Goal: Communication & Community: Answer question/provide support

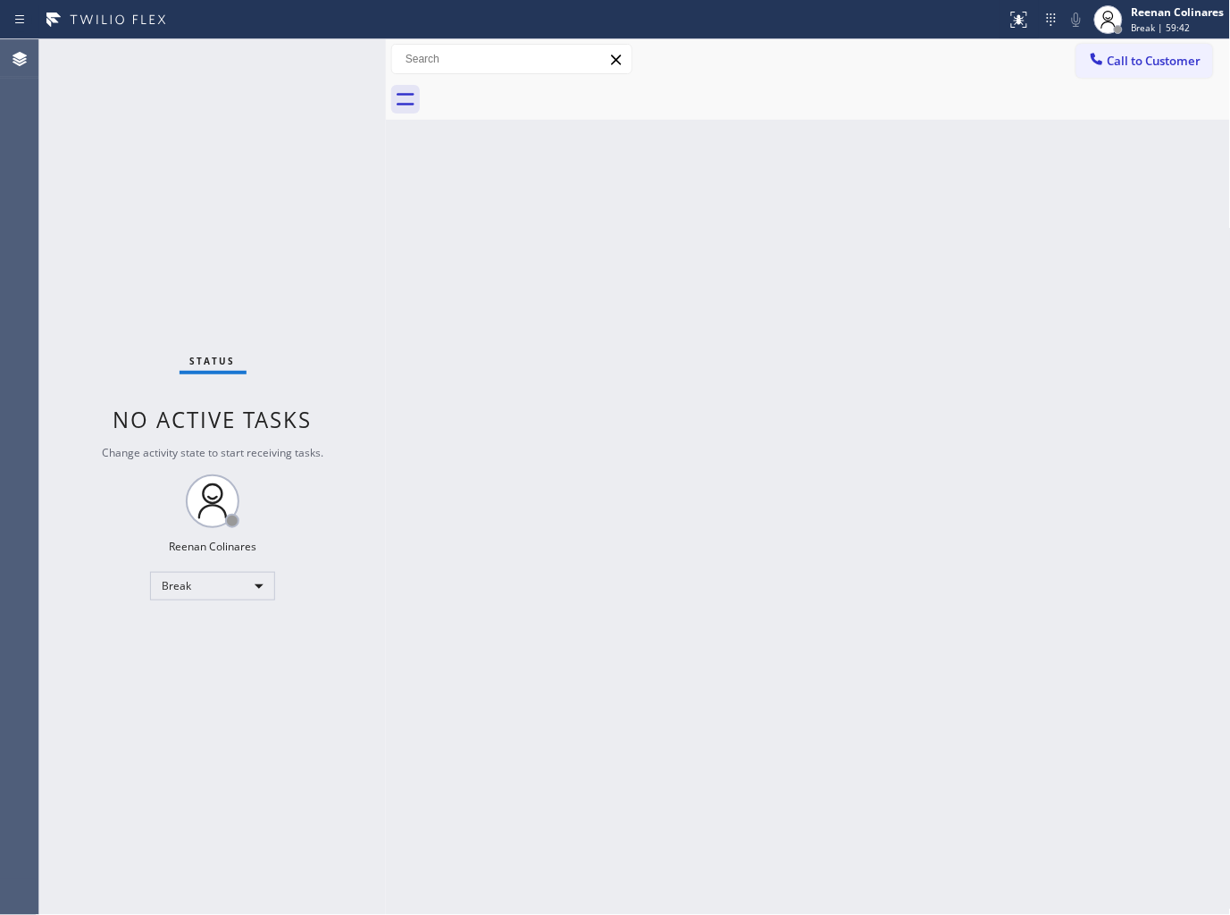
click at [818, 89] on div at bounding box center [828, 100] width 806 height 40
click at [1153, 18] on div "Reenan Colinares" at bounding box center [1178, 11] width 93 height 15
click at [1083, 92] on button "Available" at bounding box center [1142, 94] width 179 height 23
drag, startPoint x: 870, startPoint y: 237, endPoint x: 881, endPoint y: 166, distance: 71.4
click at [869, 212] on div "Back to Dashboard Change Sender ID Customers Technicians Select a contact Outbo…" at bounding box center [808, 477] width 845 height 876
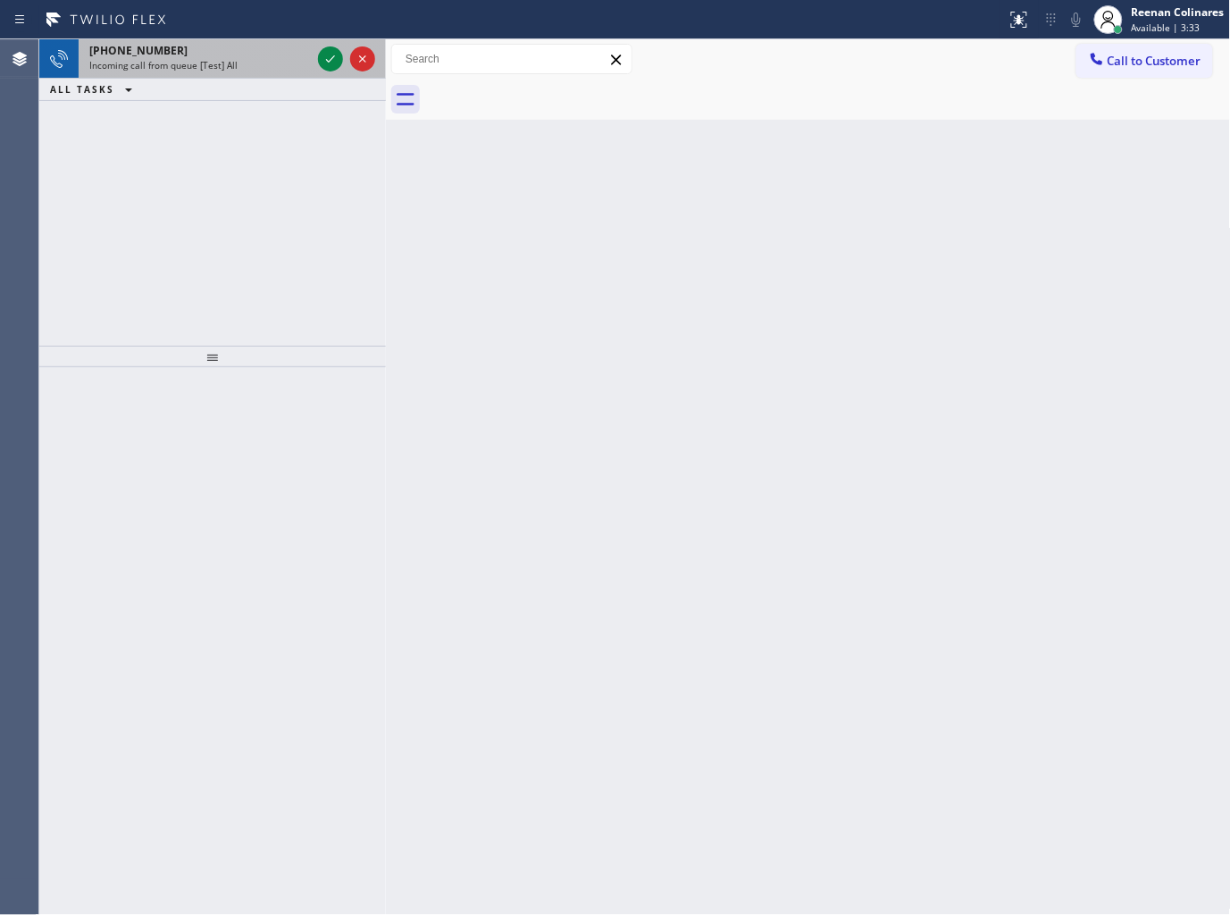
click at [236, 54] on div "[PHONE_NUMBER]" at bounding box center [200, 50] width 222 height 15
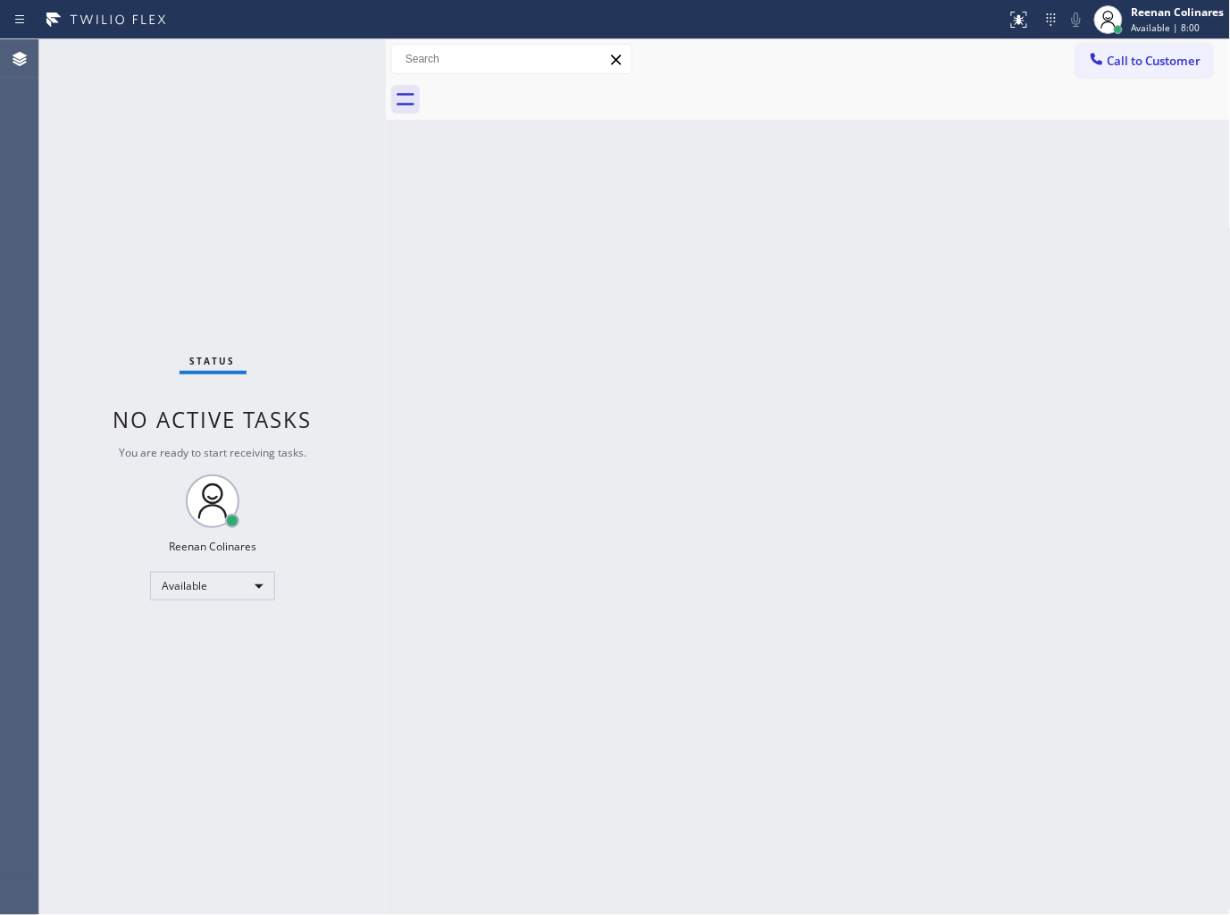
click at [209, 250] on div "Status No active tasks You are ready to start receiving tasks. Reenan Colinares…" at bounding box center [212, 477] width 347 height 876
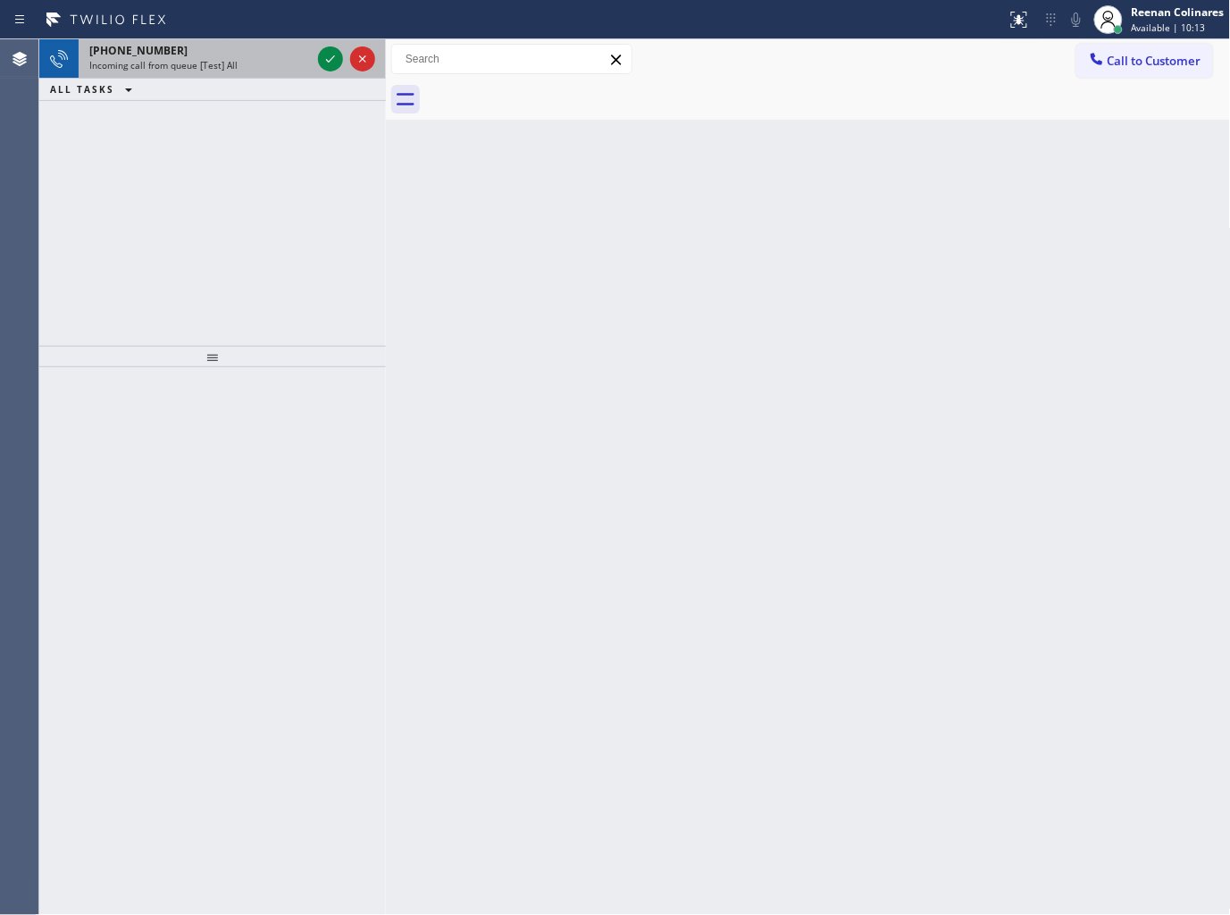
click at [245, 67] on div "Incoming call from queue [Test] All" at bounding box center [200, 65] width 222 height 13
click at [194, 48] on div "[PHONE_NUMBER]" at bounding box center [200, 50] width 222 height 15
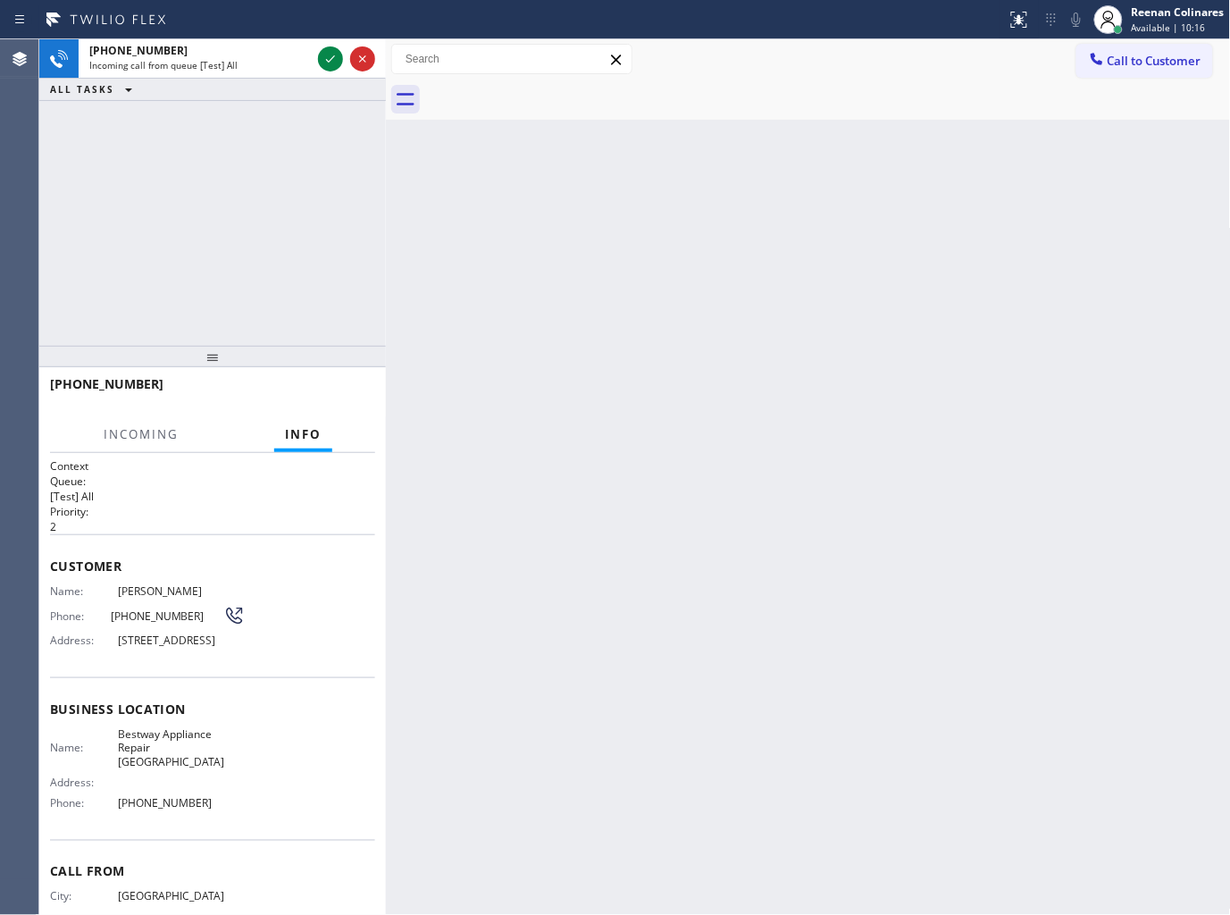
drag, startPoint x: 1155, startPoint y: 18, endPoint x: 1127, endPoint y: 46, distance: 40.4
click at [1156, 18] on div "Reenan Colinares" at bounding box center [1178, 11] width 93 height 15
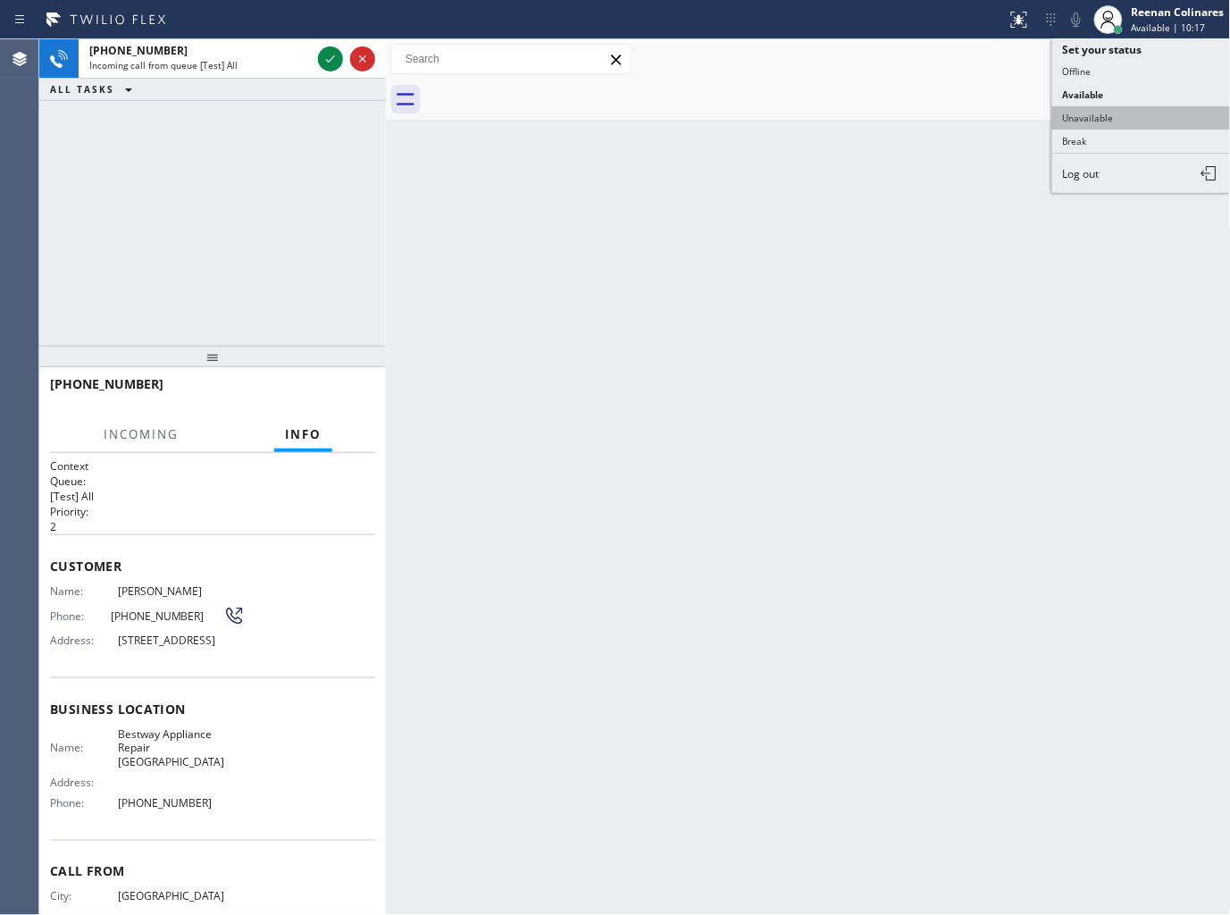
click at [1077, 121] on button "Unavailable" at bounding box center [1142, 117] width 179 height 23
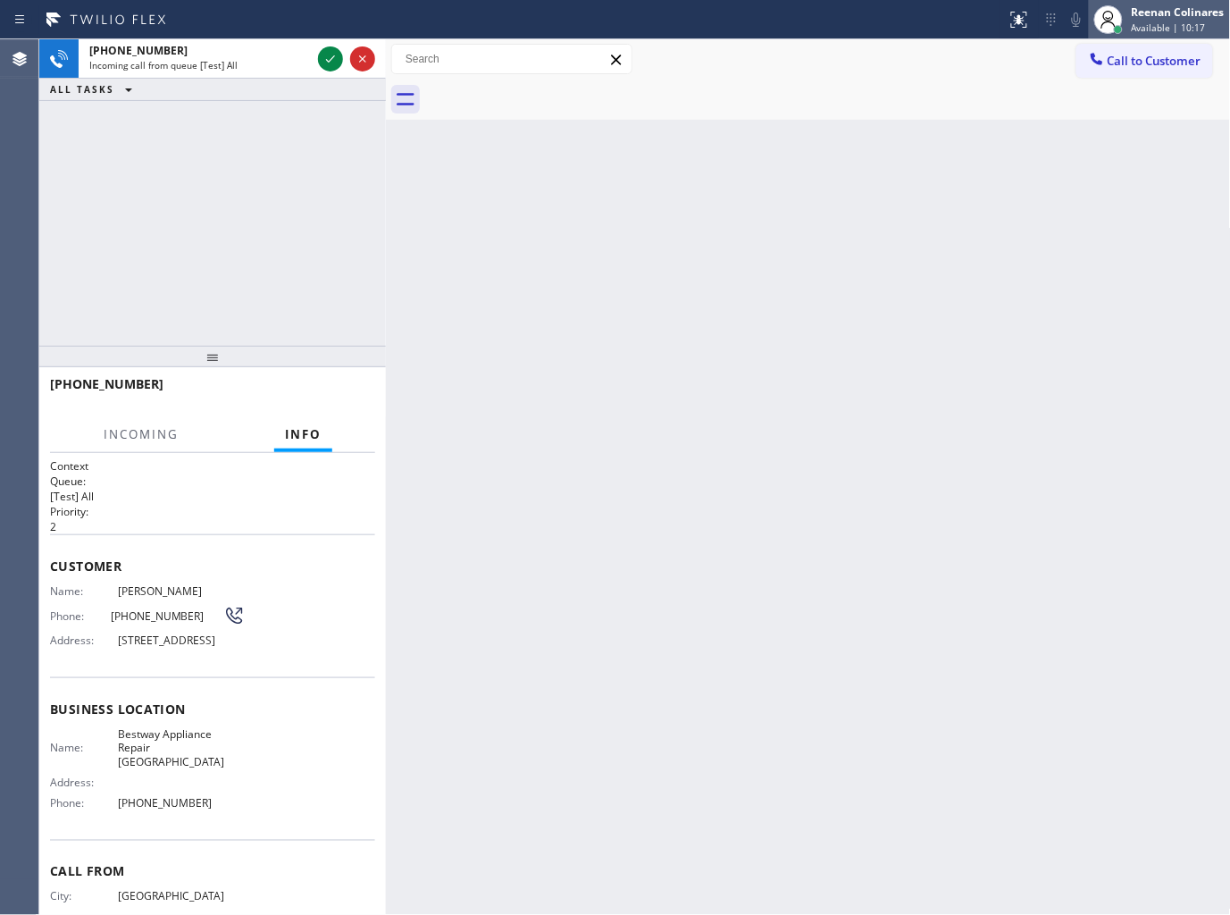
click at [1142, 25] on span "Available | 10:17" at bounding box center [1169, 27] width 74 height 13
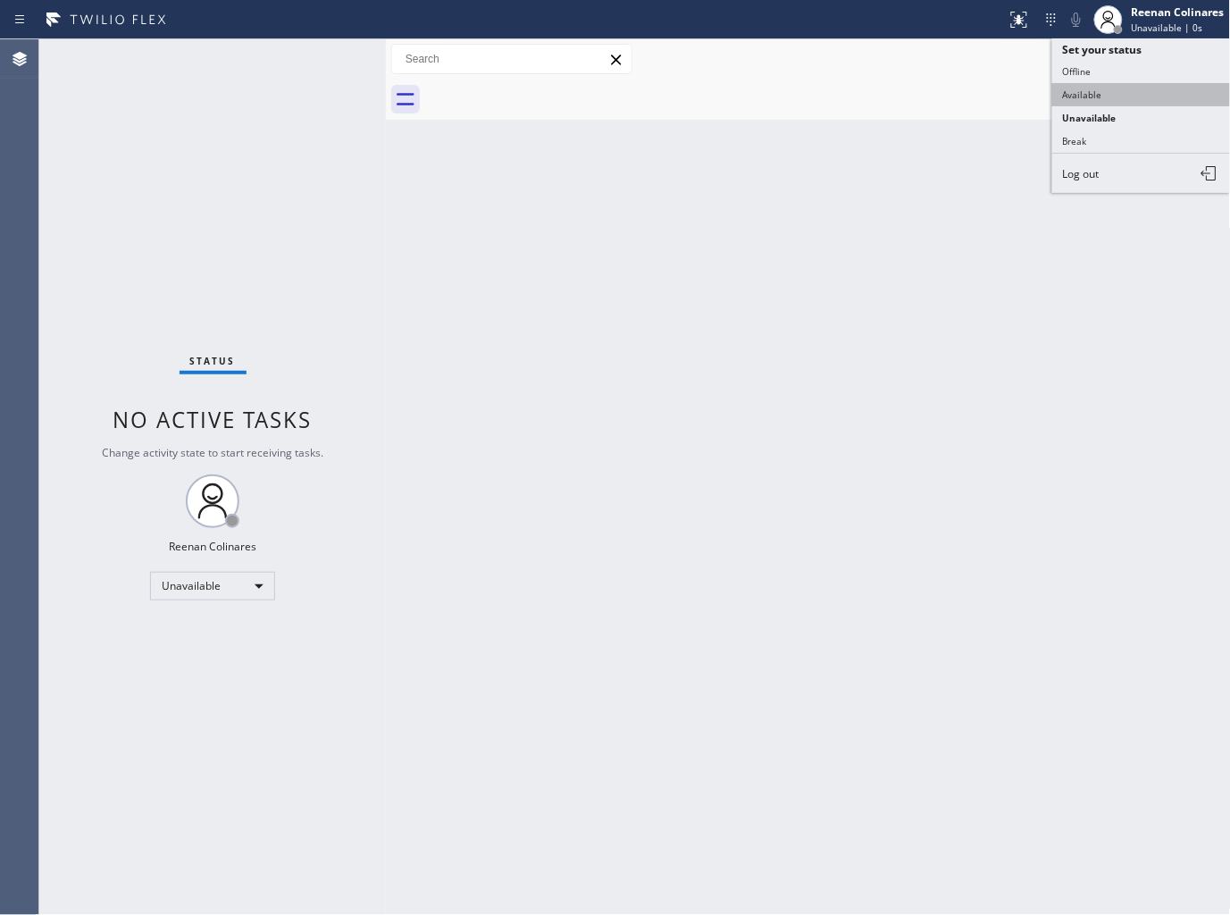
click at [1081, 95] on button "Available" at bounding box center [1142, 94] width 179 height 23
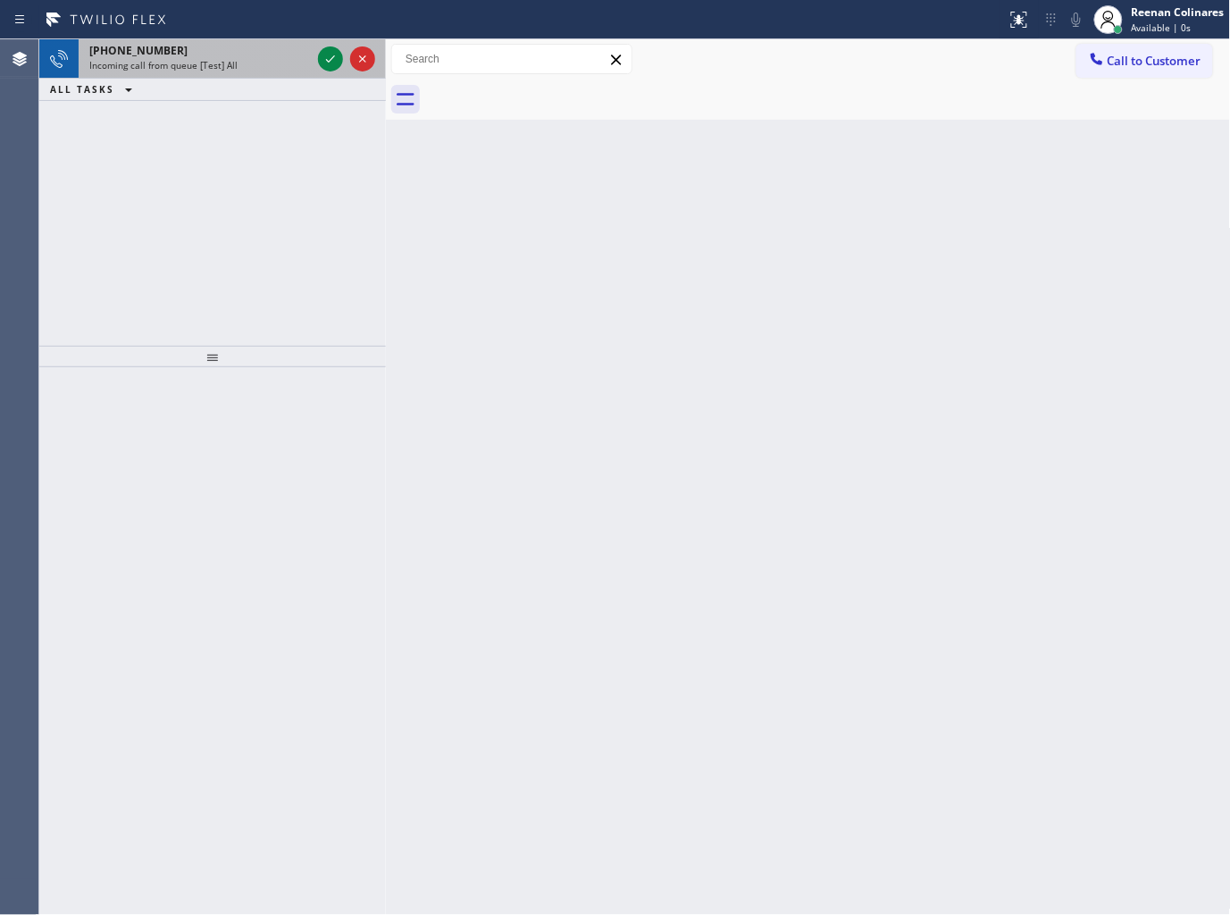
click at [189, 59] on span "Incoming call from queue [Test] All" at bounding box center [163, 65] width 148 height 13
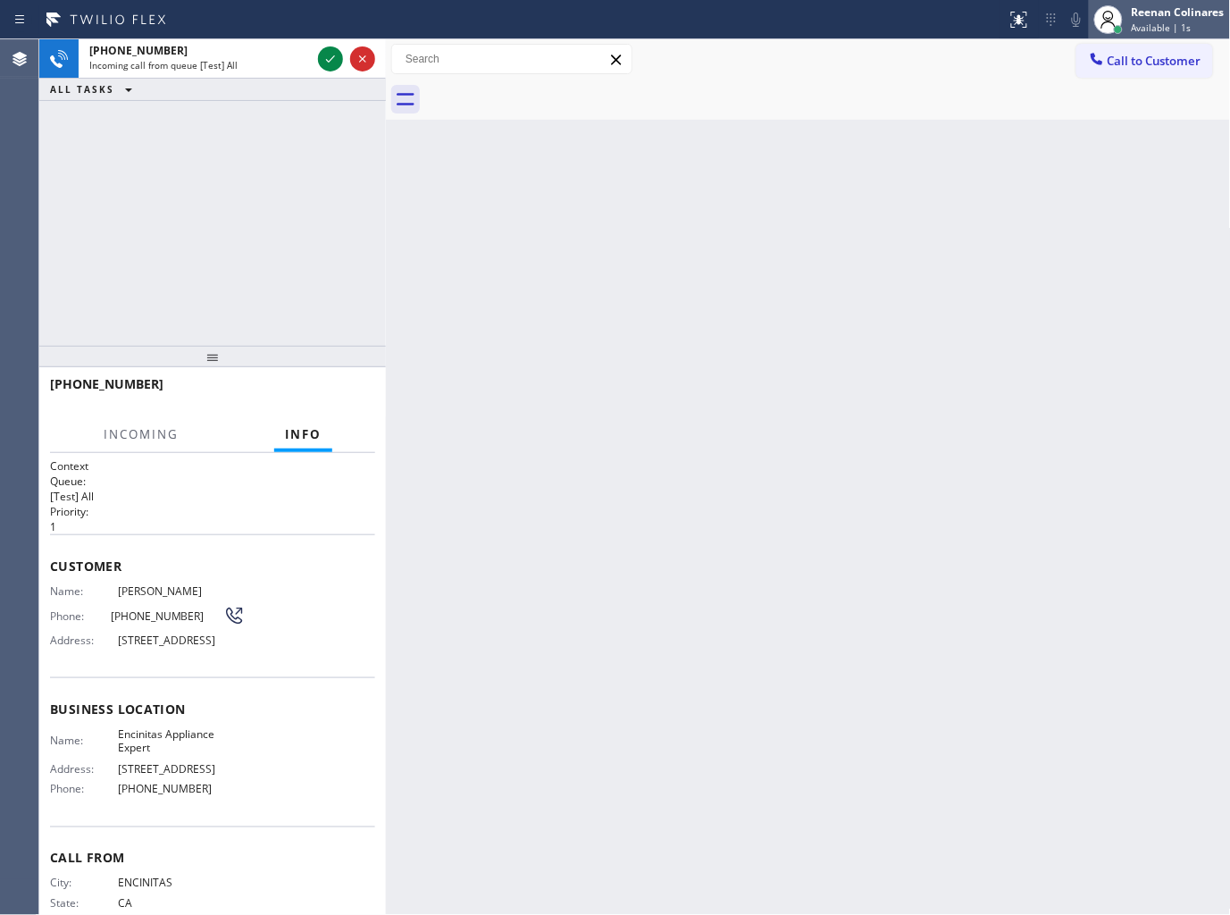
click at [1148, 28] on span "Available | 1s" at bounding box center [1162, 27] width 60 height 13
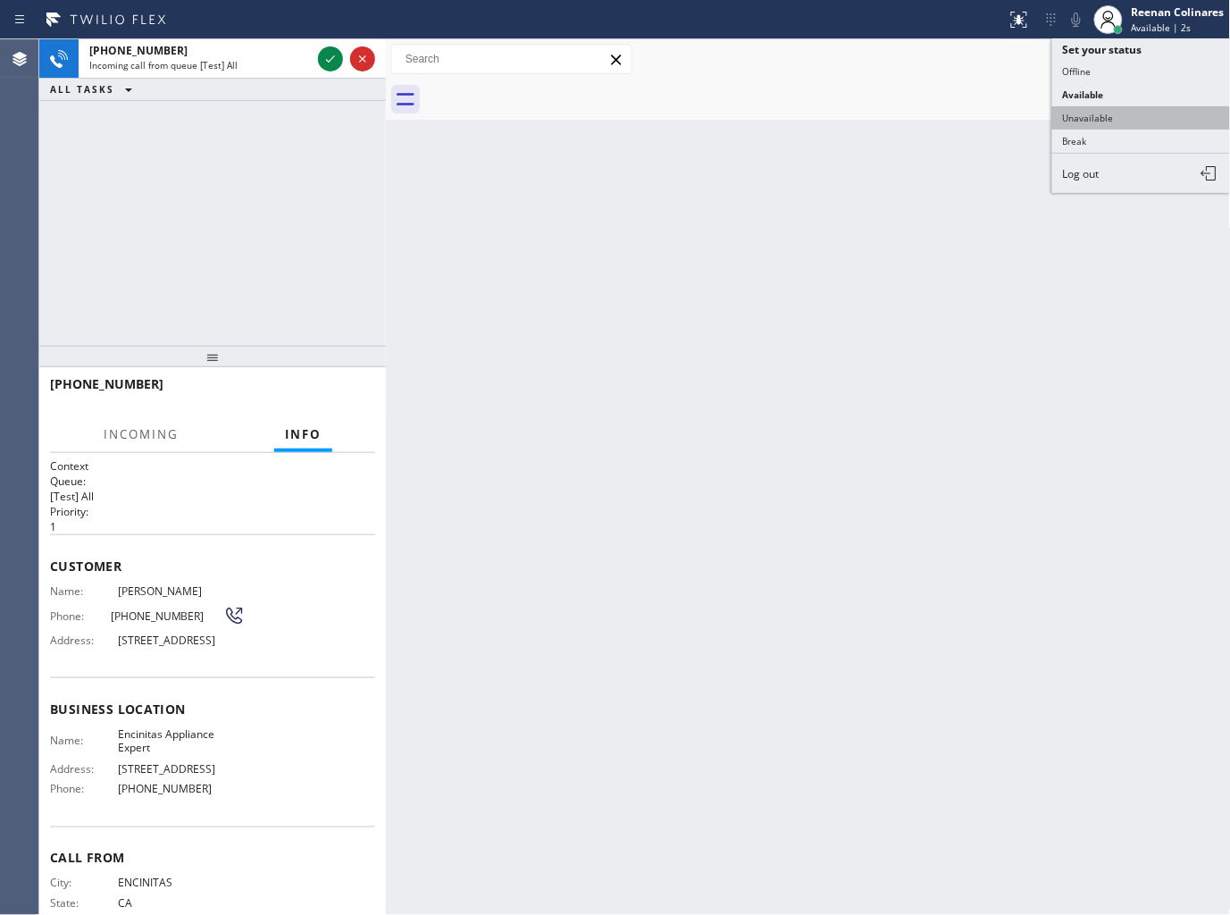
click at [1102, 109] on button "Unavailable" at bounding box center [1142, 117] width 179 height 23
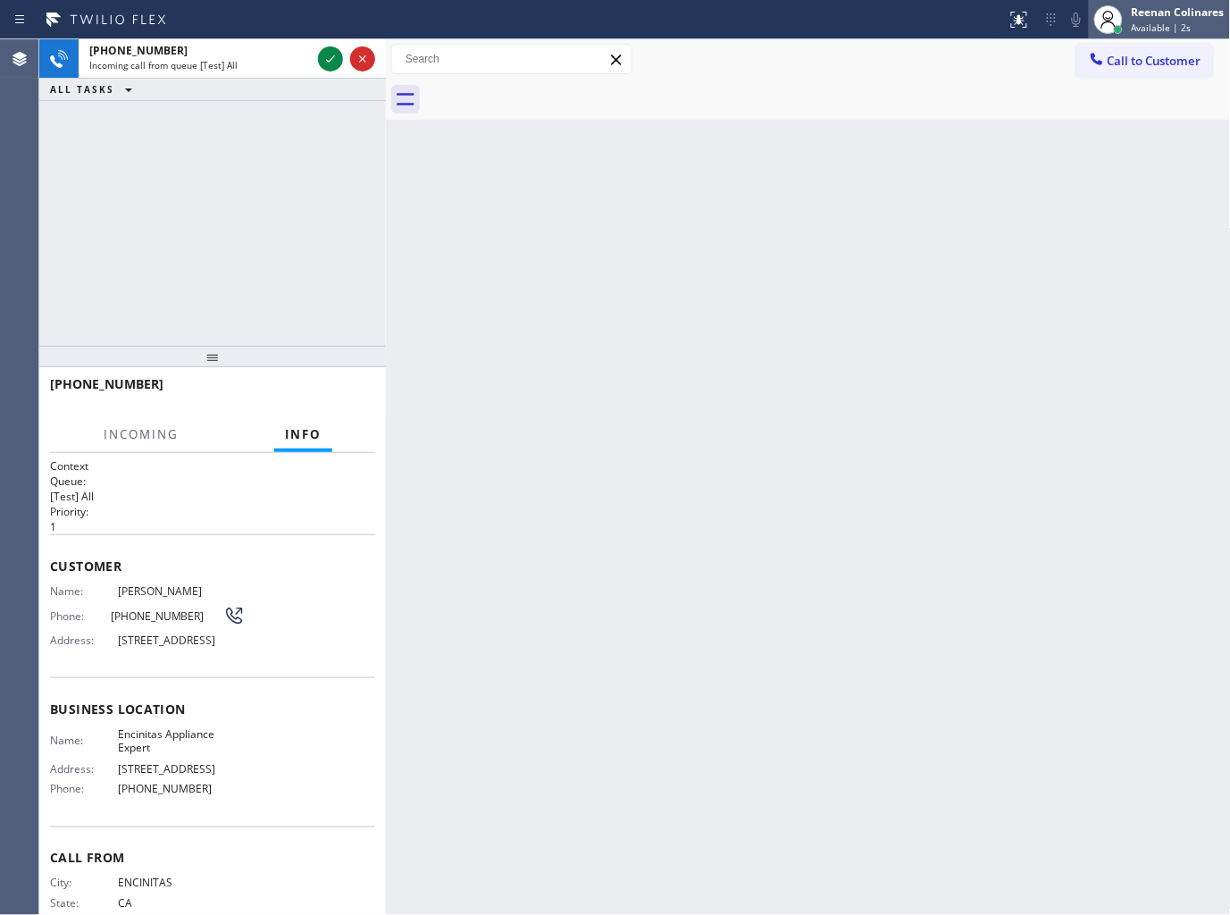
click at [1148, 23] on span "Available | 2s" at bounding box center [1162, 27] width 60 height 13
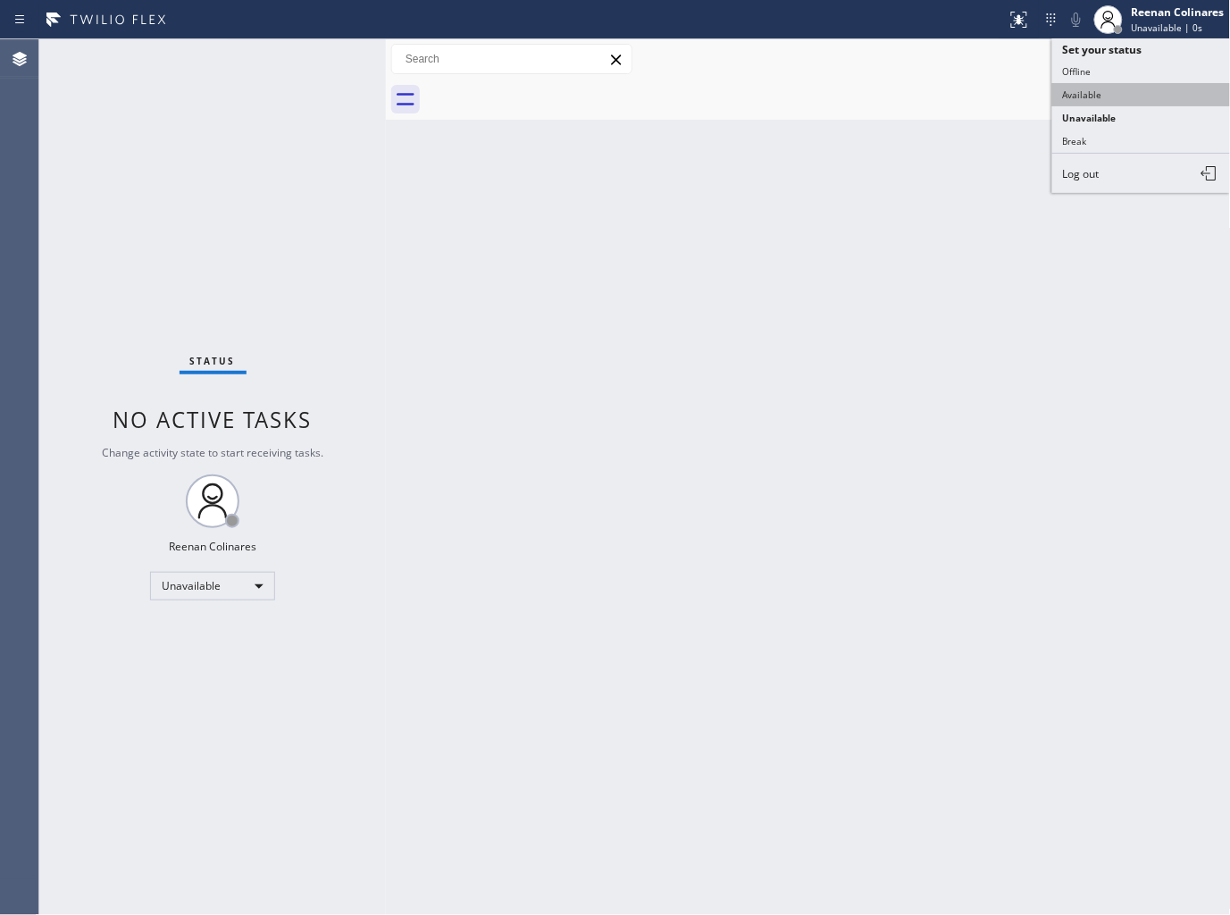
click at [1082, 89] on button "Available" at bounding box center [1142, 94] width 179 height 23
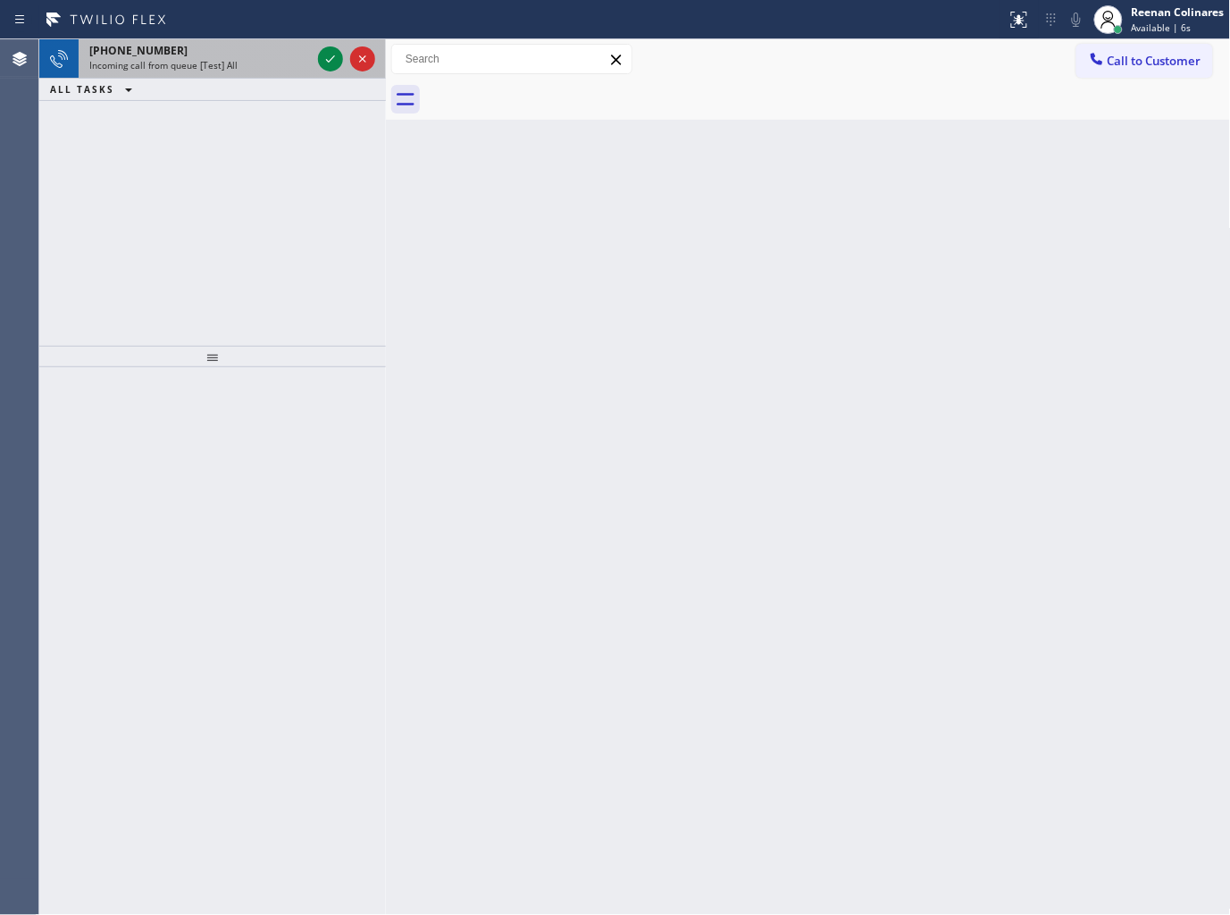
click at [242, 59] on div "Incoming call from queue [Test] All" at bounding box center [200, 65] width 222 height 13
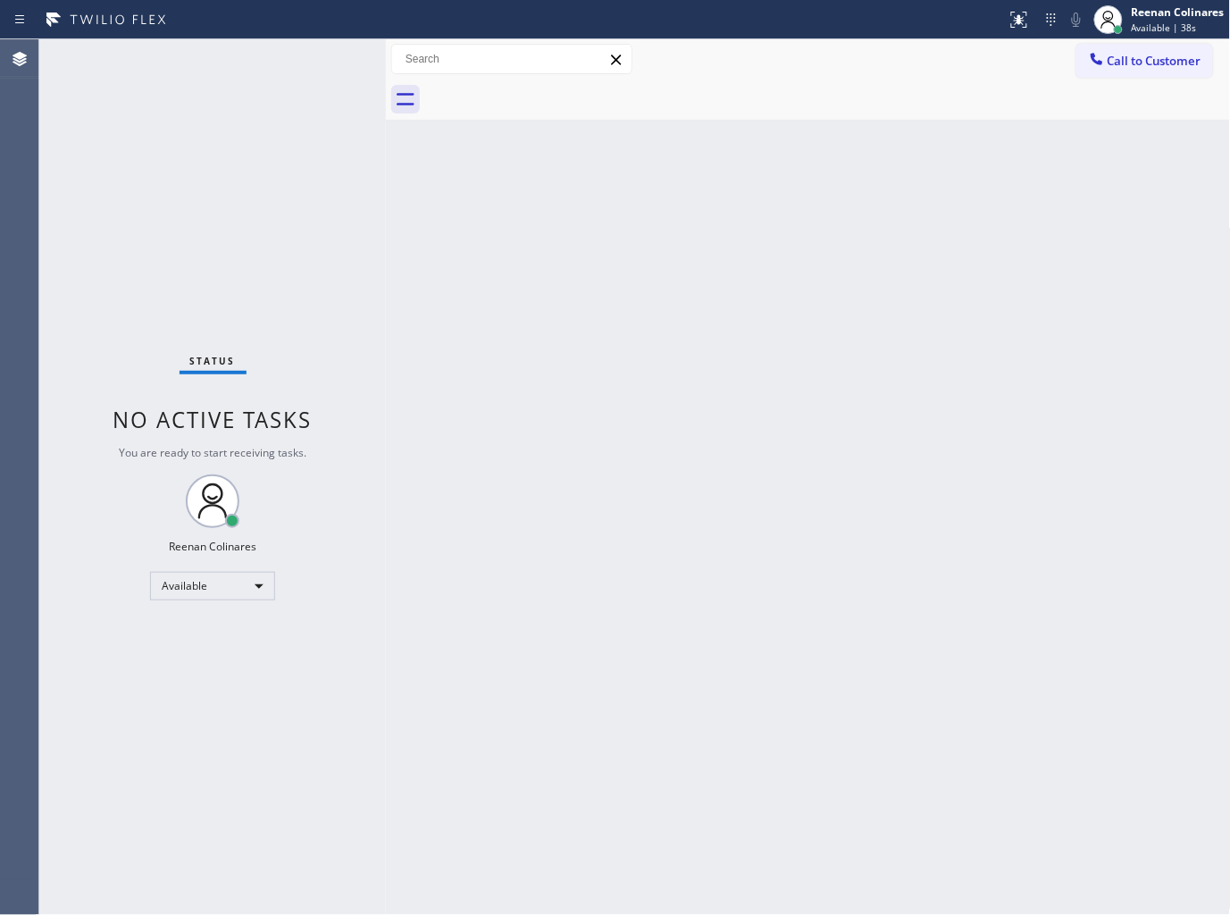
click at [617, 413] on div "Back to Dashboard Change Sender ID Customers Technicians Select a contact Outbo…" at bounding box center [808, 477] width 845 height 876
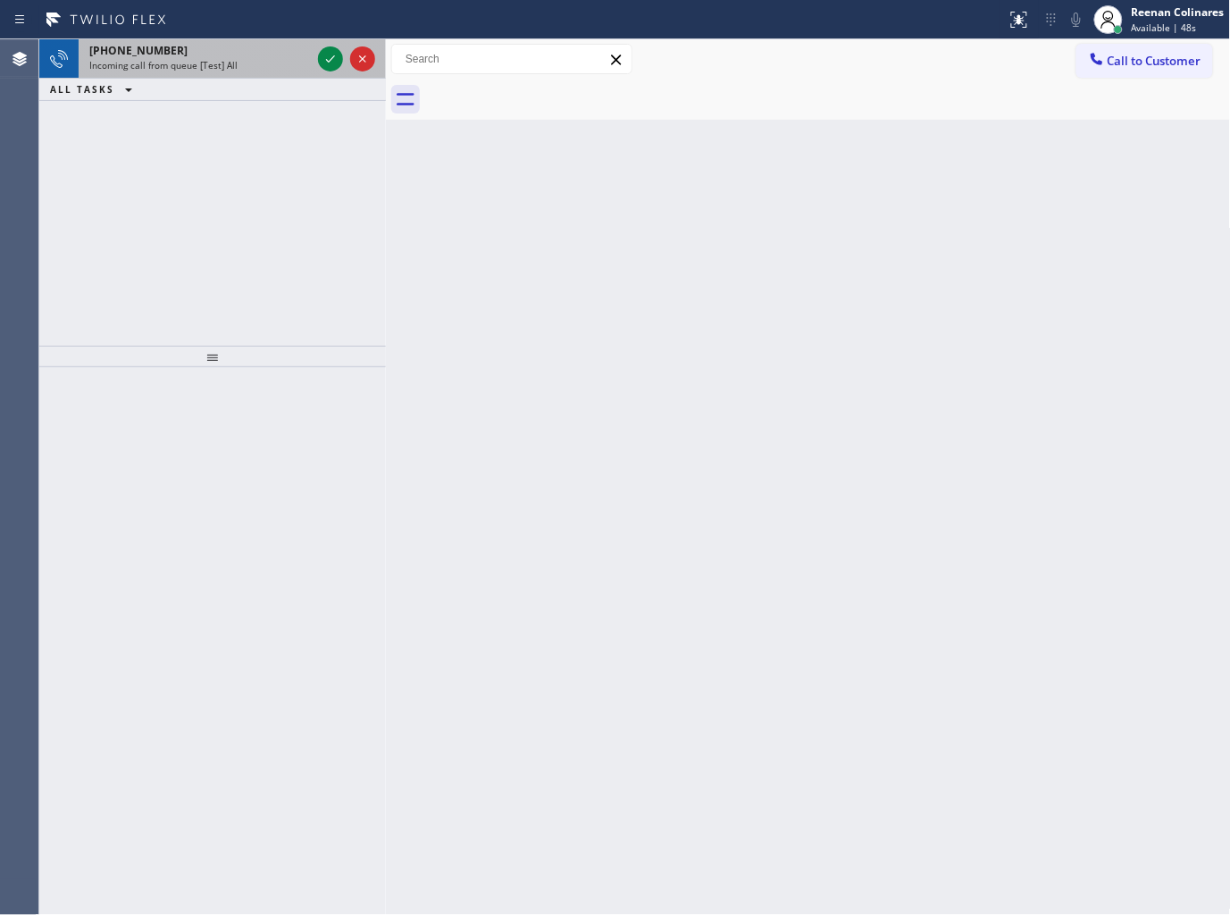
click at [248, 63] on div "Incoming call from queue [Test] All" at bounding box center [200, 65] width 222 height 13
click at [256, 55] on div "+15032908832" at bounding box center [200, 50] width 222 height 15
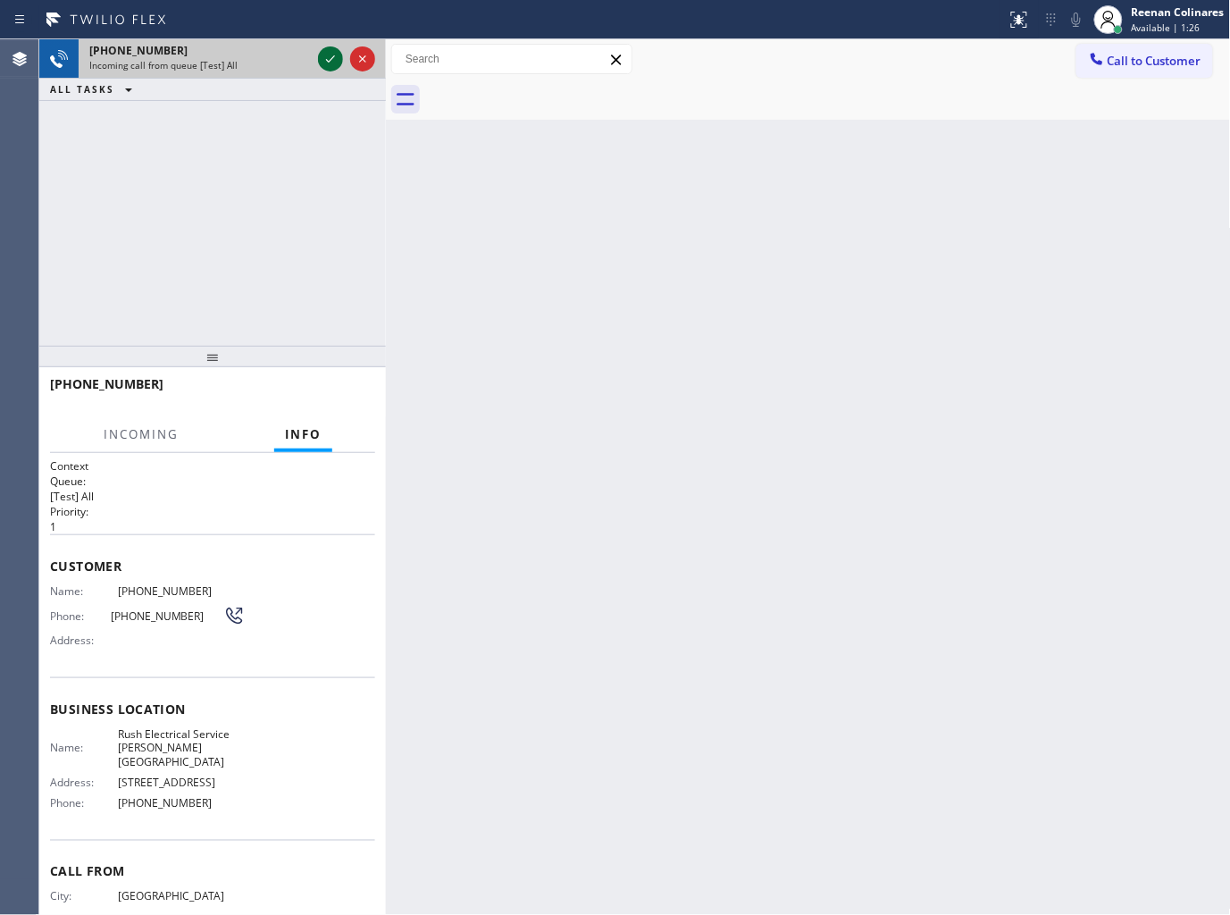
click at [323, 59] on icon at bounding box center [330, 58] width 21 height 21
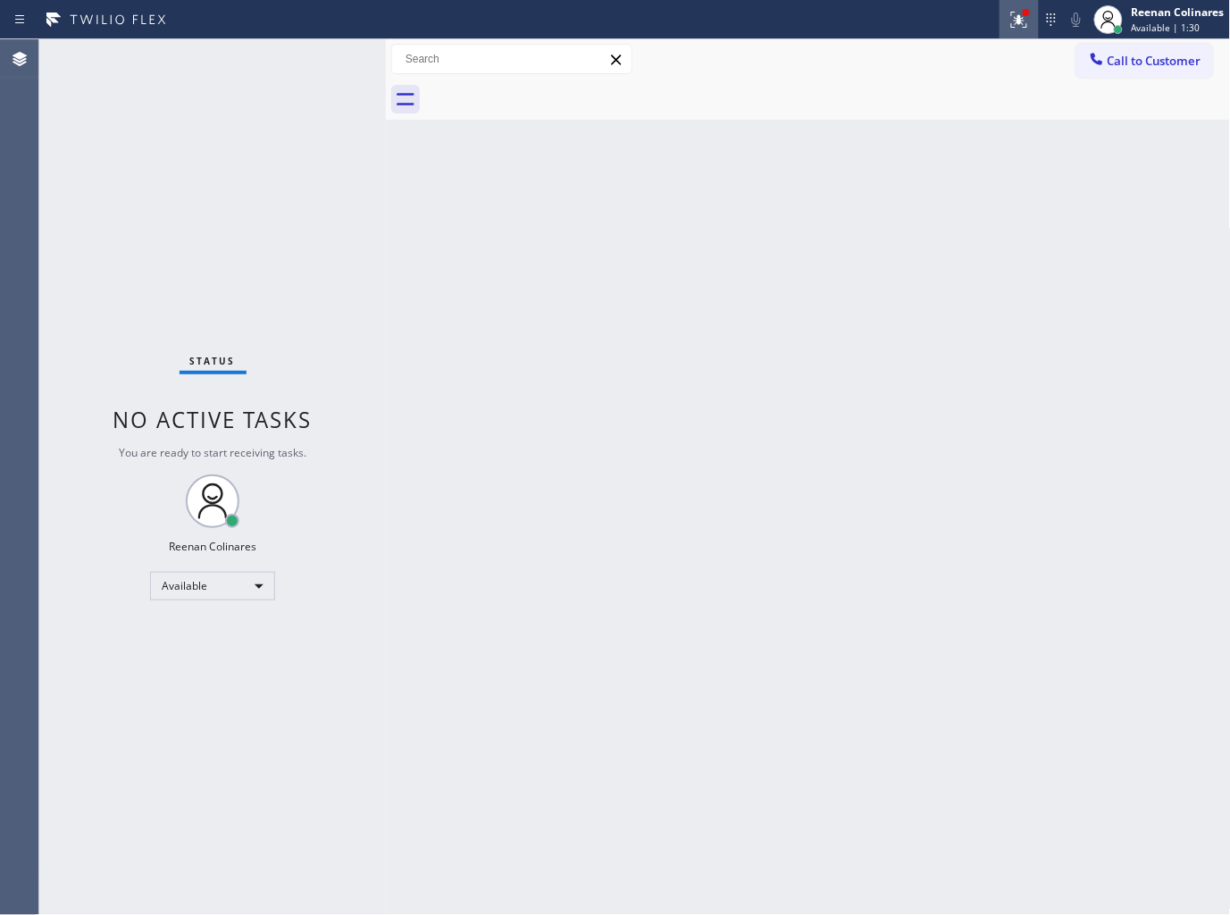
click at [1031, 21] on div at bounding box center [1019, 19] width 39 height 21
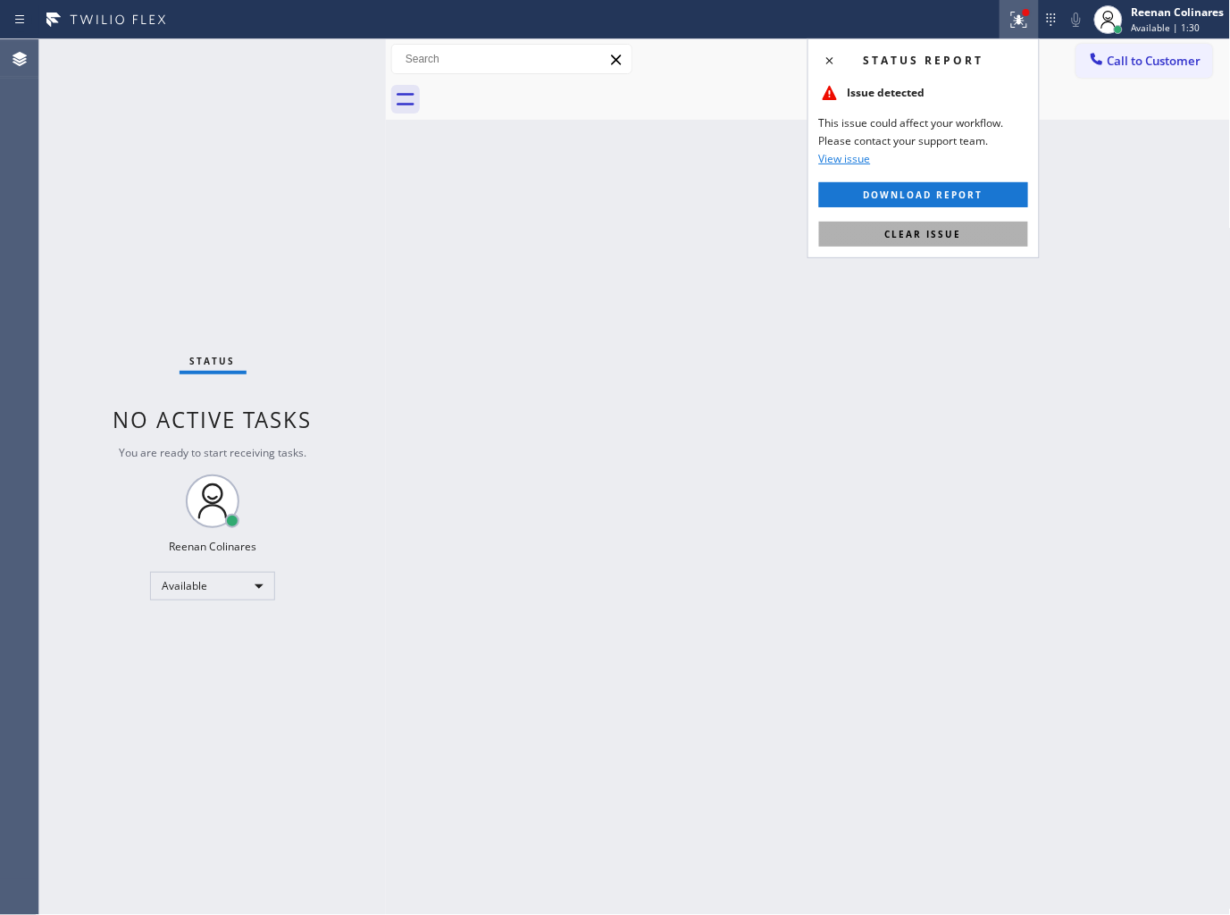
click at [922, 236] on span "Clear issue" at bounding box center [923, 234] width 77 height 13
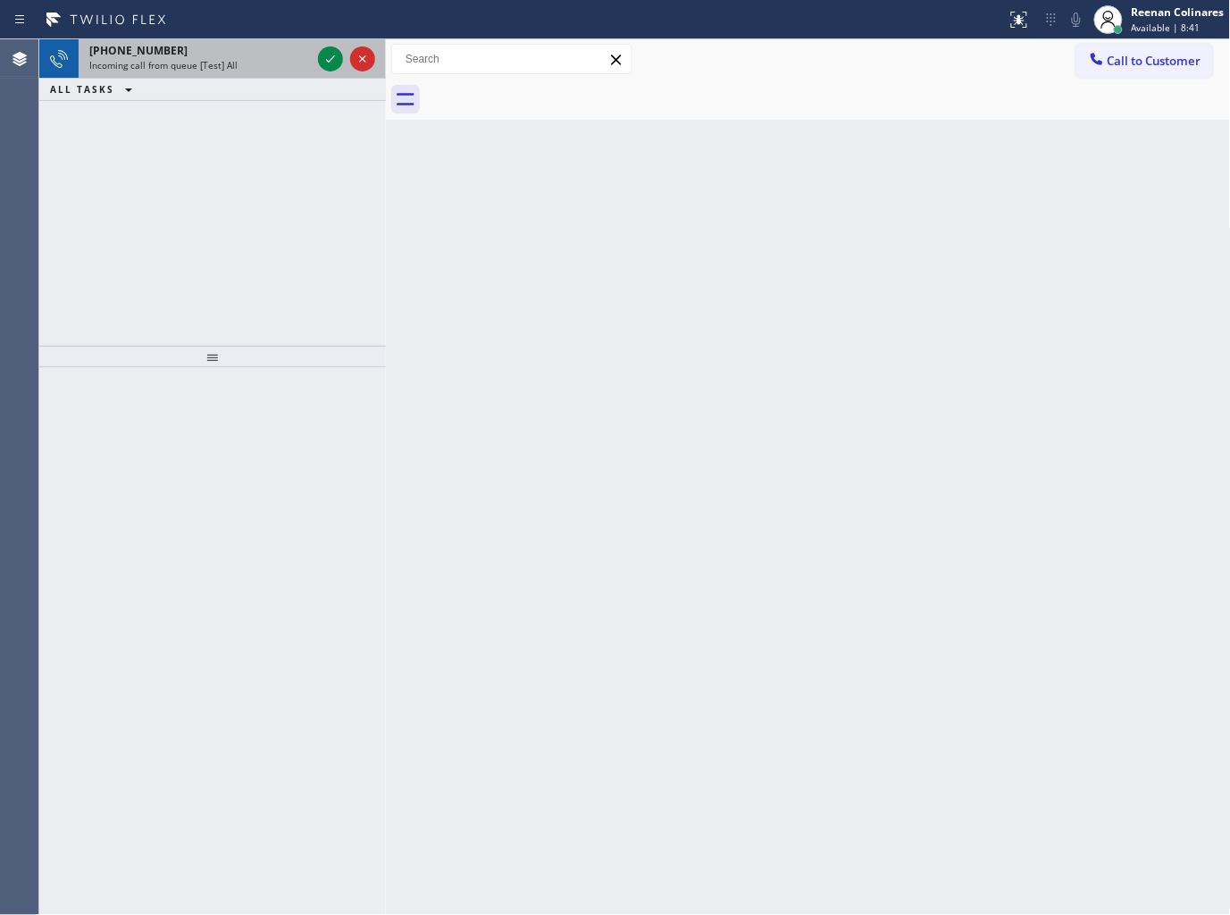
click at [248, 59] on div "Incoming call from queue [Test] All" at bounding box center [200, 65] width 222 height 13
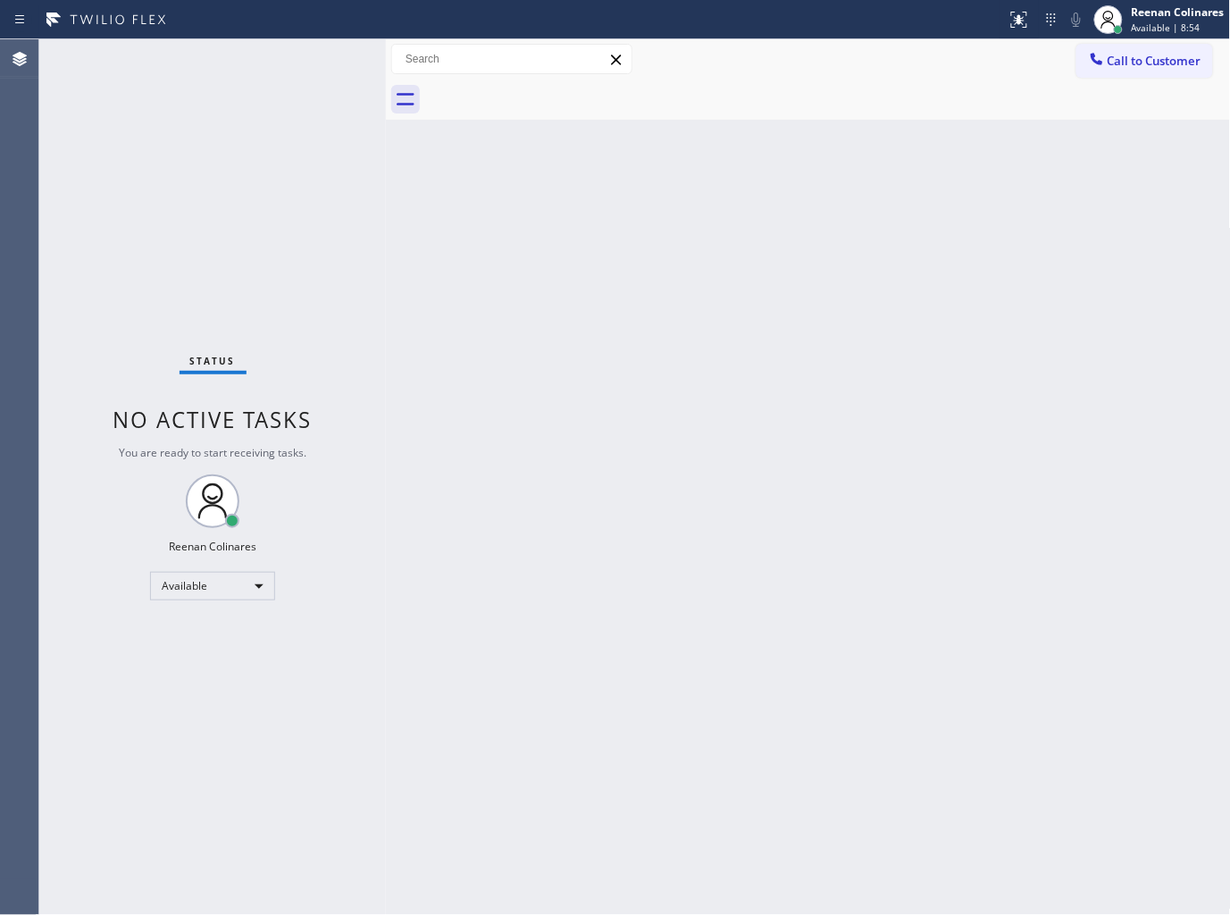
click at [272, 67] on div "Status No active tasks You are ready to start receiving tasks. Reenan Colinares…" at bounding box center [212, 477] width 347 height 876
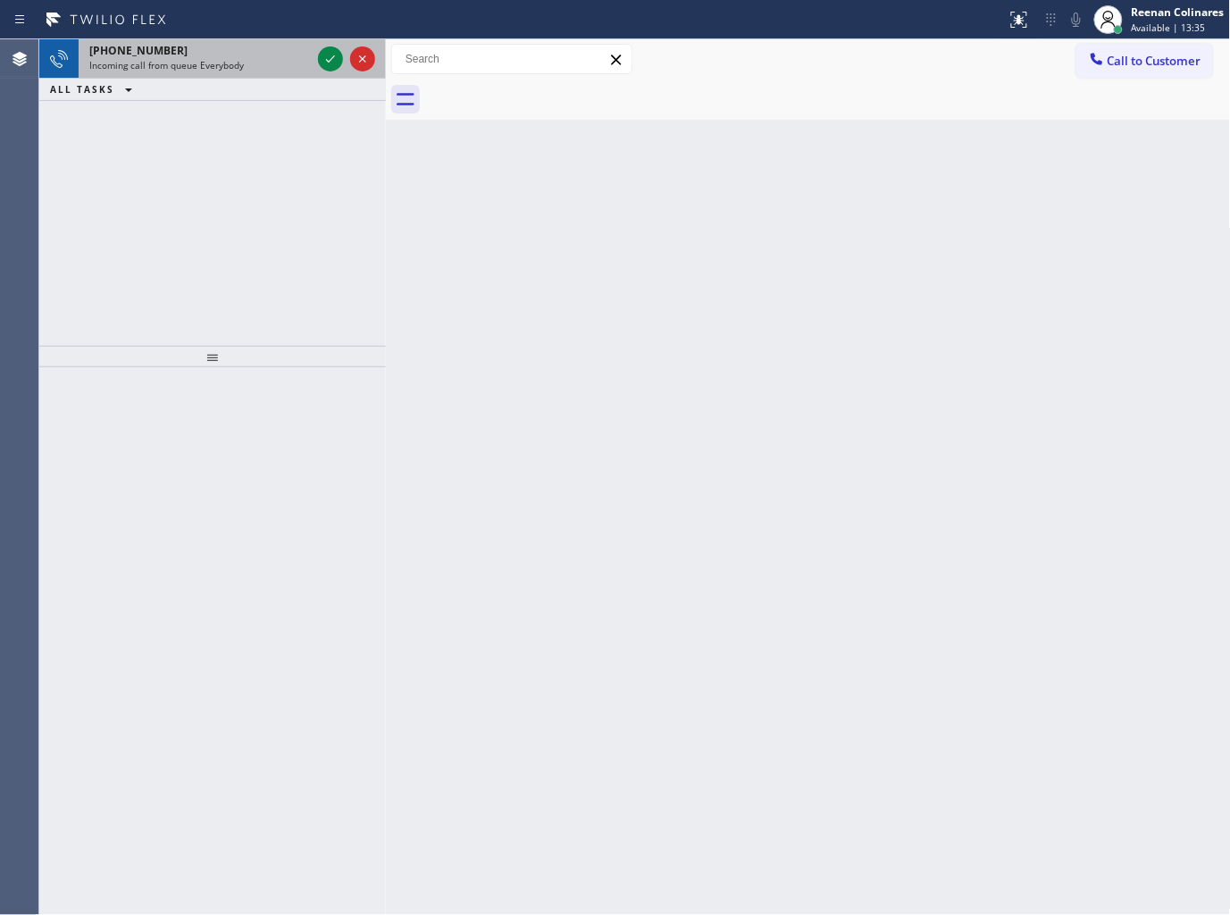
click at [244, 75] on div "+14152984450 Incoming call from queue Everybody" at bounding box center [197, 58] width 236 height 39
click at [244, 75] on div "+17187090750 Incoming call from queue [Test] All" at bounding box center [197, 58] width 236 height 39
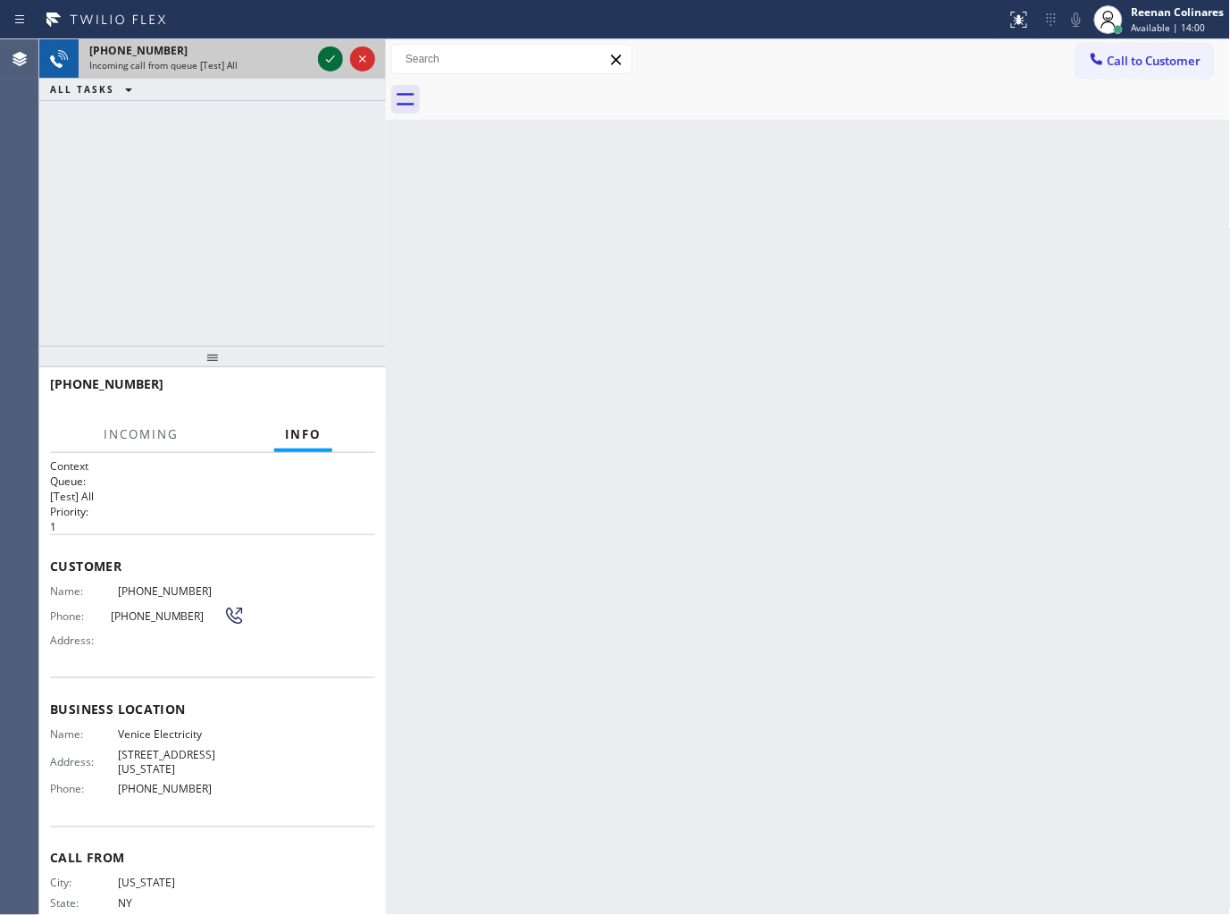
click at [323, 63] on icon at bounding box center [330, 58] width 21 height 21
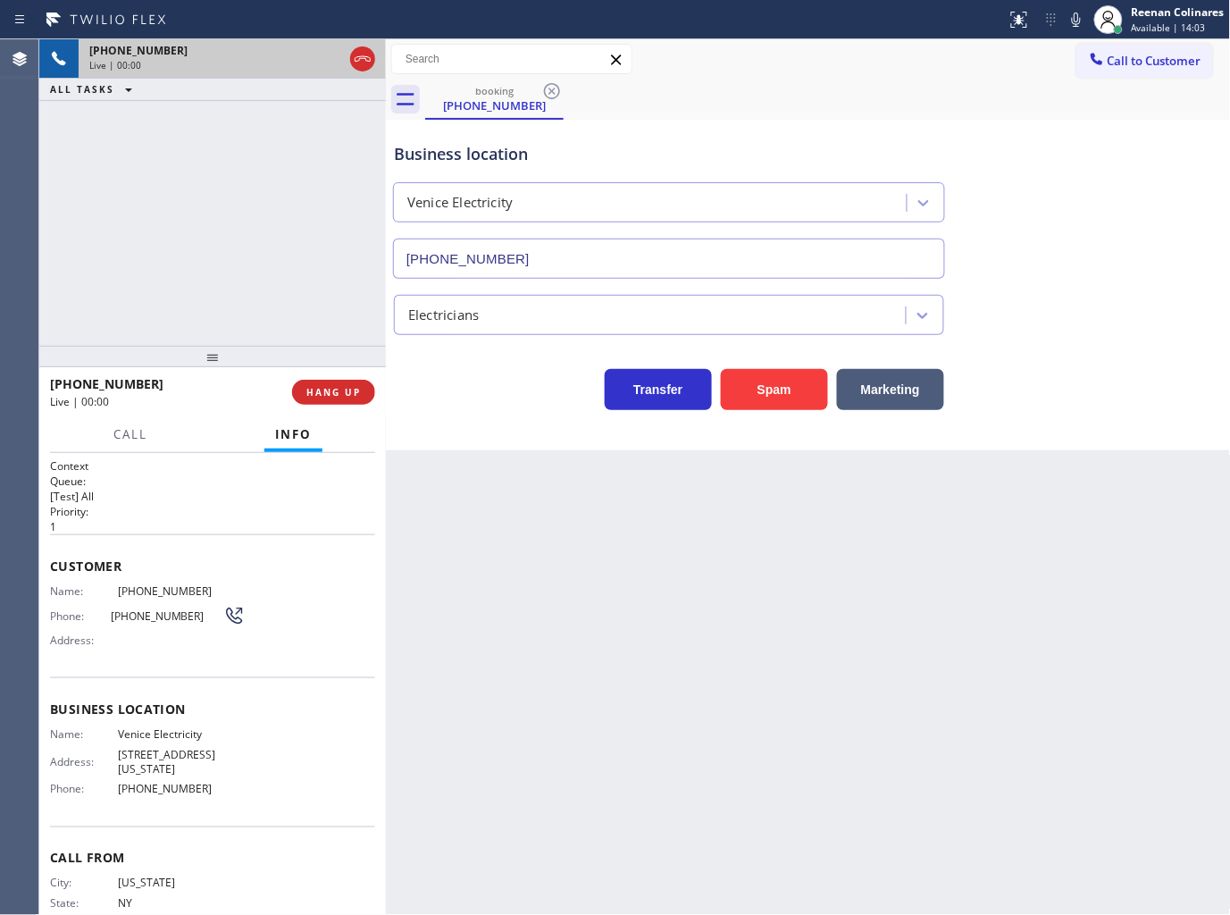
type input "[PHONE_NUMBER]"
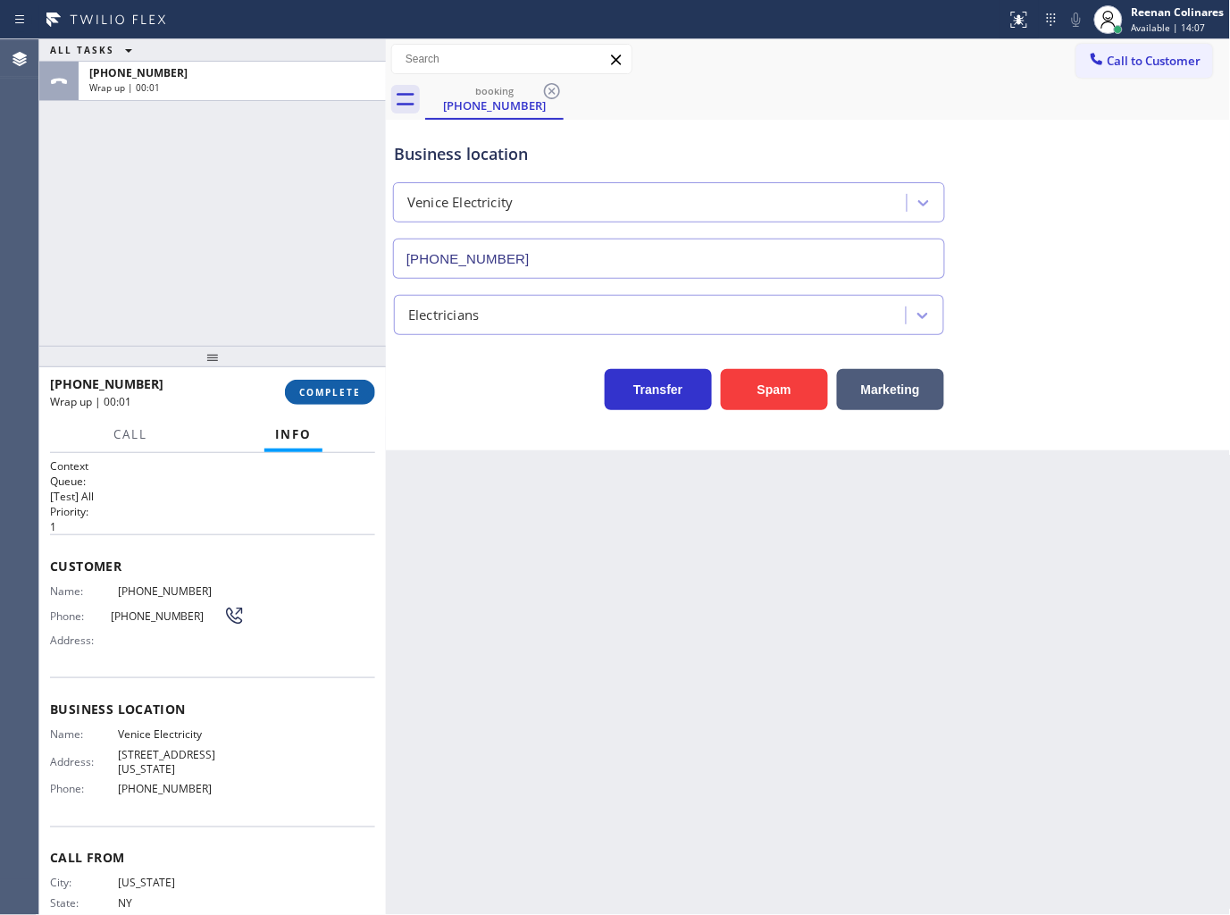
click at [345, 389] on span "COMPLETE" at bounding box center [330, 392] width 62 height 13
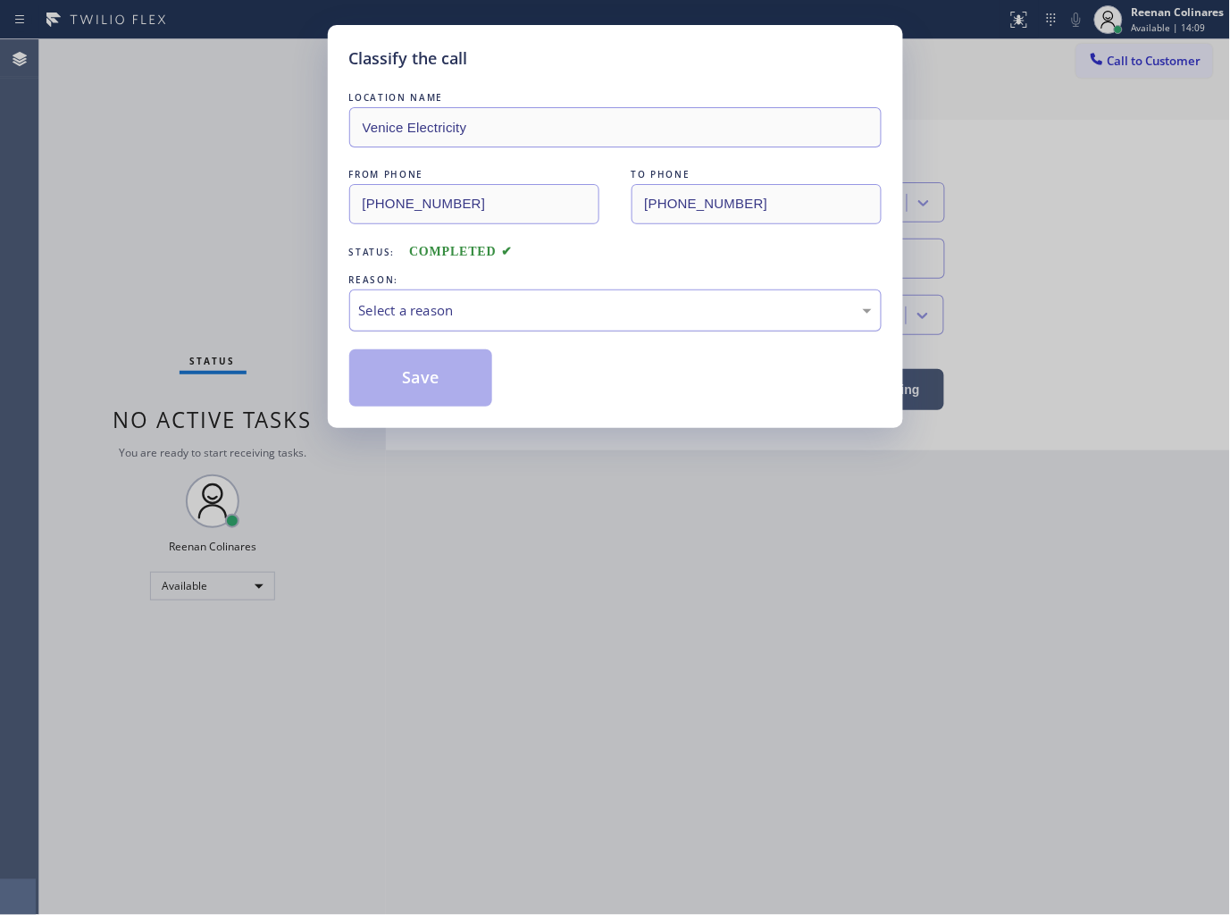
click at [390, 315] on div "Select a reason" at bounding box center [615, 310] width 513 height 21
drag, startPoint x: 400, startPoint y: 366, endPoint x: 1157, endPoint y: 159, distance: 784.7
click at [404, 366] on button "Save" at bounding box center [421, 377] width 144 height 57
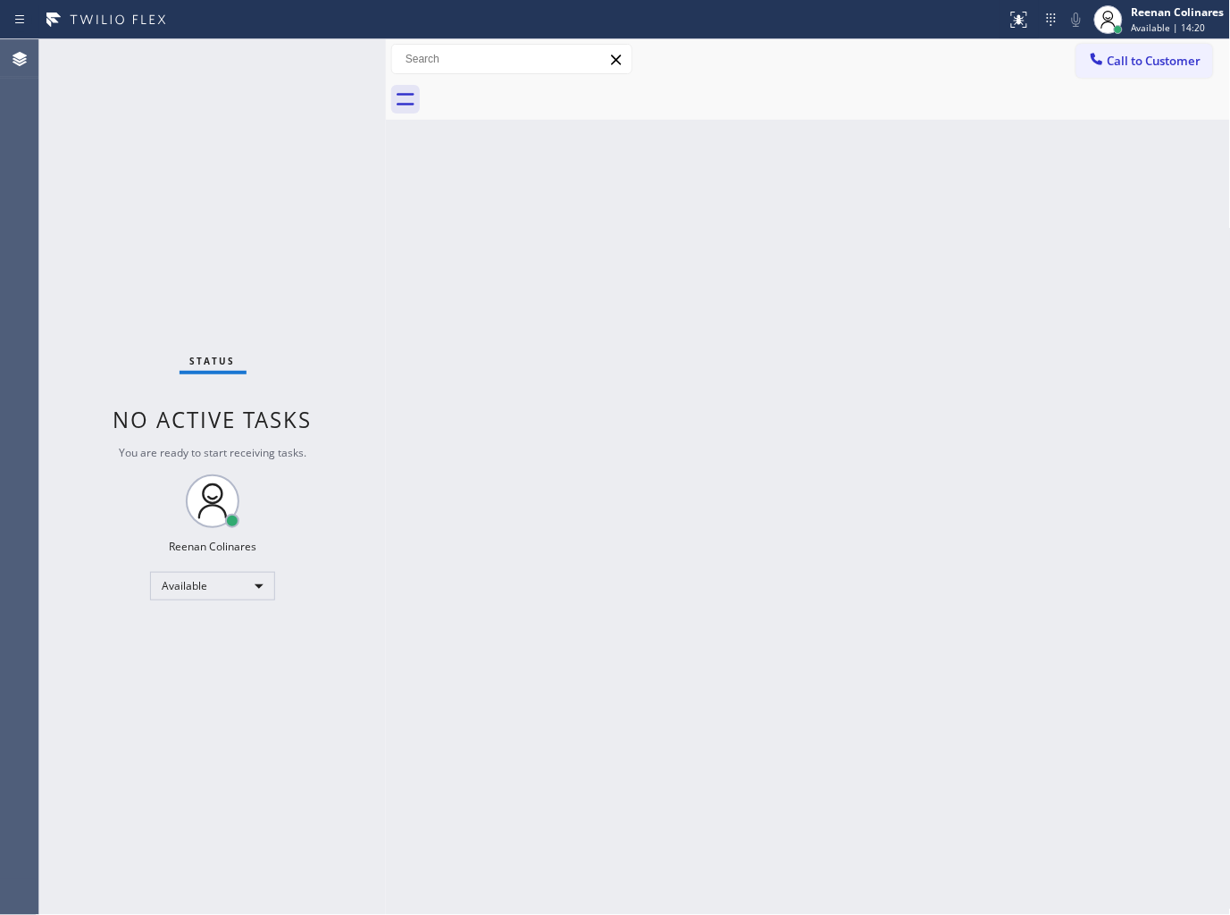
drag, startPoint x: 649, startPoint y: 302, endPoint x: 642, endPoint y: 295, distance: 10.1
click at [646, 301] on div "Back to Dashboard Change Sender ID Customers Technicians Select a contact Outbo…" at bounding box center [808, 477] width 845 height 876
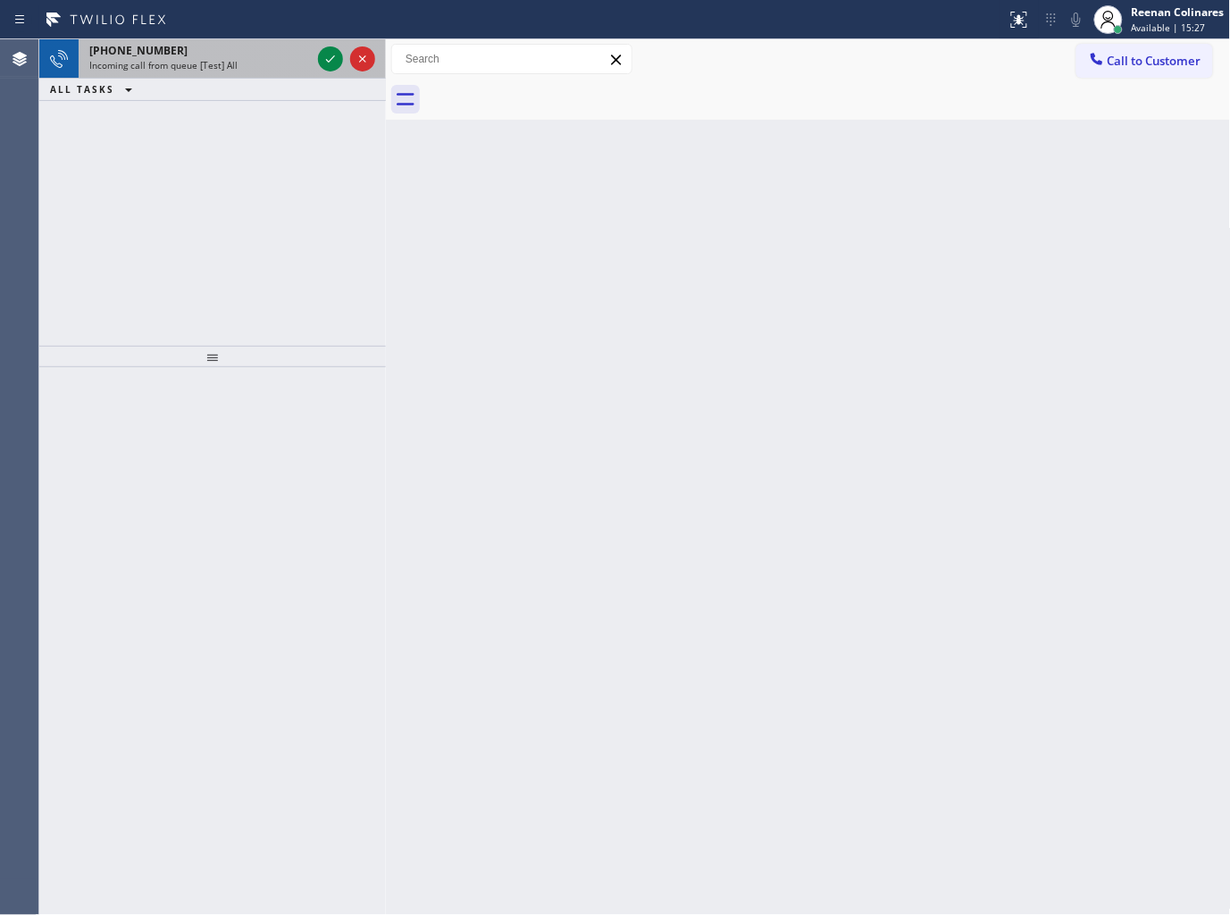
click at [279, 48] on div "+18889183849" at bounding box center [200, 50] width 222 height 15
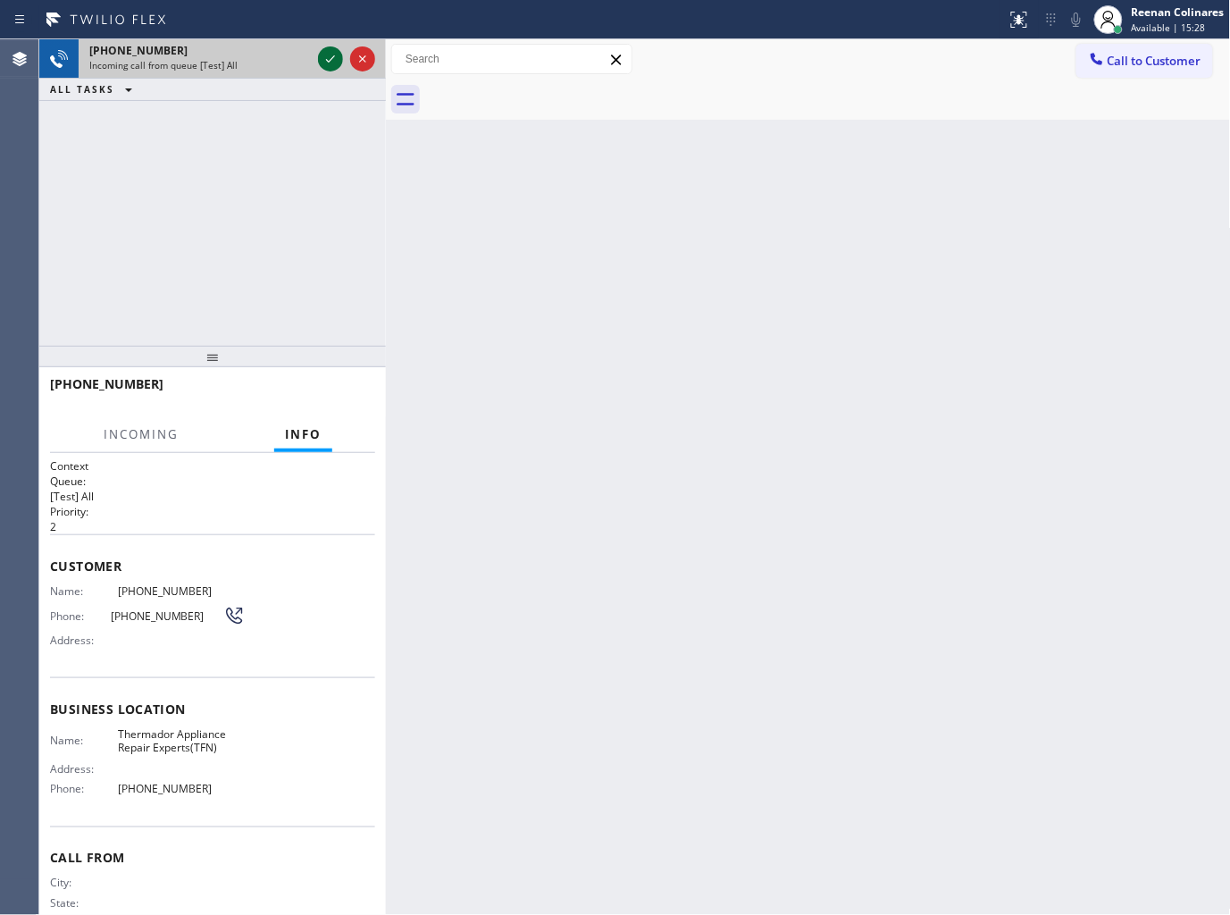
click at [332, 54] on icon at bounding box center [330, 58] width 21 height 21
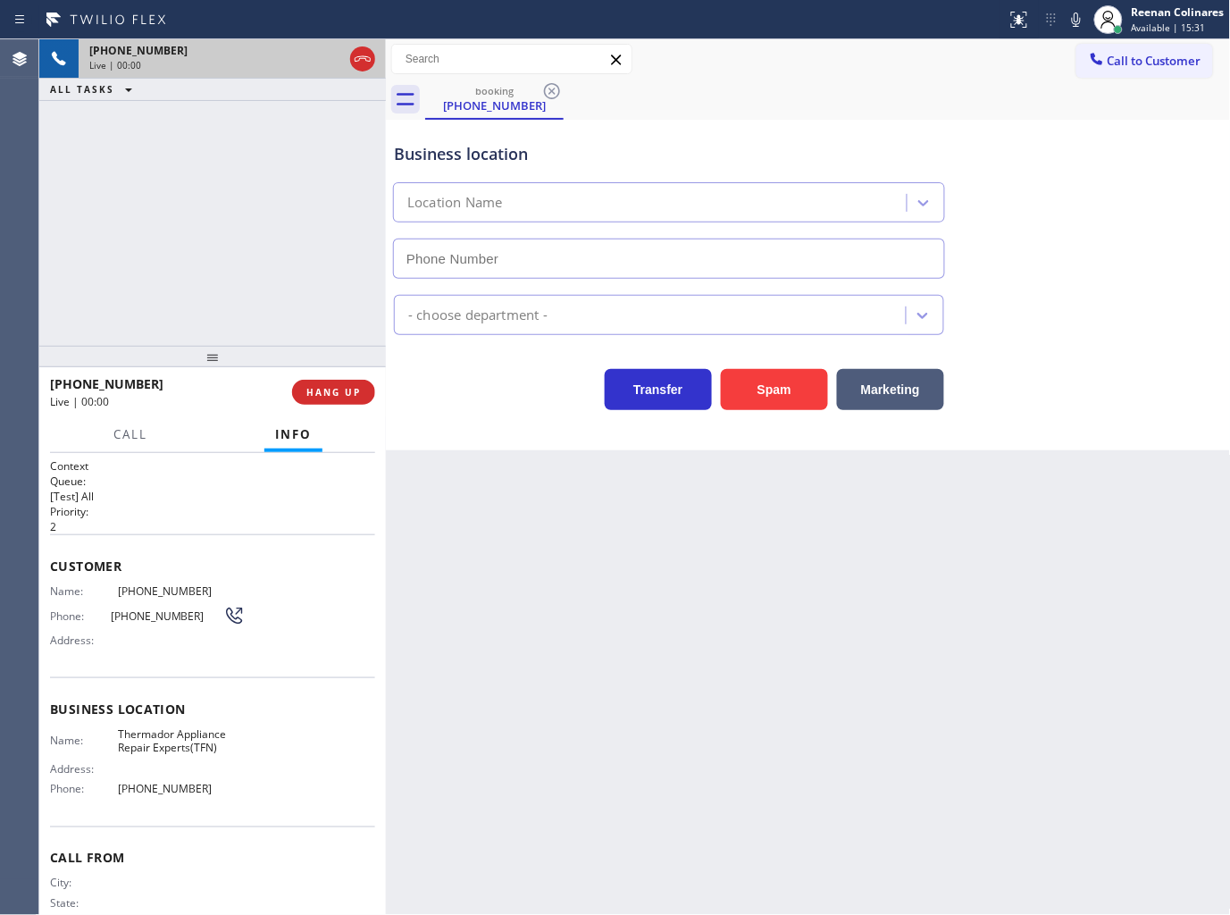
type input "[PHONE_NUMBER]"
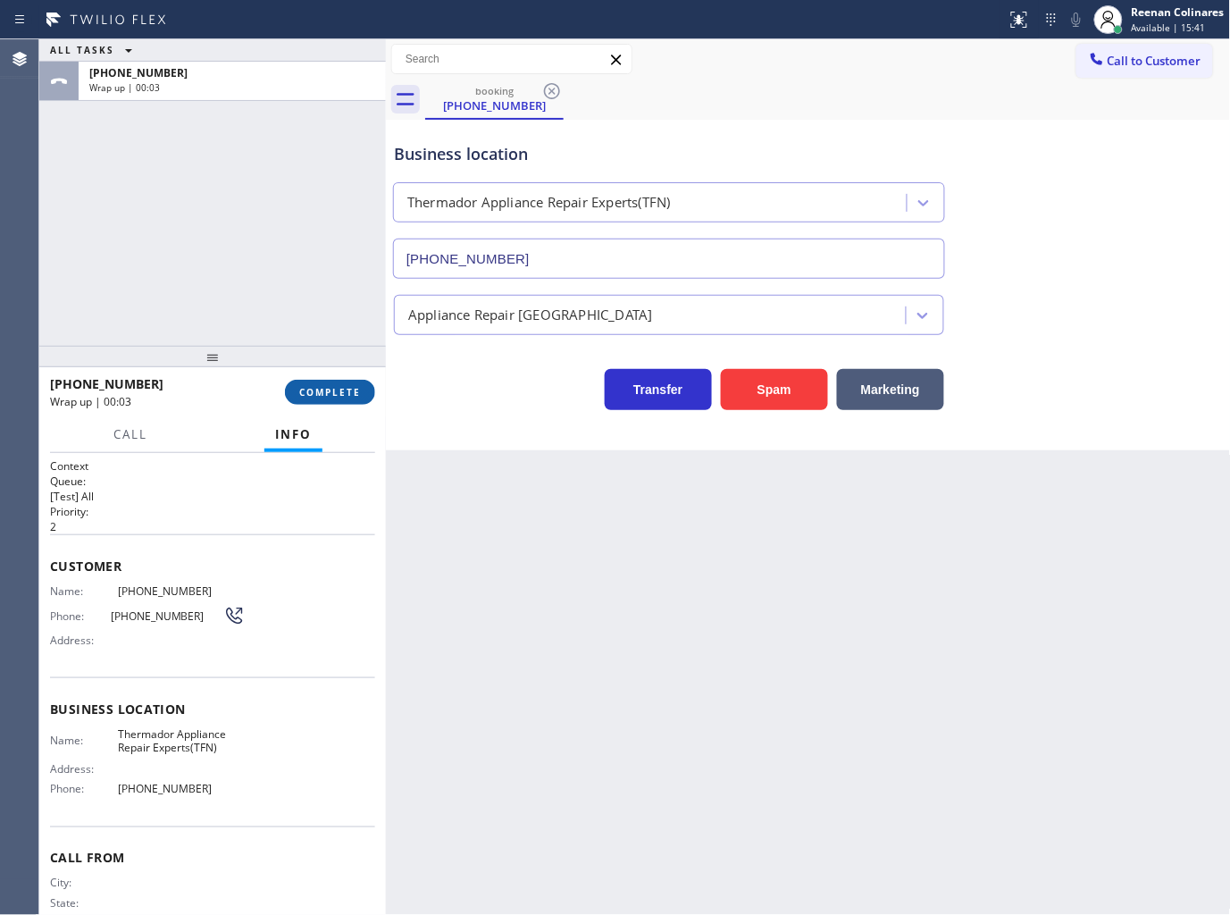
click at [343, 399] on button "COMPLETE" at bounding box center [330, 392] width 90 height 25
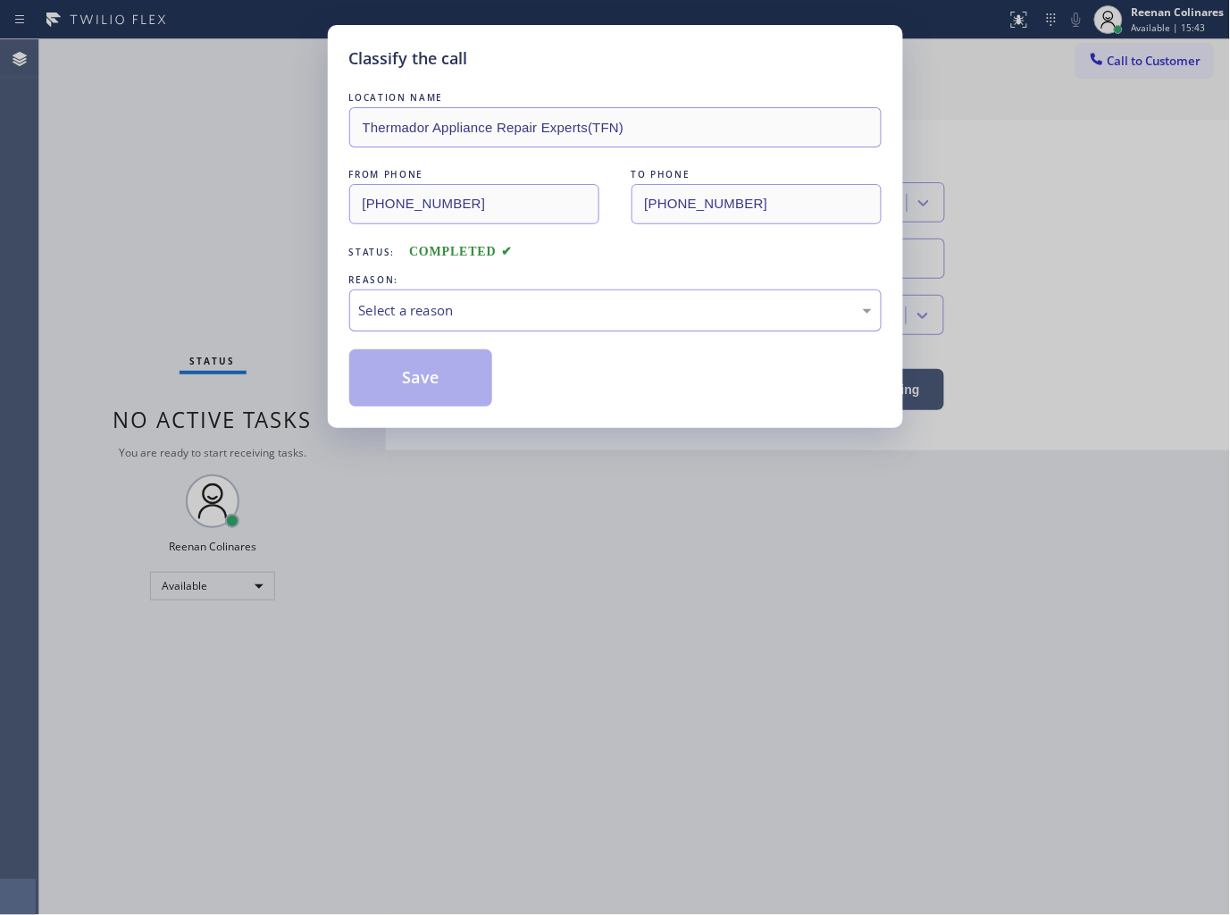
click at [448, 304] on div "Select a reason" at bounding box center [615, 310] width 513 height 21
click at [385, 394] on button "Save" at bounding box center [421, 377] width 144 height 57
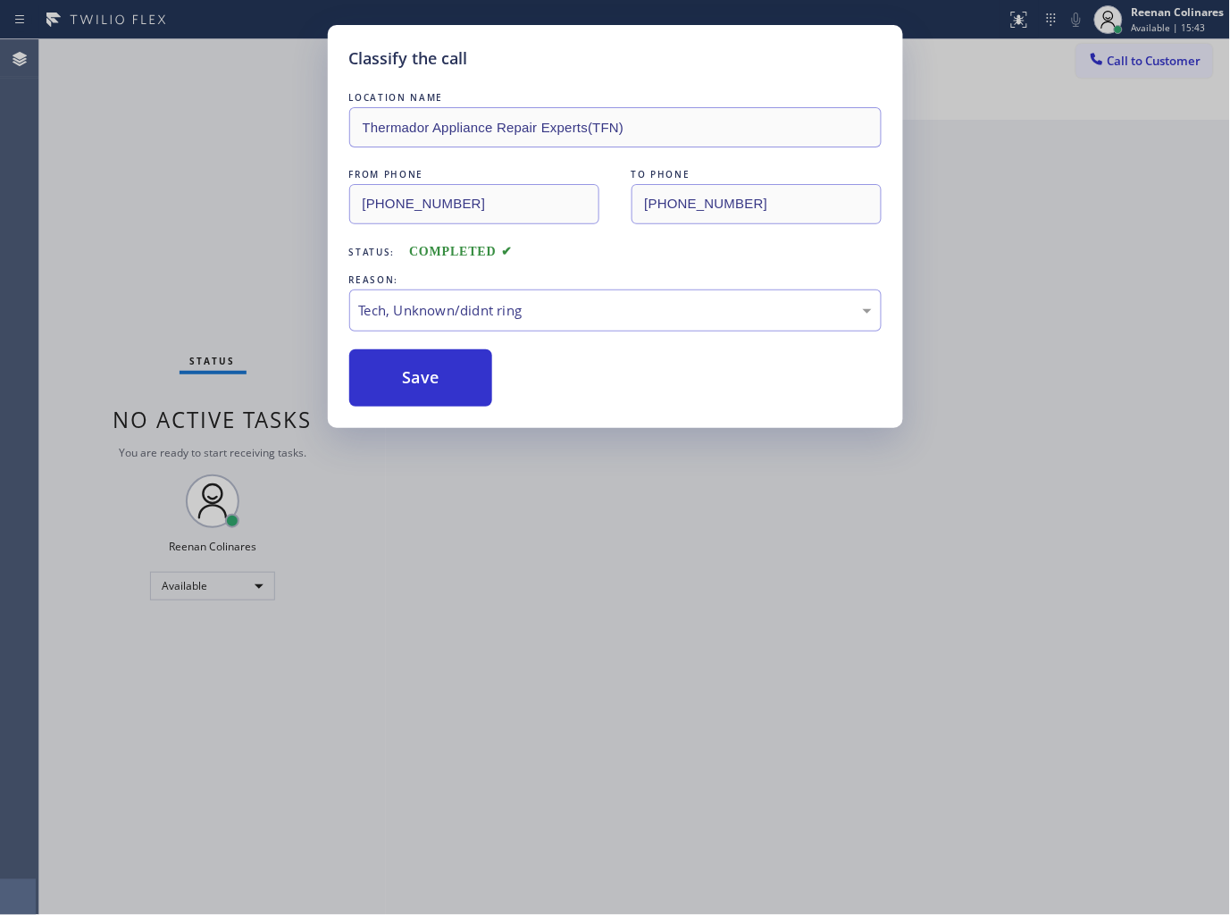
click at [144, 243] on div "Classify the call LOCATION NAME Thermador Appliance Repair Experts(TFN) FROM PH…" at bounding box center [615, 457] width 1230 height 915
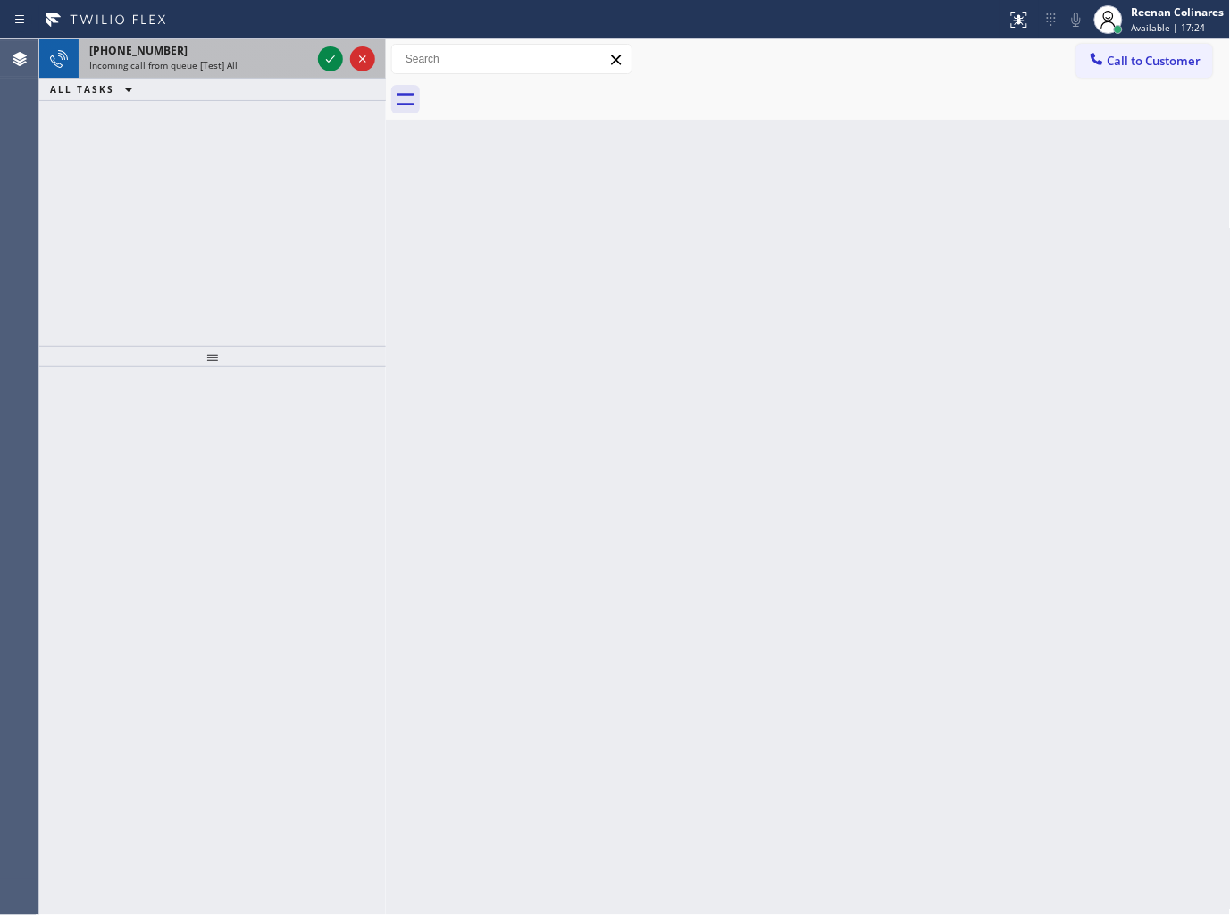
click at [277, 65] on div "Incoming call from queue [Test] All" at bounding box center [200, 65] width 222 height 13
click at [273, 66] on div "Incoming call from queue [Test] All" at bounding box center [200, 65] width 222 height 13
click at [288, 69] on div "+14809232926 Incoming call from queue [Test] All ALL TASKS ALL TASKS ACTIVE TAS…" at bounding box center [212, 70] width 347 height 62
click at [289, 68] on div "Incoming call from queue [Test] All" at bounding box center [200, 65] width 222 height 13
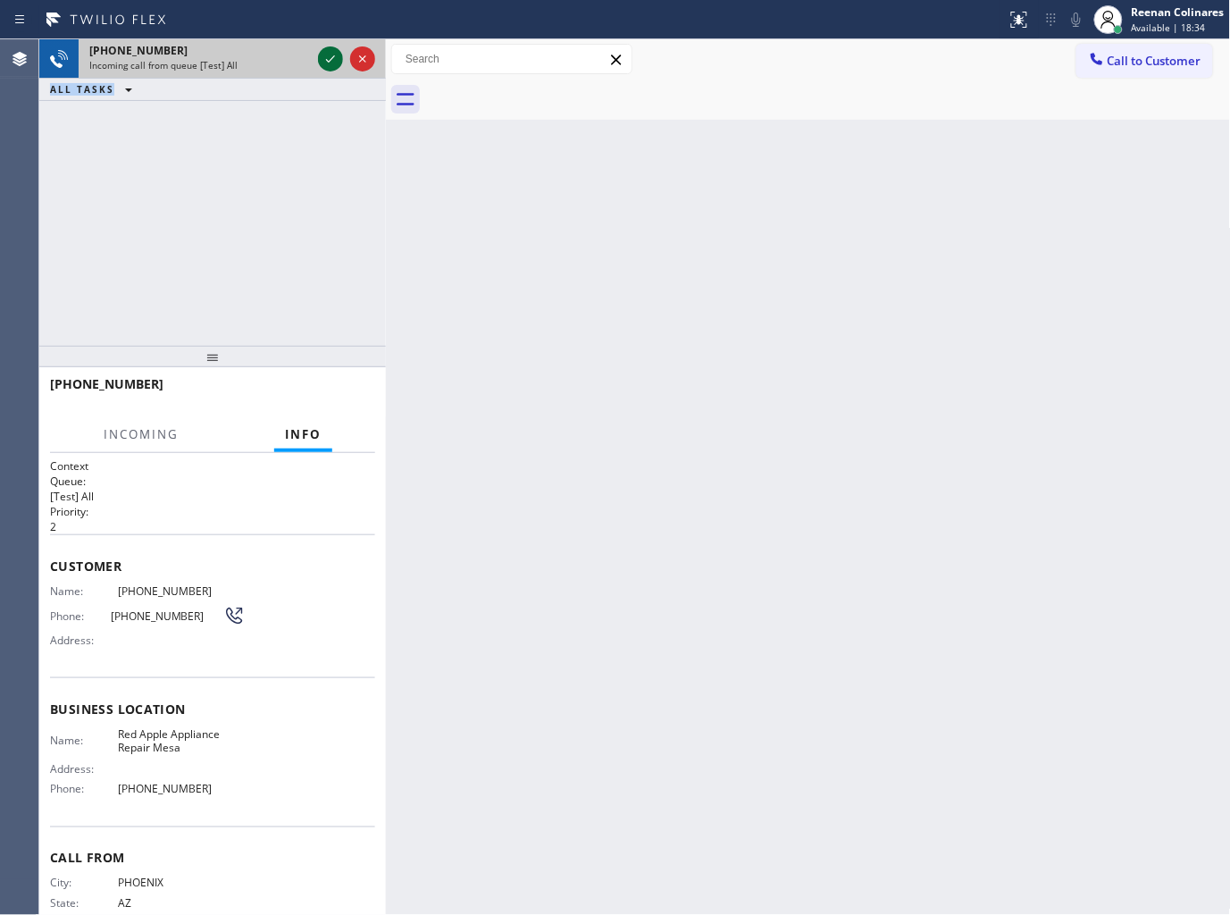
click at [325, 56] on icon at bounding box center [330, 58] width 21 height 21
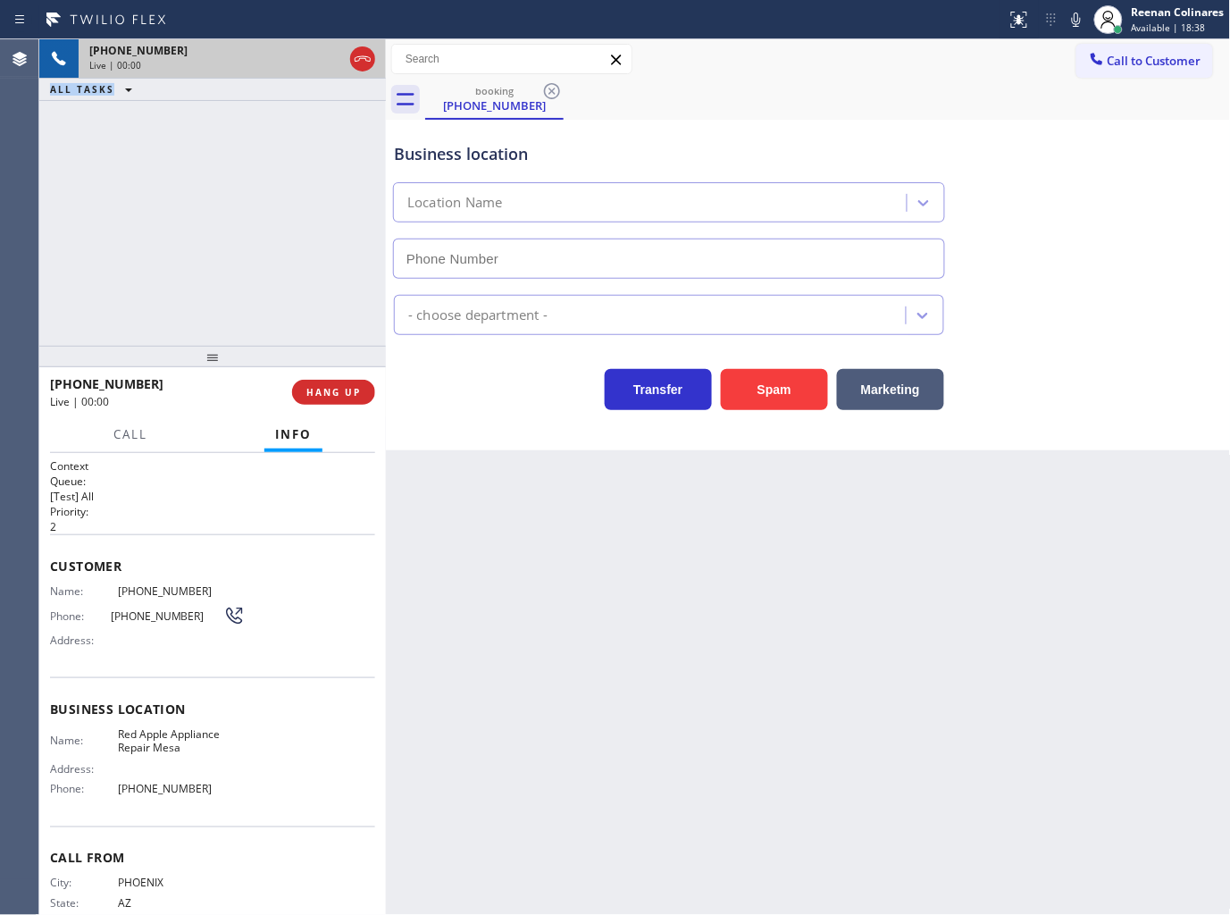
type input "[PHONE_NUMBER]"
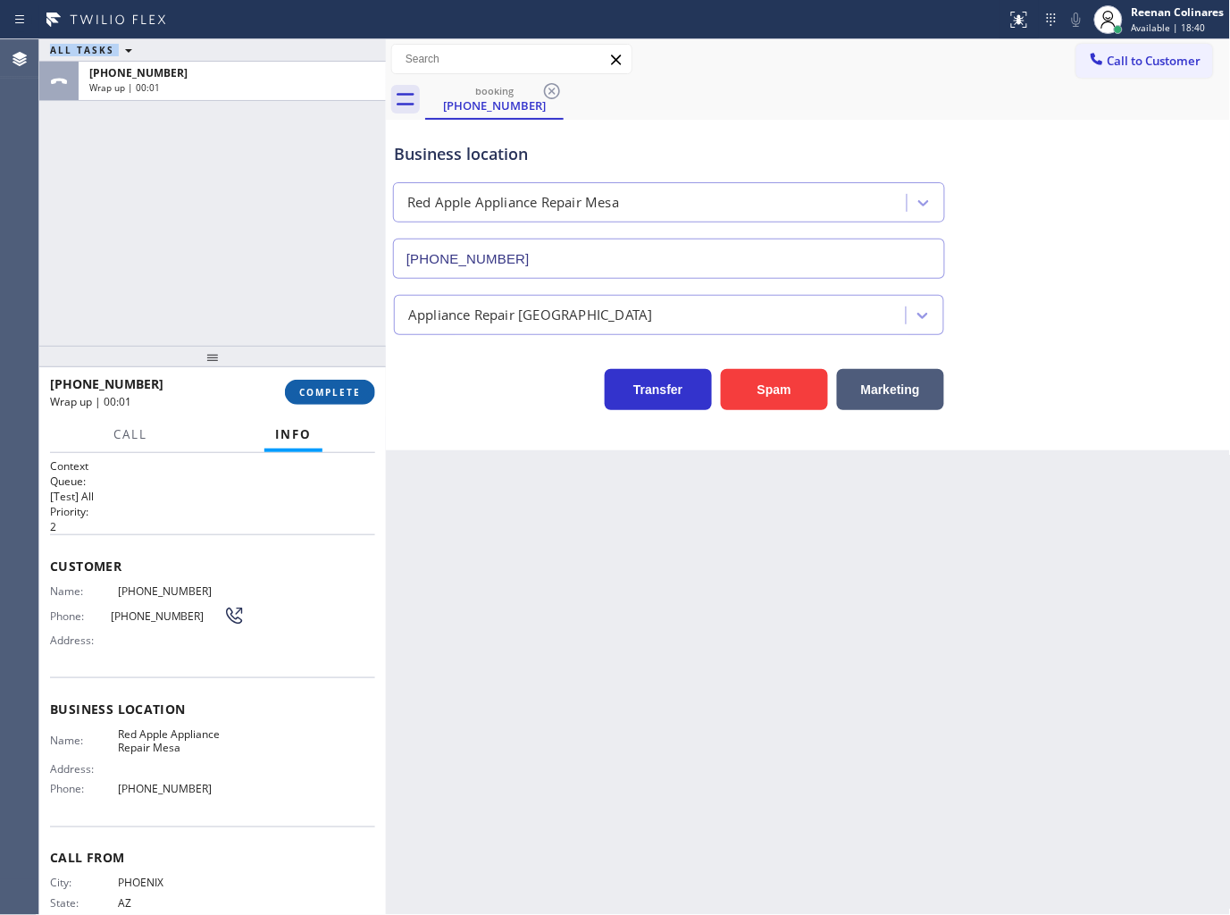
click at [340, 395] on span "COMPLETE" at bounding box center [330, 392] width 62 height 13
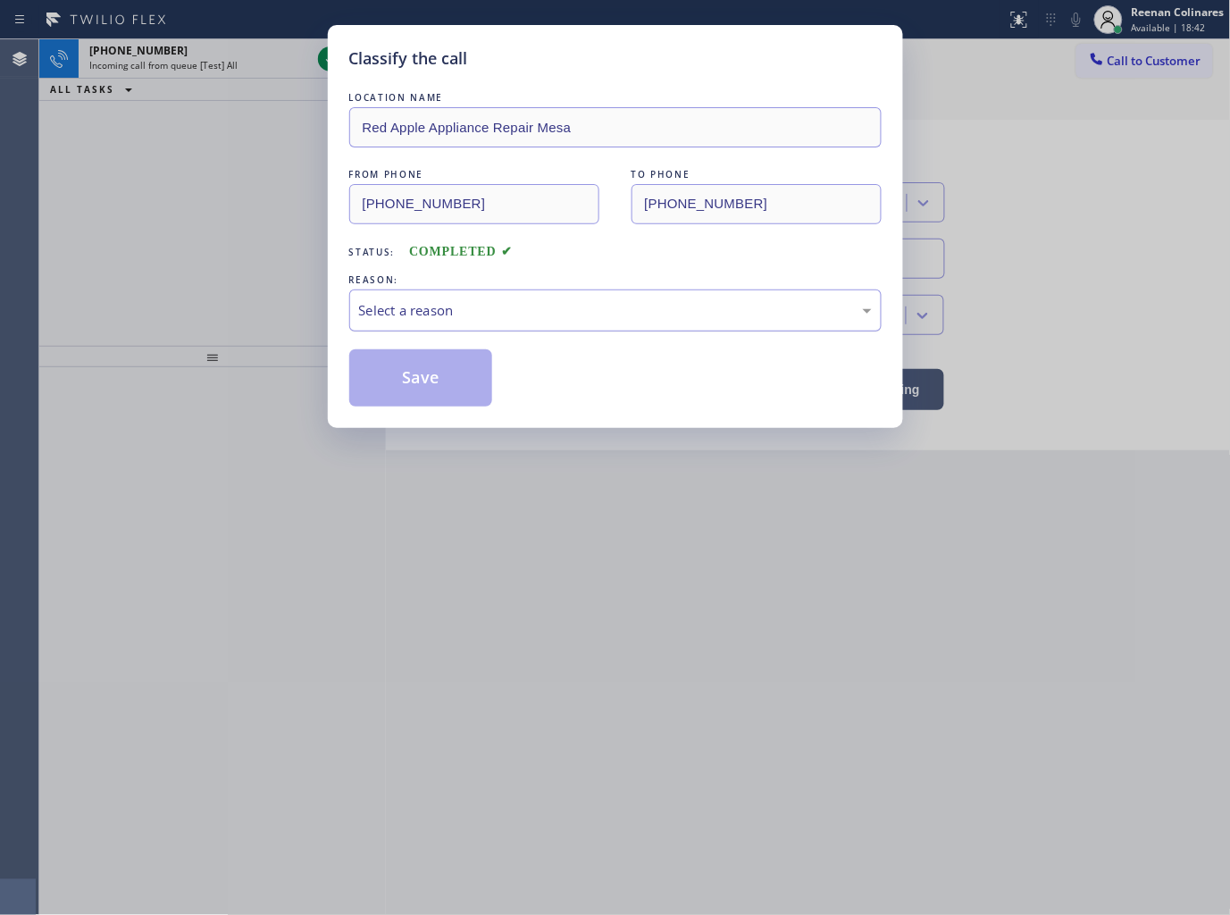
click at [423, 310] on div "Select a reason" at bounding box center [615, 310] width 513 height 21
drag, startPoint x: 420, startPoint y: 388, endPoint x: 1052, endPoint y: 157, distance: 672.5
click at [422, 388] on button "Save" at bounding box center [421, 377] width 144 height 57
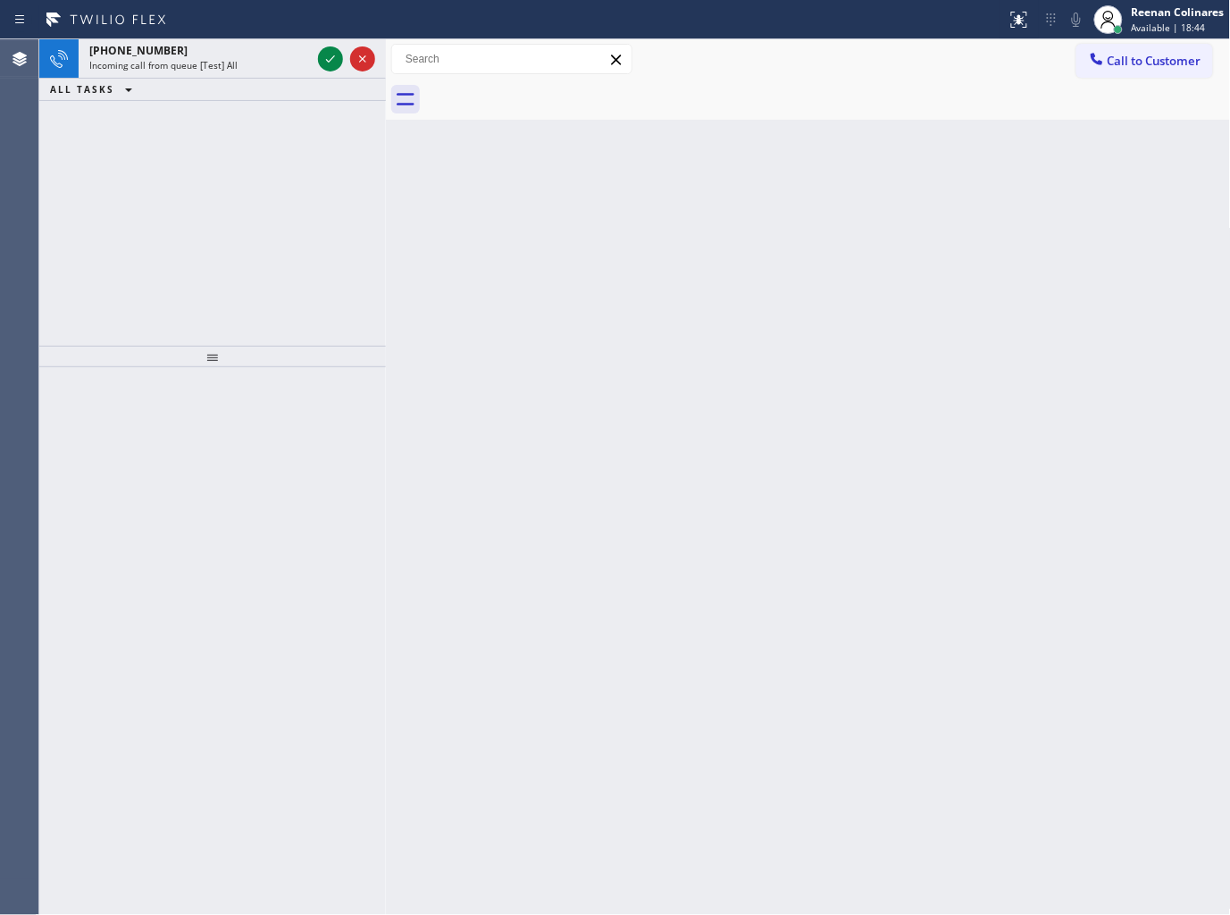
click at [557, 316] on div "Back to Dashboard Change Sender ID Customers Technicians Select a contact Outbo…" at bounding box center [808, 477] width 845 height 876
click at [221, 63] on span "Incoming call from queue [Test] All" at bounding box center [163, 65] width 148 height 13
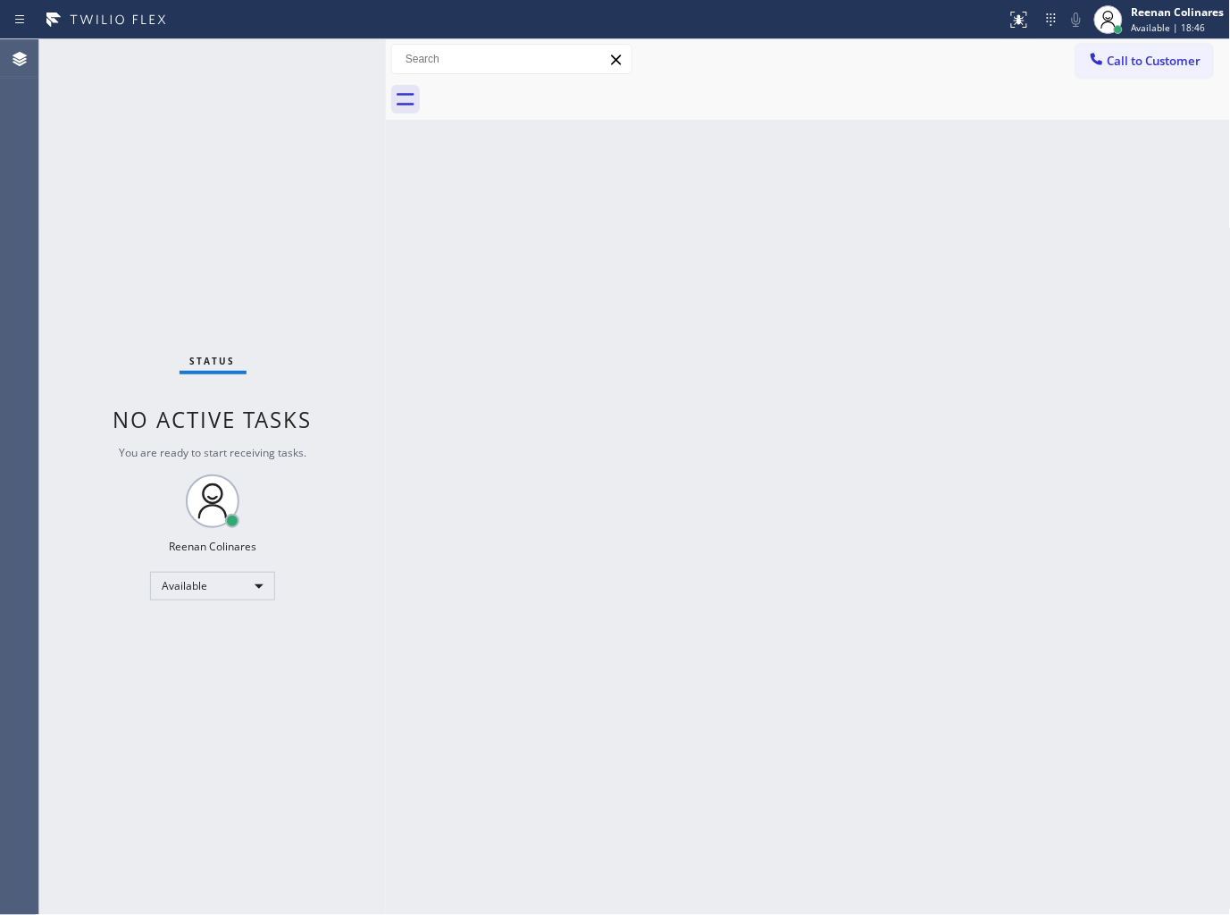
click at [298, 56] on div "Status No active tasks You are ready to start receiving tasks. Reenan Colinares…" at bounding box center [212, 477] width 347 height 876
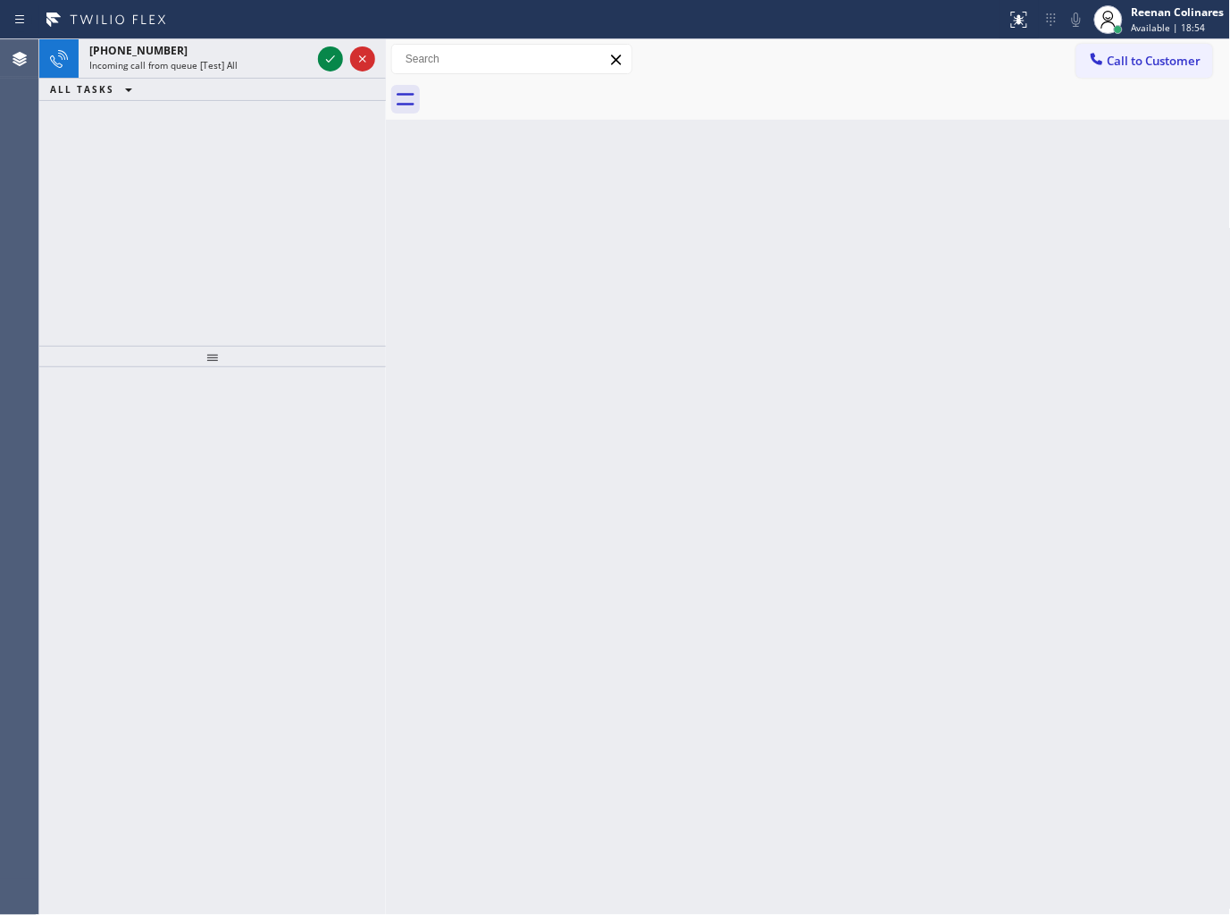
click at [290, 64] on div "Incoming call from queue [Test] All" at bounding box center [200, 65] width 222 height 13
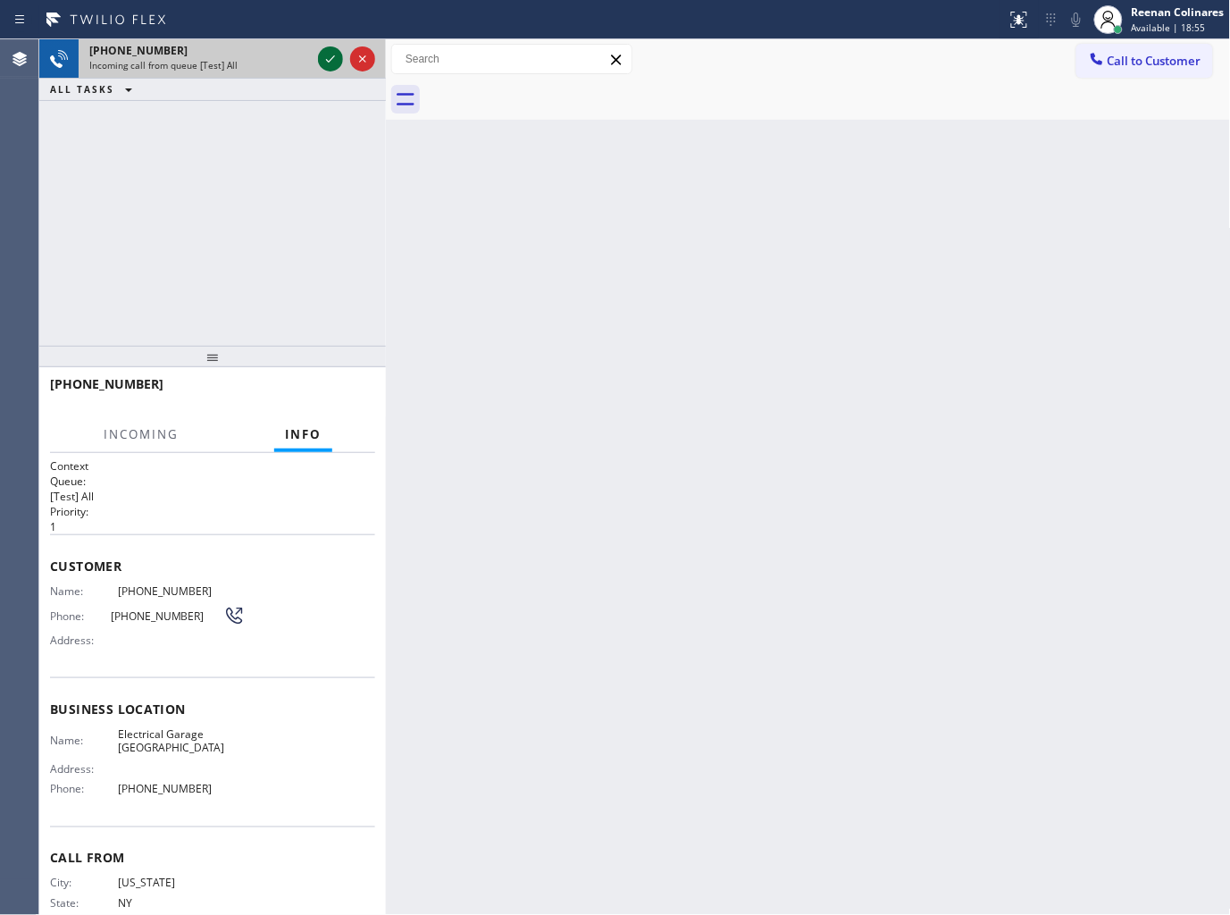
click at [334, 63] on icon at bounding box center [330, 58] width 21 height 21
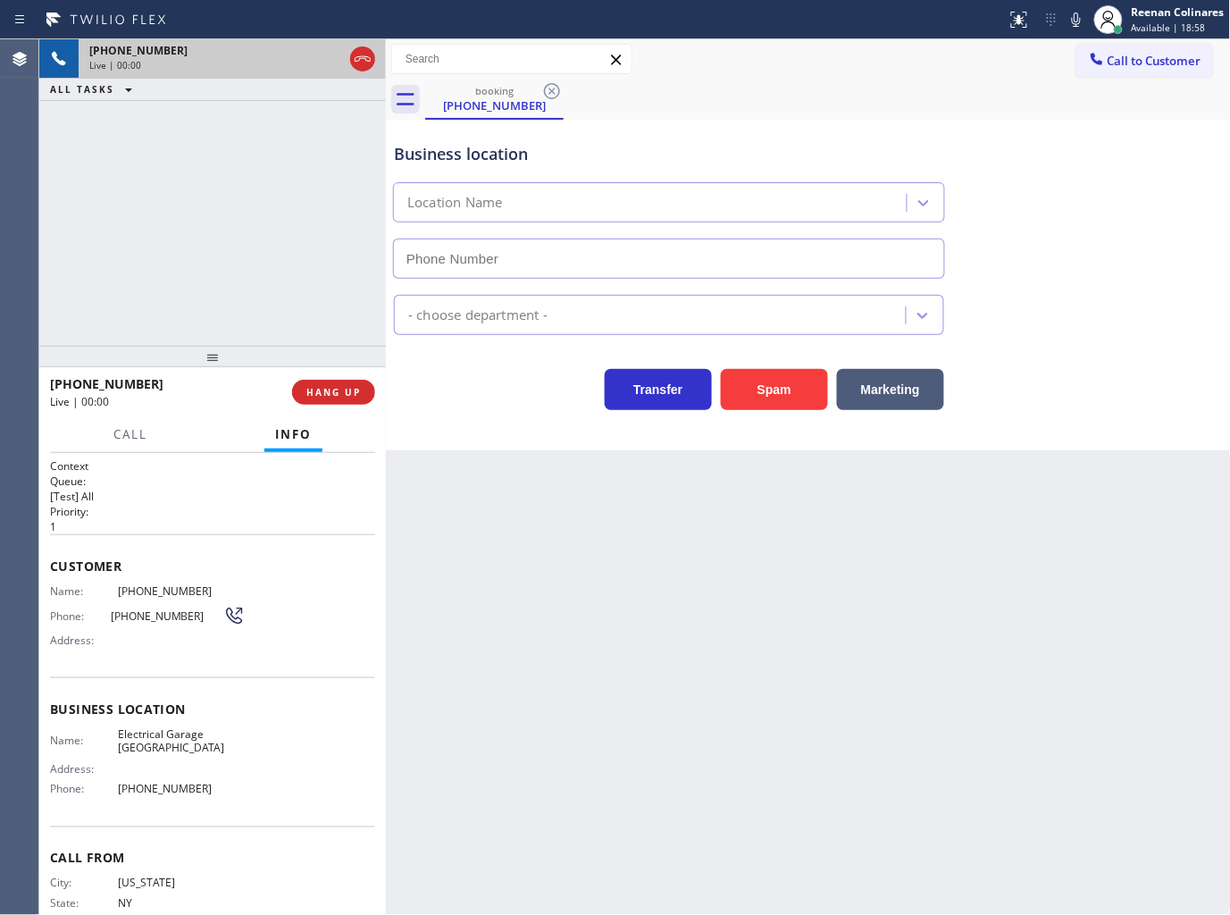
type input "[PHONE_NUMBER]"
click at [1074, 21] on icon at bounding box center [1076, 19] width 21 height 21
click at [1074, 21] on rect at bounding box center [1076, 18] width 13 height 13
click at [360, 391] on span "HANG UP" at bounding box center [333, 392] width 55 height 13
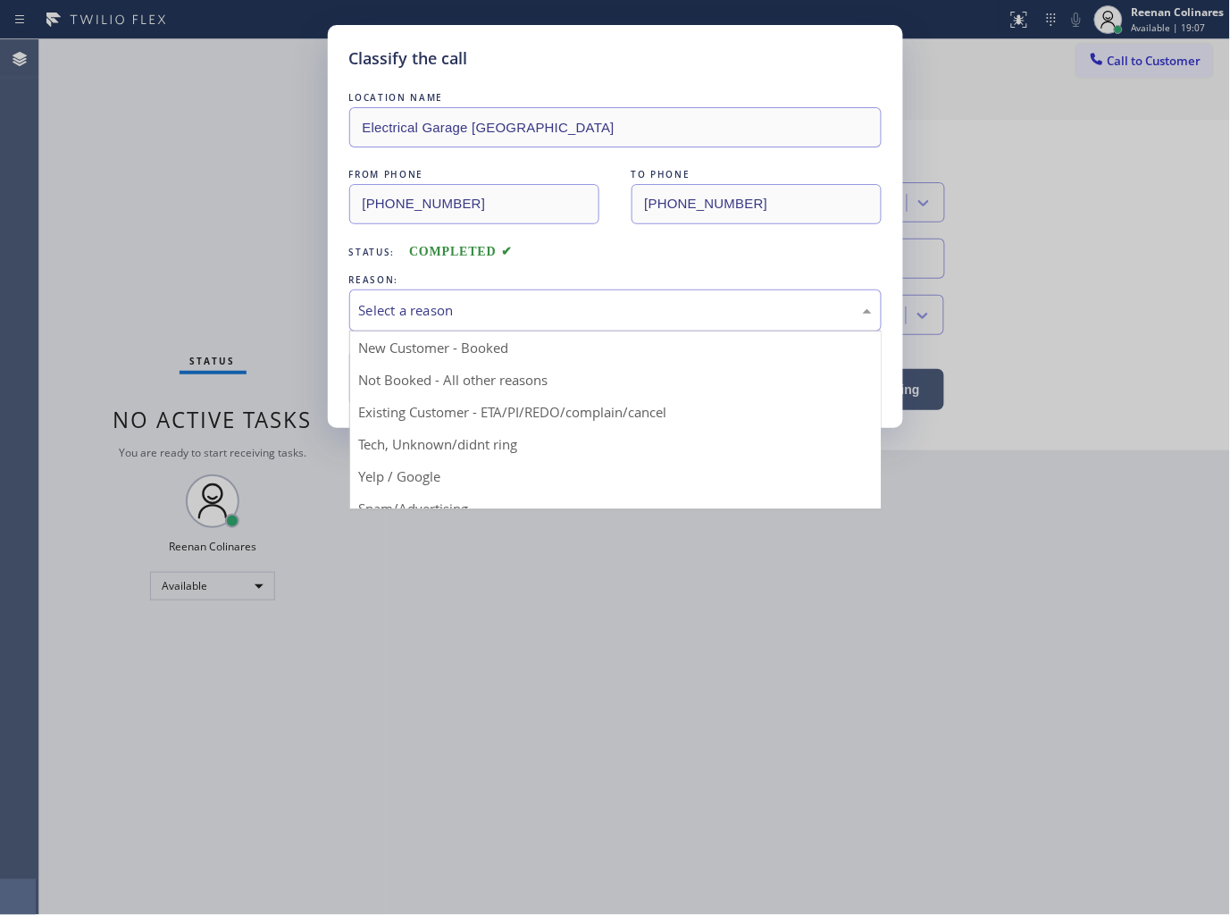
click at [431, 315] on div "Select a reason" at bounding box center [615, 310] width 513 height 21
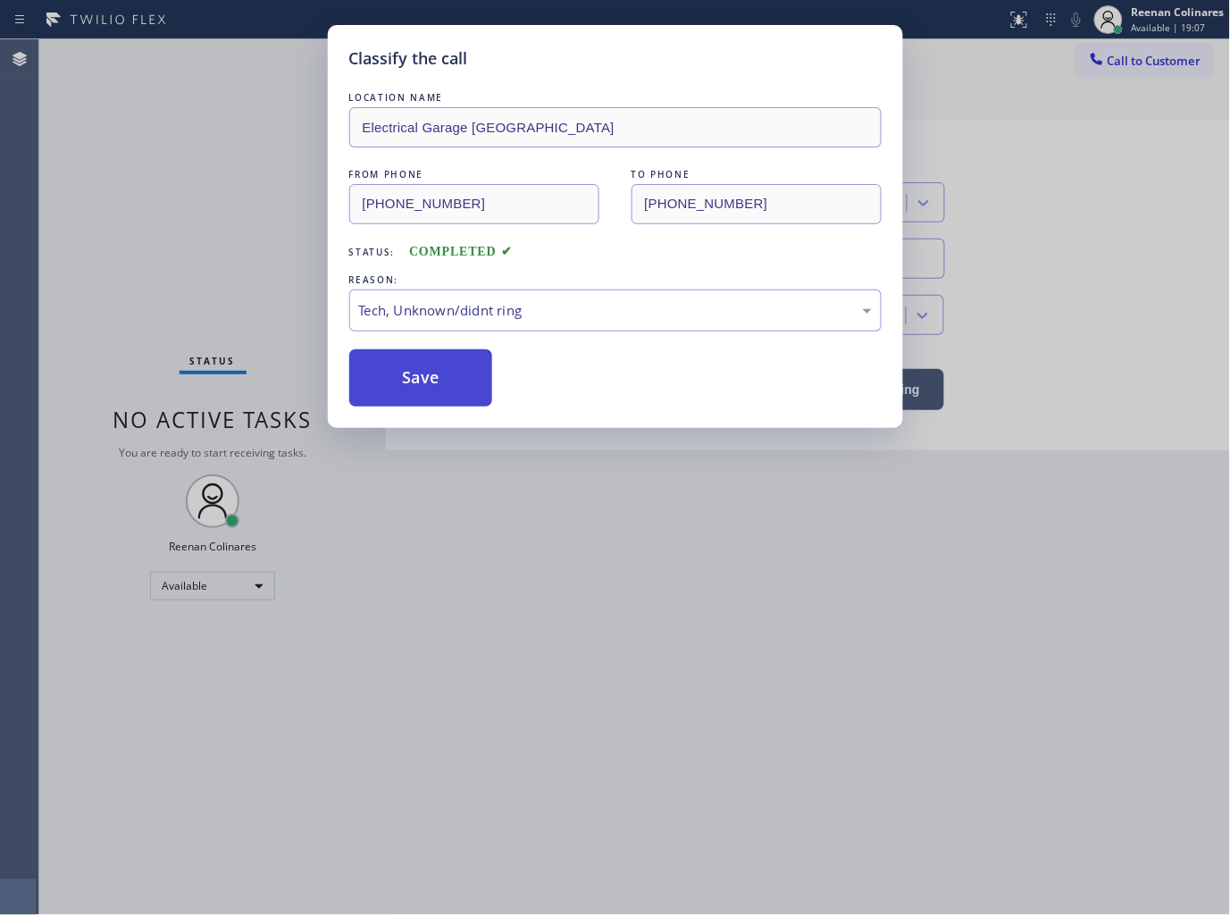
click at [413, 384] on button "Save" at bounding box center [421, 377] width 144 height 57
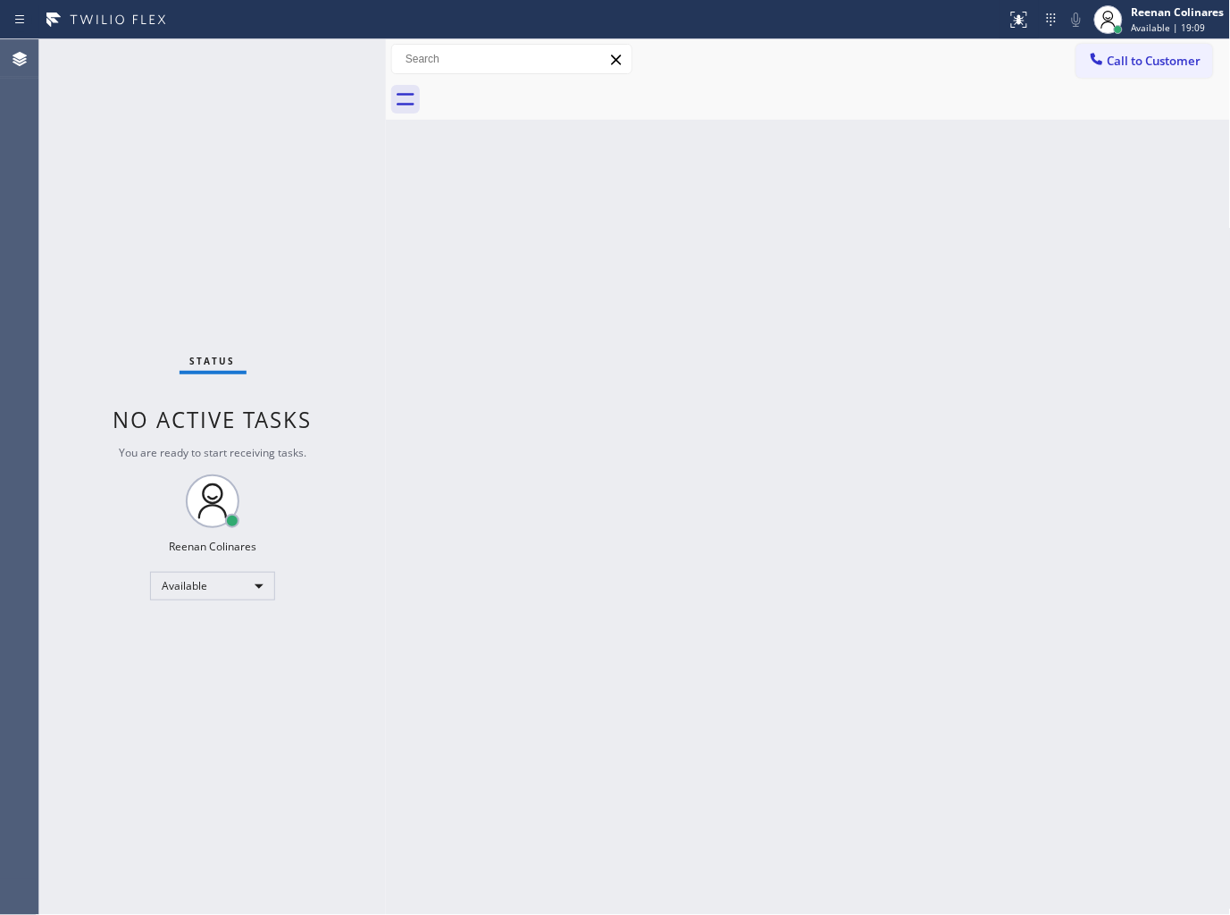
click at [614, 422] on div "Back to Dashboard Change Sender ID Customers Technicians Select a contact Outbo…" at bounding box center [808, 477] width 845 height 876
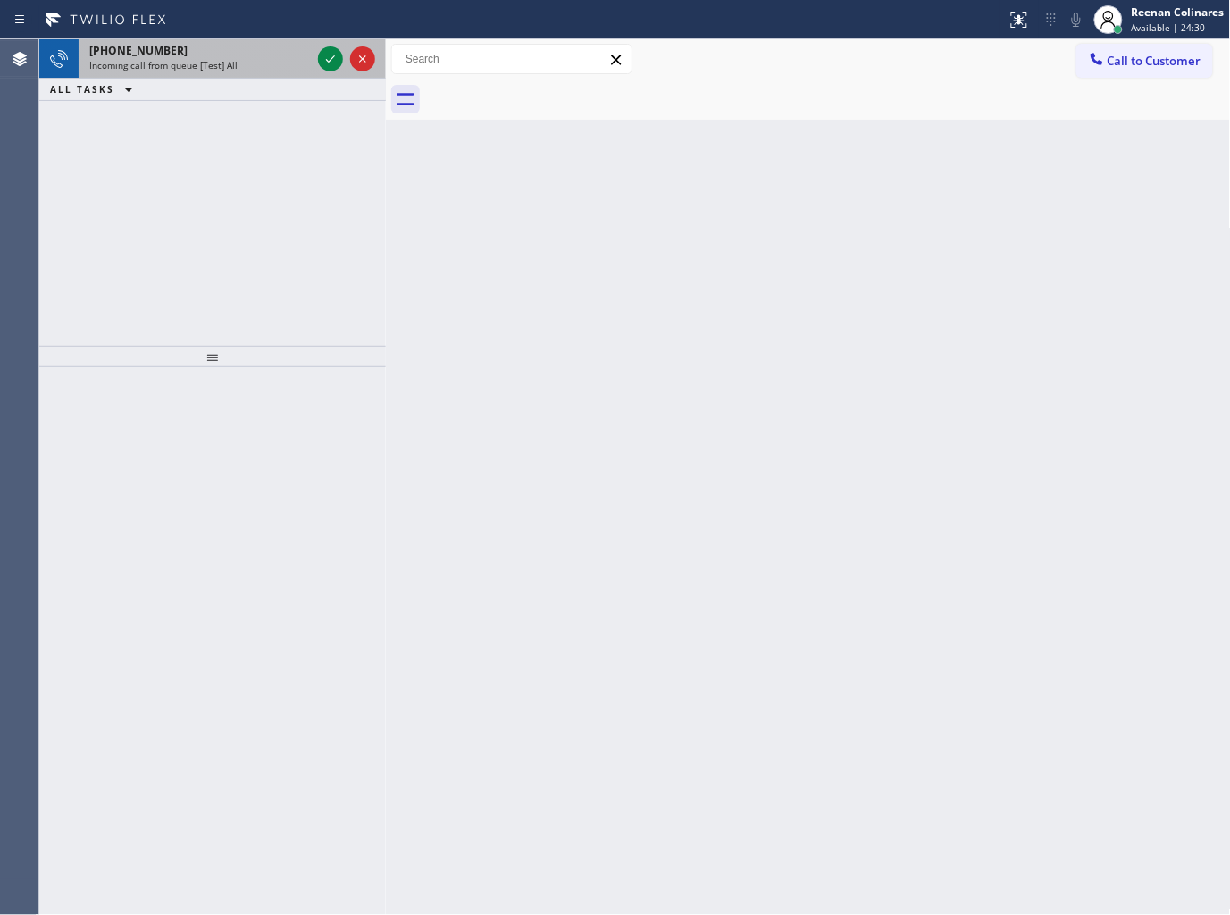
click at [235, 61] on div "Incoming call from queue [Test] All" at bounding box center [200, 65] width 222 height 13
click at [277, 66] on div "Incoming call from queue [Test] All" at bounding box center [200, 65] width 222 height 13
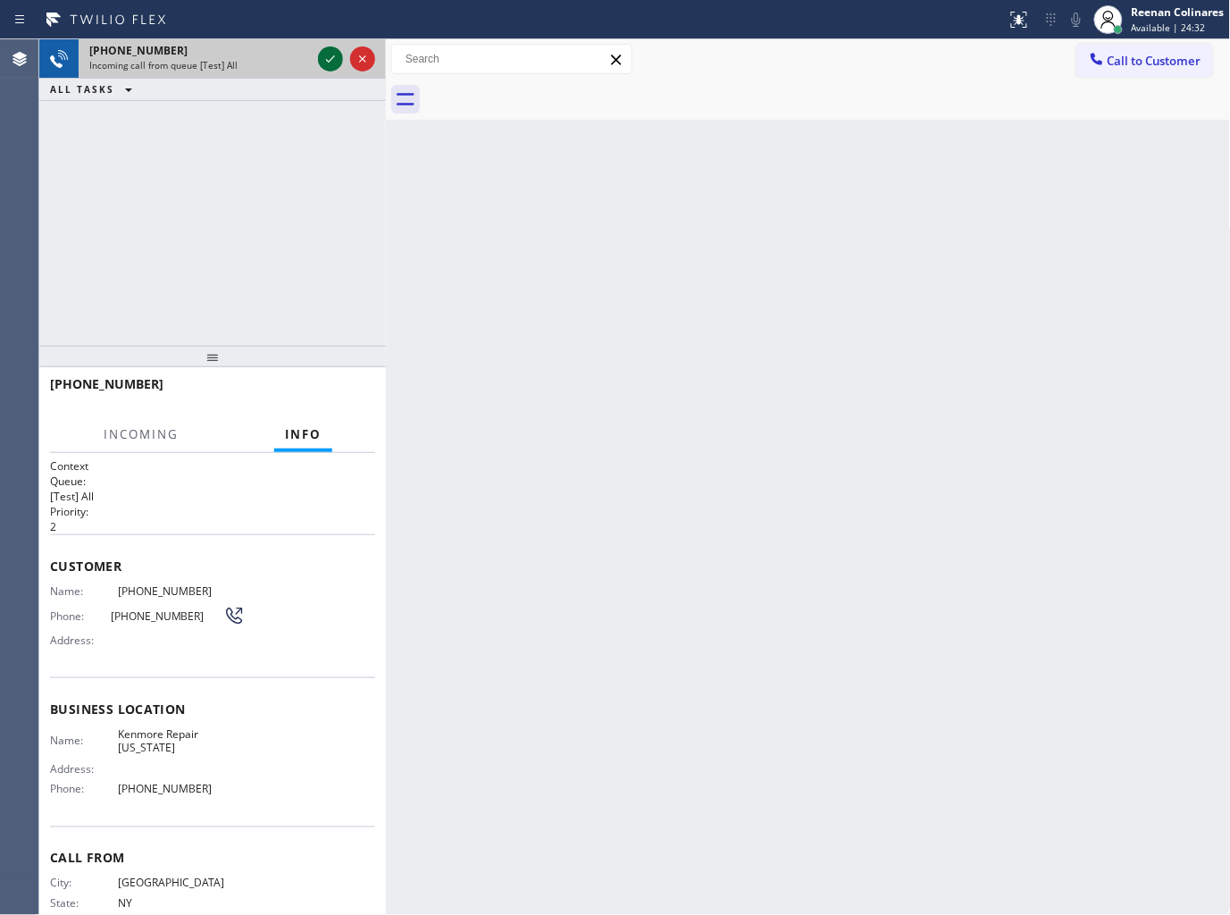
click at [327, 59] on icon at bounding box center [330, 58] width 21 height 21
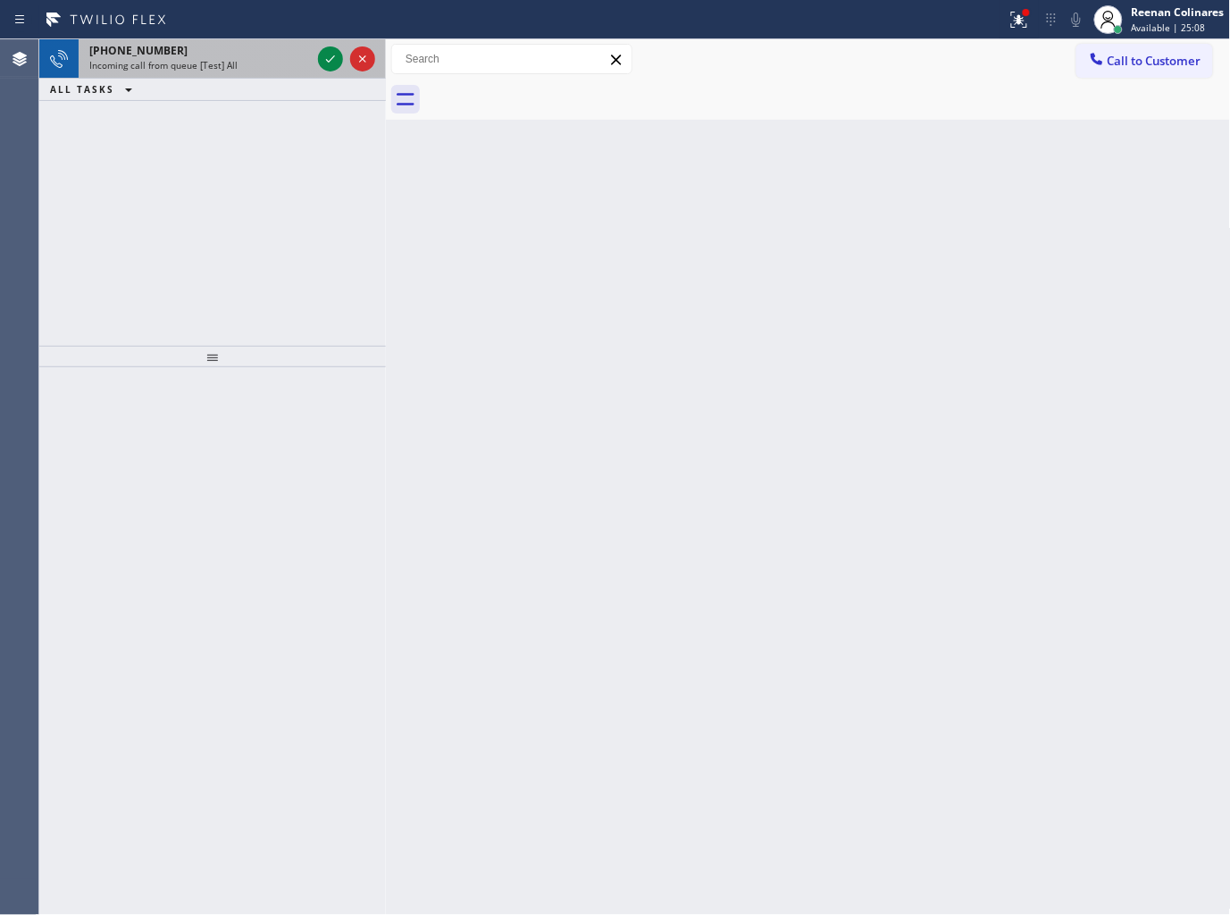
drag, startPoint x: 233, startPoint y: 74, endPoint x: 239, endPoint y: 66, distance: 10.2
click at [239, 67] on div "+17325223978 Incoming call from queue [Test] All" at bounding box center [197, 58] width 236 height 39
click at [1020, 23] on icon at bounding box center [1016, 18] width 11 height 13
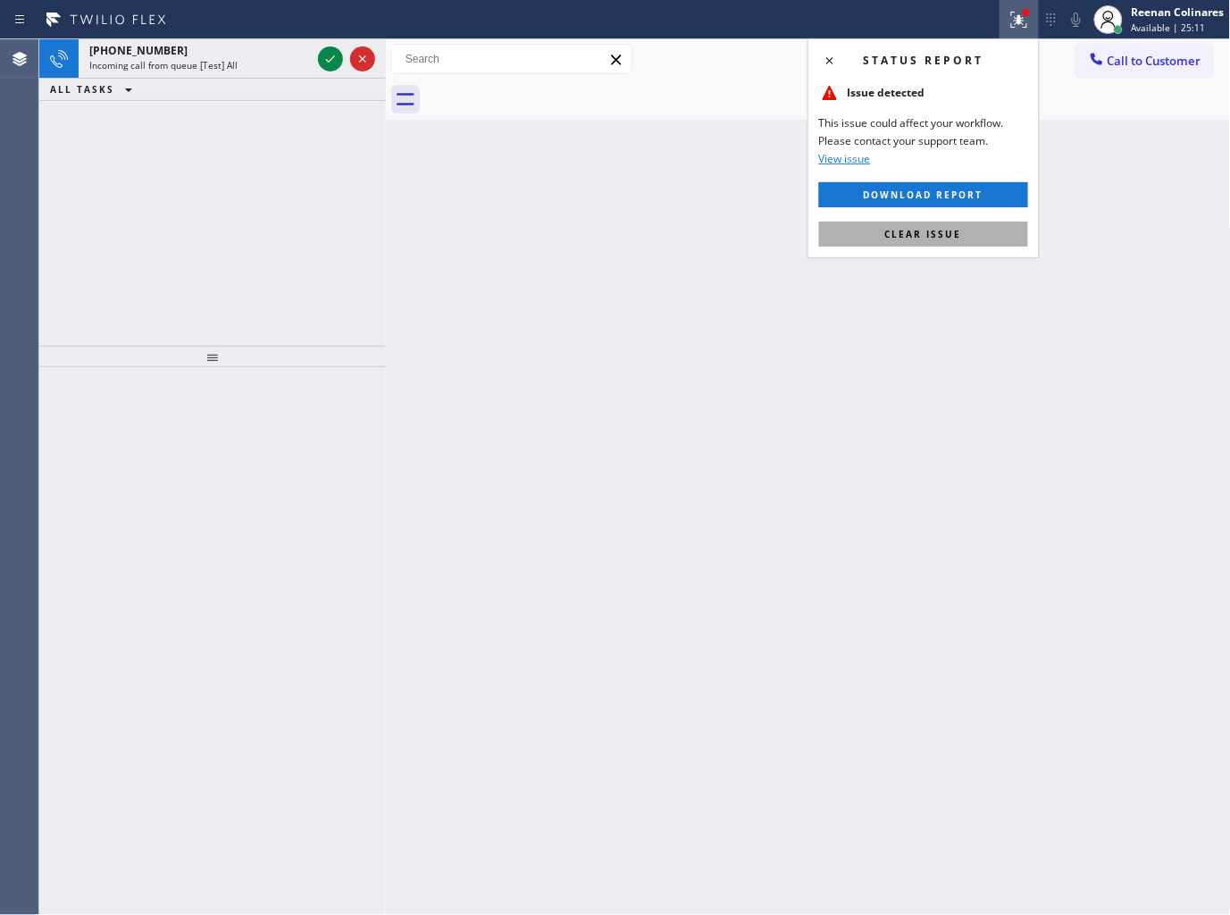
drag, startPoint x: 930, startPoint y: 236, endPoint x: 979, endPoint y: 191, distance: 66.4
click at [931, 236] on span "Clear issue" at bounding box center [923, 234] width 77 height 13
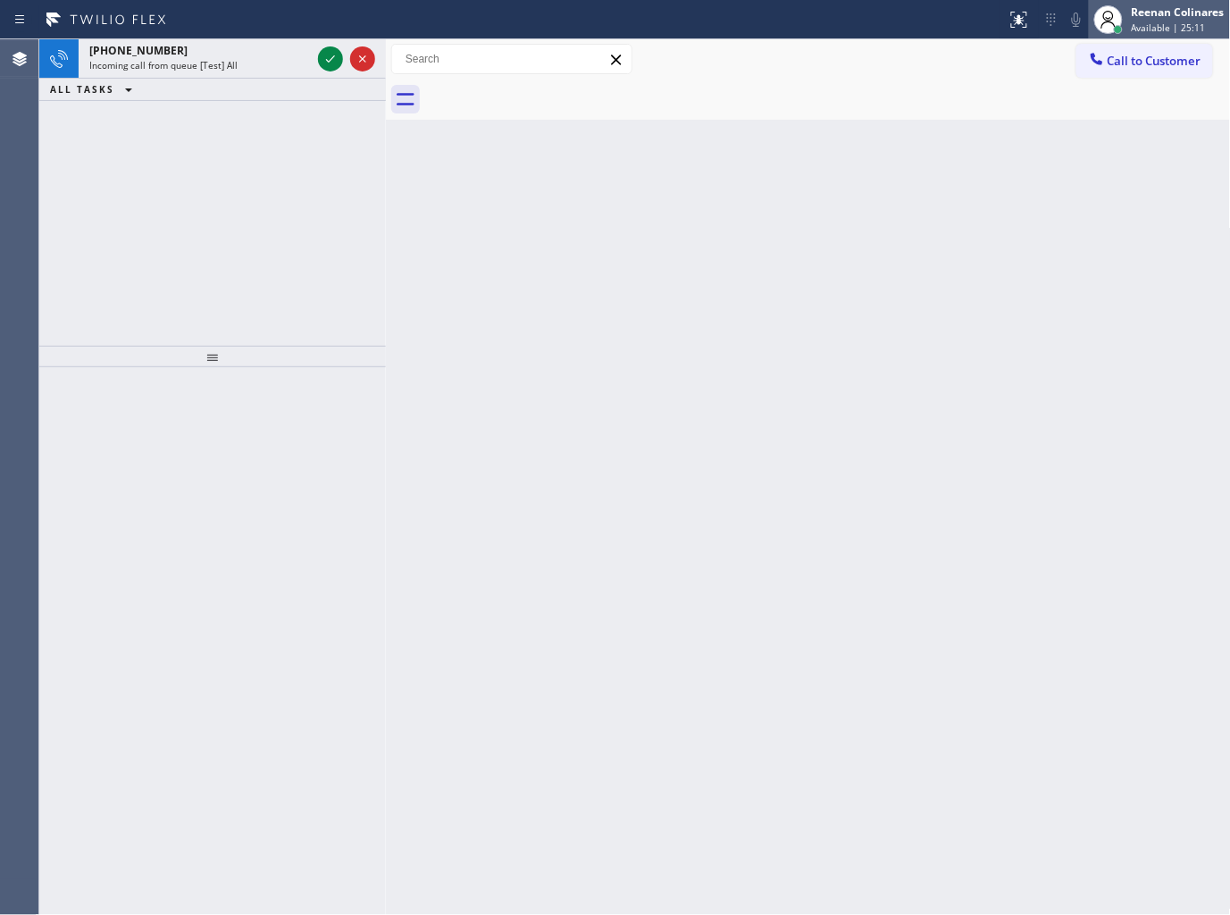
click at [1145, 27] on span "Available | 25:11" at bounding box center [1169, 27] width 74 height 13
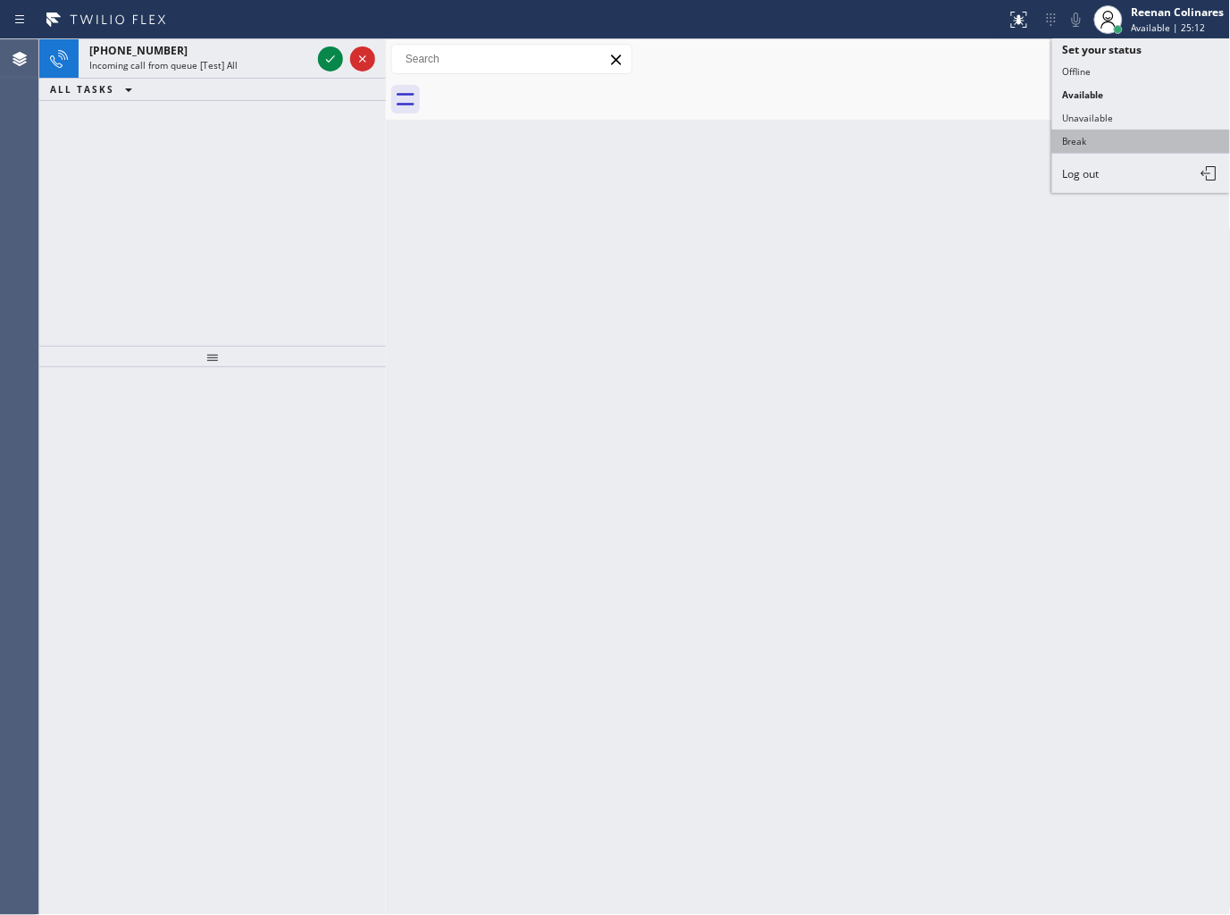
click at [1091, 138] on button "Break" at bounding box center [1142, 141] width 179 height 23
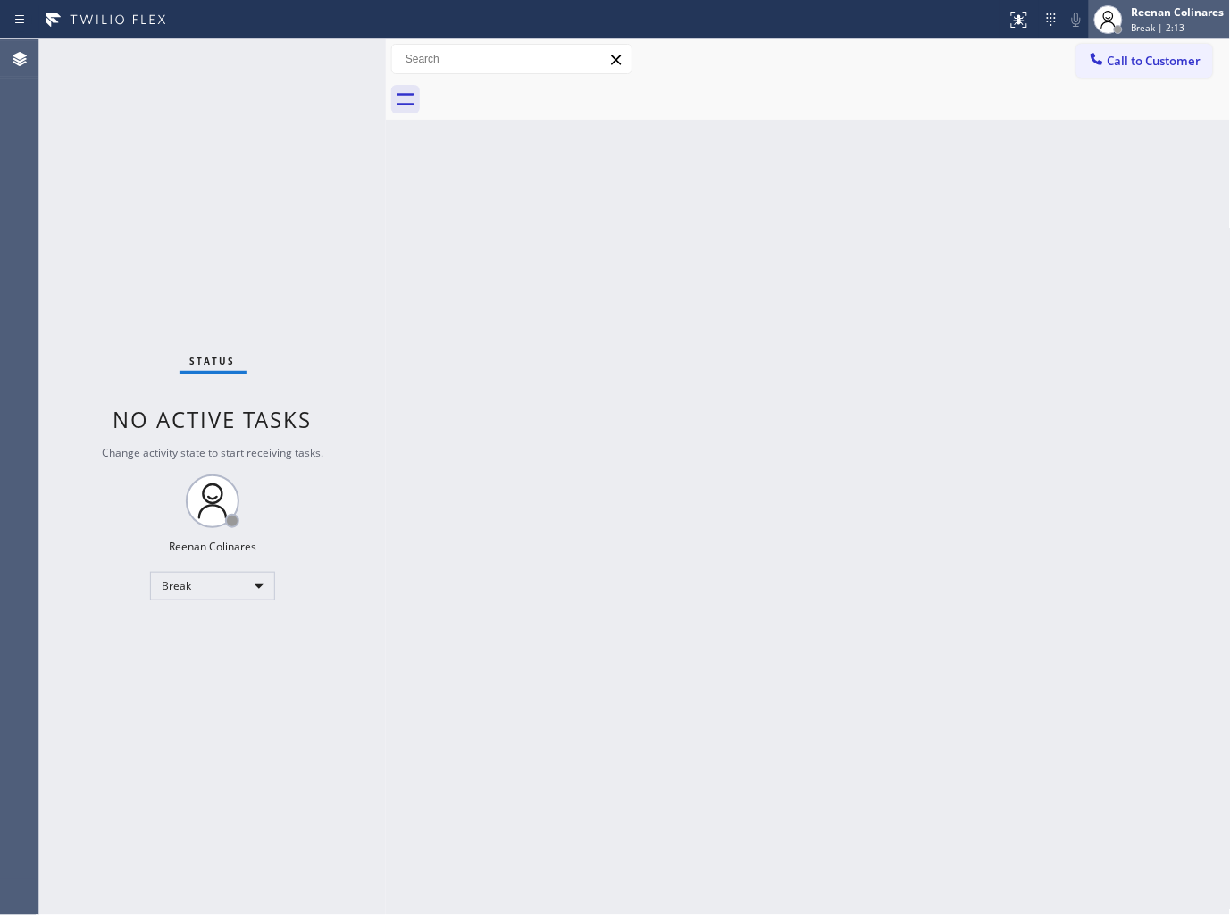
click at [1150, 12] on div "Reenan Colinares" at bounding box center [1178, 11] width 93 height 15
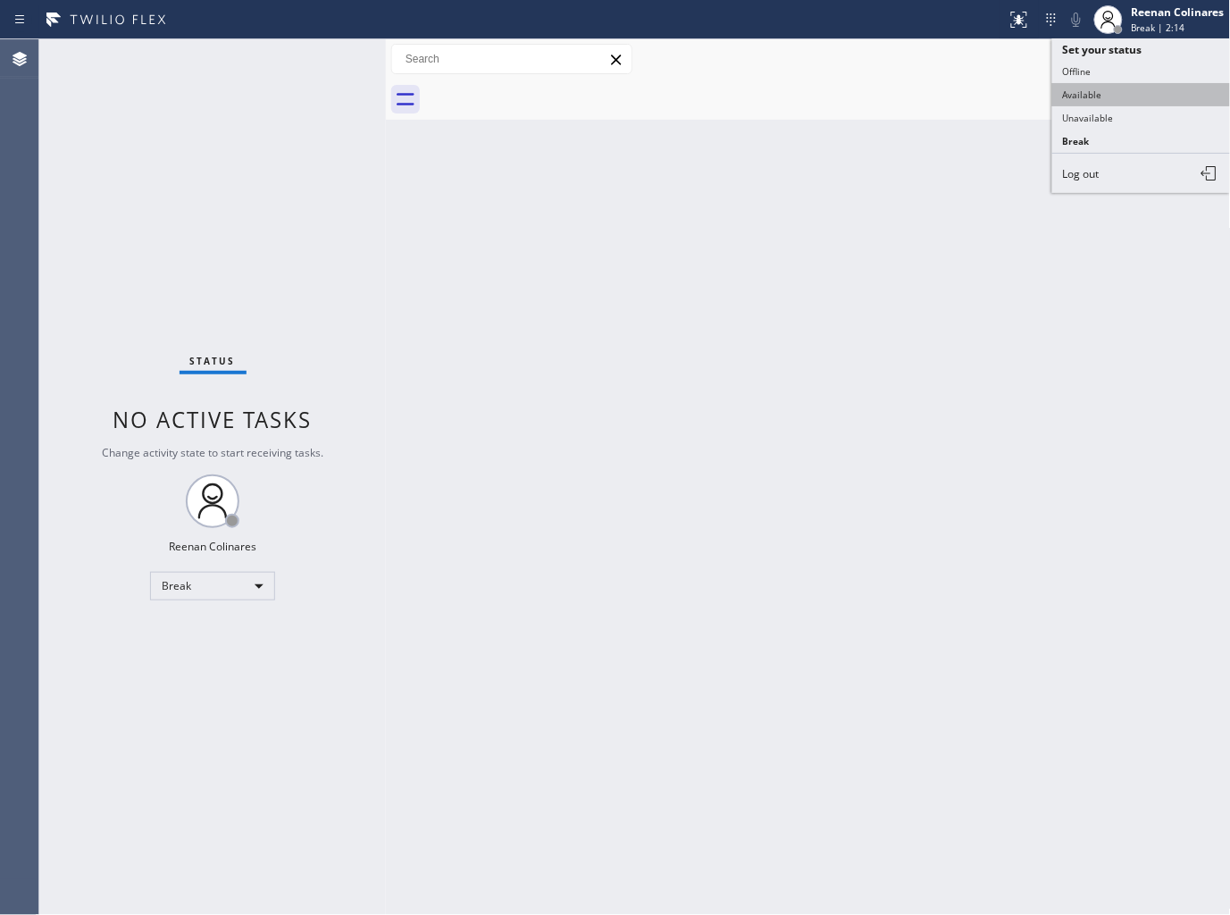
click at [1085, 94] on button "Available" at bounding box center [1142, 94] width 179 height 23
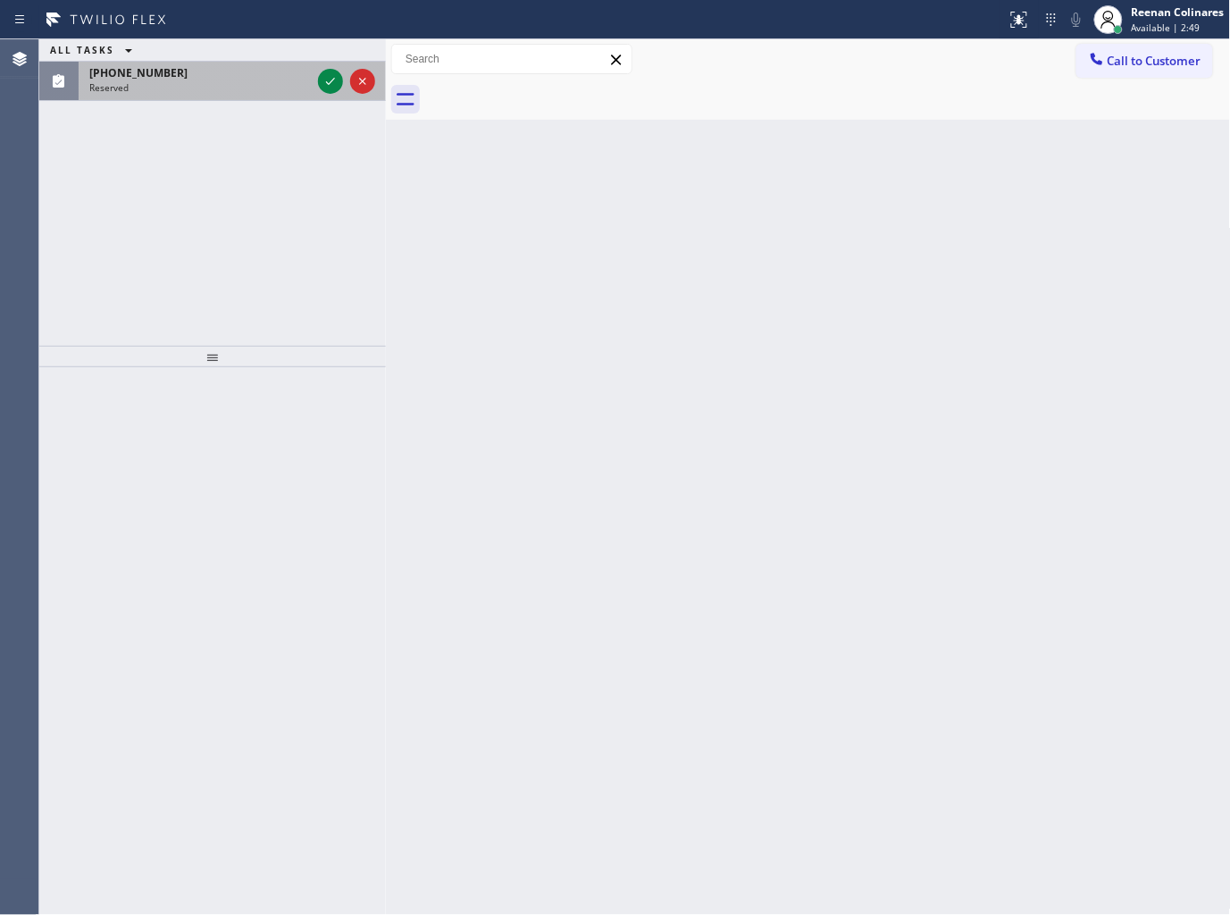
click at [188, 82] on div "Reserved" at bounding box center [200, 87] width 222 height 13
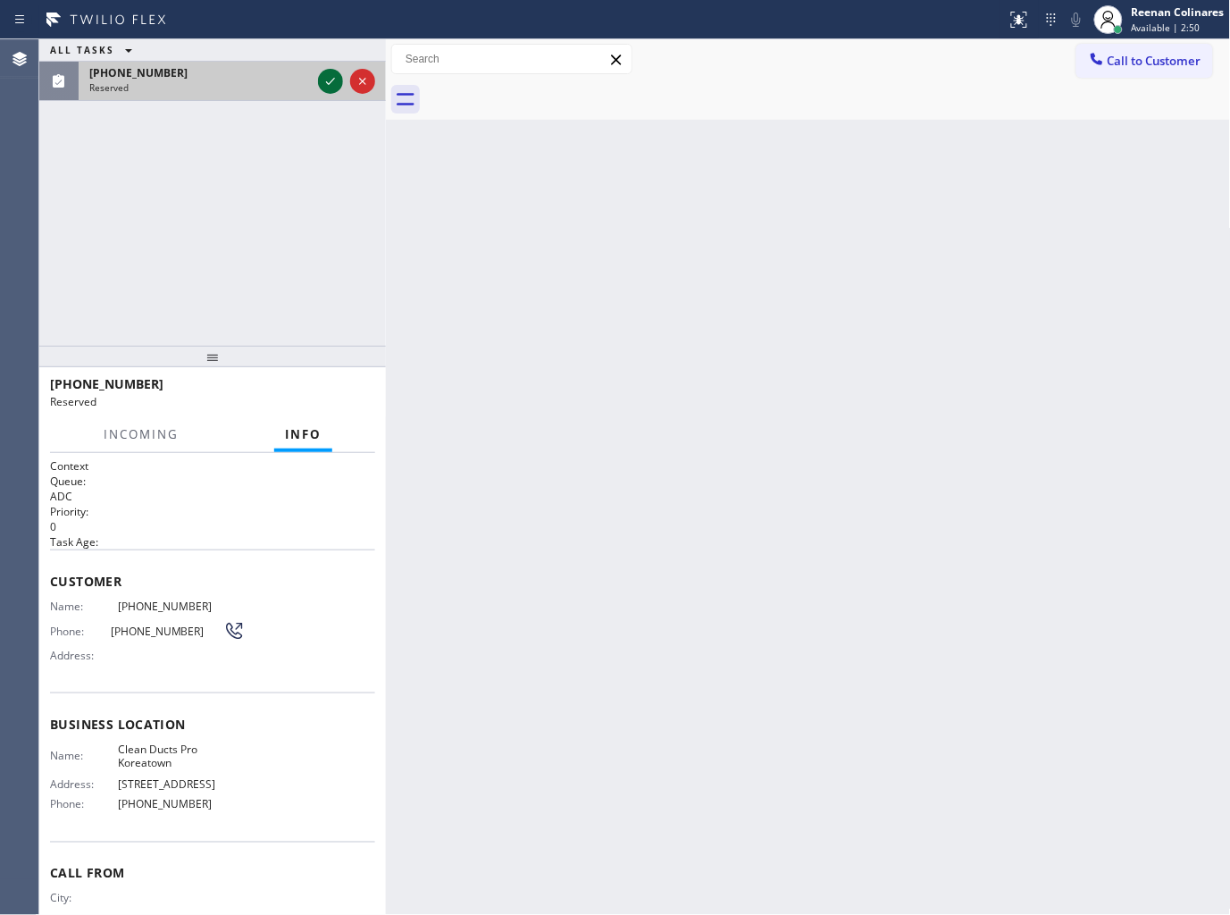
click at [326, 76] on icon at bounding box center [330, 81] width 21 height 21
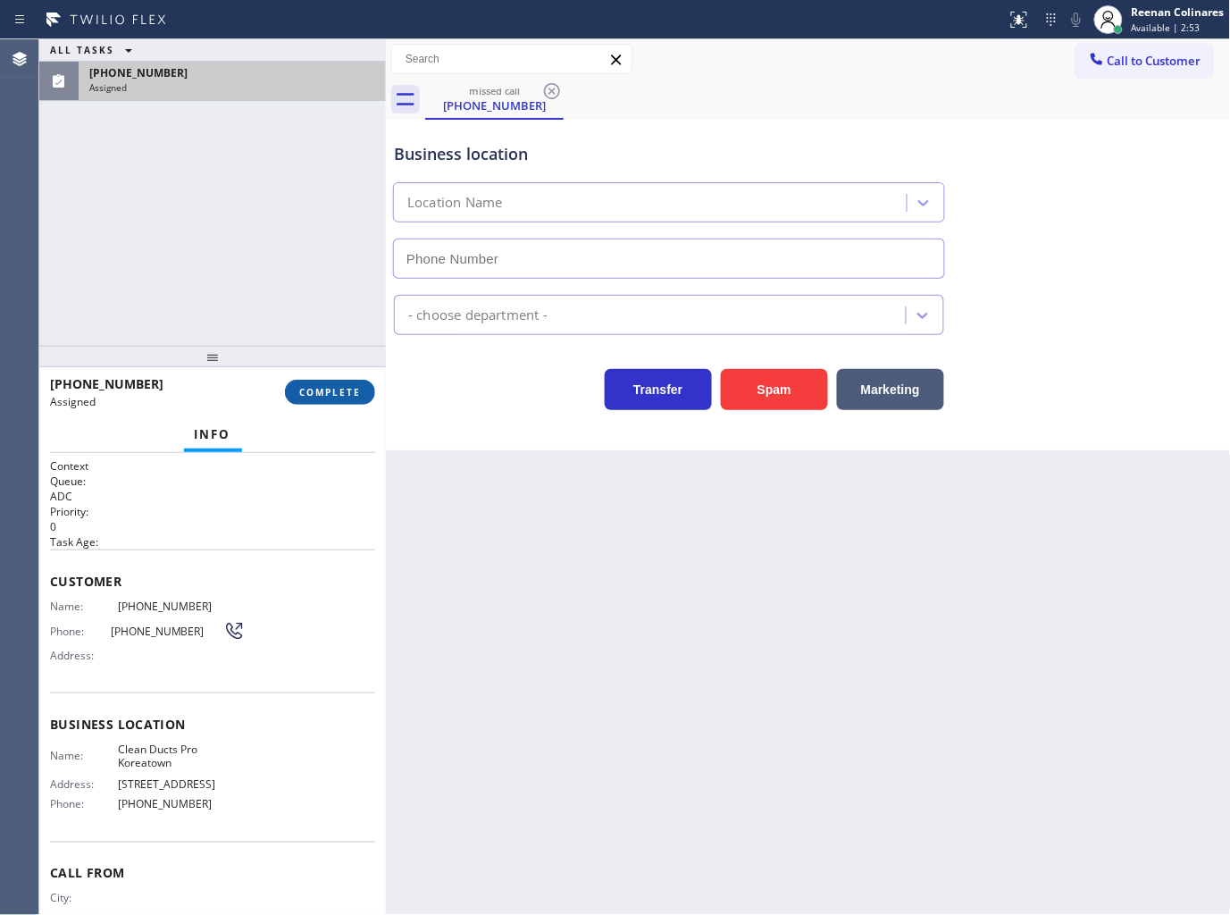
type input "[PHONE_NUMBER]"
click at [344, 395] on span "COMPLETE" at bounding box center [330, 392] width 62 height 13
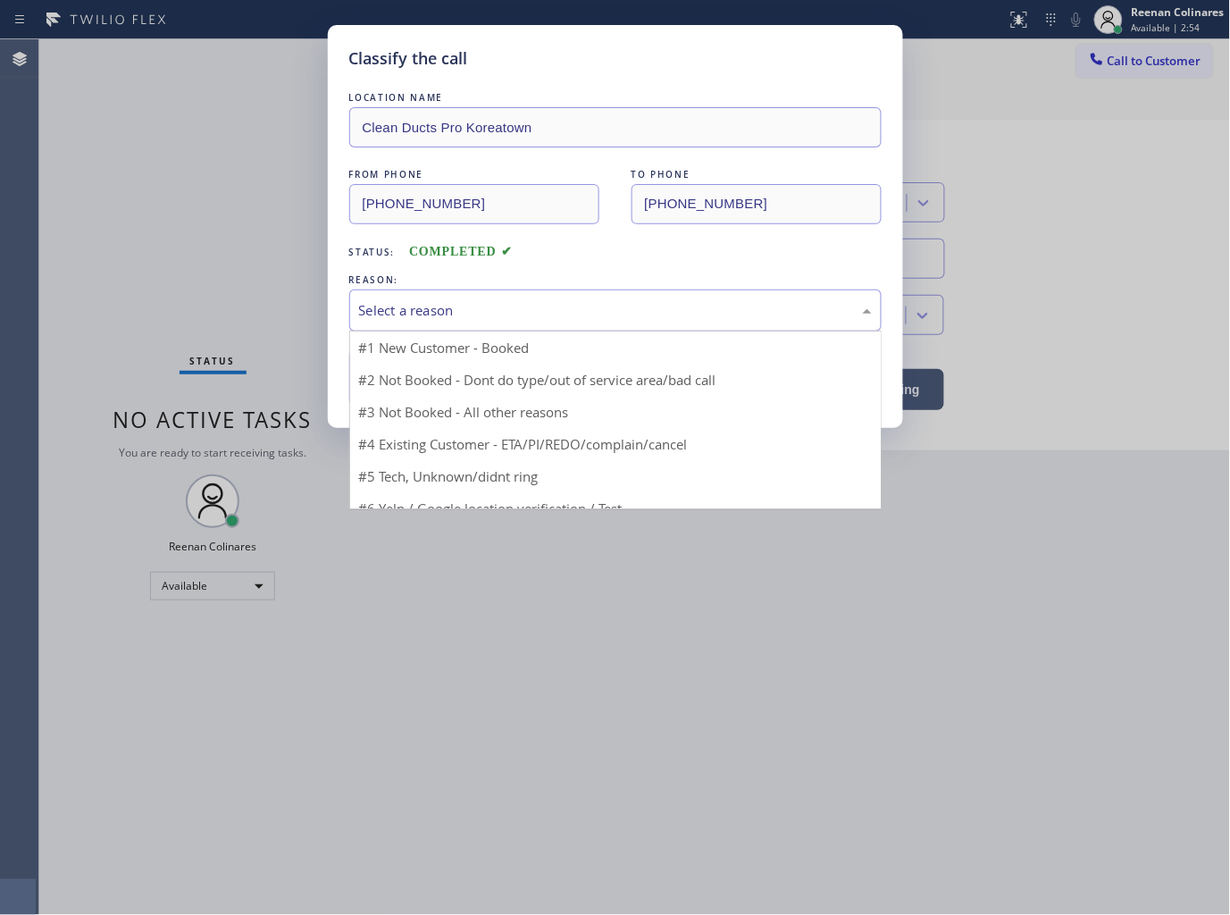
click at [409, 295] on div "Select a reason" at bounding box center [615, 311] width 533 height 42
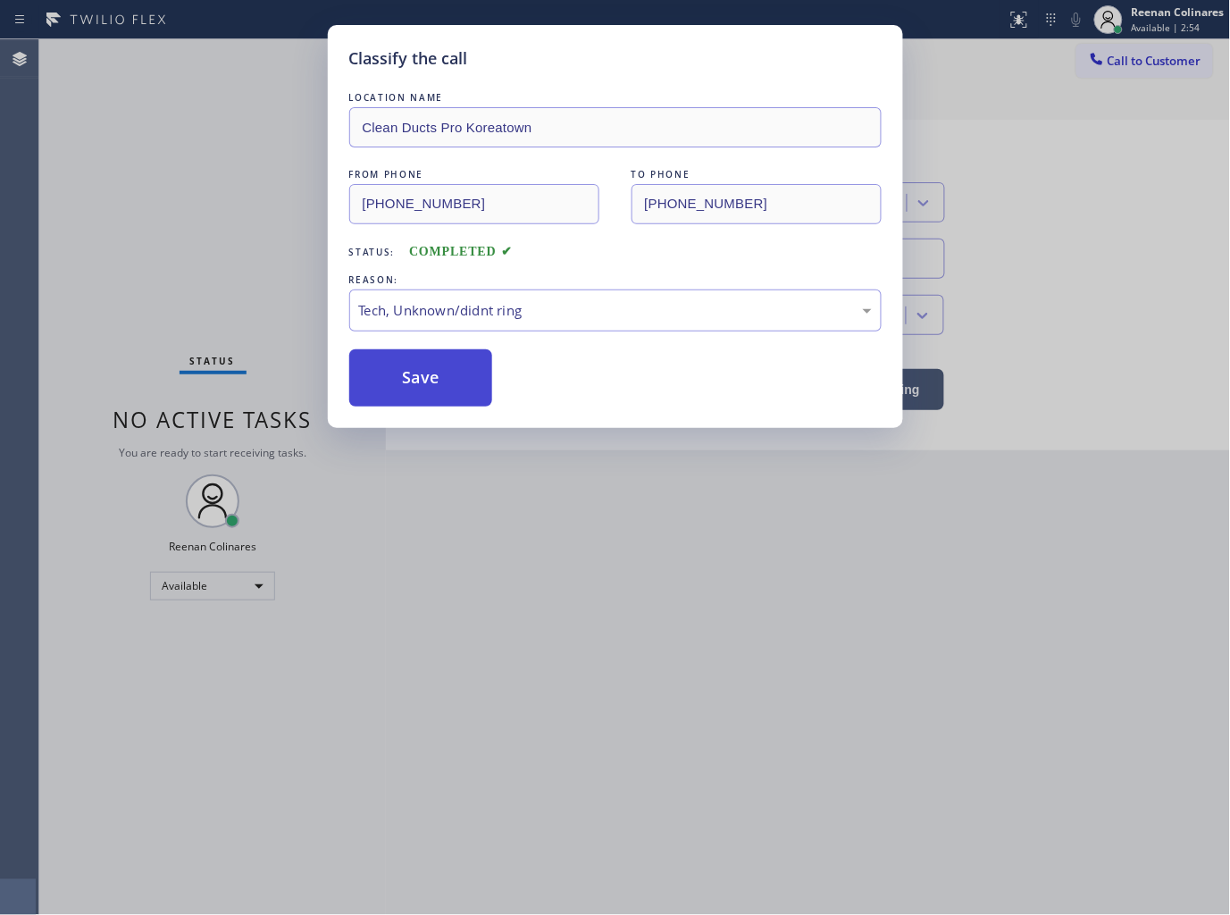
drag, startPoint x: 394, startPoint y: 376, endPoint x: 496, endPoint y: 485, distance: 149.2
click at [394, 371] on button "Save" at bounding box center [421, 377] width 144 height 57
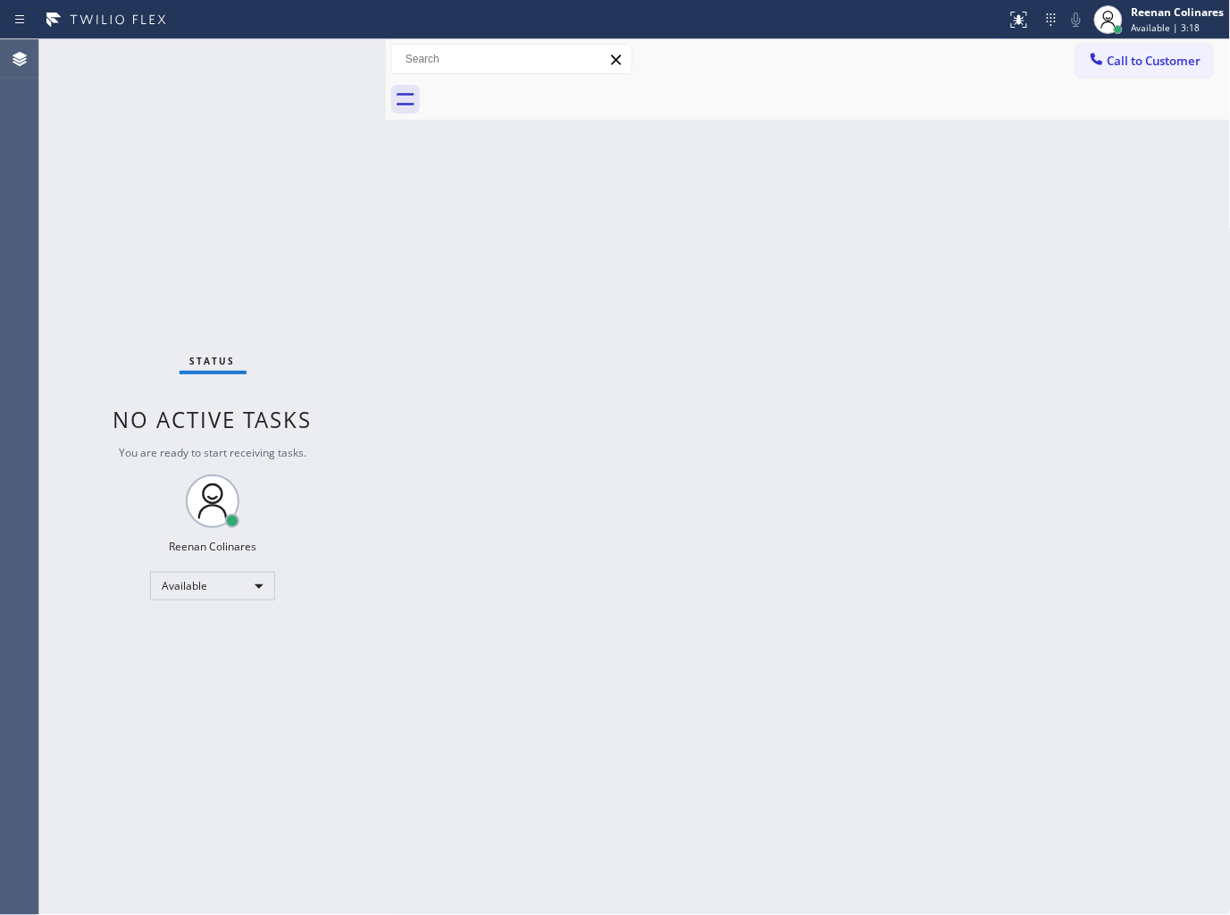
click at [763, 185] on div "Back to Dashboard Change Sender ID Customers Technicians Select a contact Outbo…" at bounding box center [808, 477] width 845 height 876
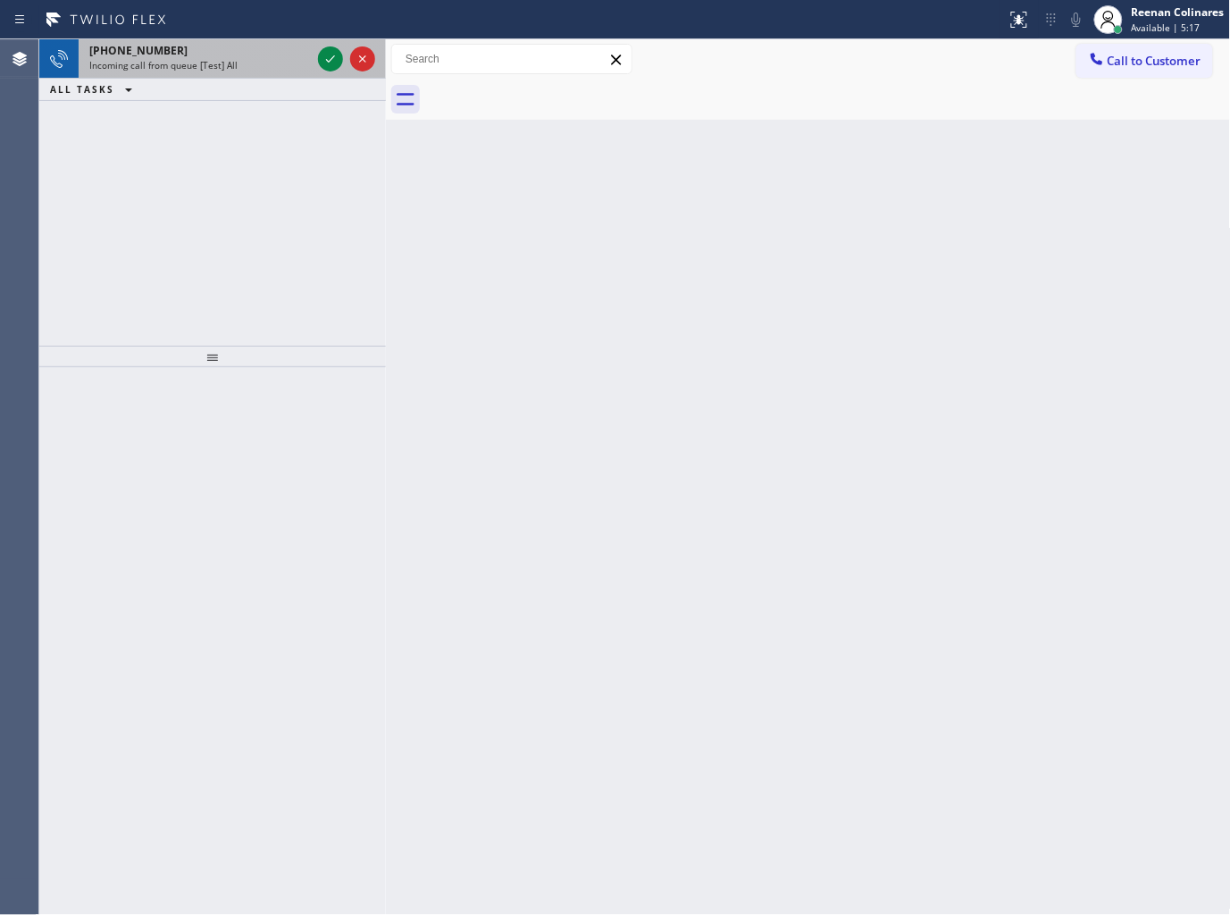
click at [270, 66] on div "Incoming call from queue [Test] All" at bounding box center [200, 65] width 222 height 13
click at [279, 70] on div "Incoming call from queue [Test] All" at bounding box center [200, 65] width 222 height 13
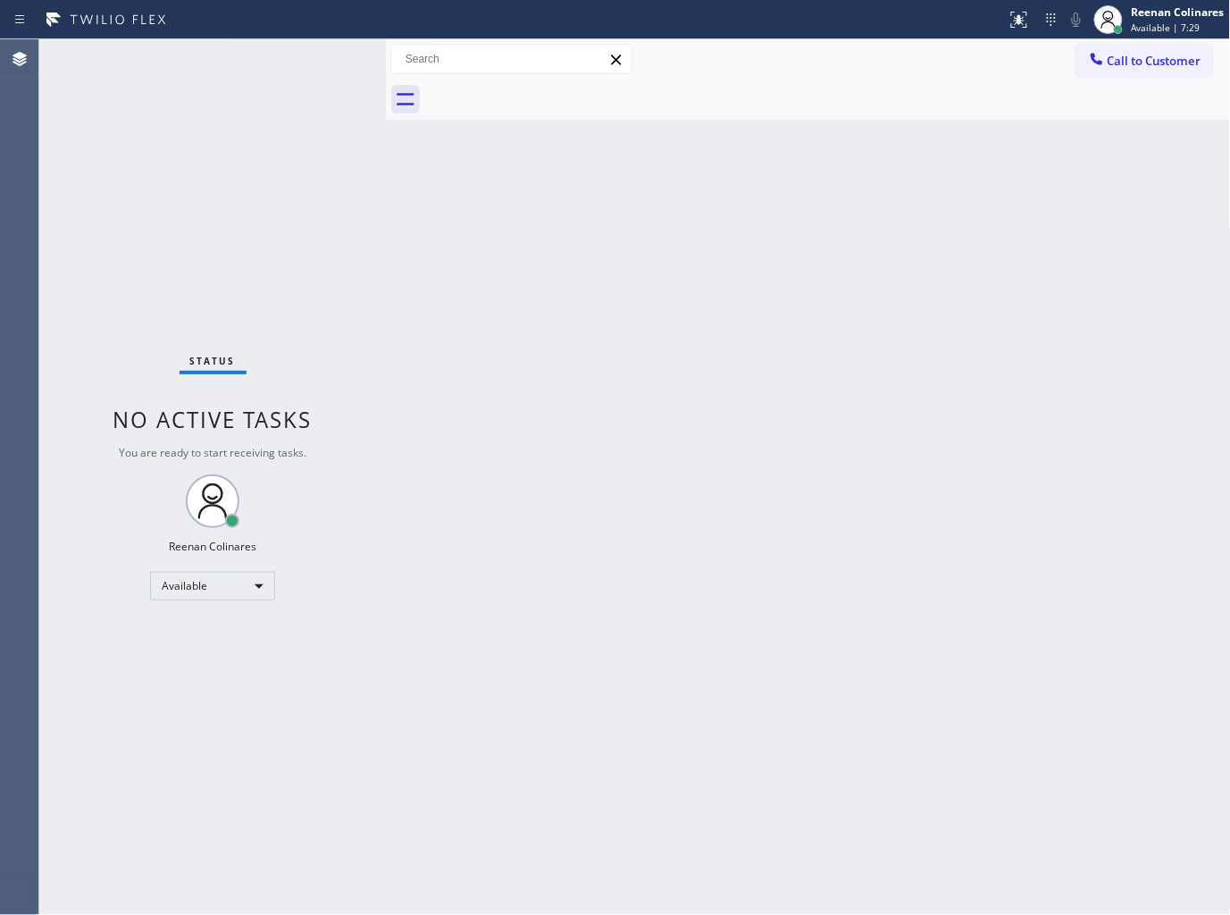
click at [237, 63] on div "Status No active tasks You are ready to start receiving tasks. Reenan Colinares…" at bounding box center [212, 477] width 347 height 876
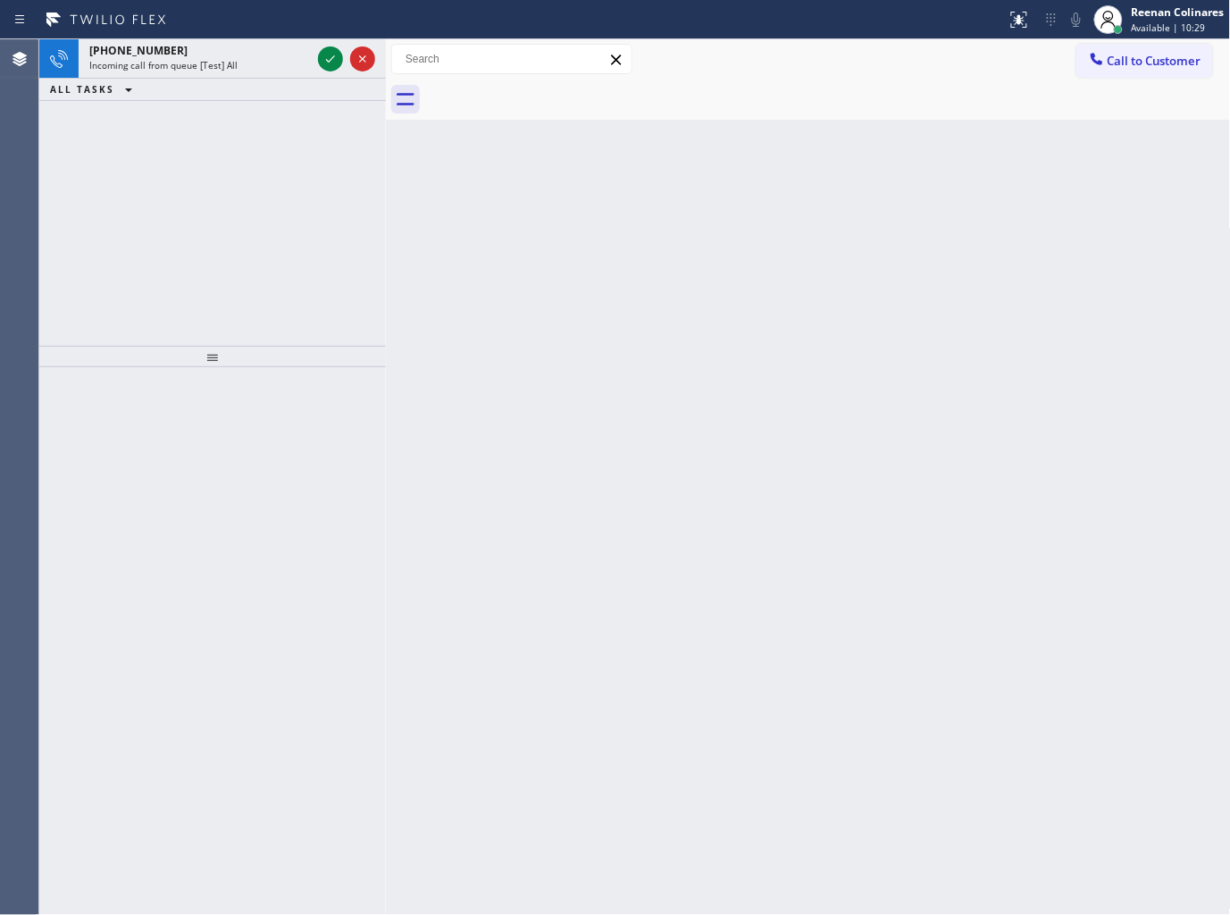
click at [237, 63] on div "Incoming call from queue [Test] All" at bounding box center [200, 65] width 222 height 13
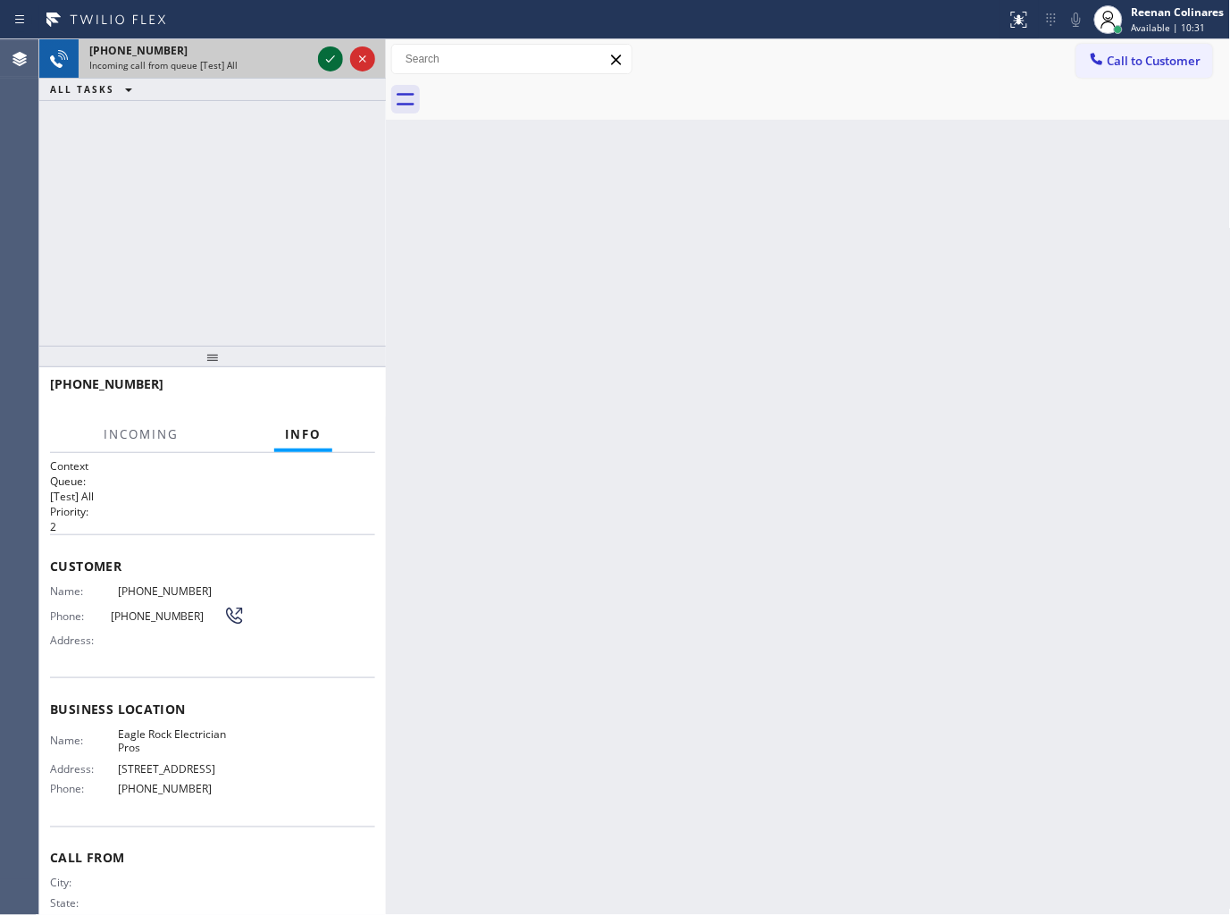
click at [331, 57] on icon at bounding box center [330, 58] width 21 height 21
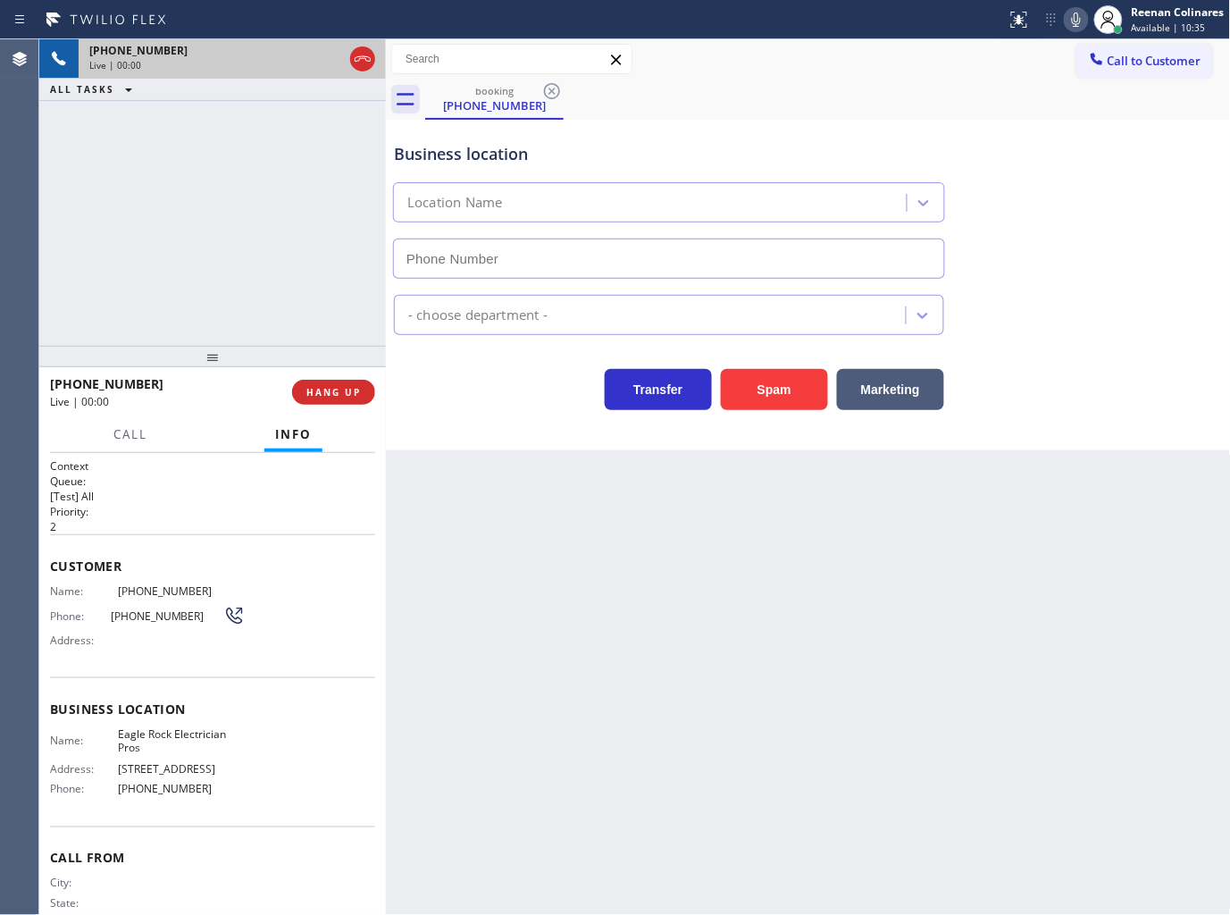
type input "(323) 499-3450"
click at [1069, 20] on icon at bounding box center [1076, 19] width 21 height 21
click at [785, 384] on button "Spam" at bounding box center [774, 389] width 107 height 41
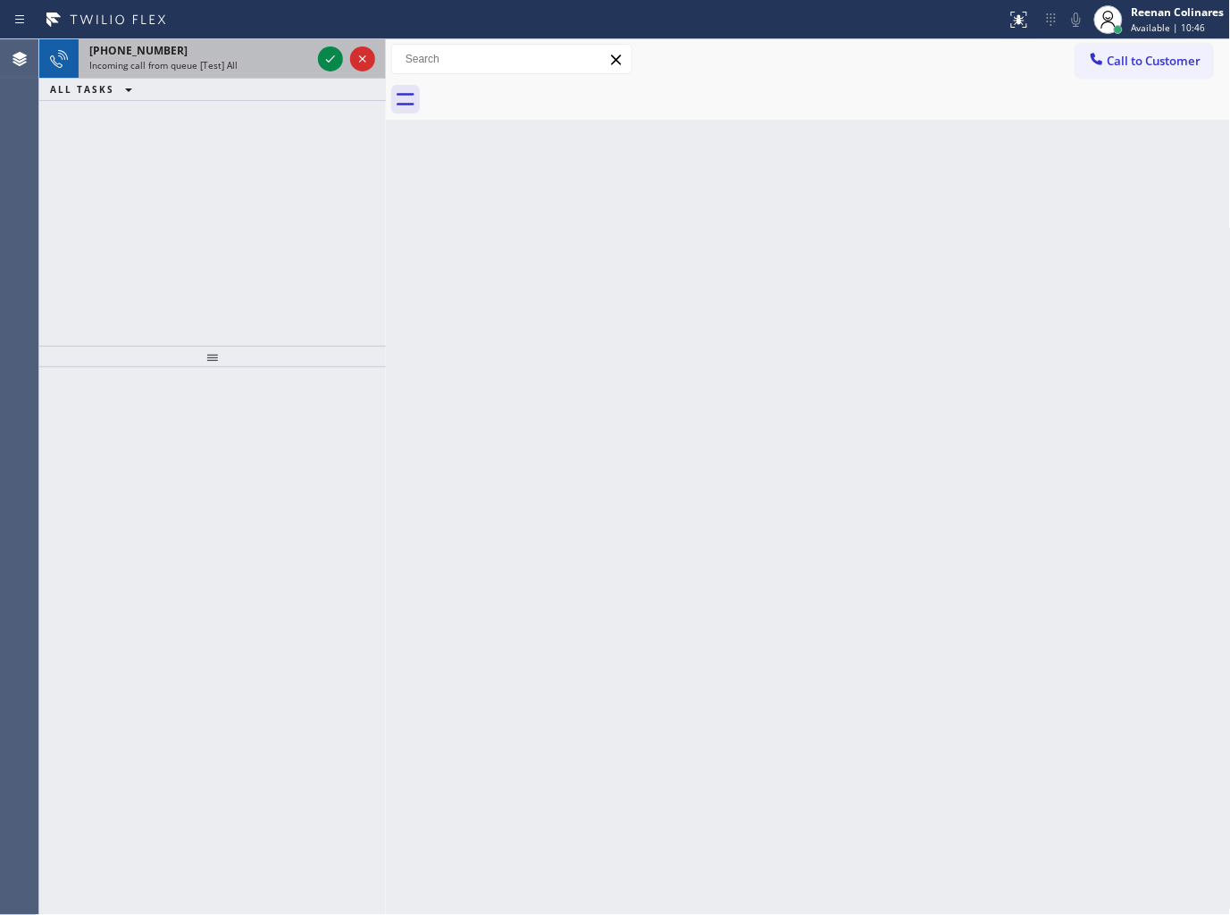
click at [259, 75] on div "+18006039285 Incoming call from queue [Test] All" at bounding box center [197, 58] width 236 height 39
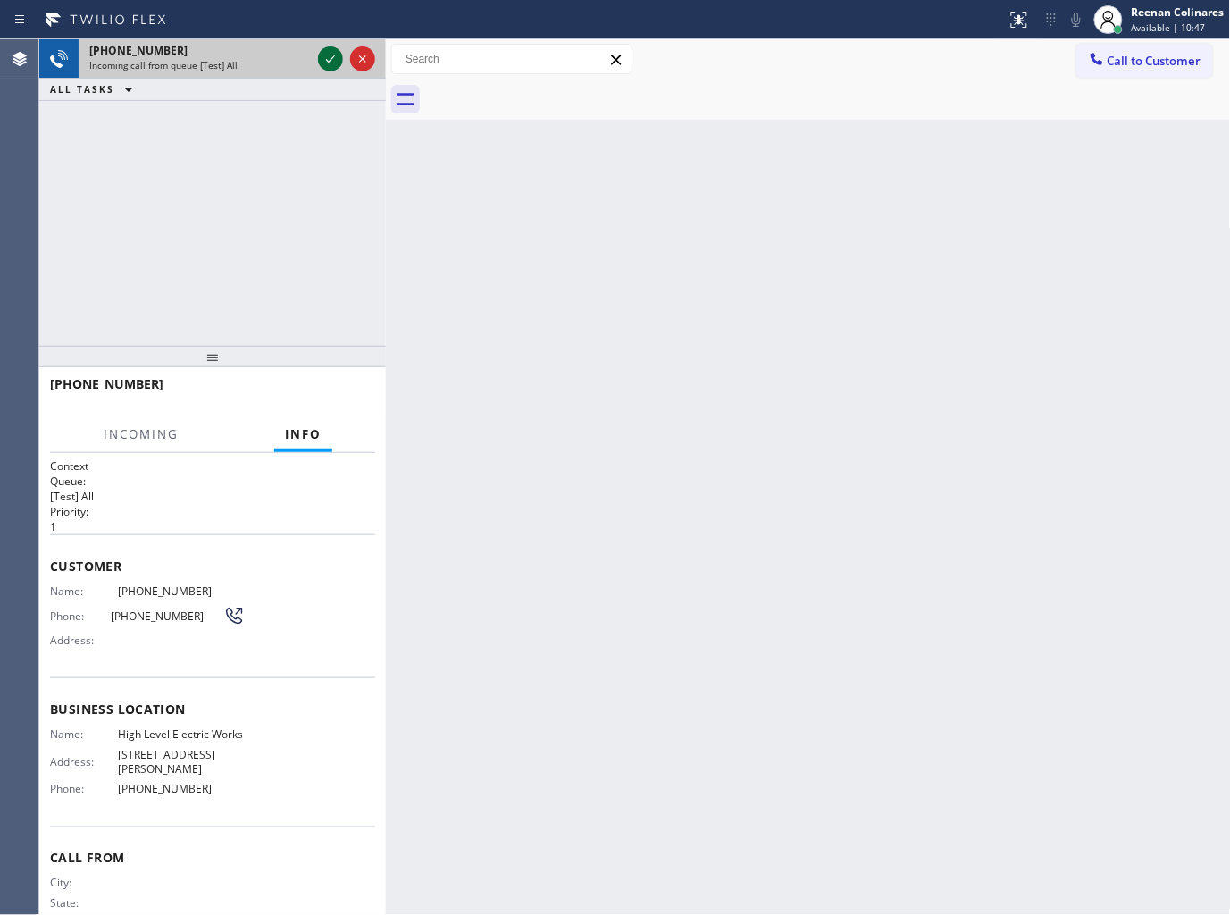
click at [324, 63] on icon at bounding box center [330, 58] width 21 height 21
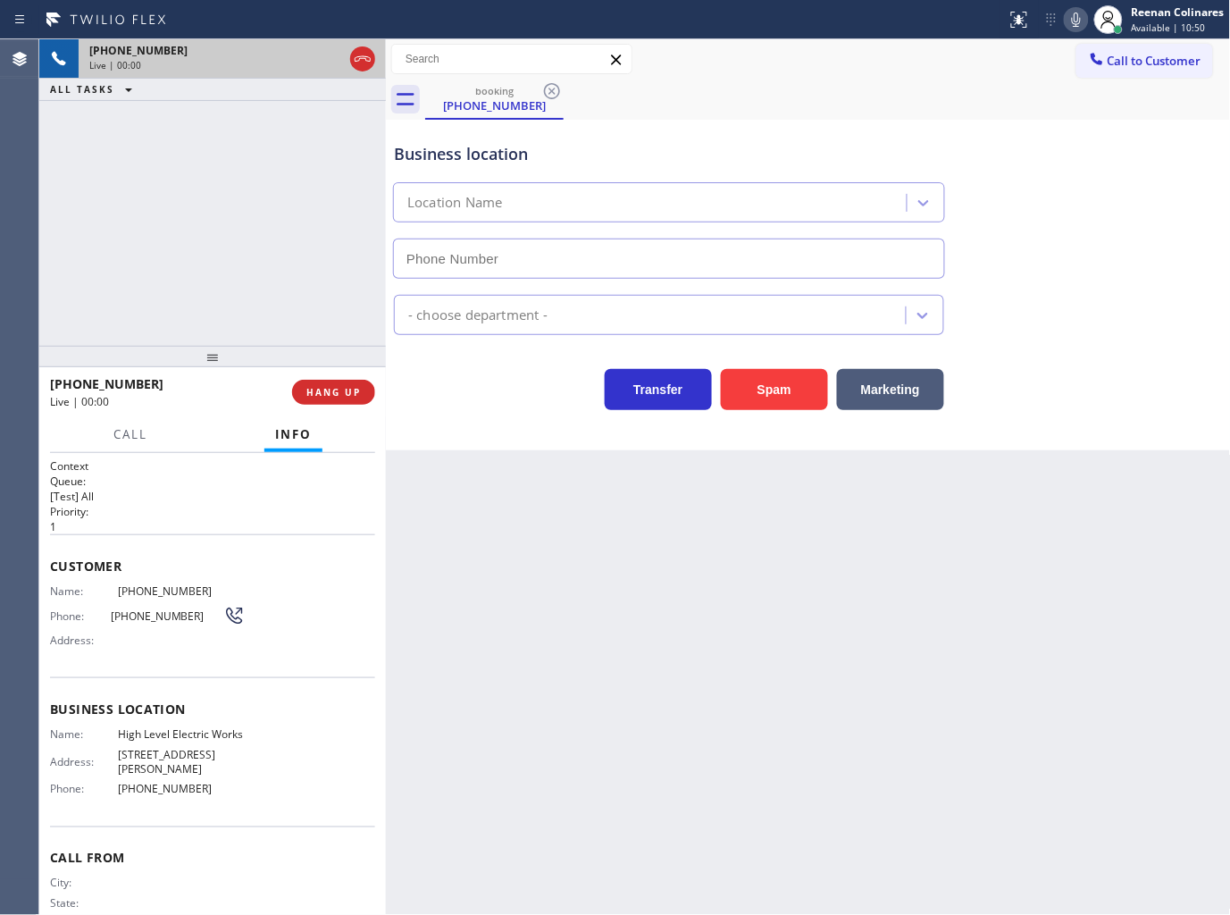
type input "(818) 629-0075"
click at [1077, 21] on icon at bounding box center [1076, 19] width 21 height 21
click at [1077, 21] on icon at bounding box center [1076, 20] width 9 height 14
click at [787, 406] on button "Spam" at bounding box center [774, 389] width 107 height 41
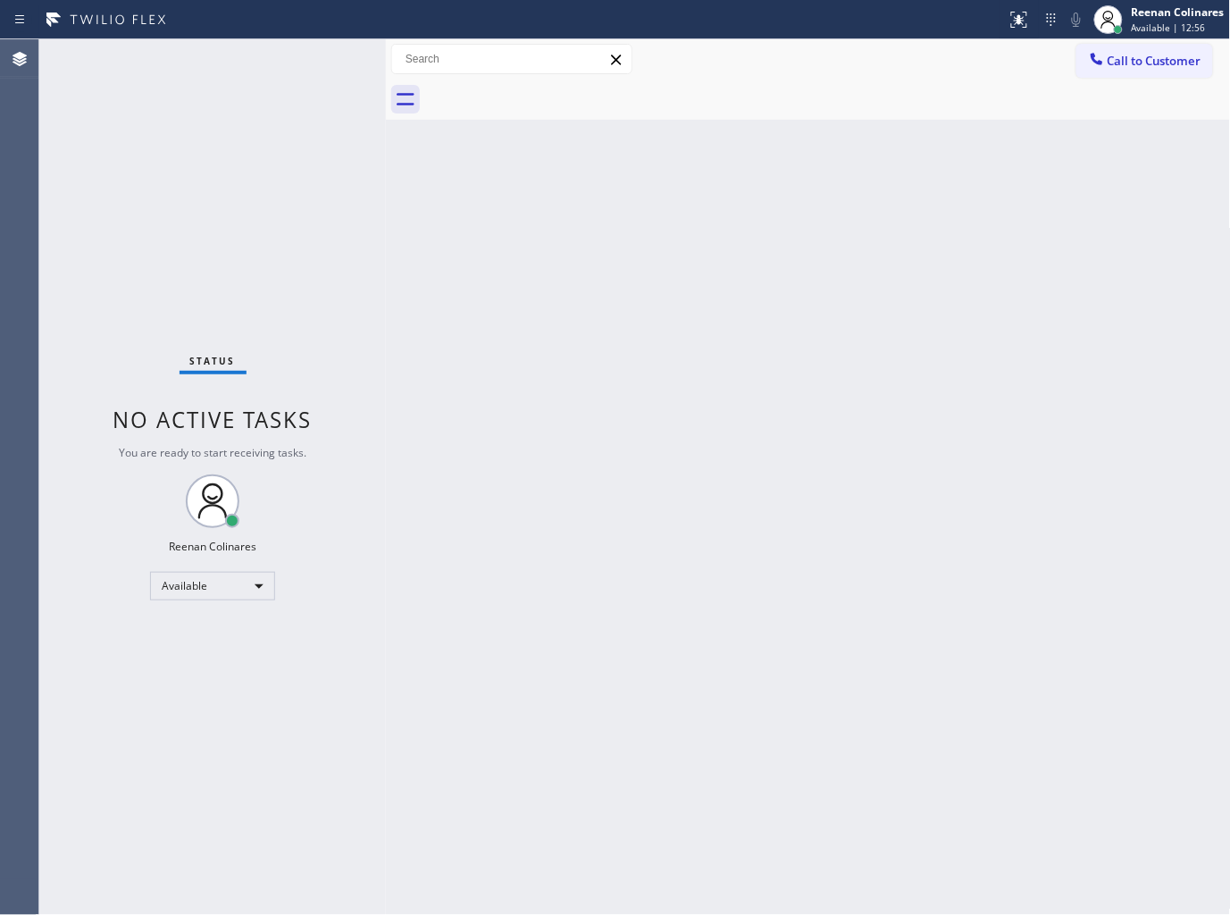
click at [256, 60] on div "Status No active tasks You are ready to start receiving tasks. Reenan Colinares…" at bounding box center [212, 477] width 347 height 876
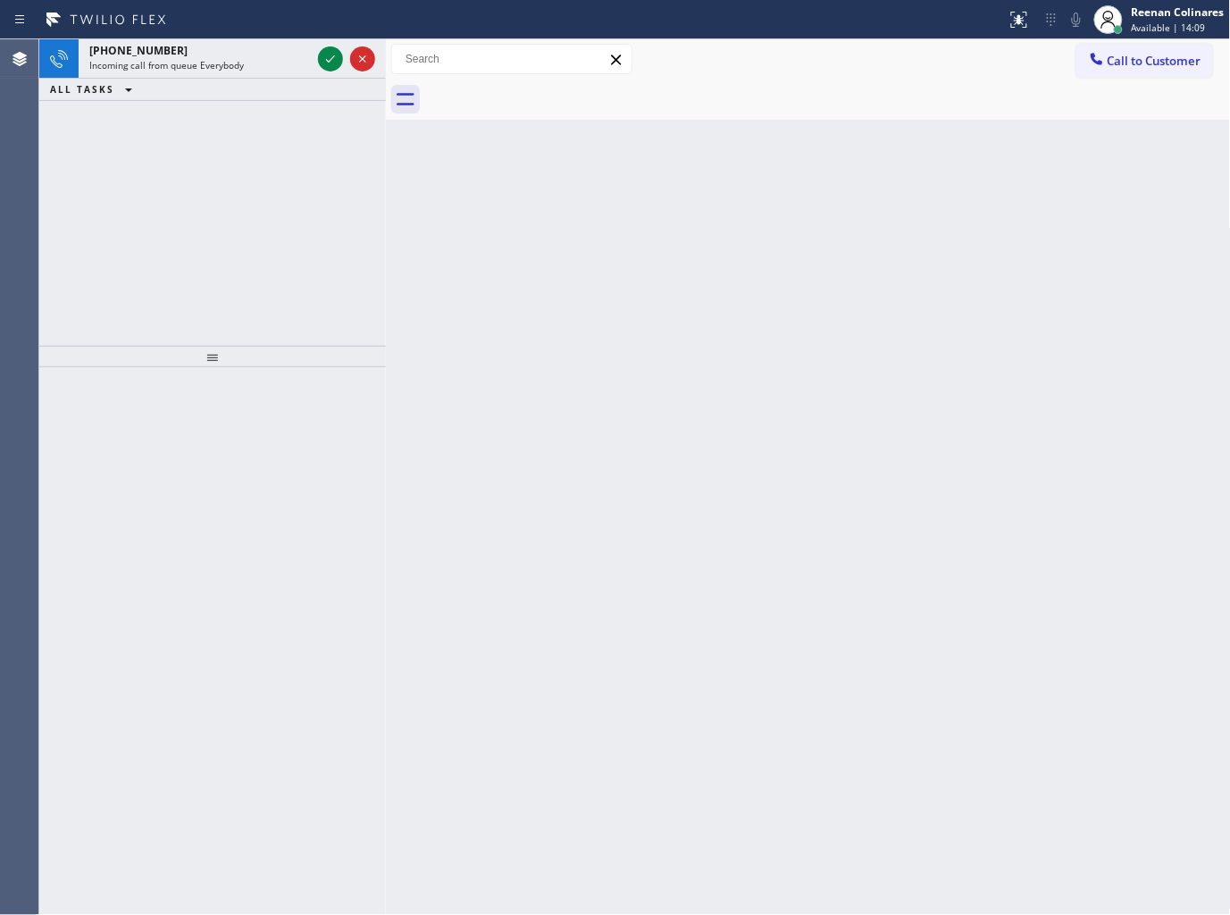
click at [256, 60] on div "Incoming call from queue Everybody" at bounding box center [200, 65] width 222 height 13
click at [219, 63] on span "Incoming call from queue [Test] All" at bounding box center [163, 65] width 148 height 13
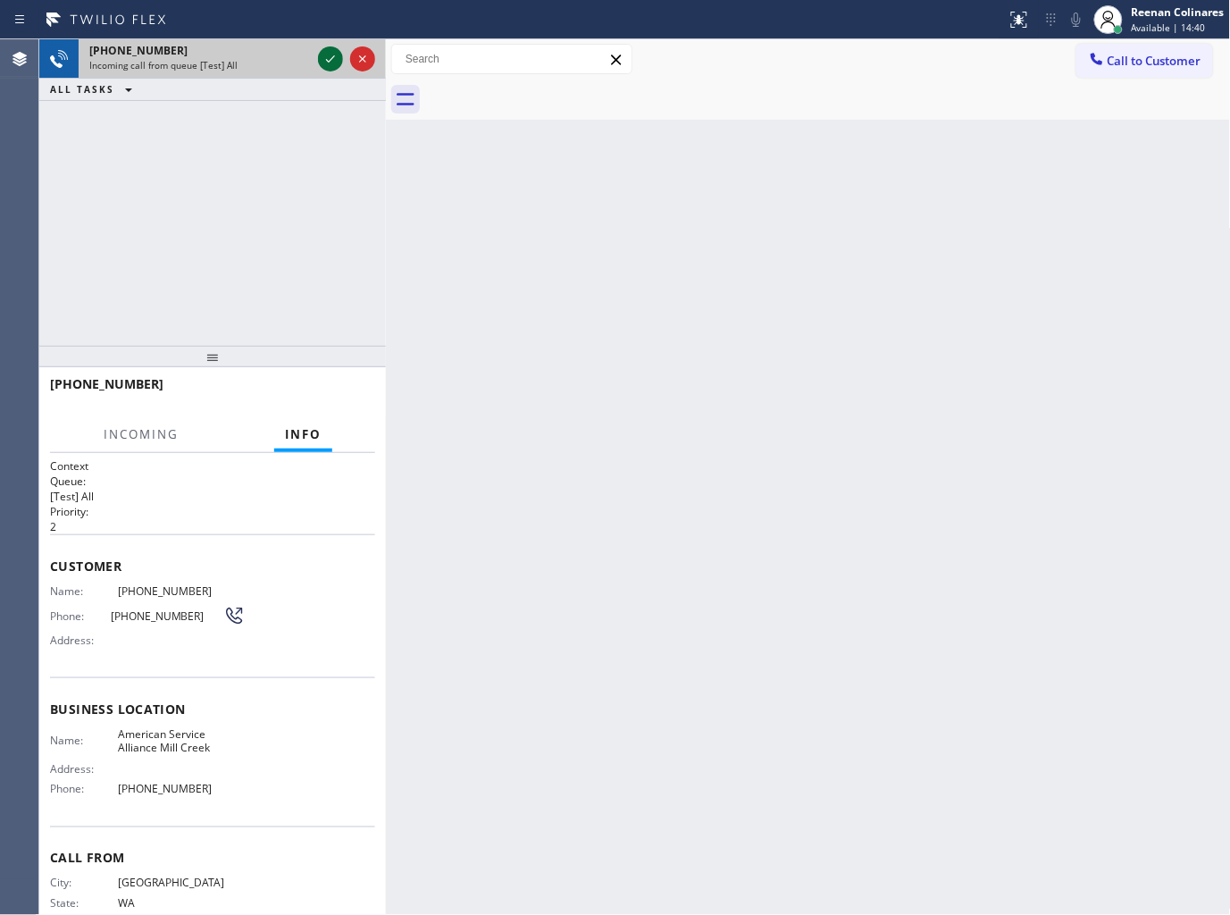
click at [323, 57] on icon at bounding box center [330, 58] width 21 height 21
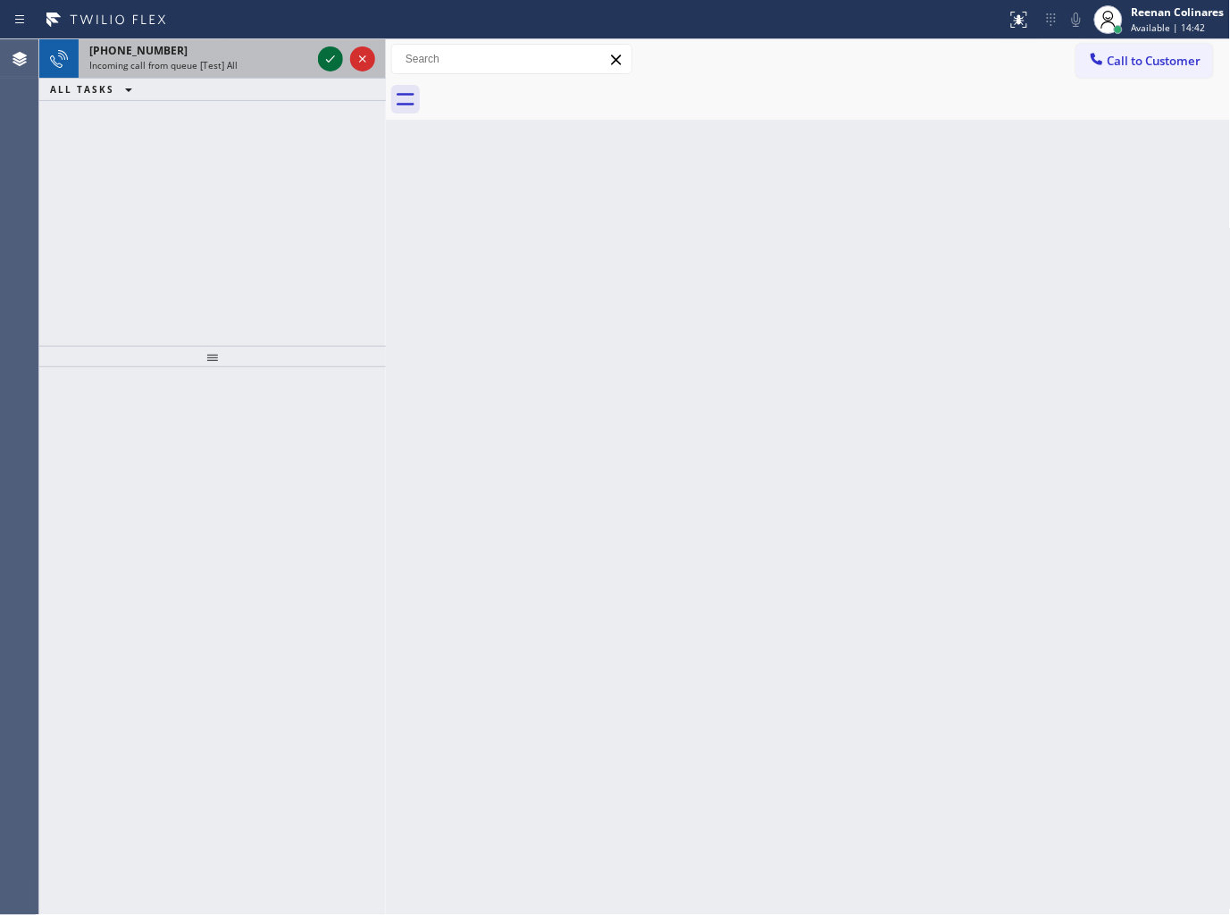
click at [323, 66] on icon at bounding box center [330, 58] width 21 height 21
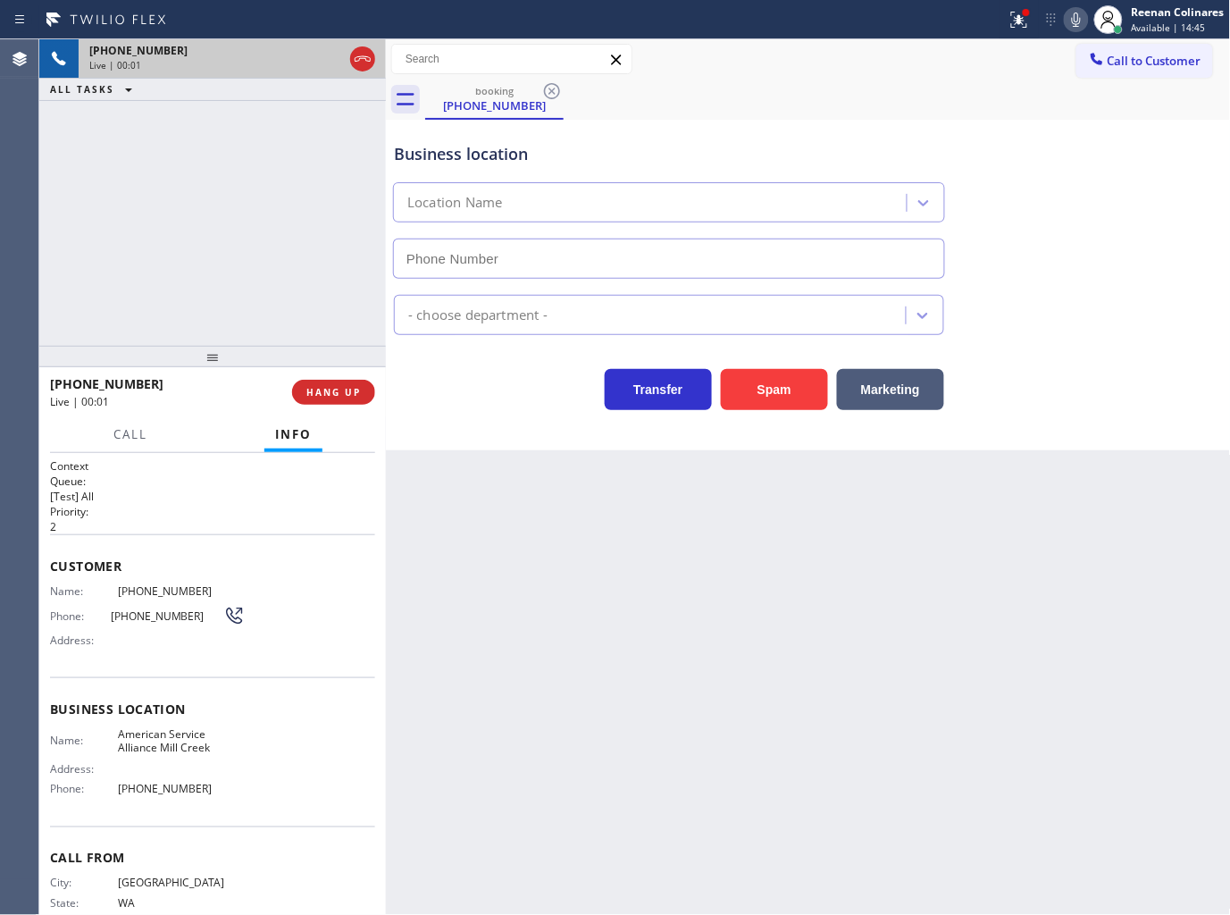
drag, startPoint x: 726, startPoint y: 390, endPoint x: 831, endPoint y: 380, distance: 106.0
click at [730, 390] on button "Spam" at bounding box center [774, 389] width 107 height 41
type input "(425) 659-2909"
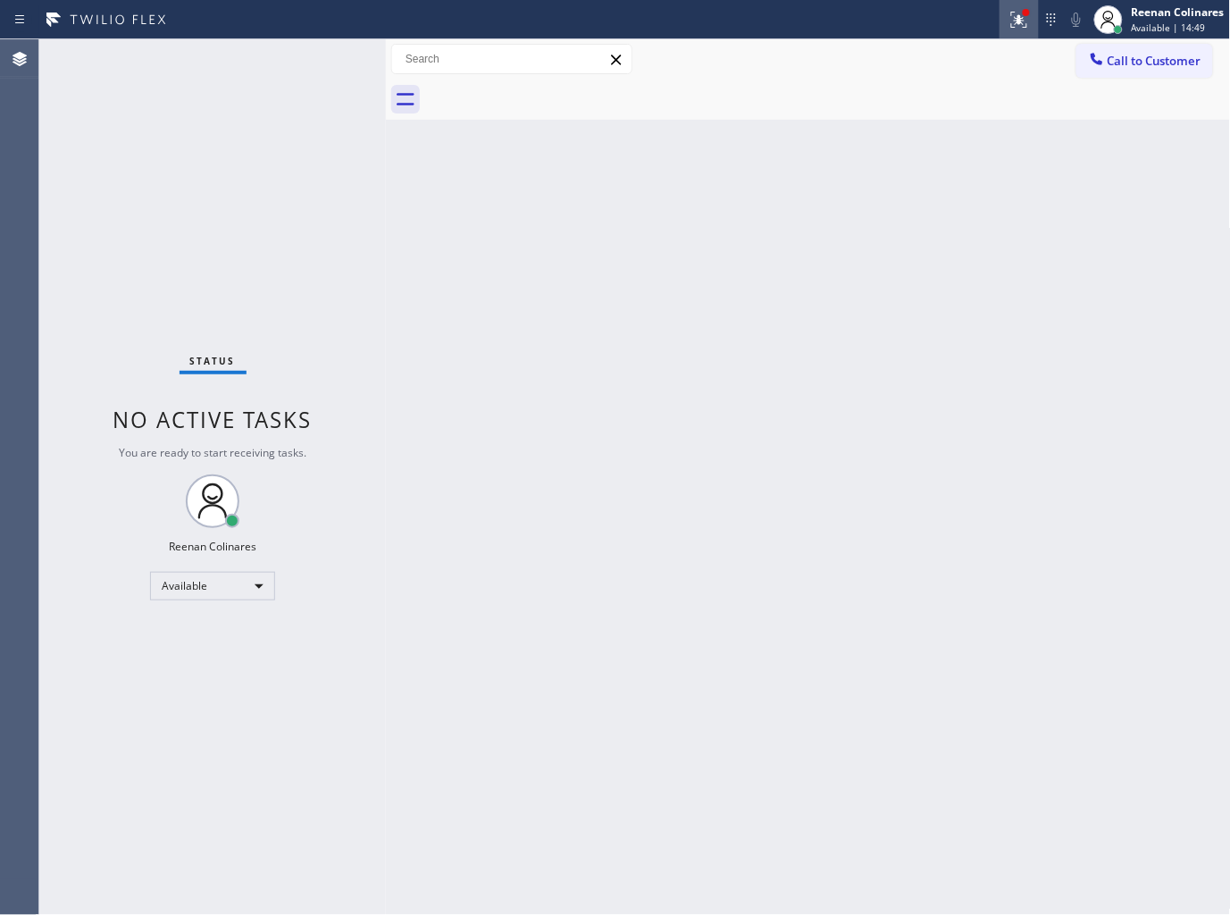
click at [1006, 16] on div at bounding box center [1019, 19] width 39 height 21
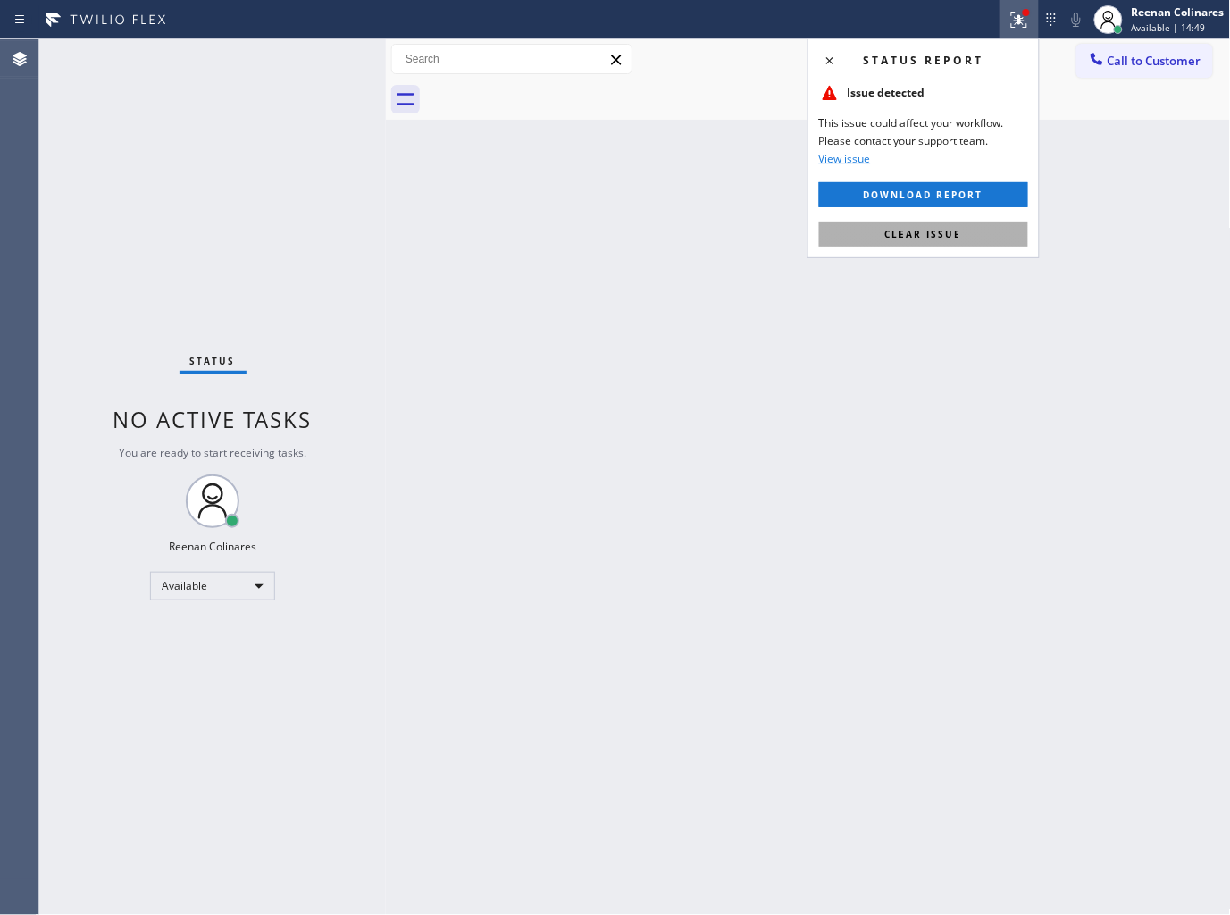
click at [975, 241] on button "Clear issue" at bounding box center [923, 234] width 209 height 25
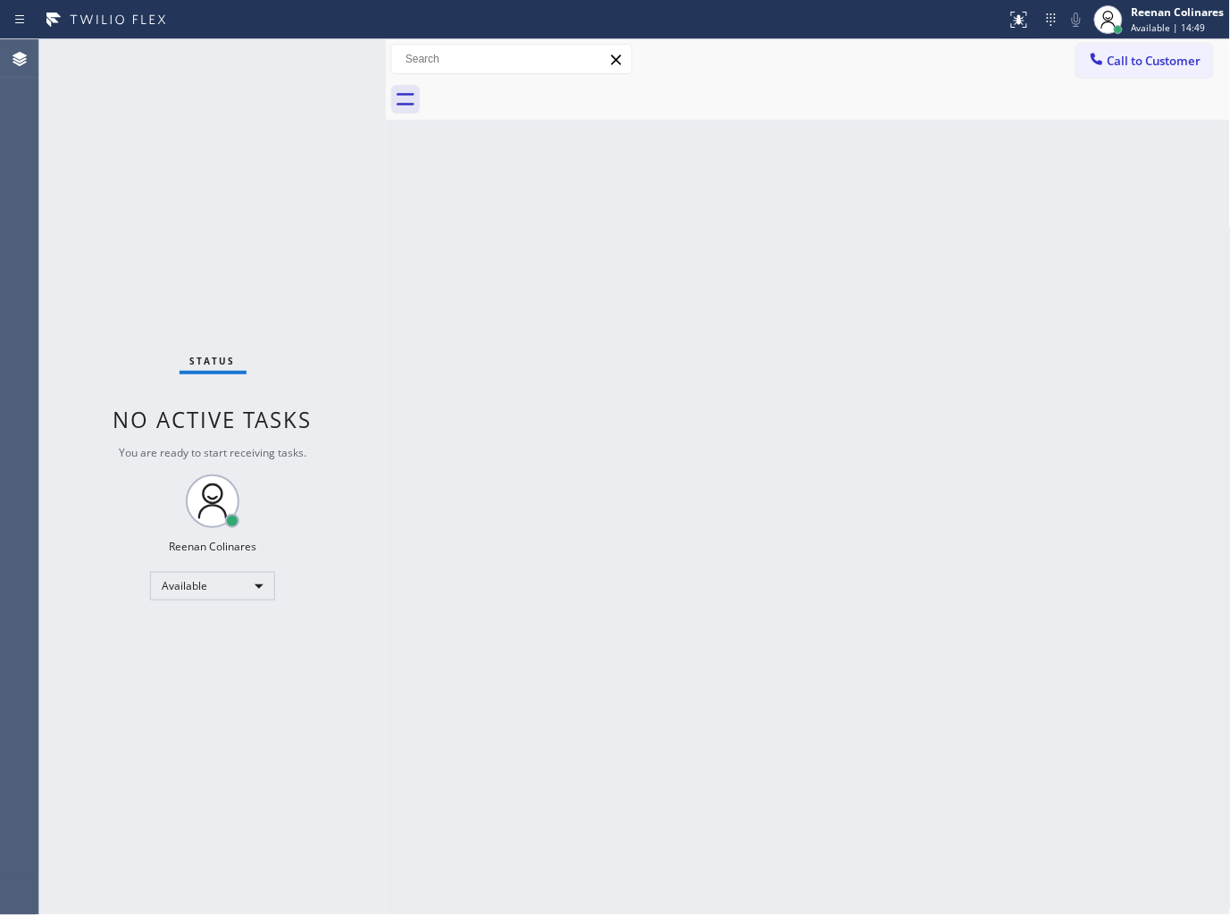
click at [645, 287] on div "Back to Dashboard Change Sender ID Customers Technicians Select a contact Outbo…" at bounding box center [808, 477] width 845 height 876
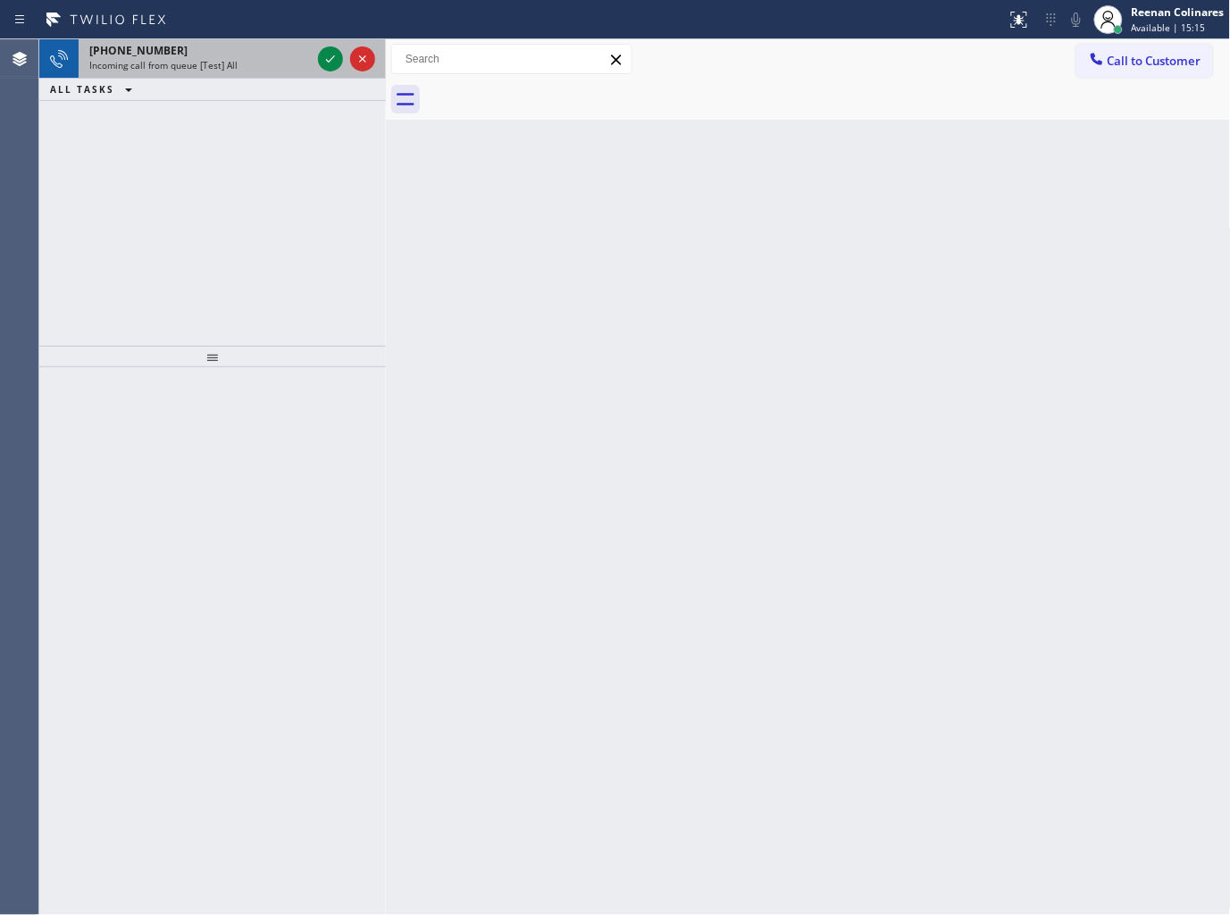
drag, startPoint x: 254, startPoint y: 66, endPoint x: 246, endPoint y: 61, distance: 9.7
click at [253, 66] on div "Incoming call from queue [Test] All" at bounding box center [200, 65] width 222 height 13
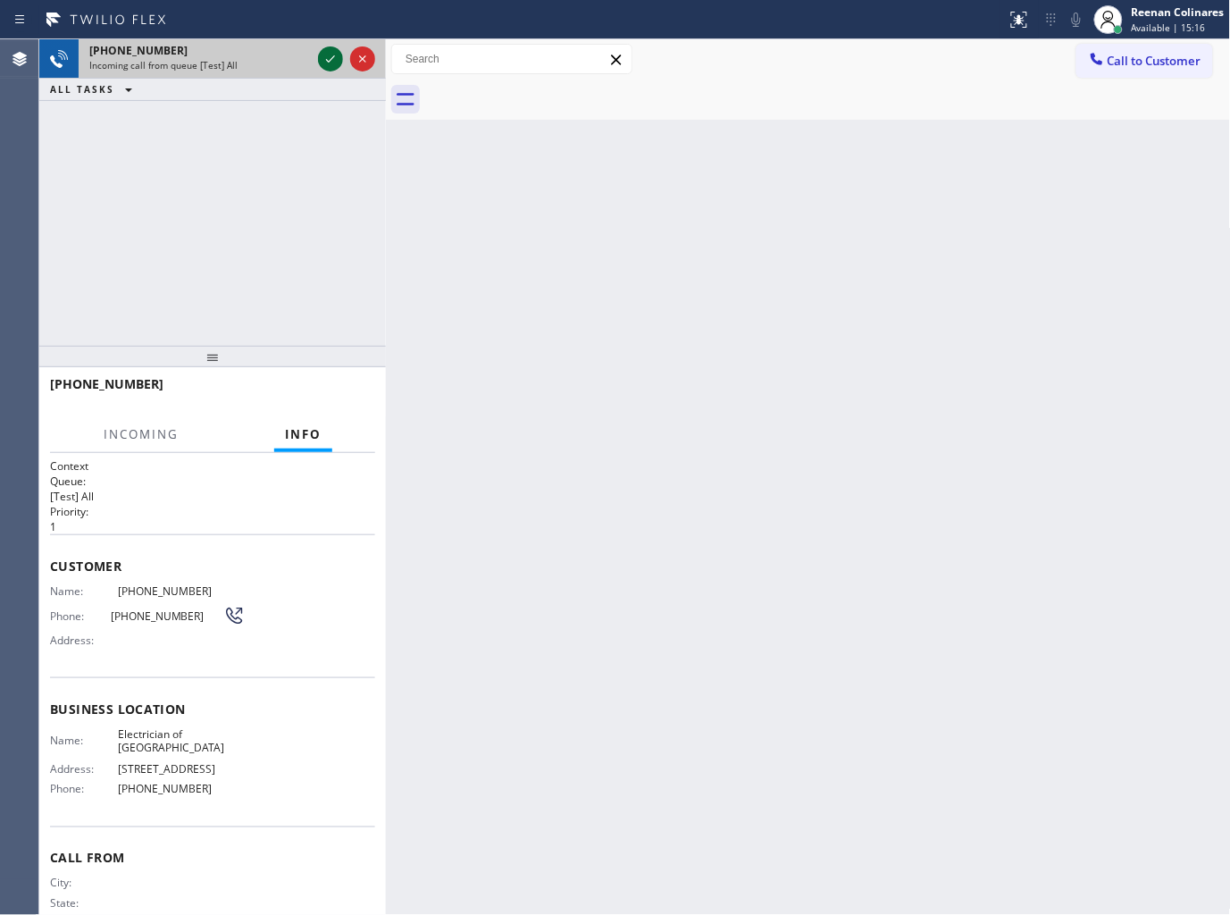
click at [327, 60] on icon at bounding box center [330, 58] width 9 height 7
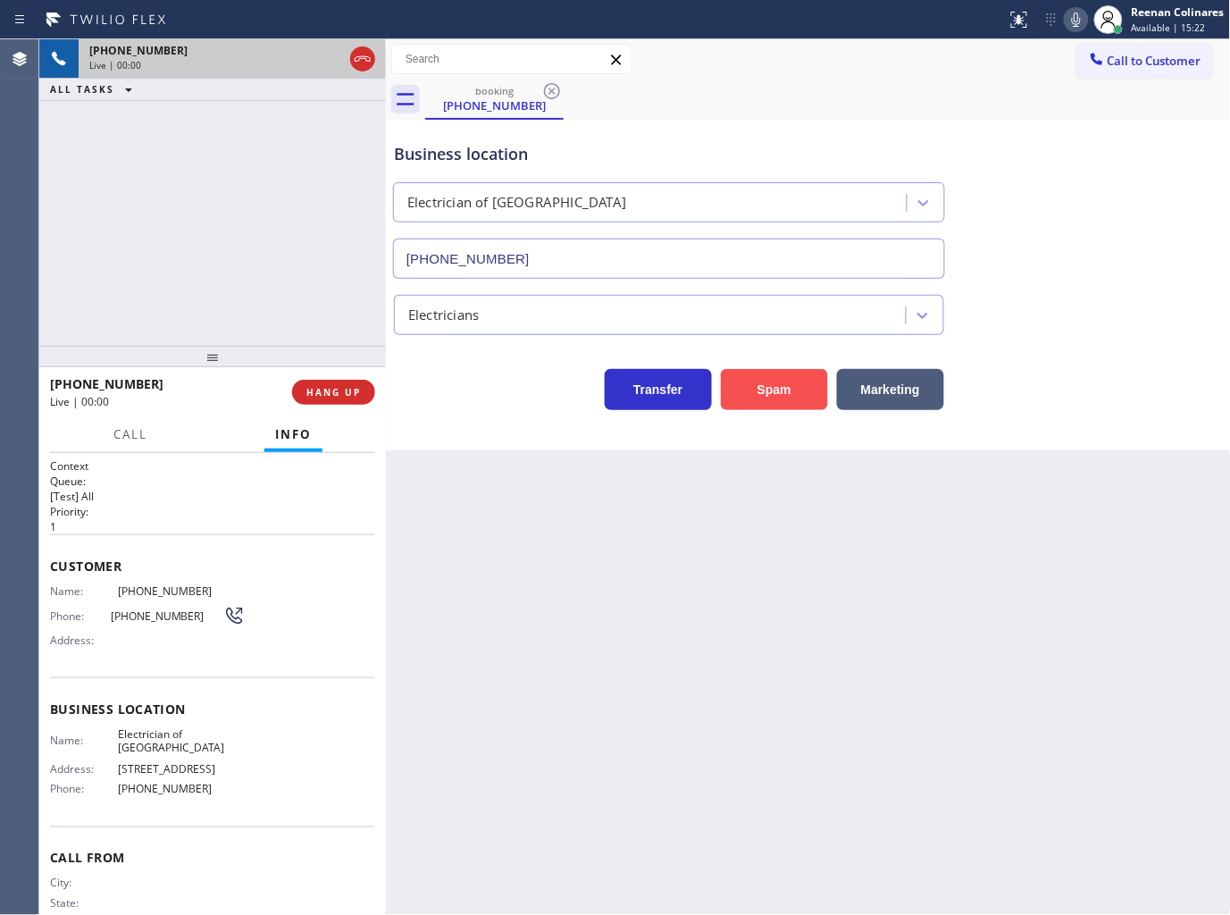
type input "(323) 792-1624"
click at [1081, 15] on icon at bounding box center [1076, 19] width 21 height 21
click at [1078, 15] on icon at bounding box center [1076, 19] width 21 height 21
click at [770, 384] on button "Spam" at bounding box center [774, 389] width 107 height 41
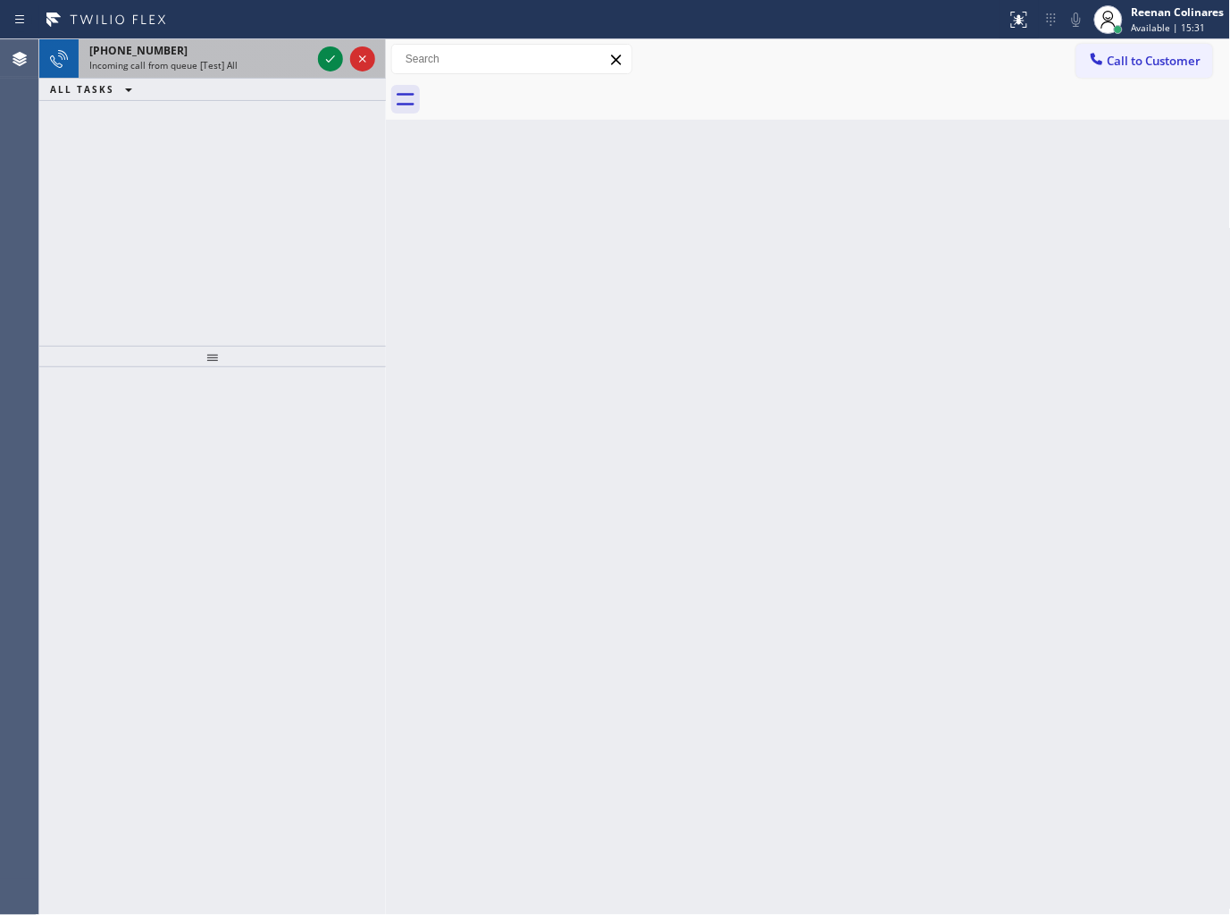
drag, startPoint x: 268, startPoint y: 69, endPoint x: 253, endPoint y: 68, distance: 15.2
click at [266, 69] on div "Incoming call from queue [Test] All" at bounding box center [200, 65] width 222 height 13
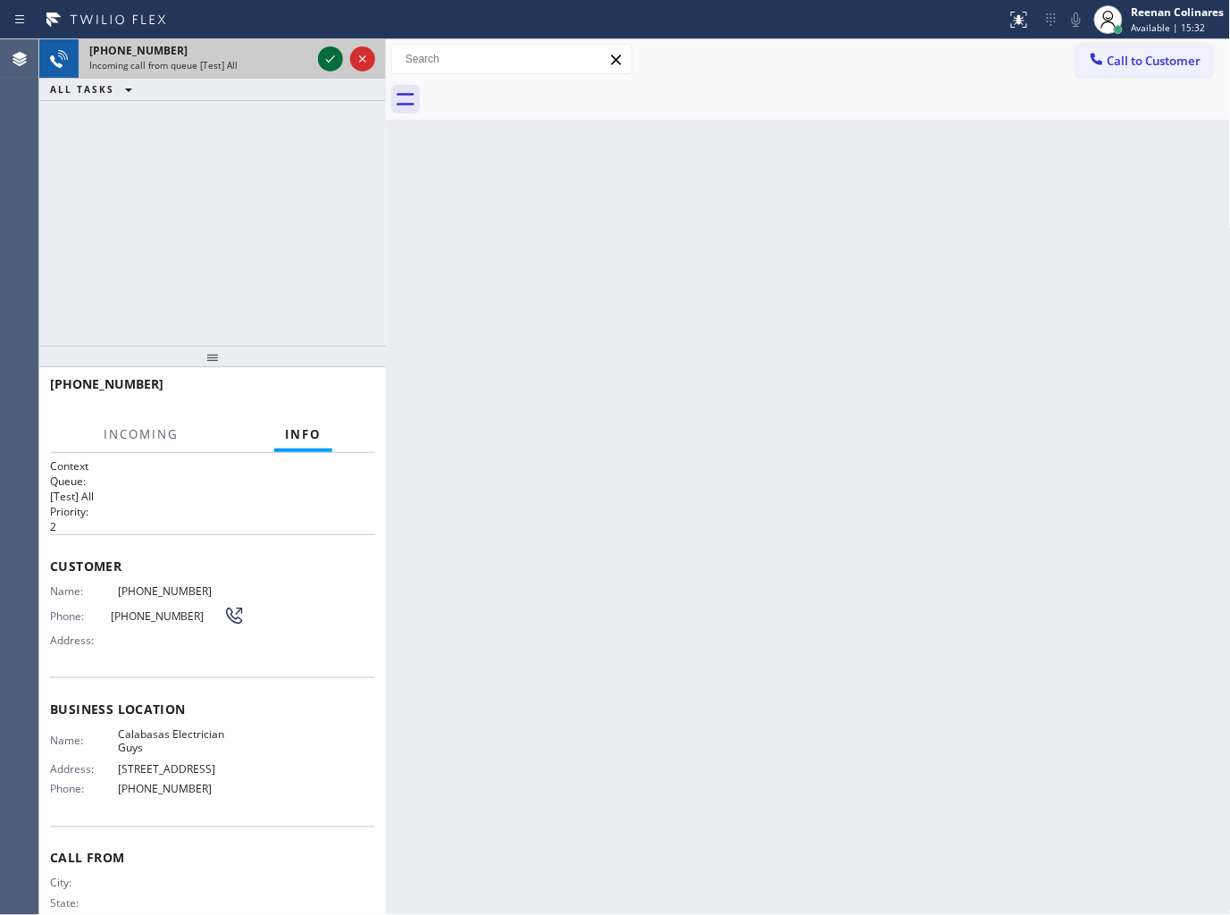
click at [326, 55] on icon at bounding box center [330, 58] width 21 height 21
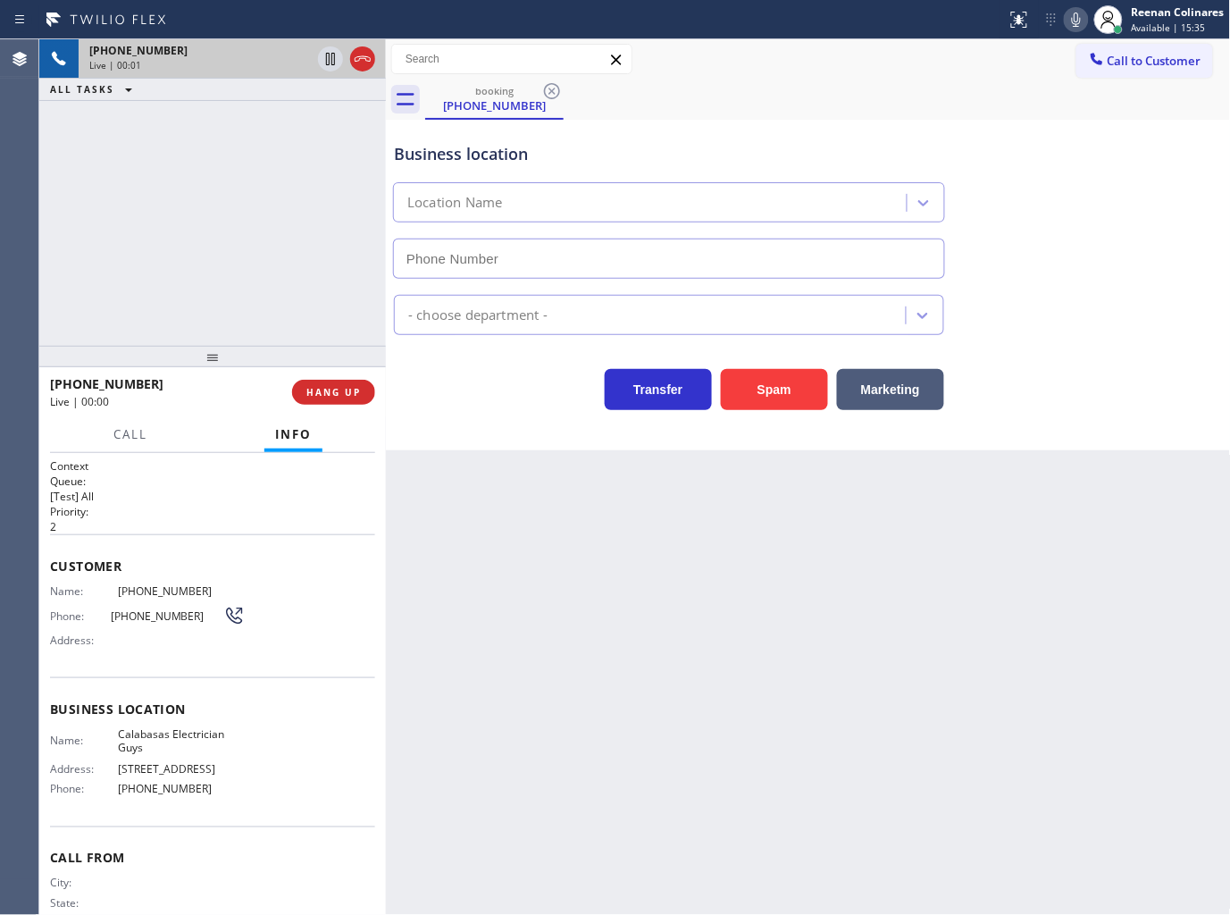
type input "(818) 940-1775"
click at [1070, 24] on icon at bounding box center [1076, 19] width 21 height 21
drag, startPoint x: 779, startPoint y: 384, endPoint x: 814, endPoint y: 345, distance: 52.5
click at [782, 382] on button "Spam" at bounding box center [774, 389] width 107 height 41
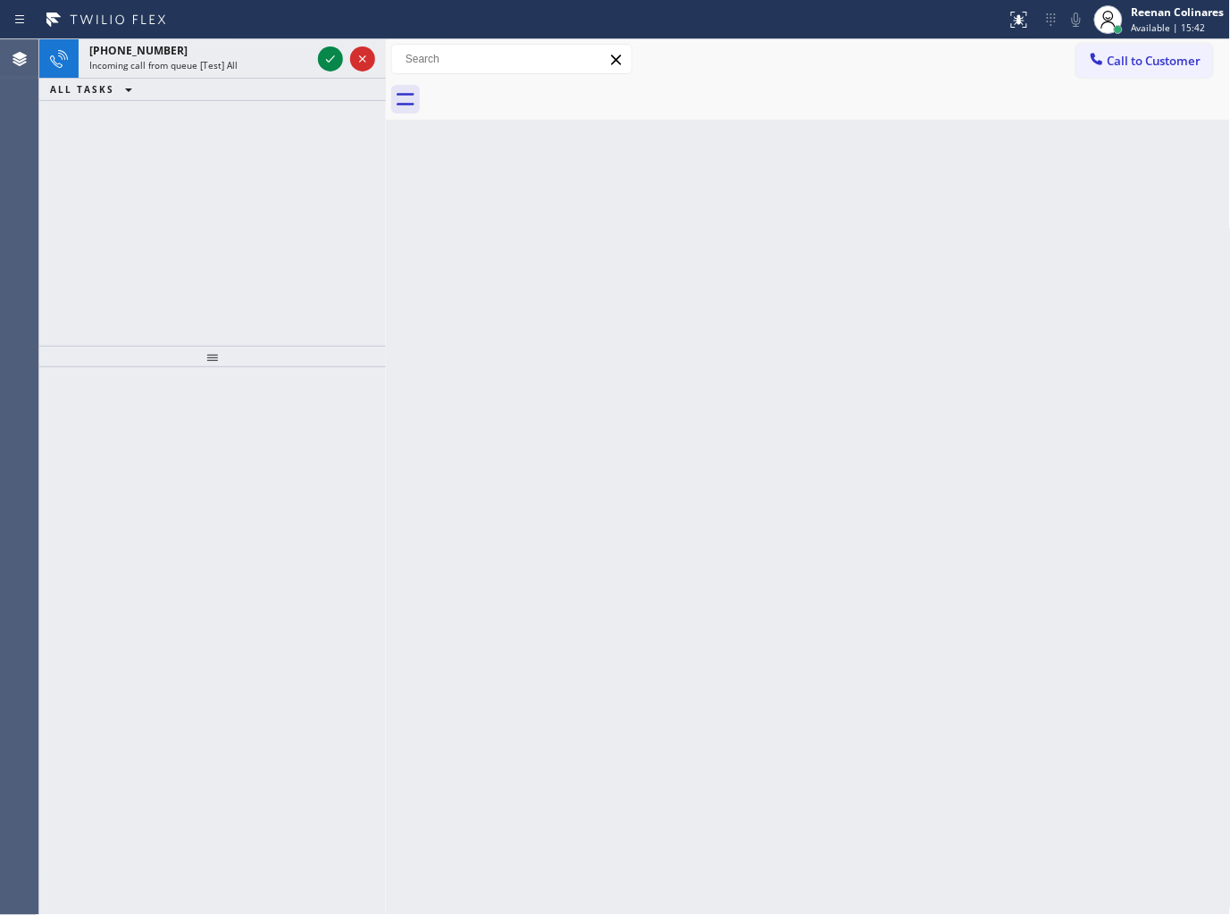
drag, startPoint x: 1057, startPoint y: 254, endPoint x: 768, endPoint y: 204, distance: 292.9
click at [1047, 263] on div "Back to Dashboard Change Sender ID Customers Technicians Select a contact Outbo…" at bounding box center [808, 477] width 845 height 876
click at [181, 48] on div "+17606363734" at bounding box center [200, 50] width 222 height 15
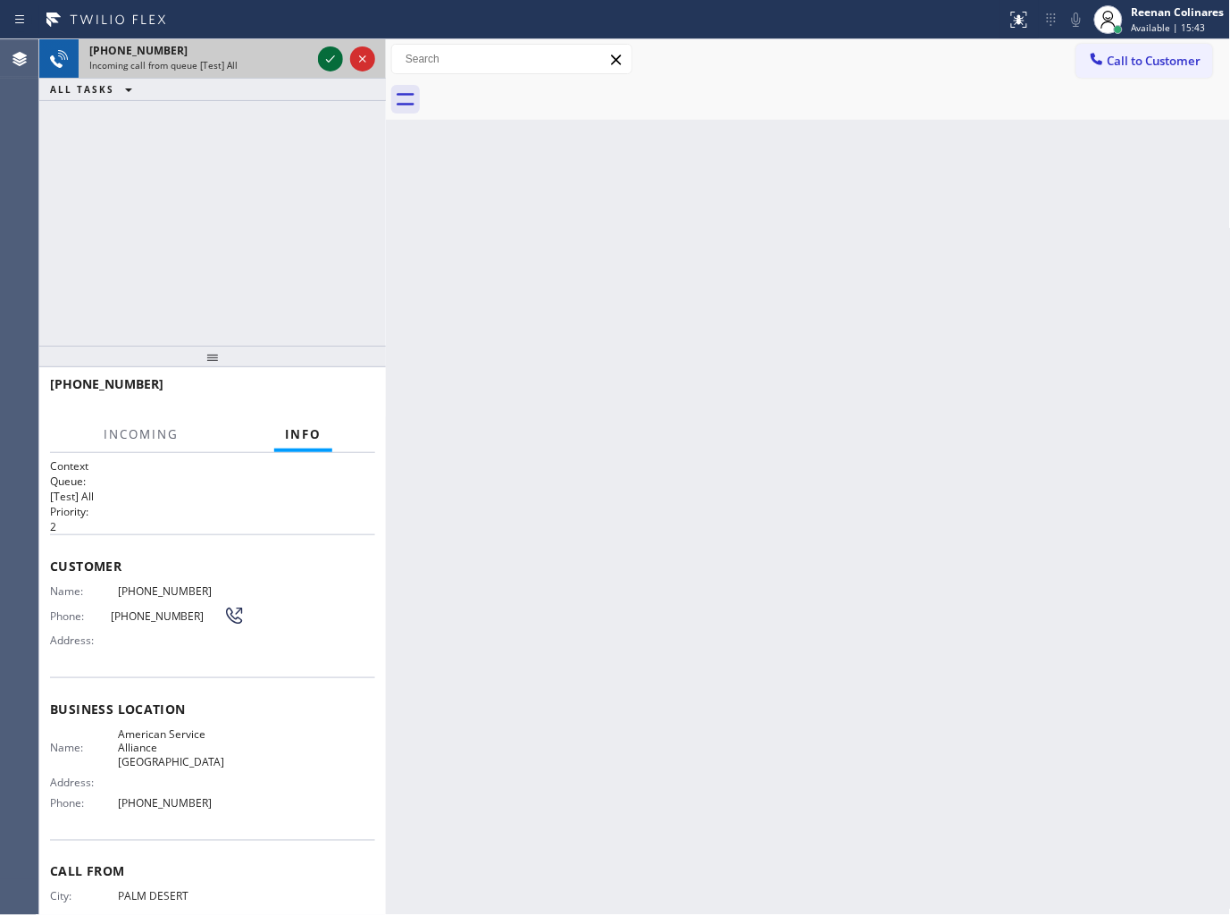
click at [322, 60] on icon at bounding box center [330, 58] width 21 height 21
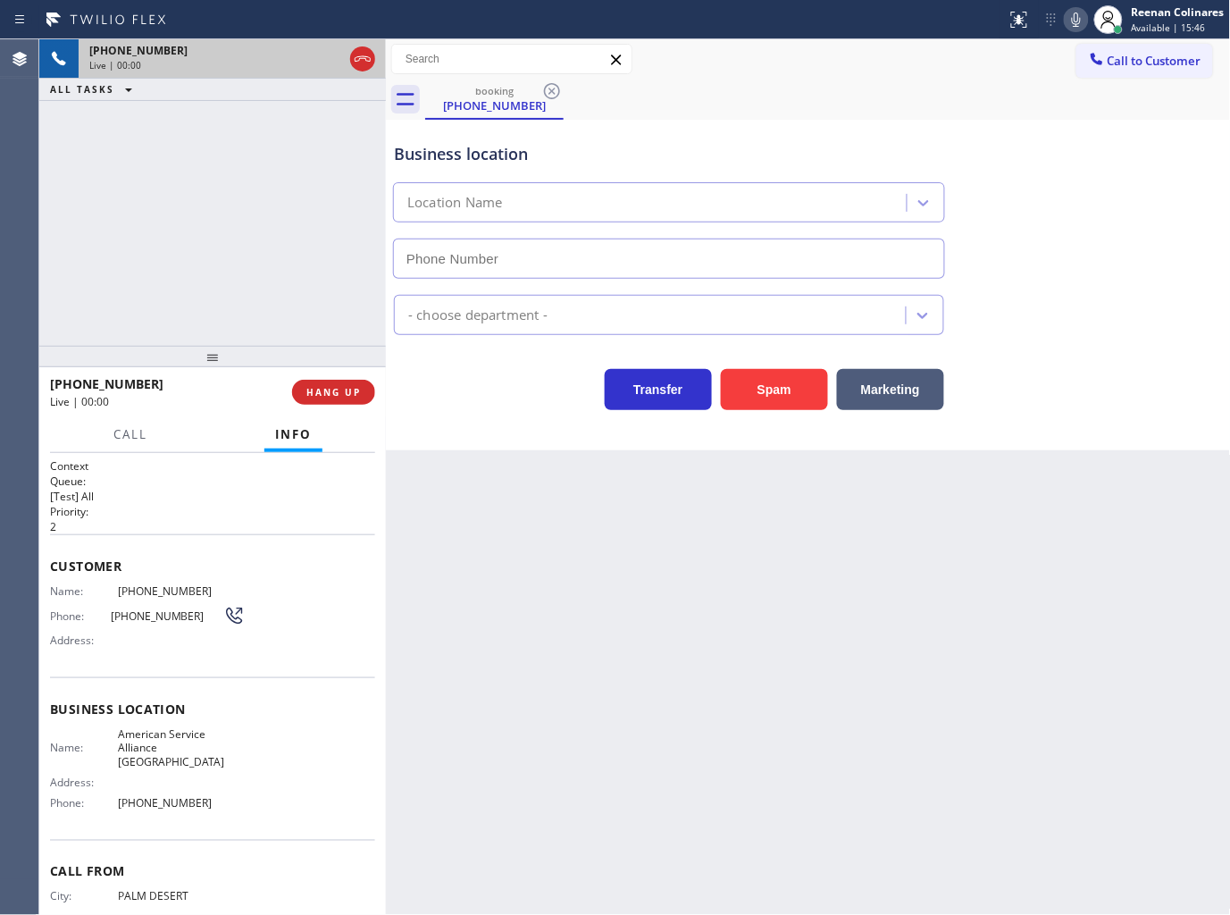
type input "[PHONE_NUMBER]"
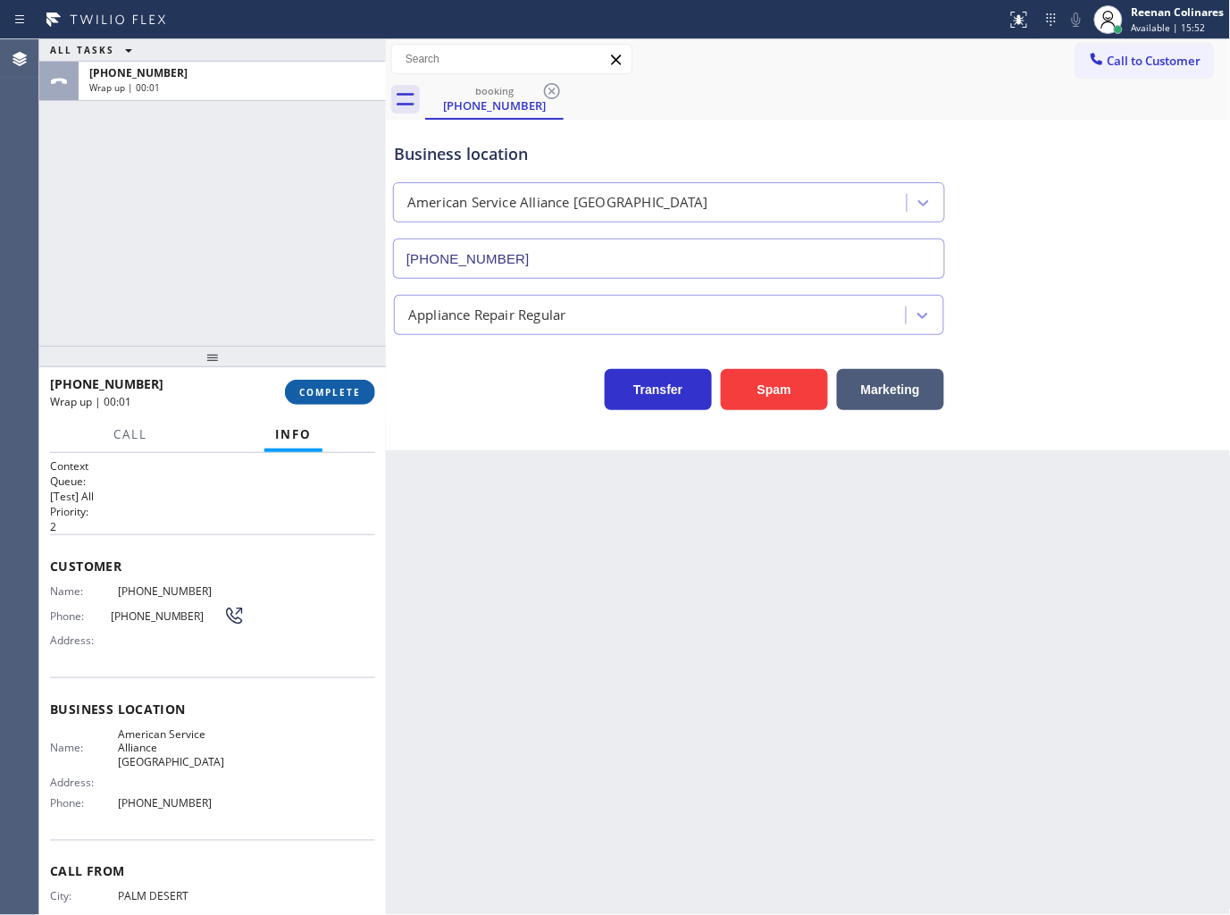
click at [322, 404] on button "COMPLETE" at bounding box center [330, 392] width 90 height 25
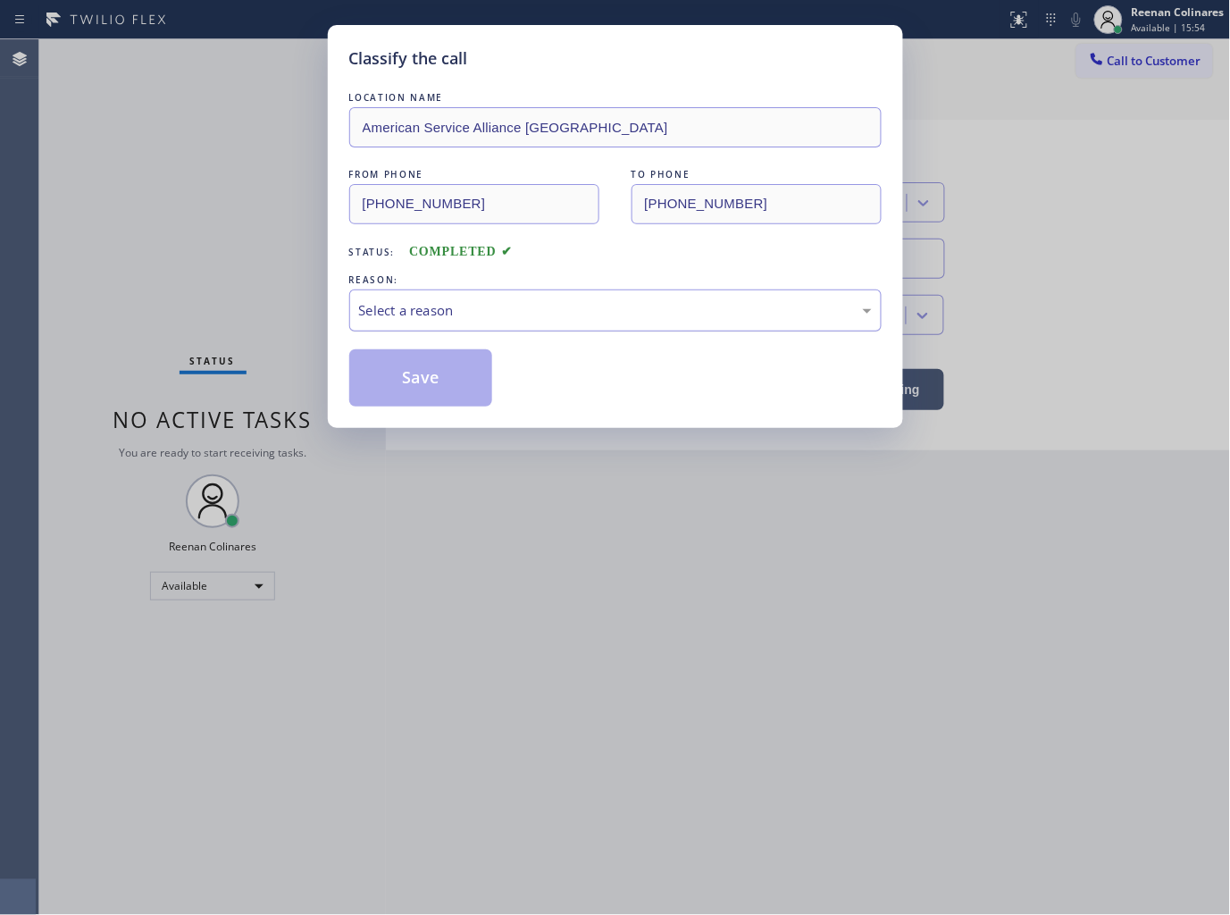
click at [447, 320] on div "Select a reason" at bounding box center [615, 310] width 513 height 21
click at [424, 379] on button "Save" at bounding box center [421, 377] width 144 height 57
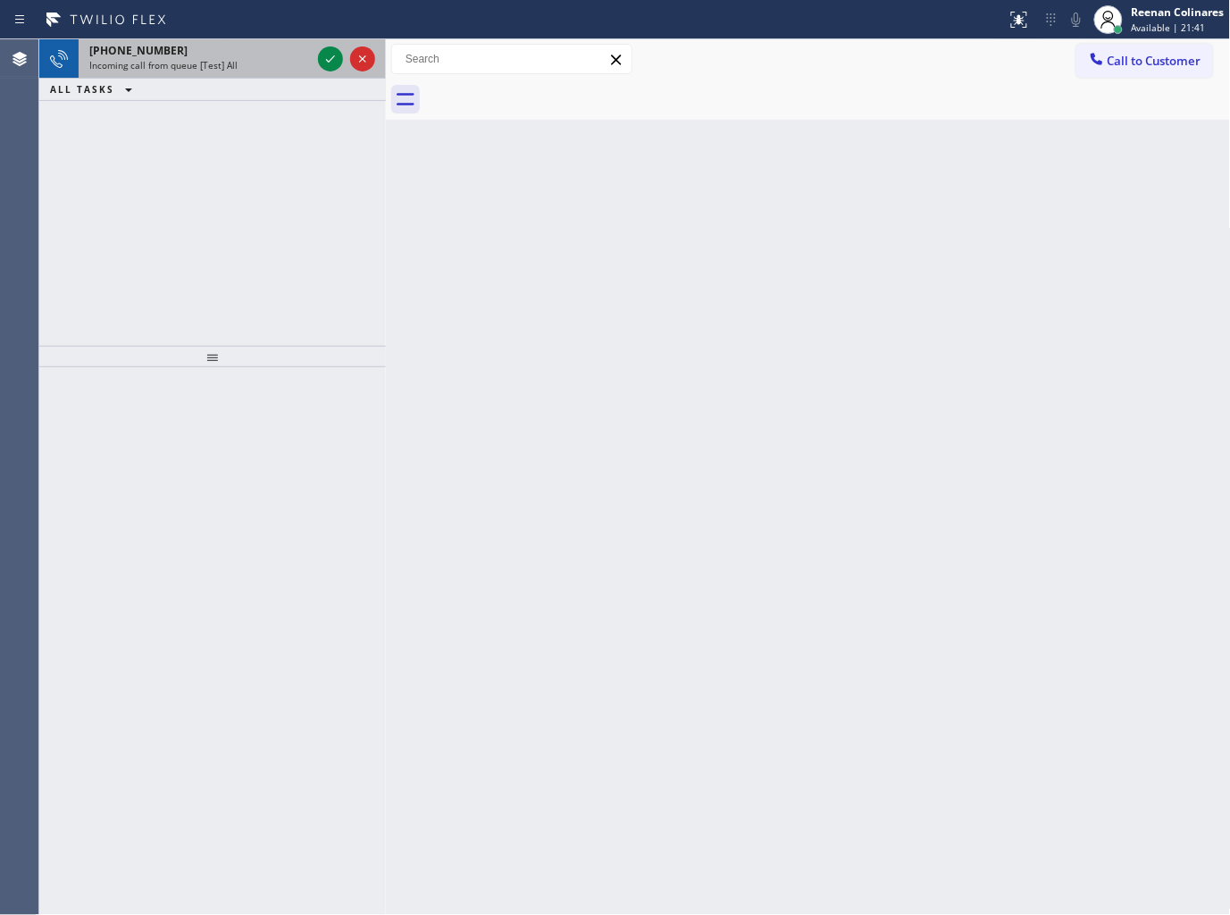
click at [227, 68] on span "Incoming call from queue [Test] All" at bounding box center [163, 65] width 148 height 13
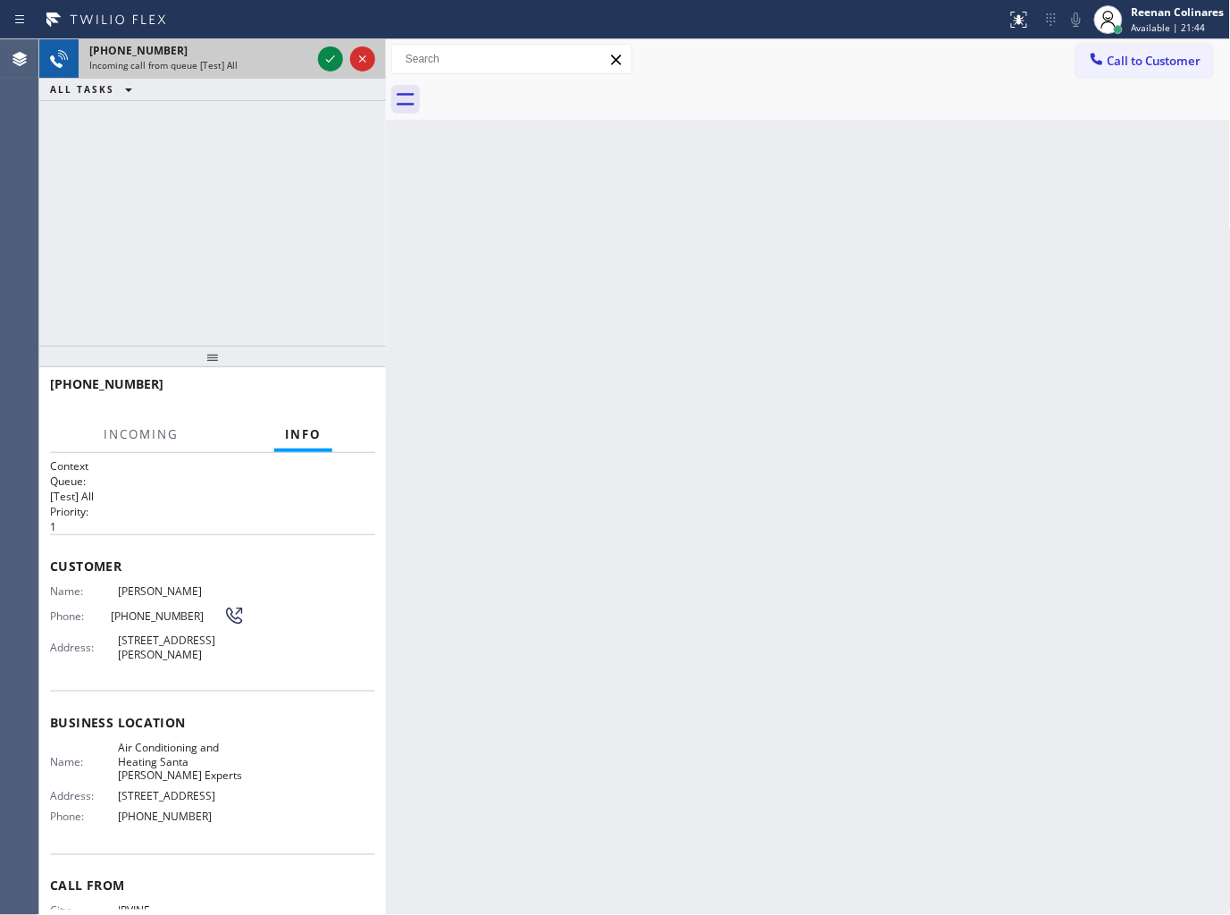
click at [227, 68] on span "Incoming call from queue [Test] All" at bounding box center [163, 65] width 148 height 13
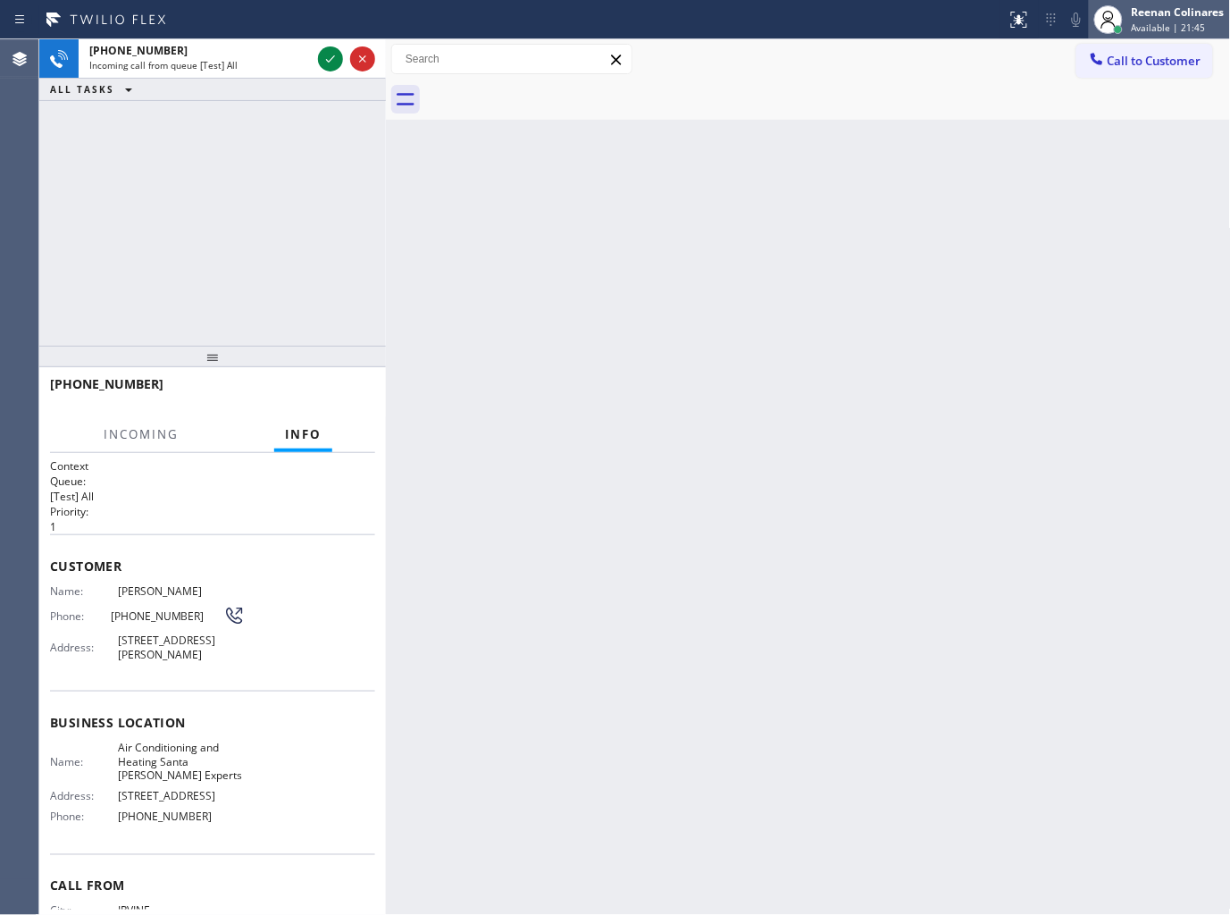
click at [1164, 32] on span "Available | 21:45" at bounding box center [1169, 27] width 74 height 13
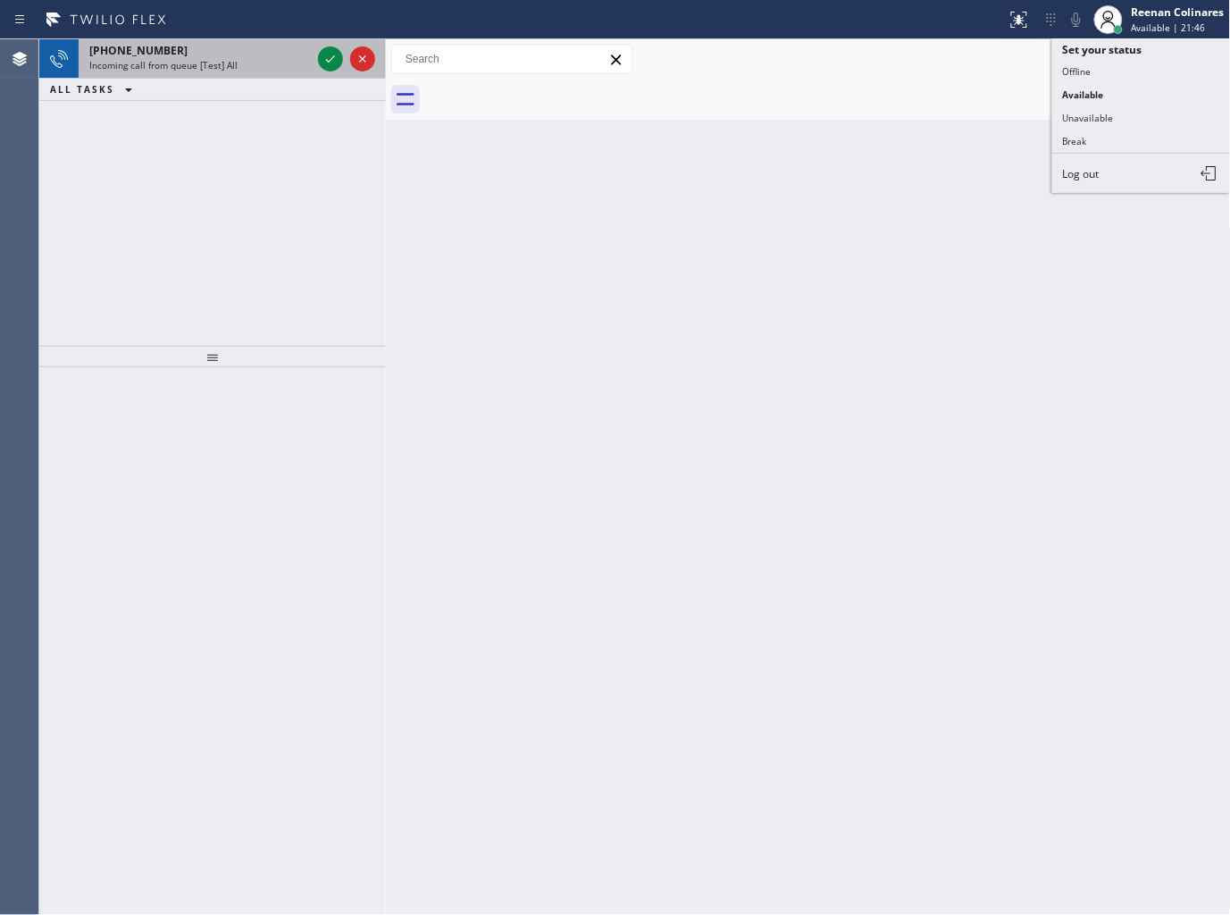
click at [213, 55] on div "+19496789926" at bounding box center [200, 50] width 222 height 15
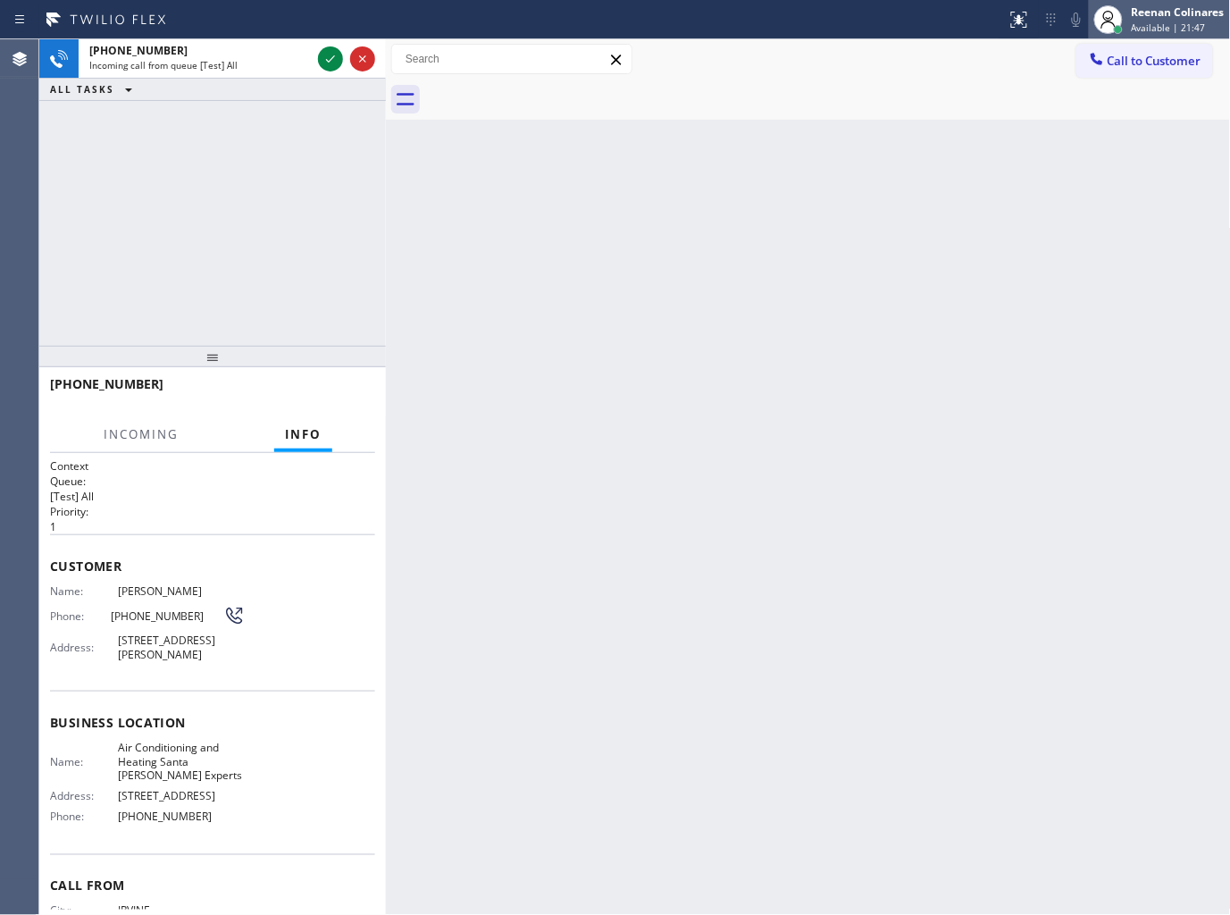
click at [1162, 13] on div "Reenan Colinares" at bounding box center [1178, 11] width 93 height 15
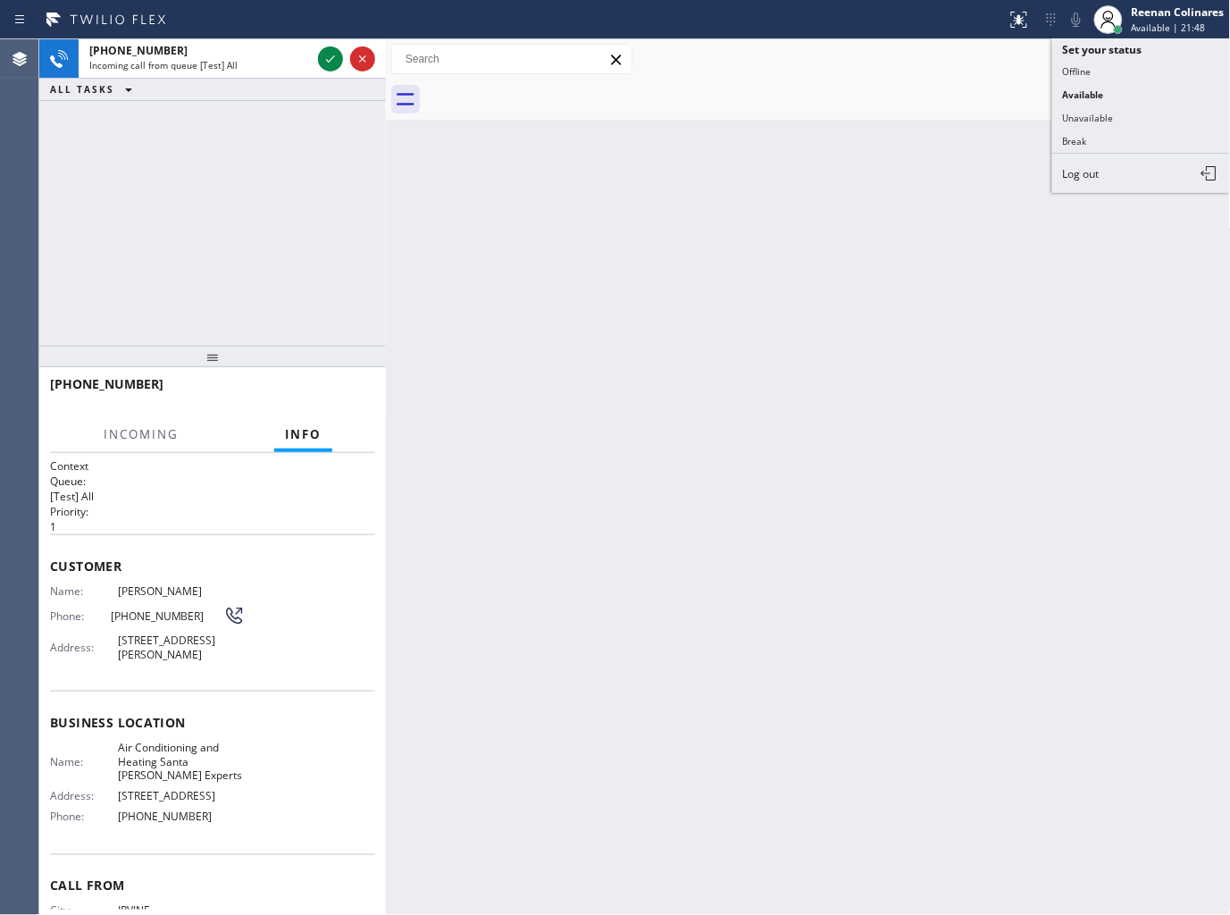
click at [1095, 113] on button "Unavailable" at bounding box center [1142, 117] width 179 height 23
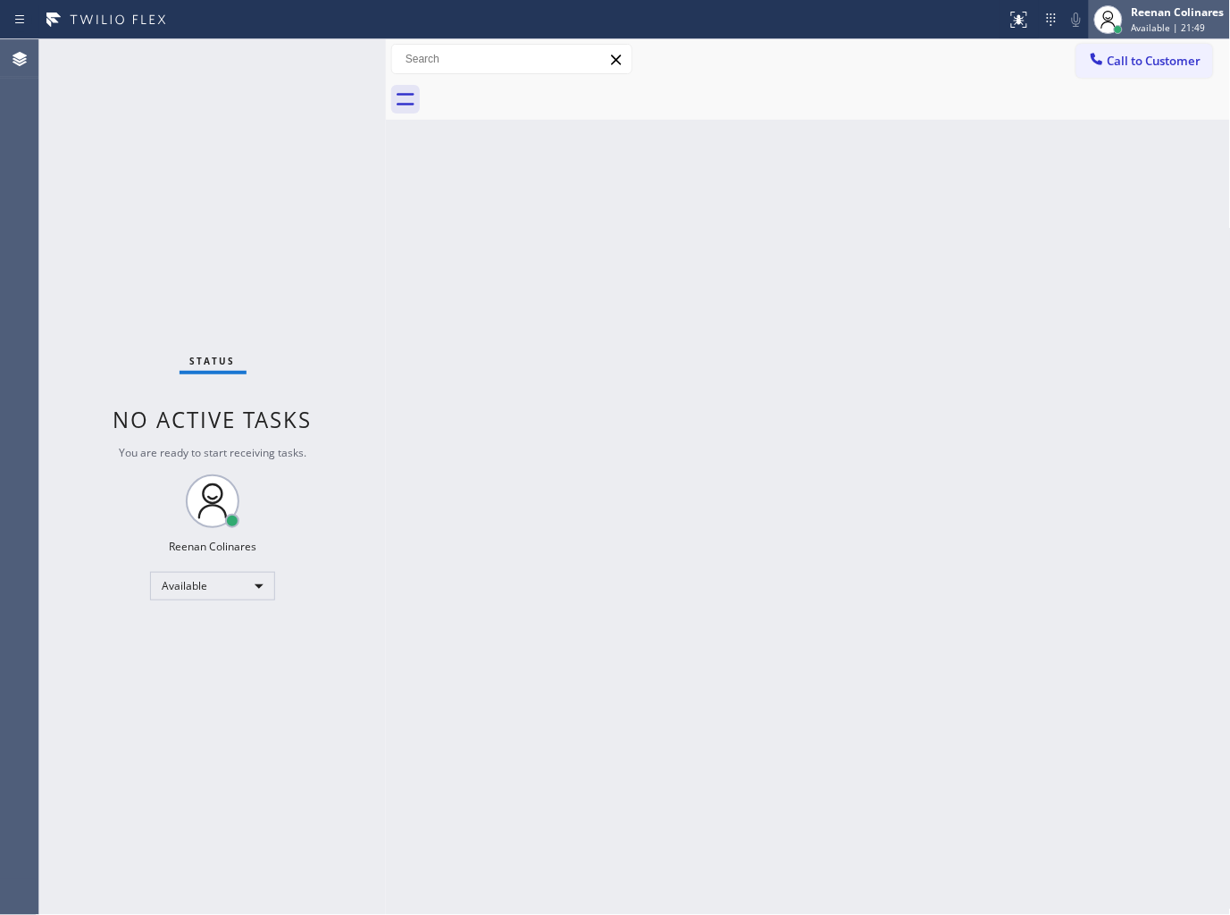
click at [1172, 25] on span "Available | 21:49" at bounding box center [1169, 27] width 74 height 13
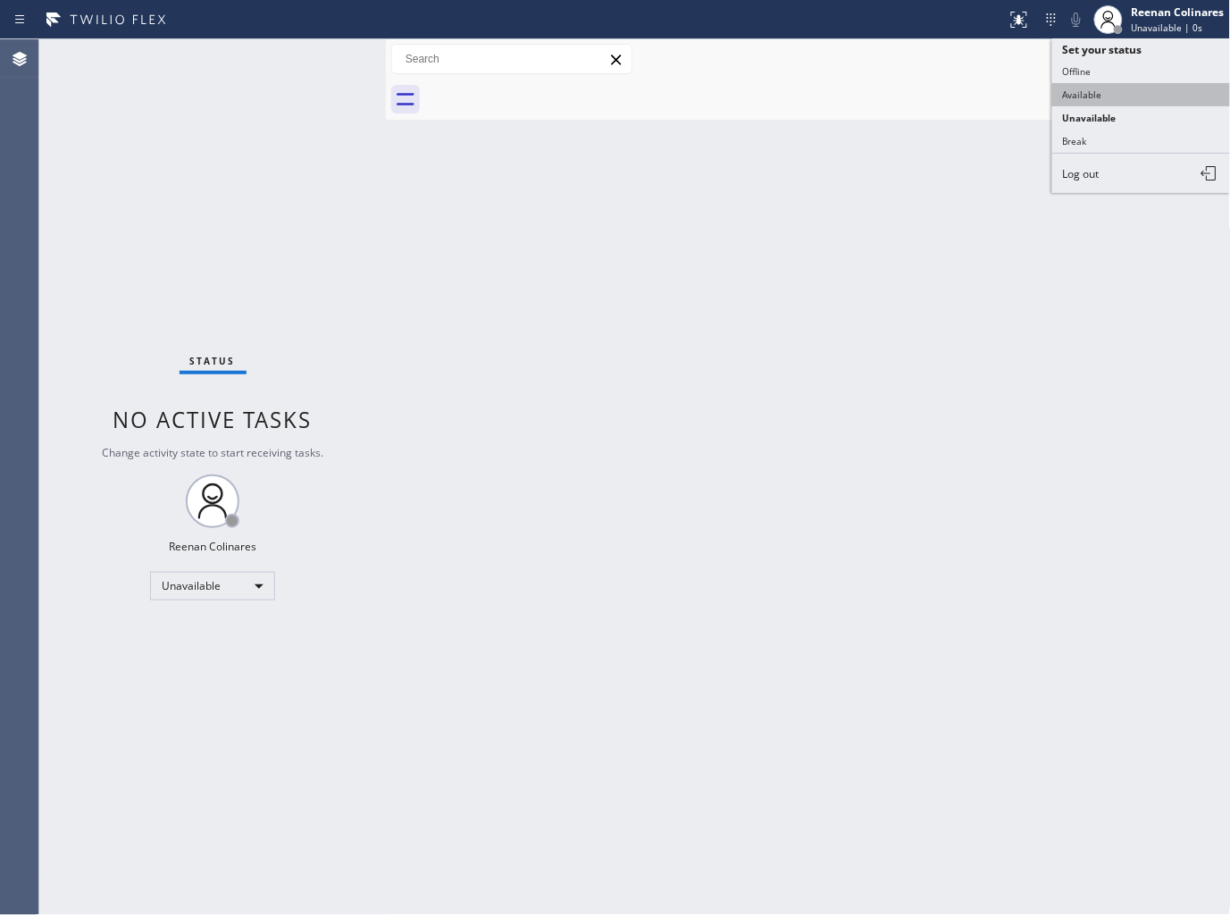
click at [1091, 96] on button "Available" at bounding box center [1142, 94] width 179 height 23
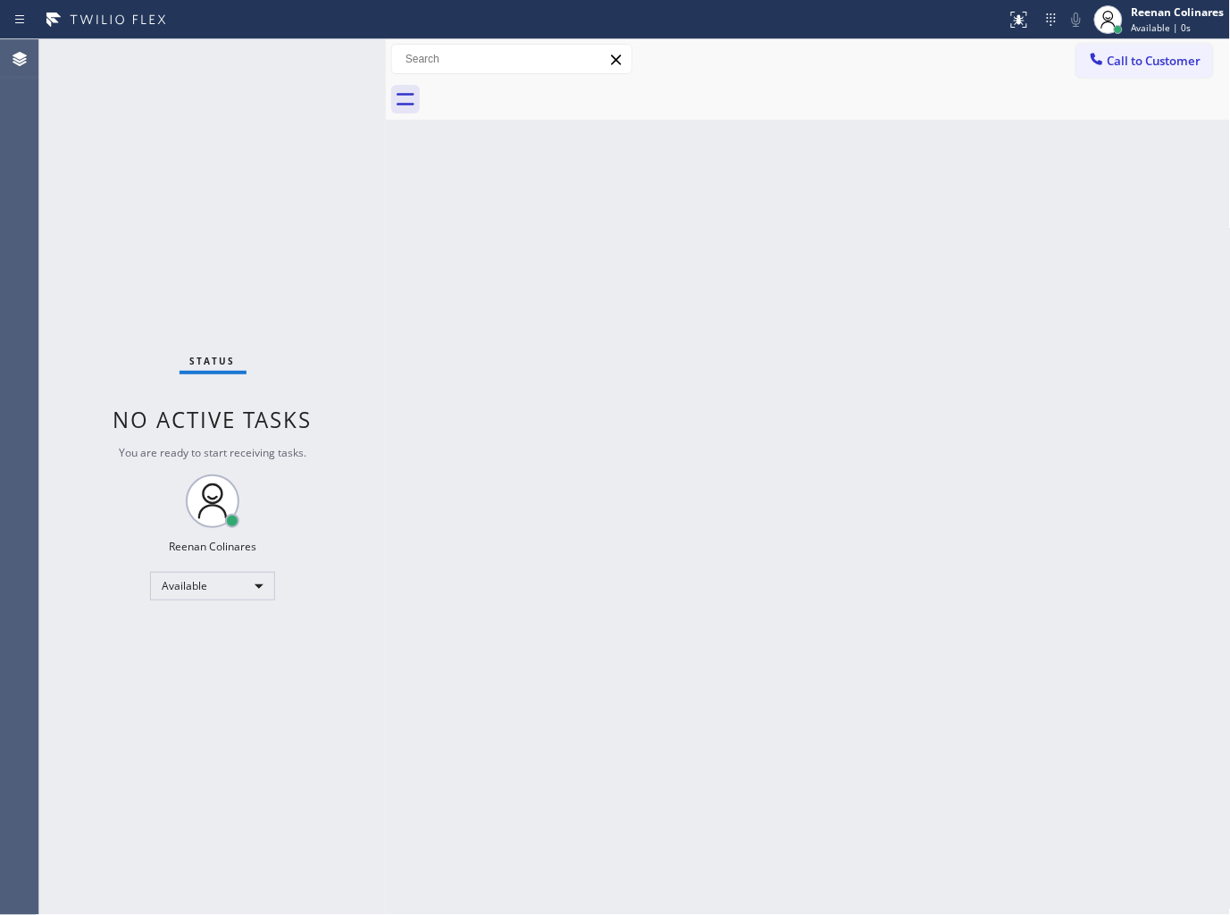
click at [552, 226] on div "Back to Dashboard Change Sender ID Customers Technicians Select a contact Outbo…" at bounding box center [808, 477] width 845 height 876
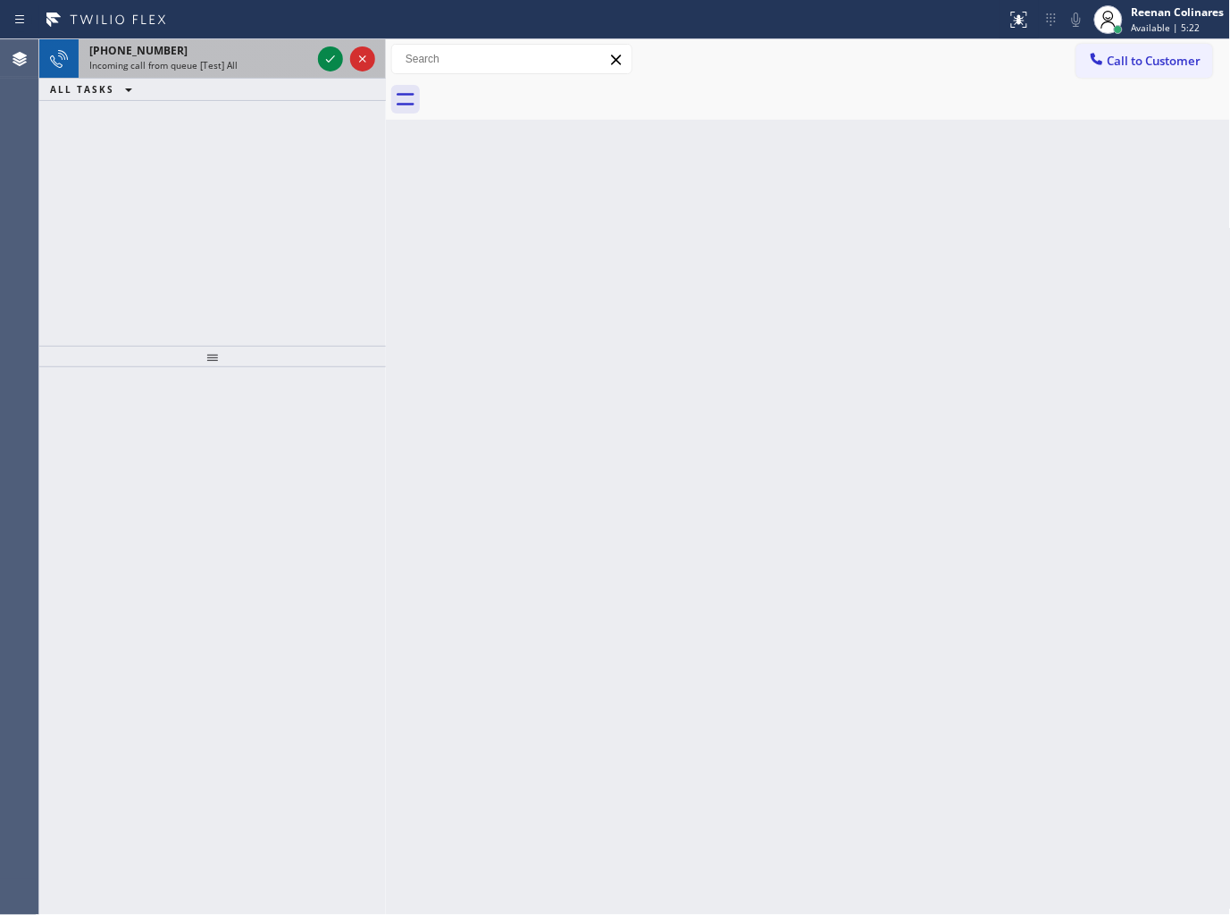
click at [222, 52] on div "+18184436954" at bounding box center [200, 50] width 222 height 15
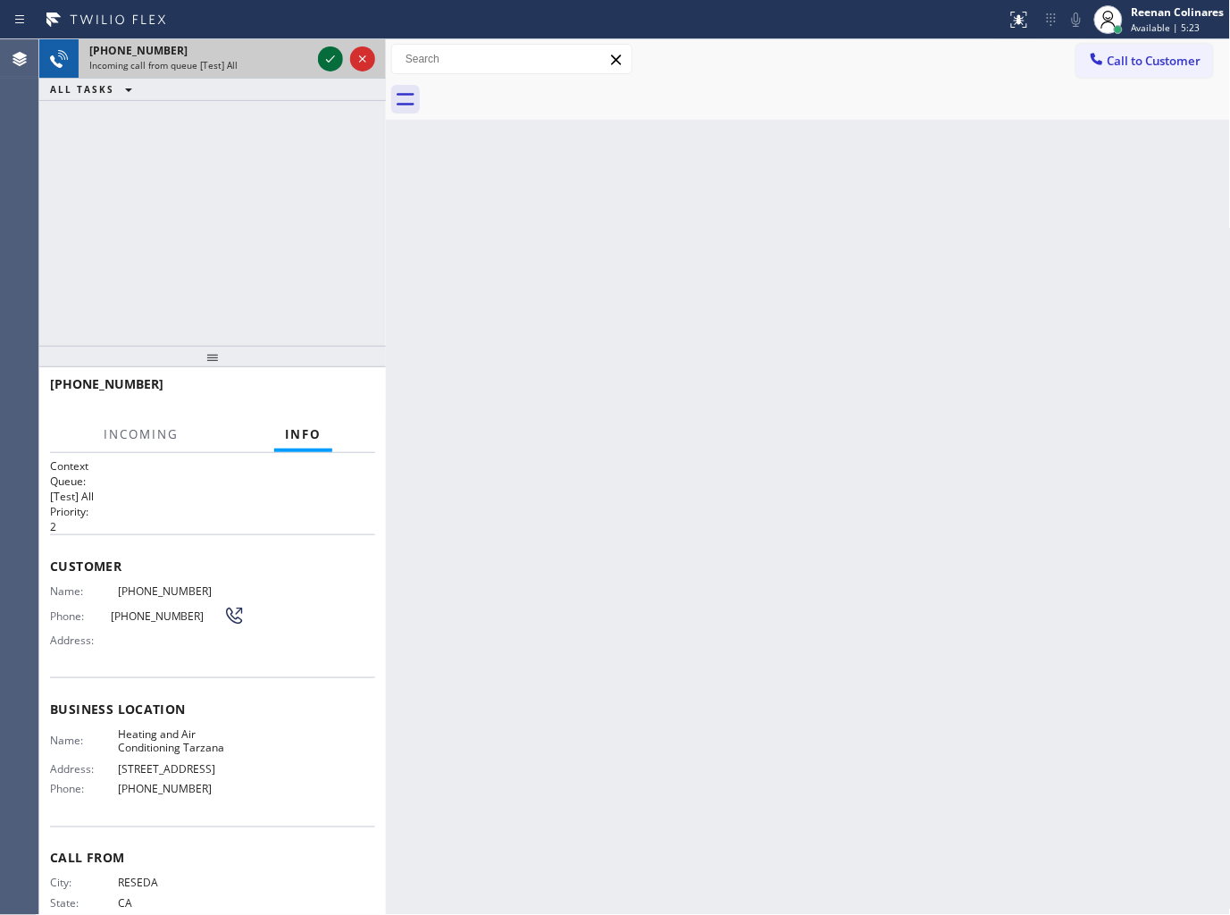
click at [331, 55] on icon at bounding box center [330, 58] width 21 height 21
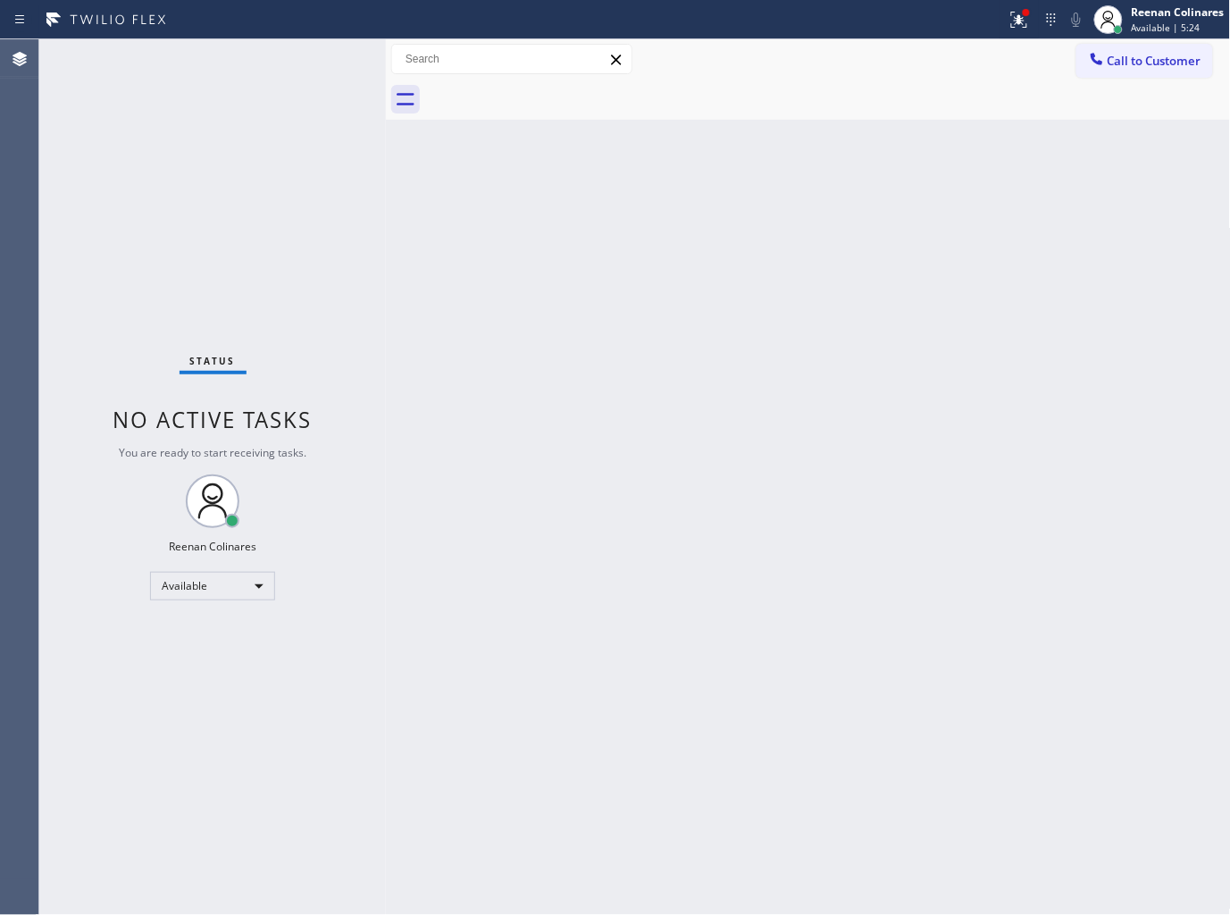
click at [462, 376] on div "Back to Dashboard Change Sender ID Customers Technicians Select a contact Outbo…" at bounding box center [808, 477] width 845 height 876
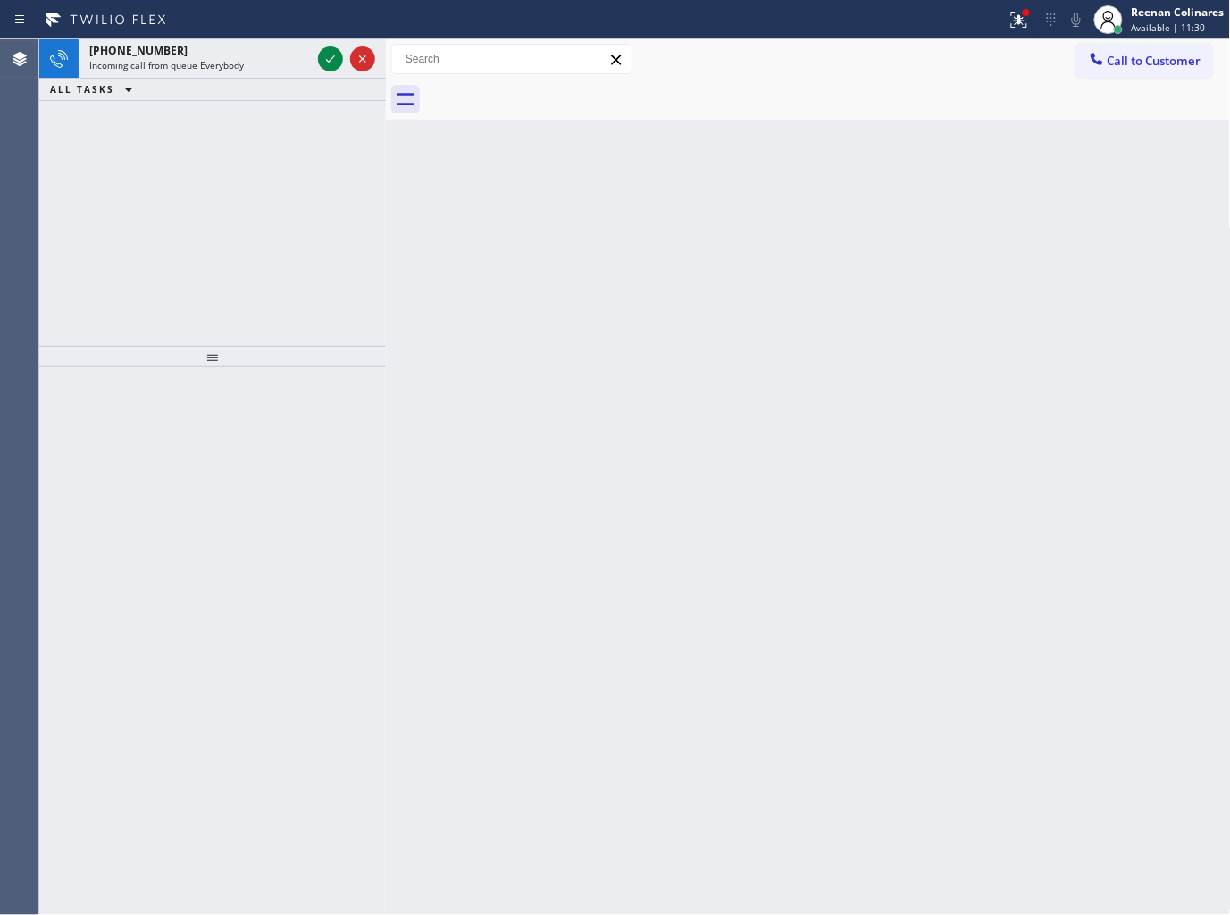
click at [244, 82] on div "ALL TASKS ALL TASKS ACTIVE TASKS TASKS IN WRAP UP" at bounding box center [212, 90] width 347 height 22
click at [252, 67] on div "Incoming call from queue Everybody" at bounding box center [200, 65] width 222 height 13
click at [228, 79] on div "ALL TASKS ALL TASKS ACTIVE TASKS TASKS IN WRAP UP" at bounding box center [212, 90] width 347 height 22
click at [231, 68] on span "Incoming call from queue Everybody" at bounding box center [166, 65] width 155 height 13
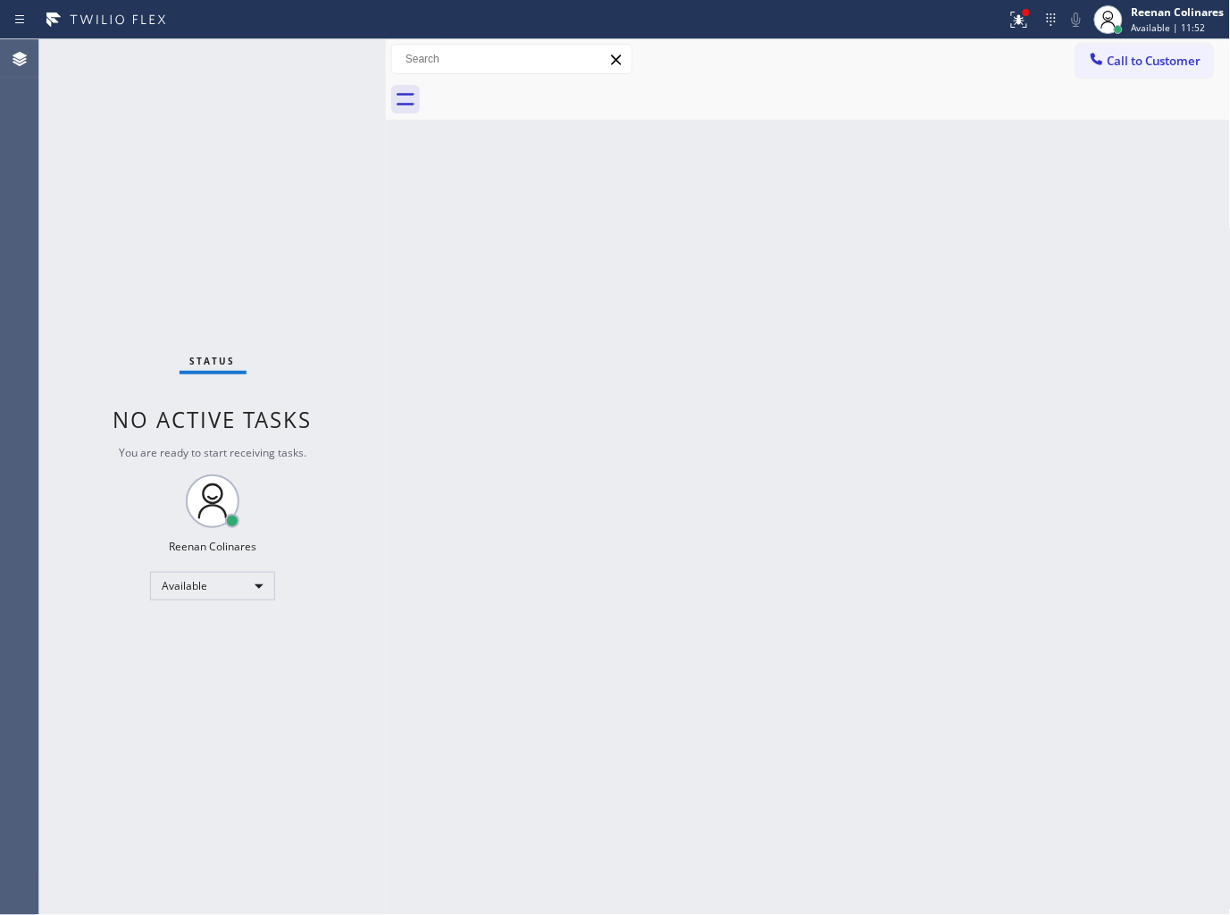
click at [275, 59] on div "Status No active tasks You are ready to start receiving tasks. Reenan Colinares…" at bounding box center [212, 477] width 347 height 876
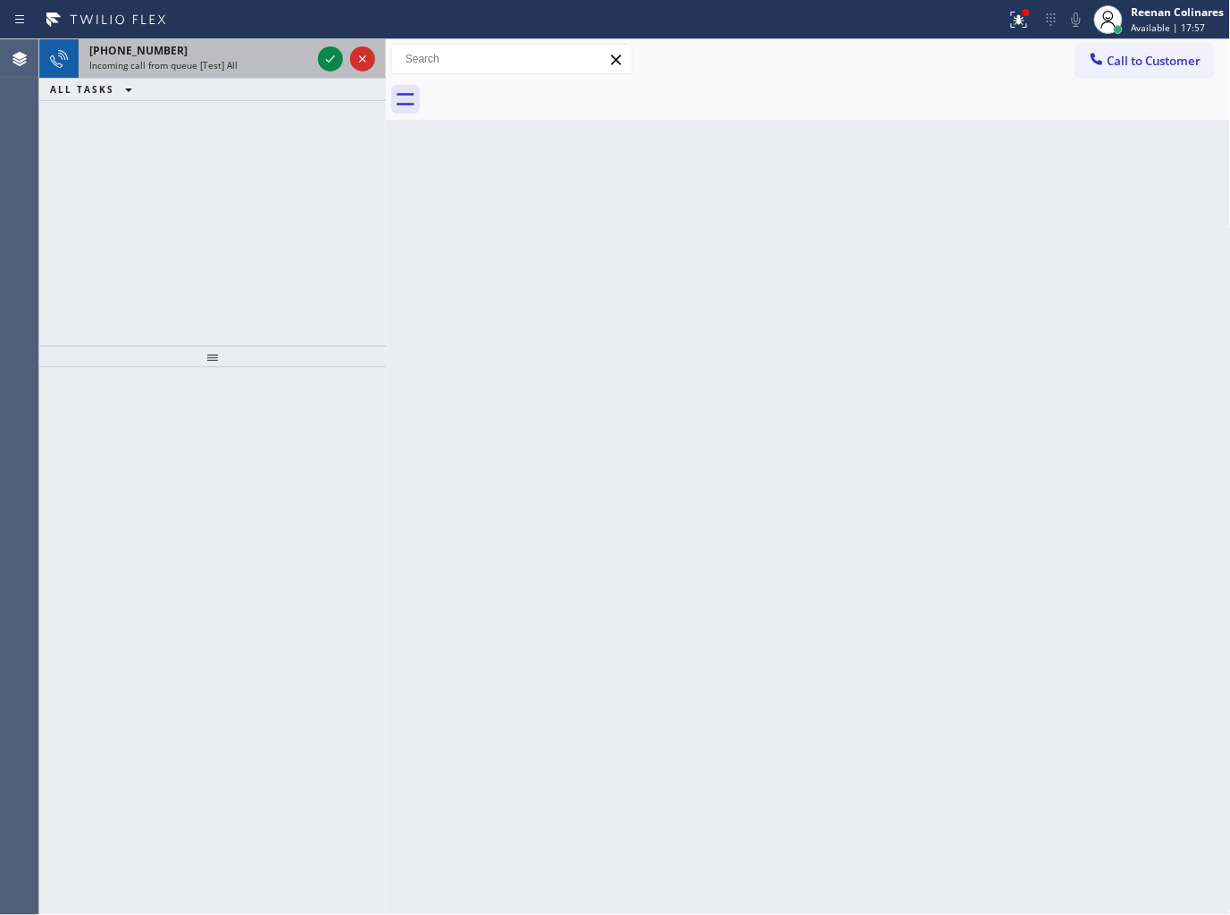
click at [272, 46] on div "+18056792322" at bounding box center [200, 50] width 222 height 15
click at [233, 72] on div "+19177835394 Incoming call from queue [Test] All" at bounding box center [197, 58] width 236 height 39
click at [239, 83] on div "ALL TASKS ALL TASKS ACTIVE TASKS TASKS IN WRAP UP" at bounding box center [212, 90] width 347 height 22
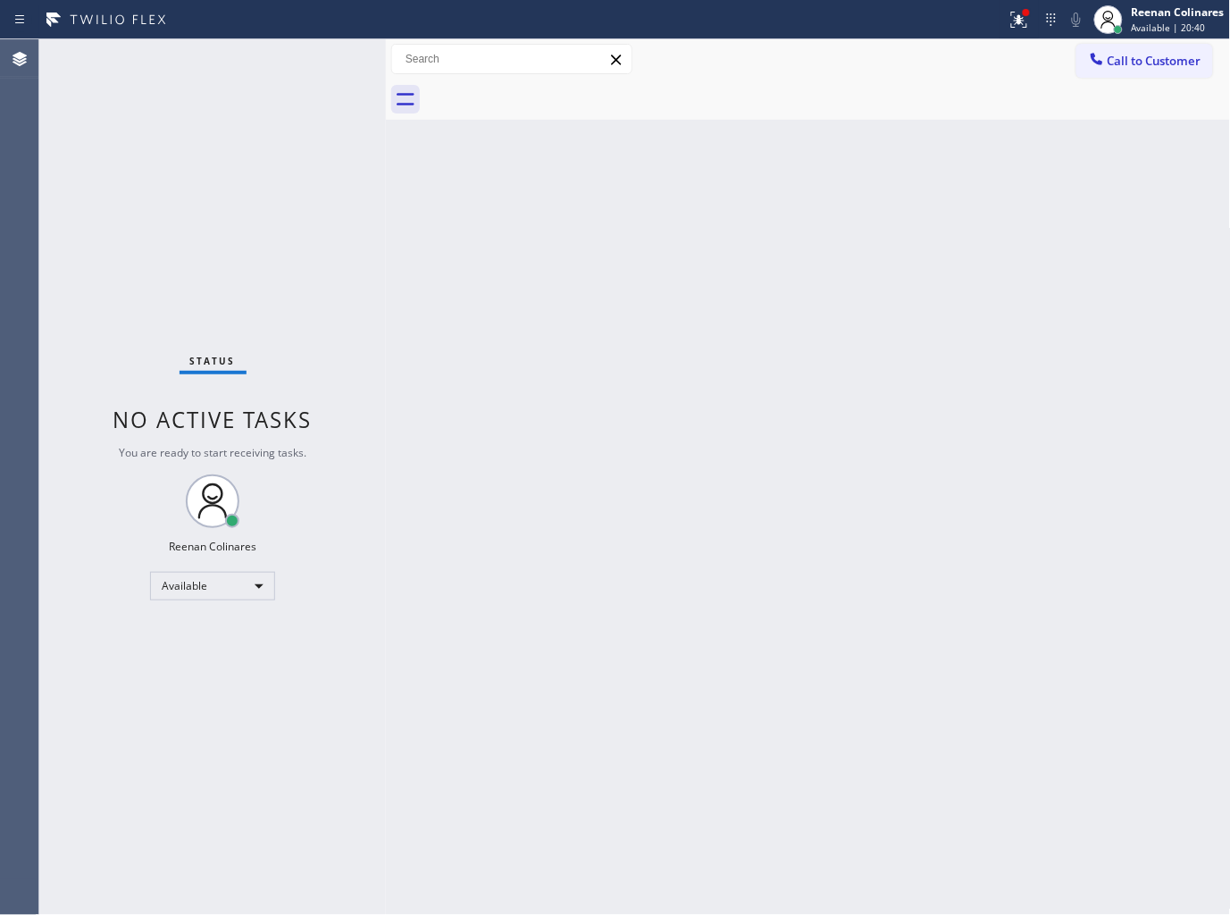
drag, startPoint x: 1023, startPoint y: 21, endPoint x: 995, endPoint y: 154, distance: 135.1
click at [1023, 29] on icon at bounding box center [1019, 19] width 21 height 21
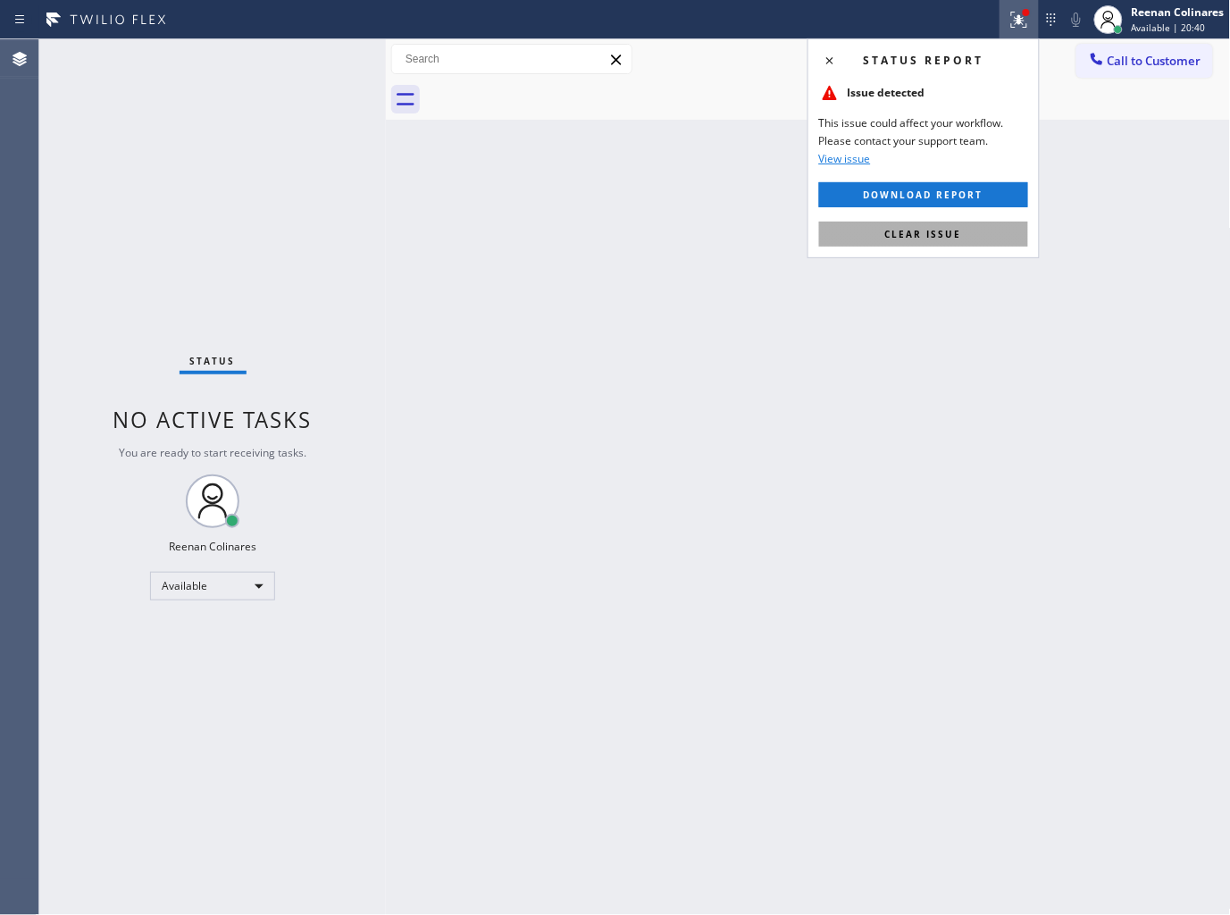
click at [957, 232] on span "Clear issue" at bounding box center [923, 234] width 77 height 13
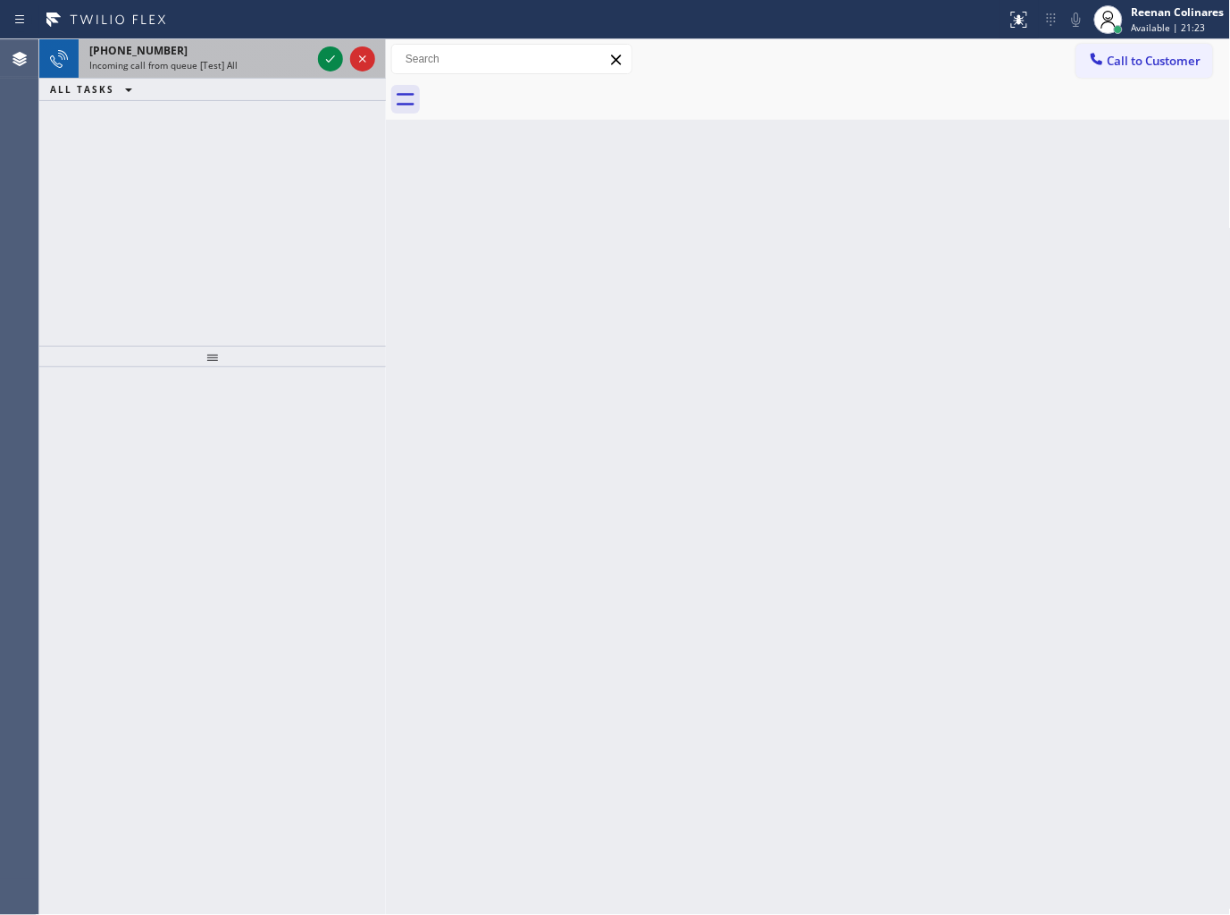
click at [214, 54] on div "+16026722215" at bounding box center [200, 50] width 222 height 15
click at [233, 60] on div "Incoming call from queue [Test] All" at bounding box center [200, 65] width 222 height 13
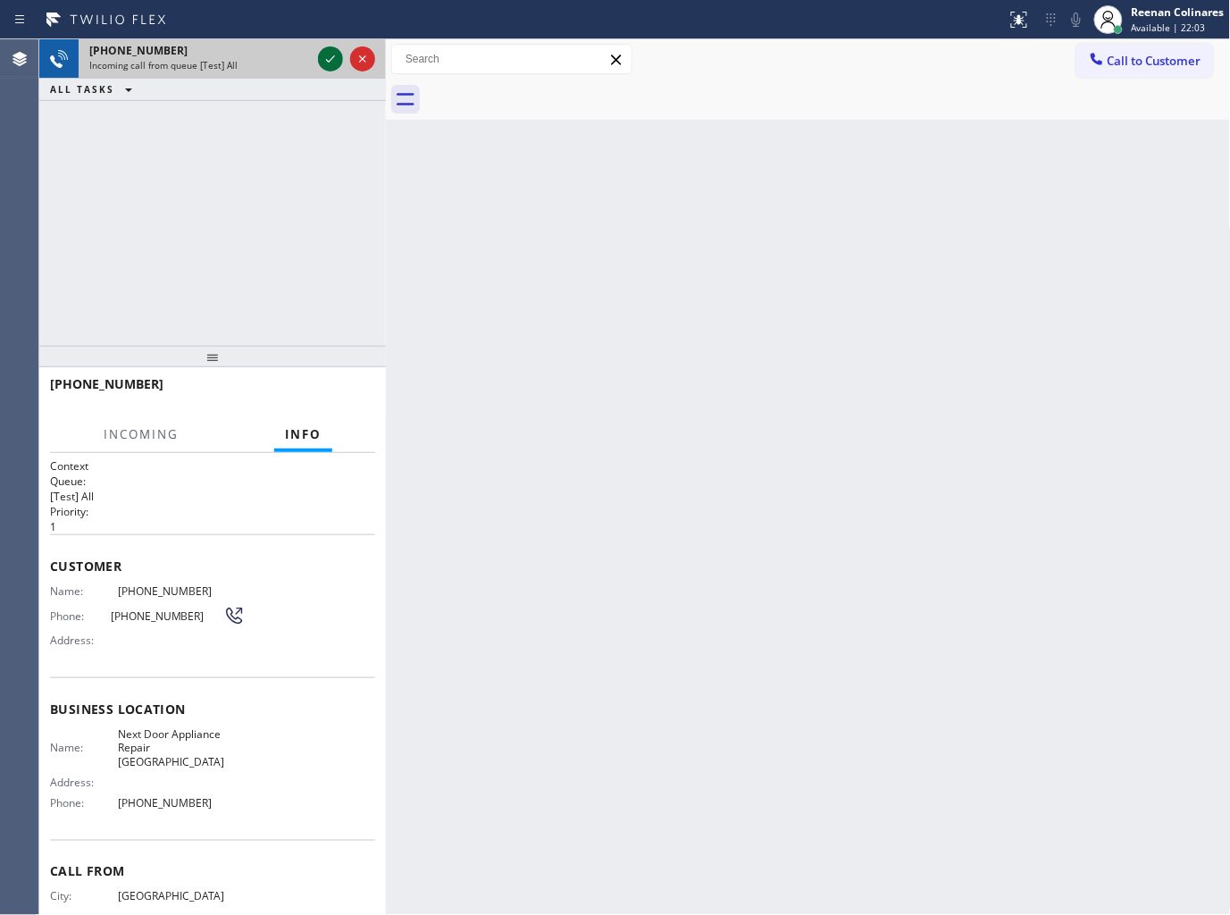
click at [323, 59] on icon at bounding box center [330, 58] width 21 height 21
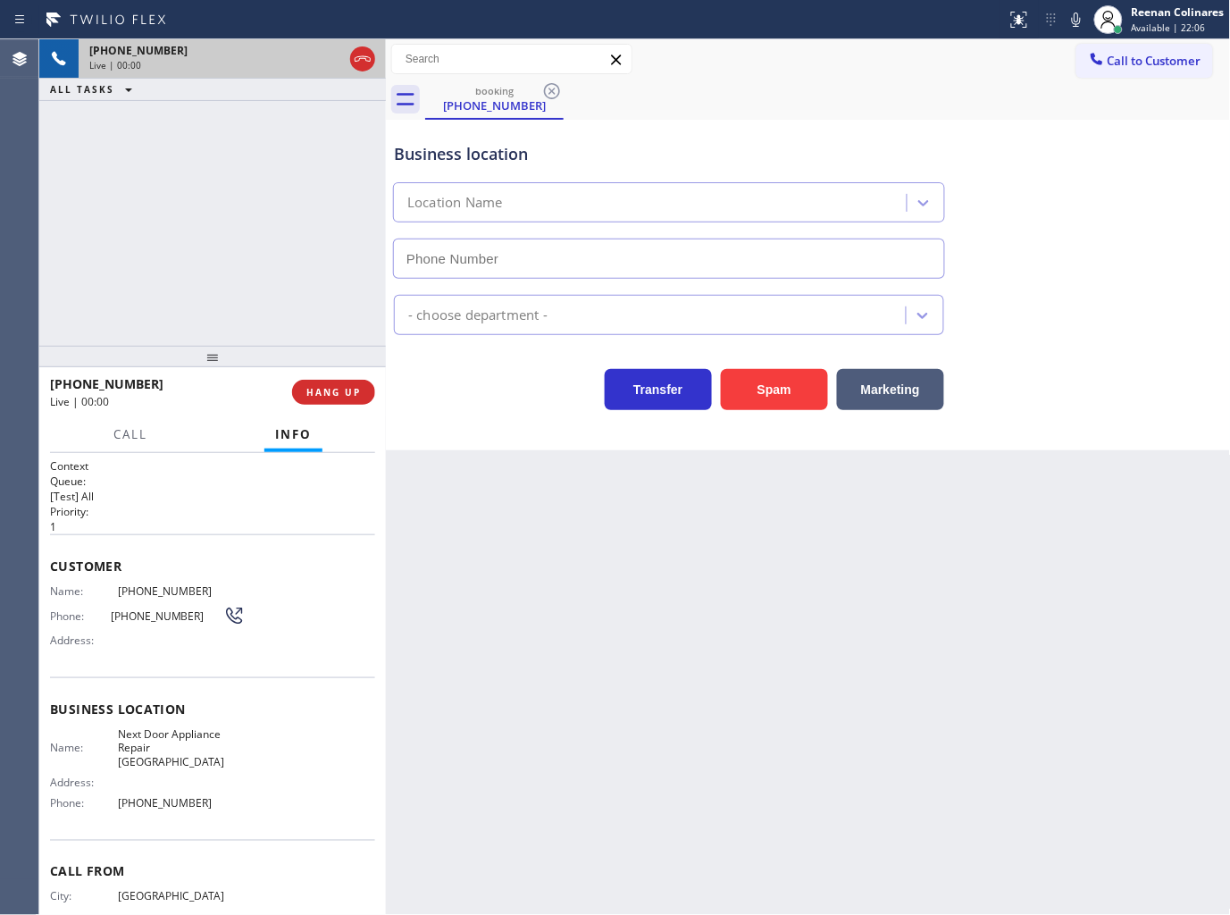
type input "(631) 203-1974"
click at [1074, 14] on icon at bounding box center [1076, 19] width 21 height 21
click at [1074, 20] on icon at bounding box center [1076, 19] width 21 height 21
click at [126, 432] on span "Call" at bounding box center [130, 434] width 34 height 16
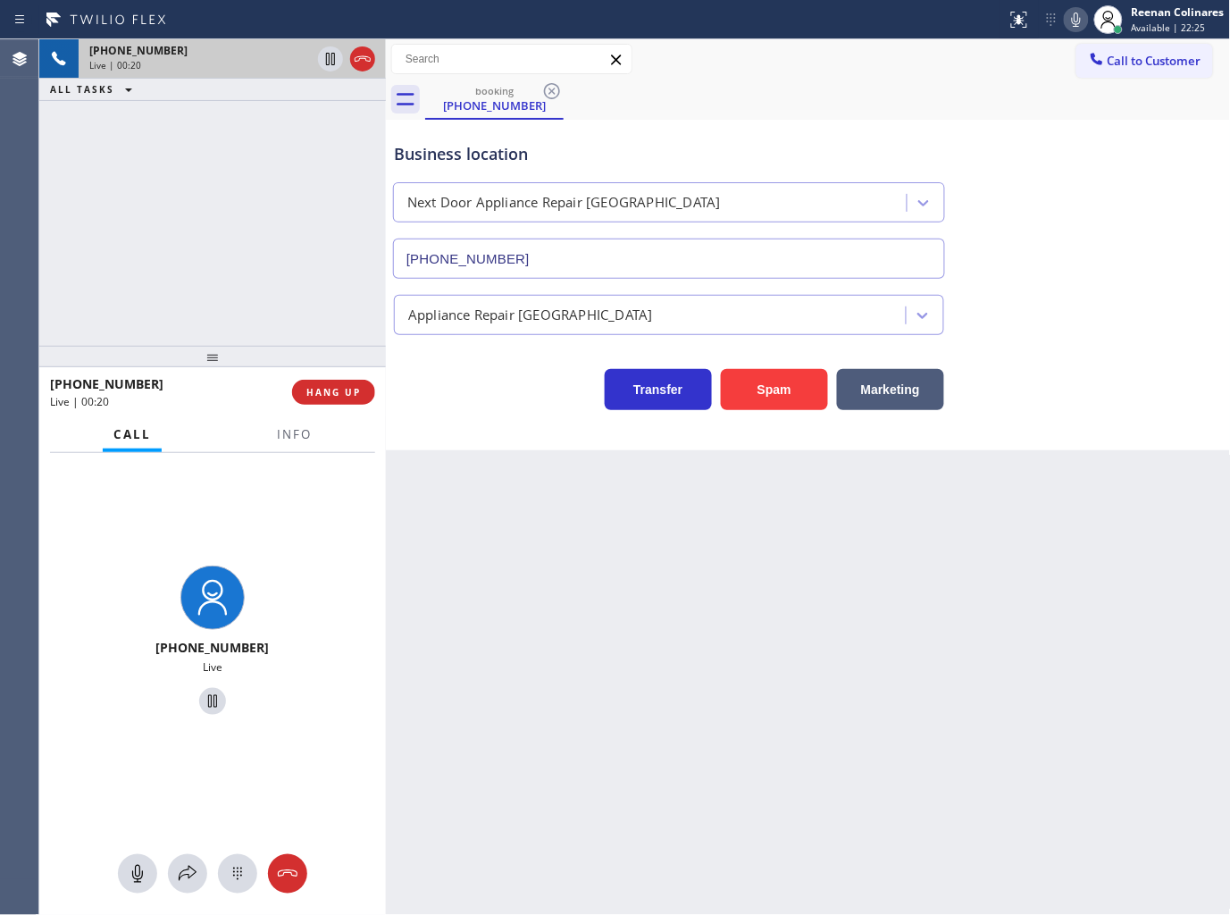
click at [1073, 19] on icon at bounding box center [1076, 20] width 9 height 14
click at [185, 885] on button at bounding box center [187, 873] width 39 height 39
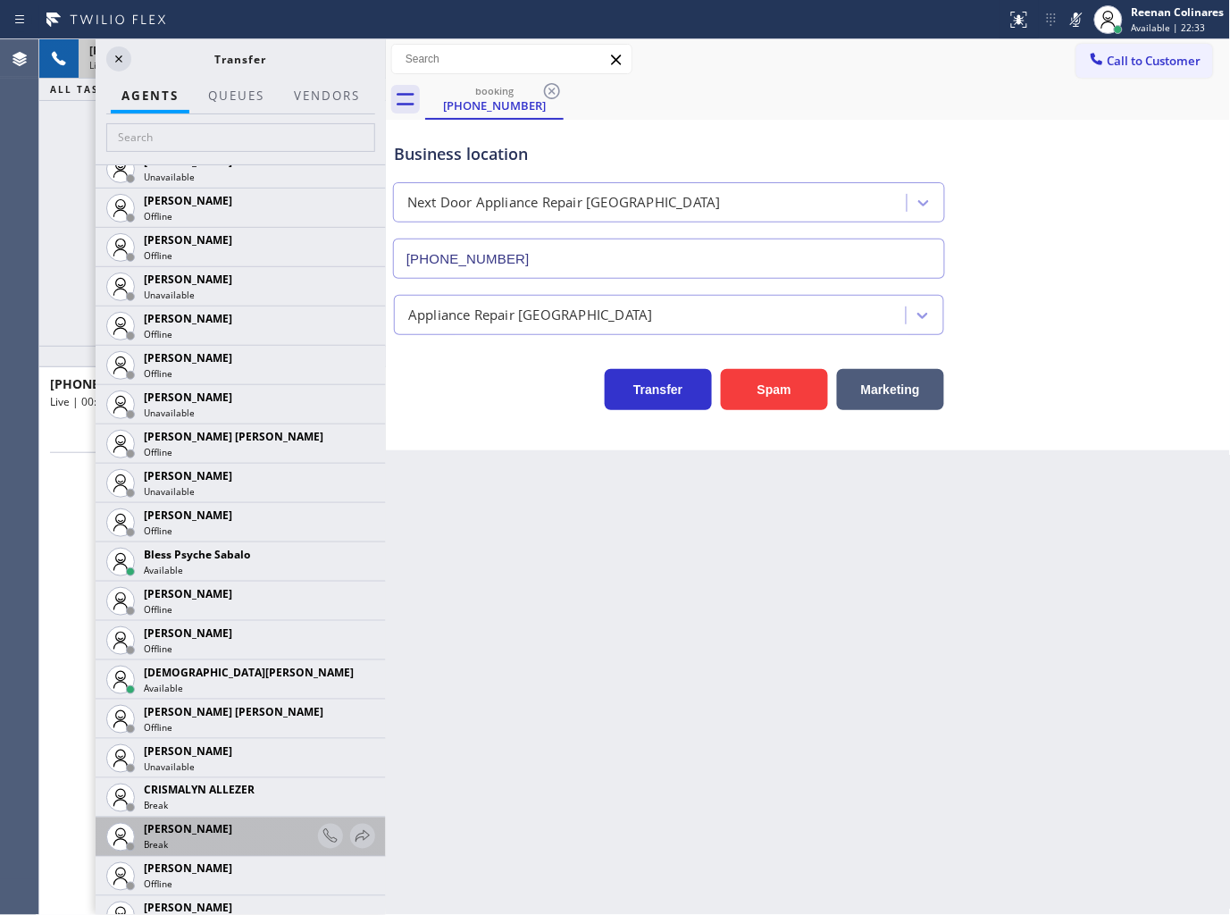
scroll to position [496, 0]
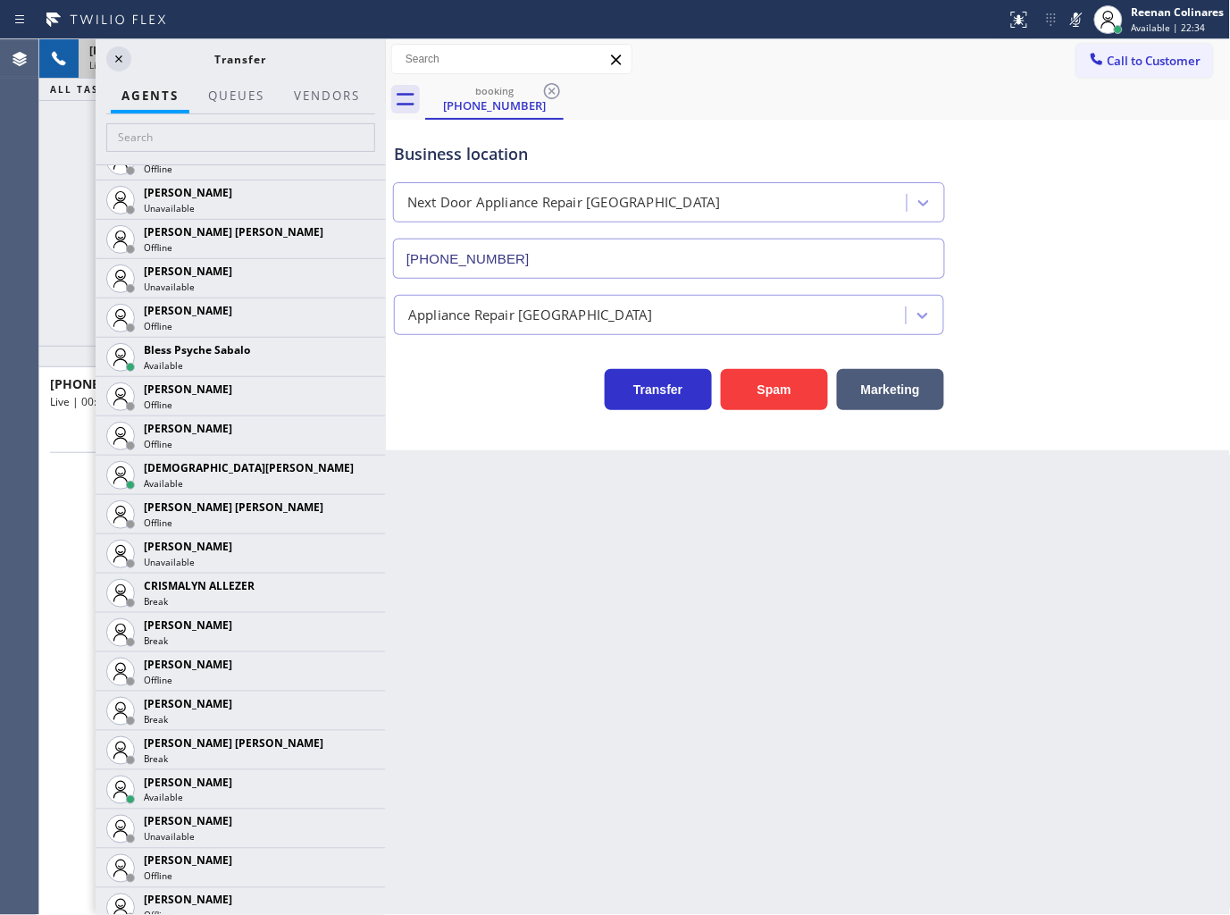
click at [0, 0] on icon at bounding box center [0, 0] width 0 height 0
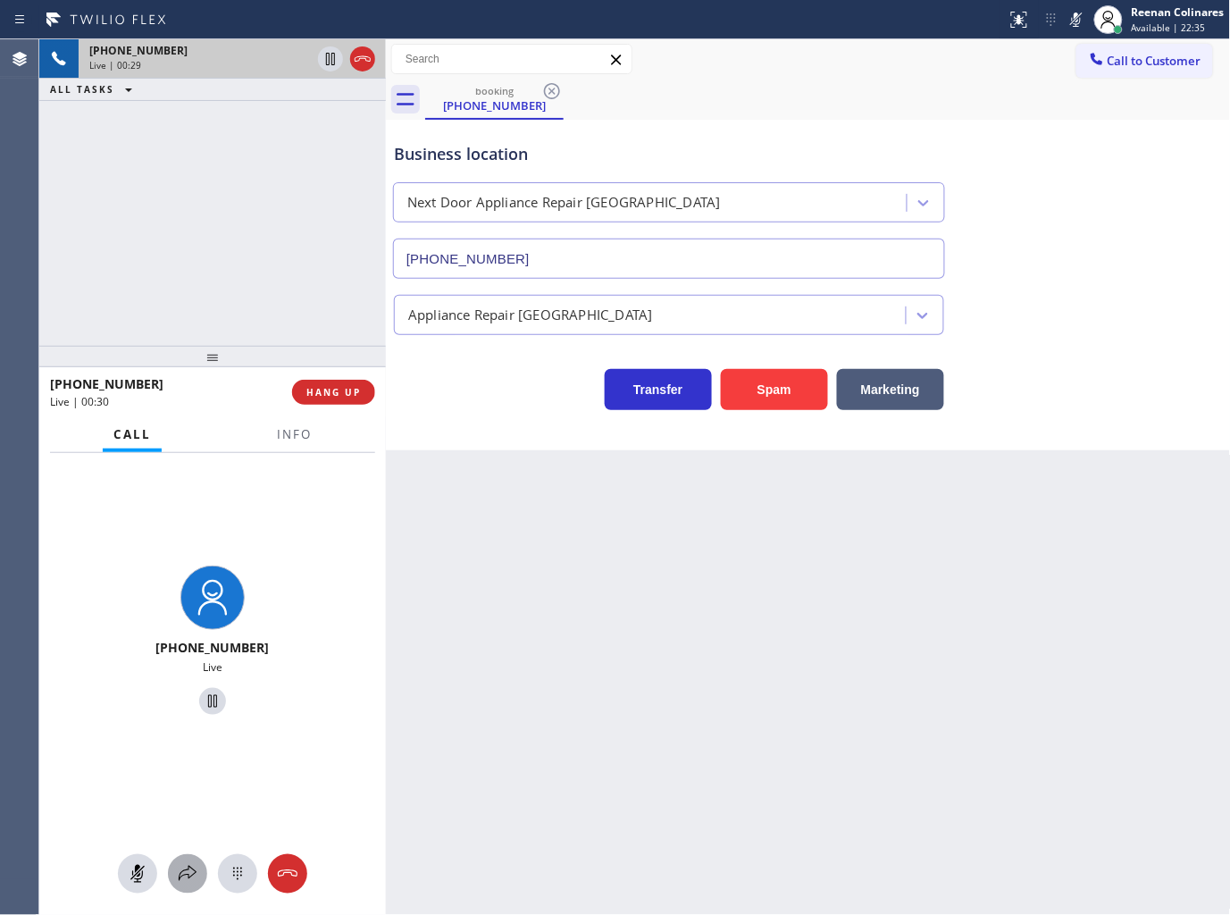
click at [193, 873] on icon at bounding box center [187, 873] width 21 height 21
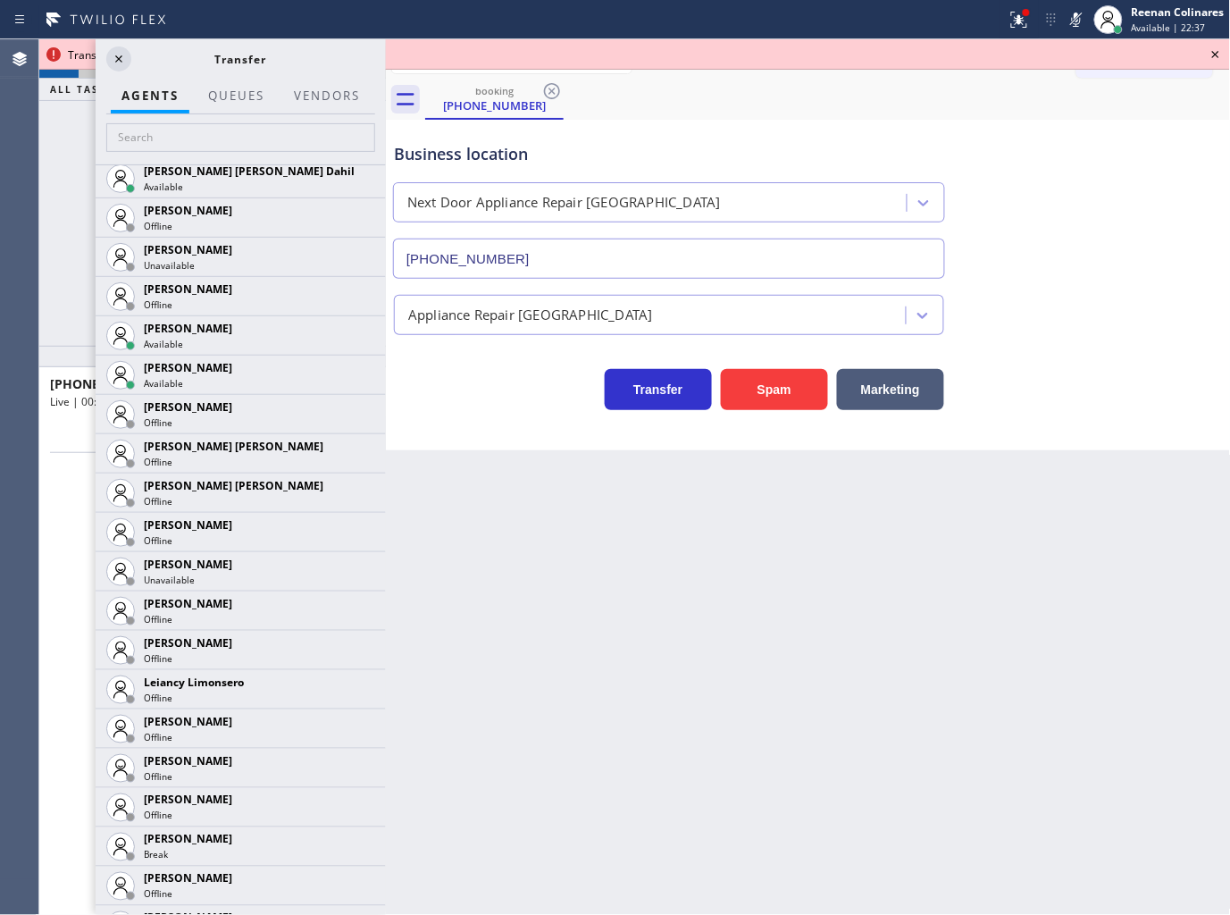
scroll to position [2057, 0]
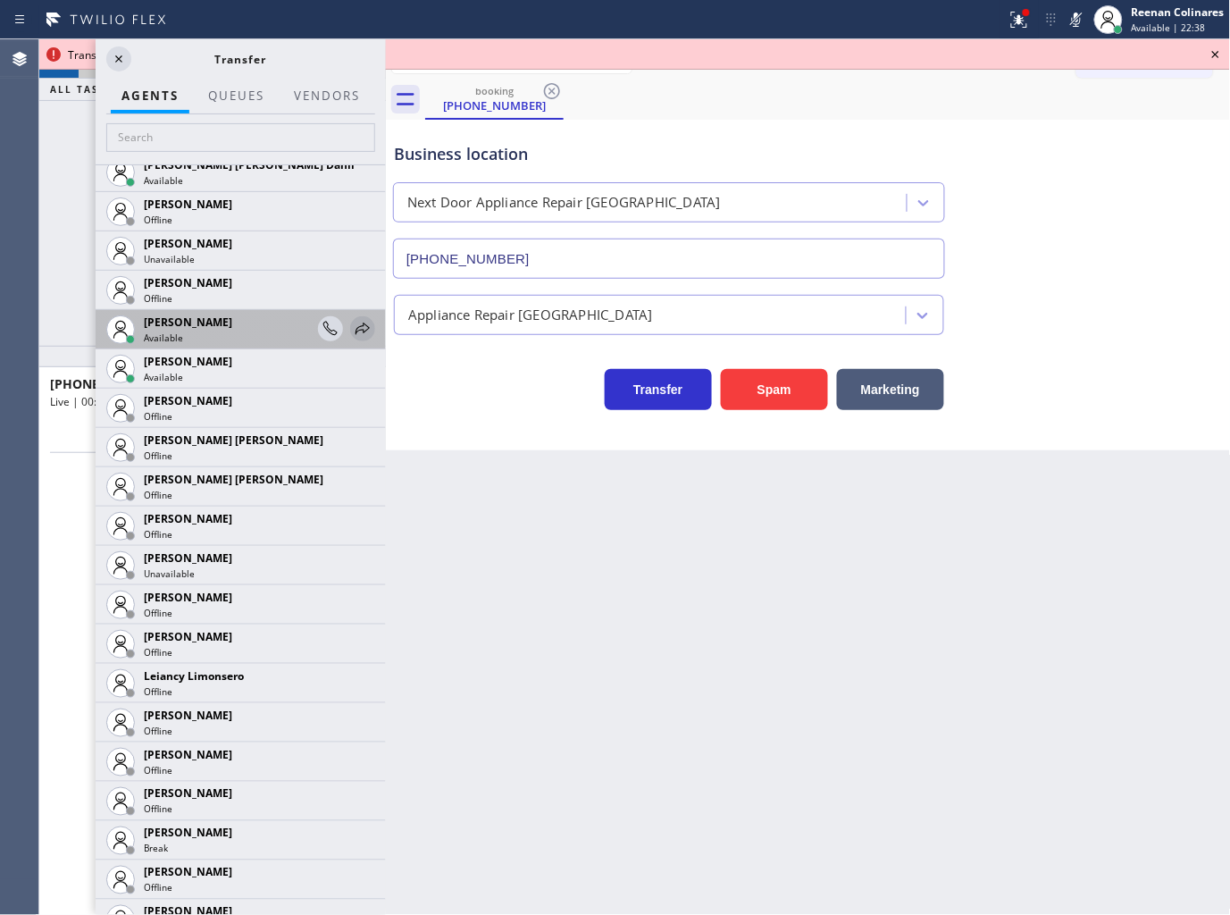
click at [355, 333] on icon at bounding box center [362, 328] width 21 height 21
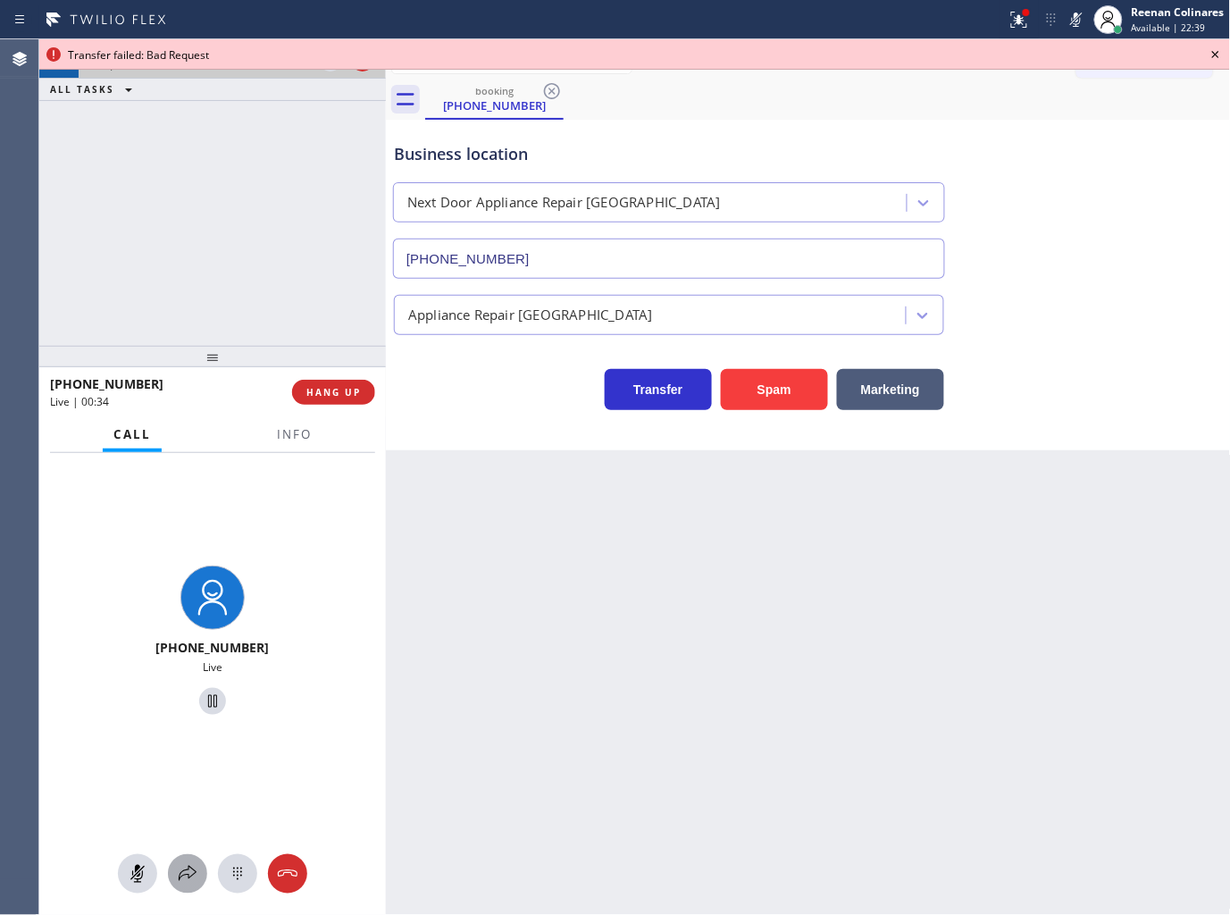
click at [185, 865] on icon at bounding box center [187, 873] width 21 height 21
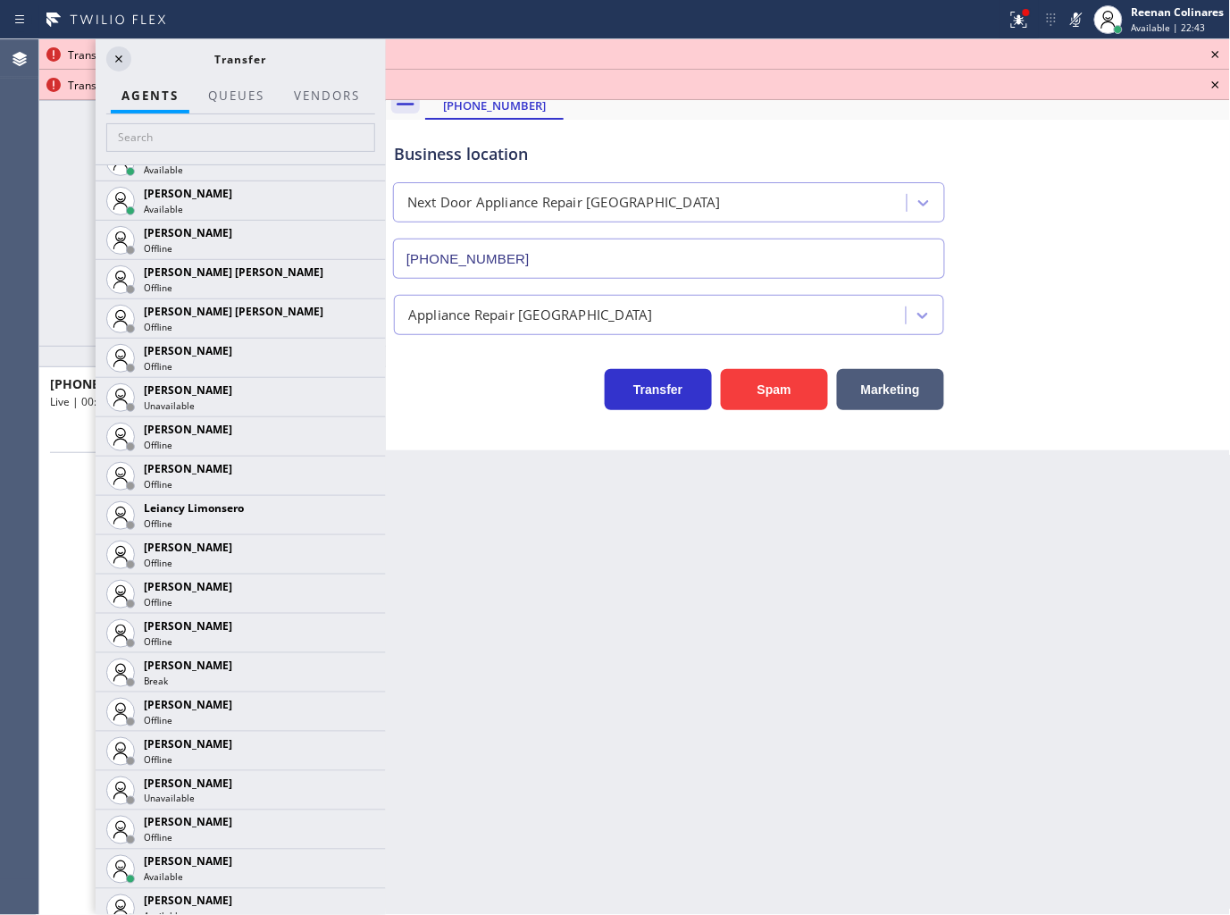
scroll to position [2463, 0]
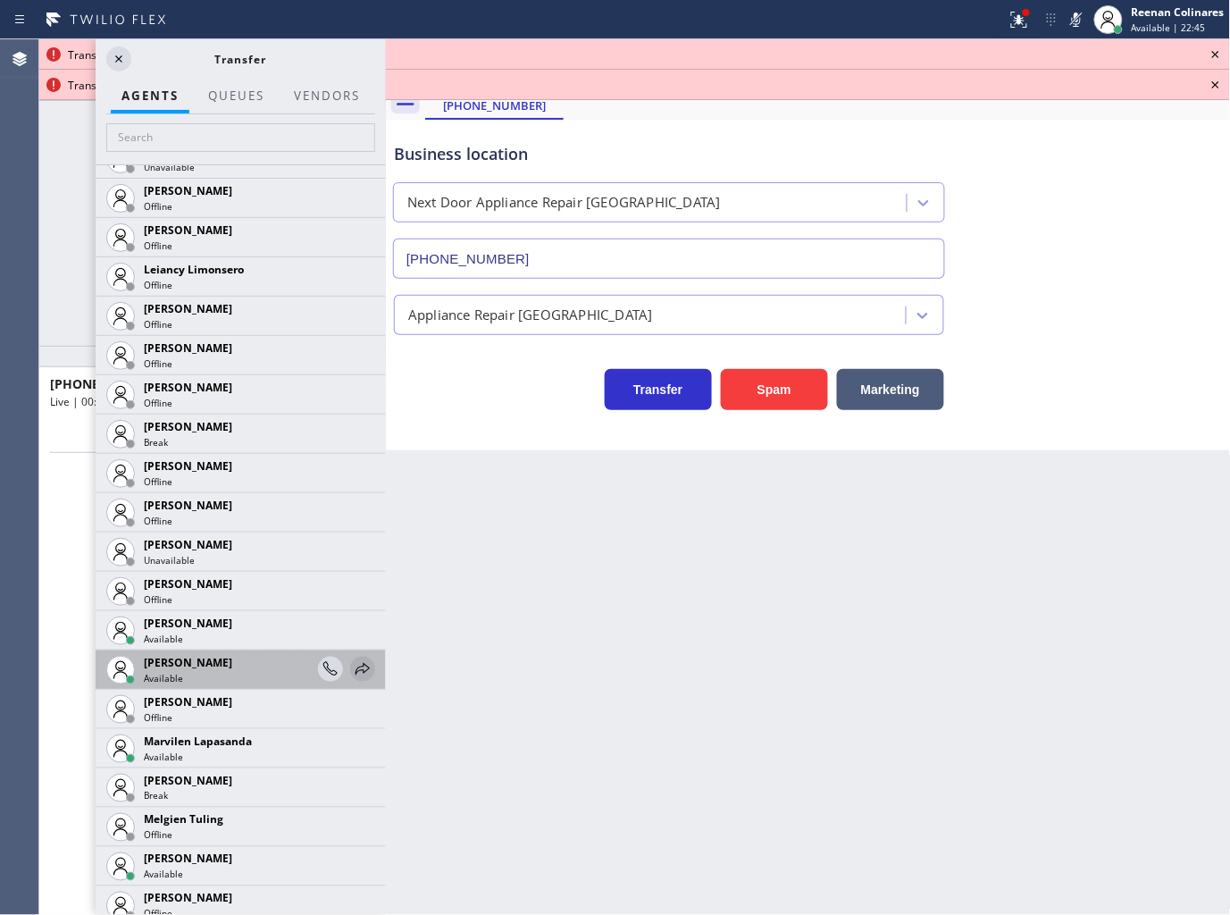
click at [352, 667] on icon at bounding box center [362, 669] width 21 height 21
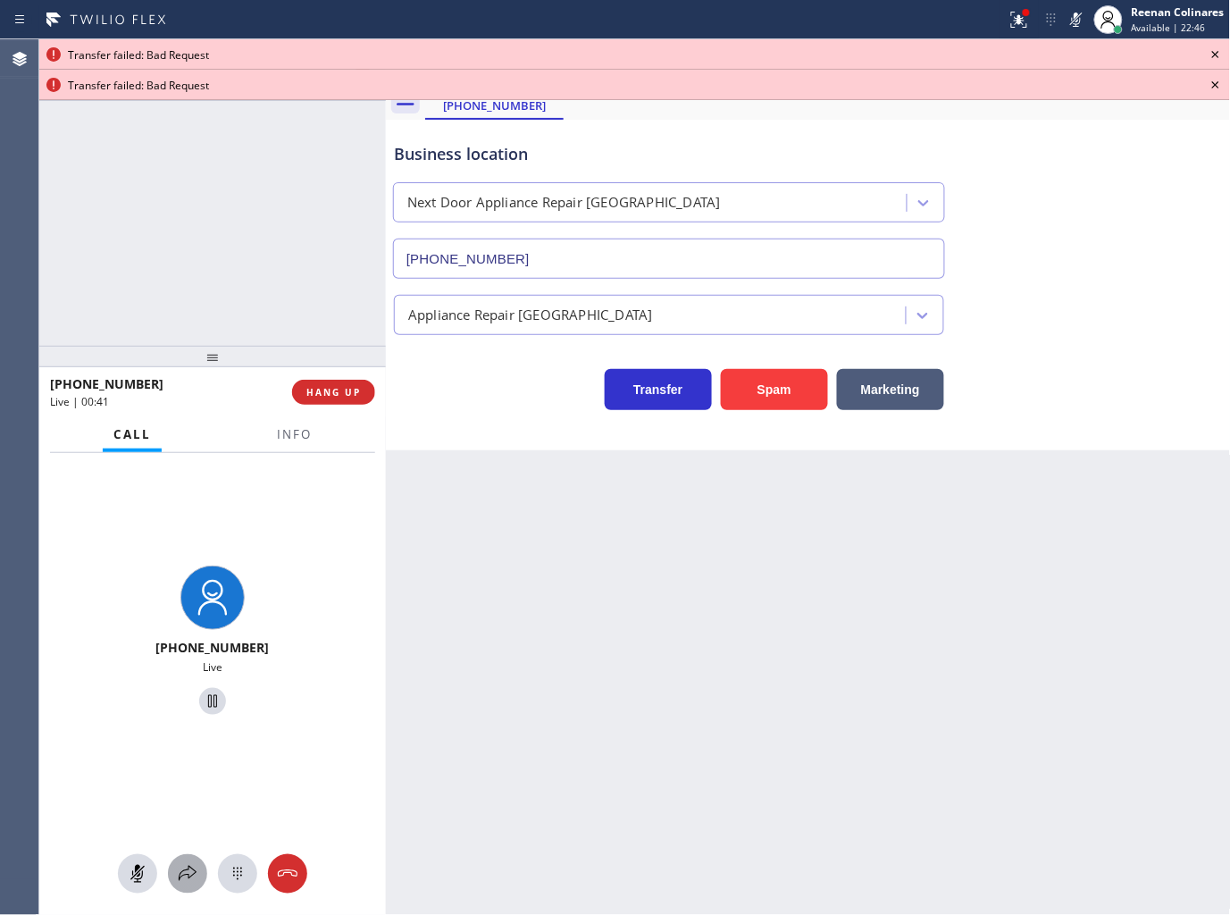
click at [186, 879] on icon at bounding box center [187, 873] width 21 height 21
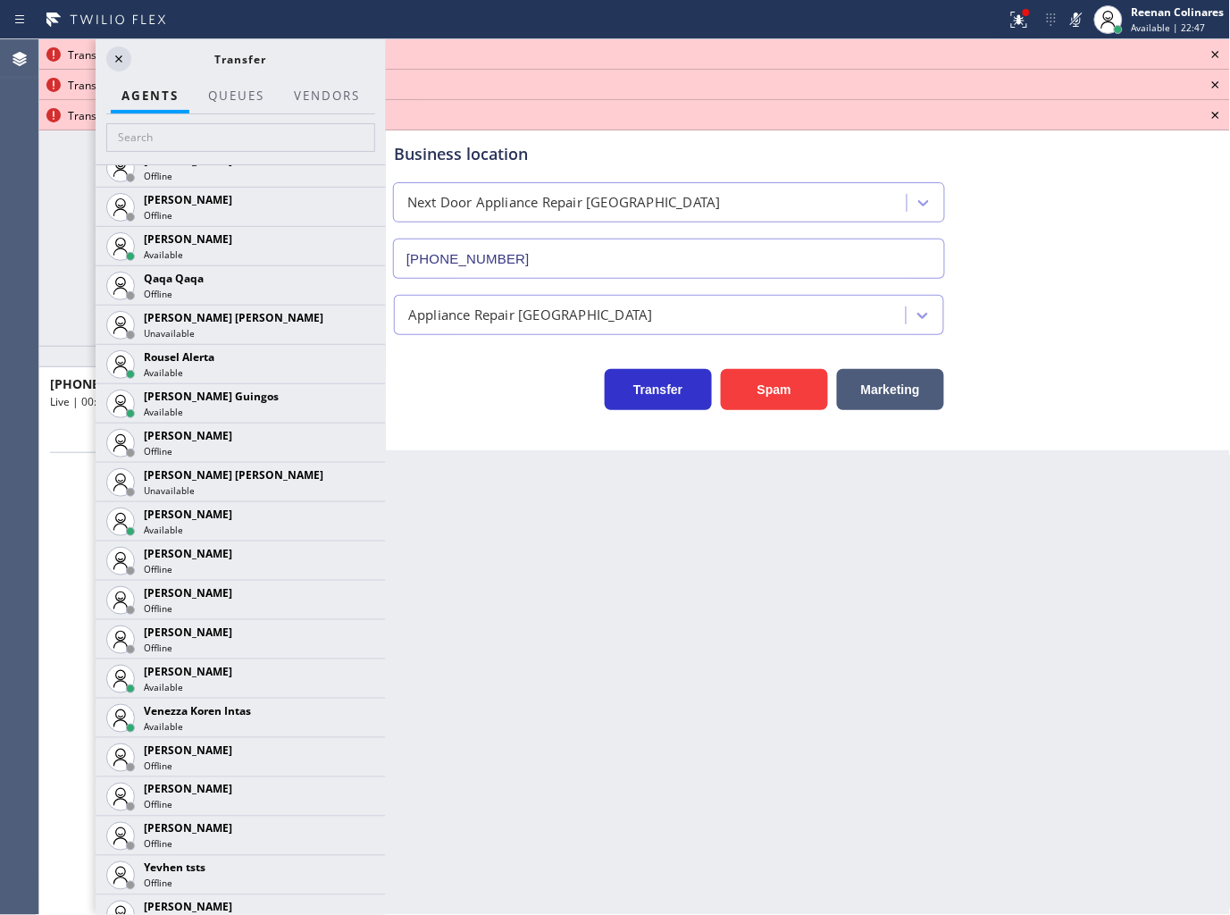
scroll to position [3495, 0]
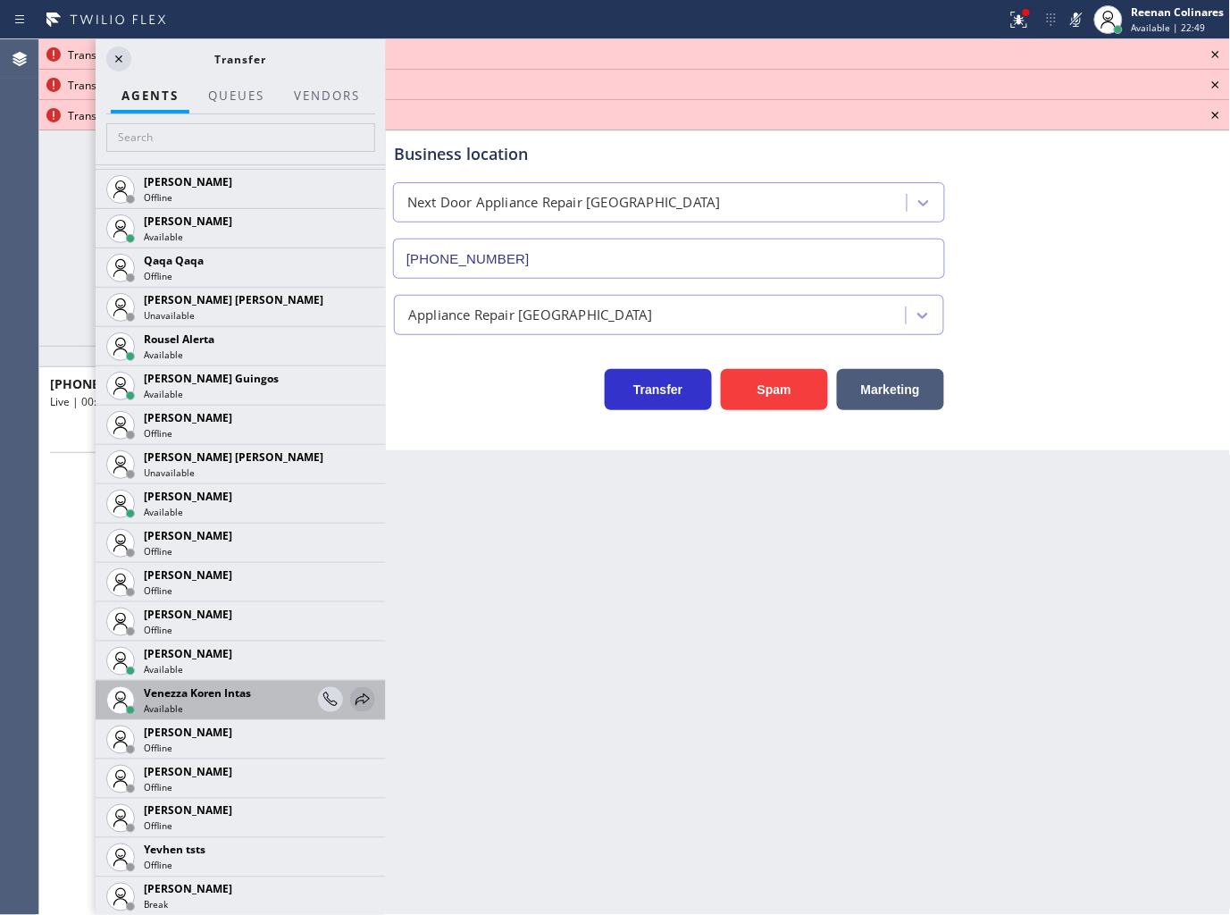
click at [354, 693] on icon at bounding box center [362, 699] width 21 height 21
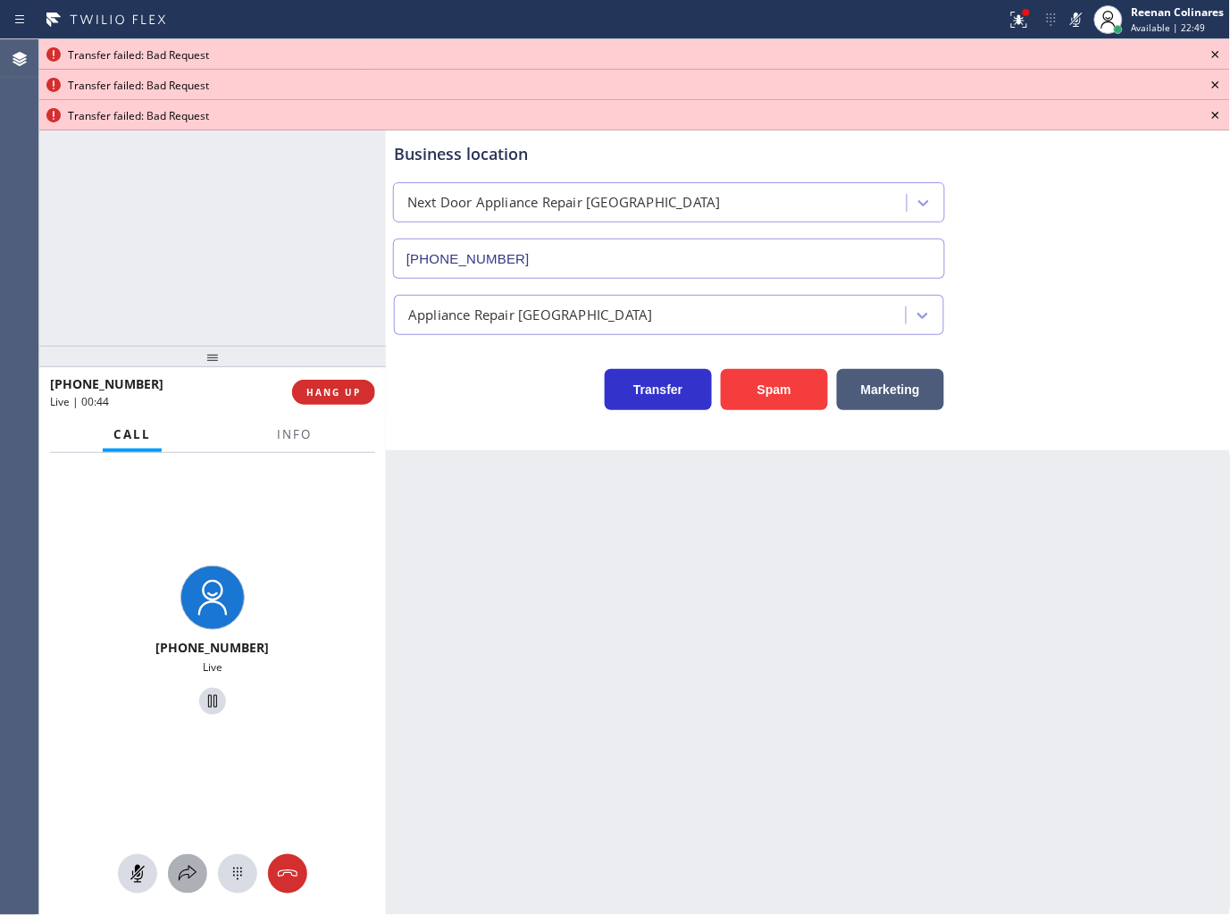
click at [175, 870] on div at bounding box center [187, 873] width 39 height 21
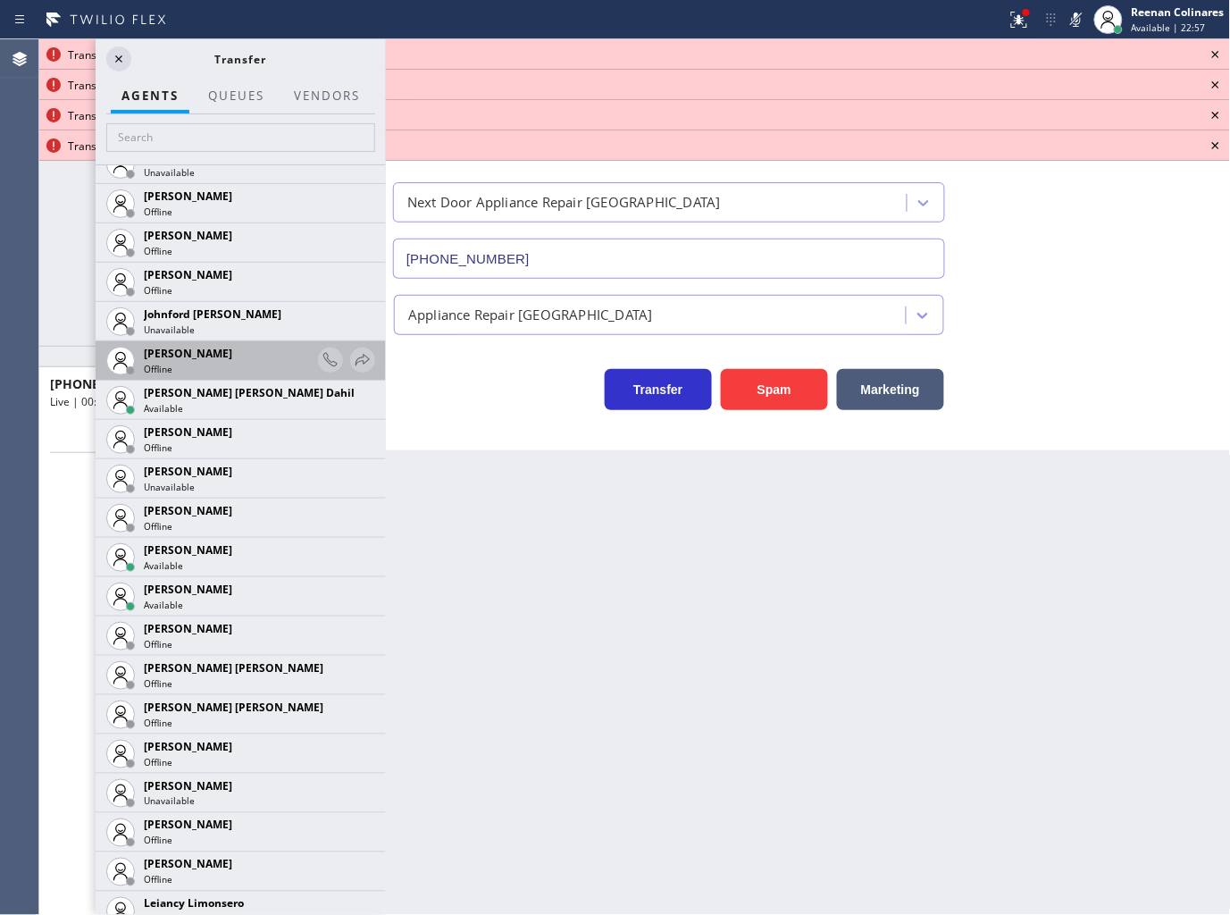
scroll to position [1828, 0]
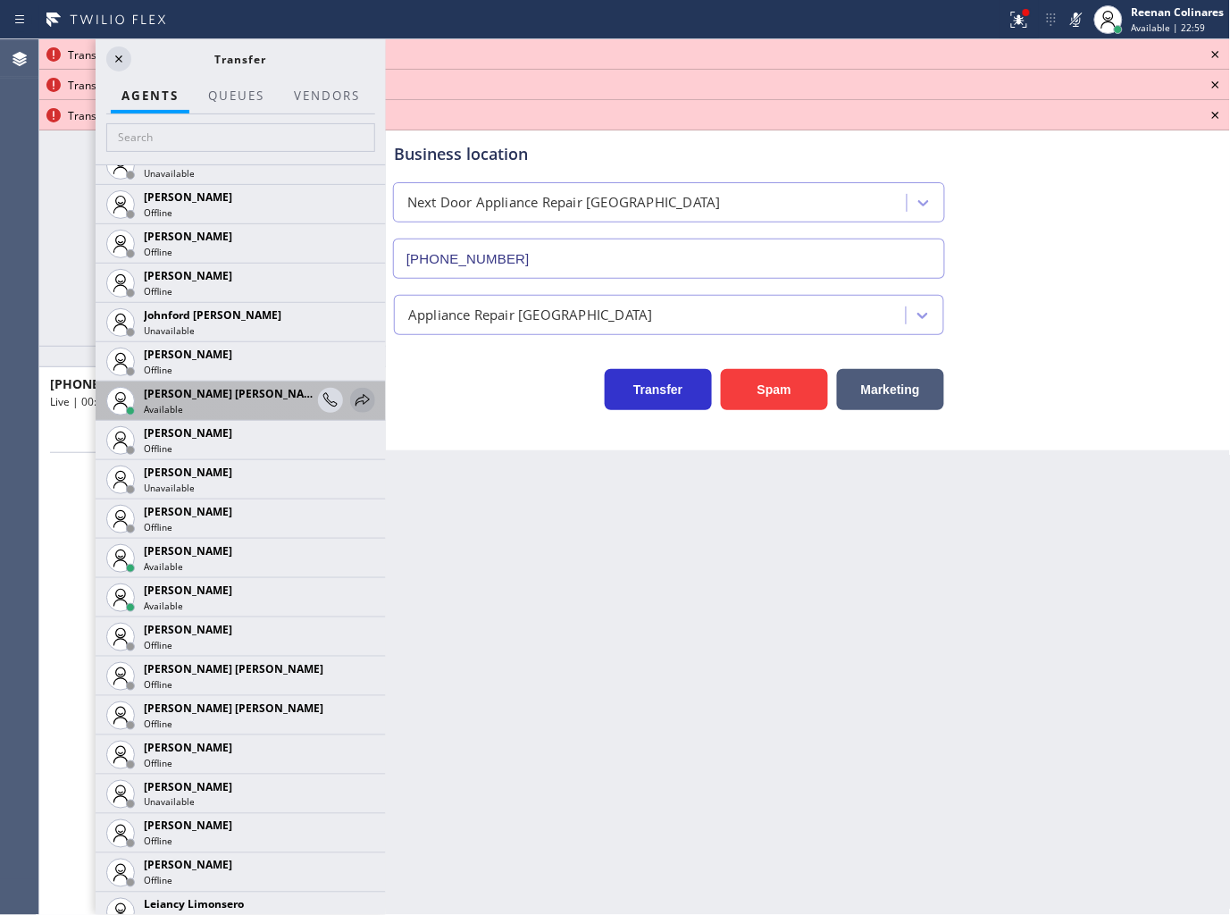
click at [352, 393] on icon at bounding box center [362, 400] width 21 height 21
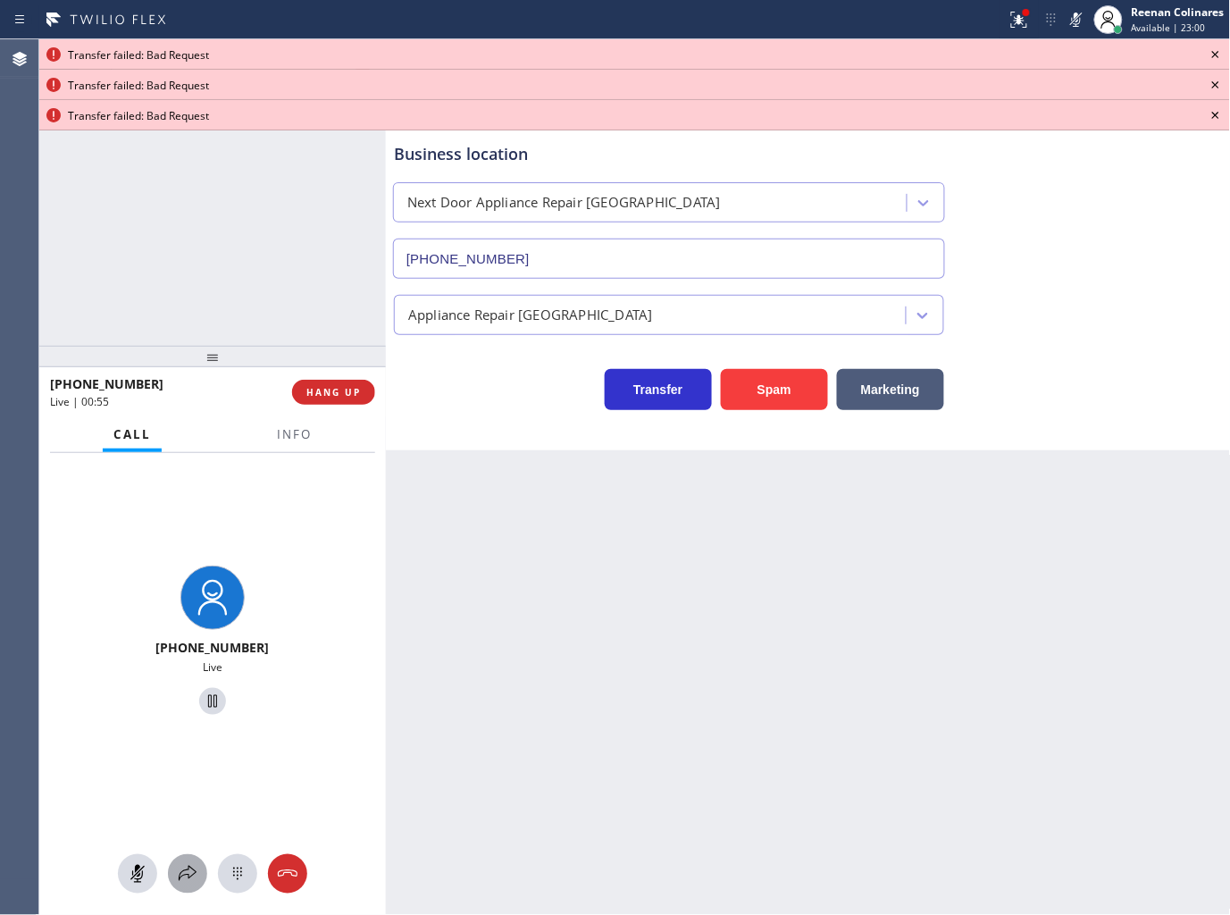
click at [192, 877] on icon at bounding box center [187, 873] width 21 height 21
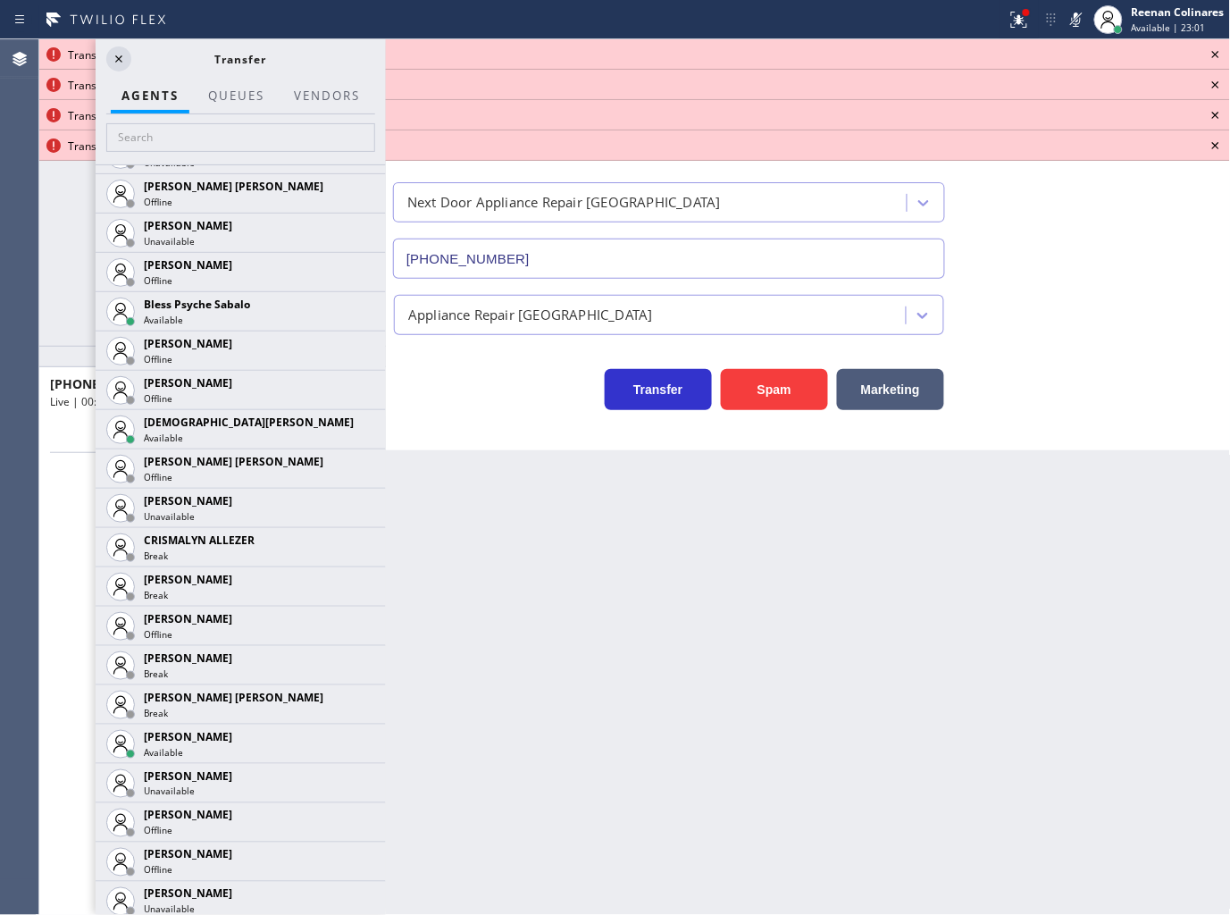
scroll to position [618, 0]
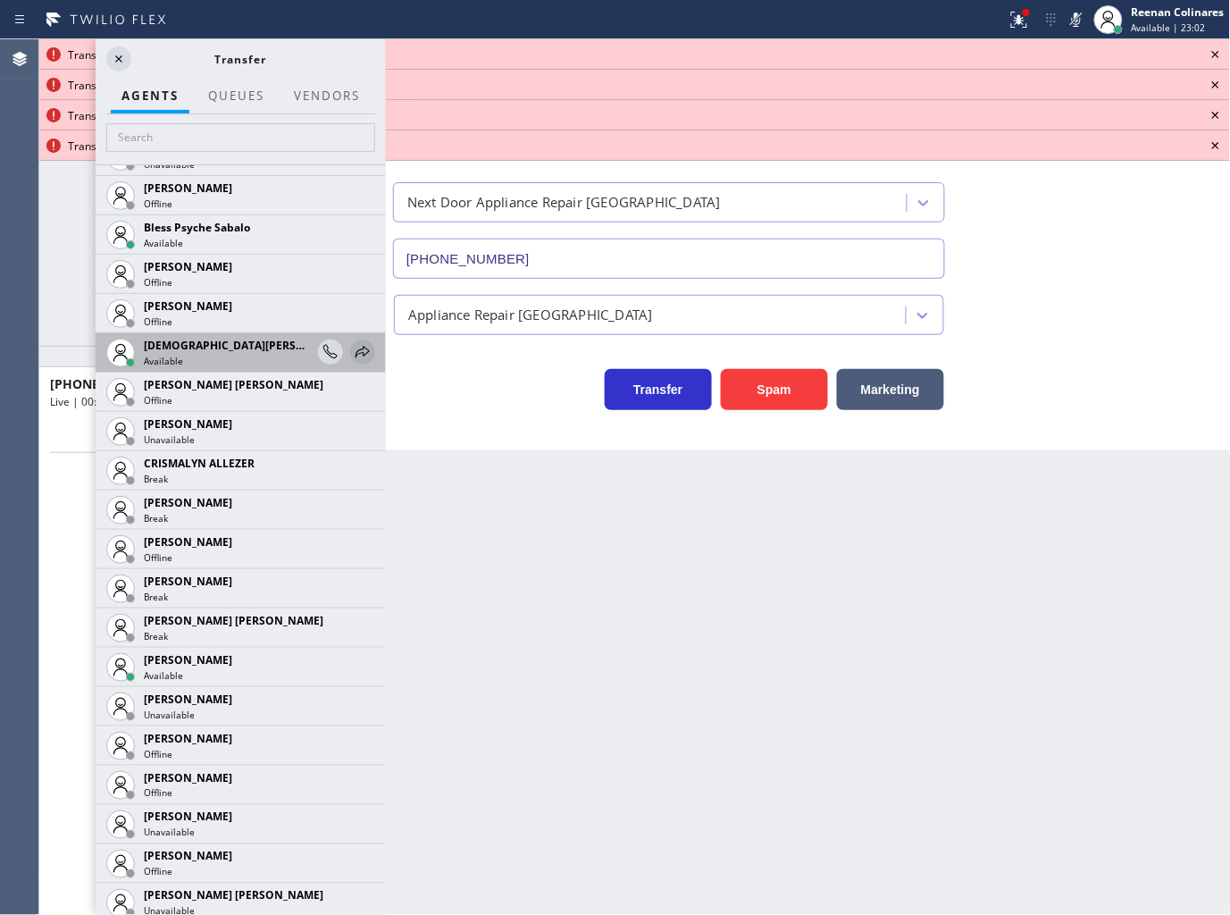
click at [352, 347] on icon at bounding box center [362, 351] width 21 height 21
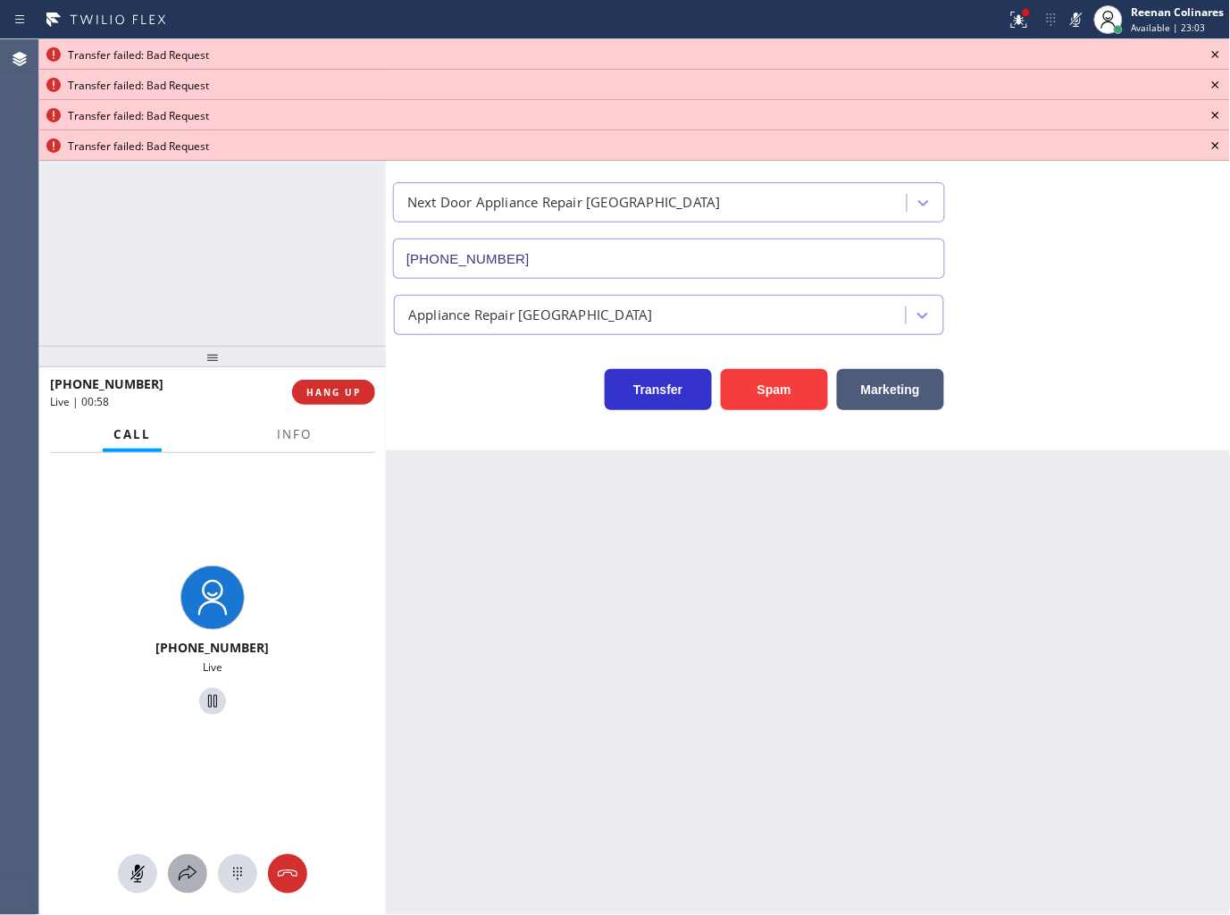
click at [179, 870] on icon at bounding box center [187, 873] width 21 height 21
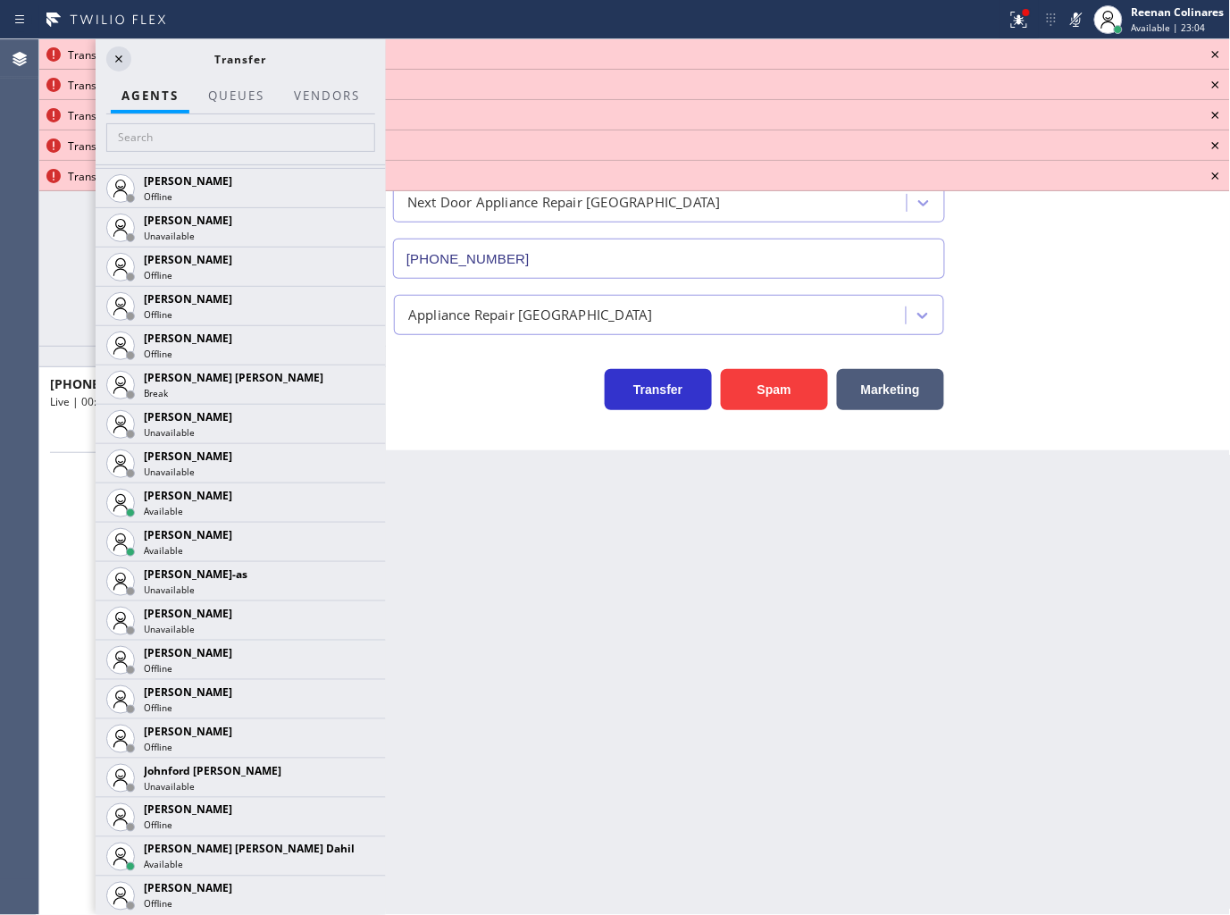
scroll to position [1508, 0]
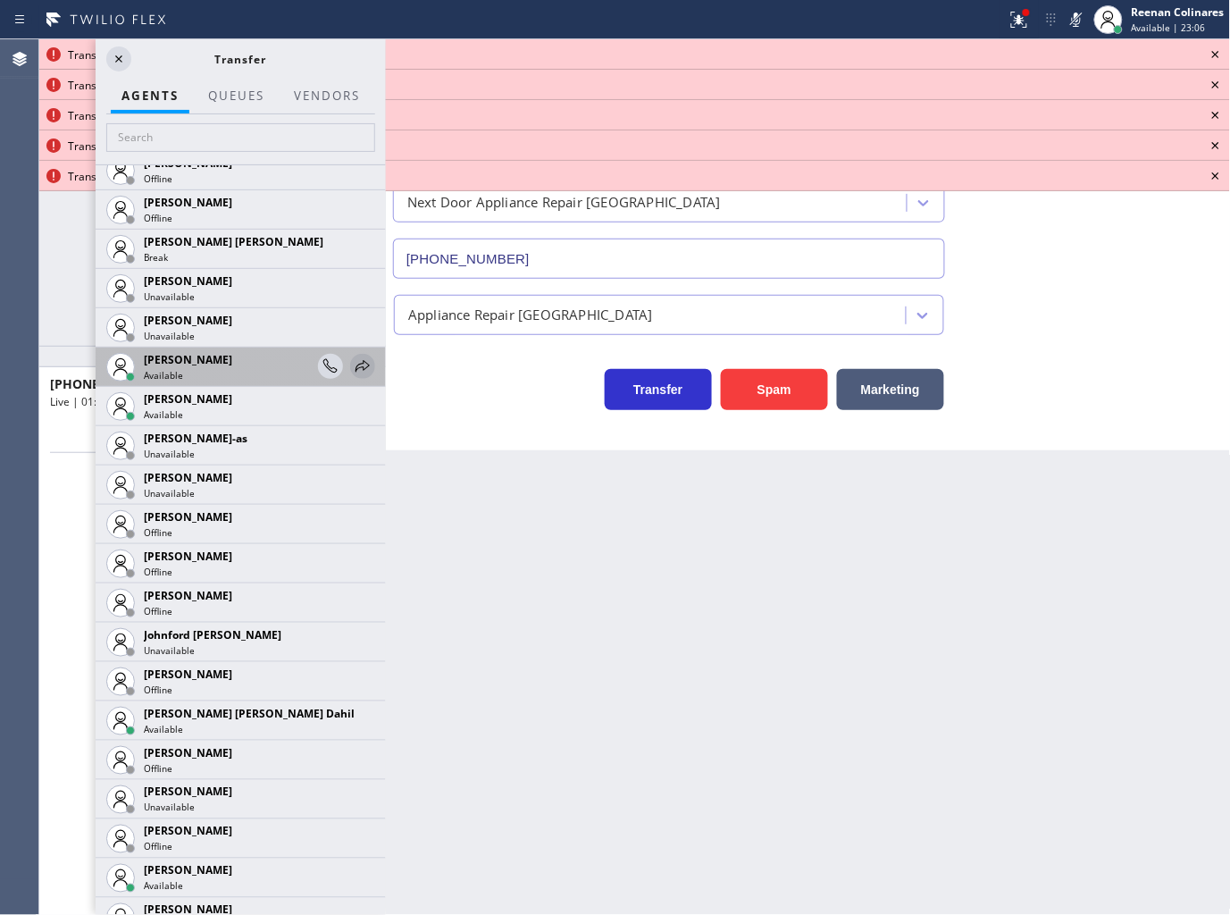
click at [355, 375] on icon at bounding box center [362, 366] width 21 height 21
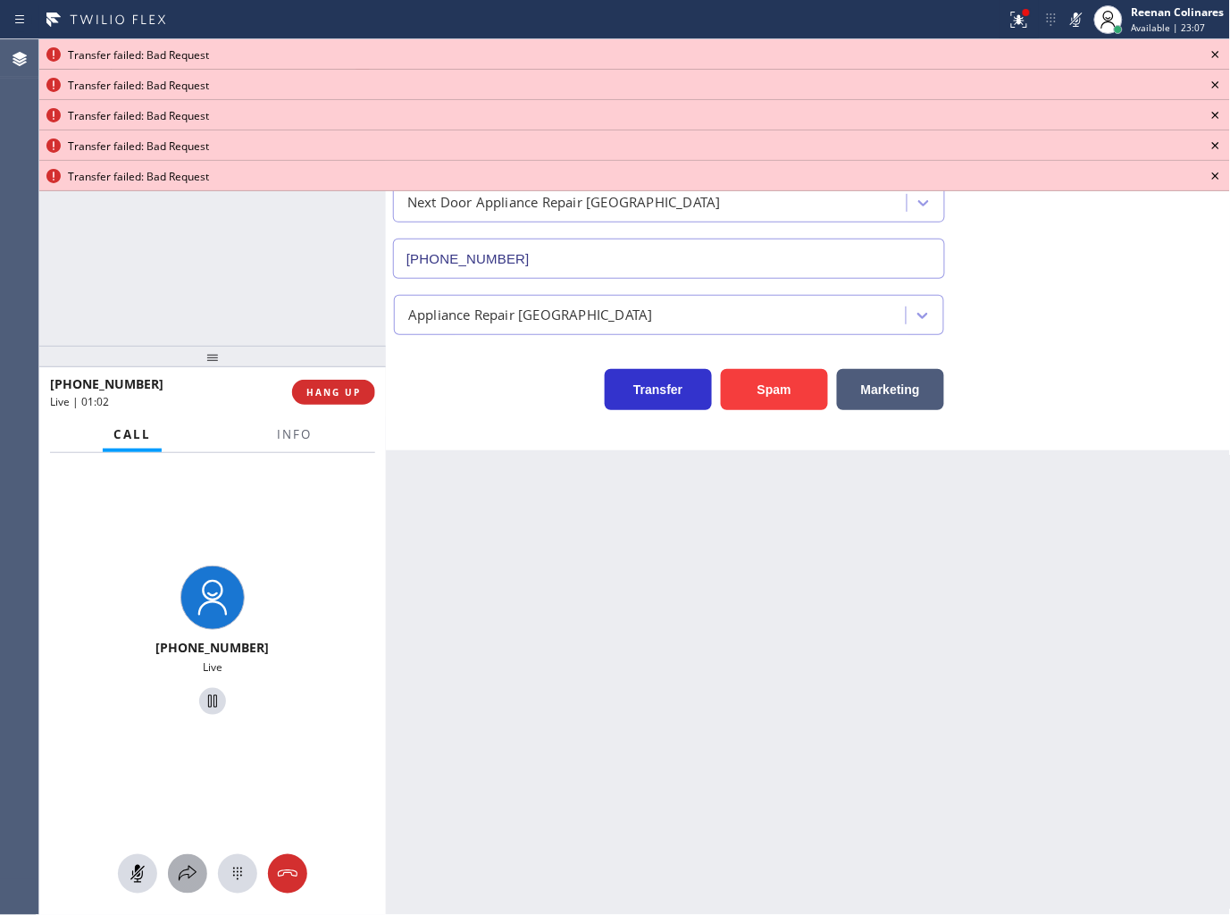
click at [182, 863] on icon at bounding box center [187, 873] width 21 height 21
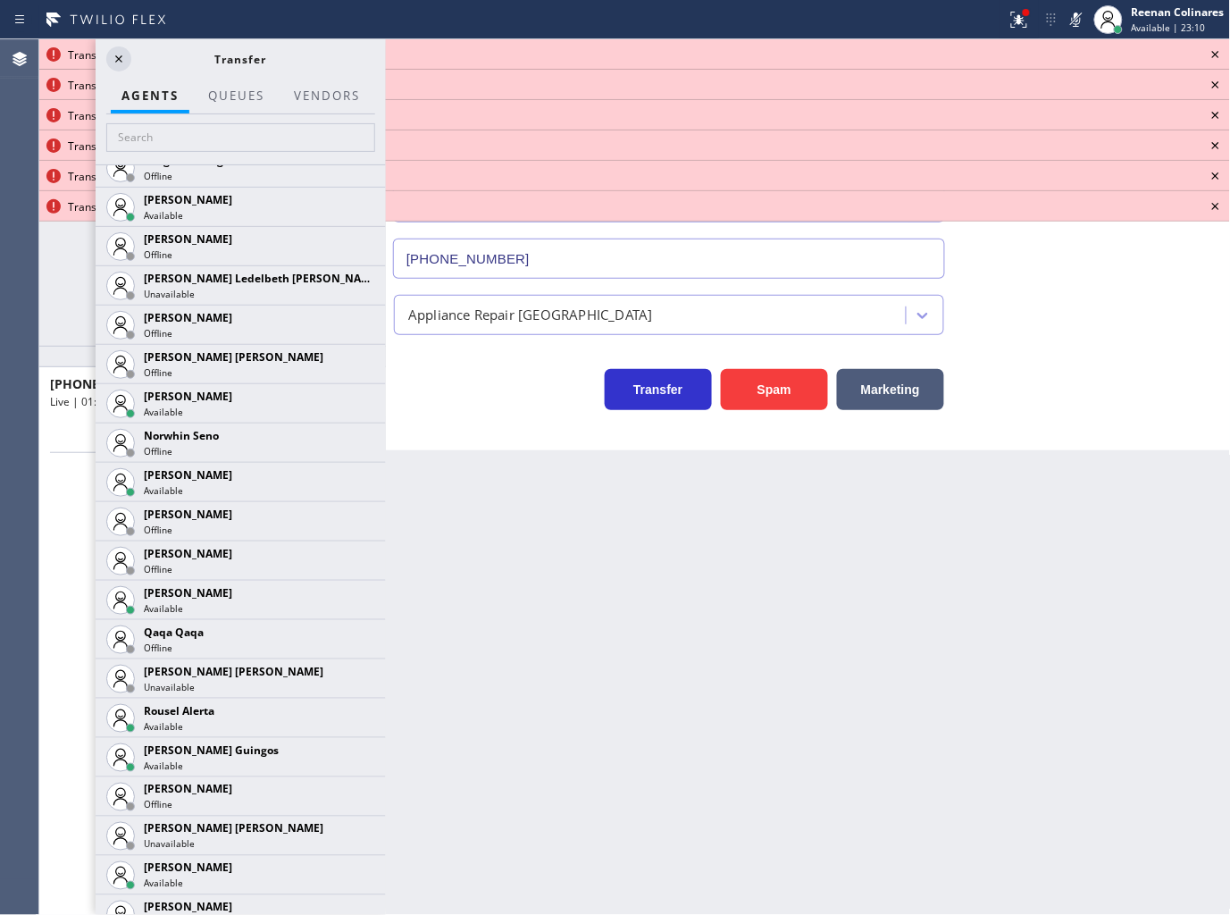
scroll to position [3129, 0]
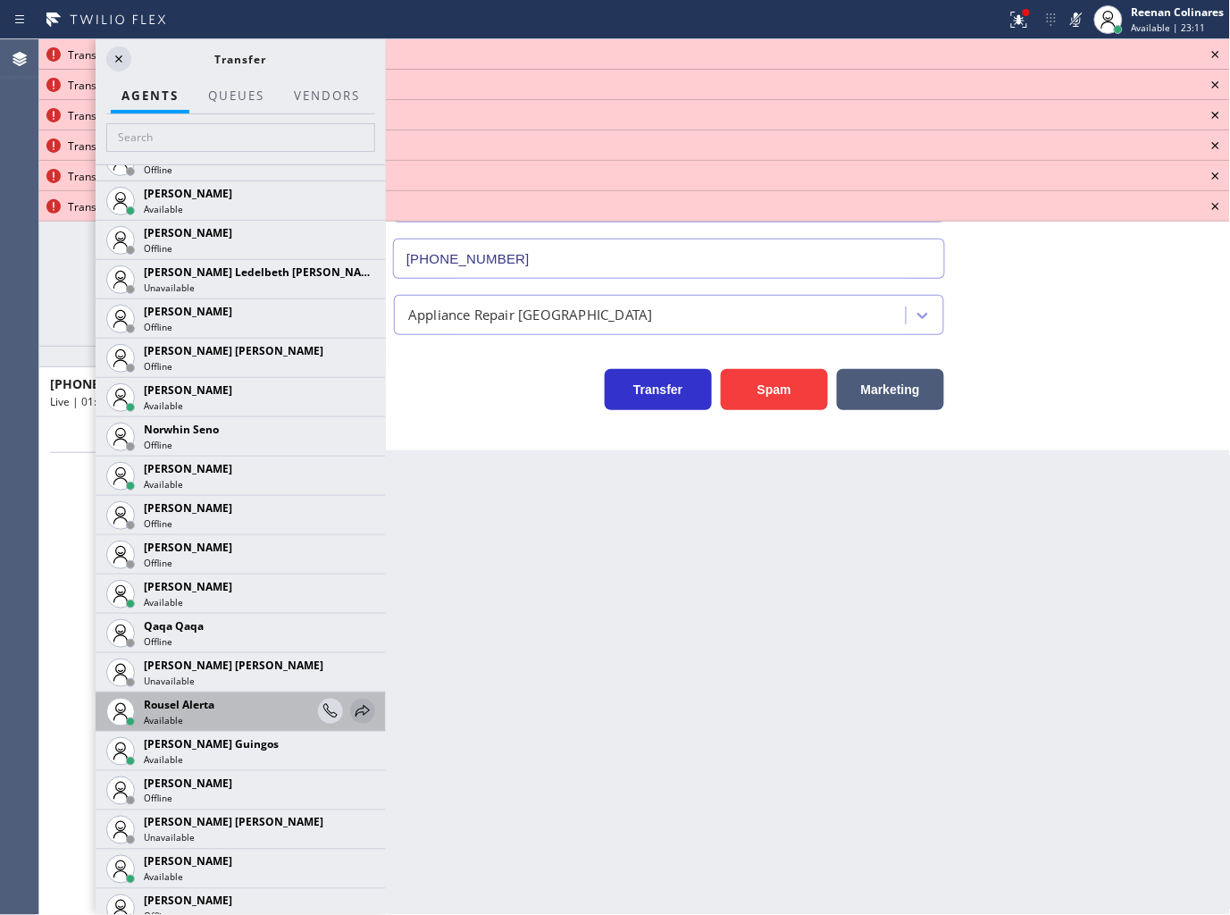
click at [352, 706] on icon at bounding box center [362, 711] width 21 height 21
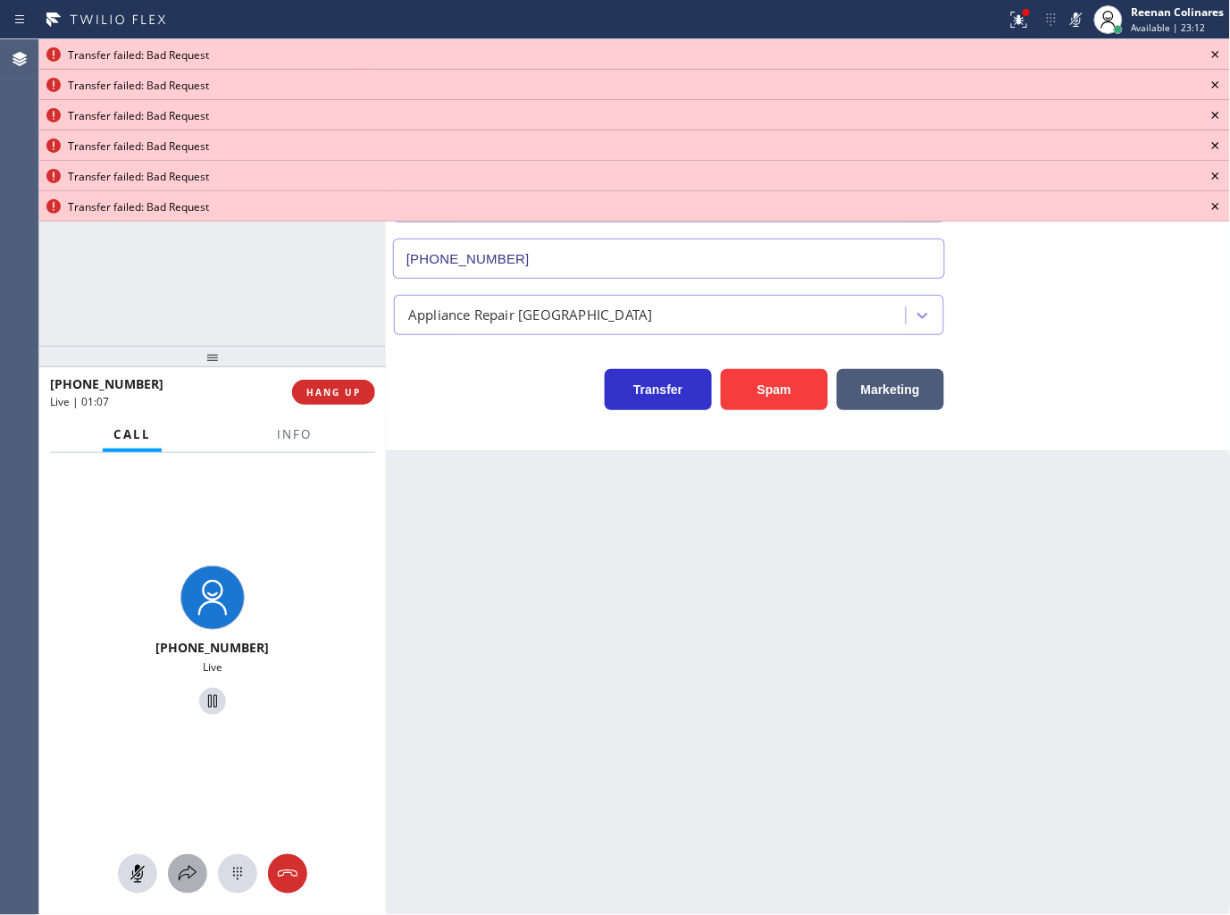
click at [199, 885] on button at bounding box center [187, 873] width 39 height 39
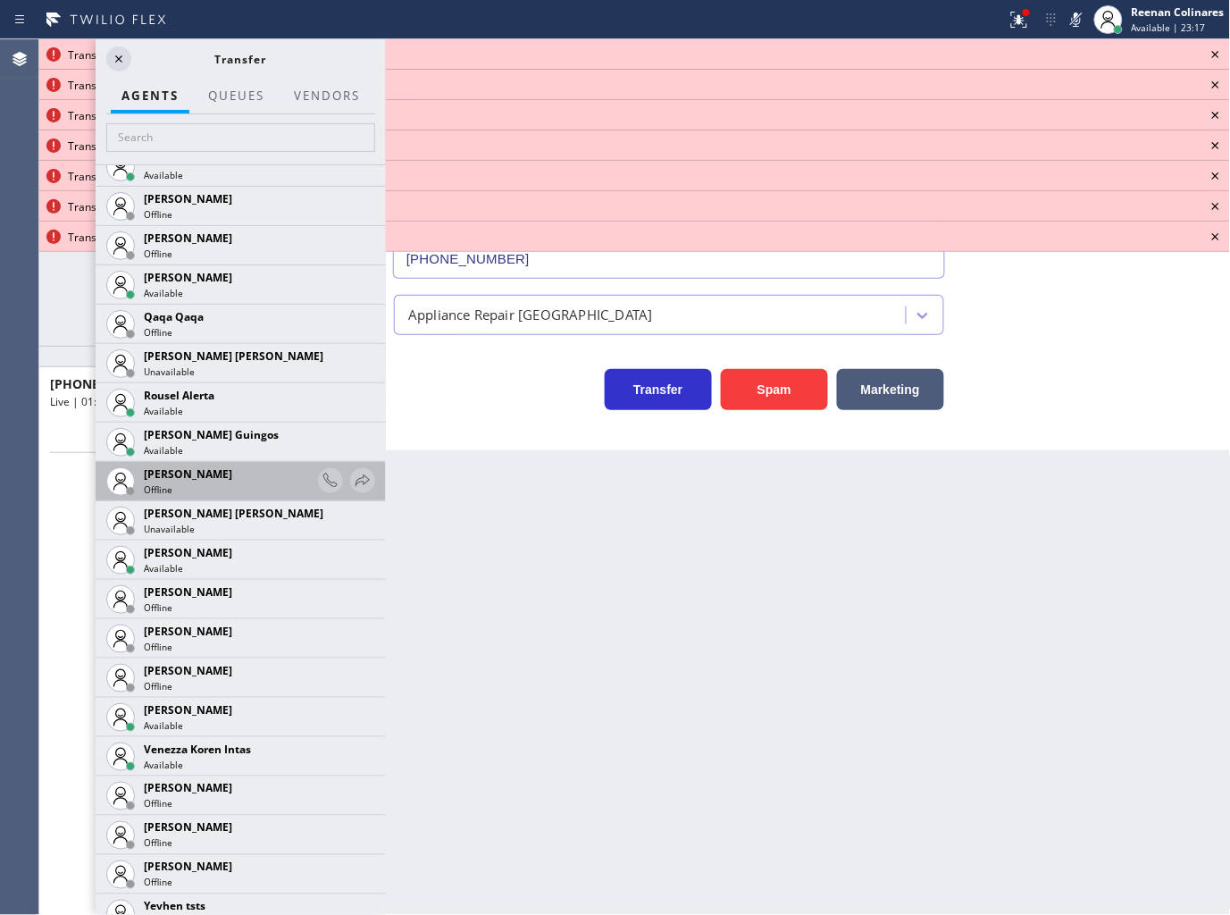
scroll to position [3295, 0]
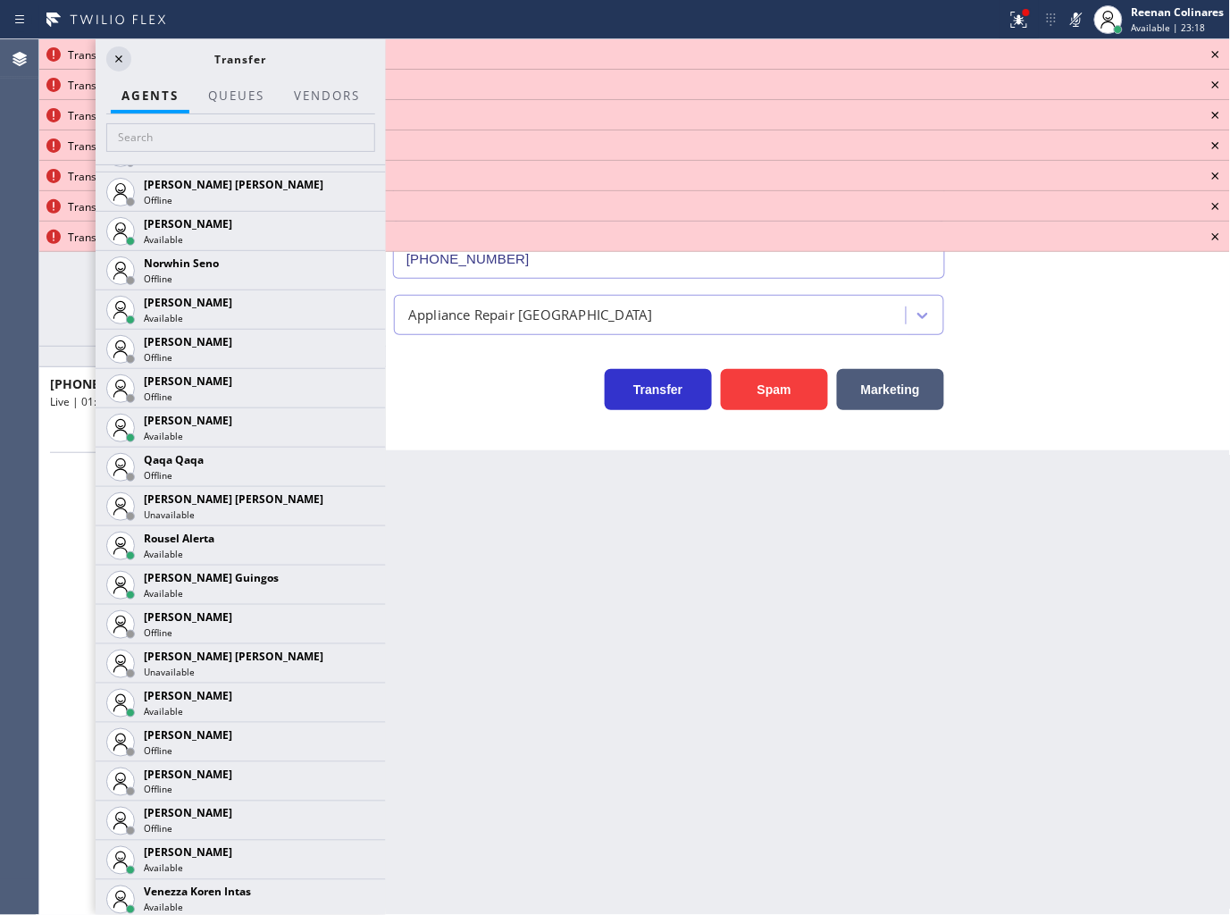
drag, startPoint x: 353, startPoint y: 575, endPoint x: 293, endPoint y: 666, distance: 109.0
click at [0, 0] on icon at bounding box center [0, 0] width 0 height 0
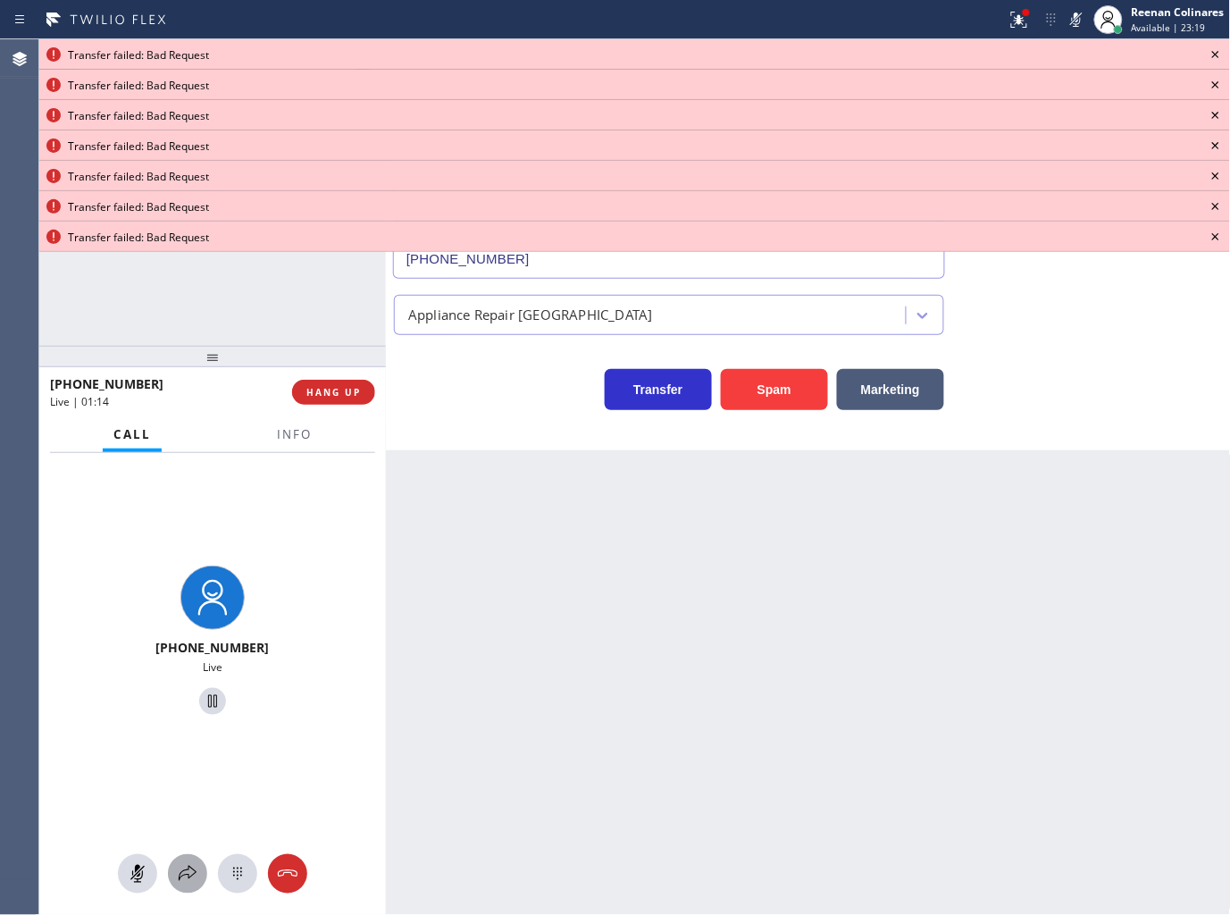
click at [189, 873] on icon at bounding box center [187, 873] width 21 height 21
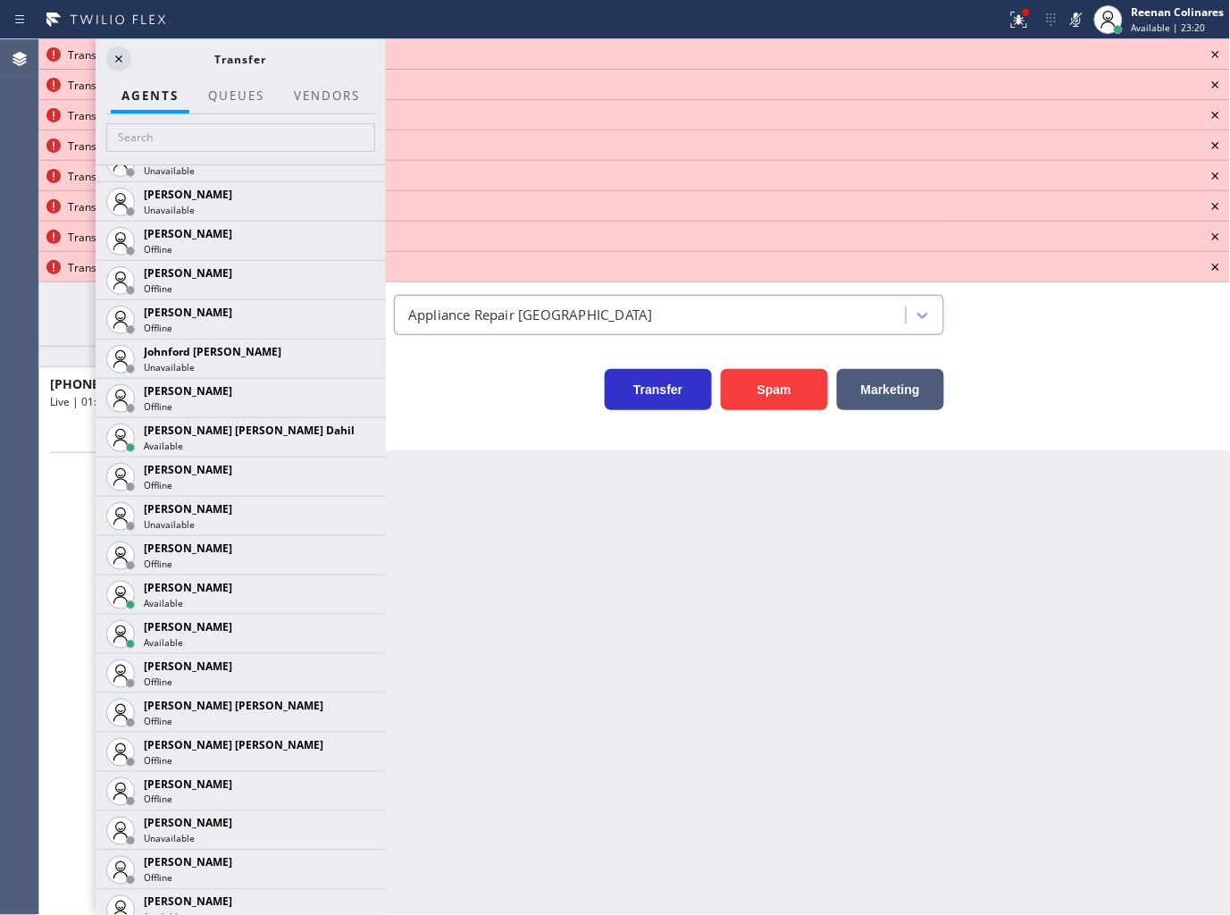
scroll to position [1809, 0]
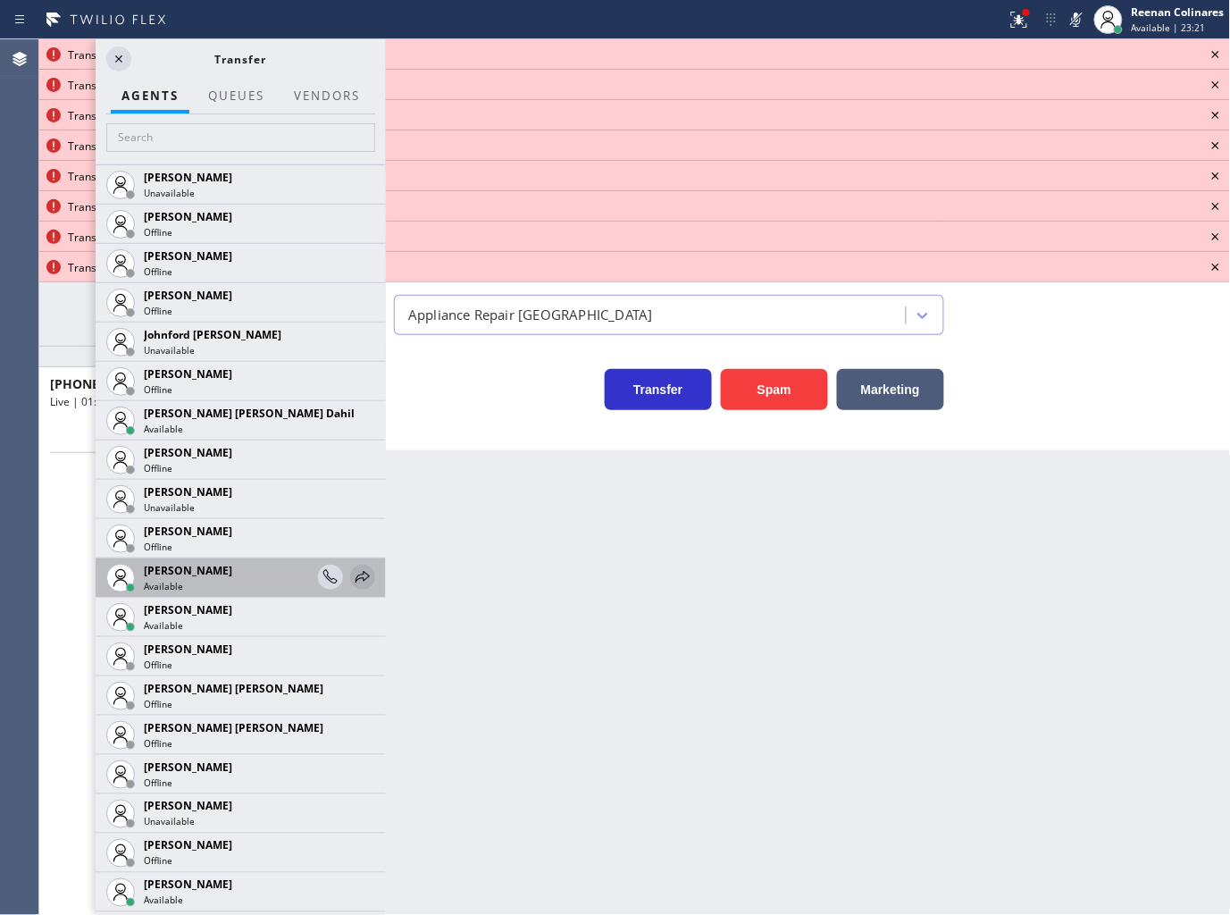
click at [359, 570] on div at bounding box center [362, 576] width 25 height 21
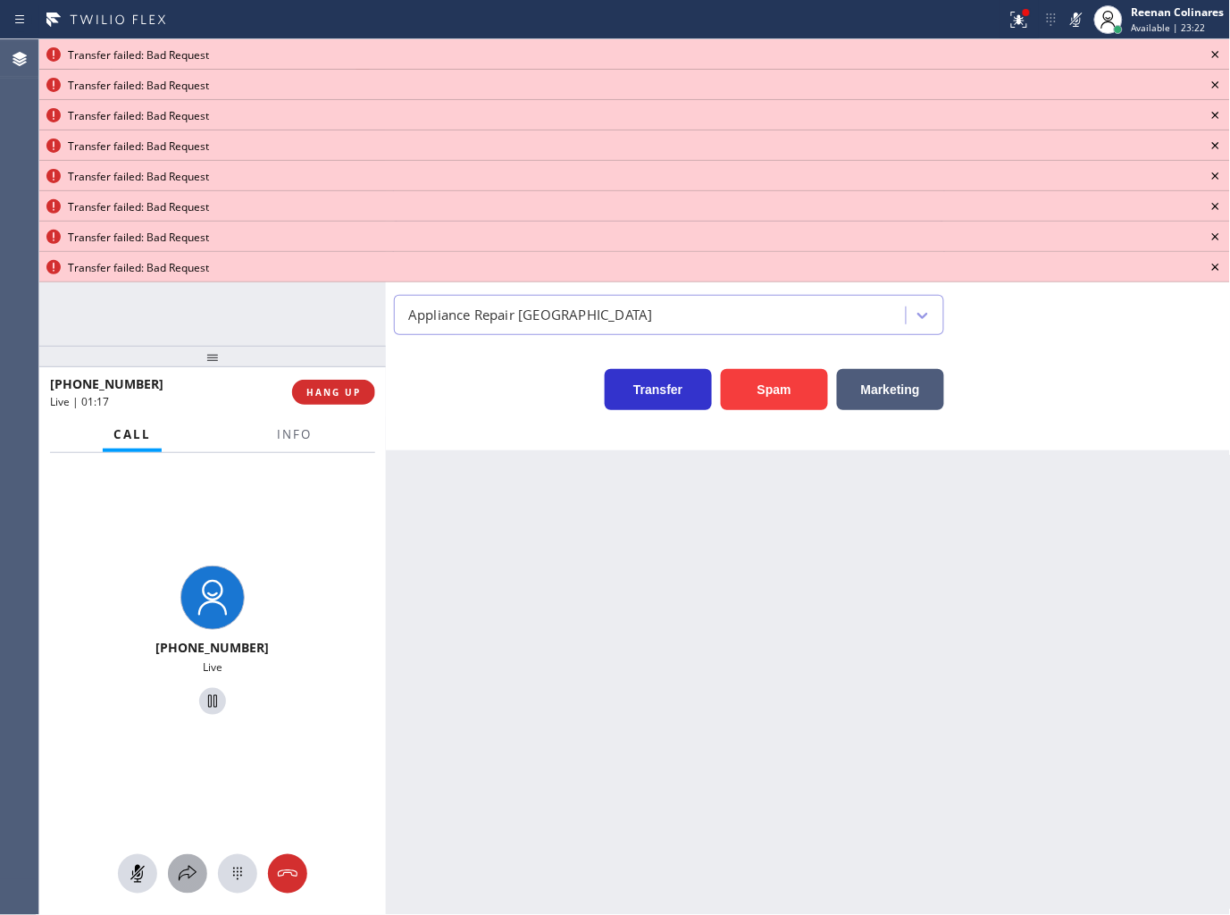
click at [191, 863] on icon at bounding box center [187, 873] width 21 height 21
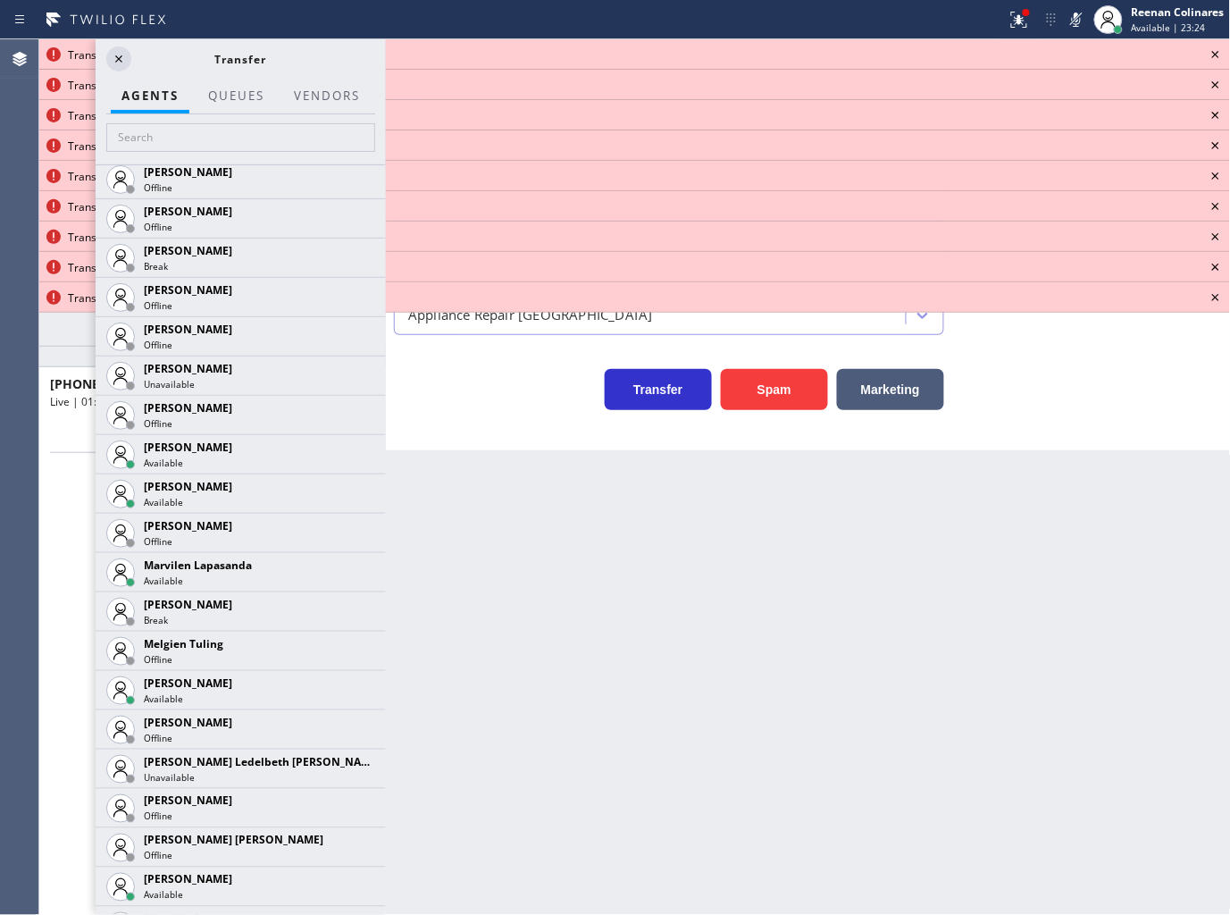
scroll to position [2657, 0]
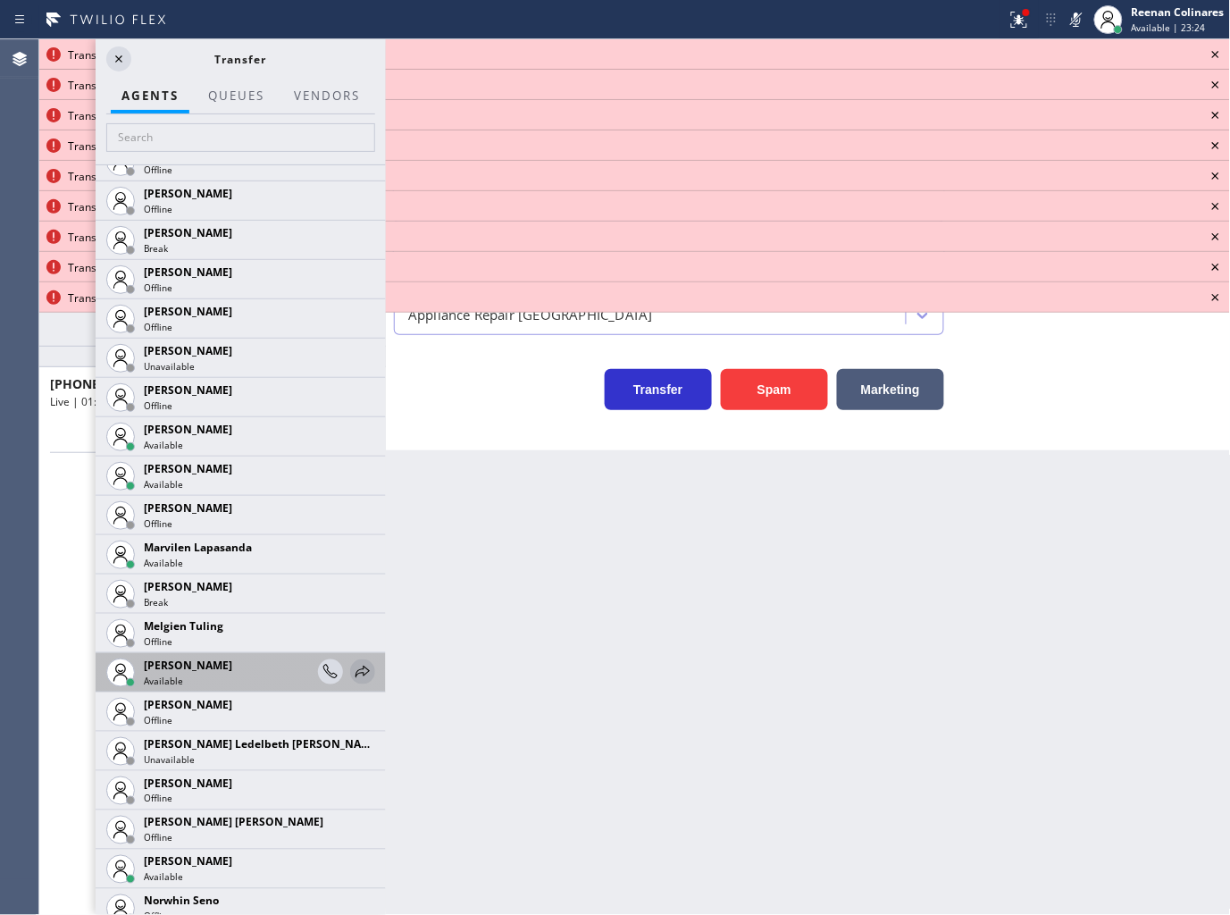
click at [352, 671] on icon at bounding box center [362, 671] width 21 height 21
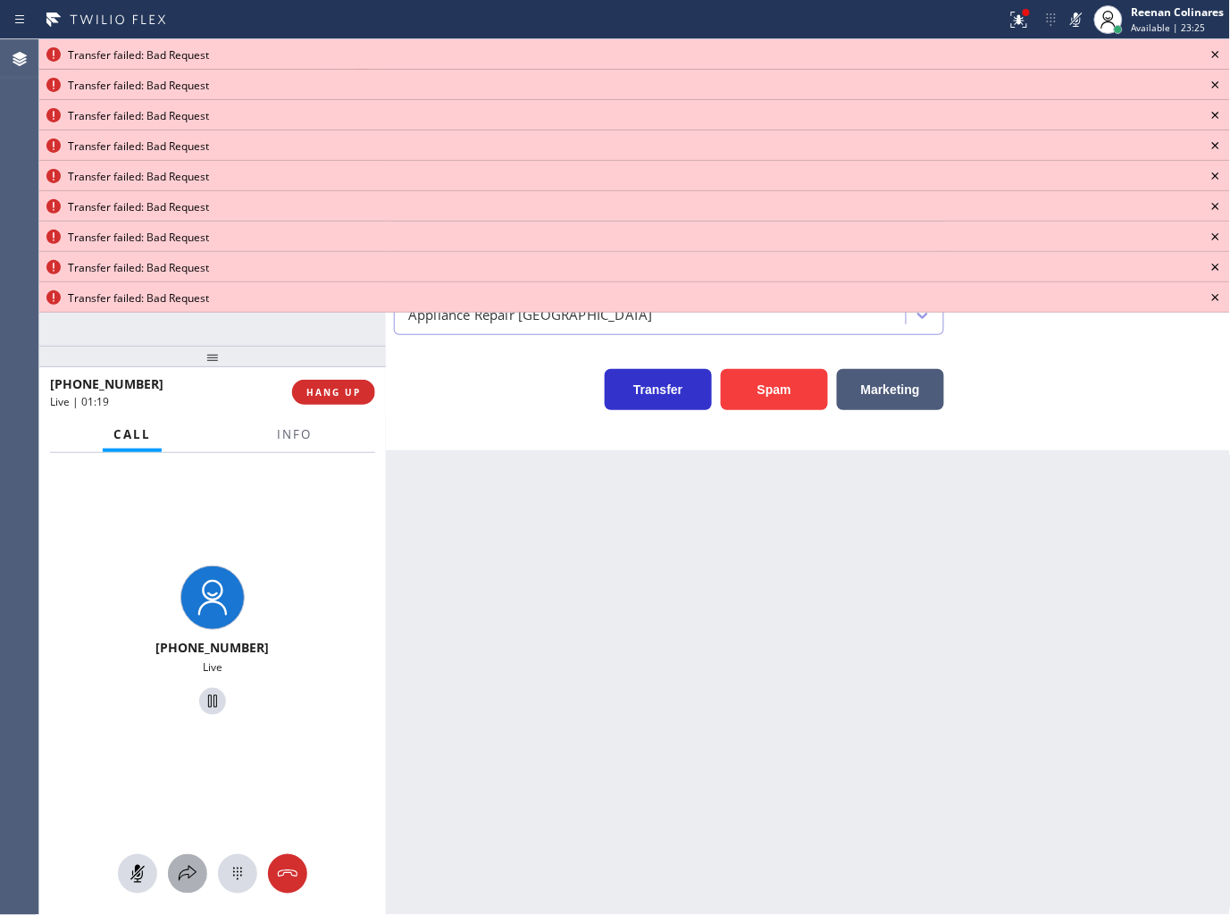
click at [179, 870] on icon at bounding box center [187, 873] width 21 height 21
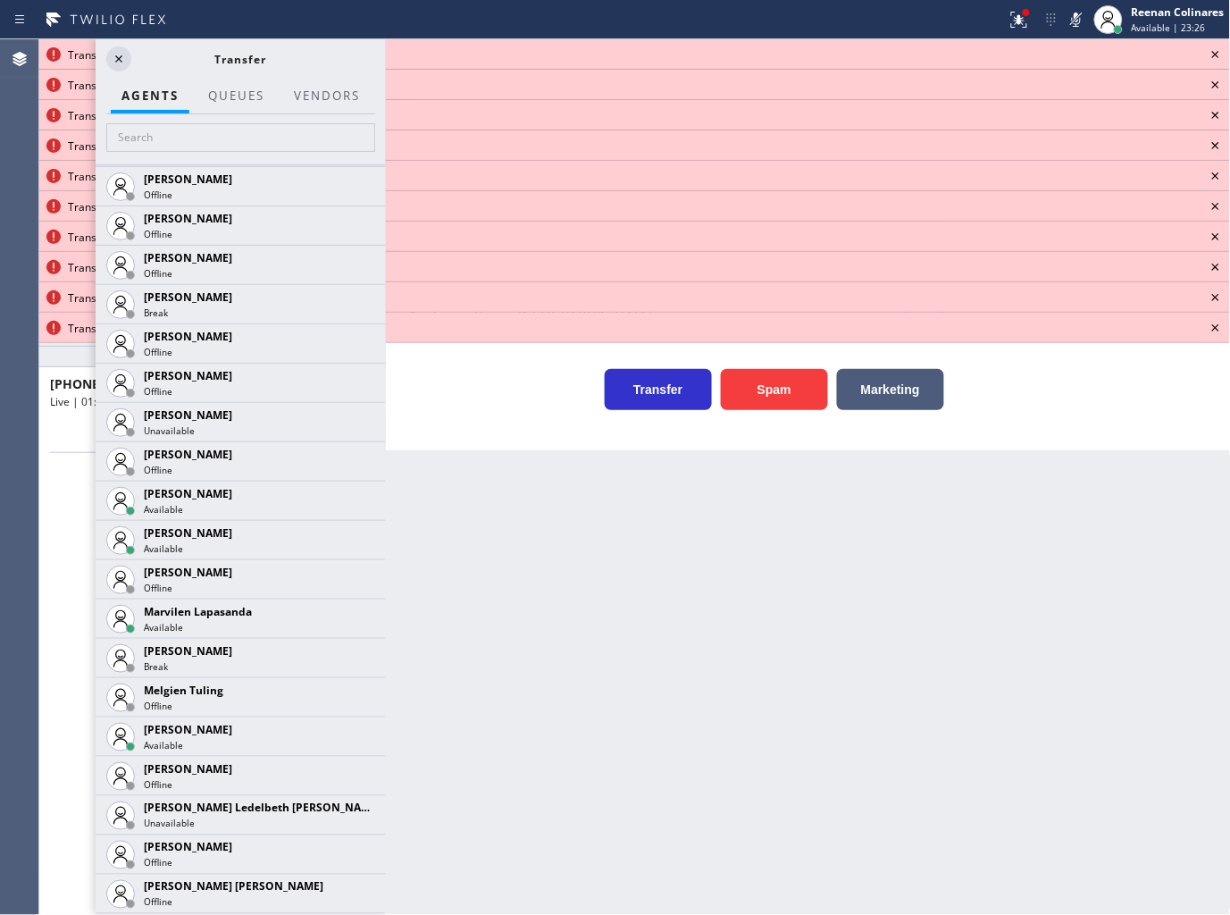
scroll to position [2669, 0]
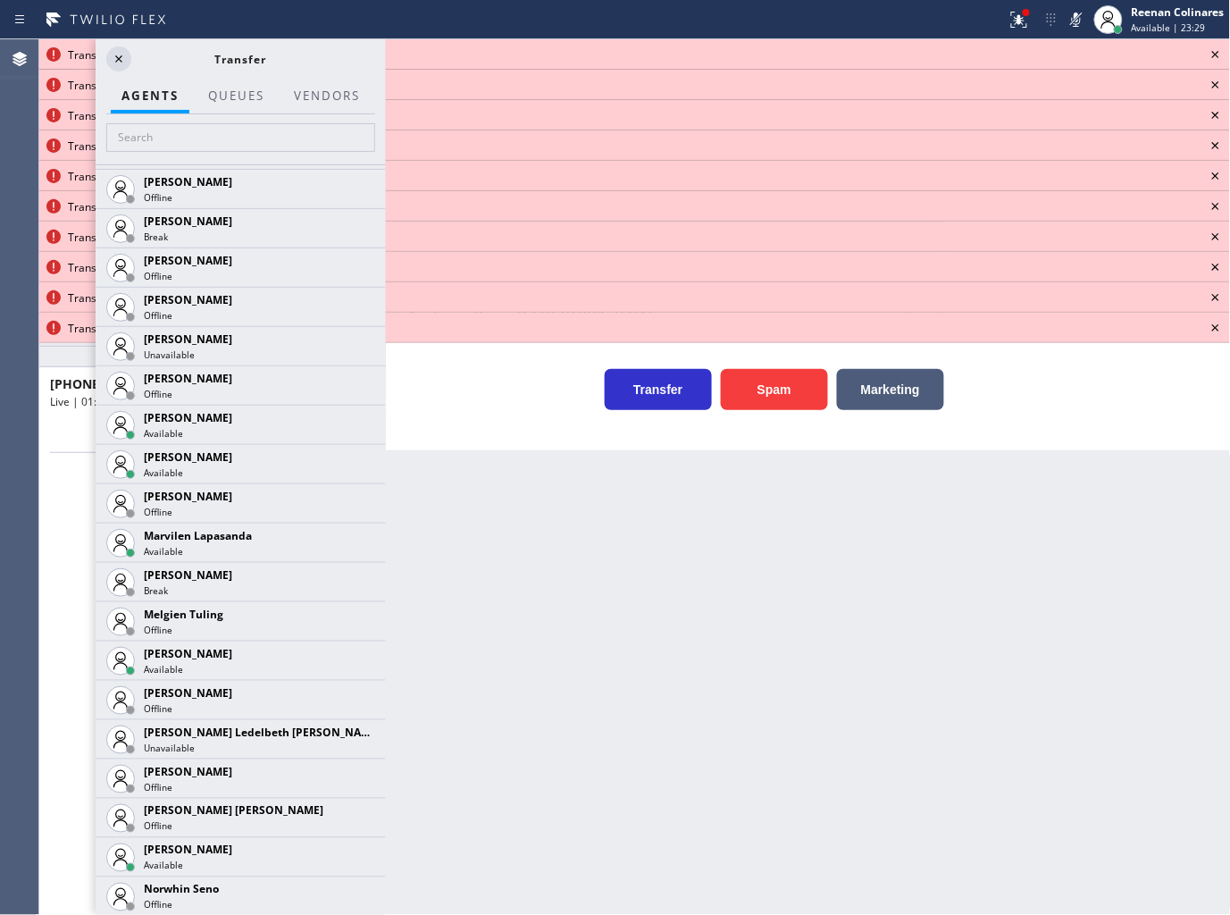
click at [0, 0] on icon at bounding box center [0, 0] width 0 height 0
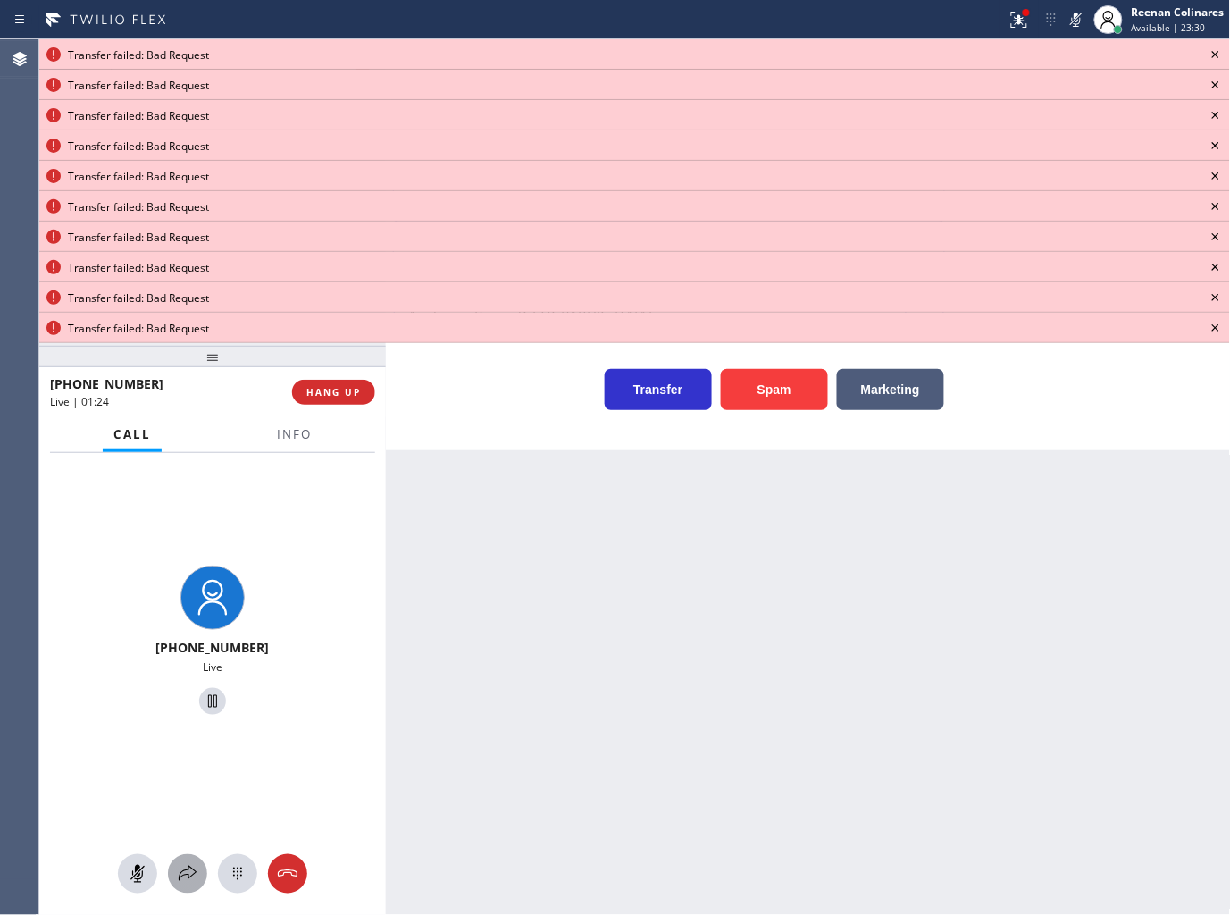
click at [190, 878] on icon at bounding box center [187, 873] width 21 height 21
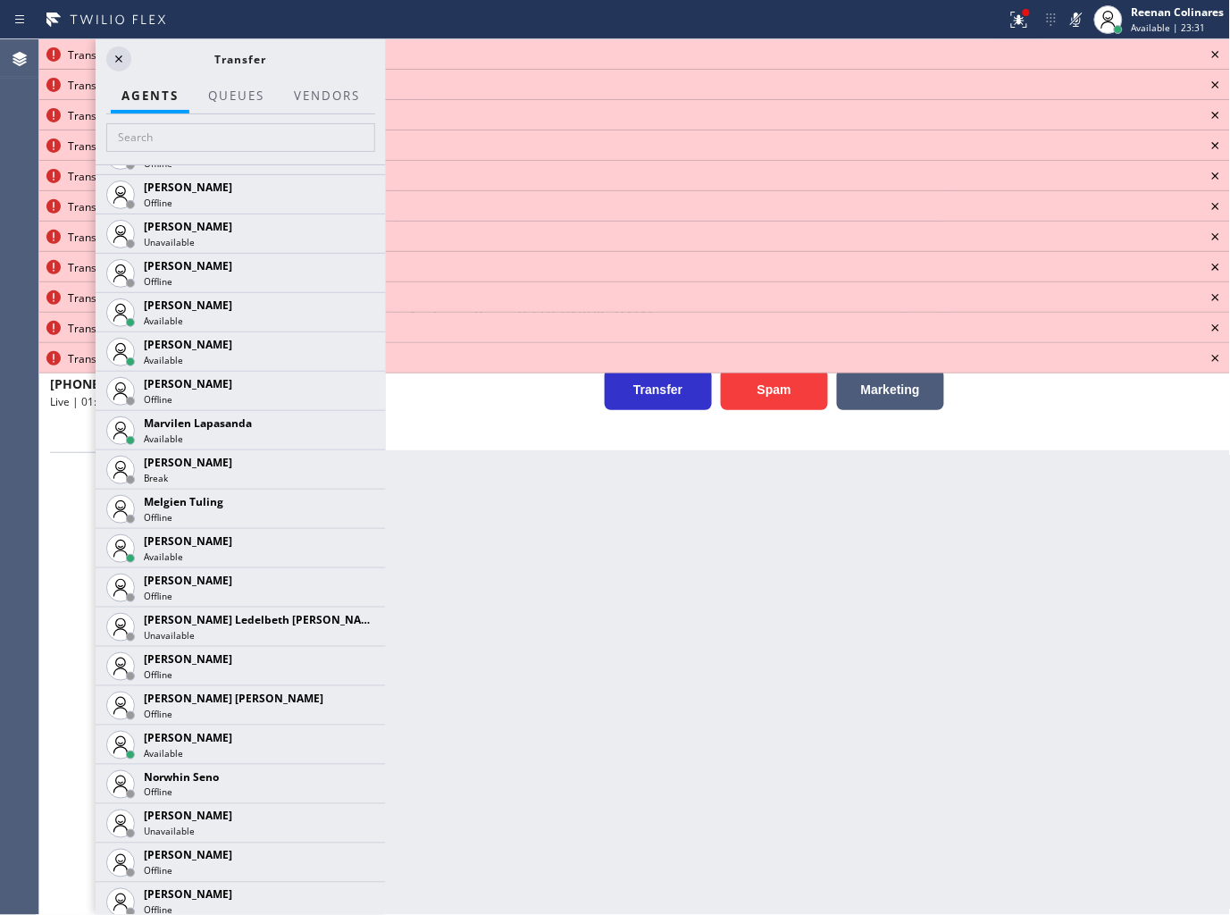
scroll to position [3495, 0]
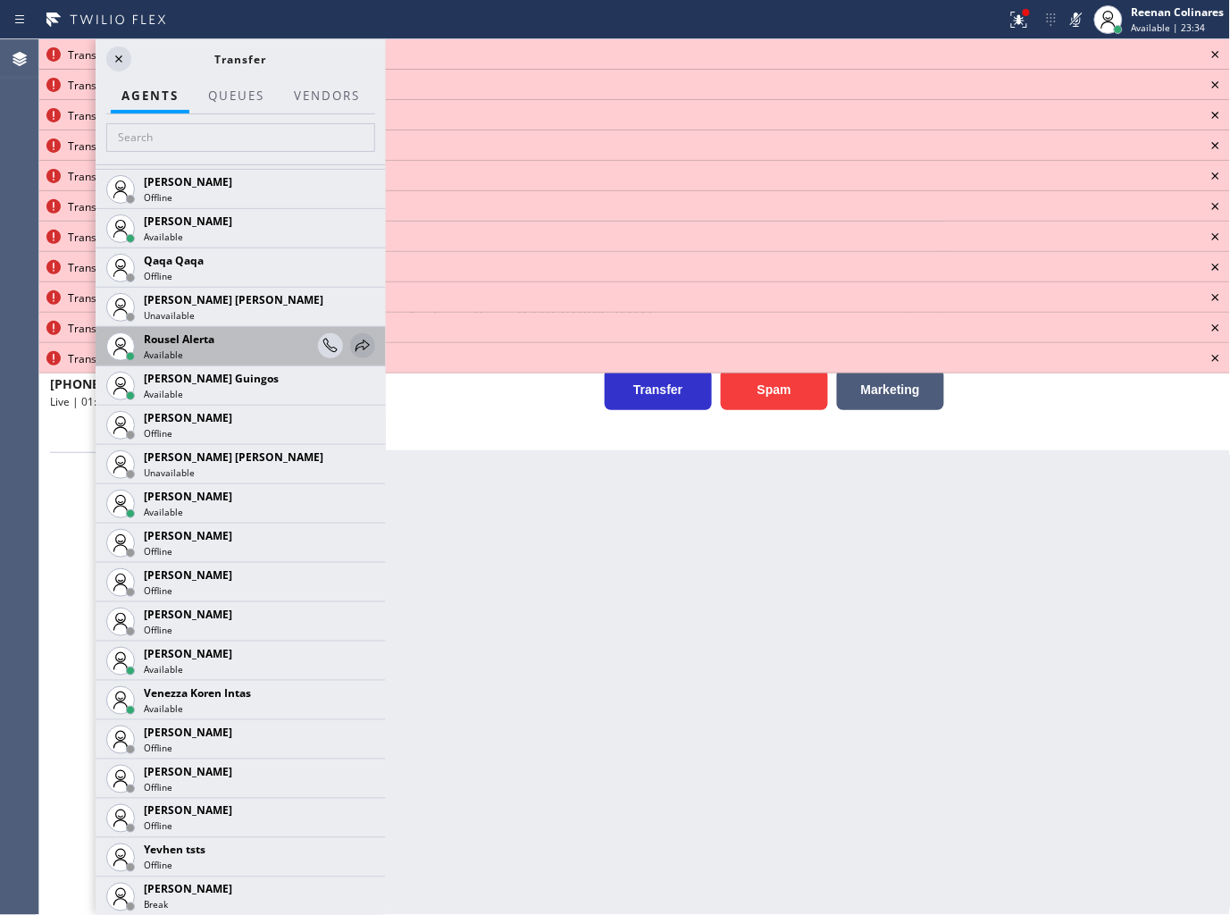
click at [352, 344] on icon at bounding box center [362, 345] width 21 height 21
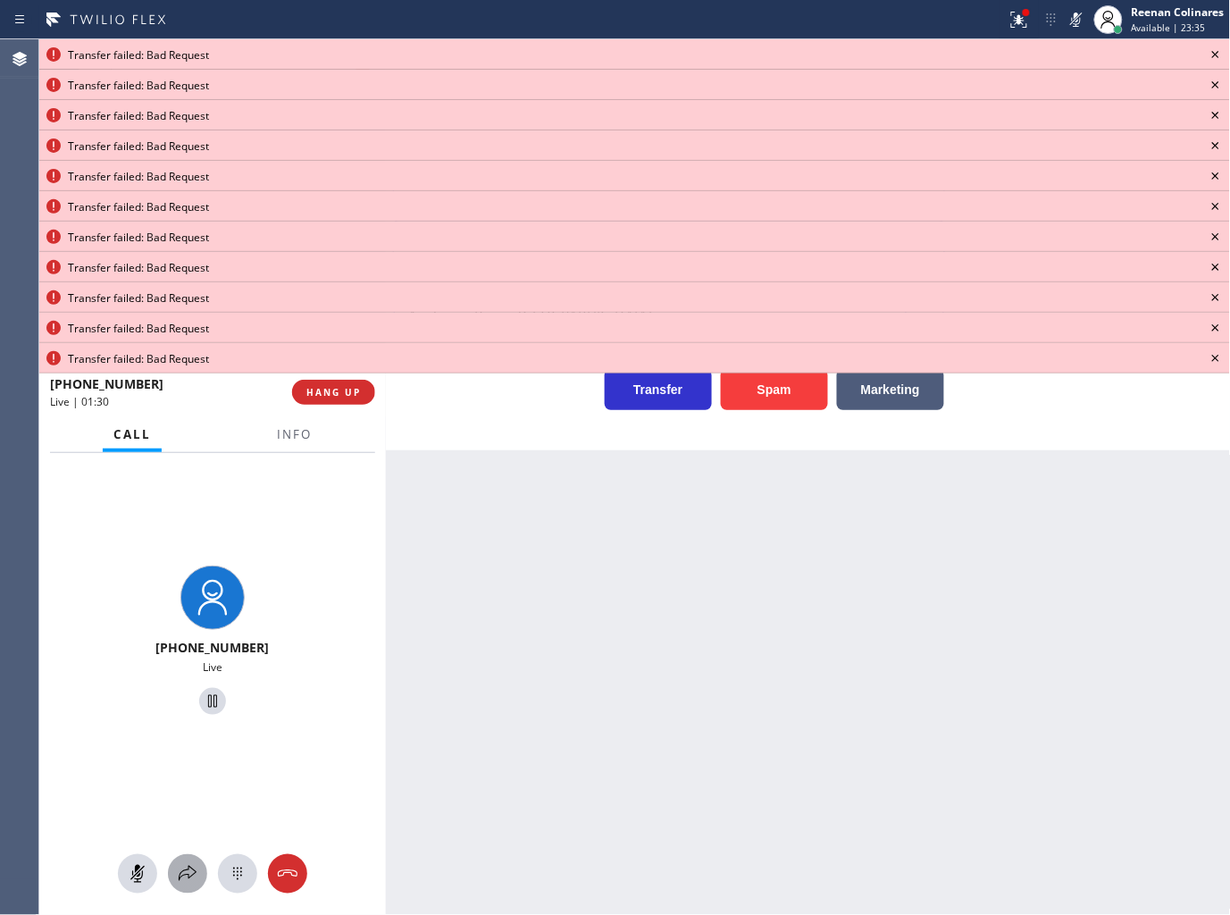
click at [194, 877] on icon at bounding box center [187, 873] width 21 height 21
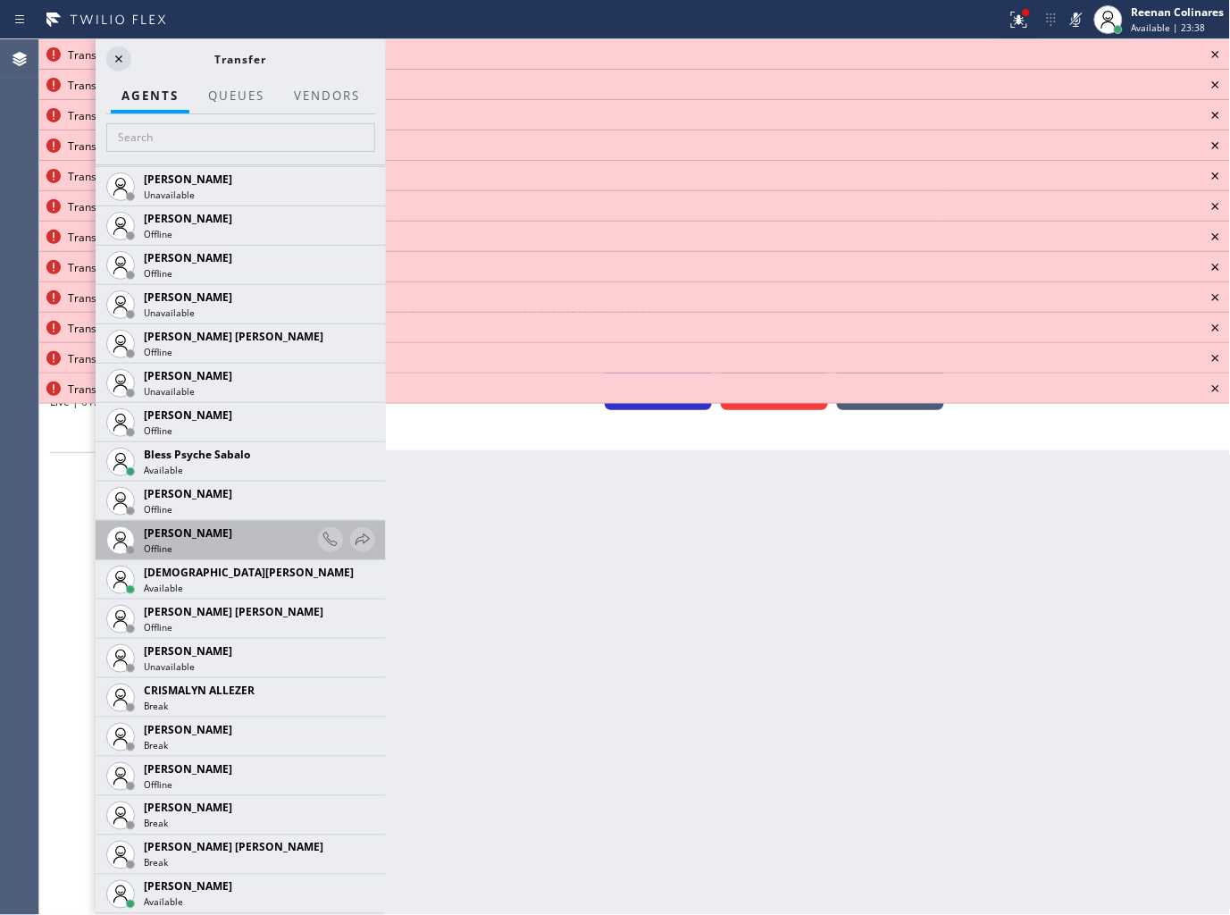
scroll to position [496, 0]
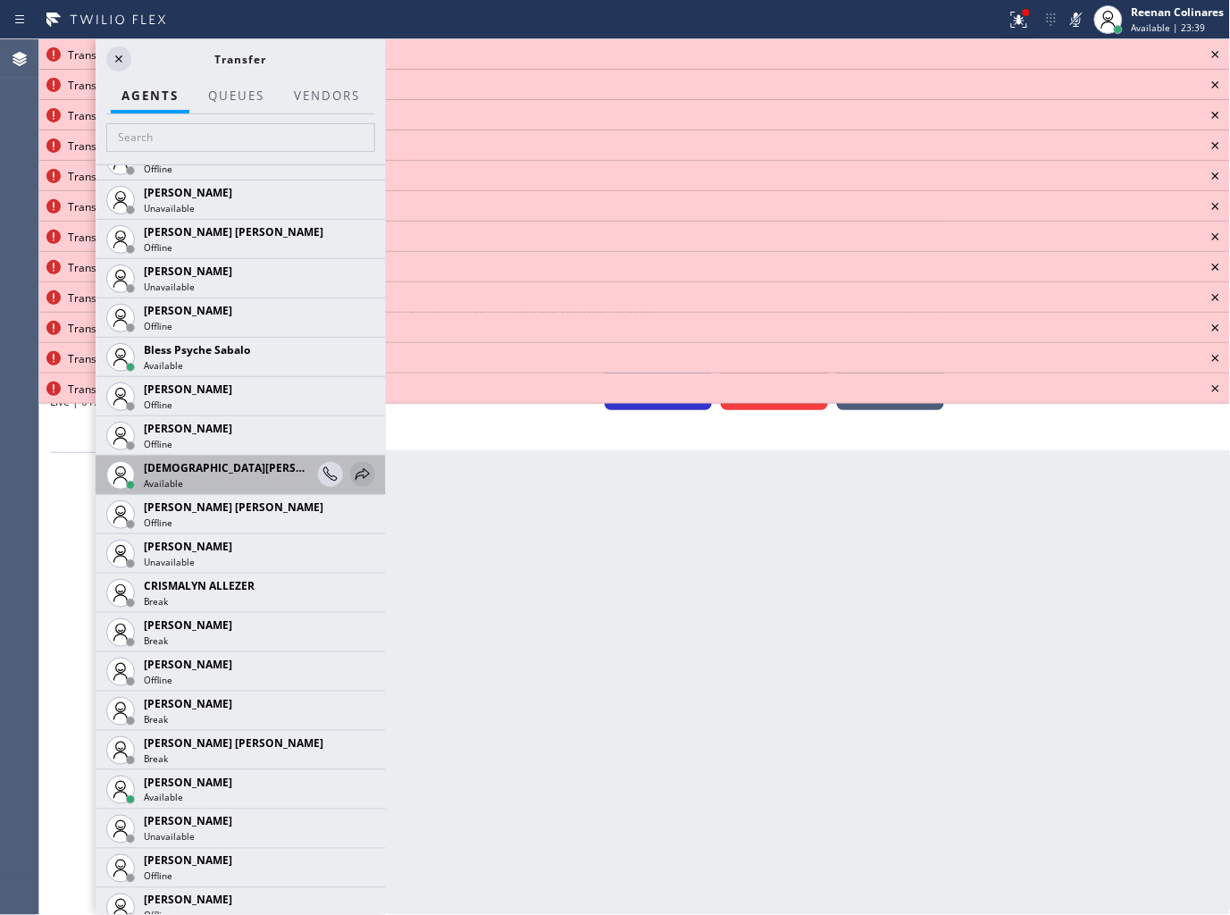
click at [352, 472] on icon at bounding box center [362, 474] width 21 height 21
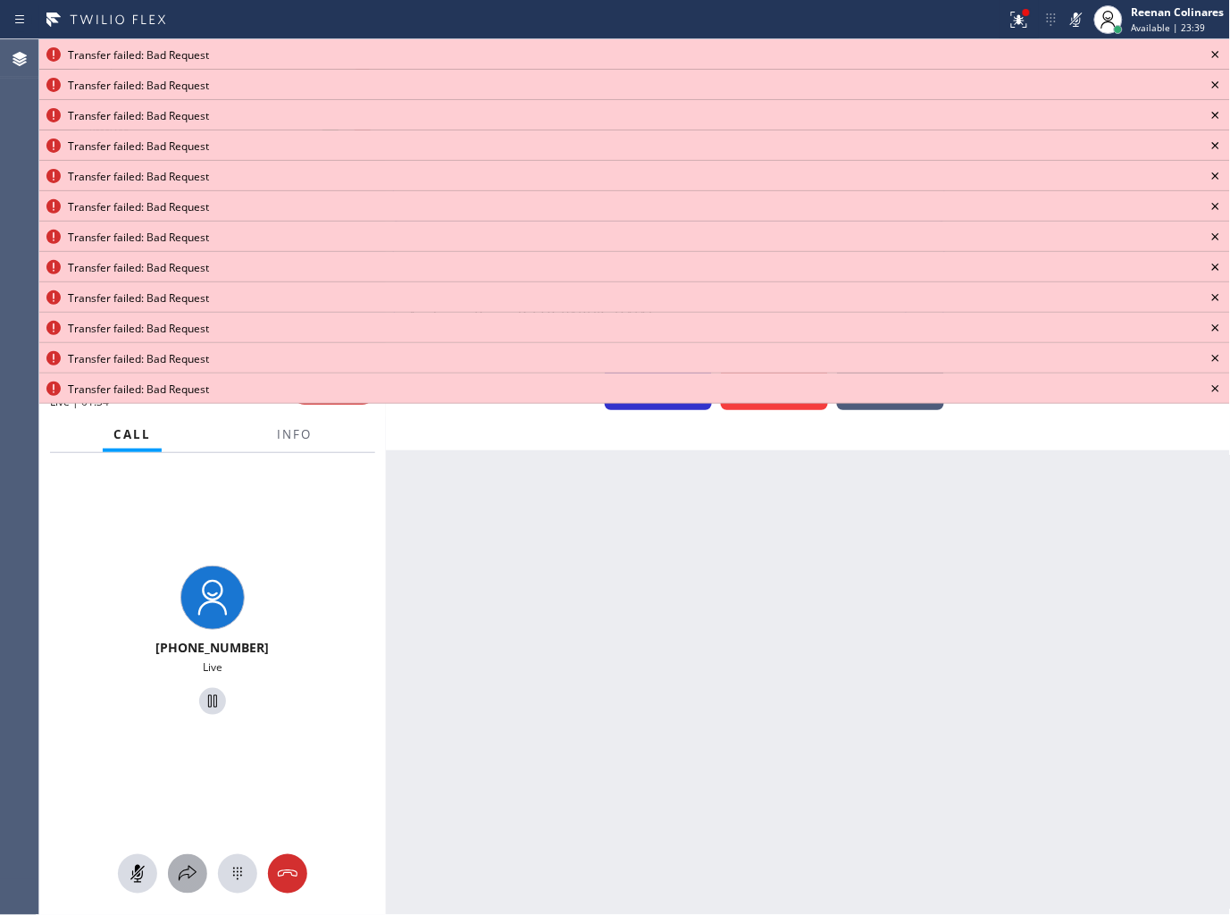
click at [200, 869] on div at bounding box center [187, 873] width 39 height 21
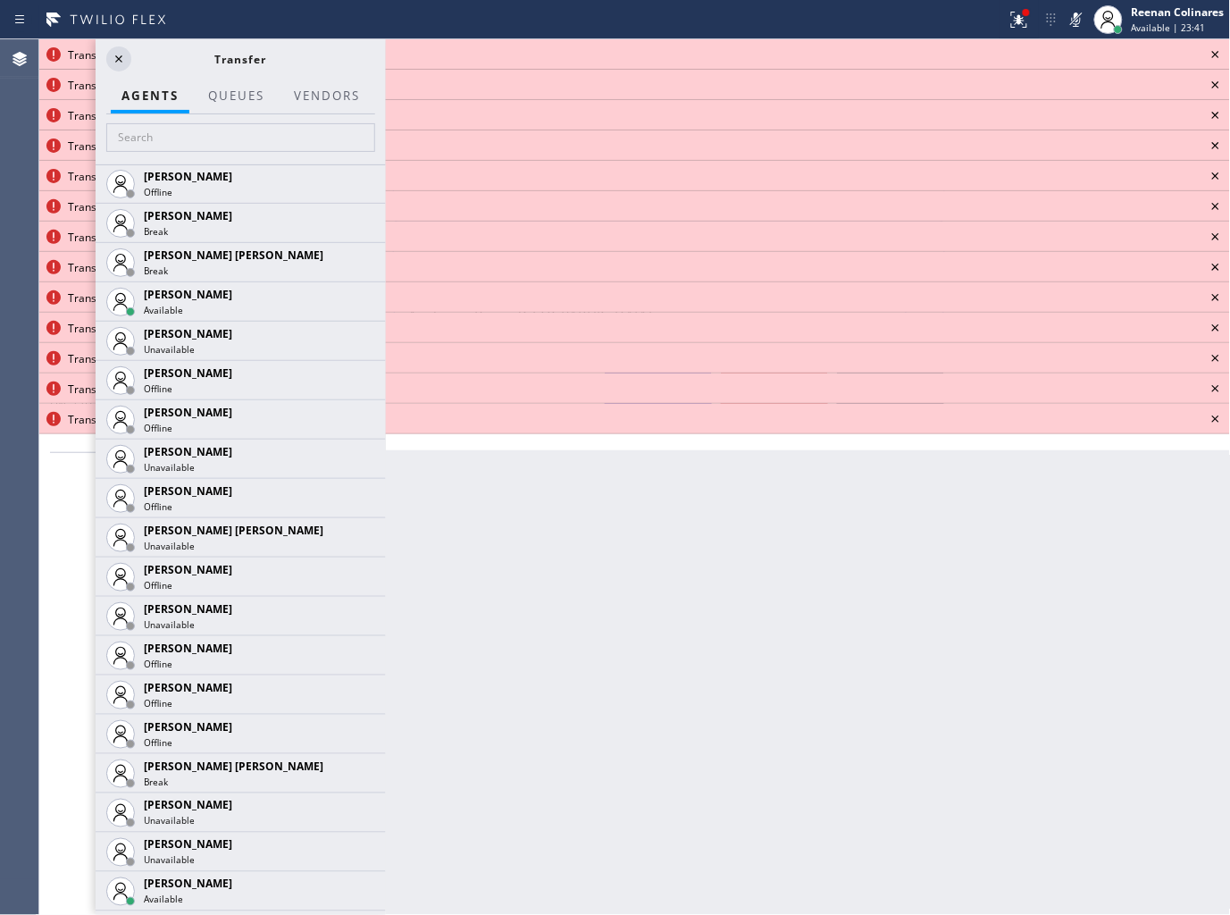
scroll to position [2410, 0]
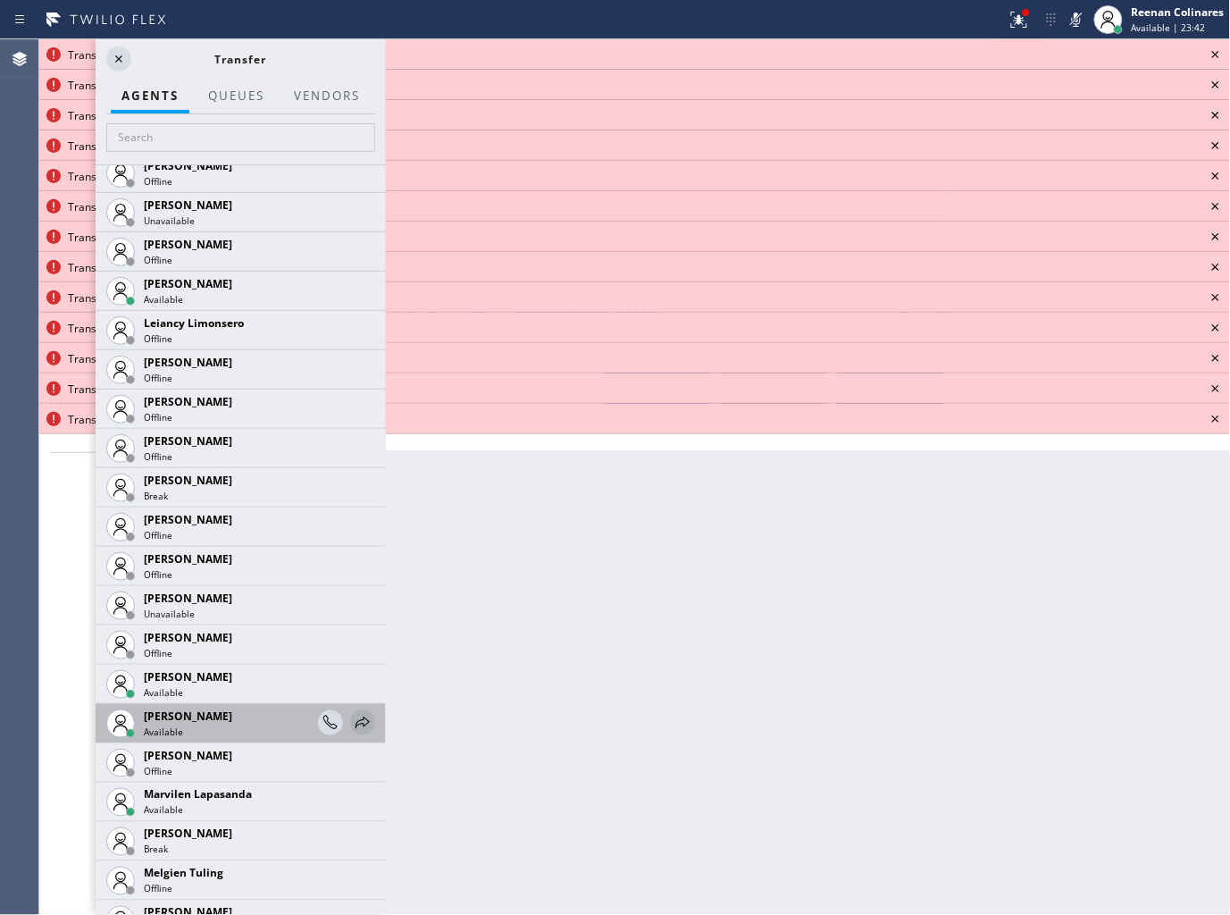
drag, startPoint x: 352, startPoint y: 725, endPoint x: 319, endPoint y: 766, distance: 52.7
click at [0, 0] on icon at bounding box center [0, 0] width 0 height 0
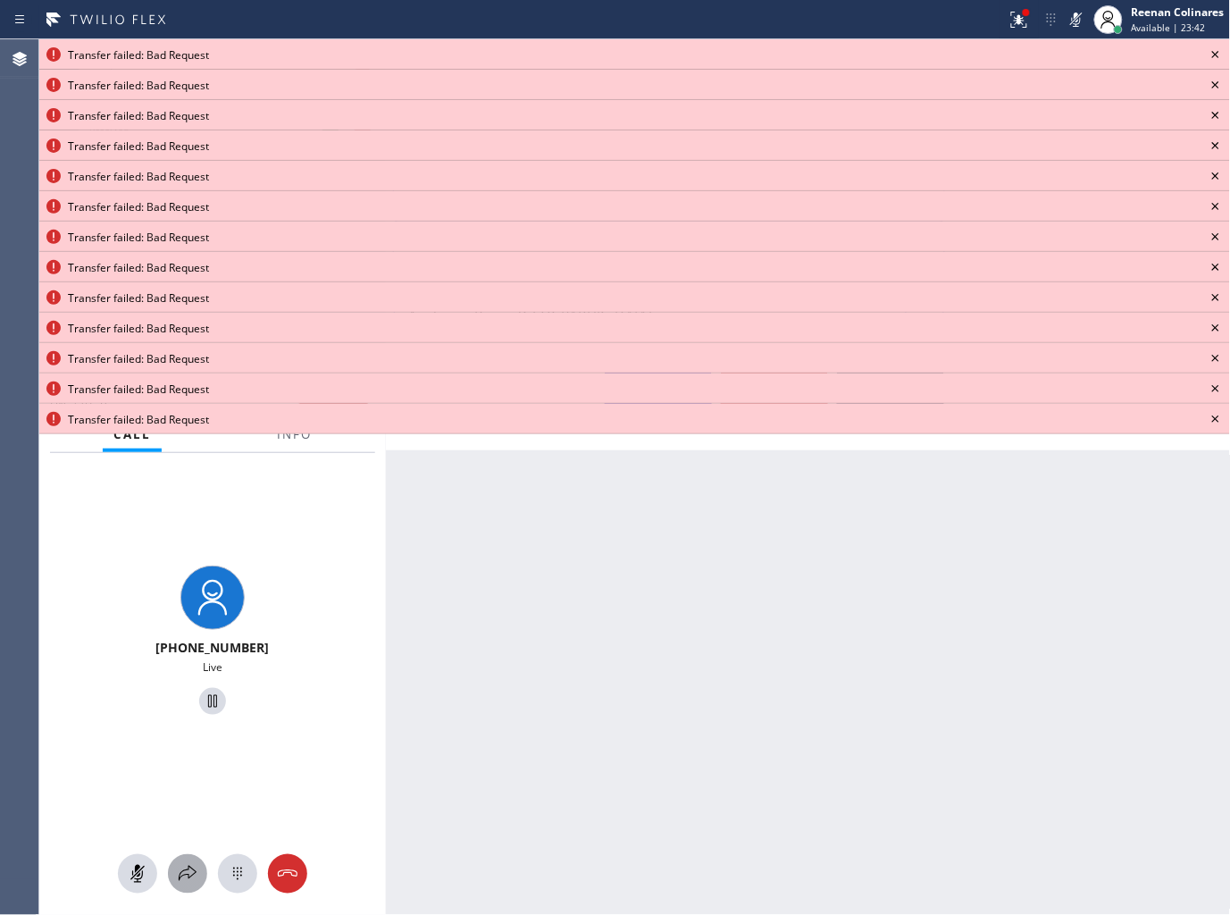
click at [191, 874] on icon at bounding box center [187, 873] width 21 height 21
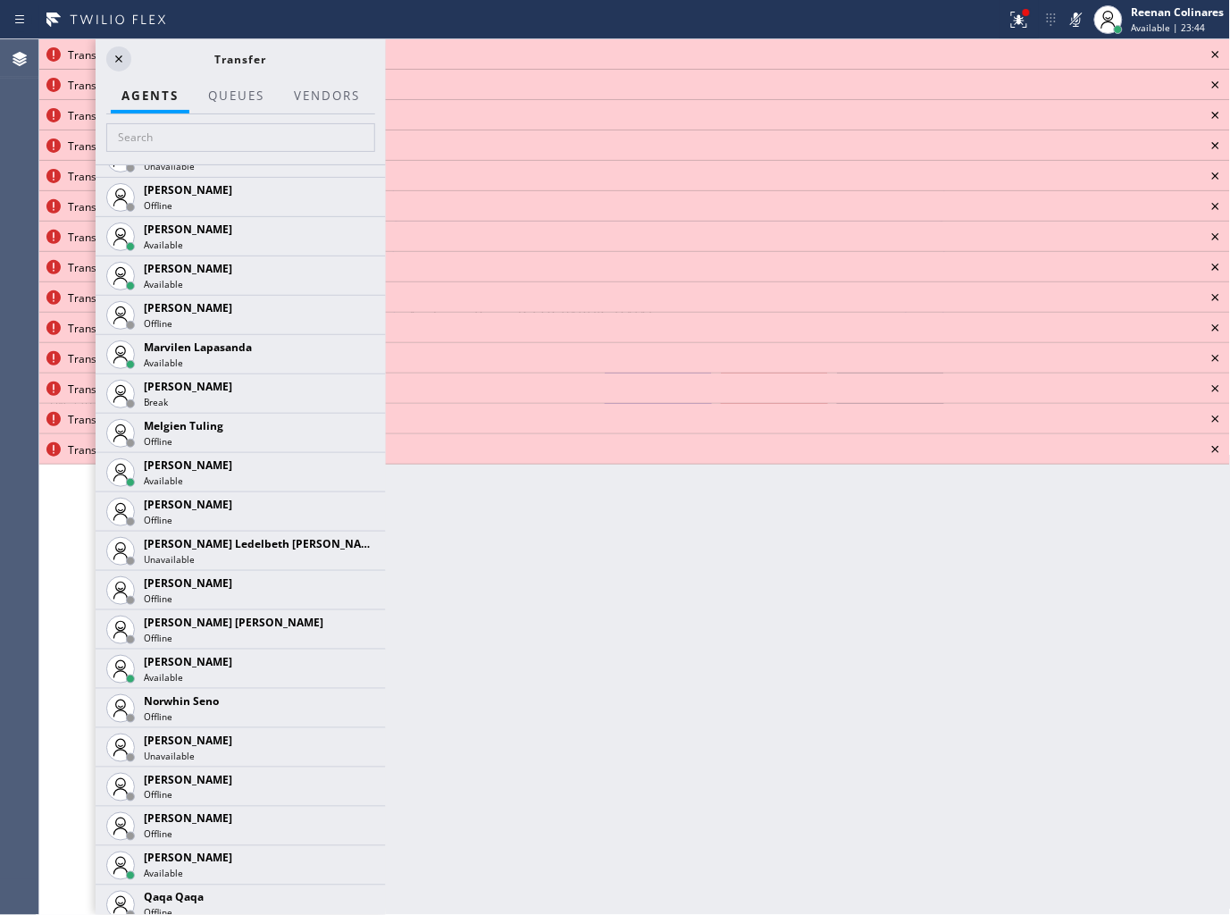
scroll to position [2875, 0]
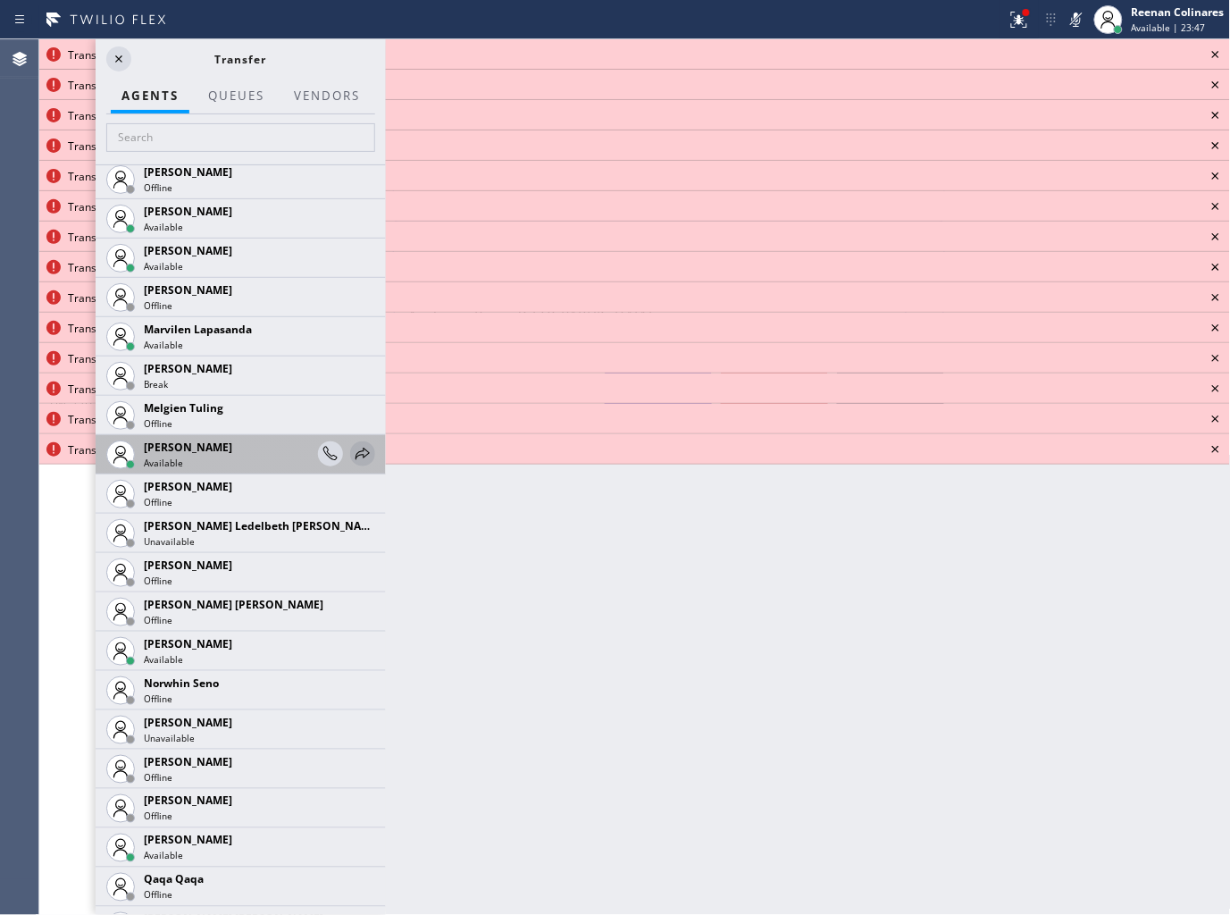
click at [356, 453] on icon at bounding box center [363, 454] width 14 height 12
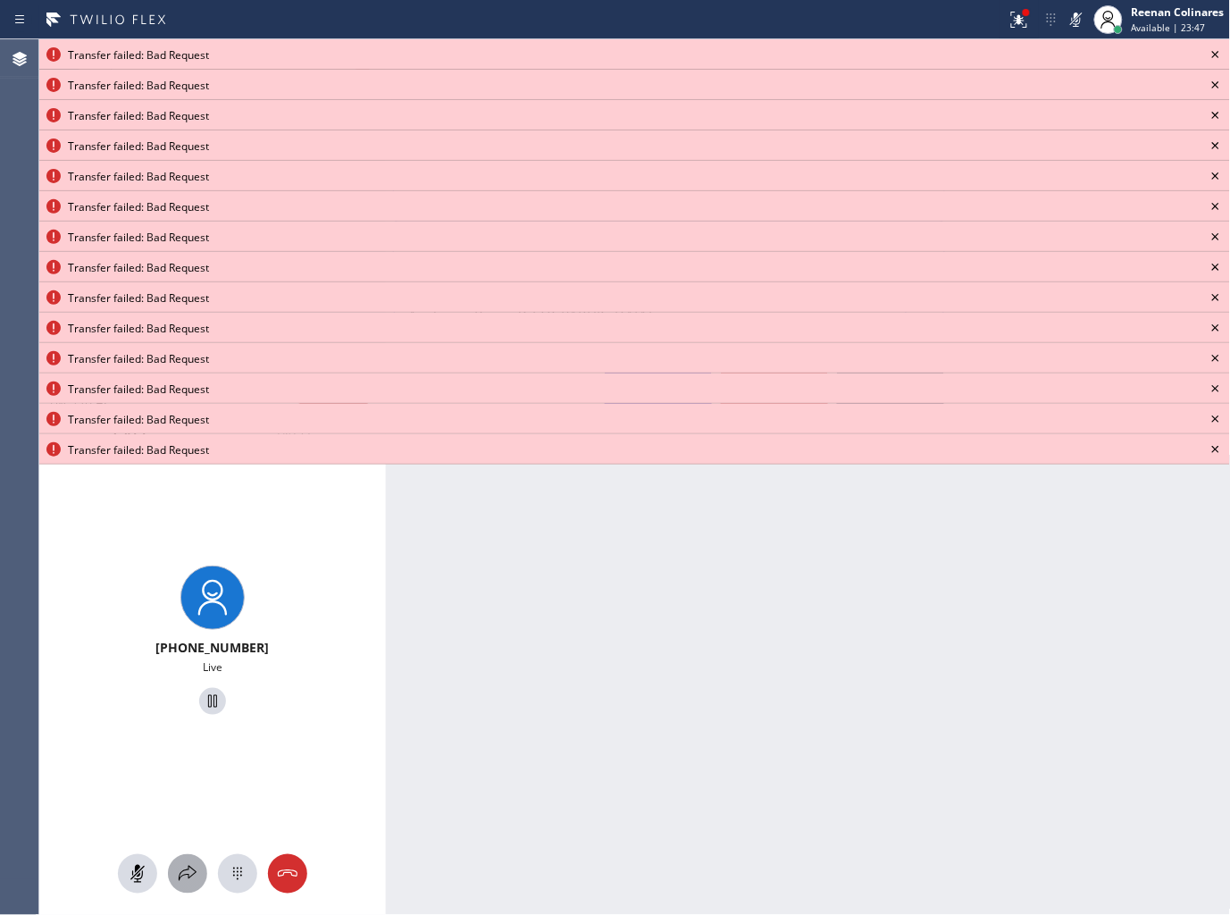
click at [184, 864] on icon at bounding box center [187, 873] width 21 height 21
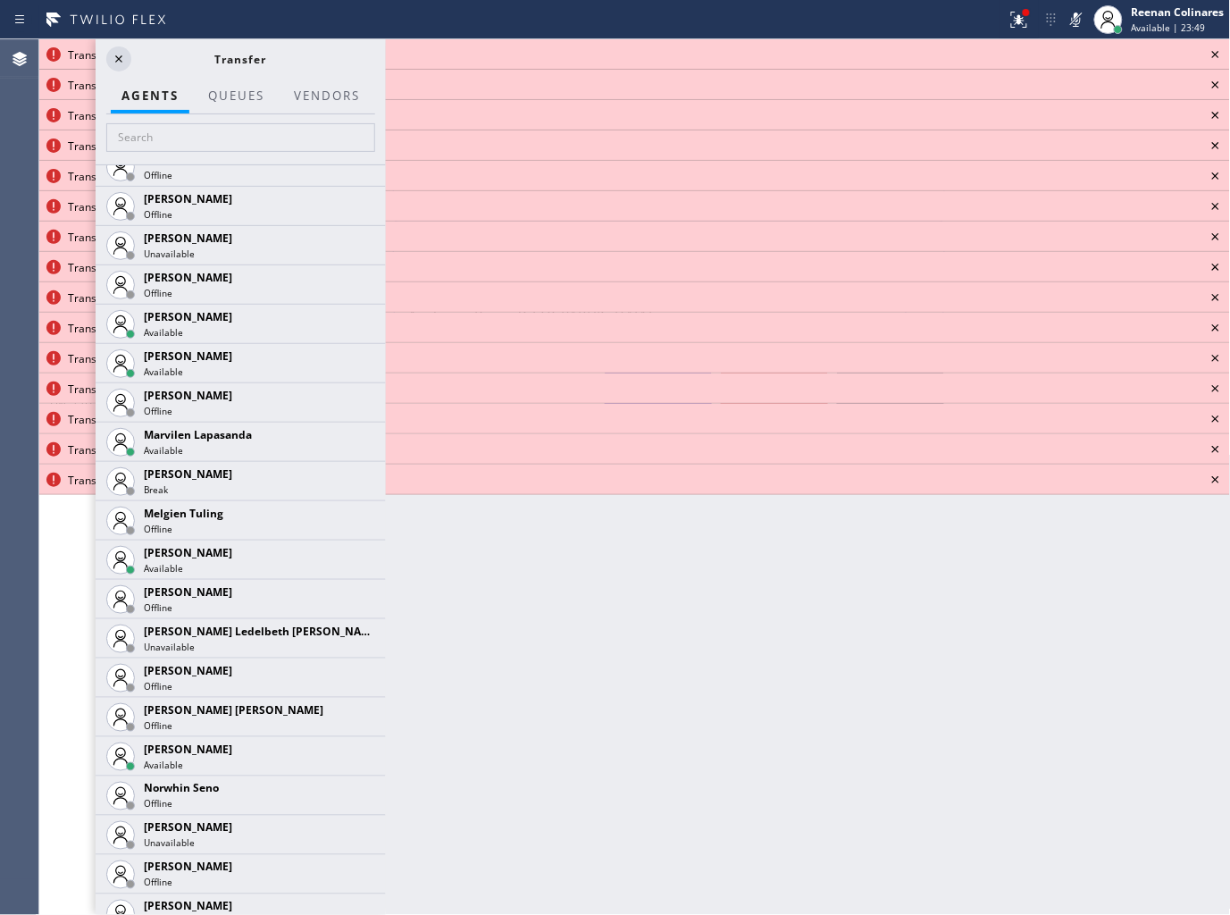
scroll to position [3187, 0]
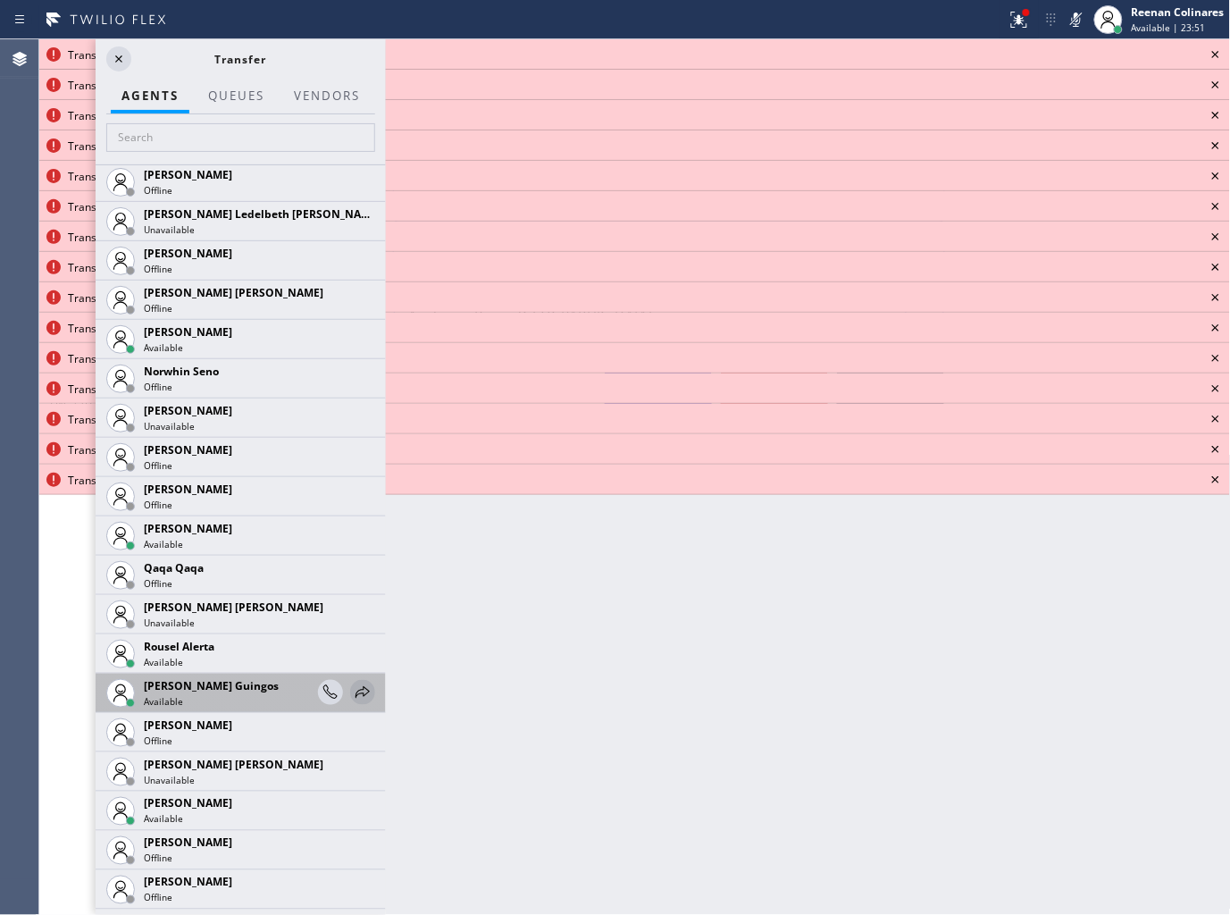
click at [352, 693] on icon at bounding box center [362, 692] width 21 height 21
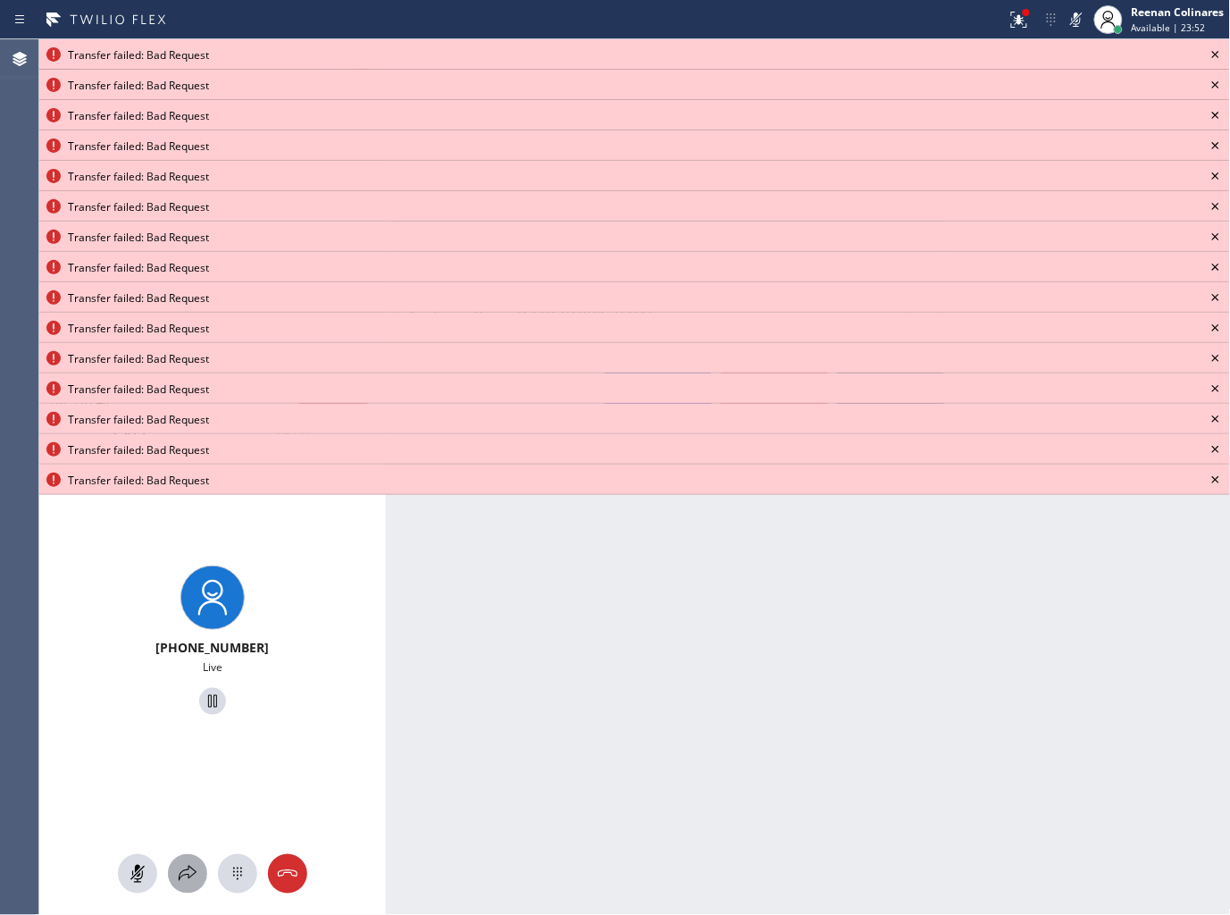
click at [189, 881] on icon at bounding box center [187, 873] width 21 height 21
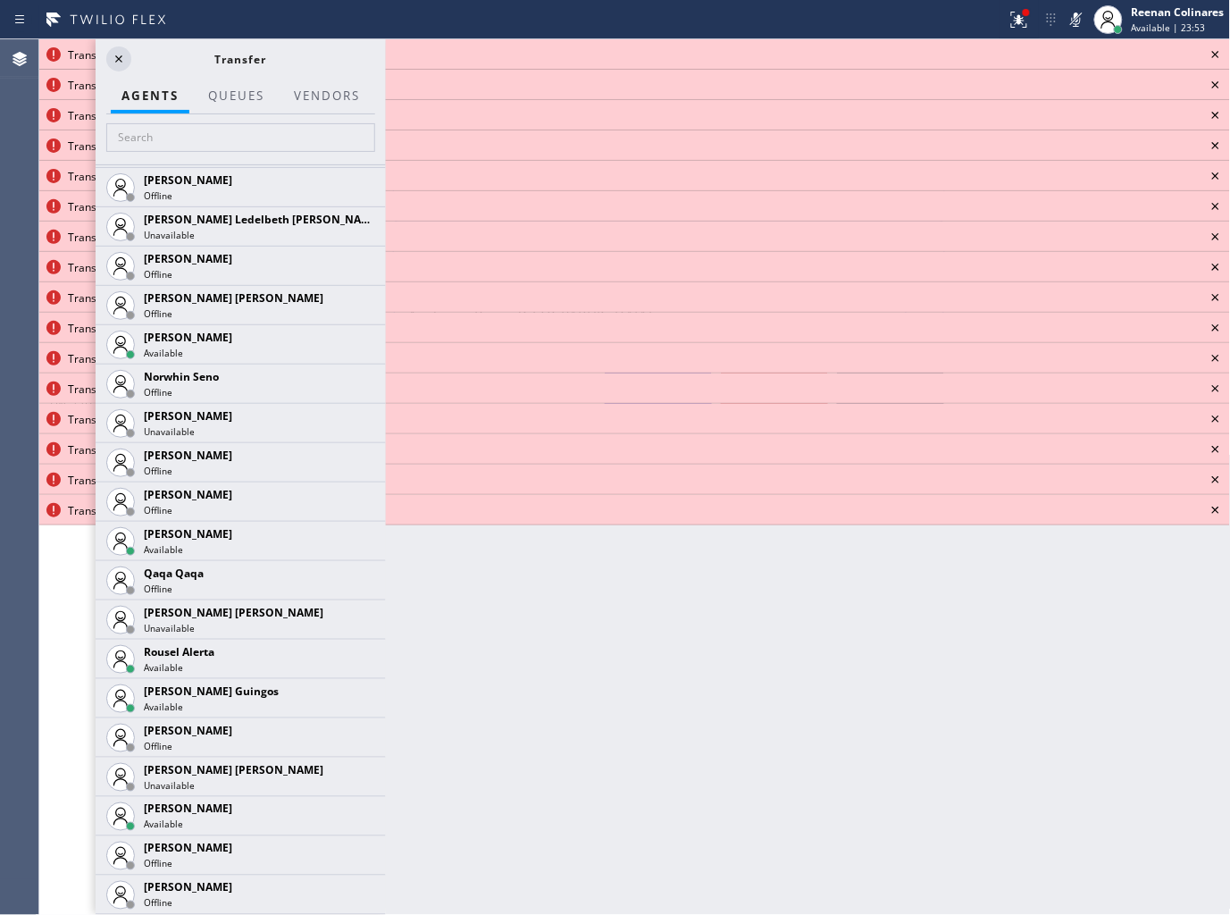
scroll to position [3470, 0]
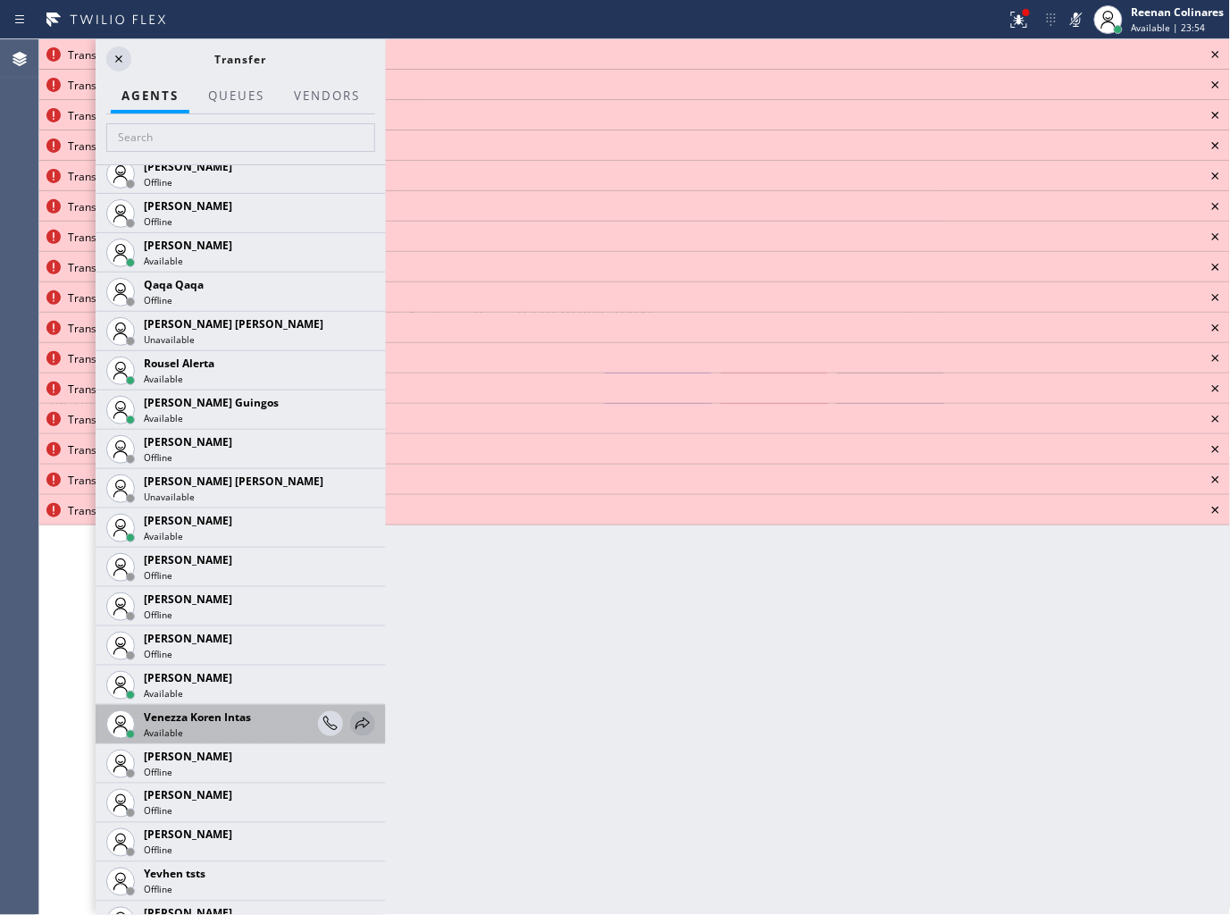
click at [352, 725] on icon at bounding box center [362, 723] width 21 height 21
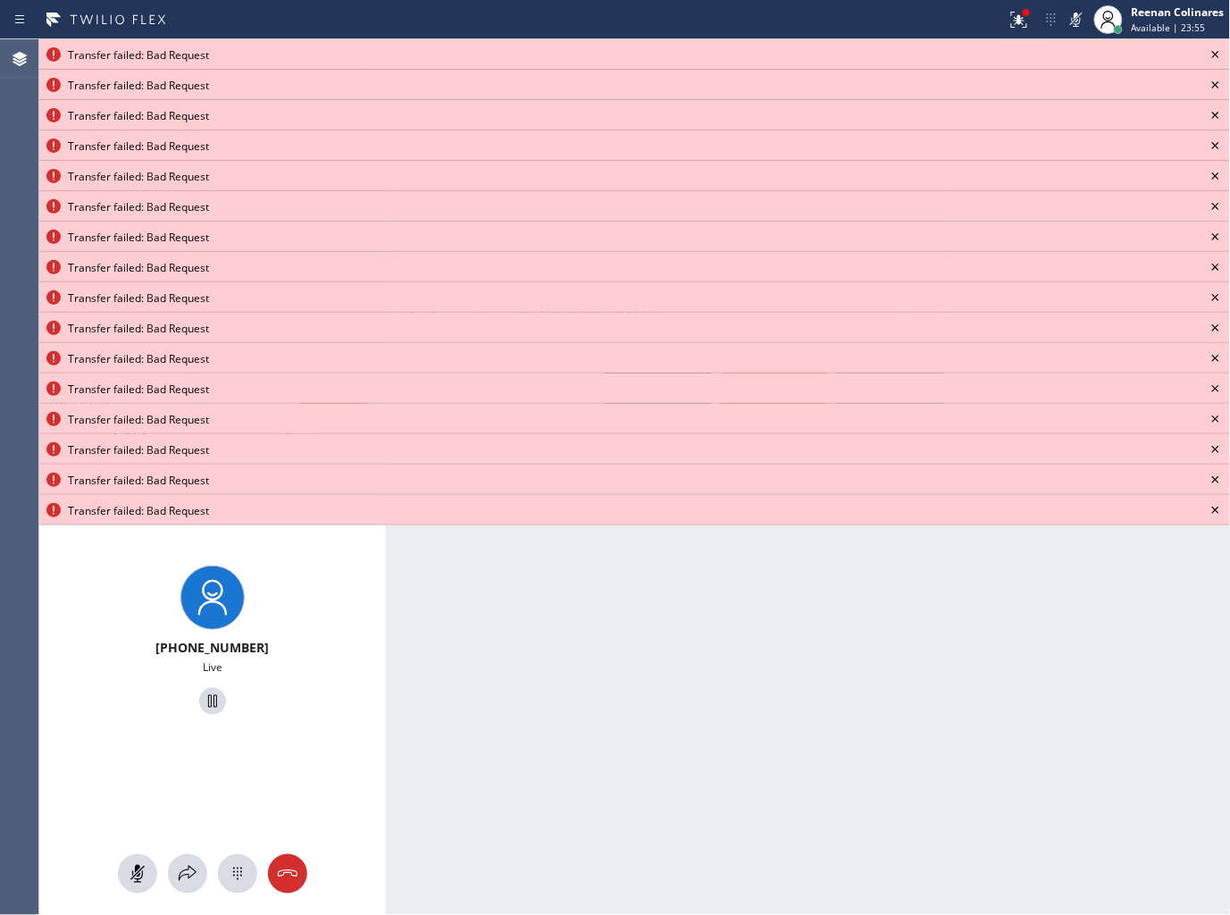
click at [1224, 46] on icon at bounding box center [1215, 54] width 21 height 21
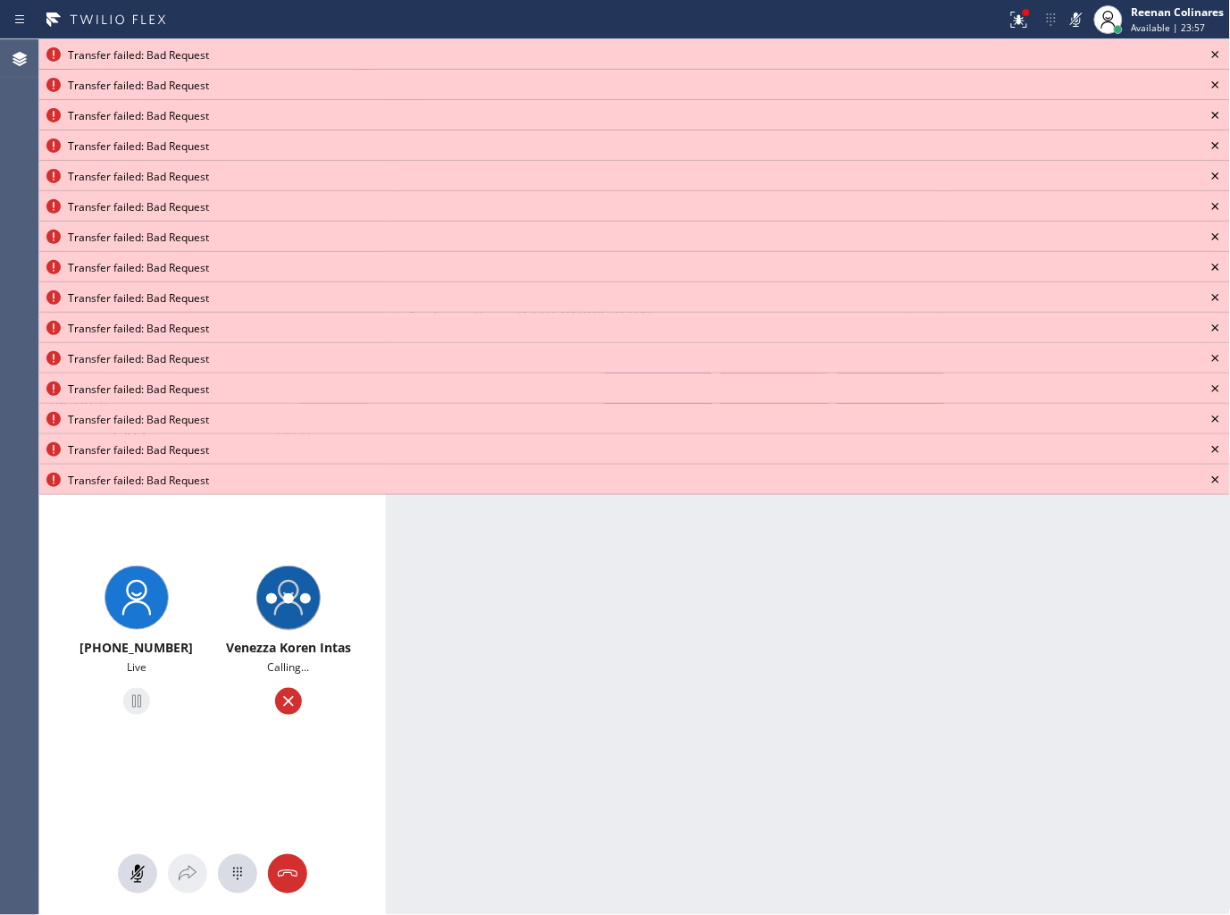
click at [1221, 49] on icon at bounding box center [1215, 54] width 21 height 21
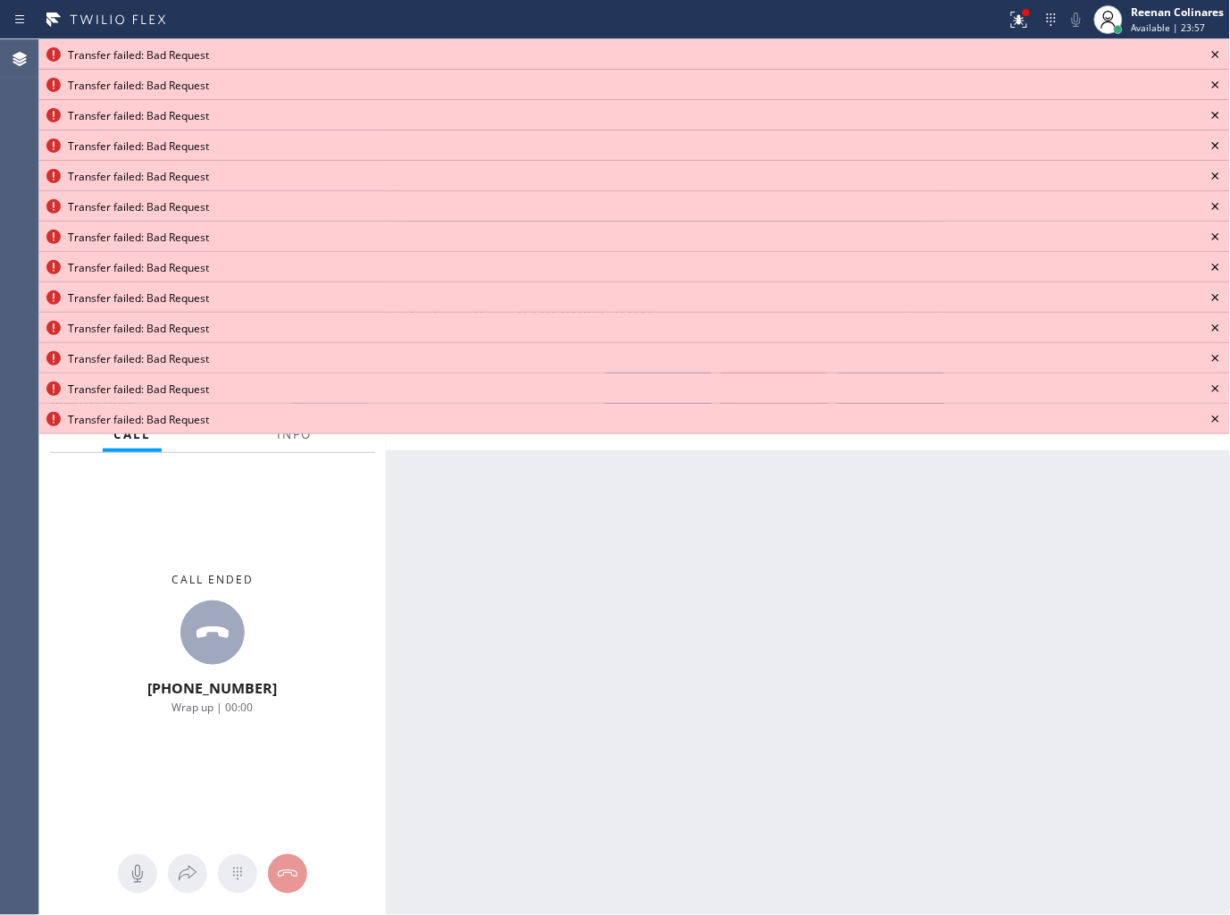
click at [1220, 50] on icon at bounding box center [1215, 54] width 21 height 21
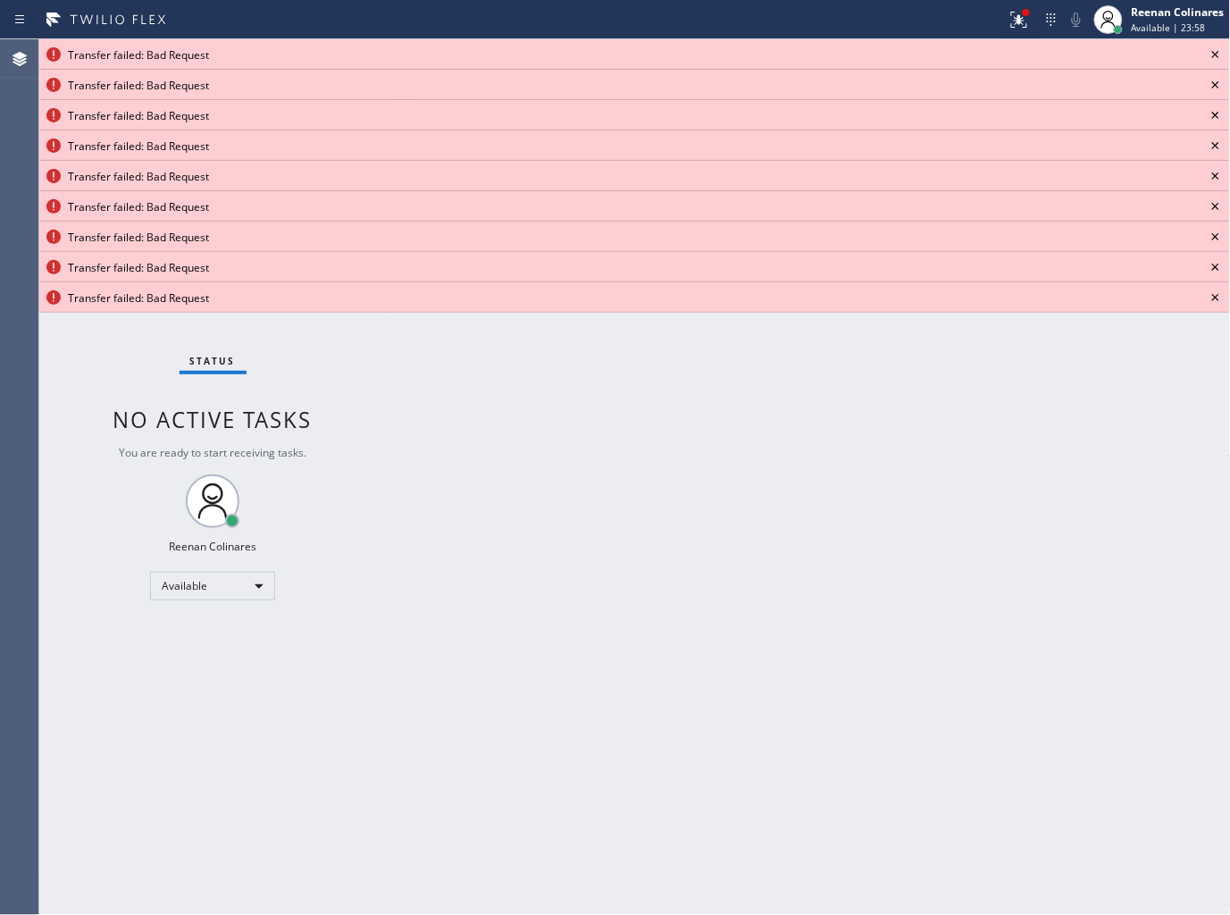
click at [1220, 50] on icon at bounding box center [1215, 54] width 21 height 21
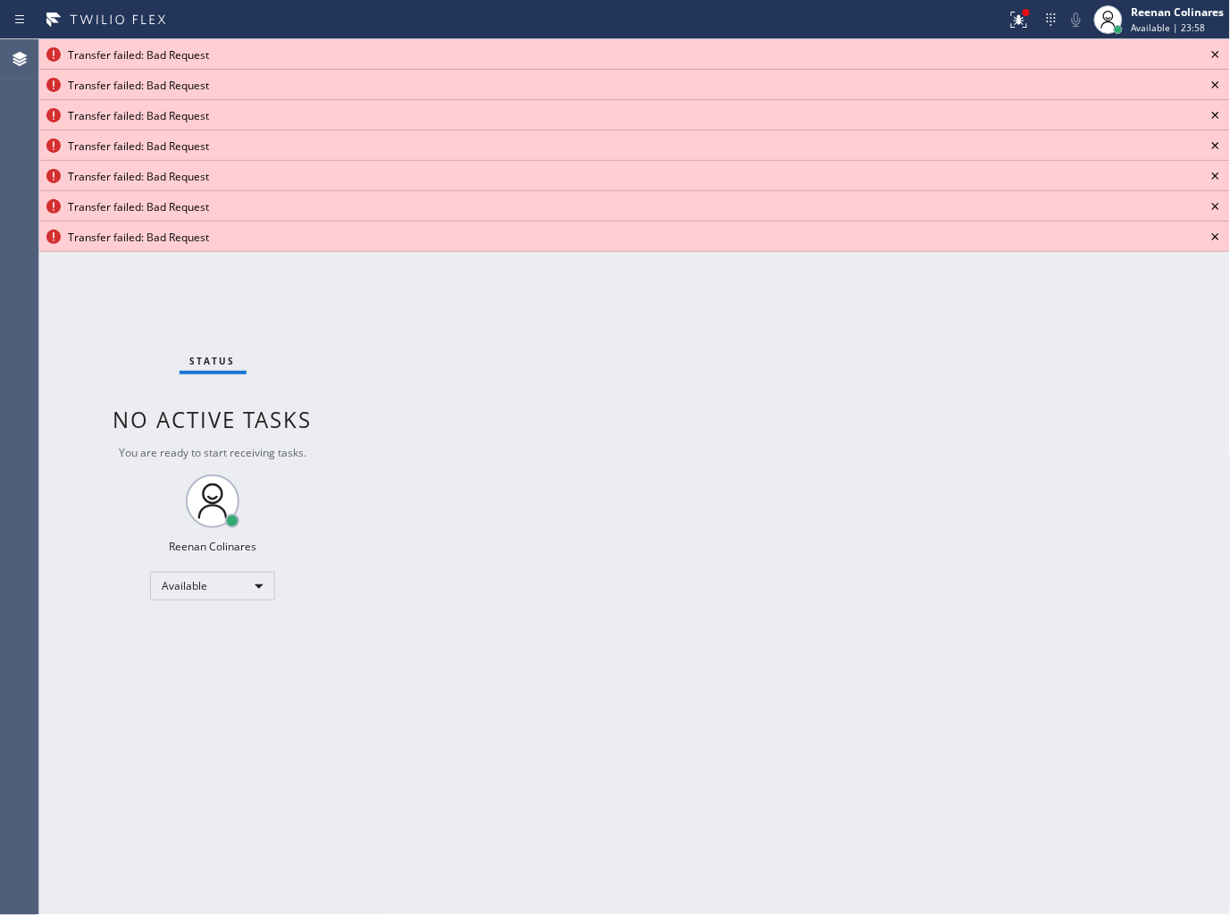
click at [1219, 50] on icon at bounding box center [1215, 54] width 21 height 21
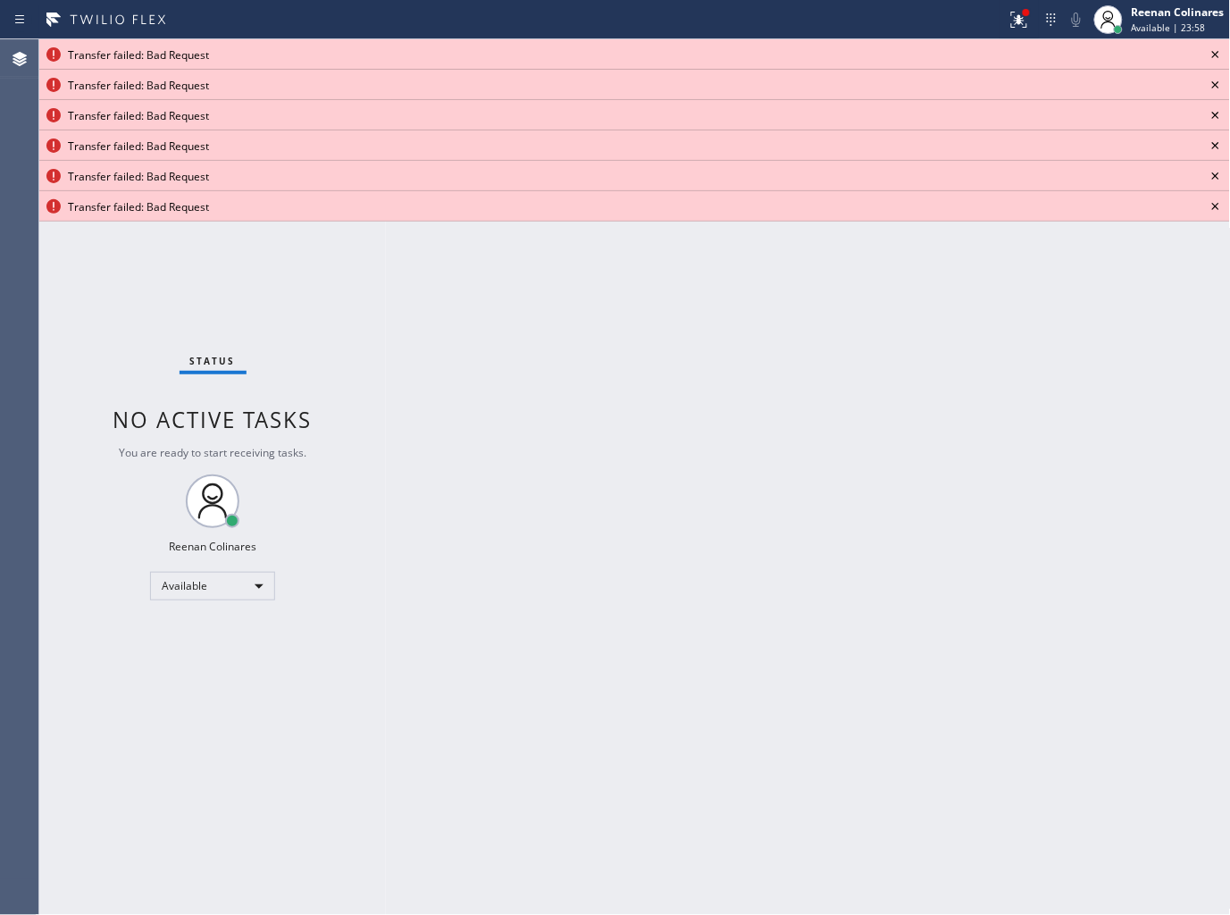
click at [1218, 50] on icon at bounding box center [1215, 54] width 21 height 21
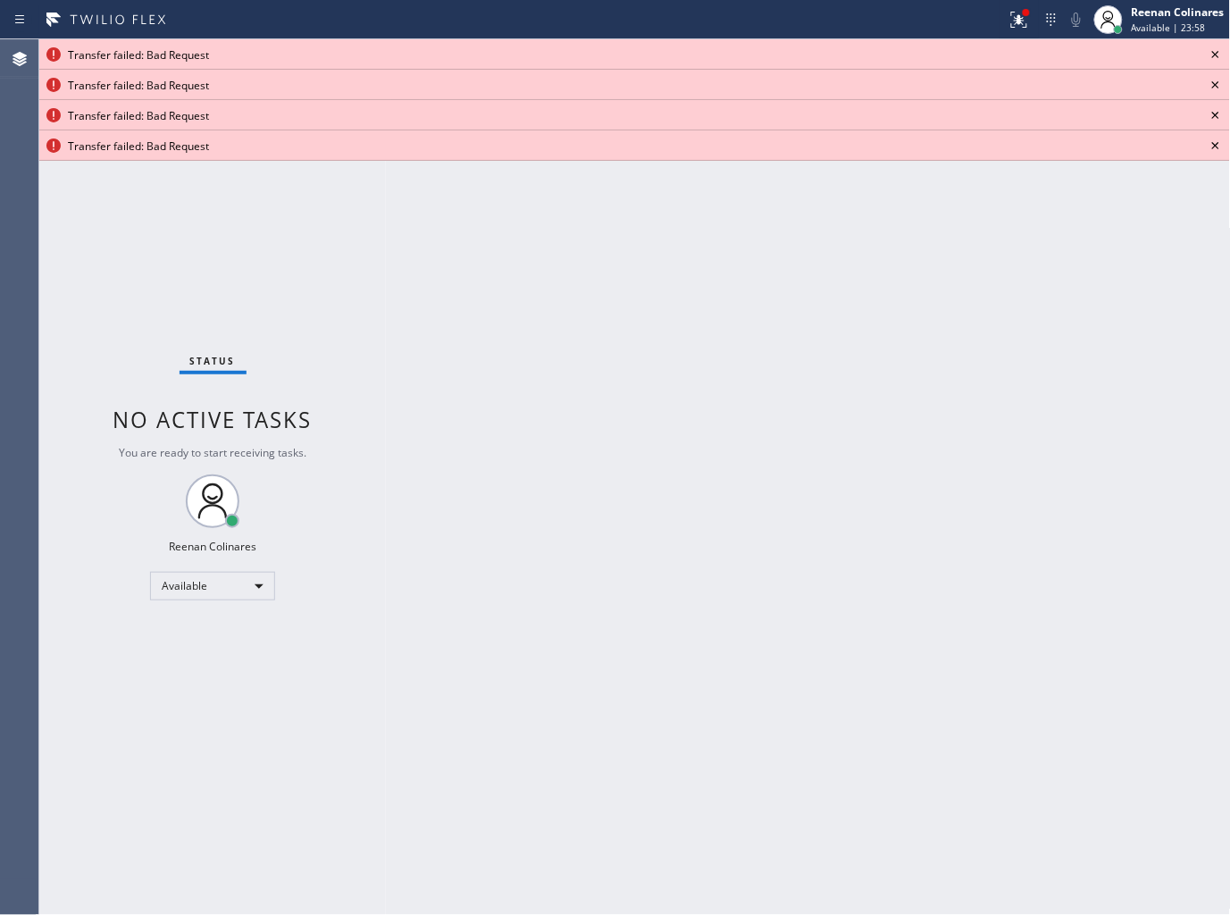
click at [1216, 51] on icon at bounding box center [1215, 54] width 21 height 21
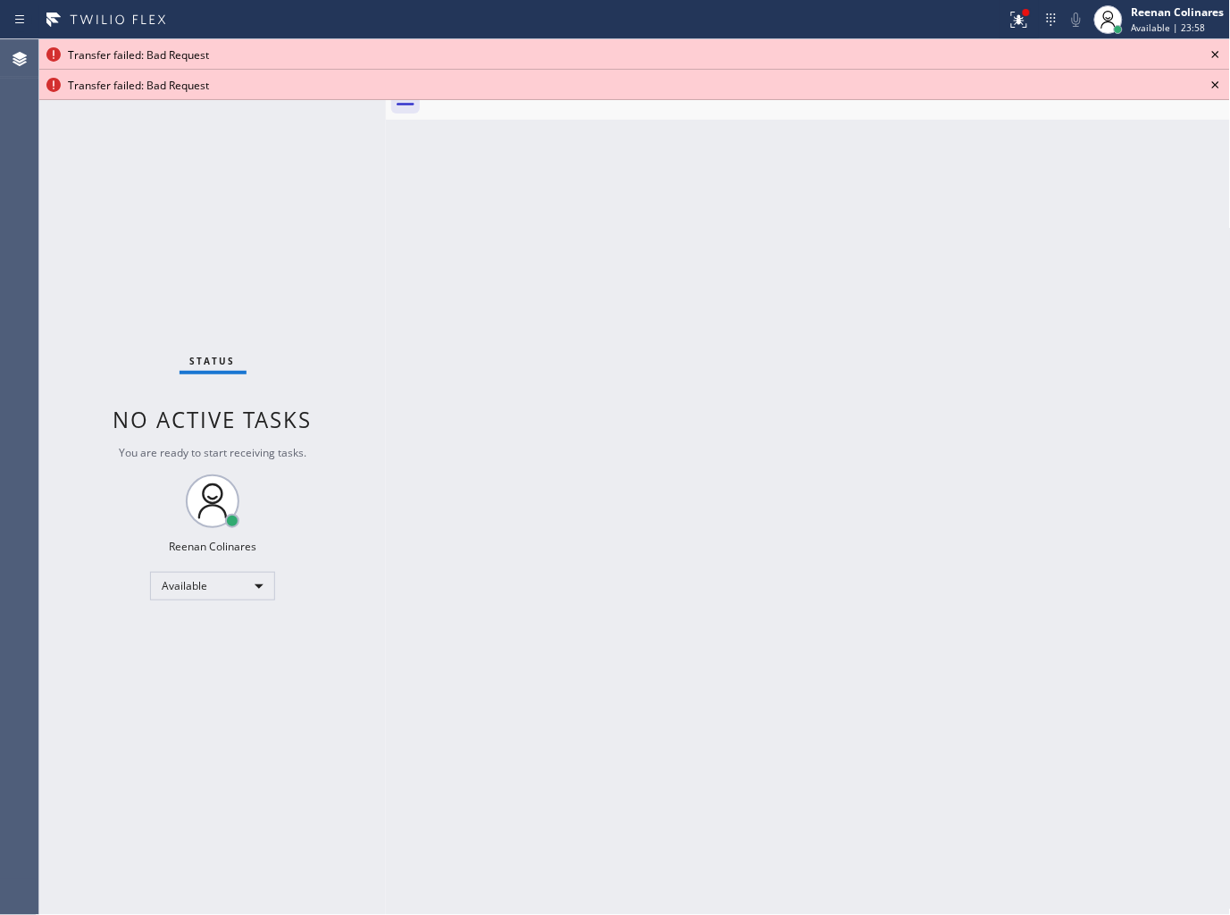
click at [1213, 51] on icon at bounding box center [1215, 54] width 21 height 21
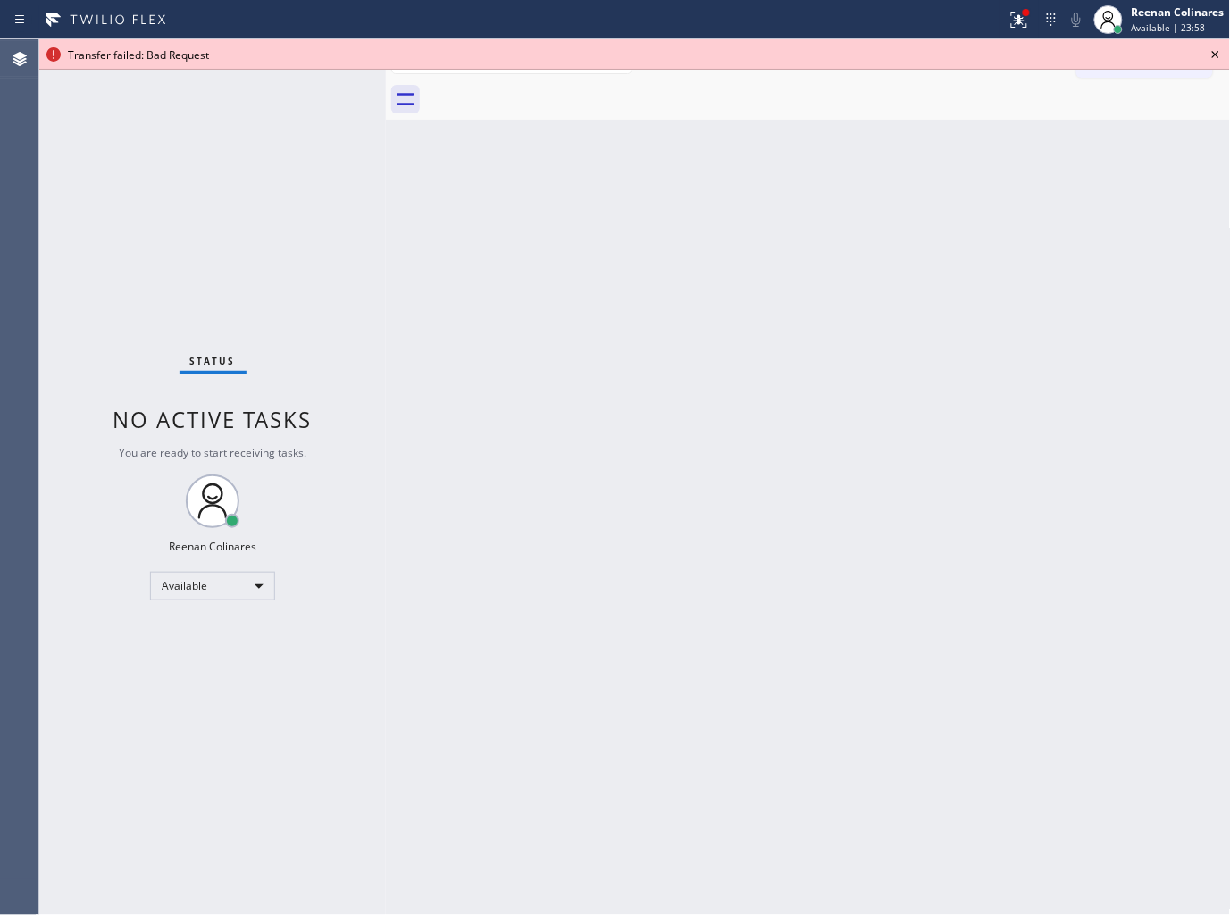
click at [1213, 51] on icon at bounding box center [1215, 54] width 21 height 21
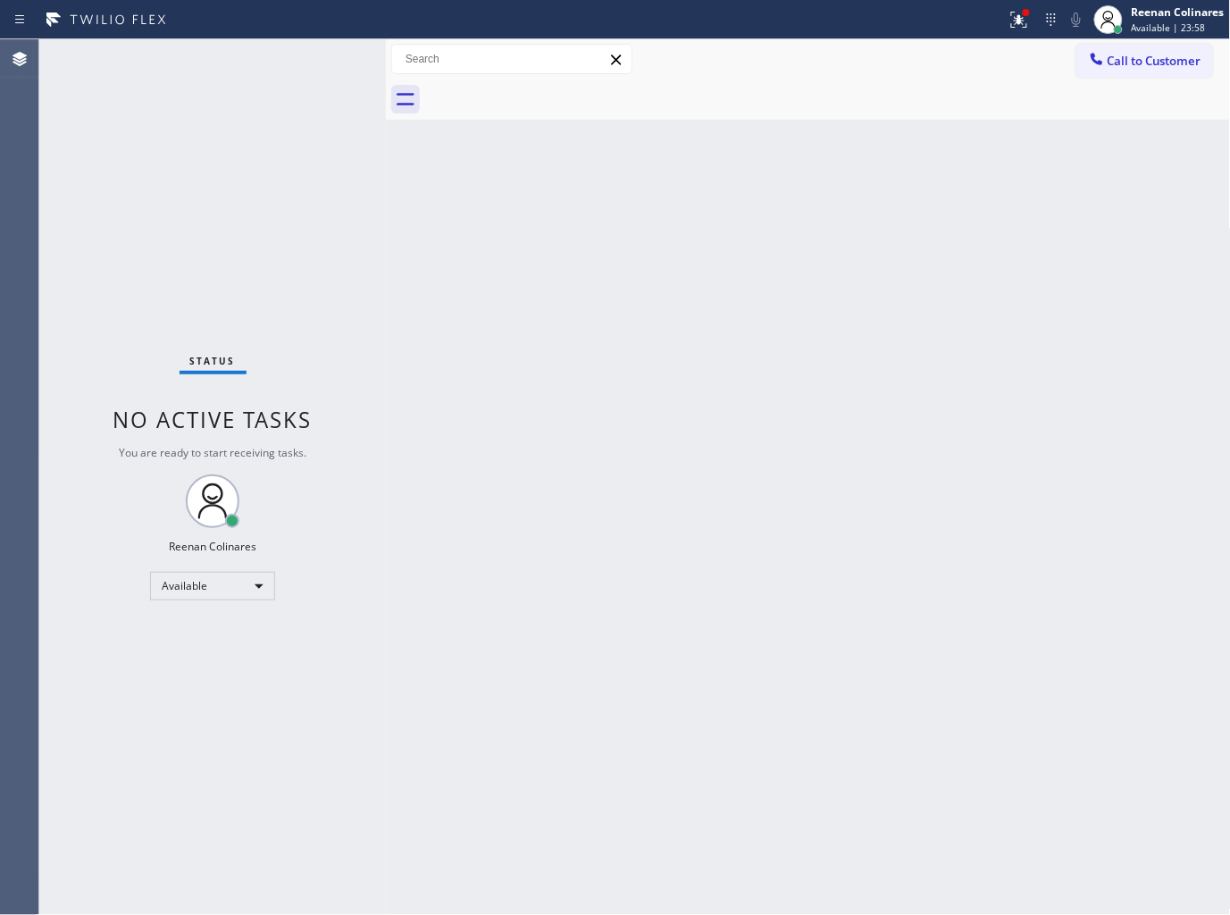
click at [1213, 51] on div "Call to Customer Outbound call Location Search location Your caller id phone nu…" at bounding box center [1154, 59] width 155 height 31
click at [1011, 13] on icon at bounding box center [1019, 19] width 21 height 21
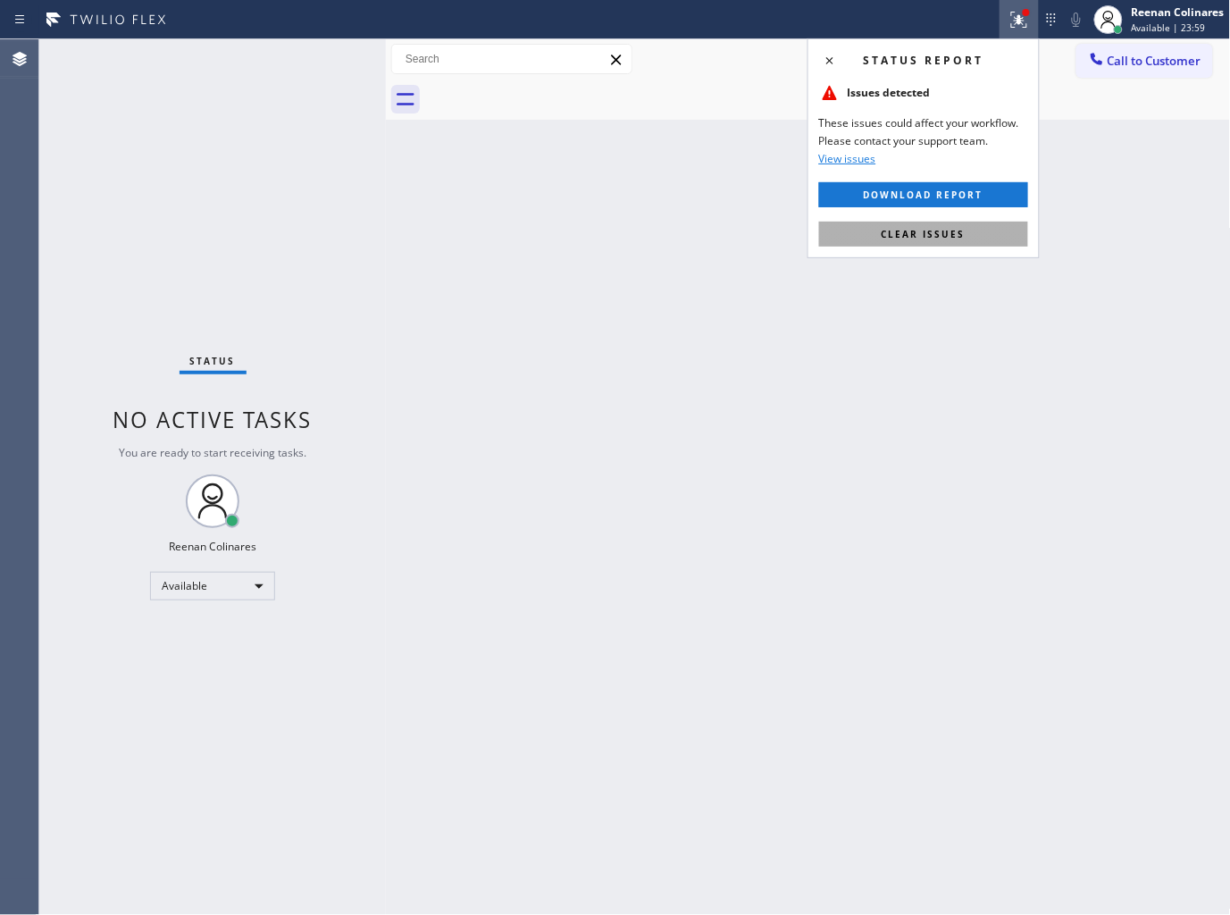
click at [922, 239] on span "Clear issues" at bounding box center [924, 234] width 84 height 13
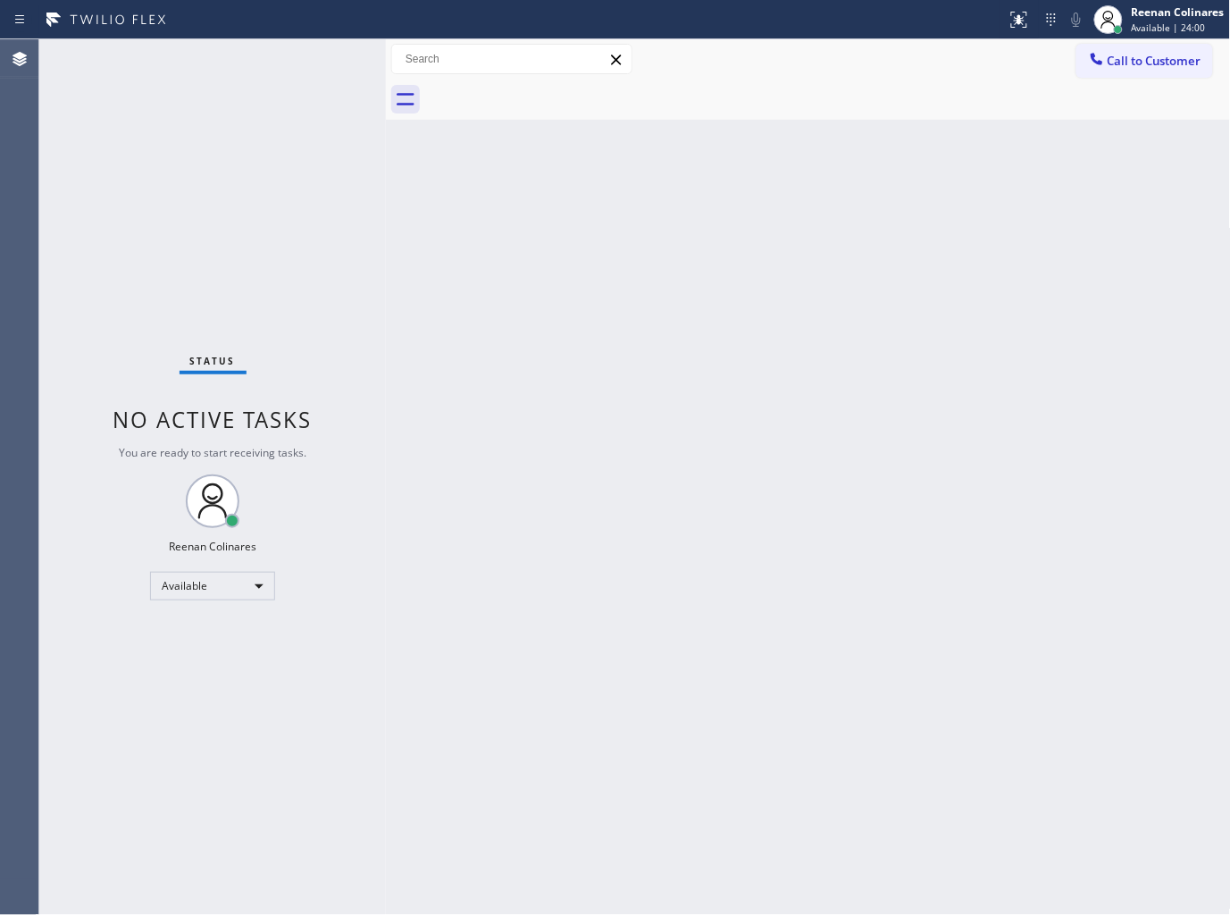
click at [1045, 373] on div "Back to Dashboard Change Sender ID Customers Technicians Select a contact Outbo…" at bounding box center [808, 477] width 845 height 876
drag, startPoint x: 1047, startPoint y: 371, endPoint x: 889, endPoint y: 453, distance: 178.2
click at [889, 453] on div "Back to Dashboard Change Sender ID Customers Technicians Select a contact Outbo…" at bounding box center [808, 477] width 845 height 876
drag, startPoint x: 679, startPoint y: 376, endPoint x: 653, endPoint y: 327, distance: 55.6
click at [662, 356] on div "Back to Dashboard Change Sender ID Customers Technicians Select a contact Outbo…" at bounding box center [808, 477] width 845 height 876
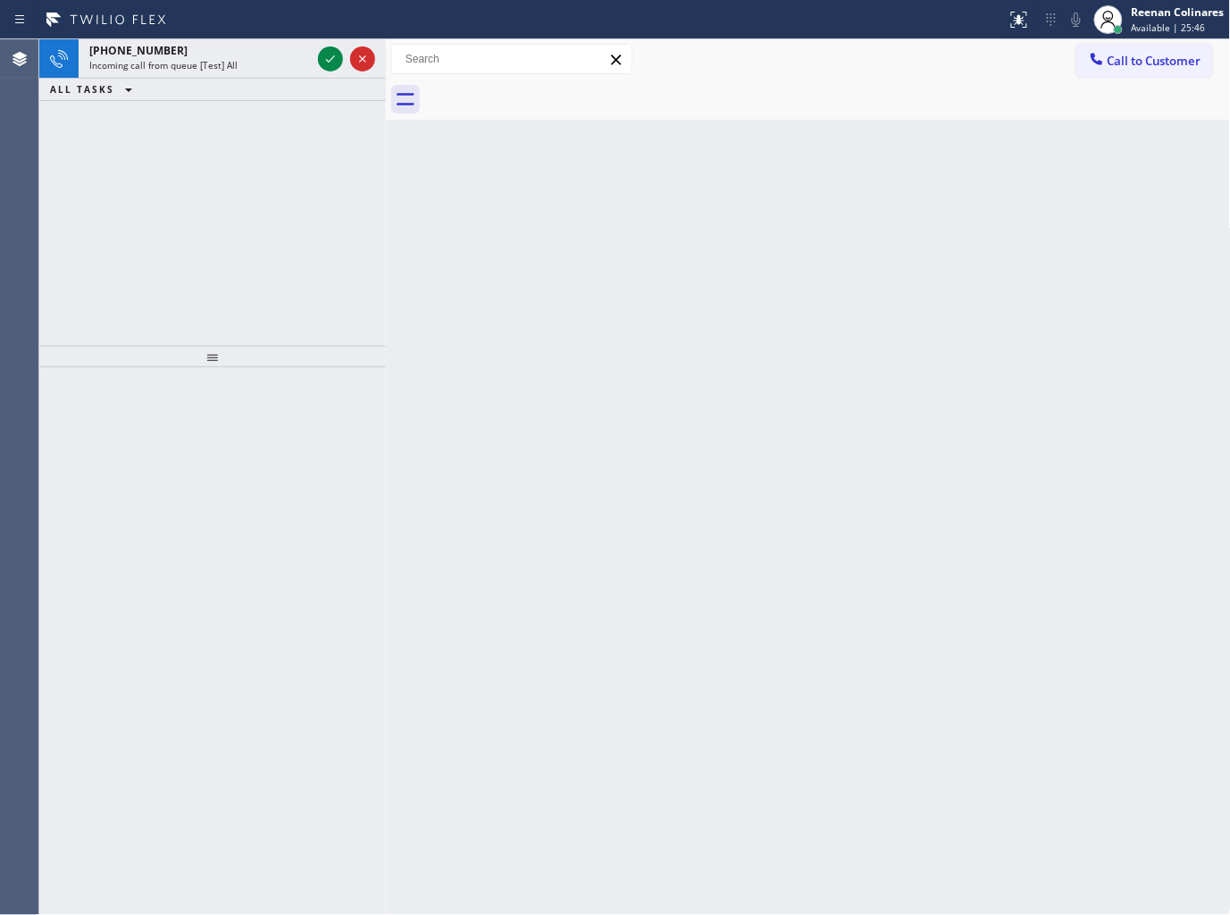
click at [248, 79] on div "ALL TASKS ALL TASKS ACTIVE TASKS TASKS IN WRAP UP" at bounding box center [212, 90] width 347 height 22
click at [251, 71] on div "Incoming call from queue [Test] All" at bounding box center [200, 65] width 222 height 13
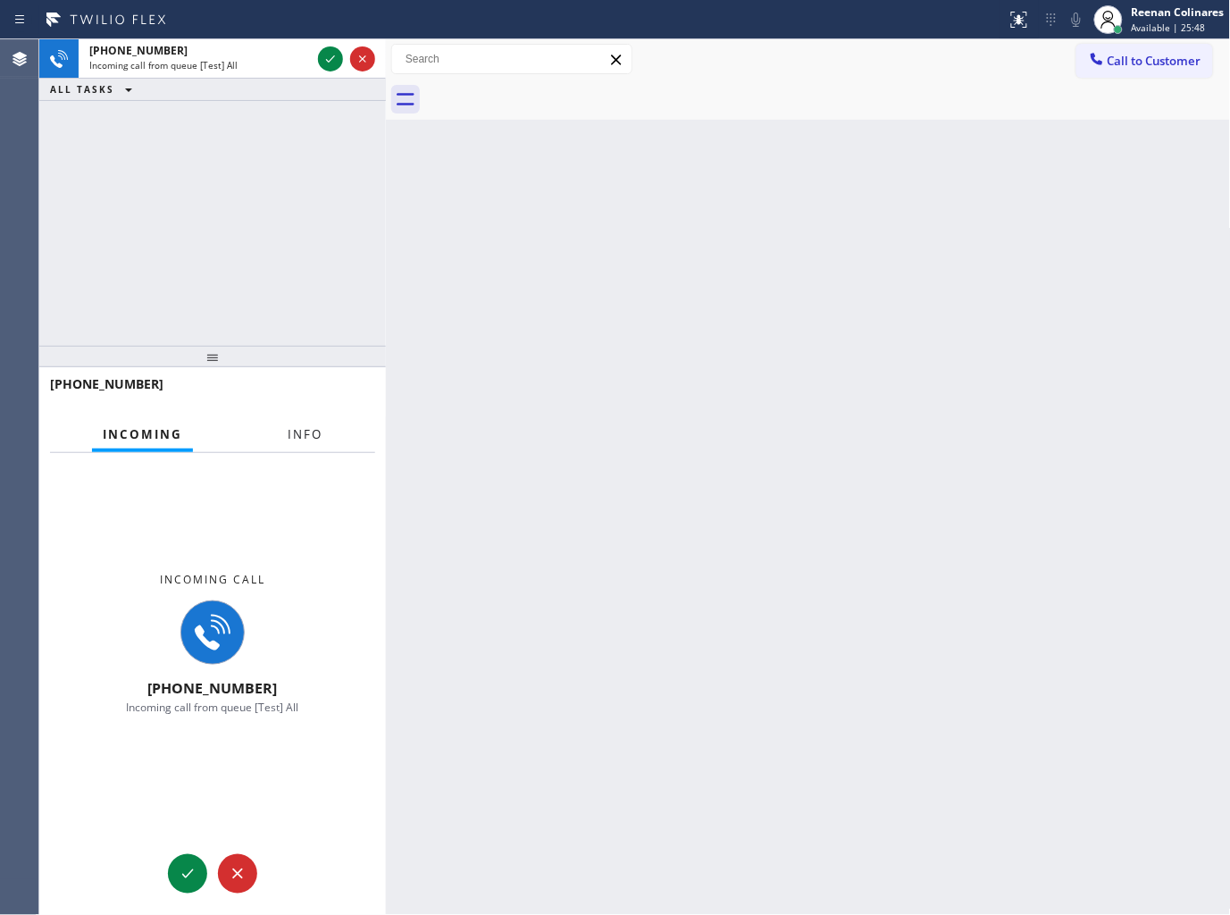
click at [298, 427] on span "Info" at bounding box center [305, 434] width 35 height 16
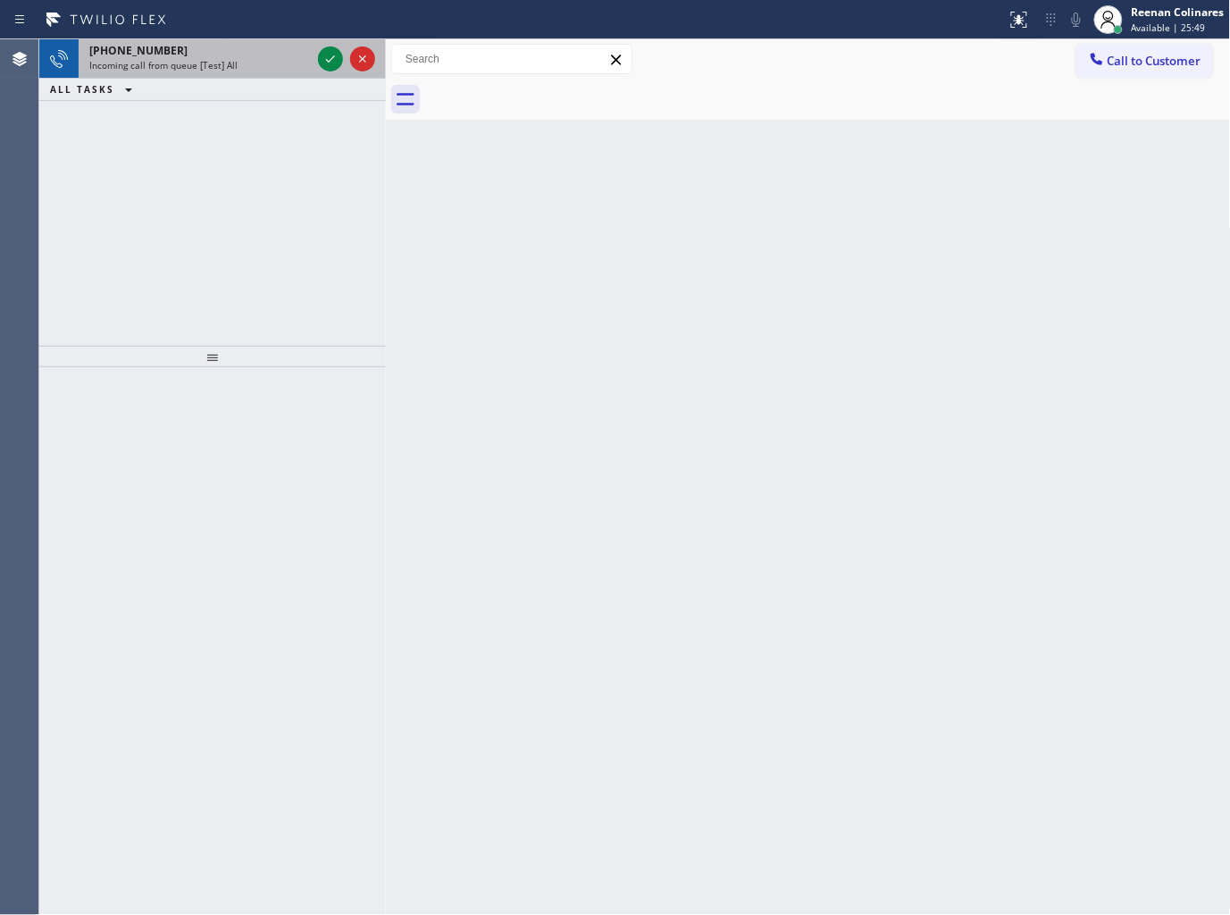
click at [271, 36] on div "Status report No issues detected If you experience an issue, please download th…" at bounding box center [615, 19] width 1230 height 39
click at [311, 55] on div "+13103042395 Incoming call from queue [Test] All" at bounding box center [197, 58] width 236 height 39
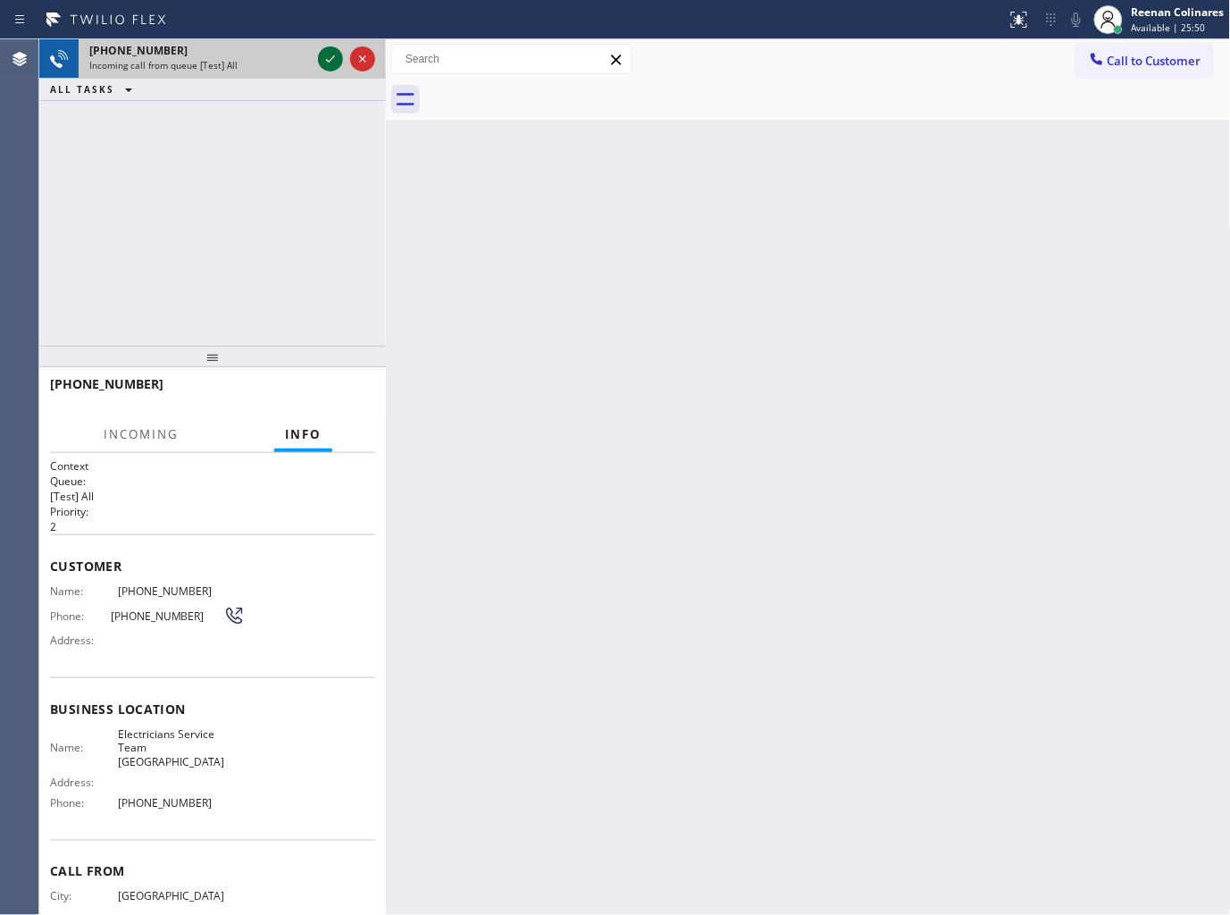
click at [323, 57] on icon at bounding box center [330, 58] width 21 height 21
click at [343, 67] on div at bounding box center [347, 58] width 64 height 39
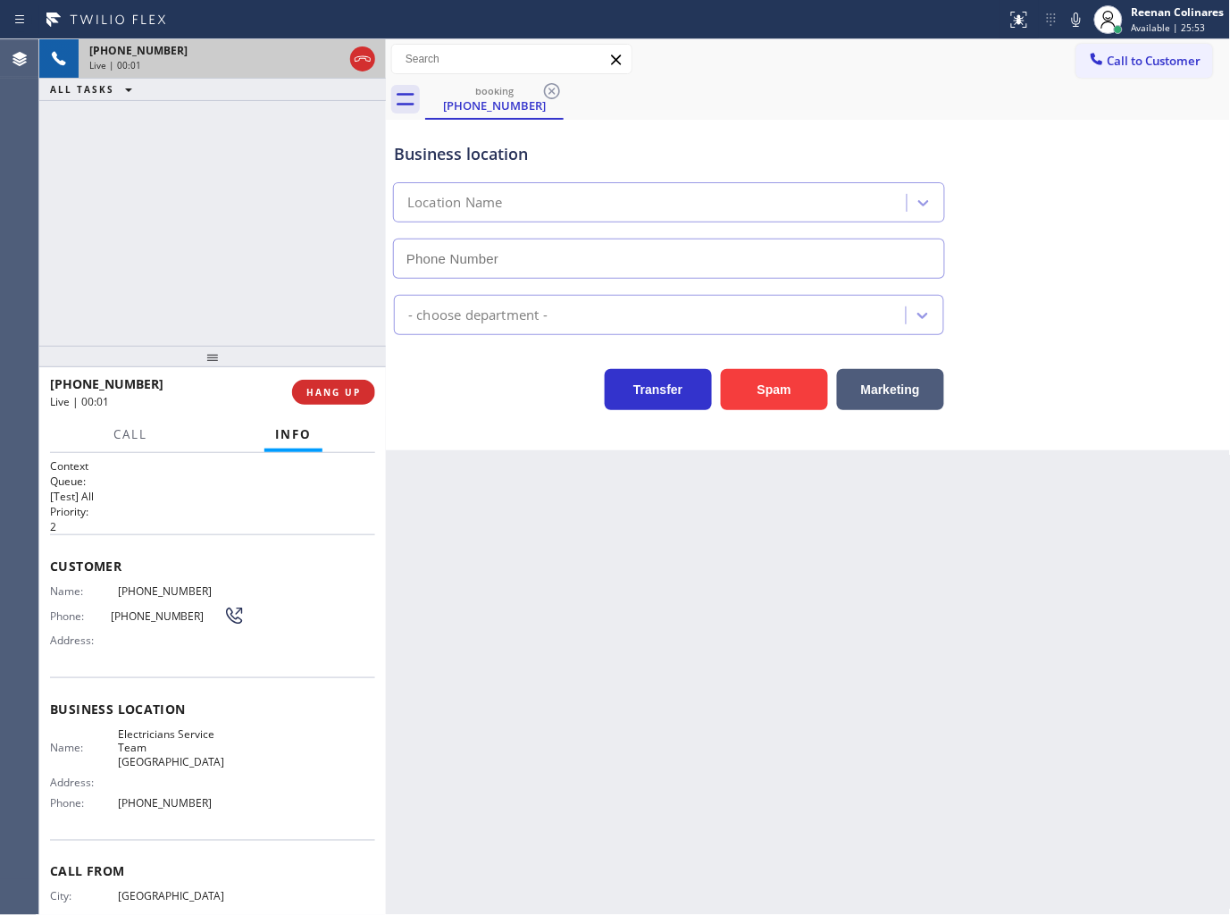
type input "[PHONE_NUMBER]"
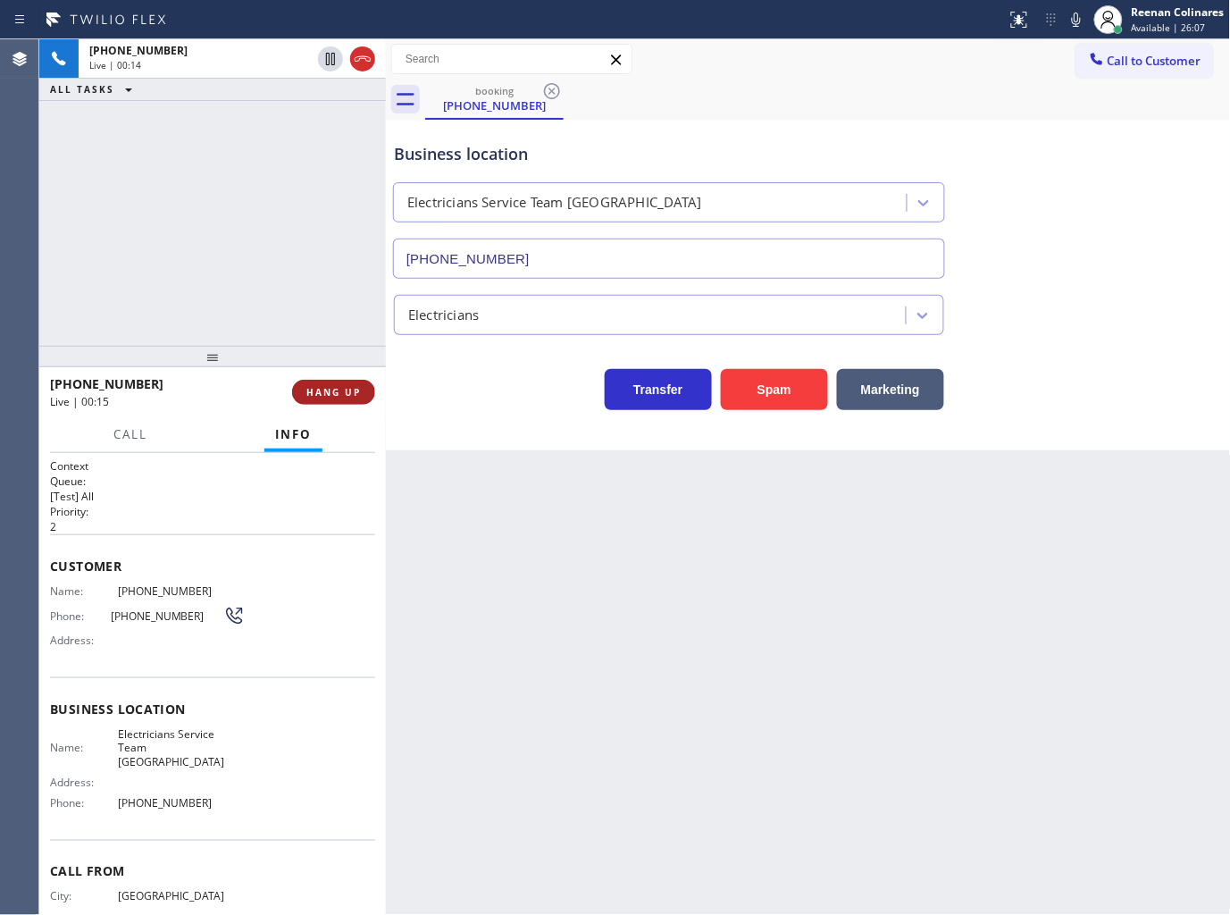
click at [341, 396] on span "HANG UP" at bounding box center [333, 392] width 55 height 13
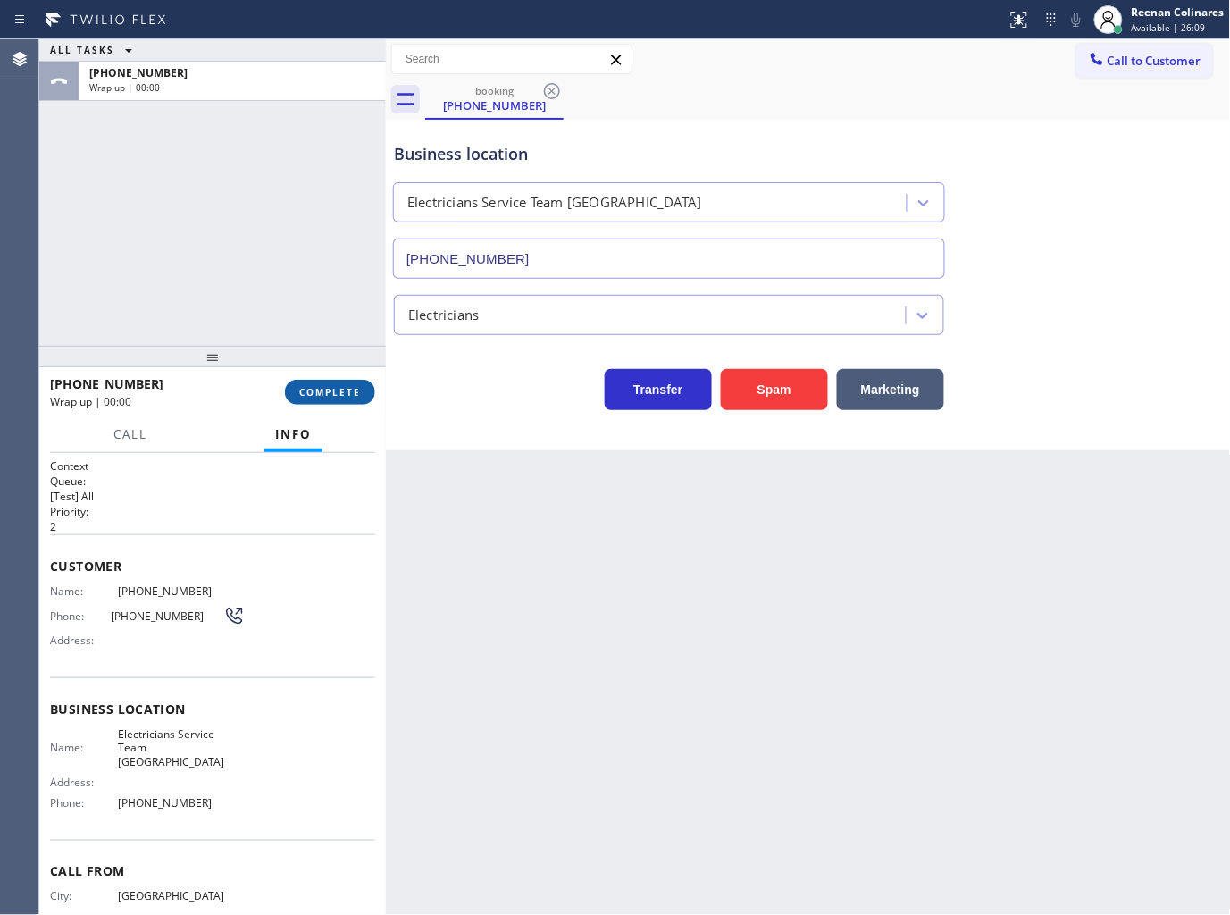
click at [340, 393] on span "COMPLETE" at bounding box center [330, 392] width 62 height 13
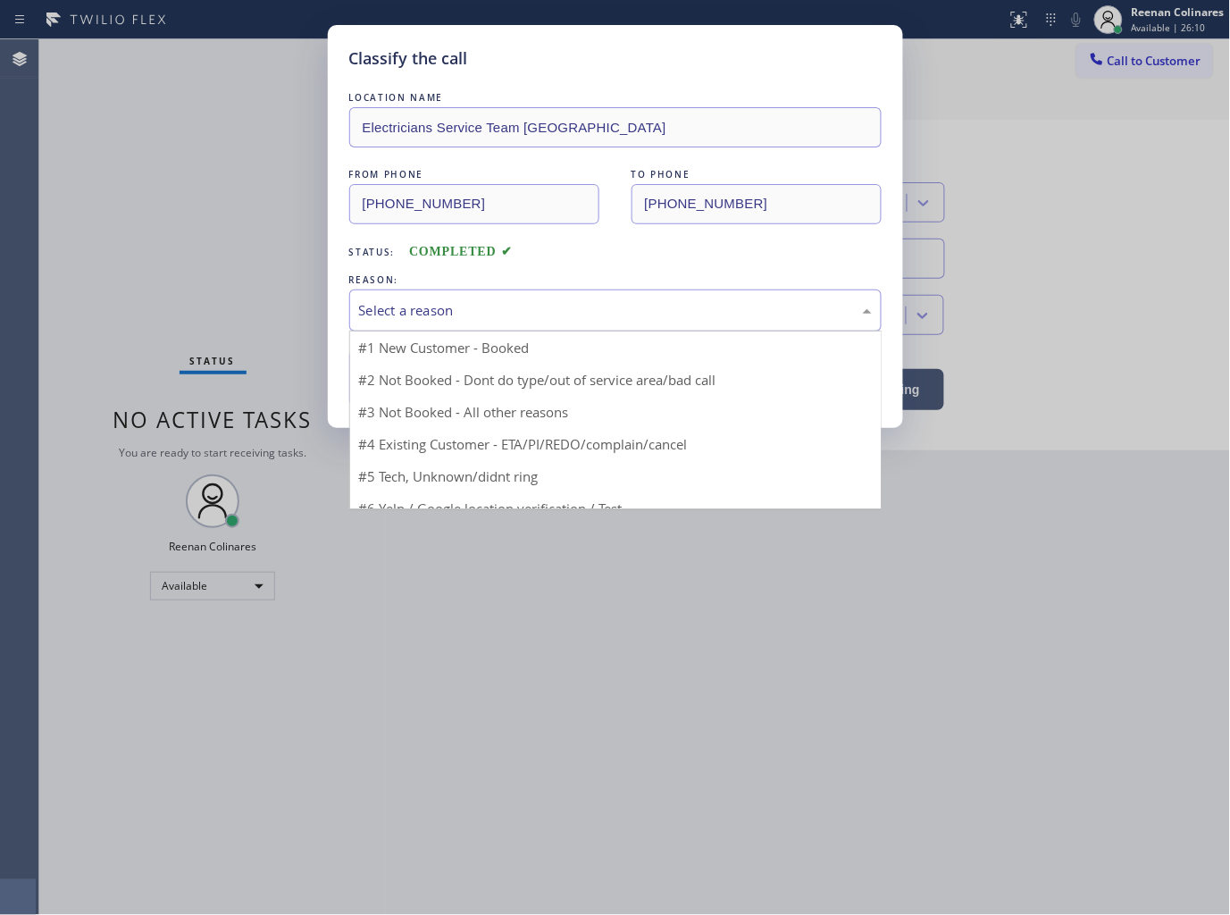
click at [434, 302] on div "Select a reason" at bounding box center [615, 310] width 513 height 21
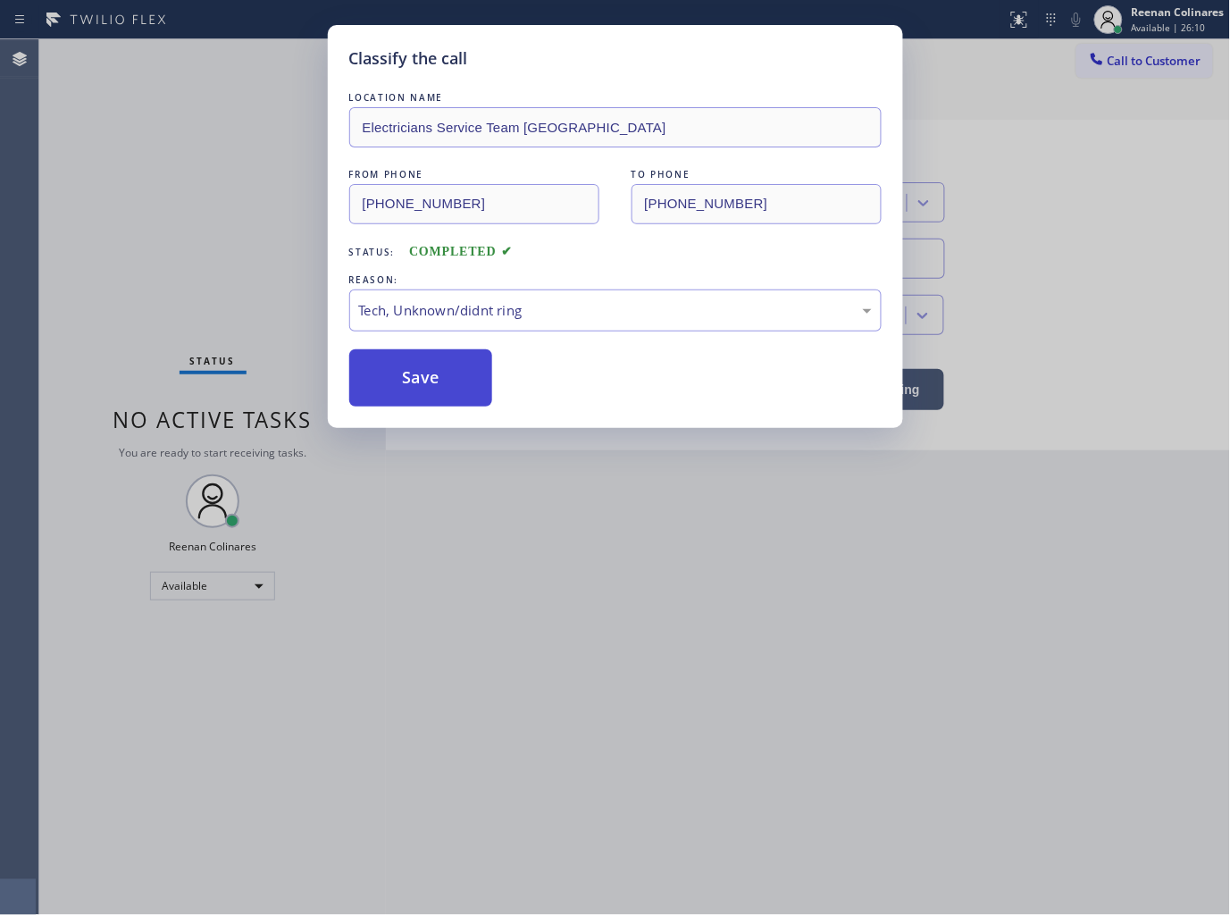
drag, startPoint x: 432, startPoint y: 436, endPoint x: 427, endPoint y: 368, distance: 68.1
click at [427, 368] on button "Save" at bounding box center [421, 377] width 144 height 57
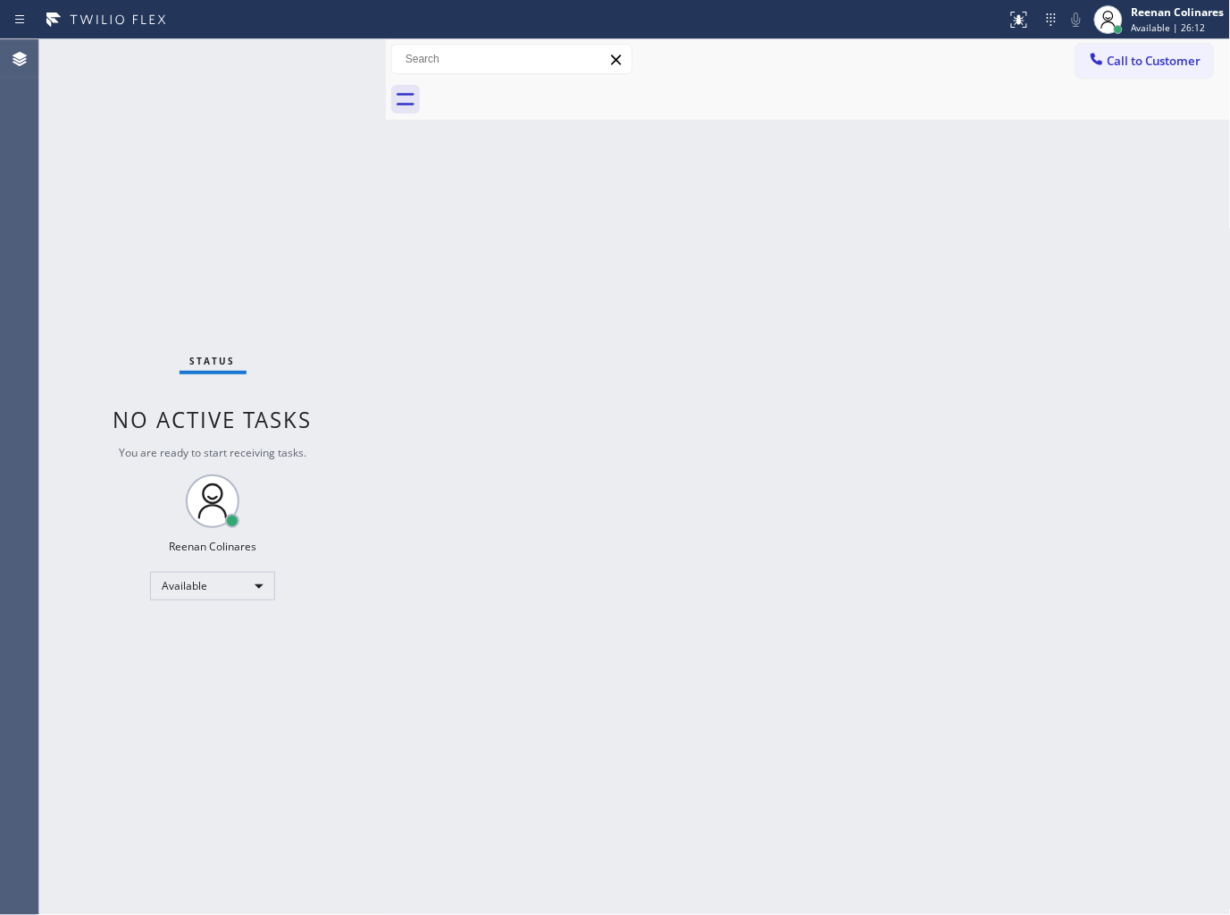
click at [666, 297] on div "Back to Dashboard Change Sender ID Customers Technicians Select a contact Outbo…" at bounding box center [808, 477] width 845 height 876
click at [679, 273] on div "Back to Dashboard Change Sender ID Customers Technicians Select a contact Outbo…" at bounding box center [808, 477] width 845 height 876
click at [679, 269] on div "Back to Dashboard Change Sender ID Customers Technicians Select a contact Outbo…" at bounding box center [808, 477] width 845 height 876
click at [810, 241] on div "Back to Dashboard Change Sender ID Customers Technicians Select a contact Outbo…" at bounding box center [808, 477] width 845 height 876
click at [801, 232] on div "Back to Dashboard Change Sender ID Customers Technicians Select a contact Outbo…" at bounding box center [808, 477] width 845 height 876
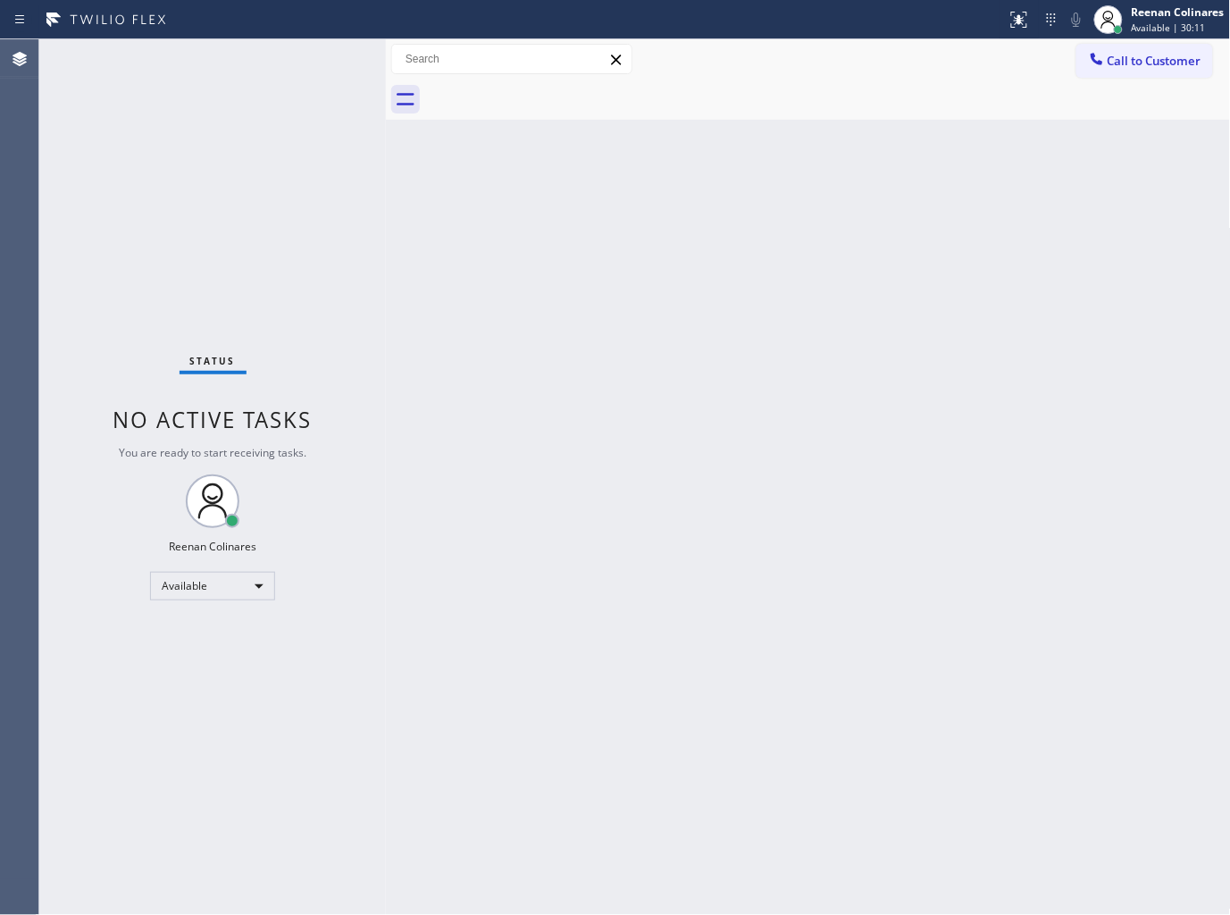
drag, startPoint x: 796, startPoint y: 349, endPoint x: 809, endPoint y: 332, distance: 21.1
click at [801, 345] on div "Back to Dashboard Change Sender ID Customers Technicians Select a contact Outbo…" at bounding box center [808, 477] width 845 height 876
click at [745, 269] on div "Back to Dashboard Change Sender ID Customers Technicians Select a contact Outbo…" at bounding box center [808, 477] width 845 height 876
click at [729, 740] on div "Back to Dashboard Change Sender ID Customers Technicians Select a contact Outbo…" at bounding box center [808, 477] width 845 height 876
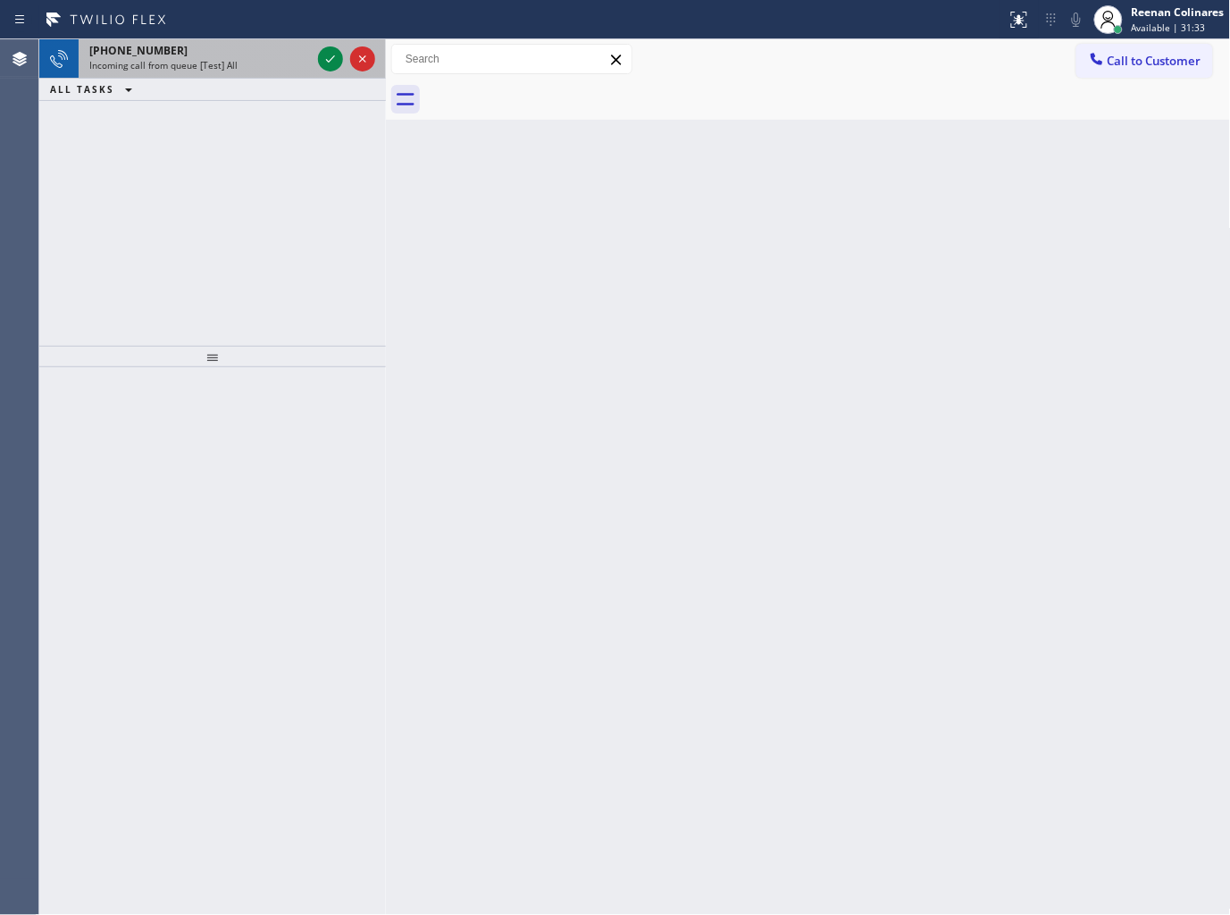
click at [181, 55] on div "[PHONE_NUMBER]" at bounding box center [200, 50] width 222 height 15
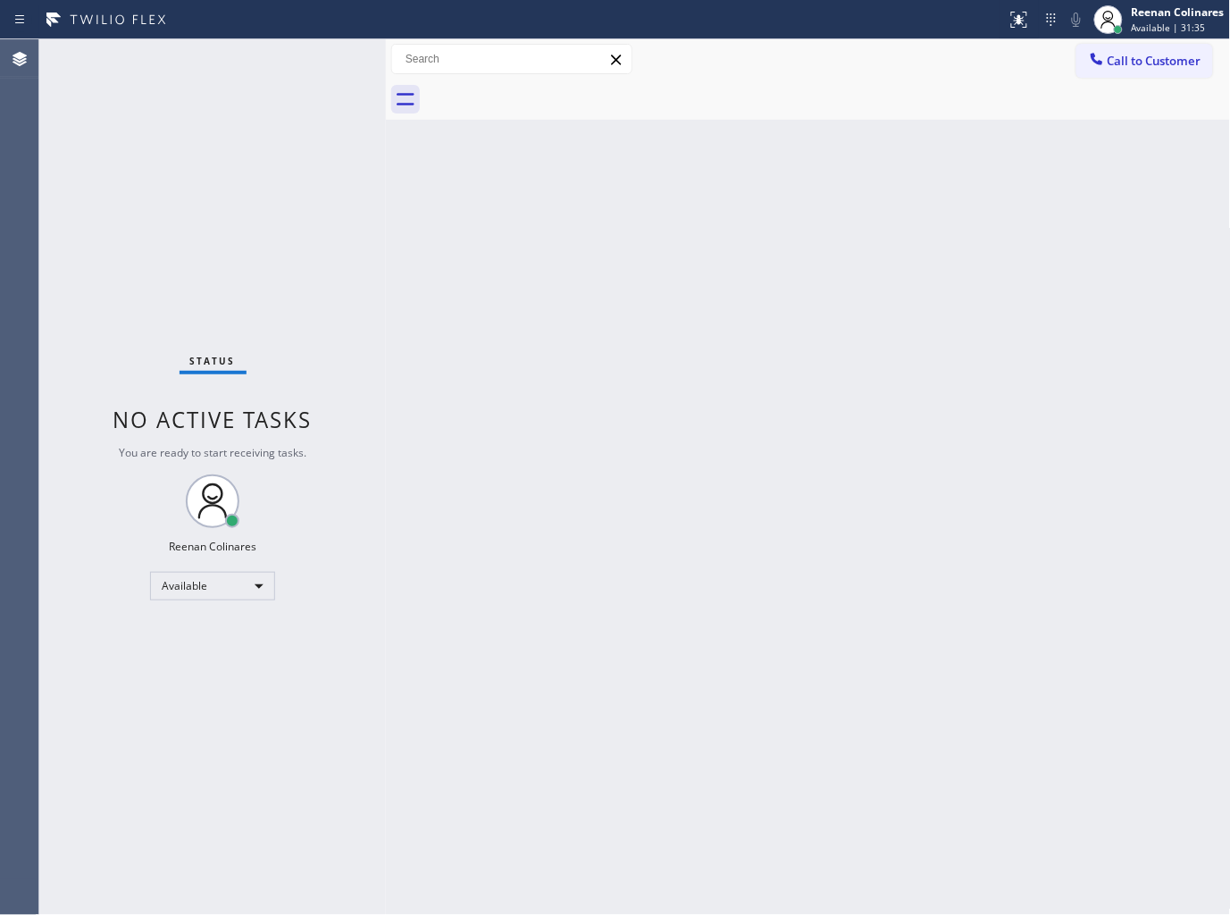
click at [295, 72] on div "Status No active tasks You are ready to start receiving tasks. Reenan Colinares…" at bounding box center [212, 477] width 347 height 876
click at [550, 329] on div "Back to Dashboard Change Sender ID Customers Technicians Select a contact Outbo…" at bounding box center [808, 477] width 845 height 876
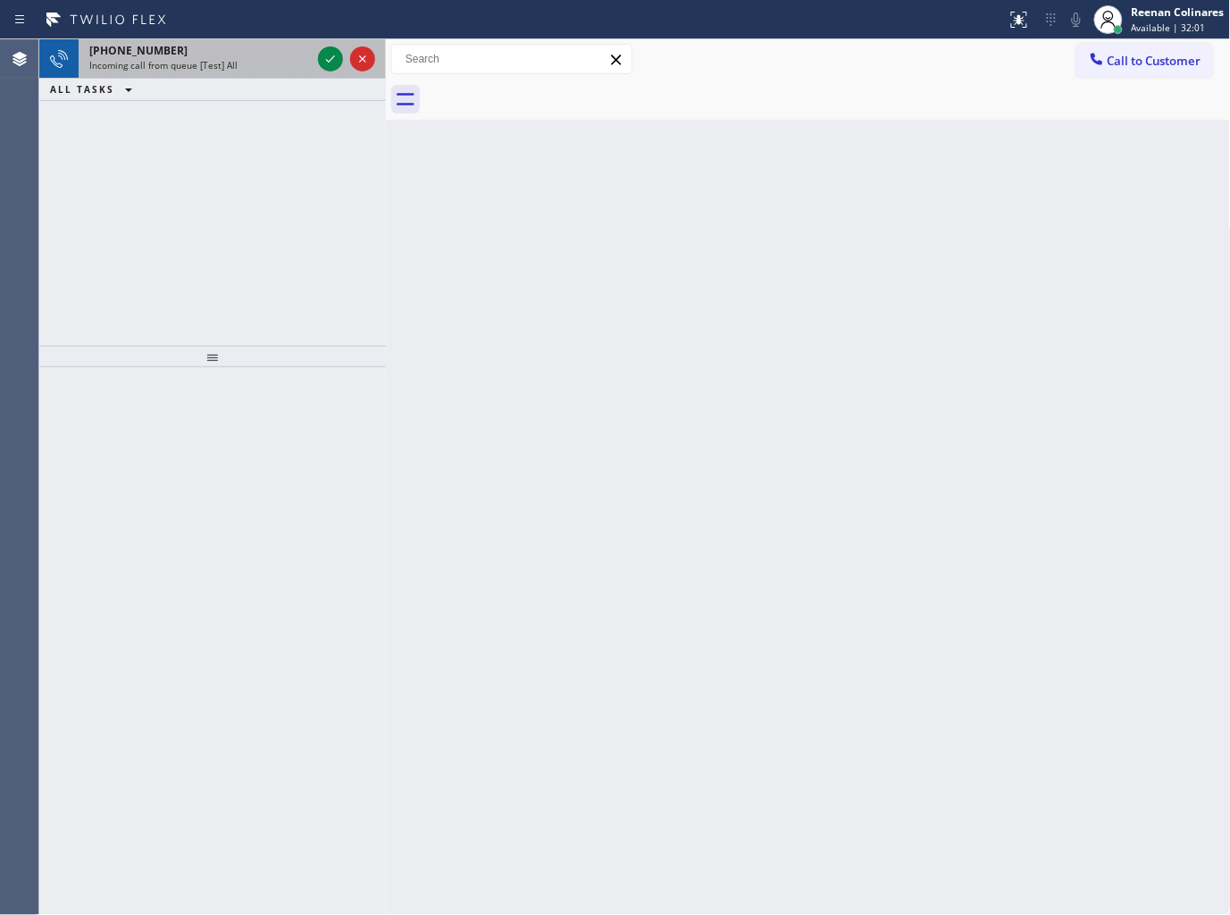
click at [230, 67] on span "Incoming call from queue [Test] All" at bounding box center [163, 65] width 148 height 13
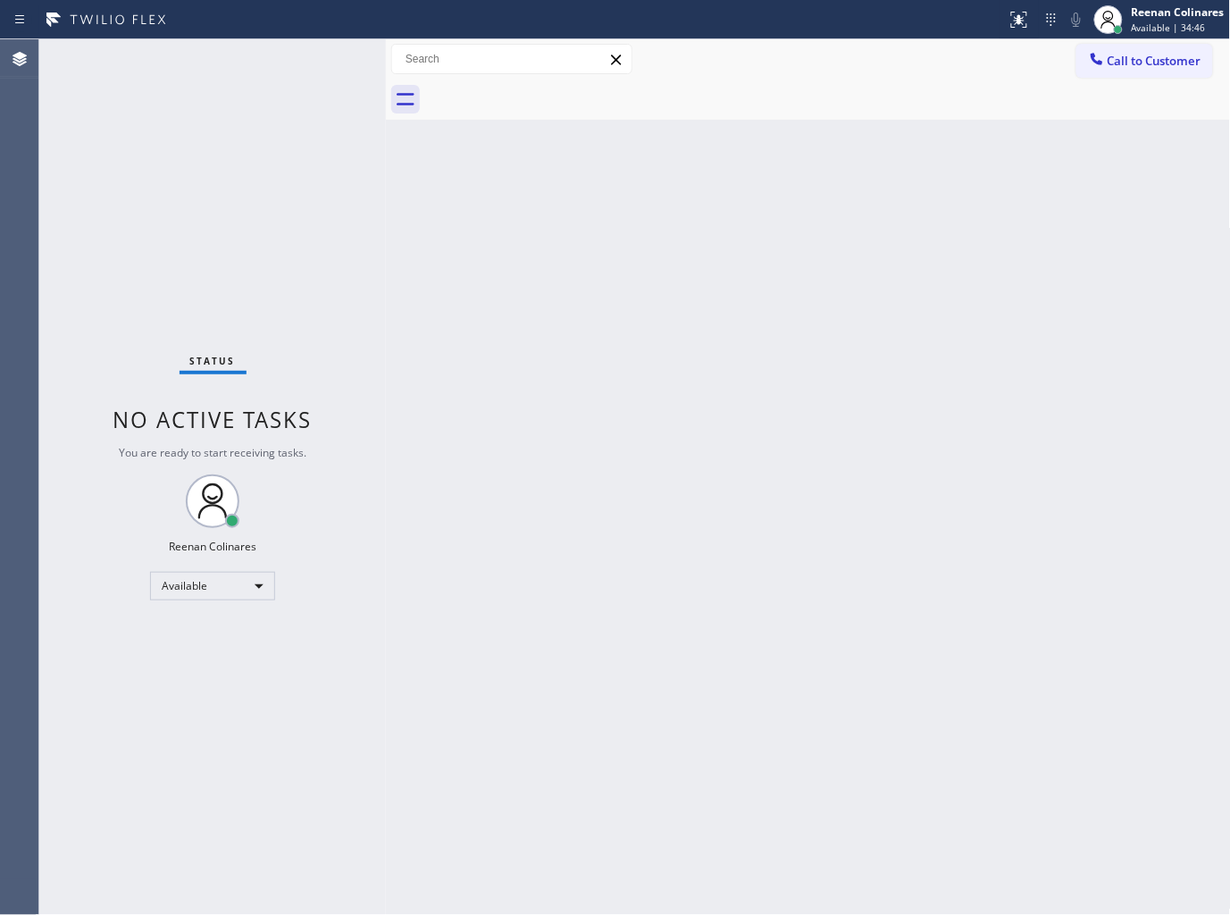
click at [895, 348] on div "Back to Dashboard Change Sender ID Customers Technicians Select a contact Outbo…" at bounding box center [808, 477] width 845 height 876
click at [766, 189] on div "Back to Dashboard Change Sender ID Customers Technicians Select a contact Outbo…" at bounding box center [808, 477] width 845 height 876
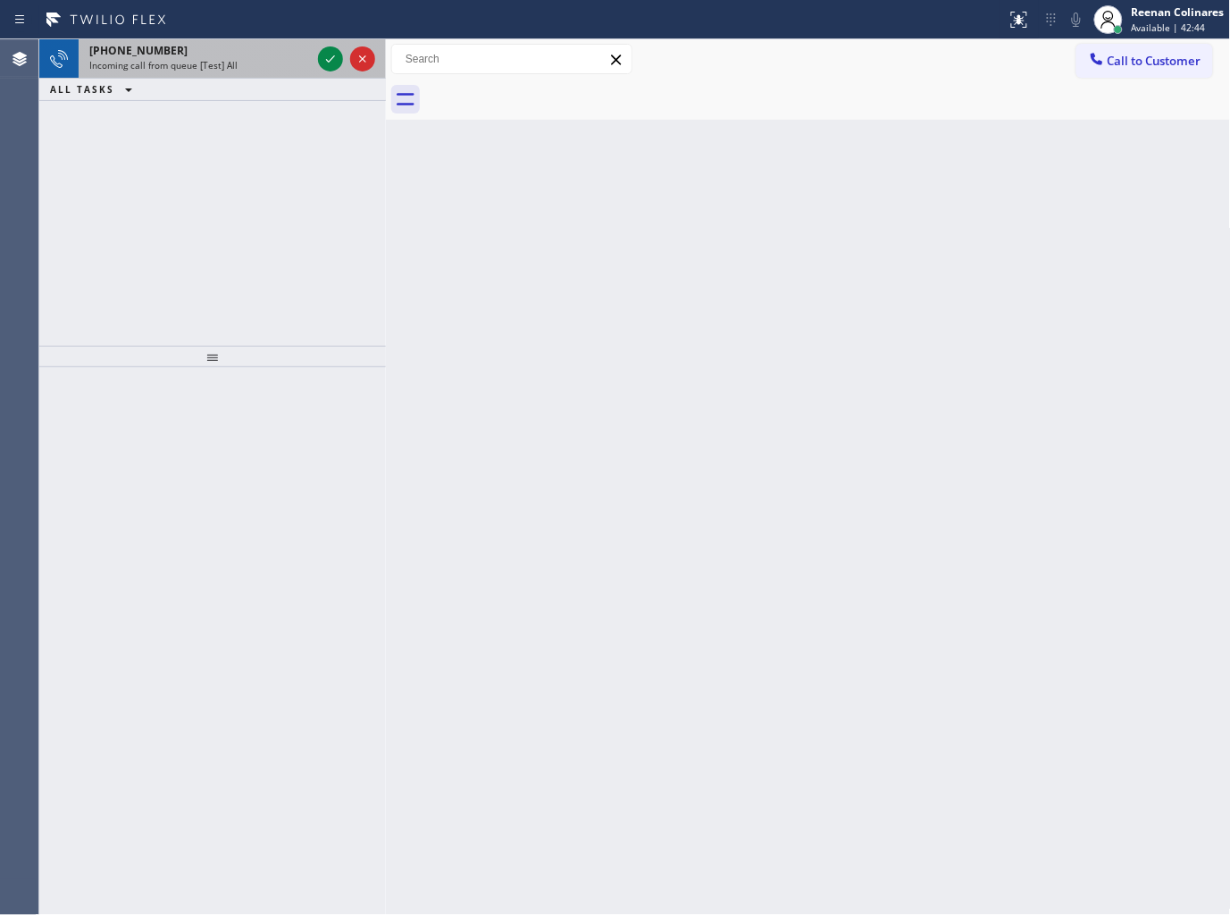
click at [194, 66] on span "Incoming call from queue [Test] All" at bounding box center [163, 65] width 148 height 13
click at [270, 60] on div "Incoming call from queue [Test] All" at bounding box center [200, 65] width 222 height 13
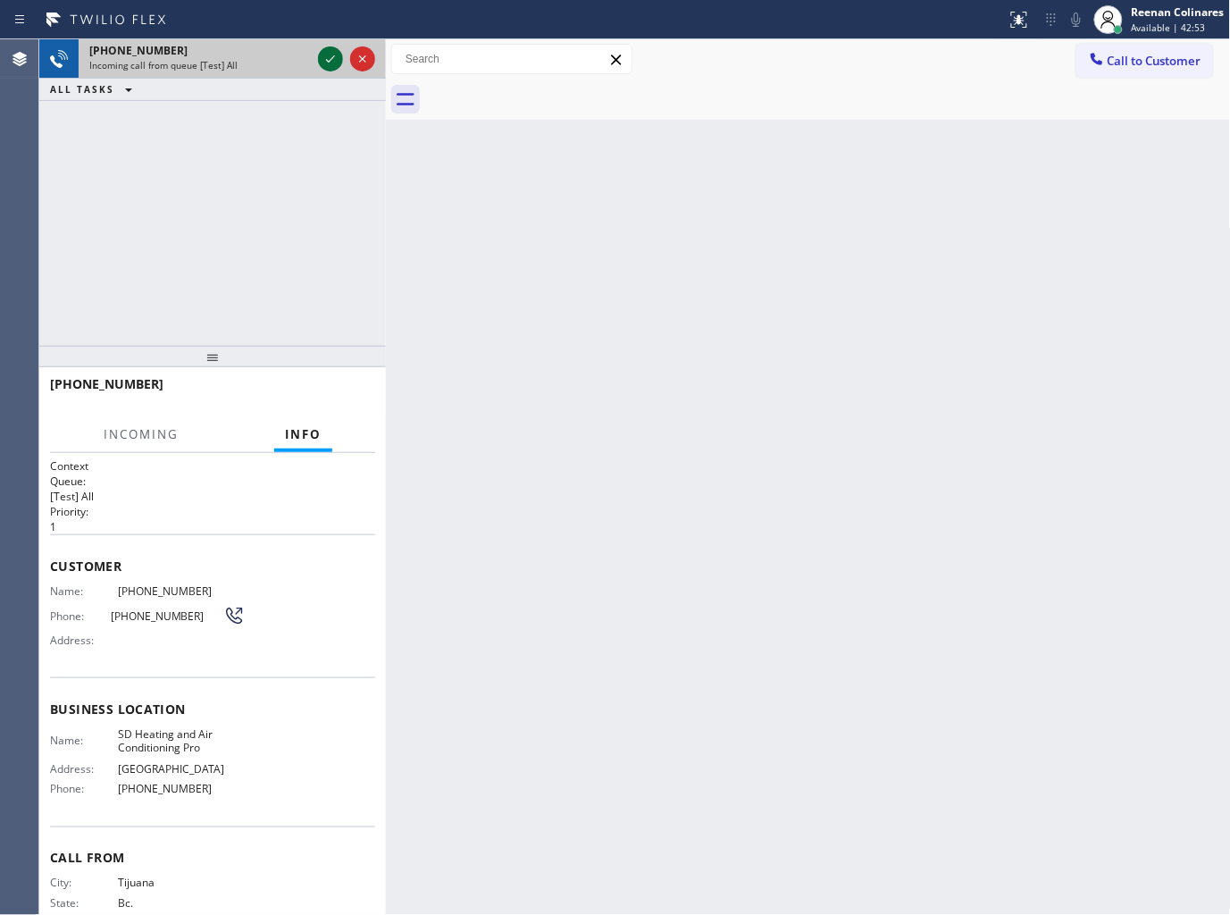
click at [327, 59] on icon at bounding box center [330, 58] width 21 height 21
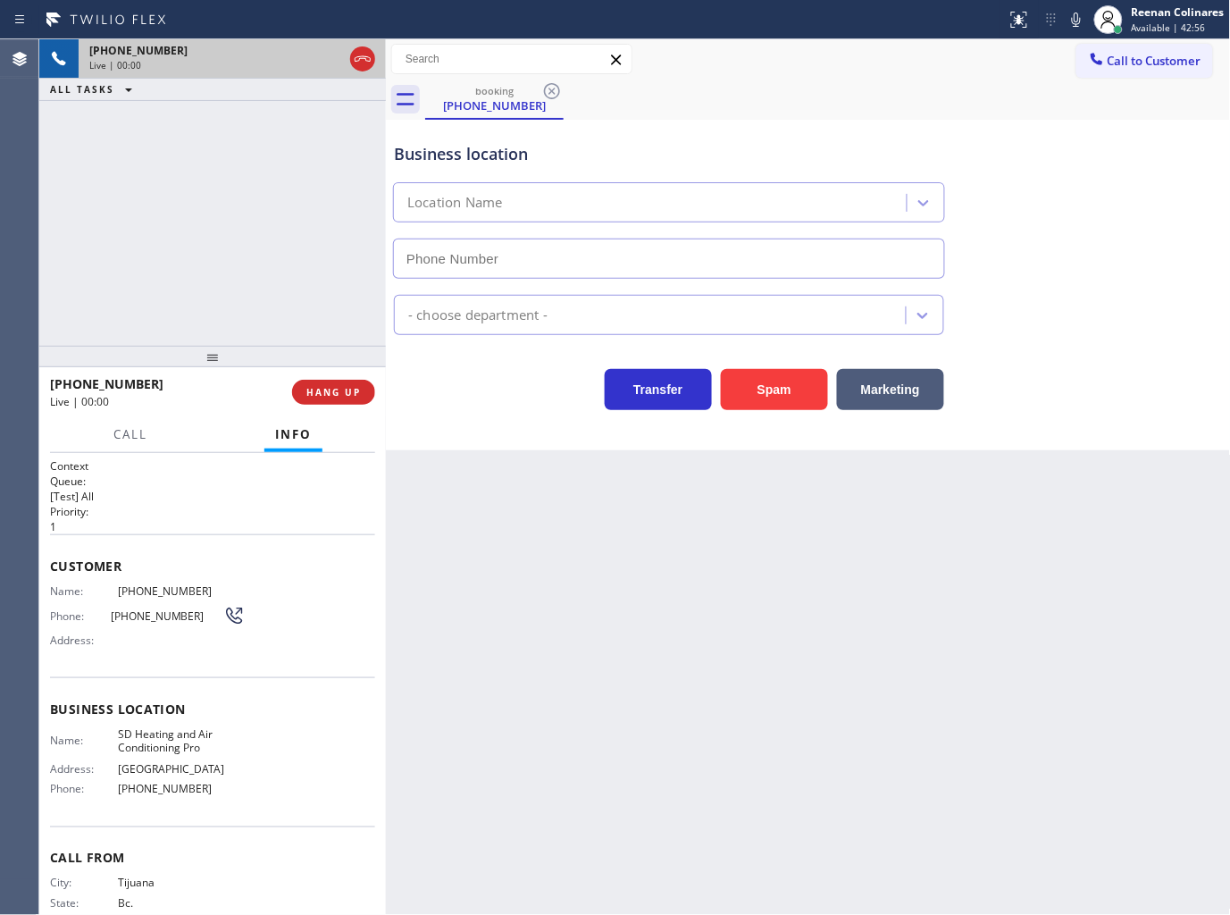
type input "[PHONE_NUMBER]"
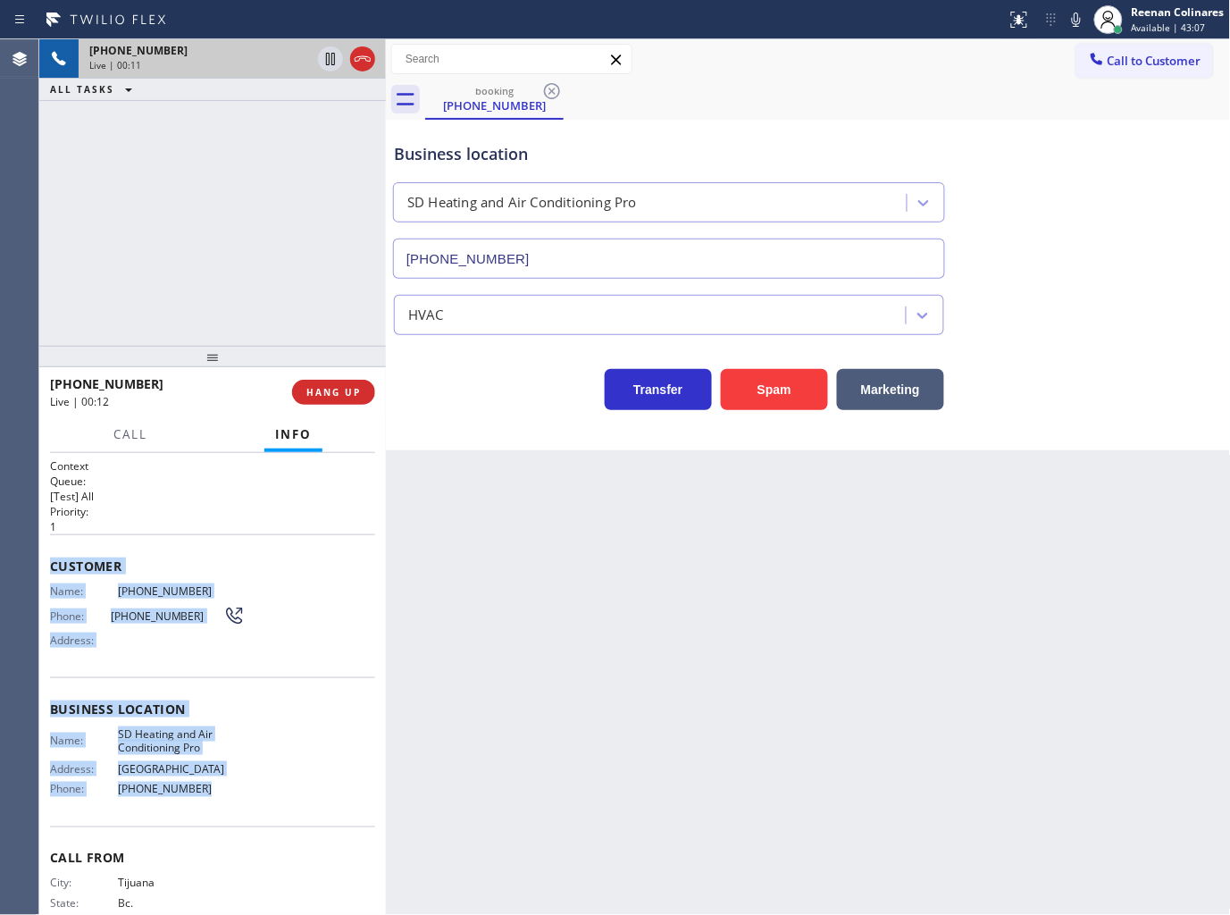
drag, startPoint x: 50, startPoint y: 559, endPoint x: 554, endPoint y: 879, distance: 596.9
click at [273, 802] on div "Context Queue: [Test] All Priority: 1 Customer Name: [PHONE_NUMBER] Phone: [PHO…" at bounding box center [212, 709] width 325 height 503
copy div "Customer Name: [PHONE_NUMBER] Phone: [PHONE_NUMBER] Address: Business location …"
click at [1078, 16] on icon at bounding box center [1076, 19] width 21 height 21
click at [1073, 19] on icon at bounding box center [1076, 20] width 9 height 14
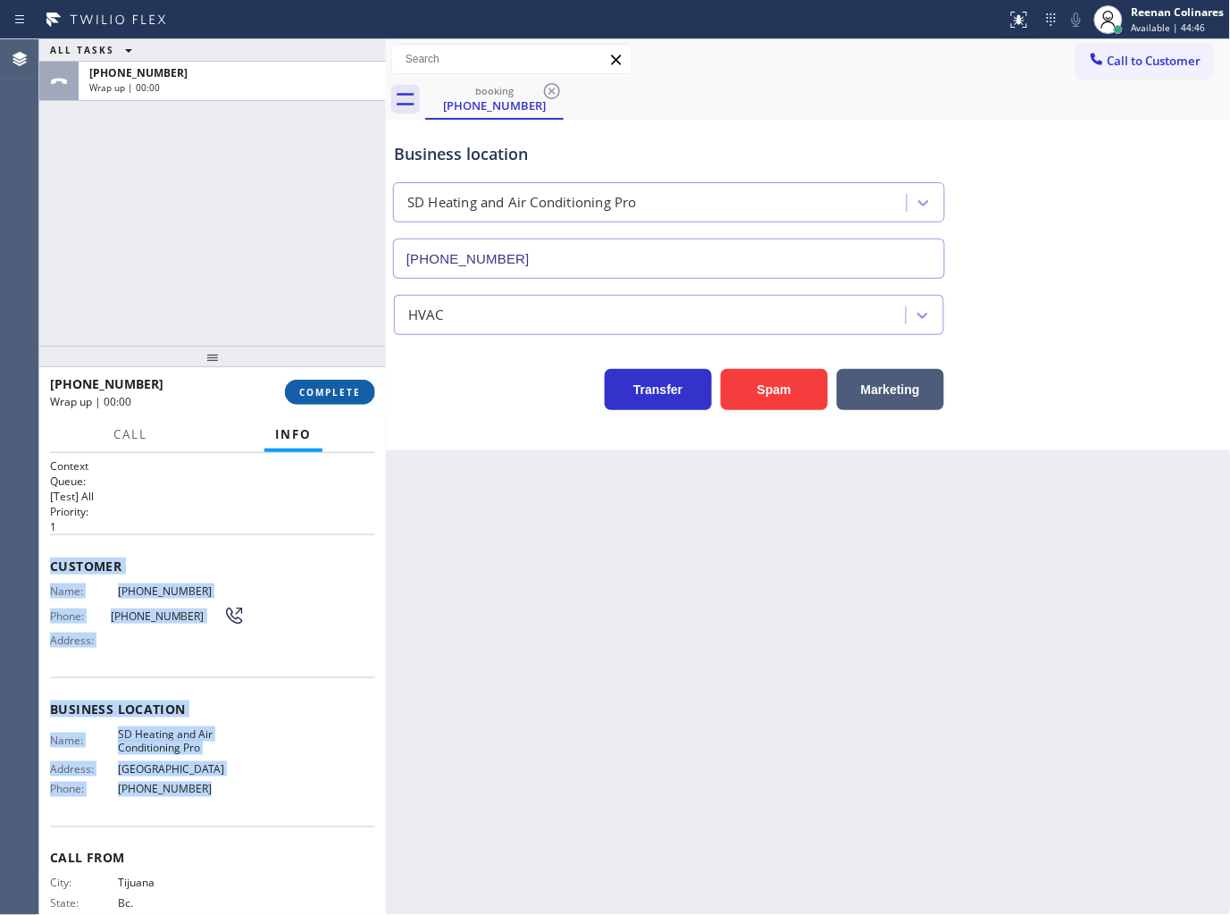
click at [355, 390] on span "COMPLETE" at bounding box center [330, 392] width 62 height 13
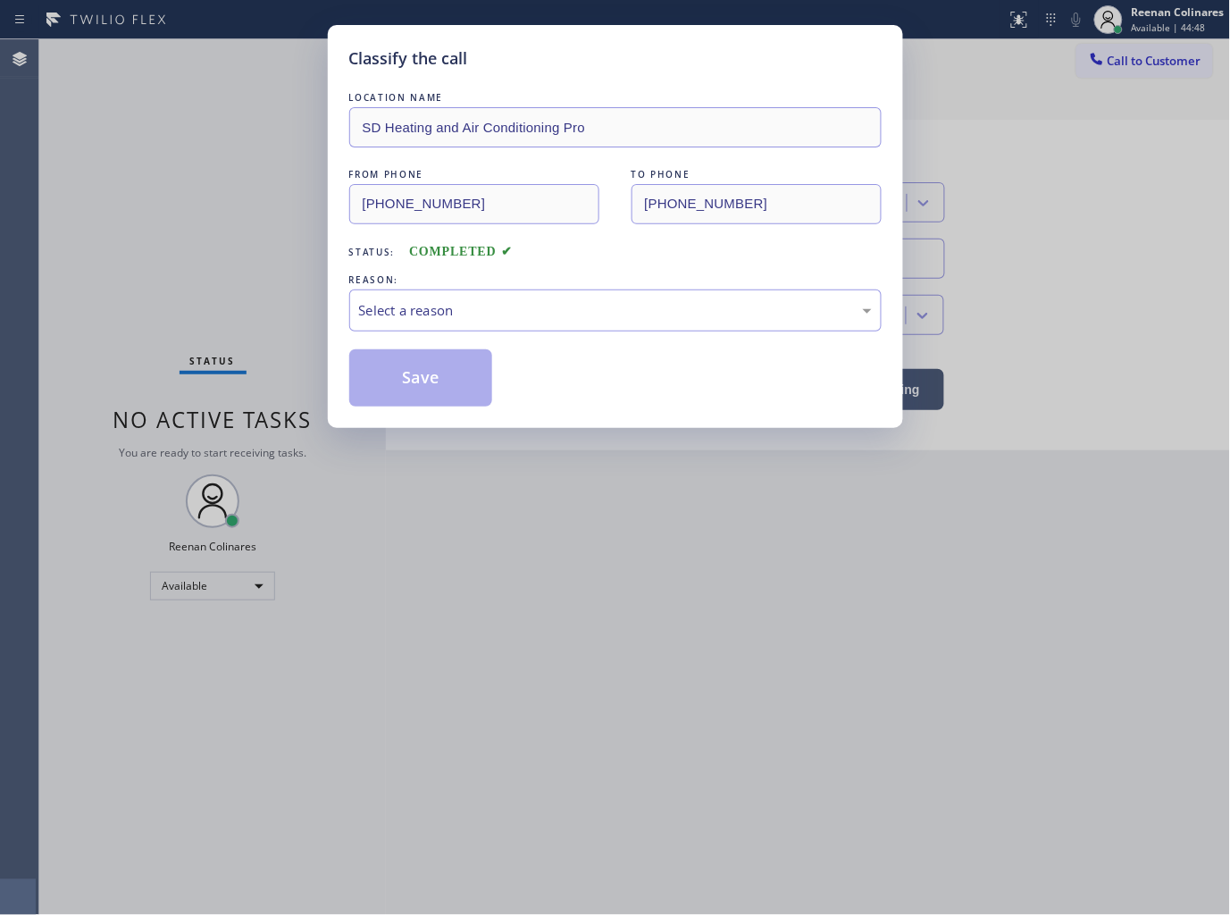
click at [443, 280] on div "REASON:" at bounding box center [615, 280] width 533 height 19
click at [440, 297] on div "REASON: Select a reason" at bounding box center [615, 301] width 533 height 61
click at [490, 300] on div "Select a reason" at bounding box center [615, 310] width 513 height 21
drag, startPoint x: 426, startPoint y: 377, endPoint x: 281, endPoint y: 273, distance: 178.0
click at [415, 373] on button "Save" at bounding box center [421, 377] width 144 height 57
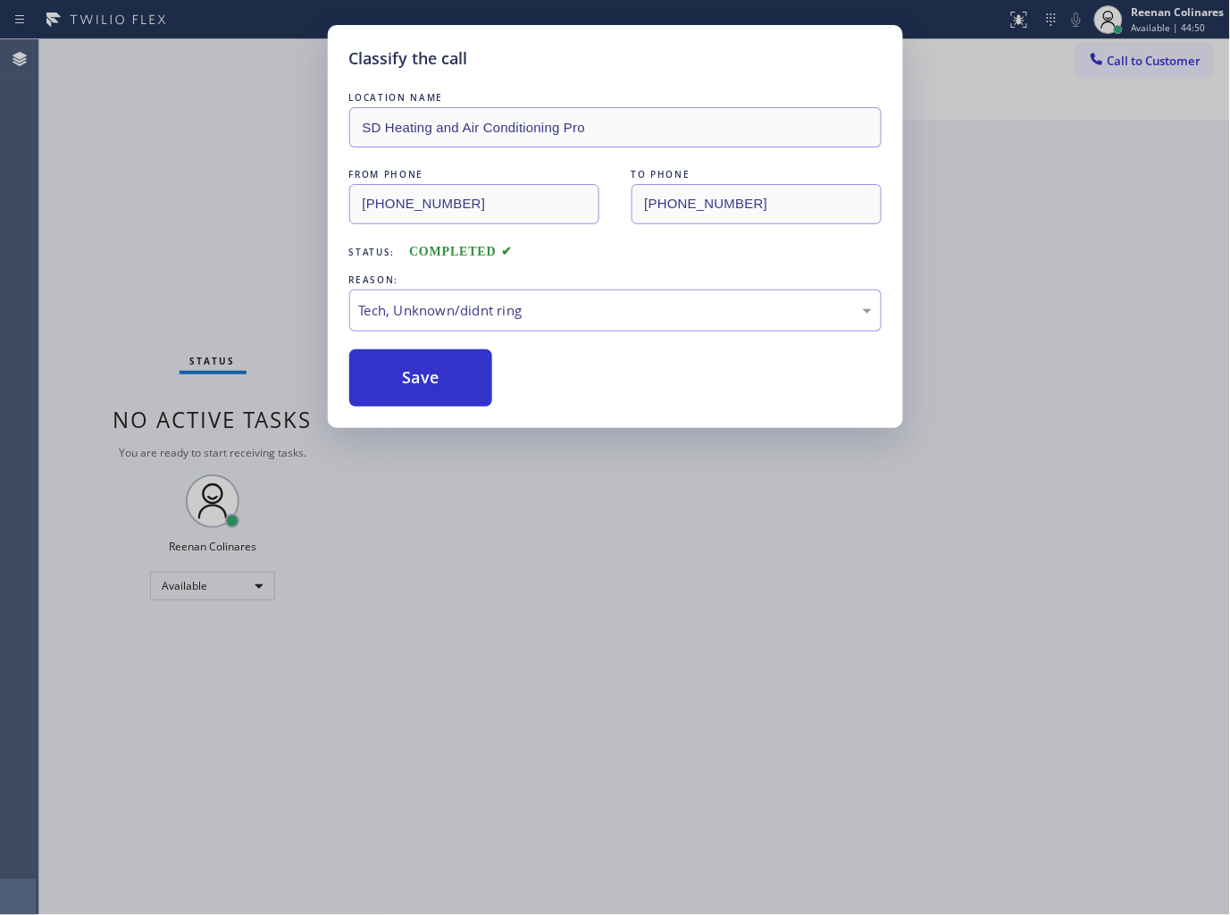
click at [281, 273] on div "Classify the call LOCATION NAME SD Heating and Air Conditioning Pro FROM PHONE …" at bounding box center [615, 457] width 1230 height 915
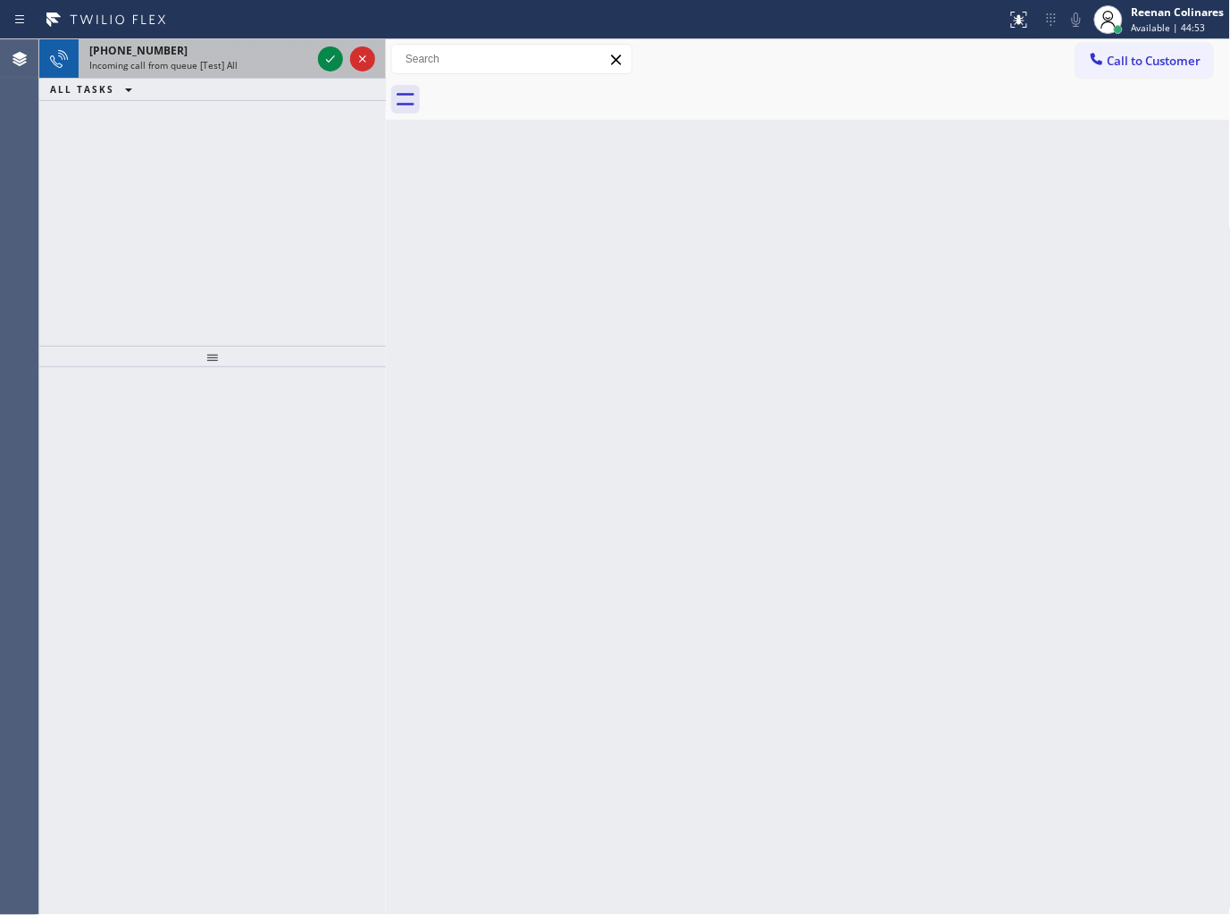
click at [218, 47] on div "[PHONE_NUMBER]" at bounding box center [200, 50] width 222 height 15
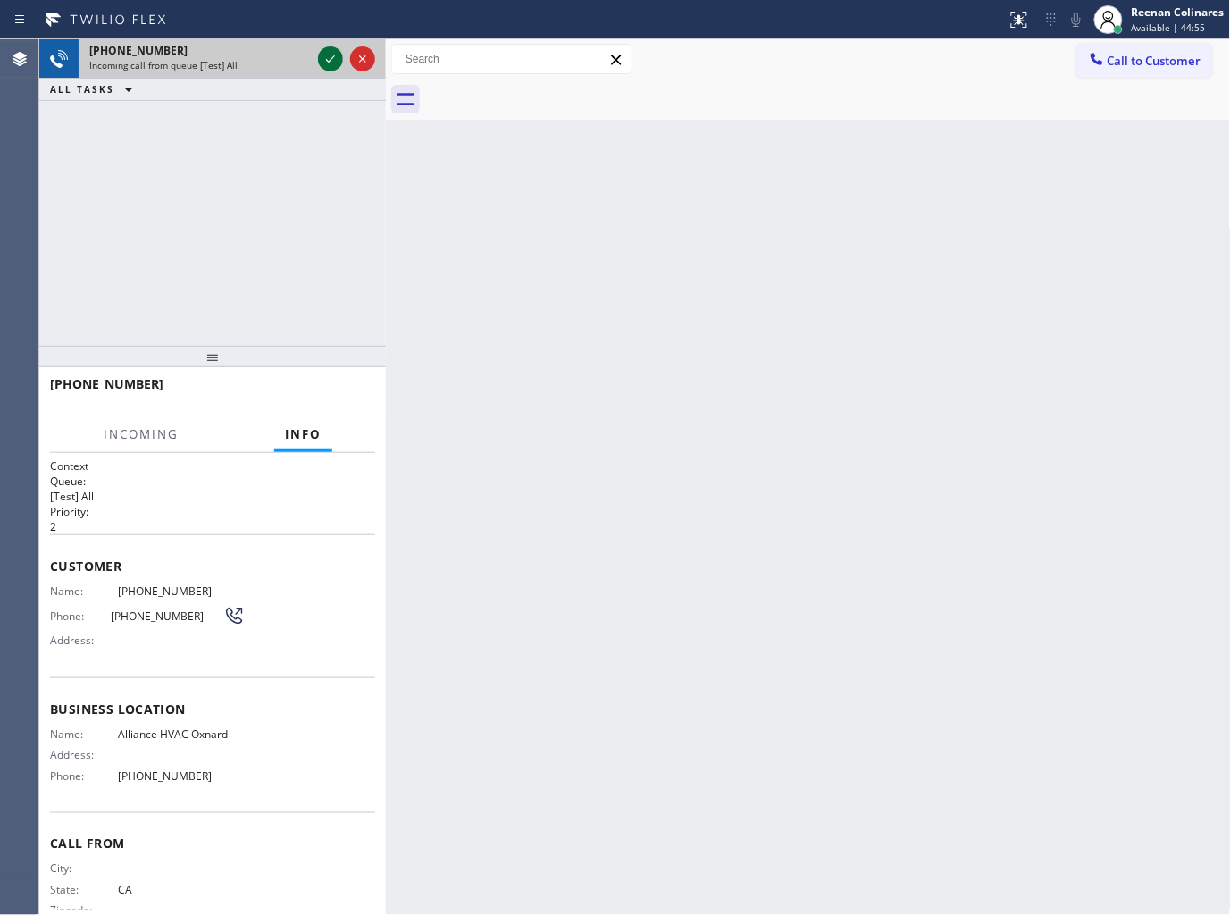
click at [331, 57] on icon at bounding box center [330, 58] width 21 height 21
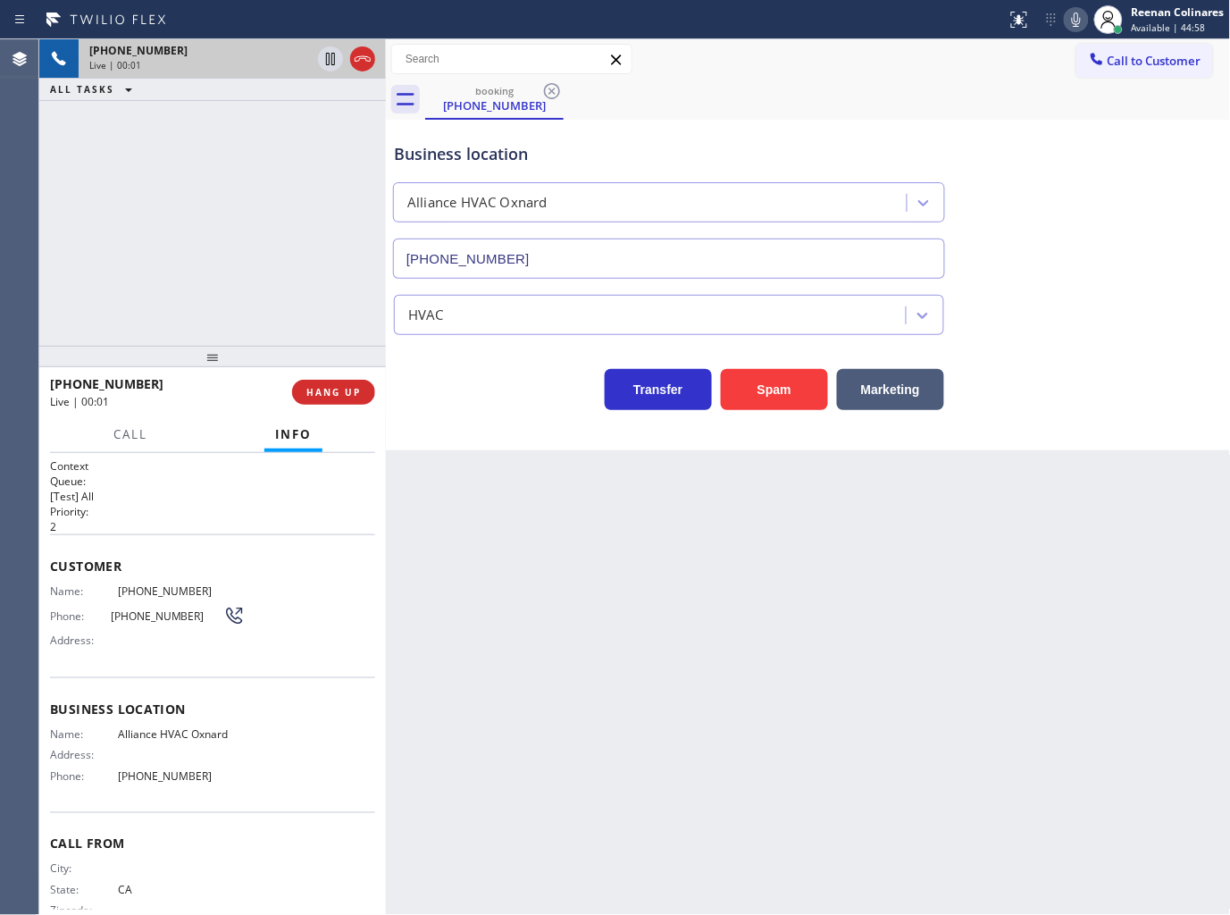
type input "[PHONE_NUMBER]"
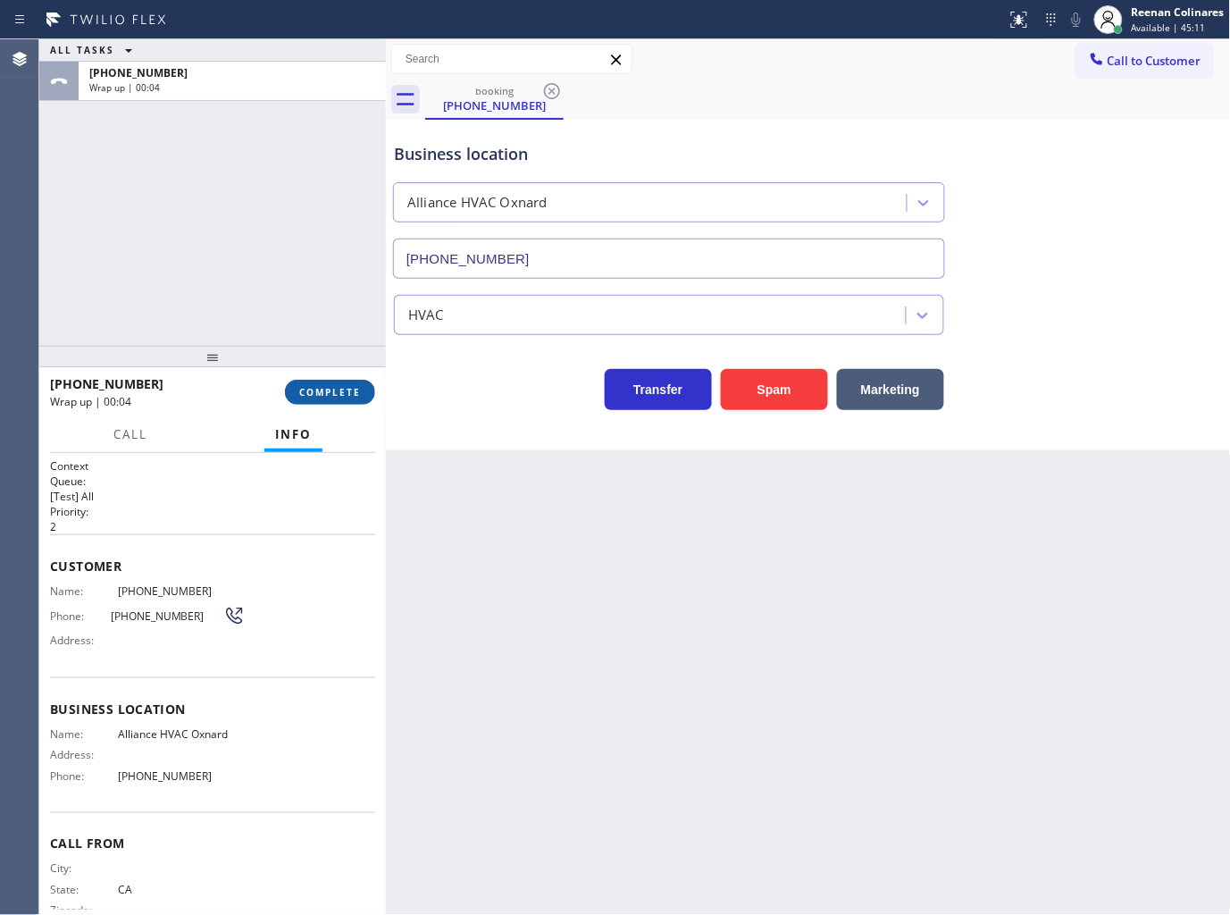
click at [325, 390] on span "COMPLETE" at bounding box center [330, 392] width 62 height 13
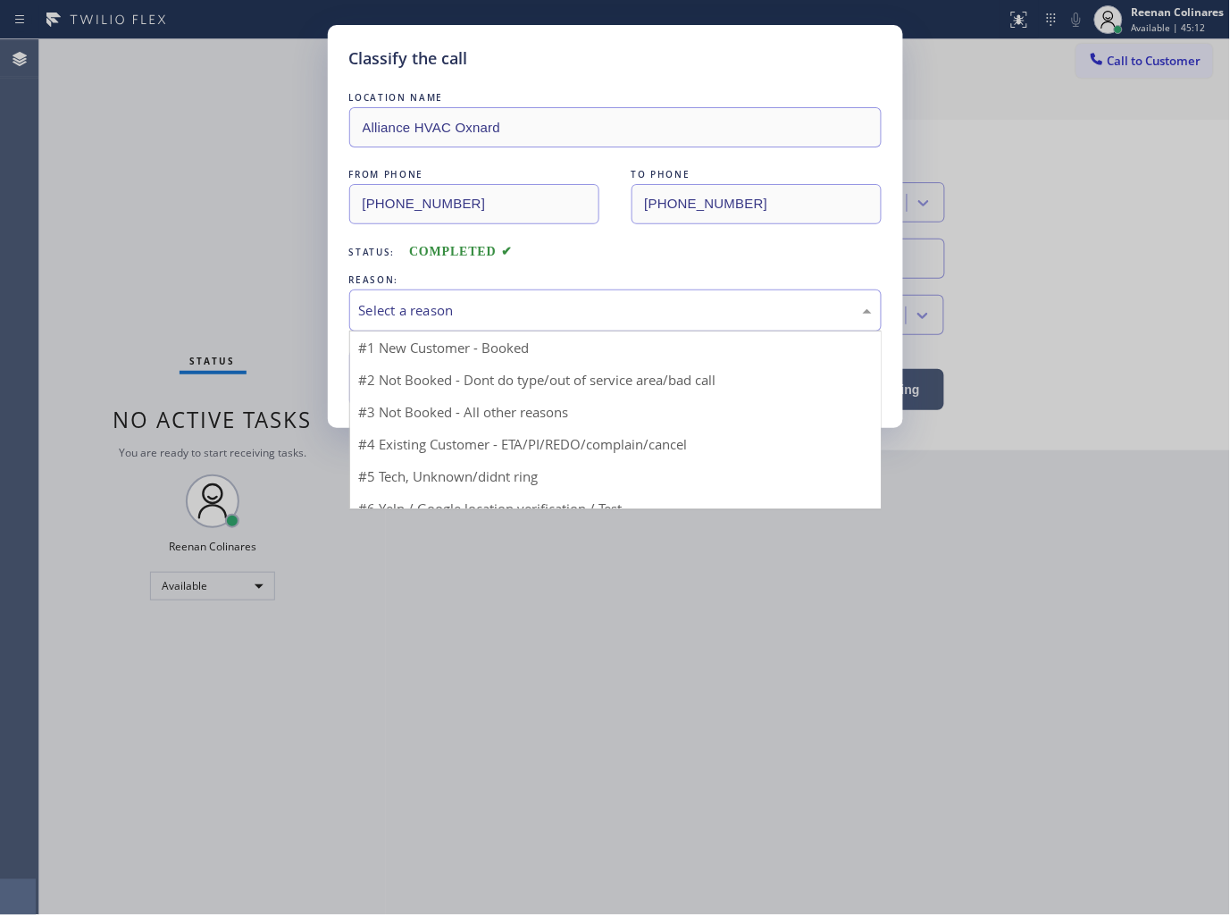
click at [412, 311] on div "Select a reason" at bounding box center [615, 310] width 513 height 21
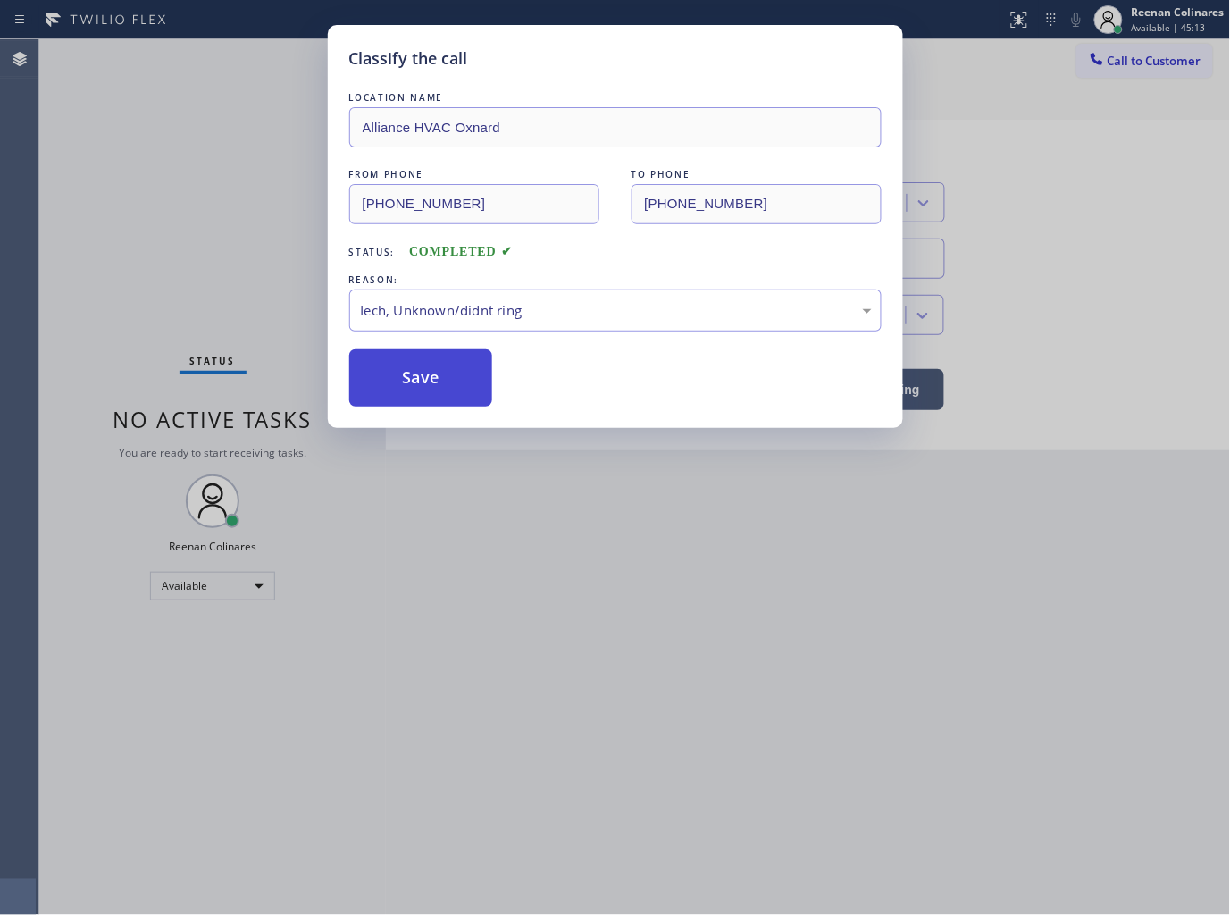
click at [386, 382] on button "Save" at bounding box center [421, 377] width 144 height 57
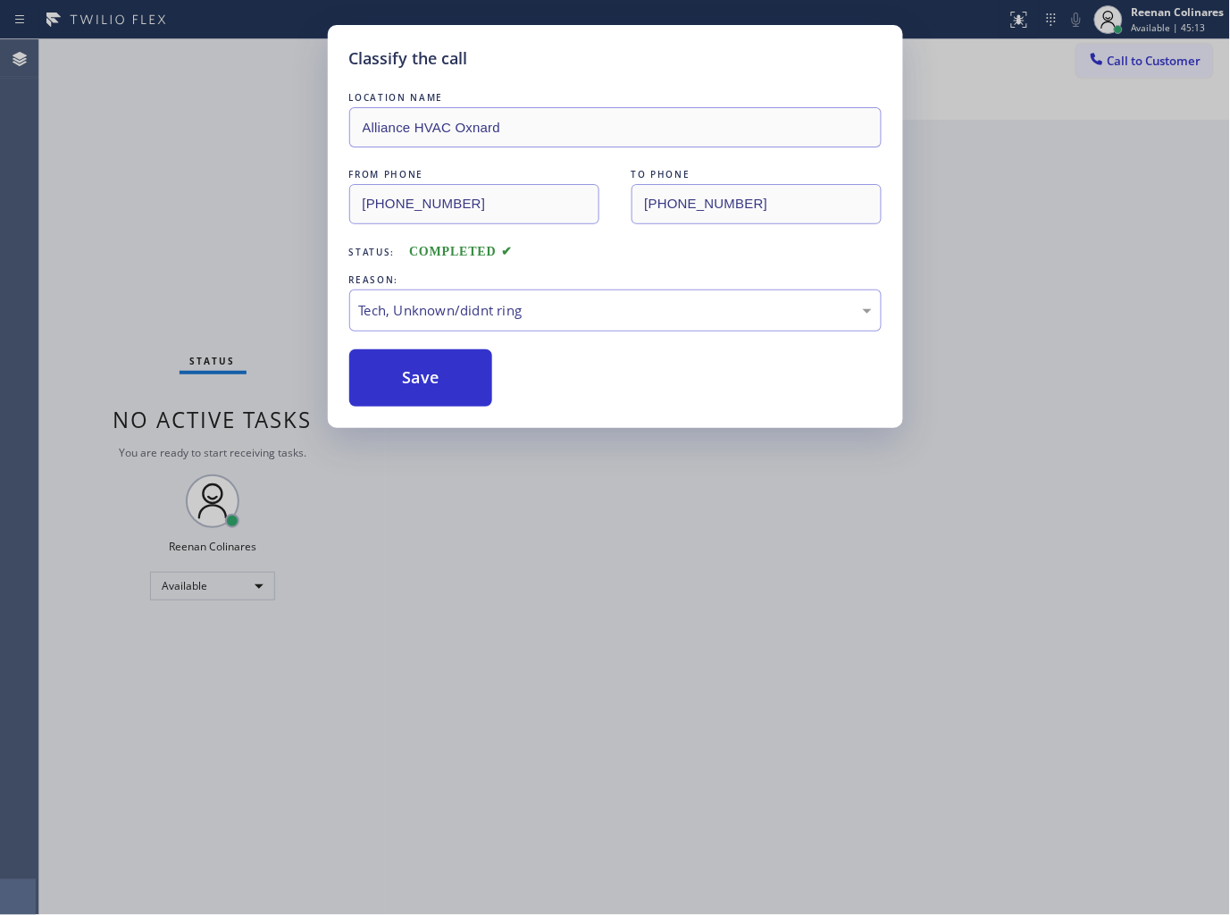
click at [194, 344] on div "Classify the call LOCATION NAME Alliance HVAC Oxnard FROM PHONE [PHONE_NUMBER] …" at bounding box center [615, 457] width 1230 height 915
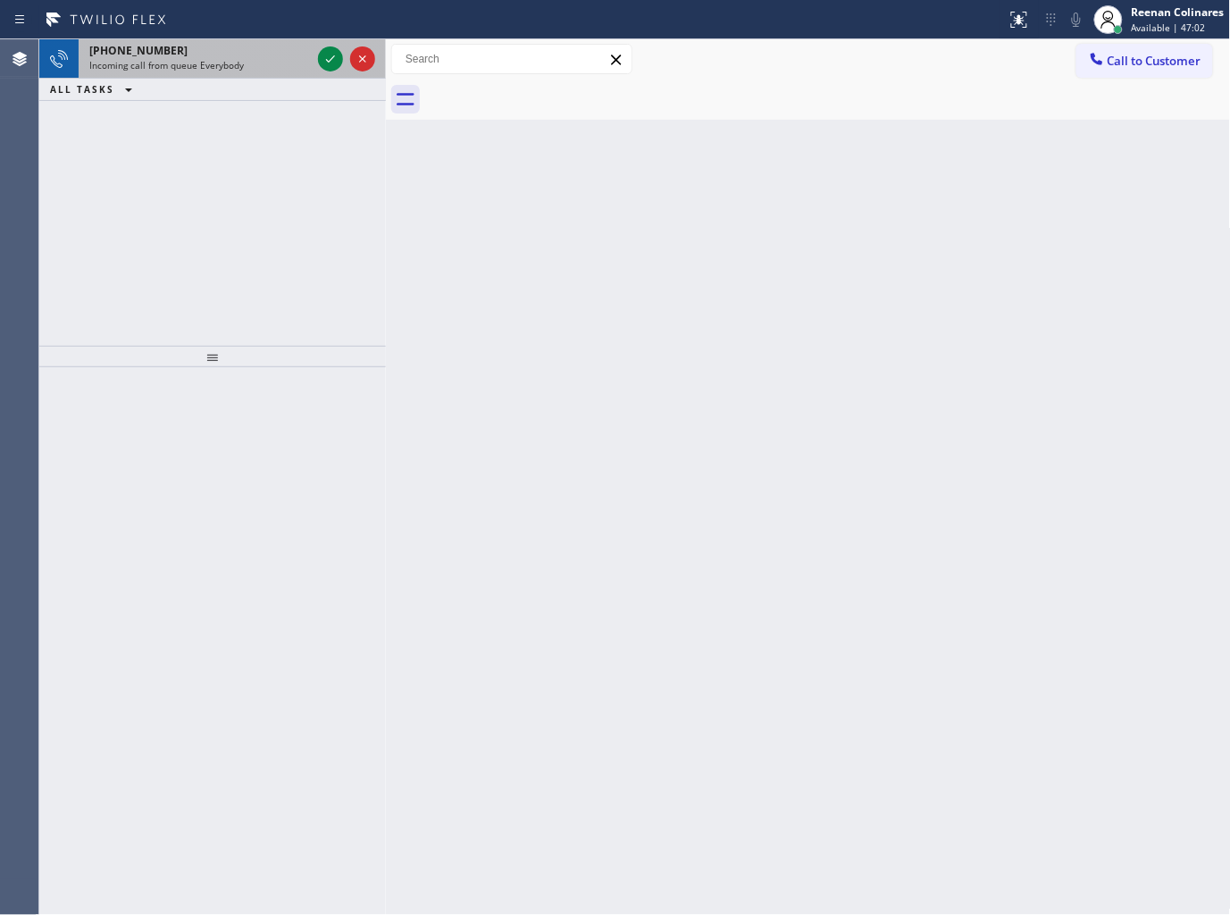
click at [213, 60] on span "Incoming call from queue Everybody" at bounding box center [166, 65] width 155 height 13
click at [264, 61] on div "Incoming call from queue [Test] All" at bounding box center [200, 65] width 222 height 13
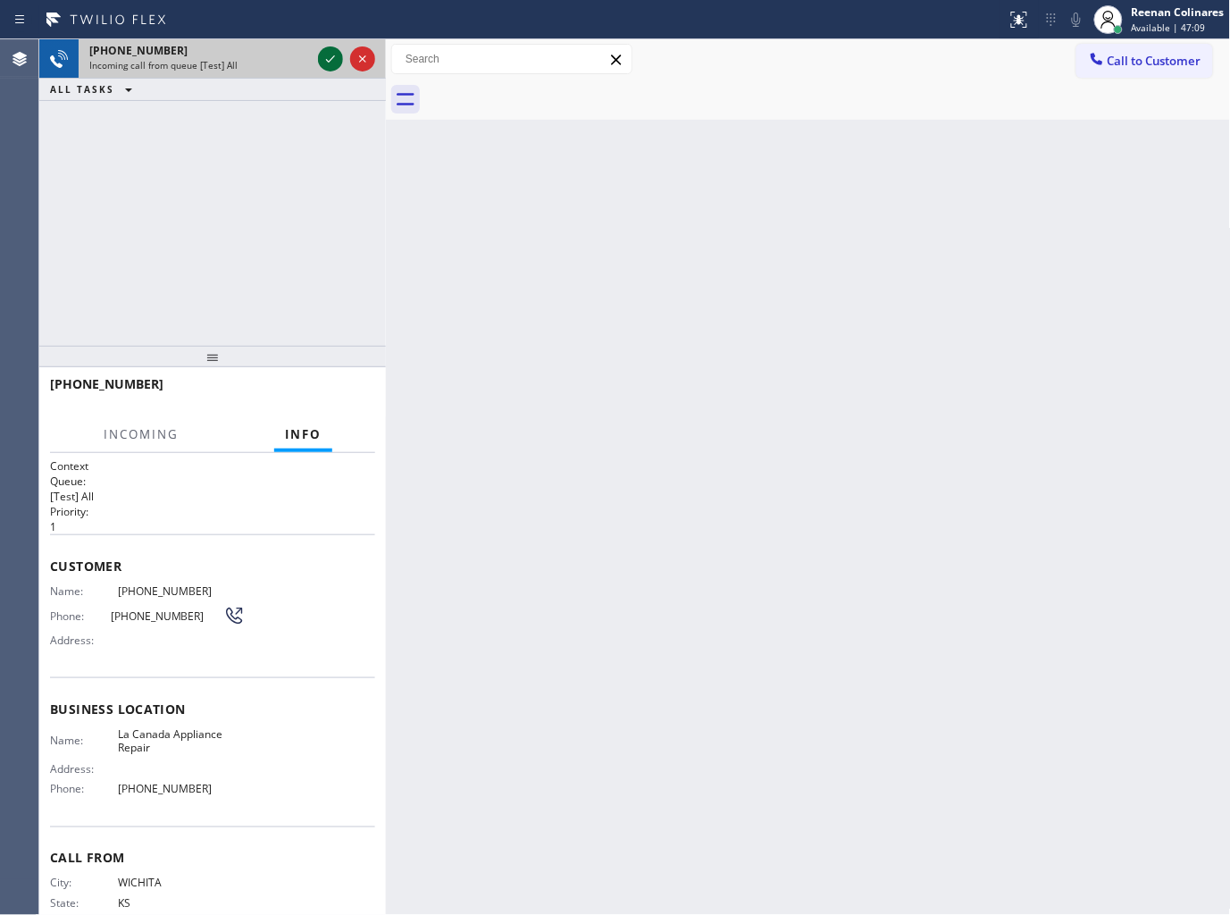
click at [323, 60] on icon at bounding box center [330, 58] width 21 height 21
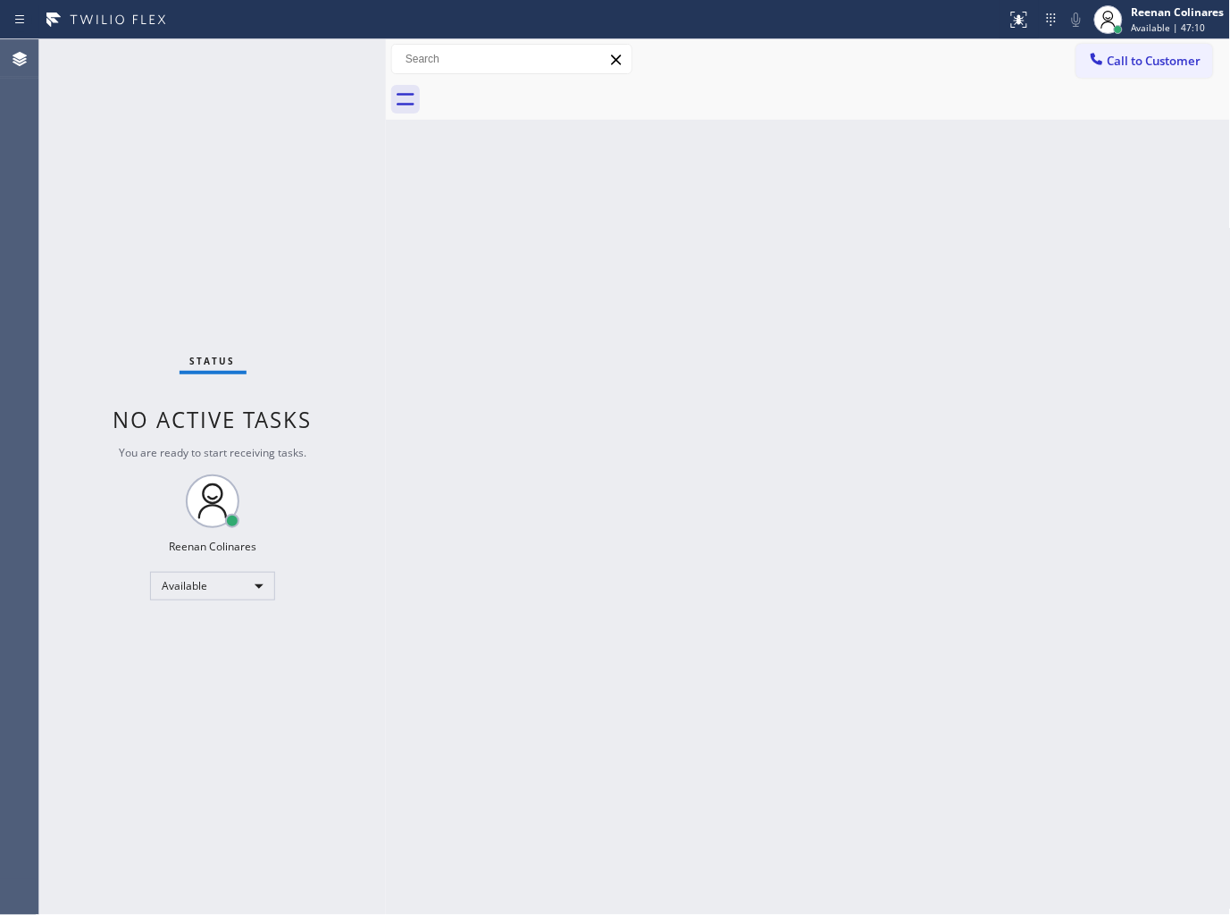
click at [409, 336] on div "Back to Dashboard Change Sender ID Customers Technicians Select a contact Outbo…" at bounding box center [808, 477] width 845 height 876
click at [1020, 25] on icon at bounding box center [1019, 19] width 21 height 21
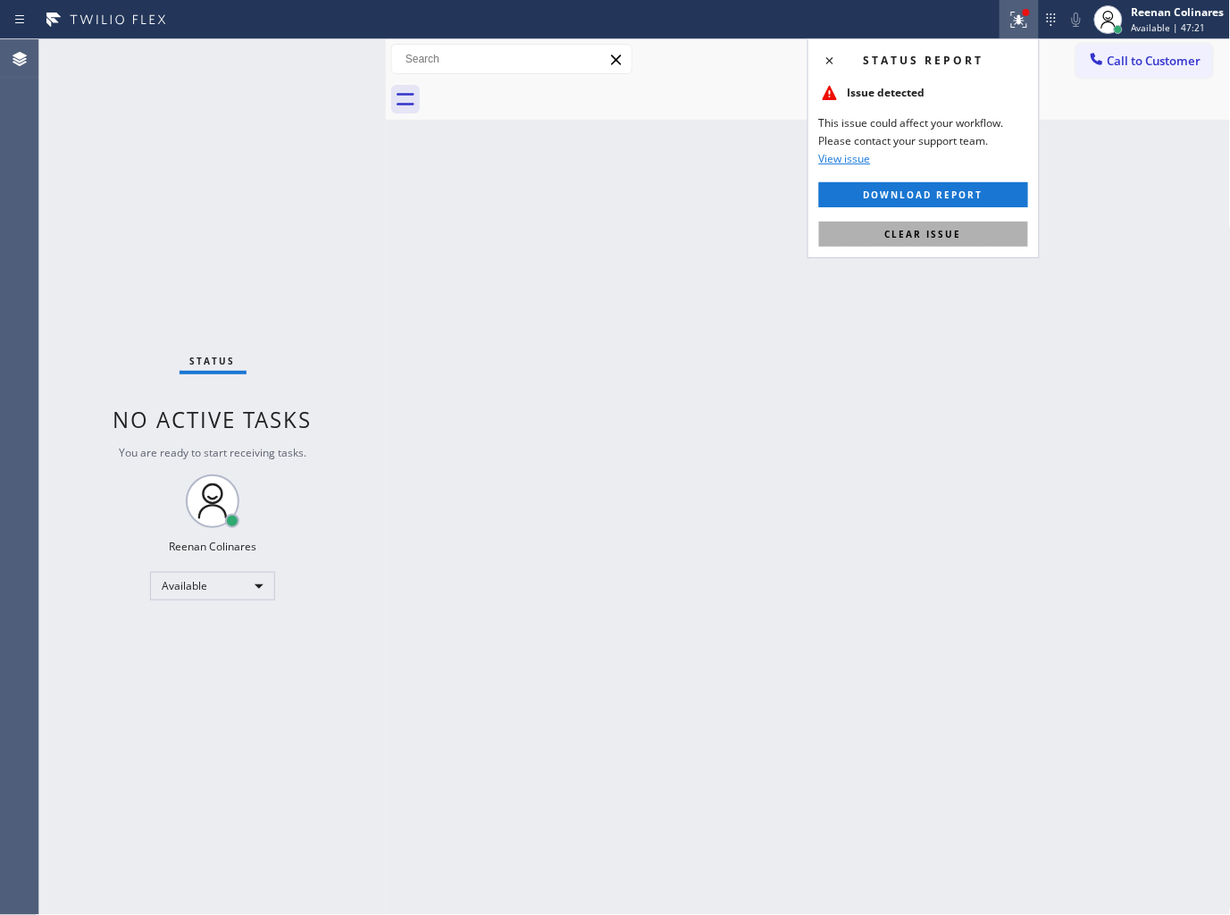
click at [903, 239] on span "Clear issue" at bounding box center [923, 234] width 77 height 13
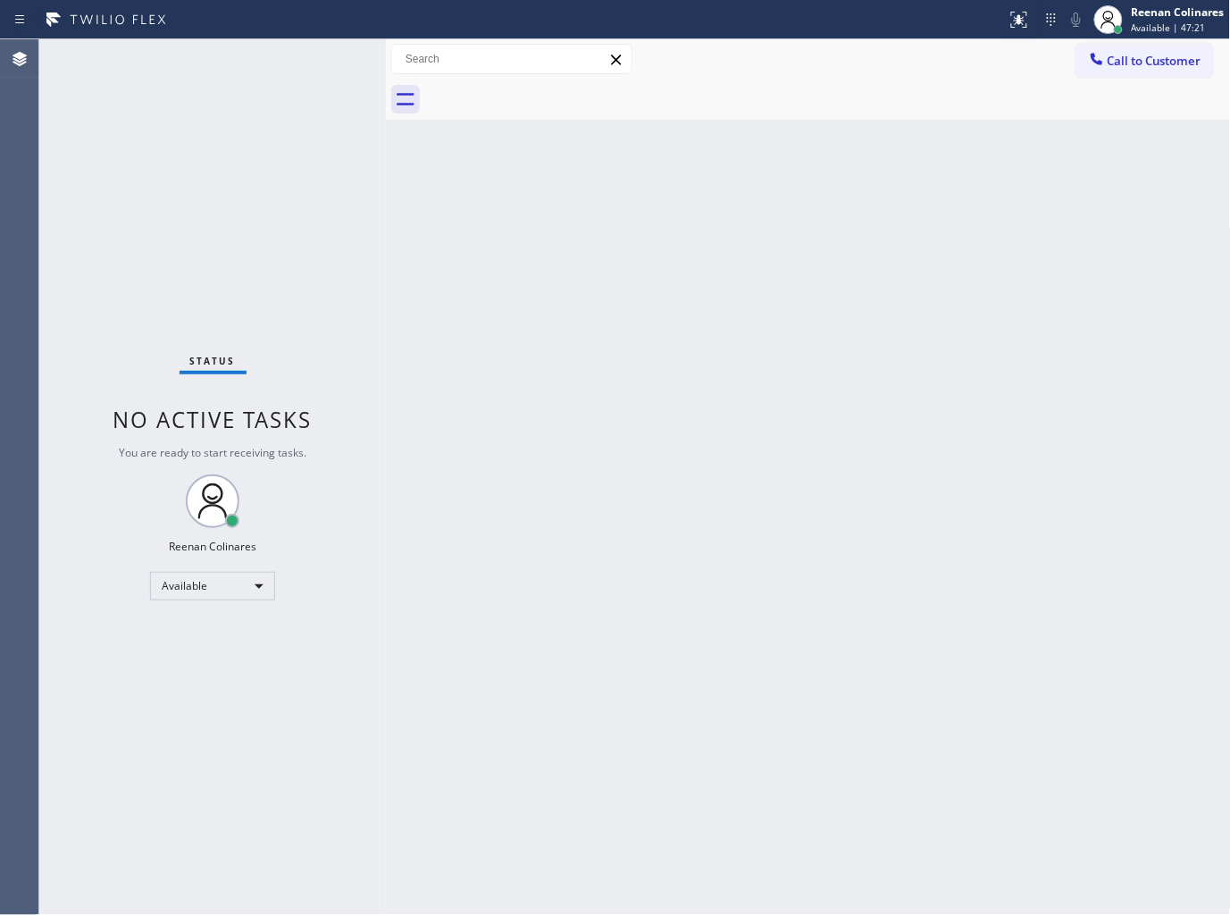
drag, startPoint x: 525, startPoint y: 235, endPoint x: 521, endPoint y: 223, distance: 12.4
click at [524, 232] on div "Back to Dashboard Change Sender ID Customers Technicians Select a contact Outbo…" at bounding box center [808, 477] width 845 height 876
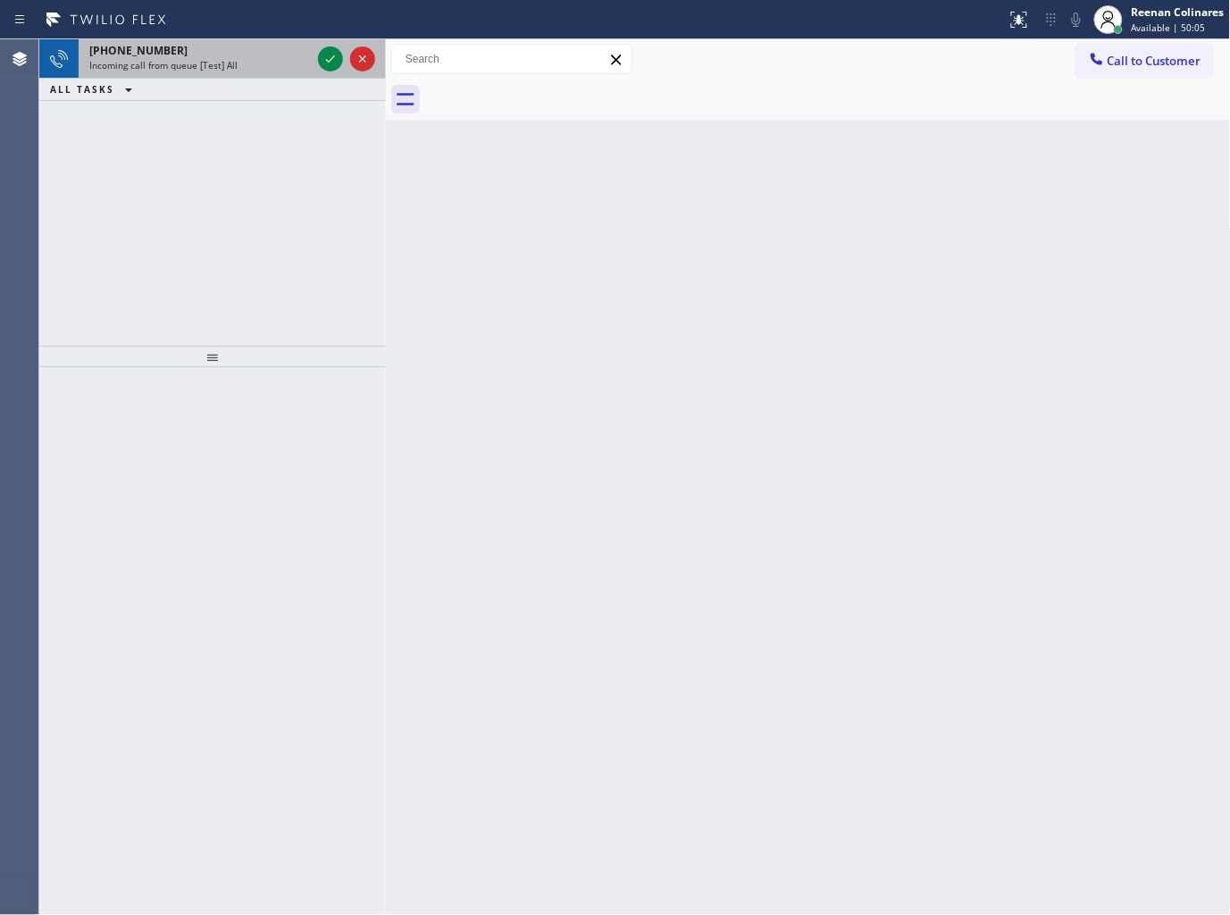
click at [237, 39] on div "[PHONE_NUMBER] Incoming call from queue [Test] All" at bounding box center [197, 58] width 236 height 39
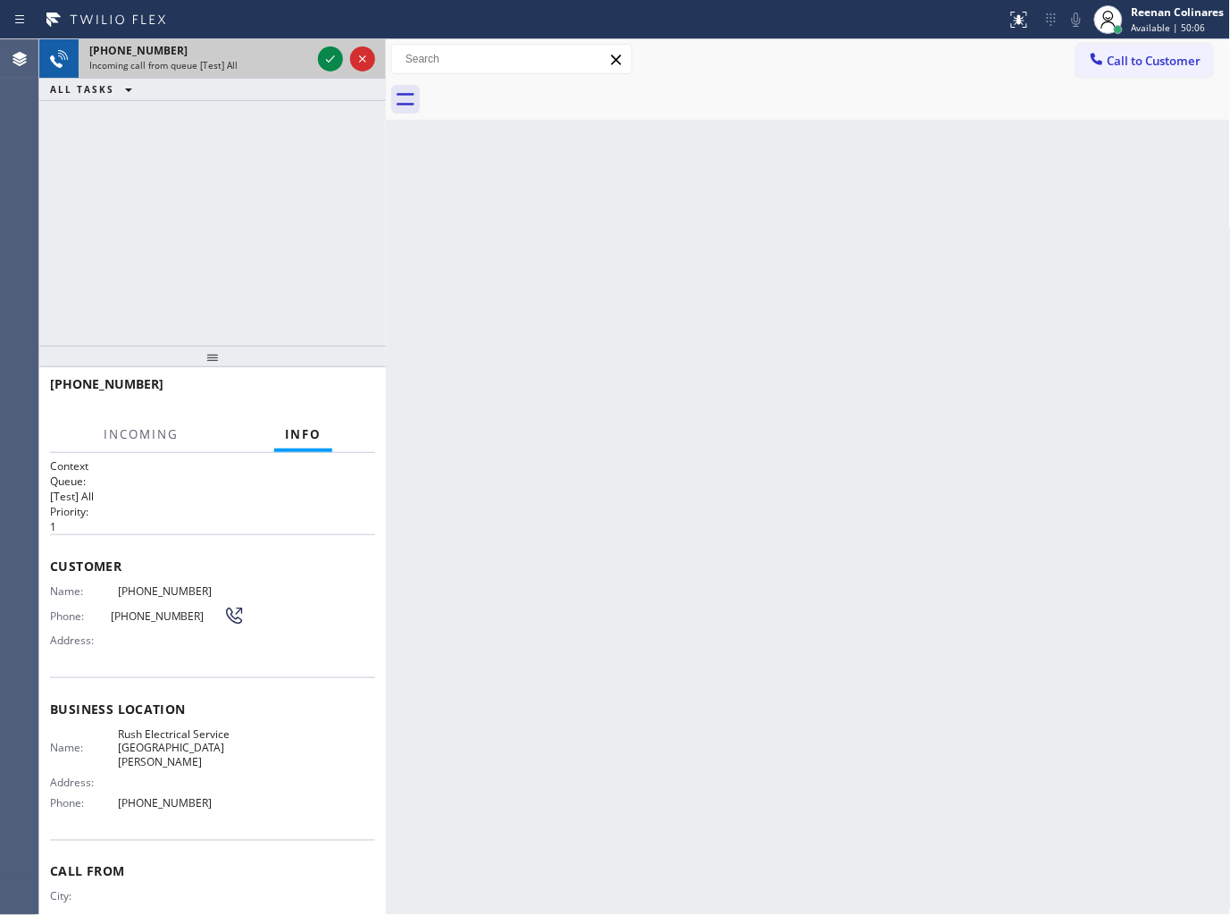
click at [230, 57] on div "[PHONE_NUMBER]" at bounding box center [200, 50] width 222 height 15
click at [326, 56] on icon at bounding box center [330, 58] width 21 height 21
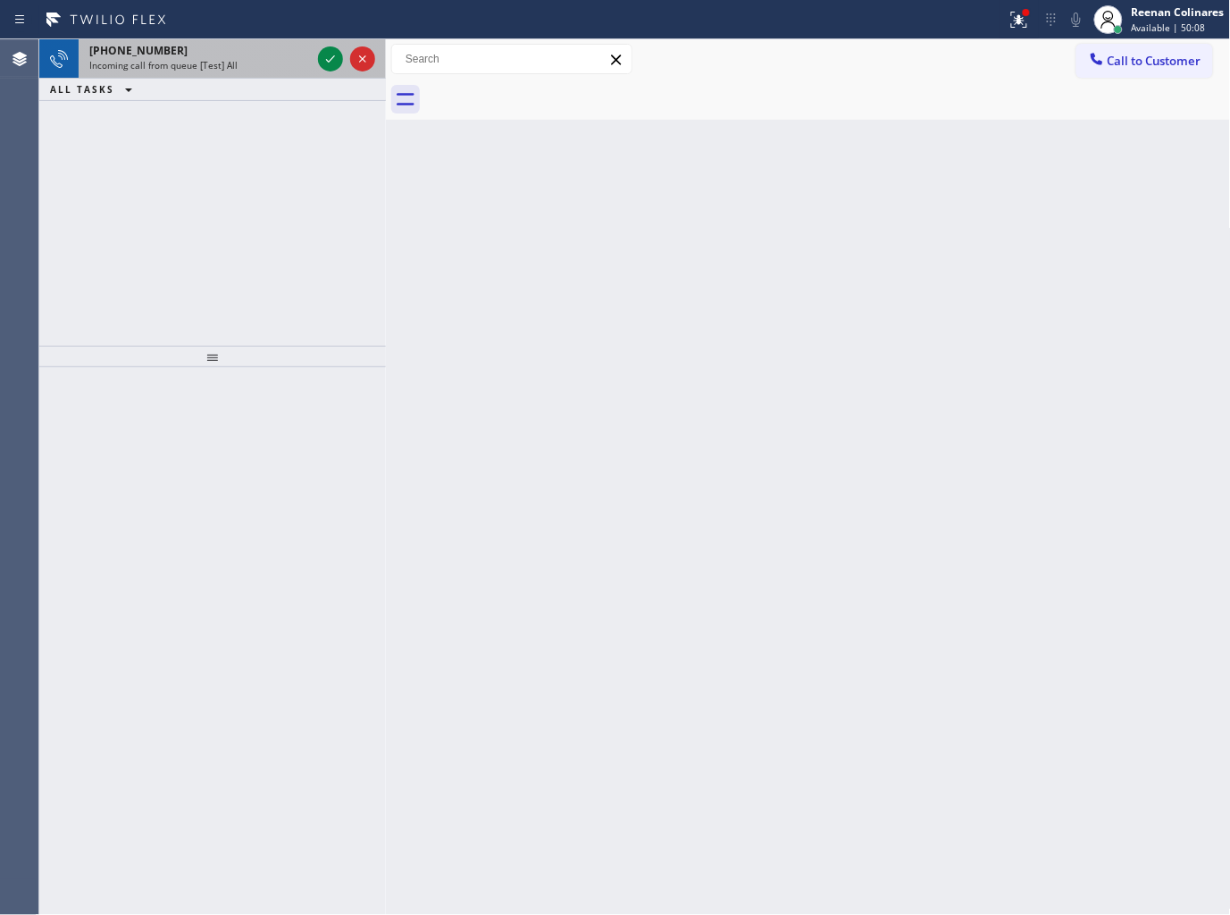
drag, startPoint x: 271, startPoint y: 50, endPoint x: 309, endPoint y: 50, distance: 38.4
click at [281, 50] on div "[PHONE_NUMBER]" at bounding box center [200, 50] width 222 height 15
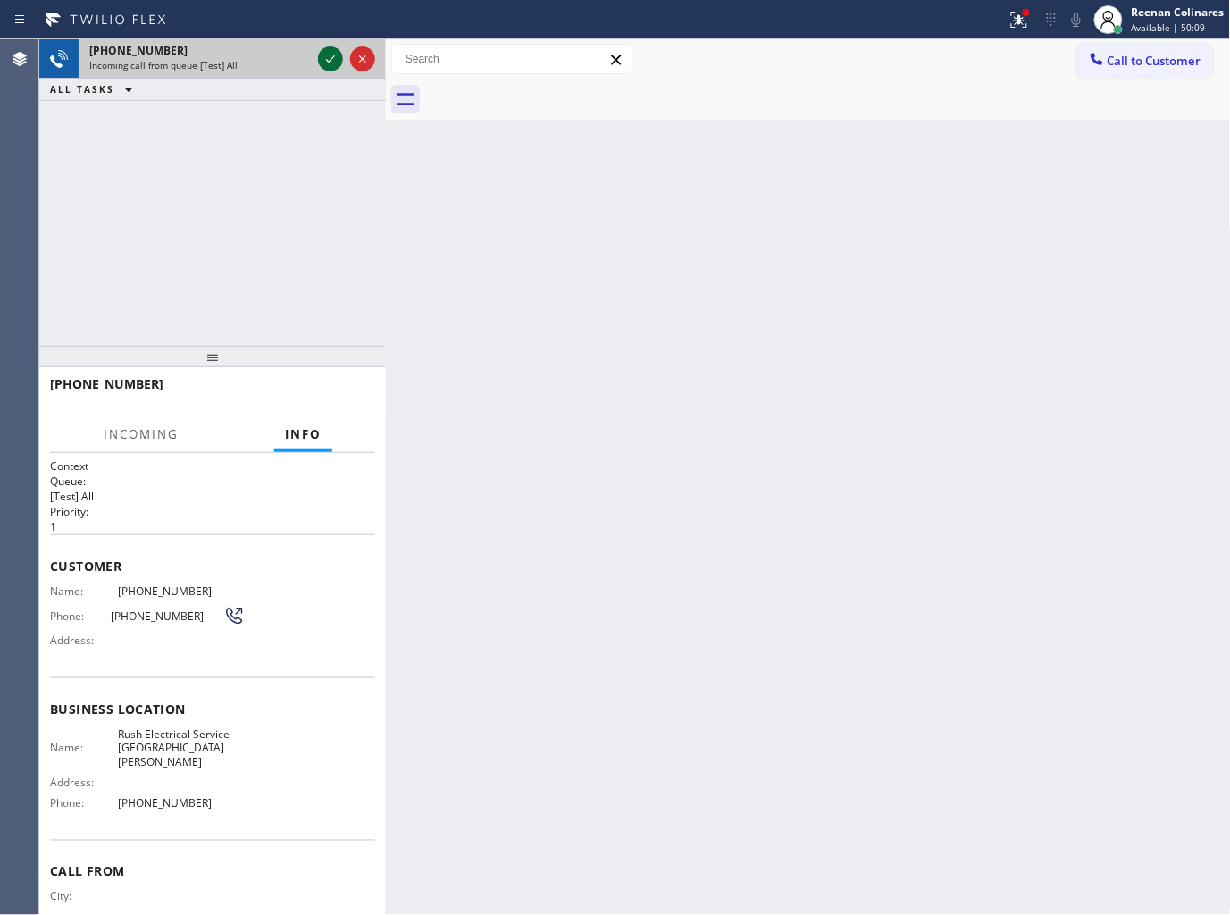
drag, startPoint x: 323, startPoint y: 60, endPoint x: 325, endPoint y: 70, distance: 10.0
click at [325, 64] on icon at bounding box center [330, 58] width 21 height 21
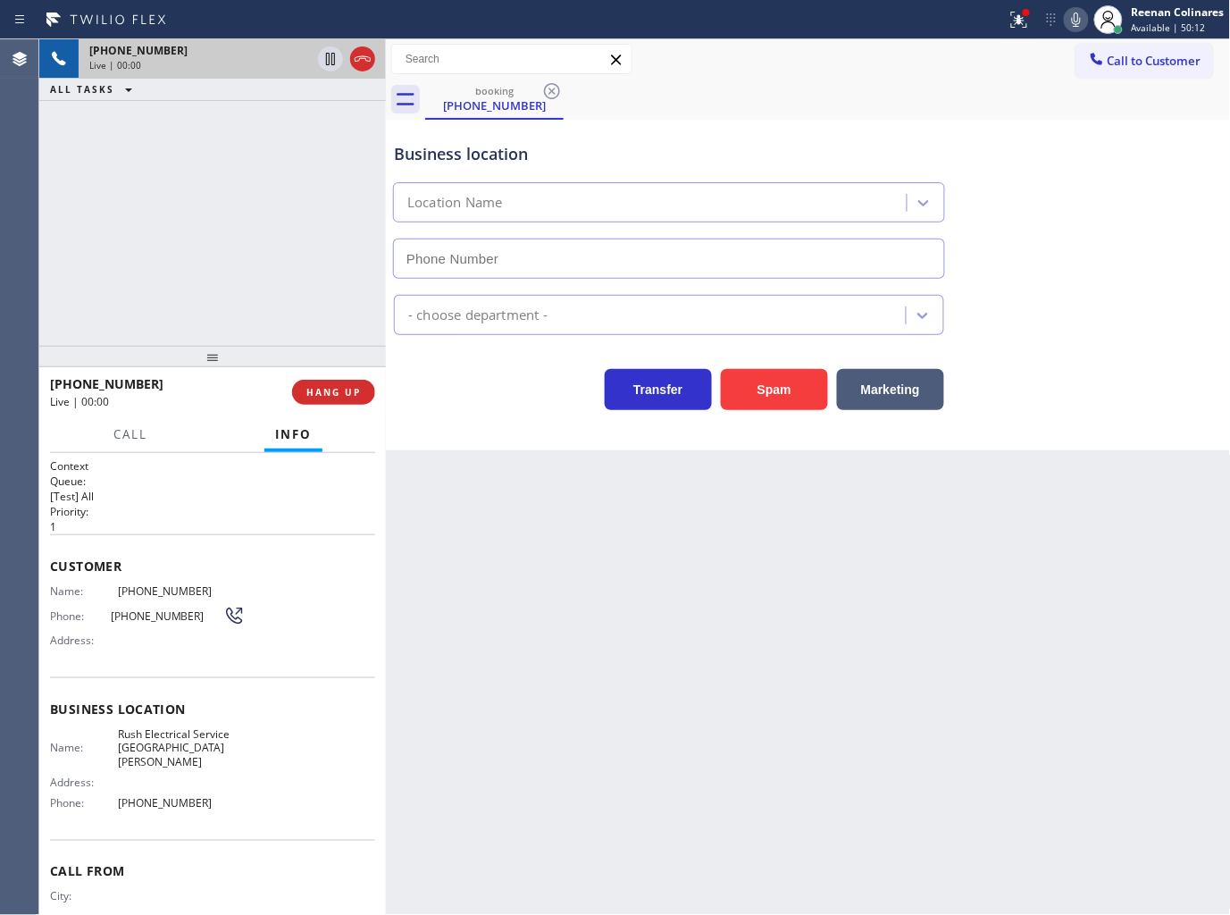
type input "[PHONE_NUMBER]"
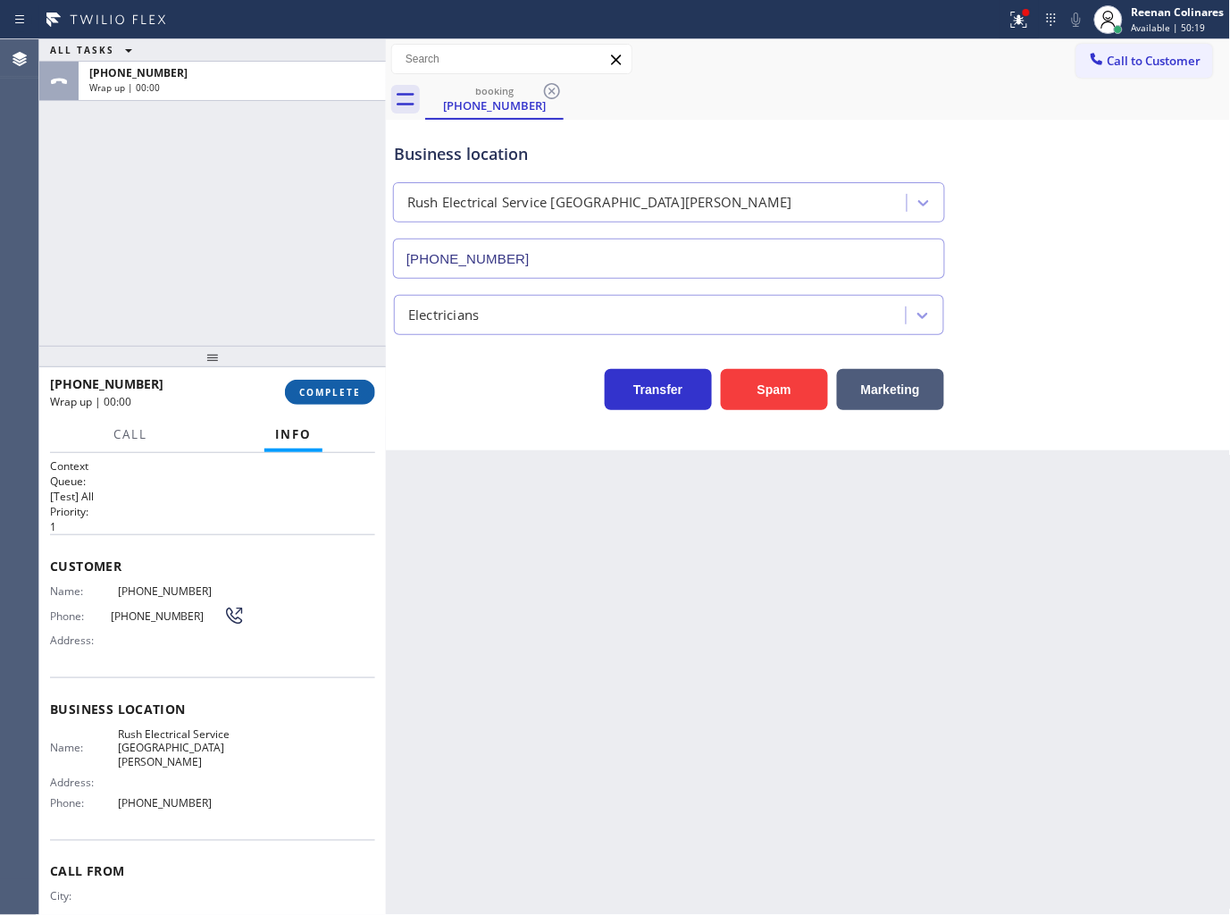
drag, startPoint x: 296, startPoint y: 378, endPoint x: 304, endPoint y: 388, distance: 12.7
click at [304, 388] on div "[PHONE_NUMBER] Wrap up | 00:00 COMPLETE" at bounding box center [212, 392] width 325 height 46
click at [320, 399] on button "COMPLETE" at bounding box center [330, 392] width 90 height 25
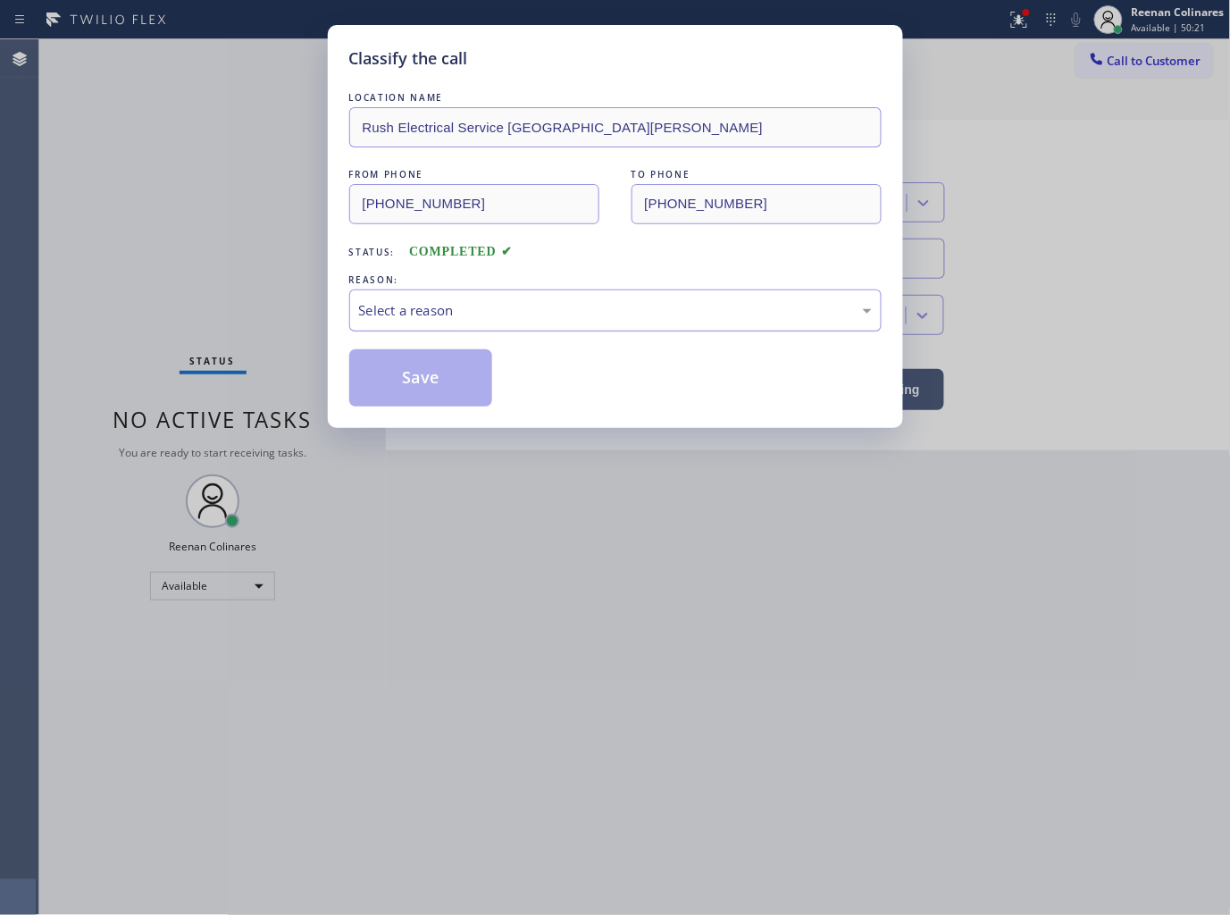
click at [444, 323] on div "Select a reason" at bounding box center [615, 311] width 533 height 42
drag, startPoint x: 430, startPoint y: 436, endPoint x: 424, endPoint y: 384, distance: 52.1
drag, startPoint x: 424, startPoint y: 382, endPoint x: 1228, endPoint y: 135, distance: 840.5
click at [435, 375] on button "Save" at bounding box center [421, 377] width 144 height 57
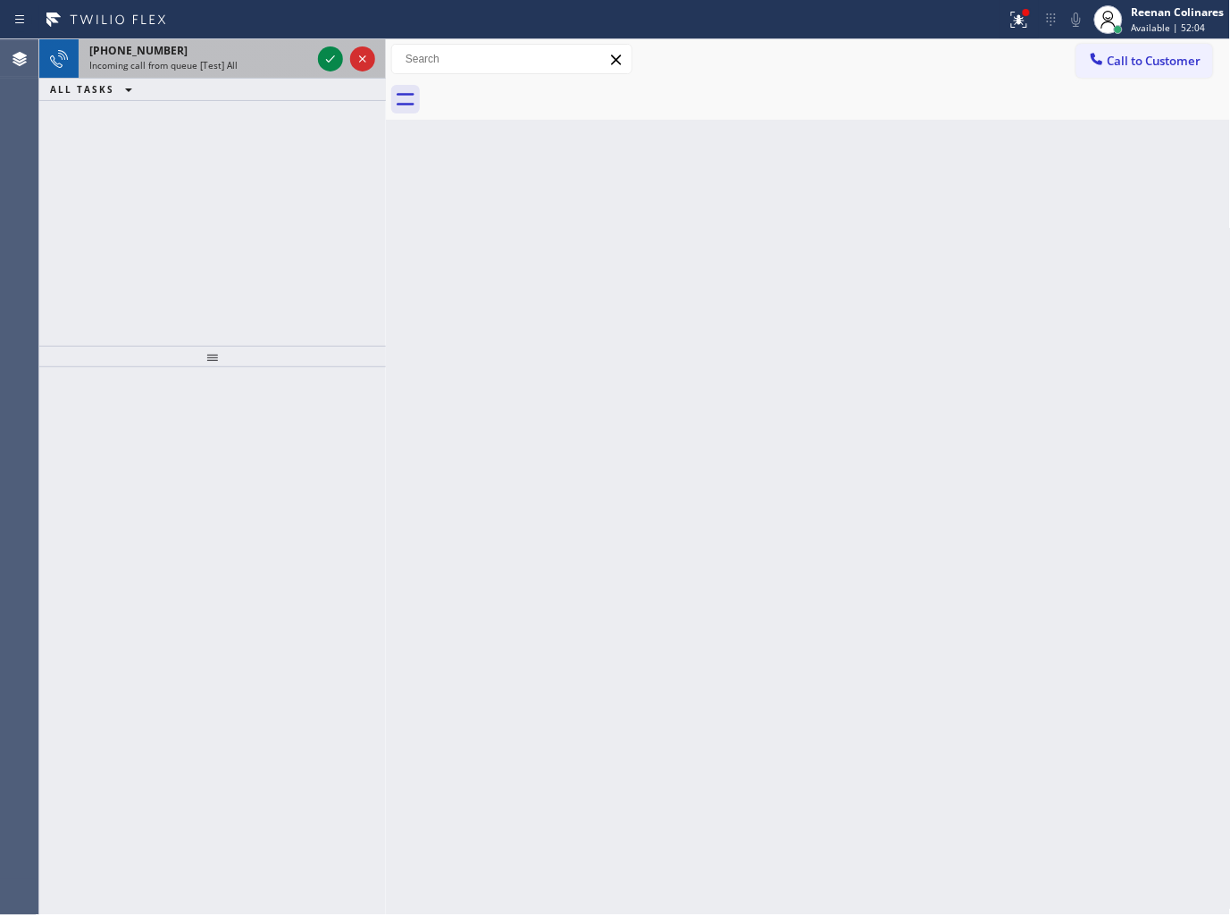
click at [247, 70] on div "Incoming call from queue [Test] All" at bounding box center [200, 65] width 222 height 13
click at [206, 63] on span "Incoming call from queue [Test] All" at bounding box center [163, 65] width 148 height 13
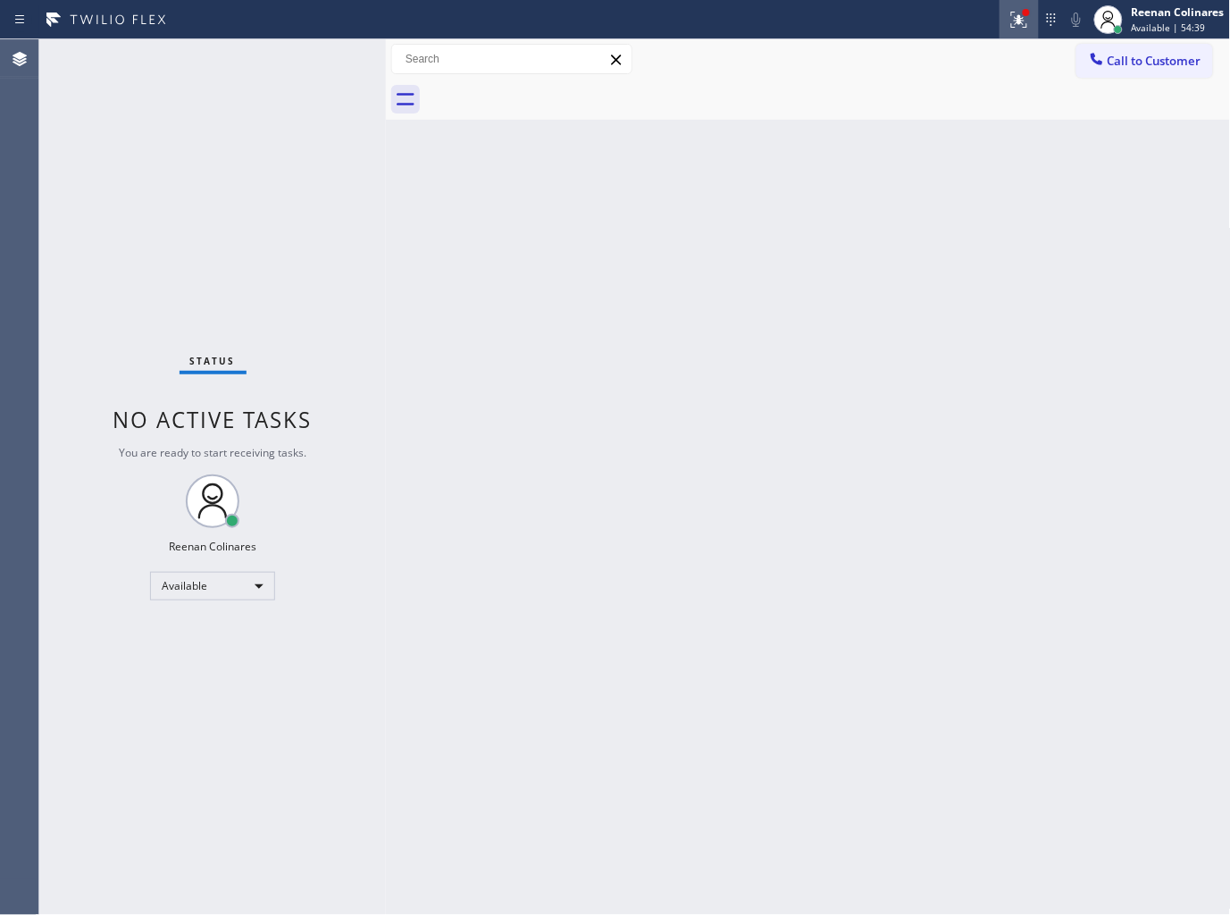
click at [1006, 22] on div at bounding box center [1019, 19] width 39 height 21
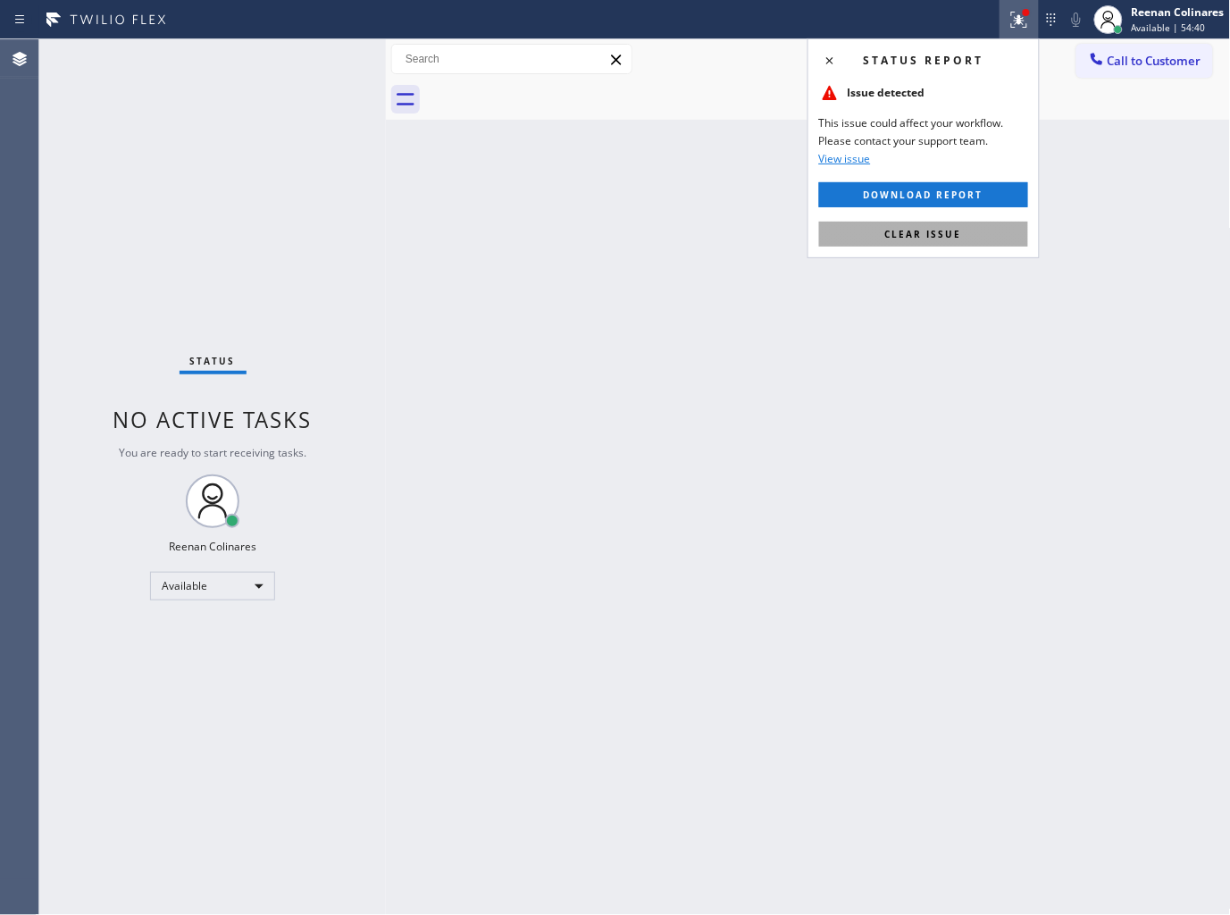
click at [961, 237] on button "Clear issue" at bounding box center [923, 234] width 209 height 25
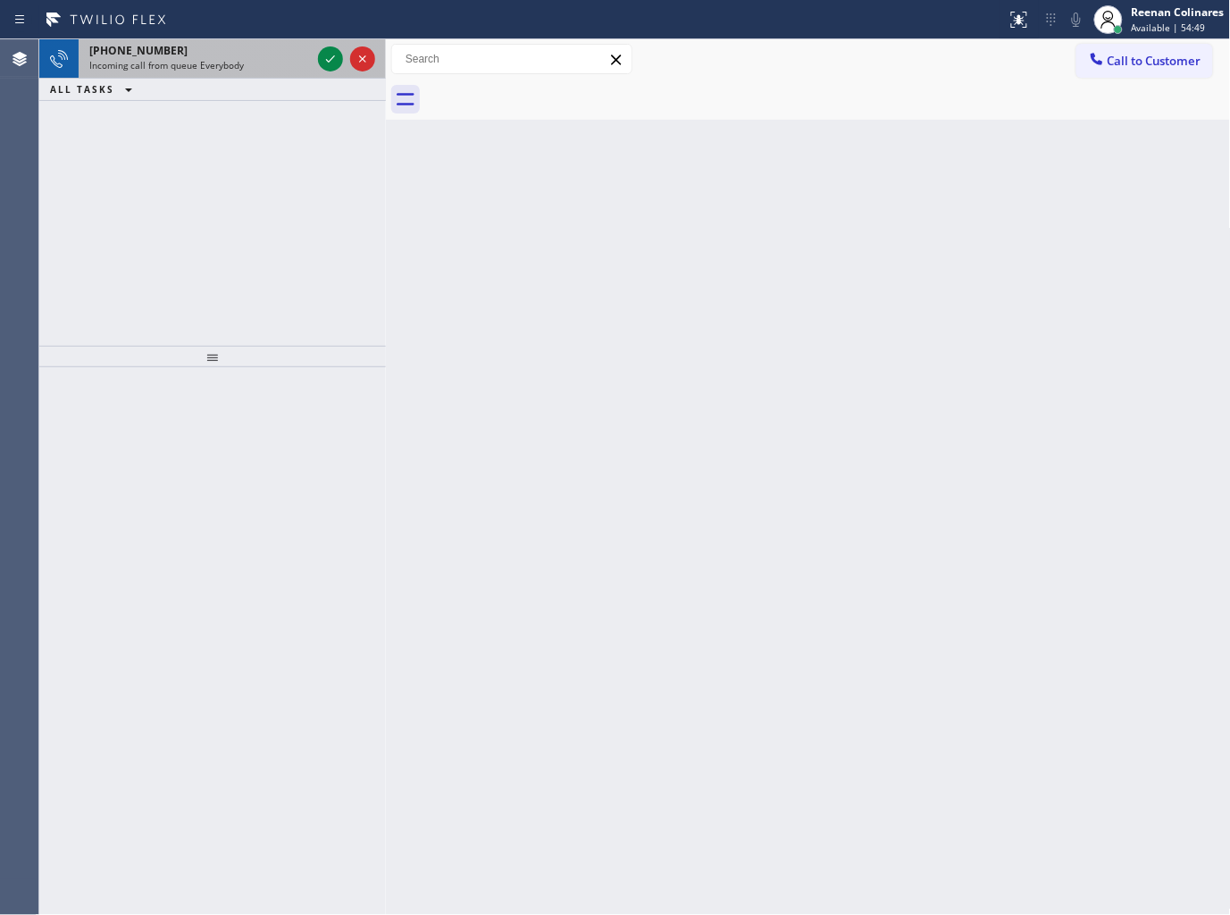
click at [246, 55] on div "[PHONE_NUMBER]" at bounding box center [200, 50] width 222 height 15
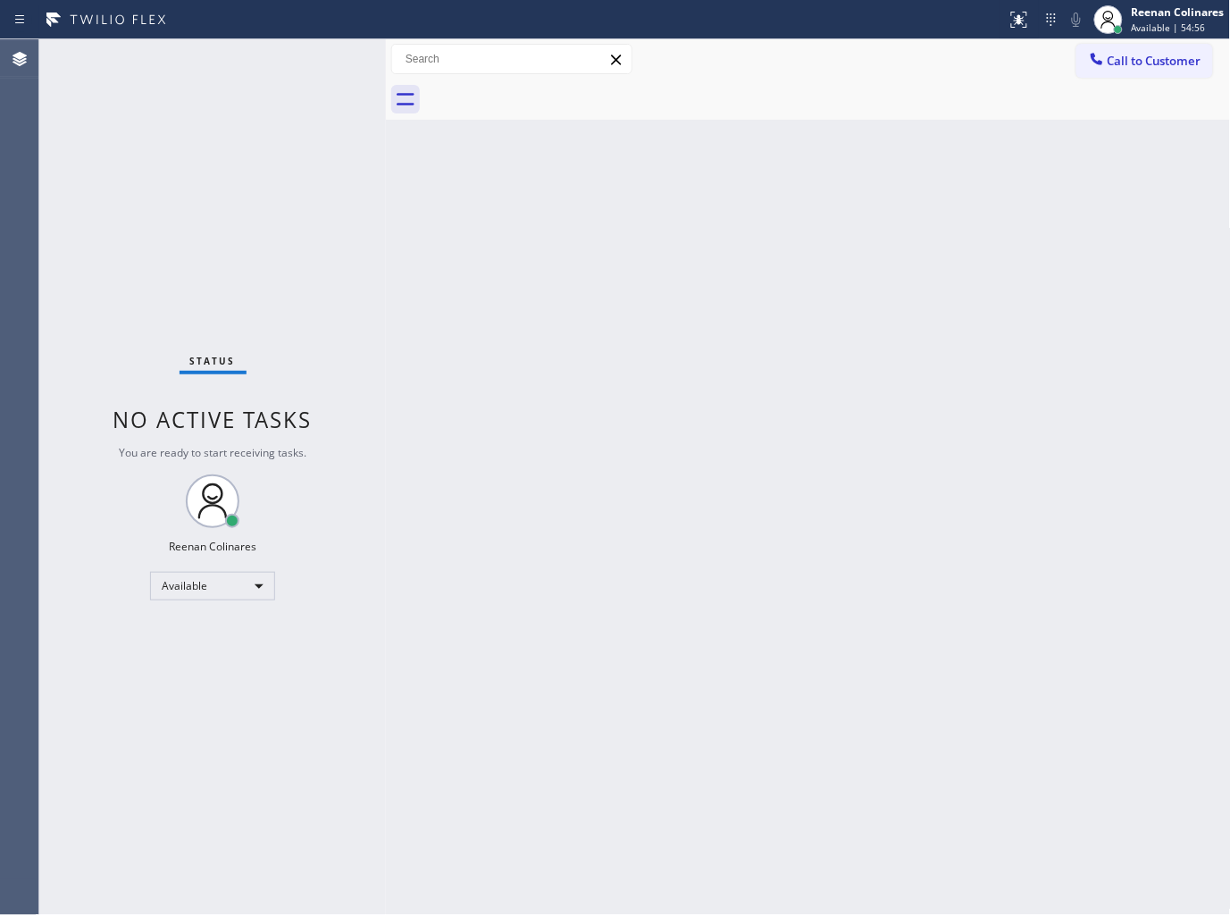
click at [791, 230] on div "Back to Dashboard Change Sender ID Customers Technicians Select a contact Outbo…" at bounding box center [808, 477] width 845 height 876
click at [1148, 12] on div "Reenan Colinares" at bounding box center [1178, 11] width 93 height 15
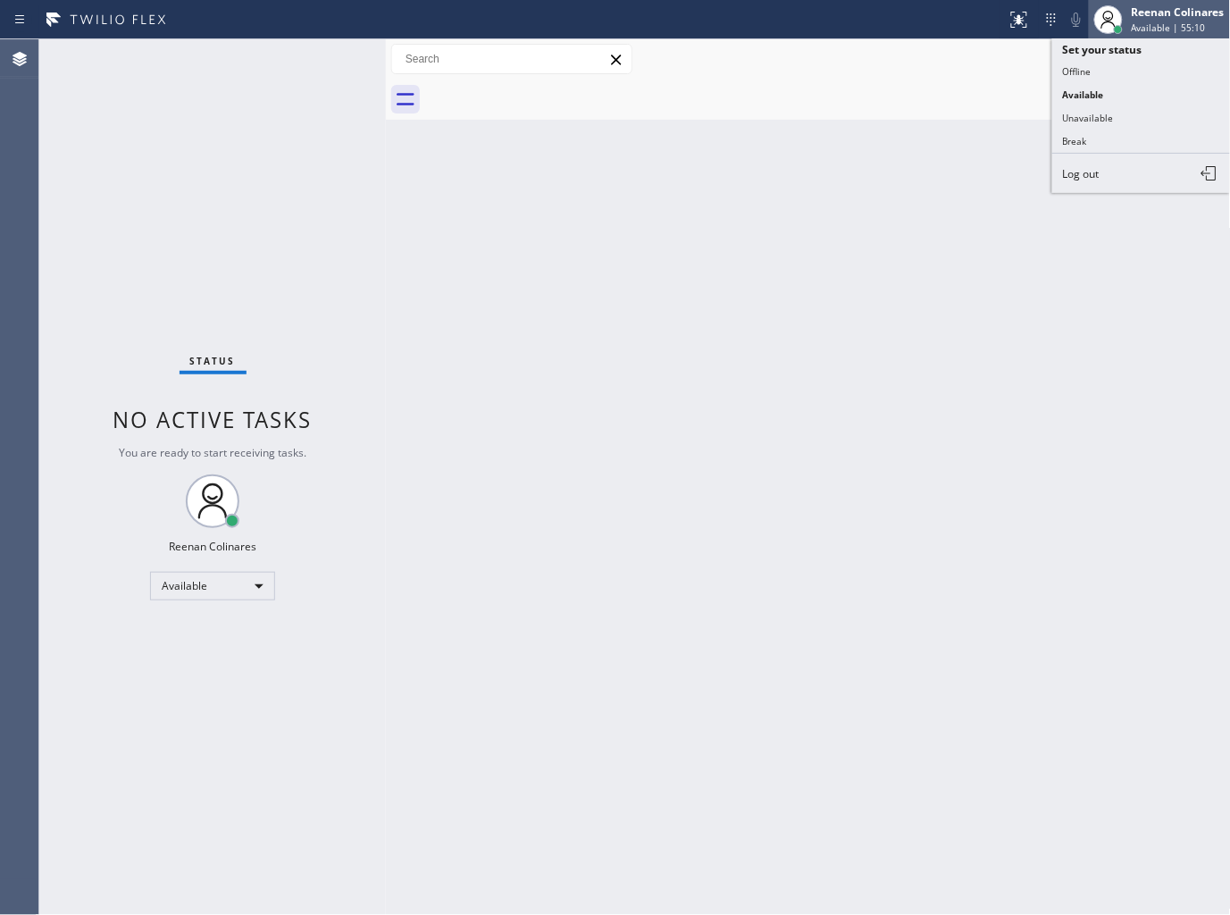
click at [1126, 22] on div at bounding box center [1108, 19] width 39 height 39
click at [1160, 15] on div "Reenan Colinares" at bounding box center [1178, 11] width 93 height 15
click at [1095, 141] on button "Break" at bounding box center [1142, 141] width 179 height 23
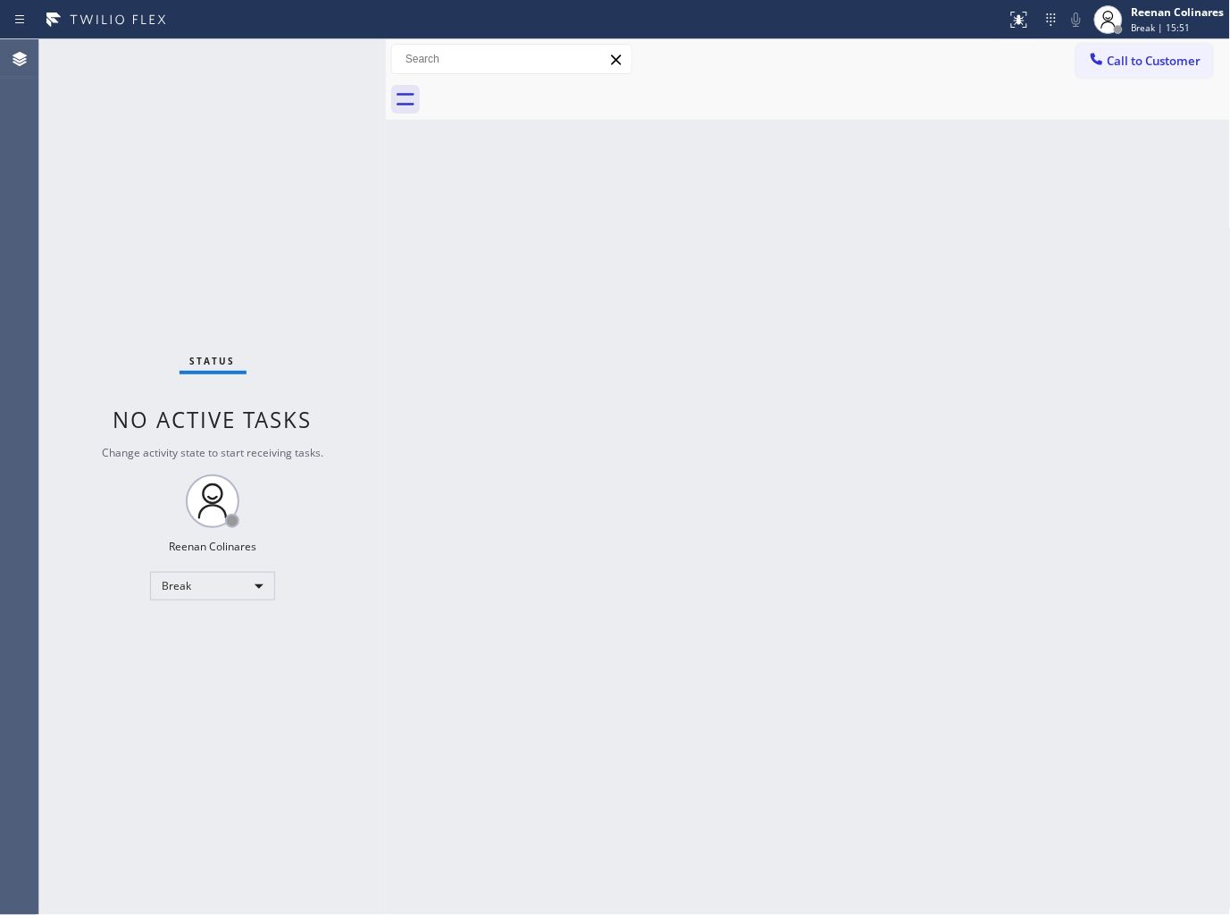
drag, startPoint x: 877, startPoint y: 141, endPoint x: 910, endPoint y: 130, distance: 34.2
click at [877, 141] on div "Back to Dashboard Change Sender ID Customers Technicians Select a contact Outbo…" at bounding box center [808, 477] width 845 height 876
click at [1147, 25] on span "Break | 15:52" at bounding box center [1161, 27] width 59 height 13
click at [1119, 86] on button "Available" at bounding box center [1142, 94] width 179 height 23
drag, startPoint x: 788, startPoint y: 197, endPoint x: 781, endPoint y: 182, distance: 16.8
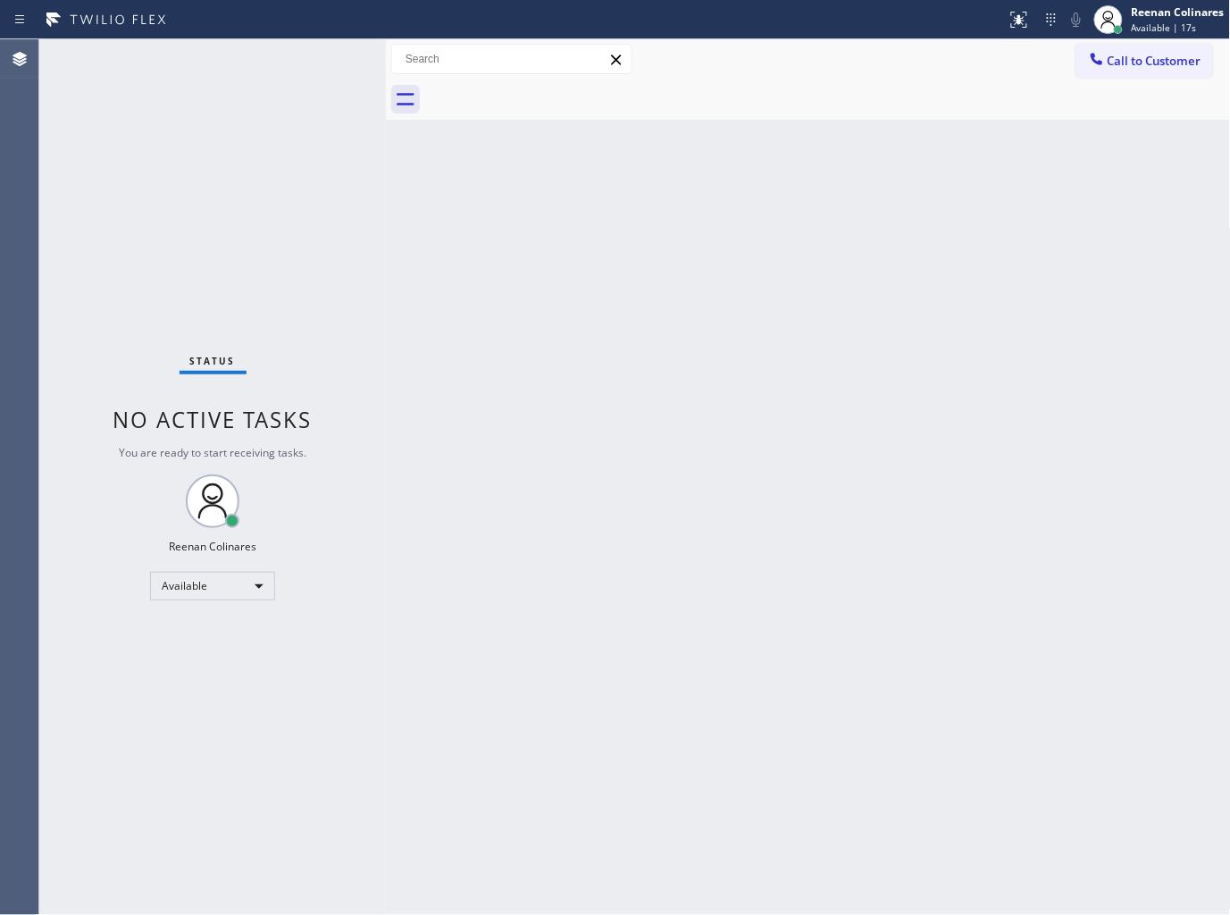
click at [782, 183] on div "Back to Dashboard Change Sender ID Customers Technicians Select a contact Outbo…" at bounding box center [808, 477] width 845 height 876
drag, startPoint x: 892, startPoint y: 189, endPoint x: 877, endPoint y: 163, distance: 30.0
click at [886, 174] on div "Back to Dashboard Change Sender ID Customers Technicians Select a contact Outbo…" at bounding box center [808, 477] width 845 height 876
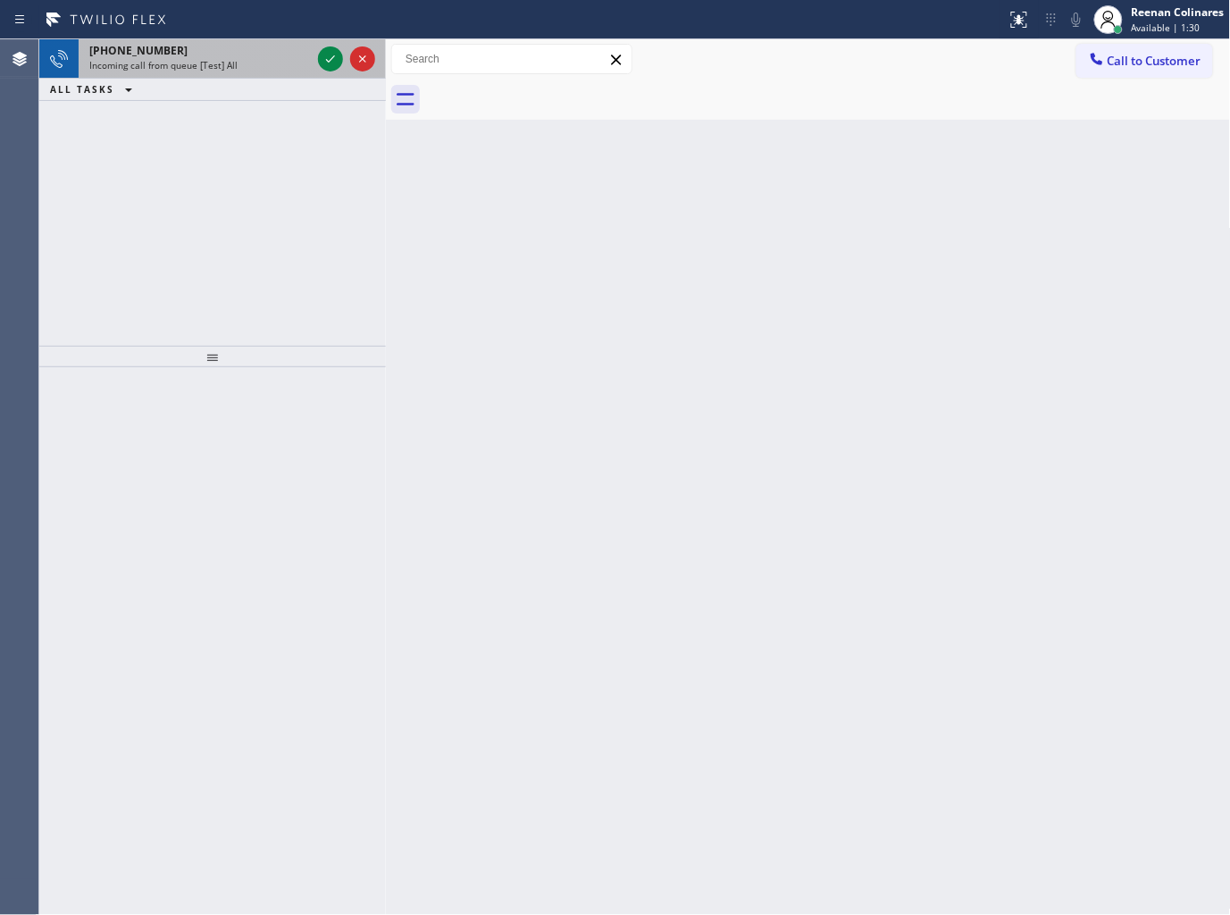
click at [232, 57] on div "[PHONE_NUMBER]" at bounding box center [200, 50] width 222 height 15
click at [224, 60] on span "Incoming call from queue [Test] All" at bounding box center [163, 65] width 148 height 13
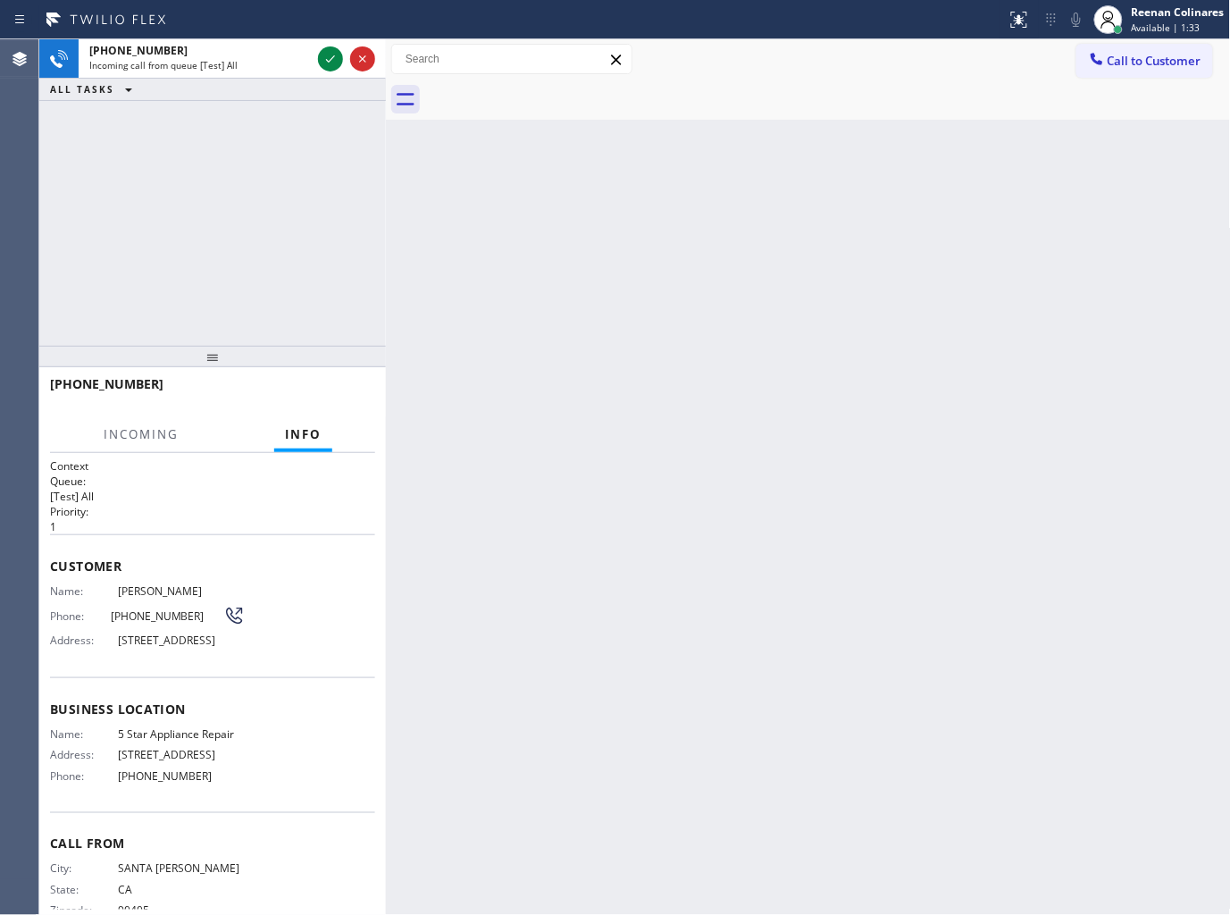
drag, startPoint x: 1167, startPoint y: 23, endPoint x: 1140, endPoint y: 47, distance: 36.1
click at [1168, 23] on span "Available | 1:33" at bounding box center [1166, 27] width 69 height 13
click at [1086, 117] on button "Unavailable" at bounding box center [1142, 117] width 179 height 23
click at [1144, 11] on div "Reenan Colinares" at bounding box center [1178, 11] width 93 height 15
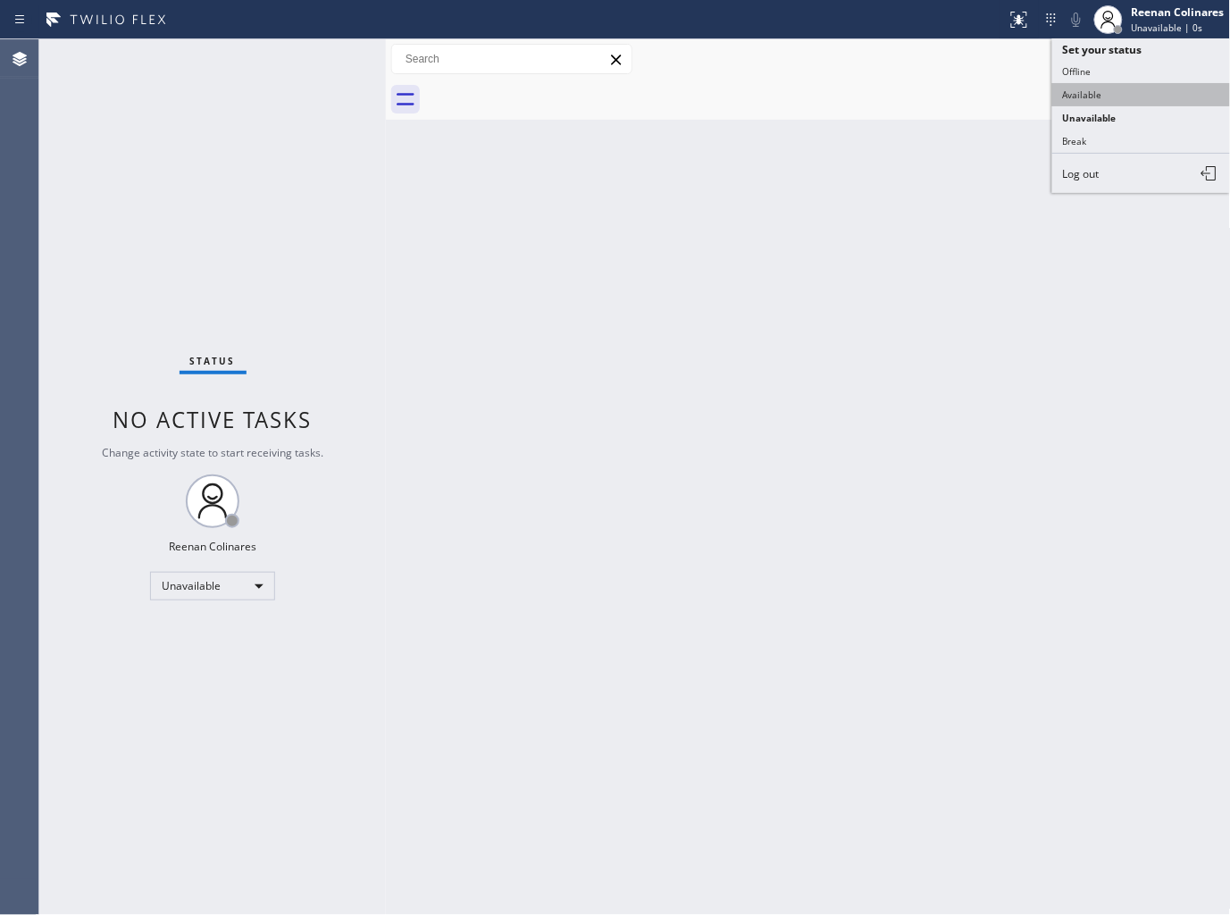
click at [1073, 89] on button "Available" at bounding box center [1142, 94] width 179 height 23
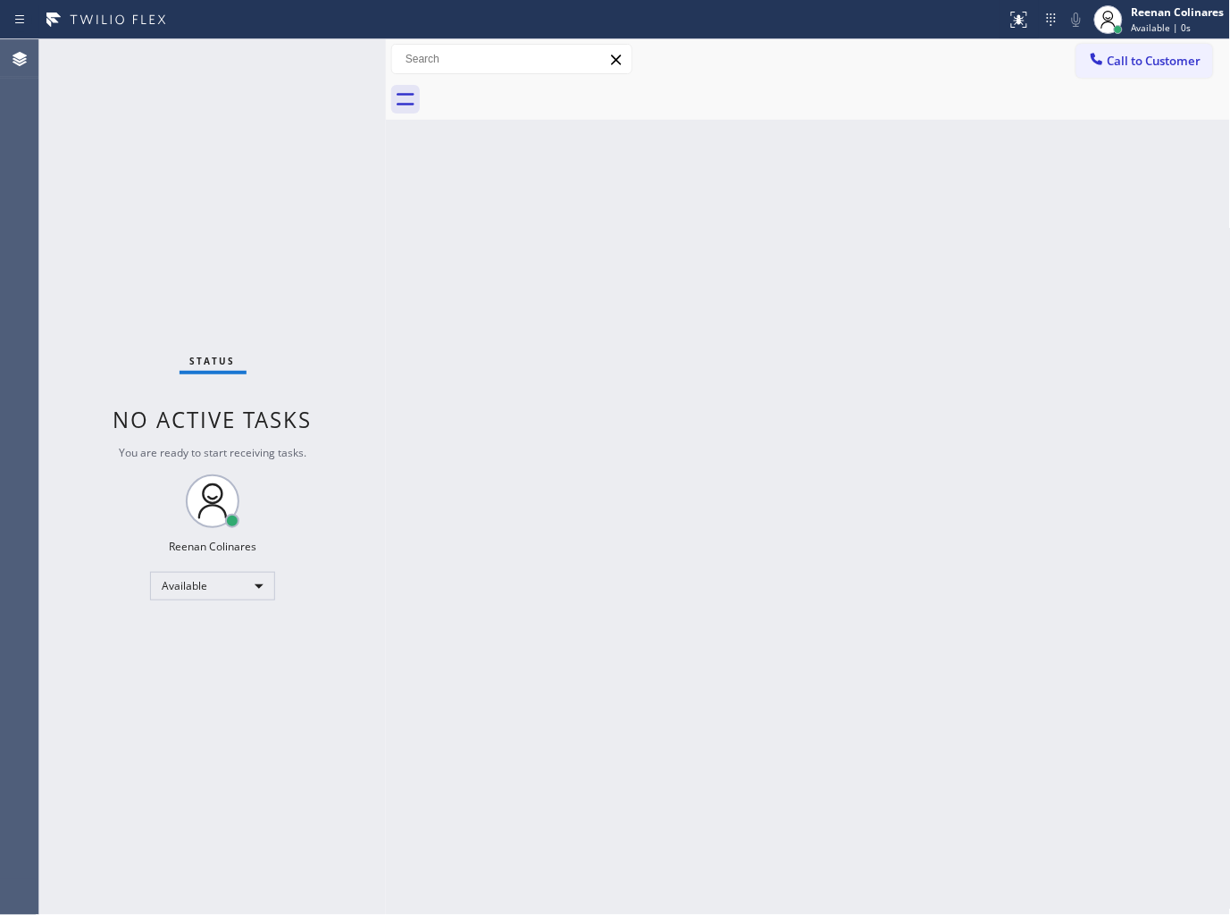
click at [229, 112] on div "Status No active tasks You are ready to start receiving tasks. Reenan Colinares…" at bounding box center [212, 477] width 347 height 876
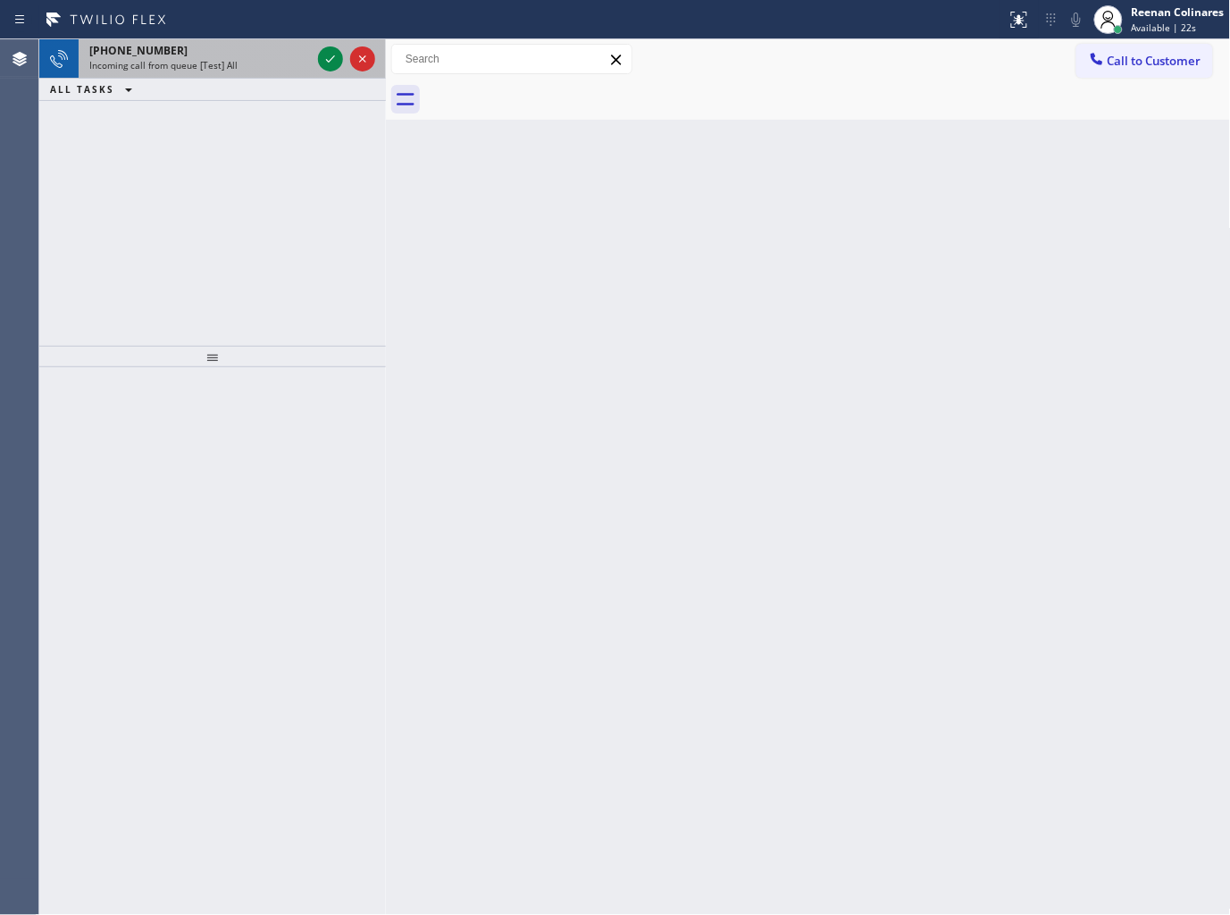
click at [260, 59] on div "Incoming call from queue [Test] All" at bounding box center [200, 65] width 222 height 13
click at [189, 54] on div "[PHONE_NUMBER]" at bounding box center [200, 50] width 222 height 15
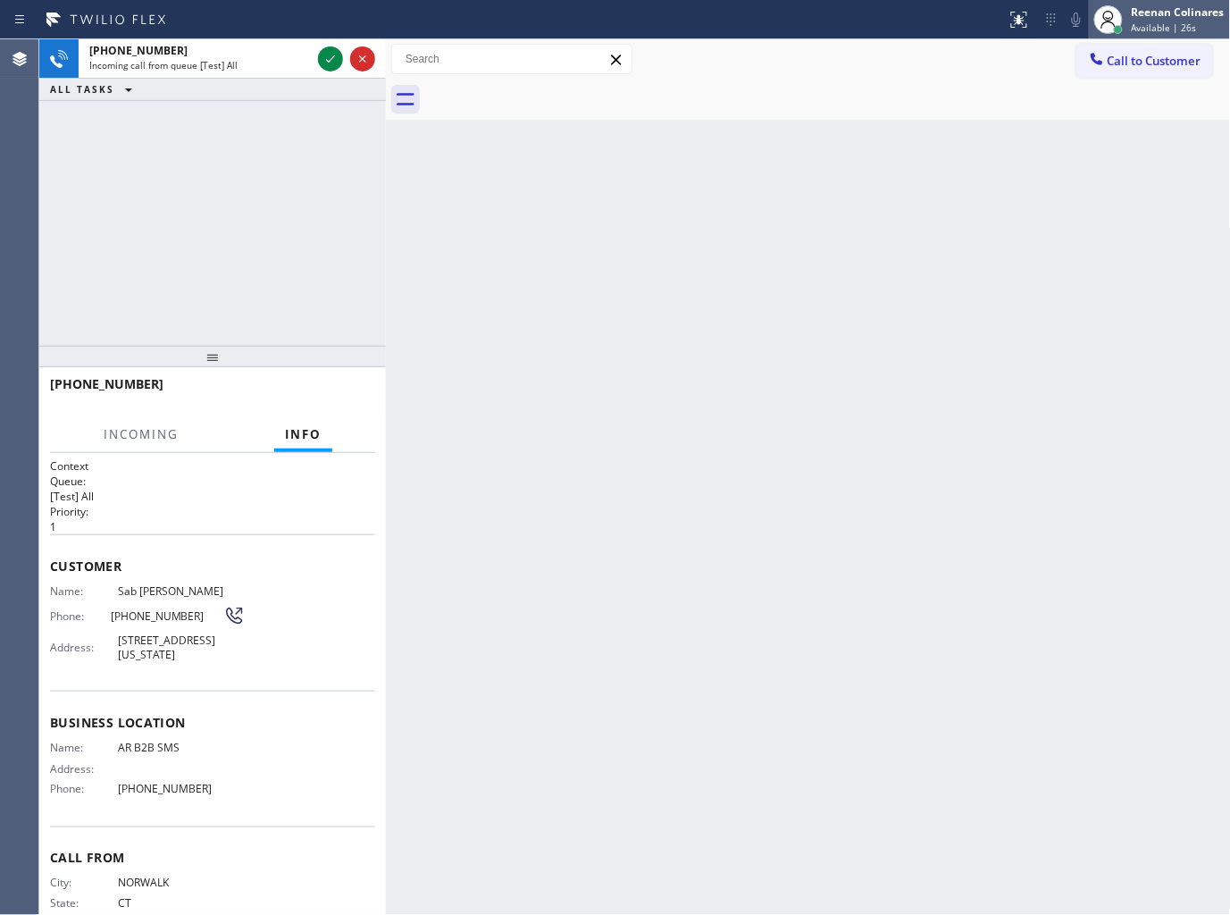
click at [1160, 13] on div "Reenan Colinares" at bounding box center [1178, 11] width 93 height 15
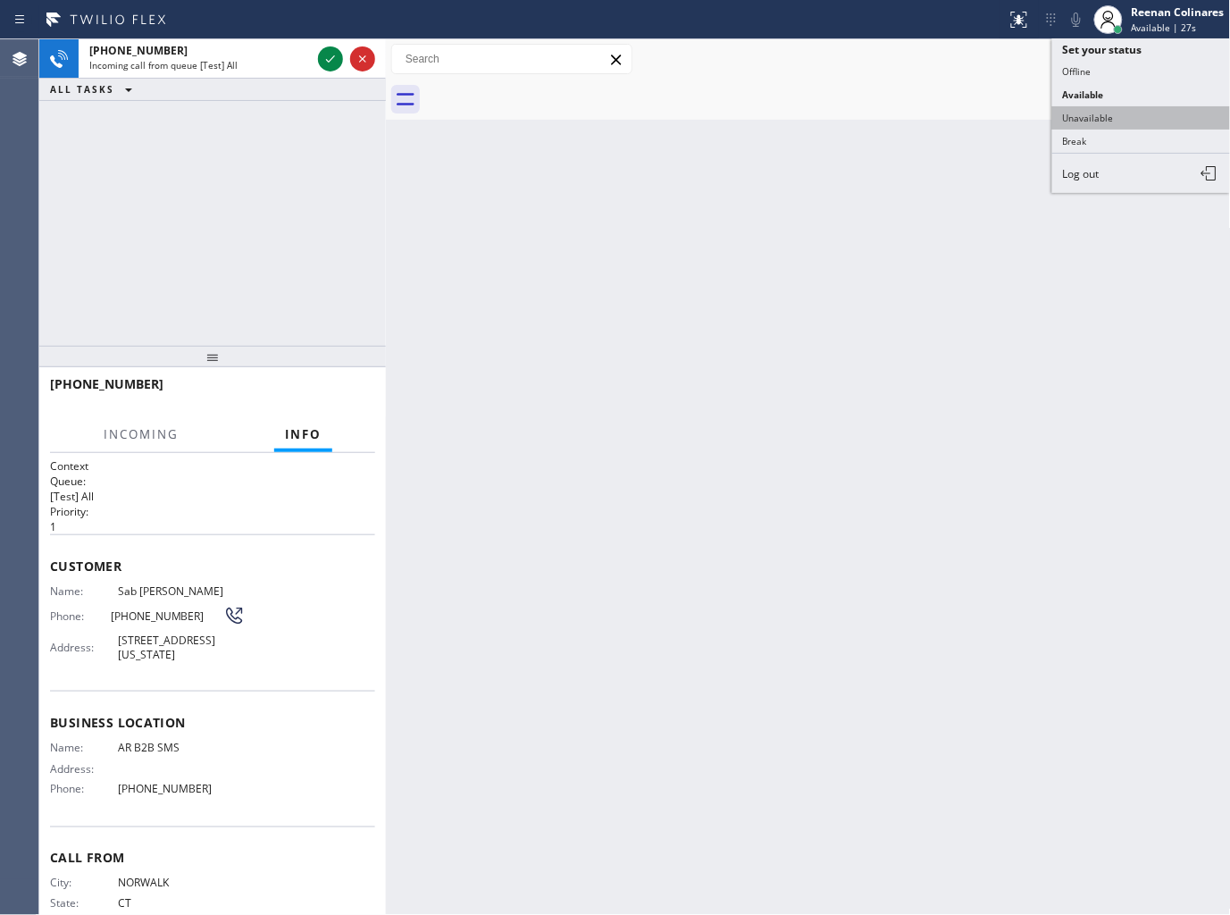
click at [1088, 120] on button "Unavailable" at bounding box center [1142, 117] width 179 height 23
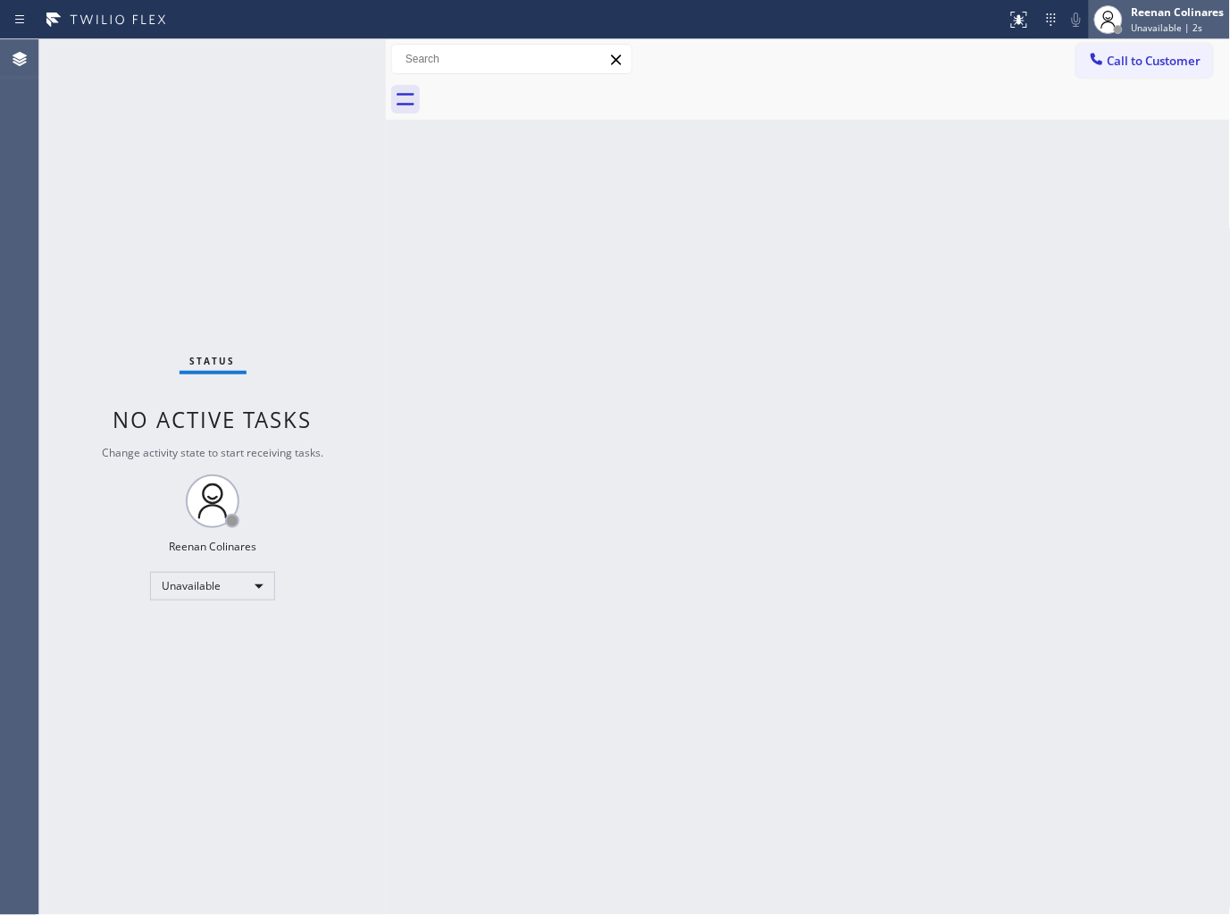
click at [1137, 21] on span "Unavailable | 2s" at bounding box center [1167, 27] width 71 height 13
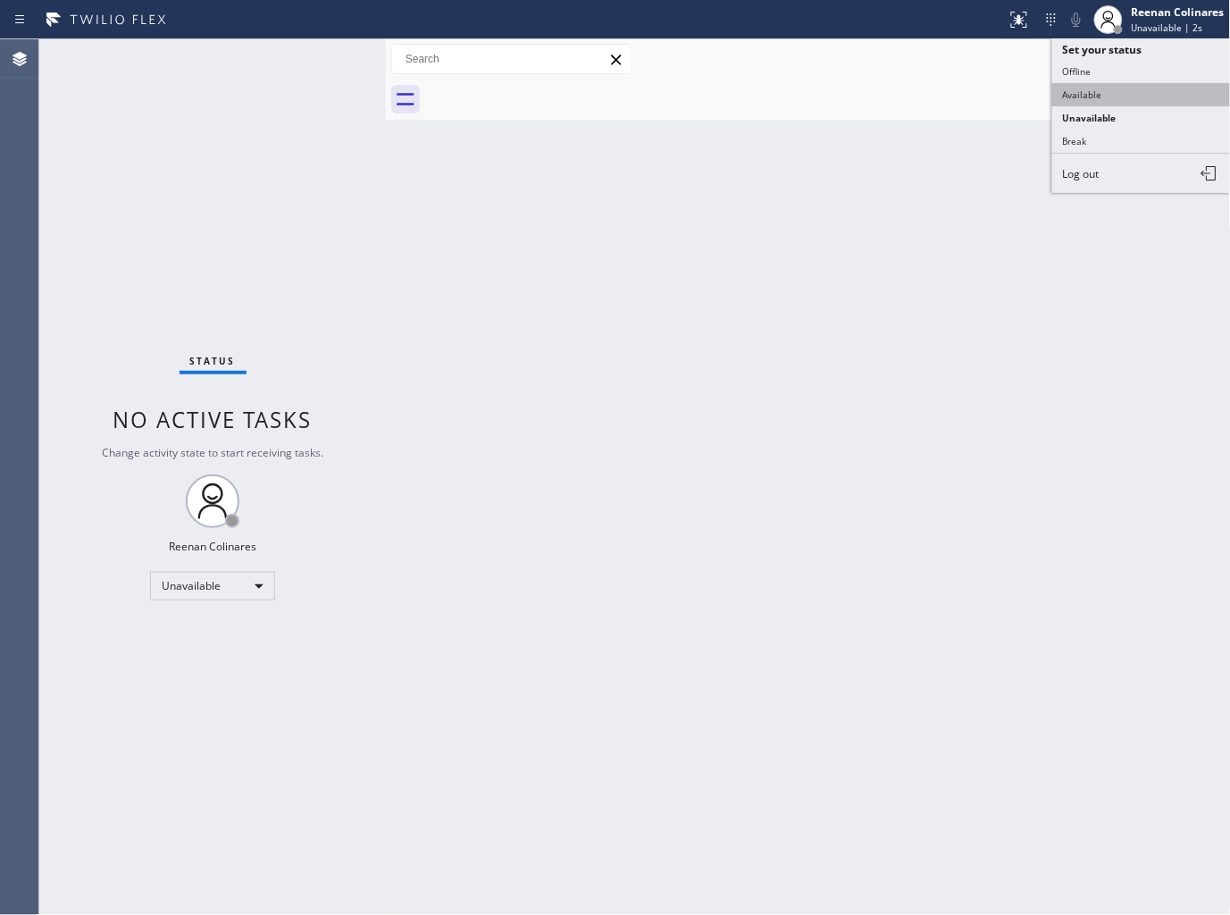
click at [1091, 89] on button "Available" at bounding box center [1142, 94] width 179 height 23
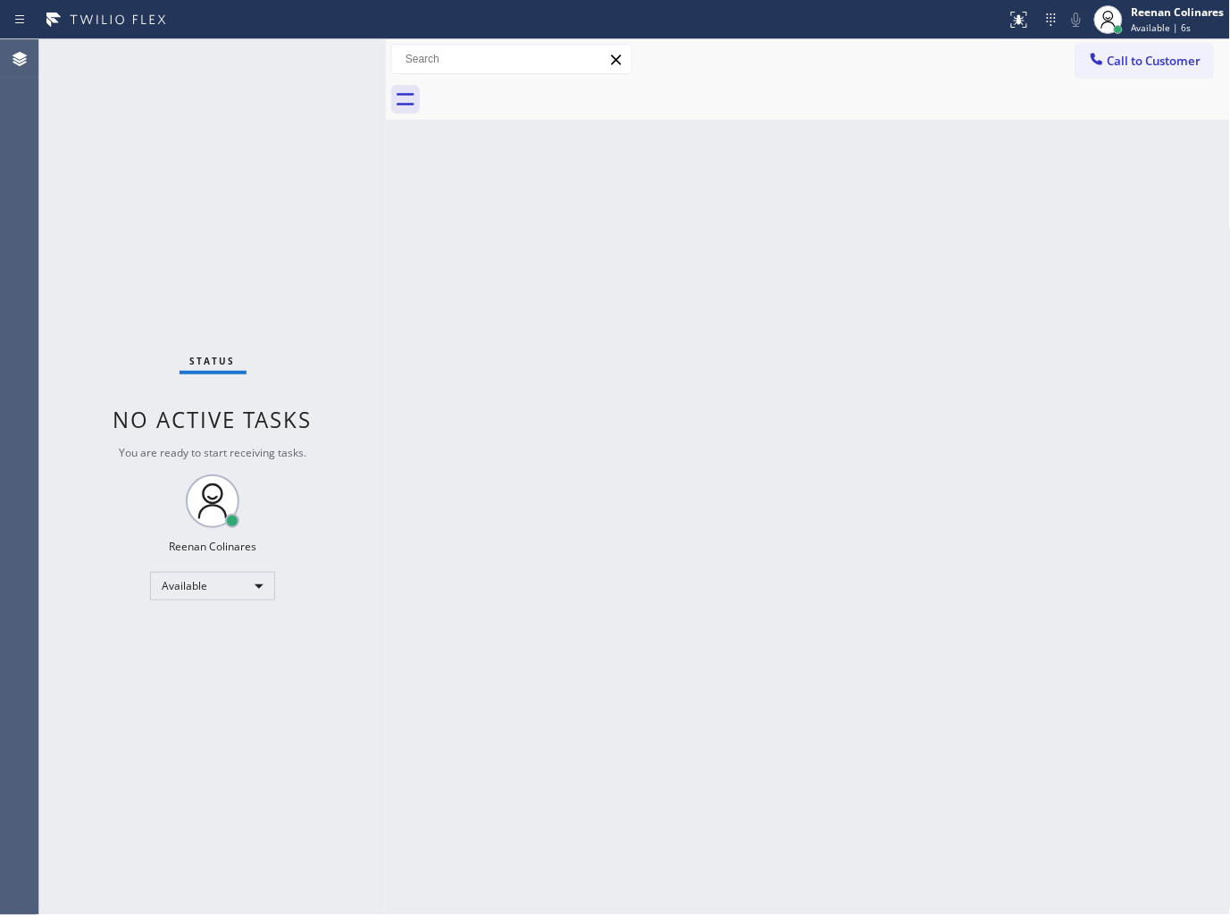
click at [738, 233] on div "Back to Dashboard Change Sender ID Customers Technicians Select a contact Outbo…" at bounding box center [808, 477] width 845 height 876
click at [260, 73] on div "Status No active tasks You are ready to start receiving tasks. Reenan Colinares…" at bounding box center [212, 477] width 347 height 876
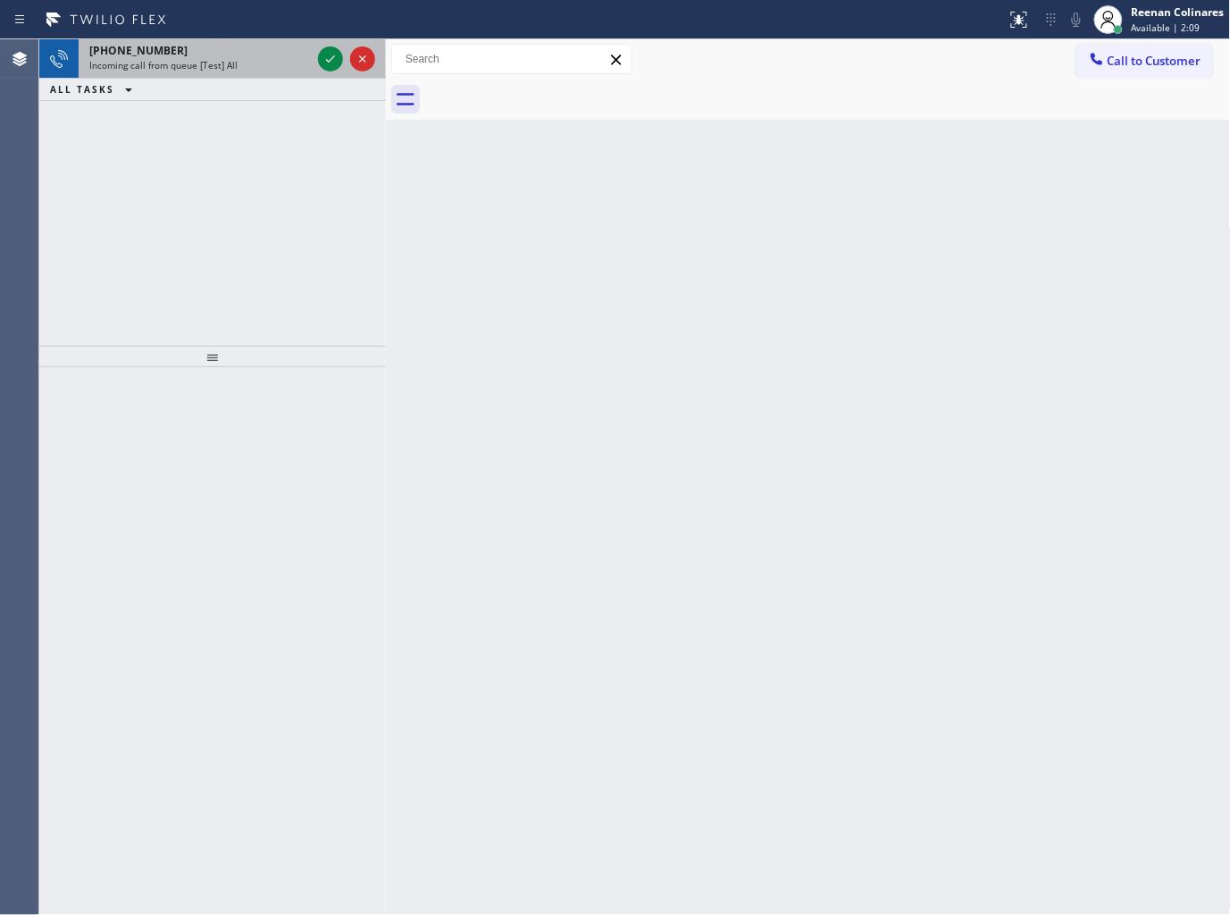
click at [203, 59] on span "Incoming call from queue [Test] All" at bounding box center [163, 65] width 148 height 13
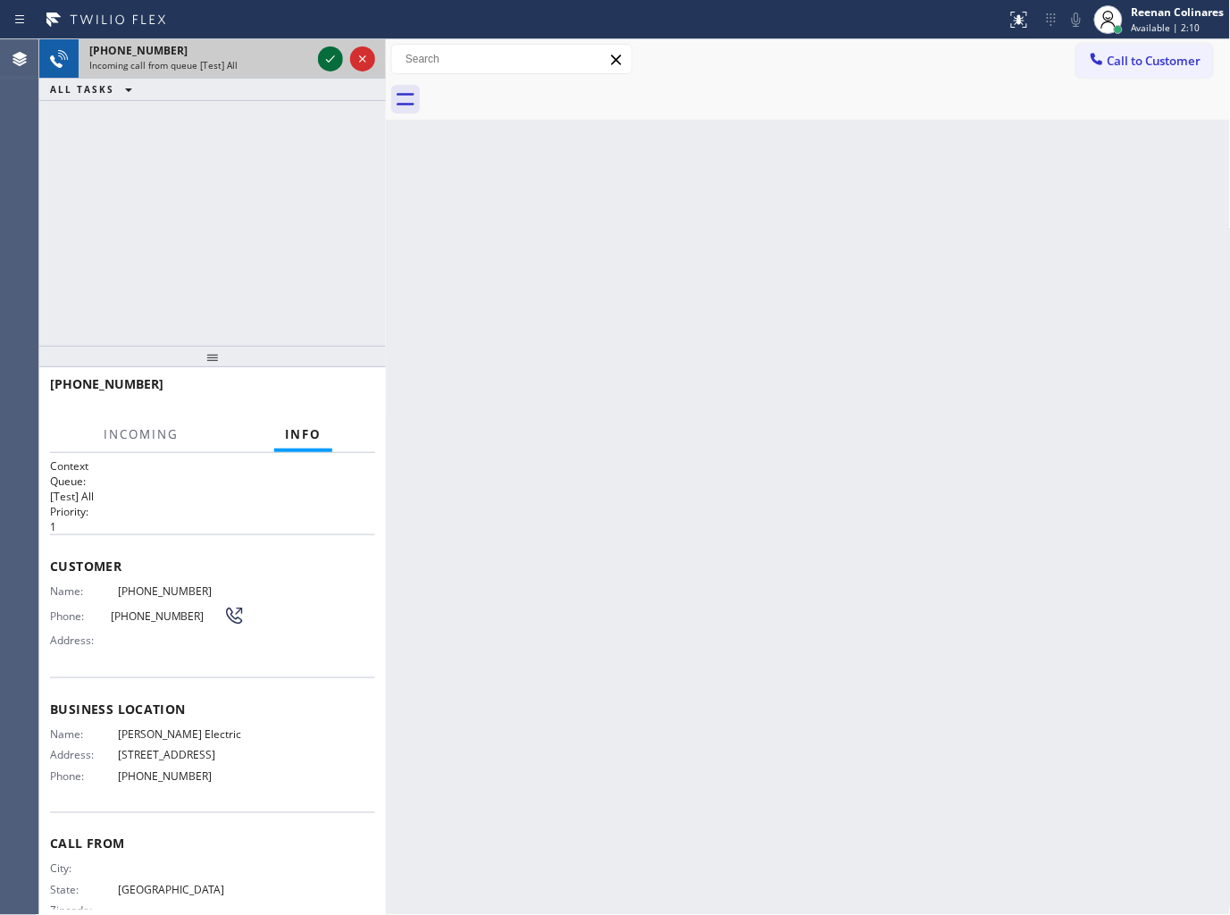
click at [333, 55] on icon at bounding box center [330, 58] width 21 height 21
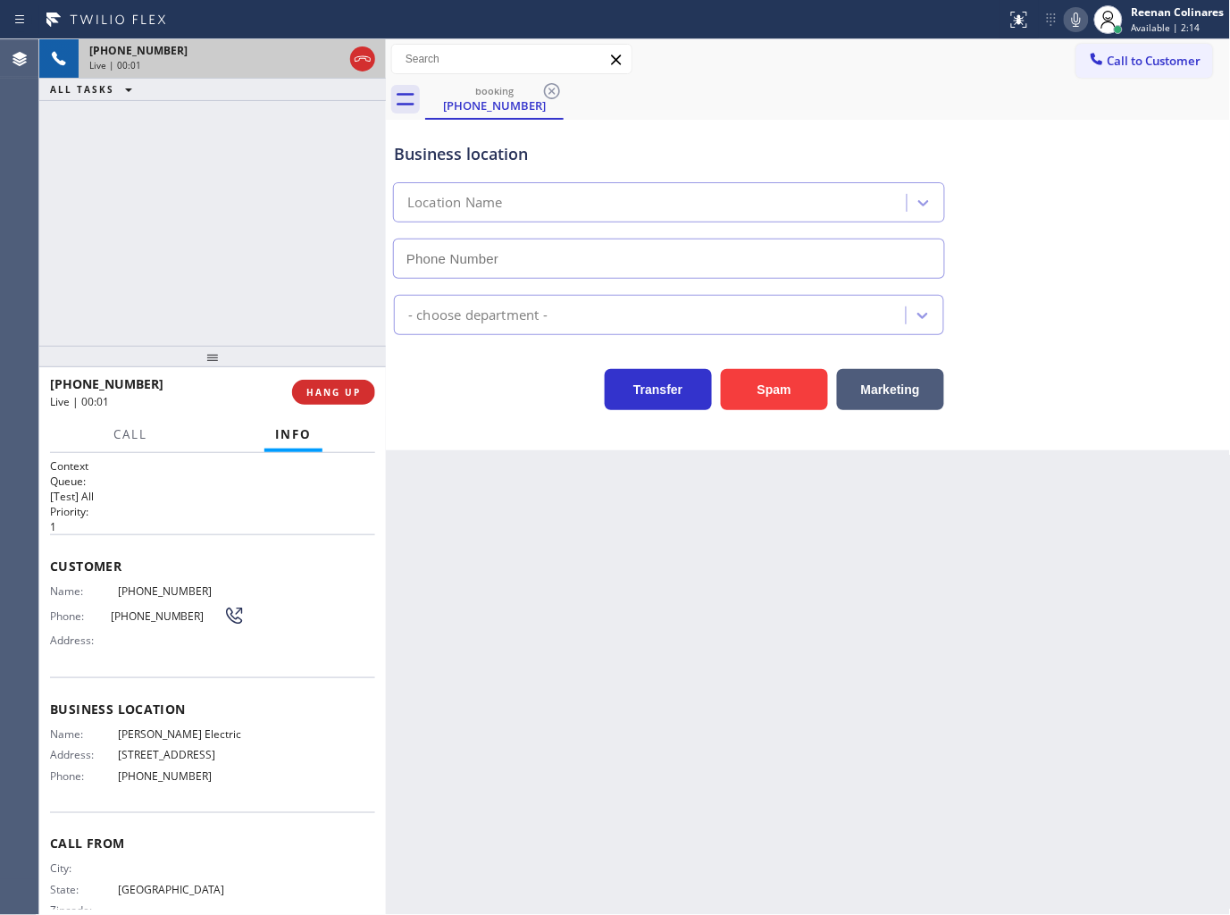
type input "[PHONE_NUMBER]"
click at [786, 398] on button "Spam" at bounding box center [774, 389] width 107 height 41
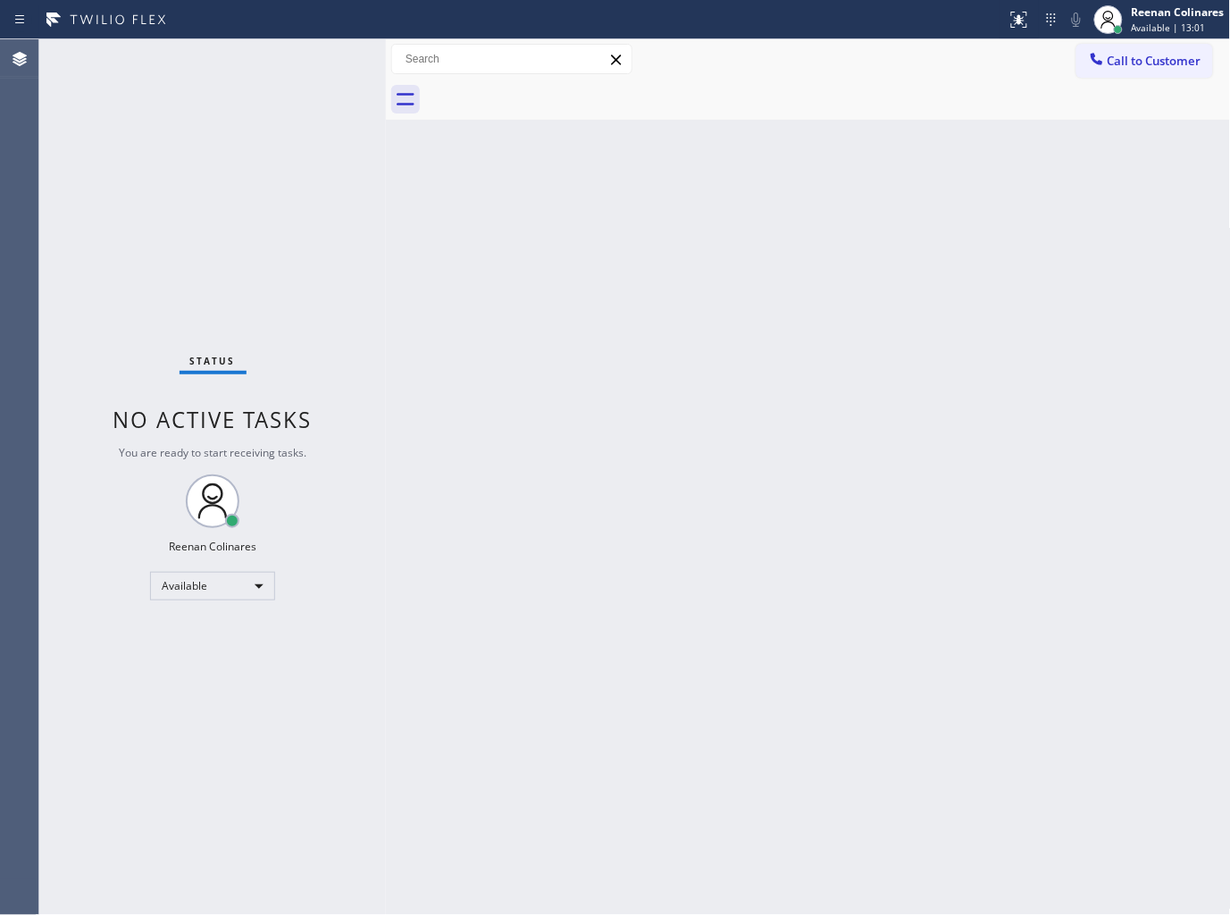
click at [818, 194] on div "Back to Dashboard Change Sender ID Customers Technicians Select a contact Outbo…" at bounding box center [808, 477] width 845 height 876
click at [758, 200] on div "Back to Dashboard Change Sender ID Customers Technicians Select a contact Outbo…" at bounding box center [808, 477] width 845 height 876
drag, startPoint x: 721, startPoint y: 226, endPoint x: 700, endPoint y: 198, distance: 35.0
click at [718, 224] on div "Back to Dashboard Change Sender ID Customers Technicians Select a contact Outbo…" at bounding box center [808, 477] width 845 height 876
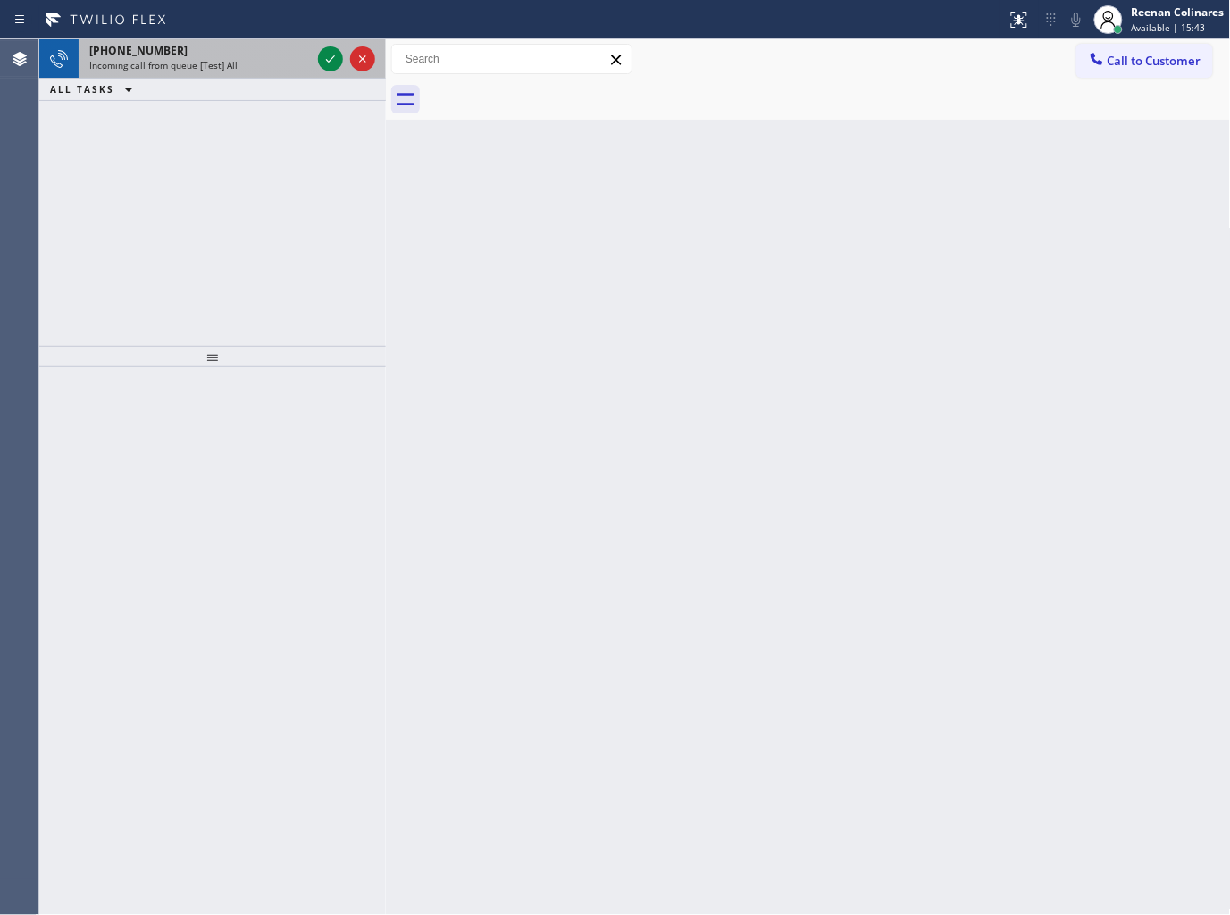
click at [234, 66] on div "Incoming call from queue [Test] All" at bounding box center [200, 65] width 222 height 13
click at [210, 74] on div "[PHONE_NUMBER] Incoming call from queue [Test] All" at bounding box center [197, 58] width 236 height 39
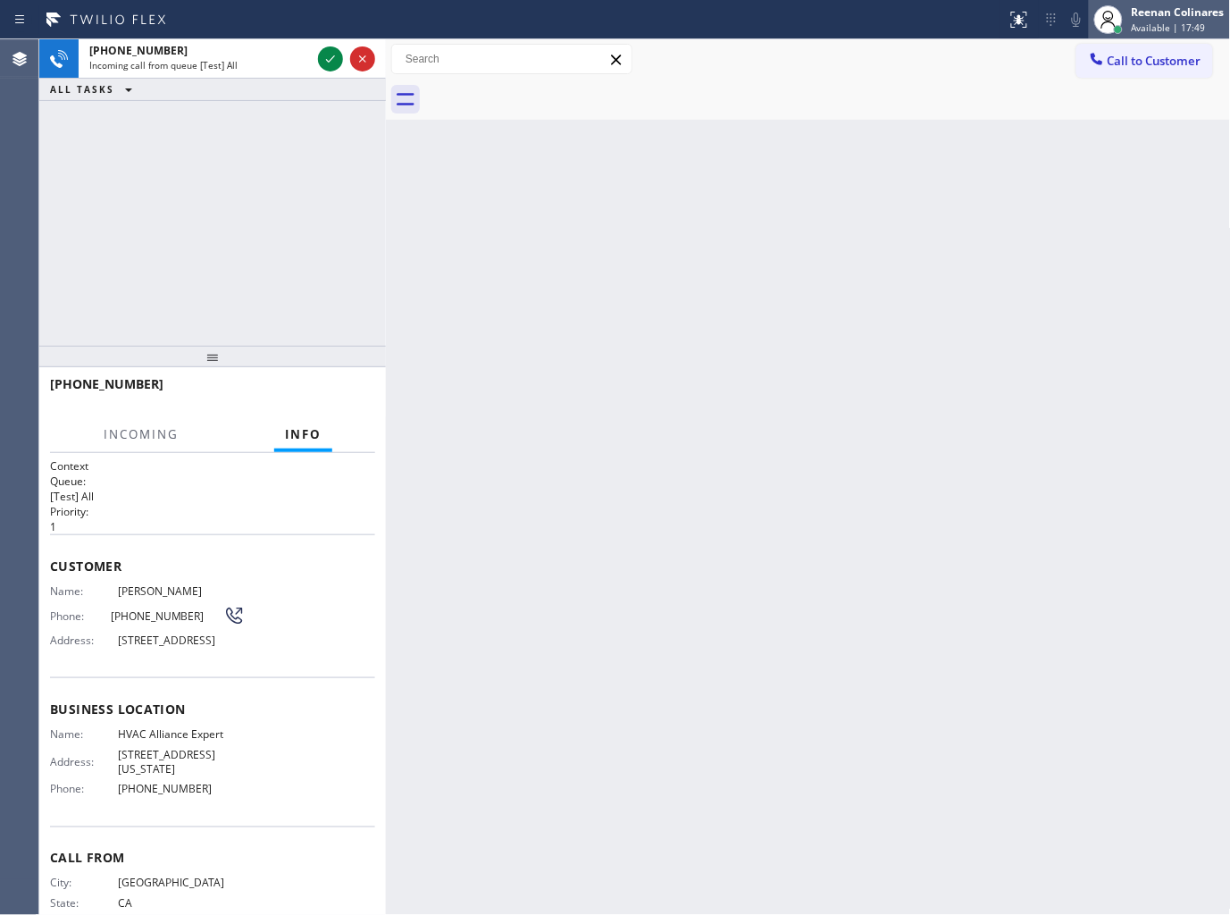
click at [1155, 25] on span "Available | 17:49" at bounding box center [1169, 27] width 74 height 13
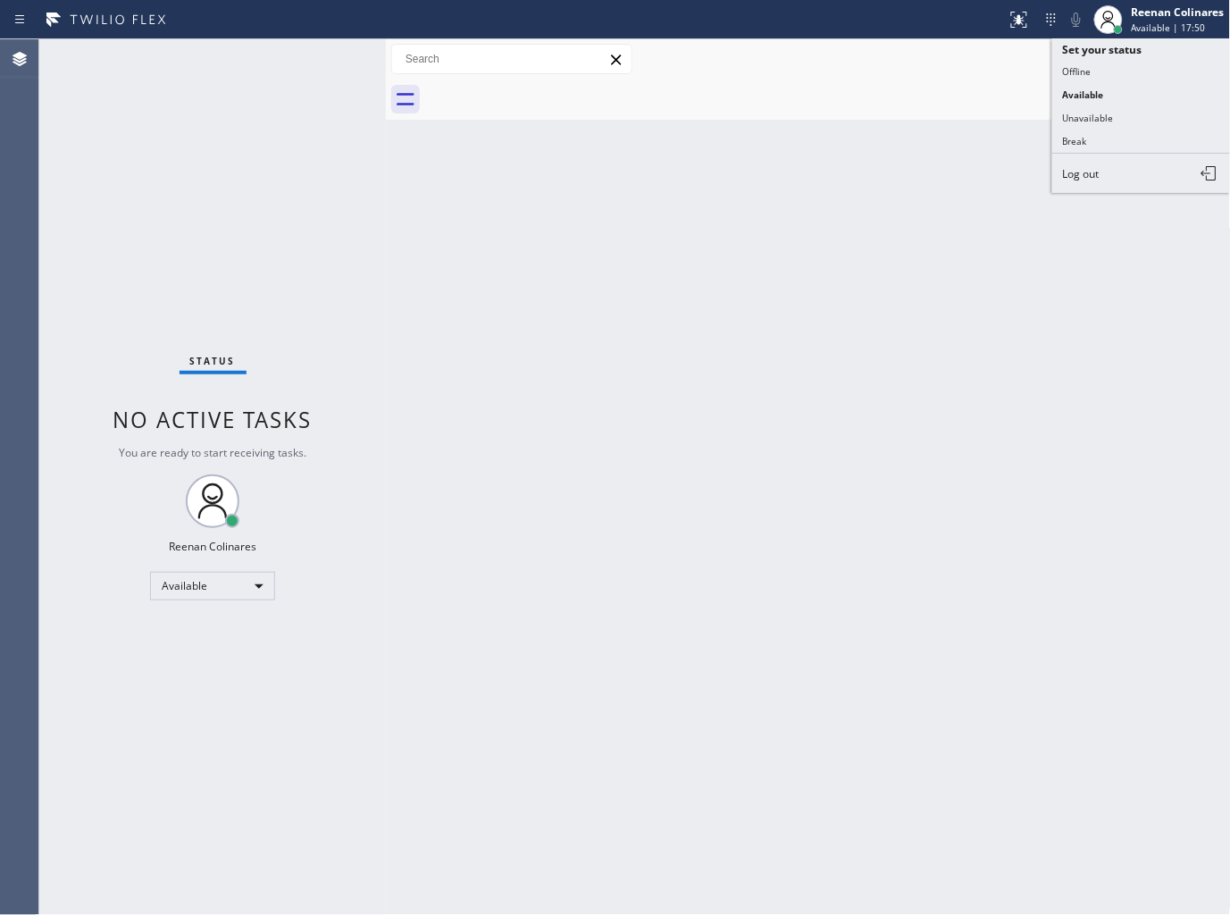
click at [498, 284] on div "Back to Dashboard Change Sender ID Customers Technicians Select a contact Outbo…" at bounding box center [808, 477] width 845 height 876
drag, startPoint x: 742, startPoint y: 204, endPoint x: 742, endPoint y: 181, distance: 22.3
click at [738, 192] on div "Back to Dashboard Change Sender ID Customers Technicians Select a contact Outbo…" at bounding box center [808, 477] width 845 height 876
click at [253, 61] on div "Status No active tasks You are ready to start receiving tasks. Reenan Colinares…" at bounding box center [212, 477] width 347 height 876
click at [811, 250] on div "Back to Dashboard Change Sender ID Customers Technicians Select a contact Outbo…" at bounding box center [808, 477] width 845 height 876
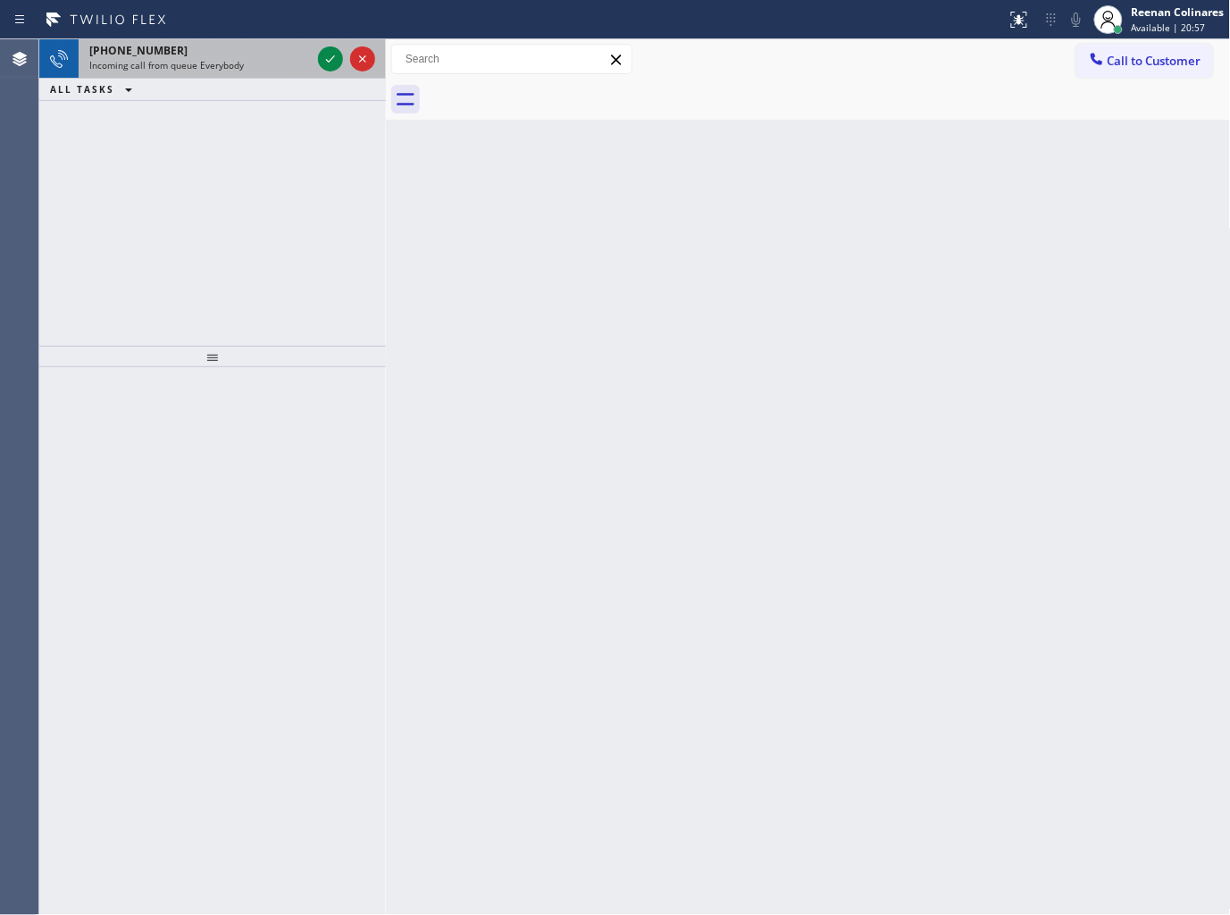
click at [206, 71] on span "Incoming call from queue Everybody" at bounding box center [166, 65] width 155 height 13
click at [251, 67] on div "Incoming call from queue [Test] All" at bounding box center [200, 65] width 222 height 13
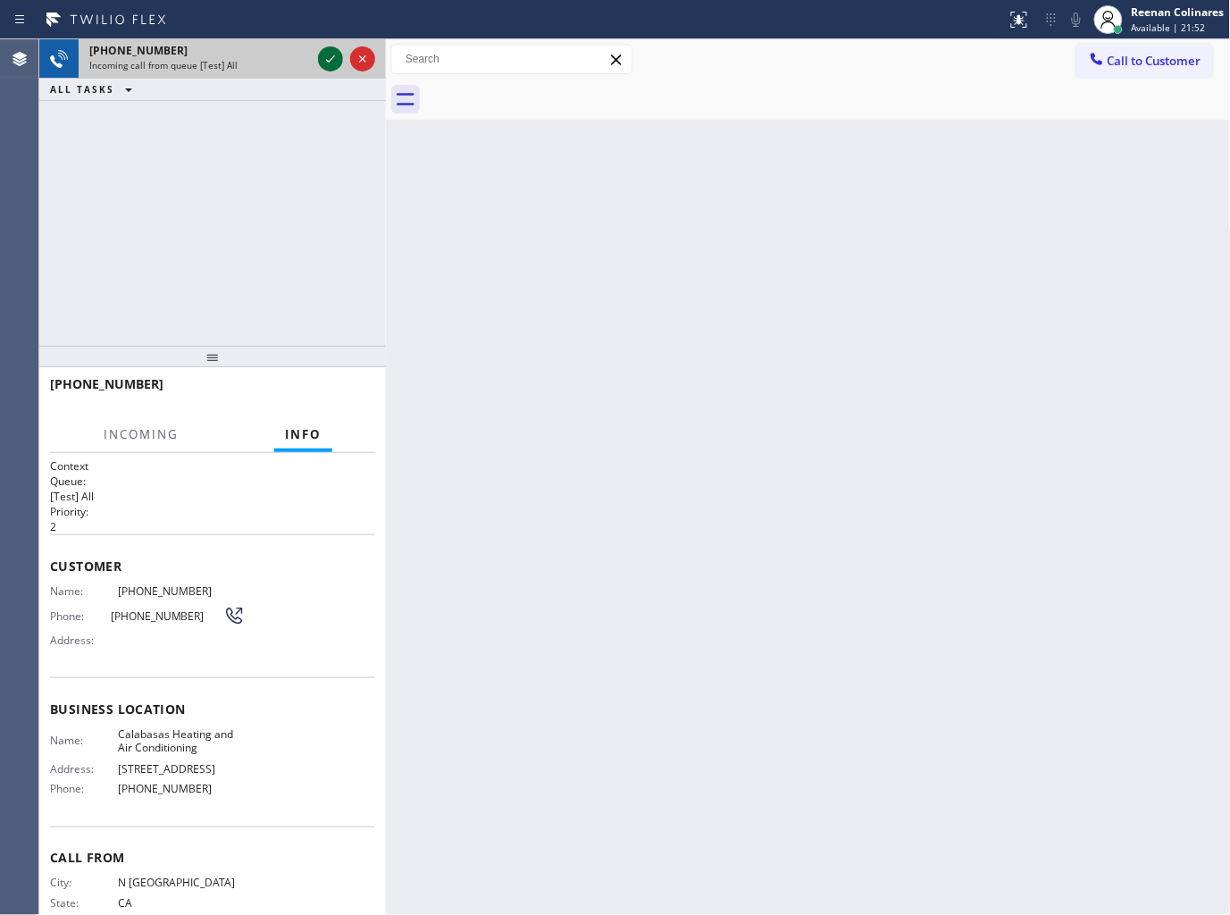
click at [326, 60] on icon at bounding box center [330, 58] width 21 height 21
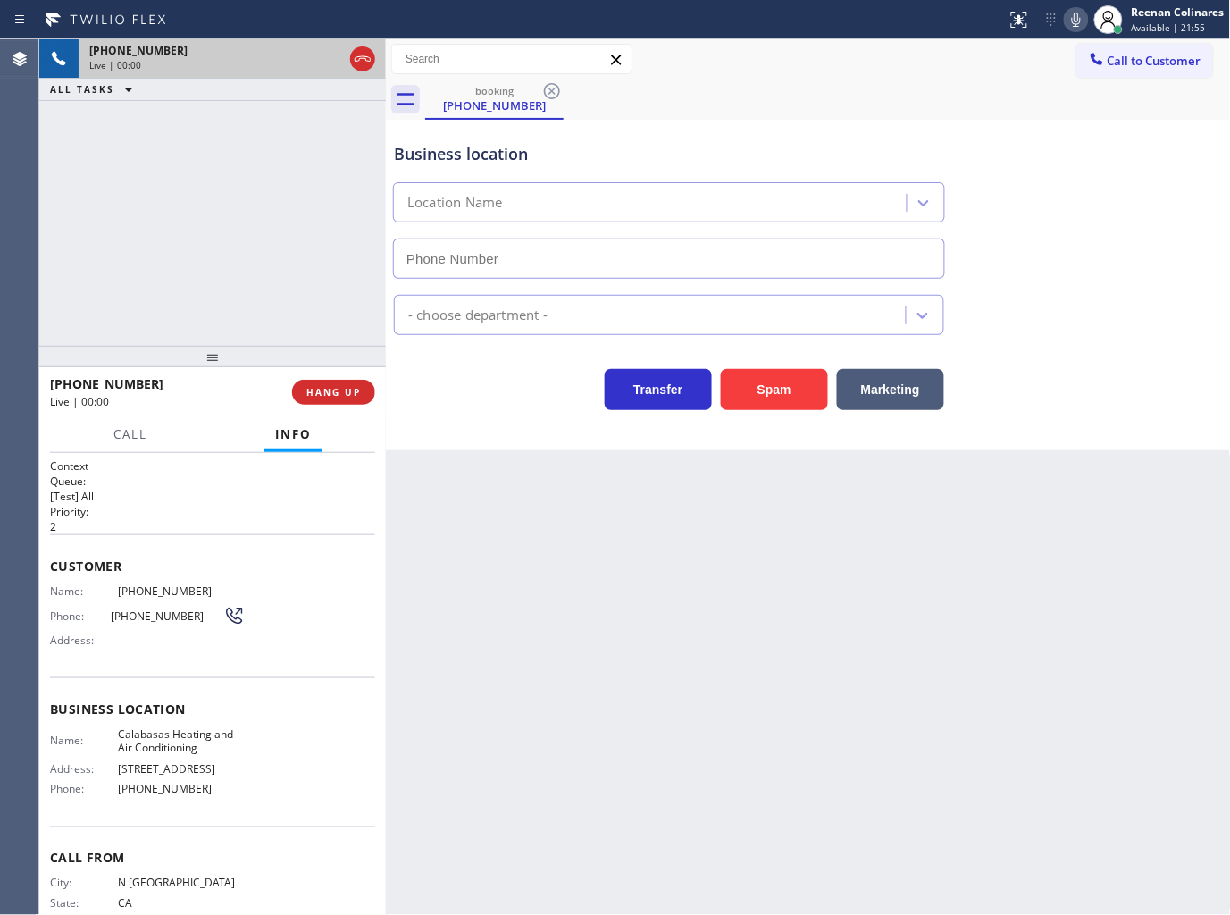
type input "[PHONE_NUMBER]"
click at [1072, 30] on button at bounding box center [1076, 19] width 25 height 25
click at [1074, 22] on icon at bounding box center [1076, 19] width 21 height 21
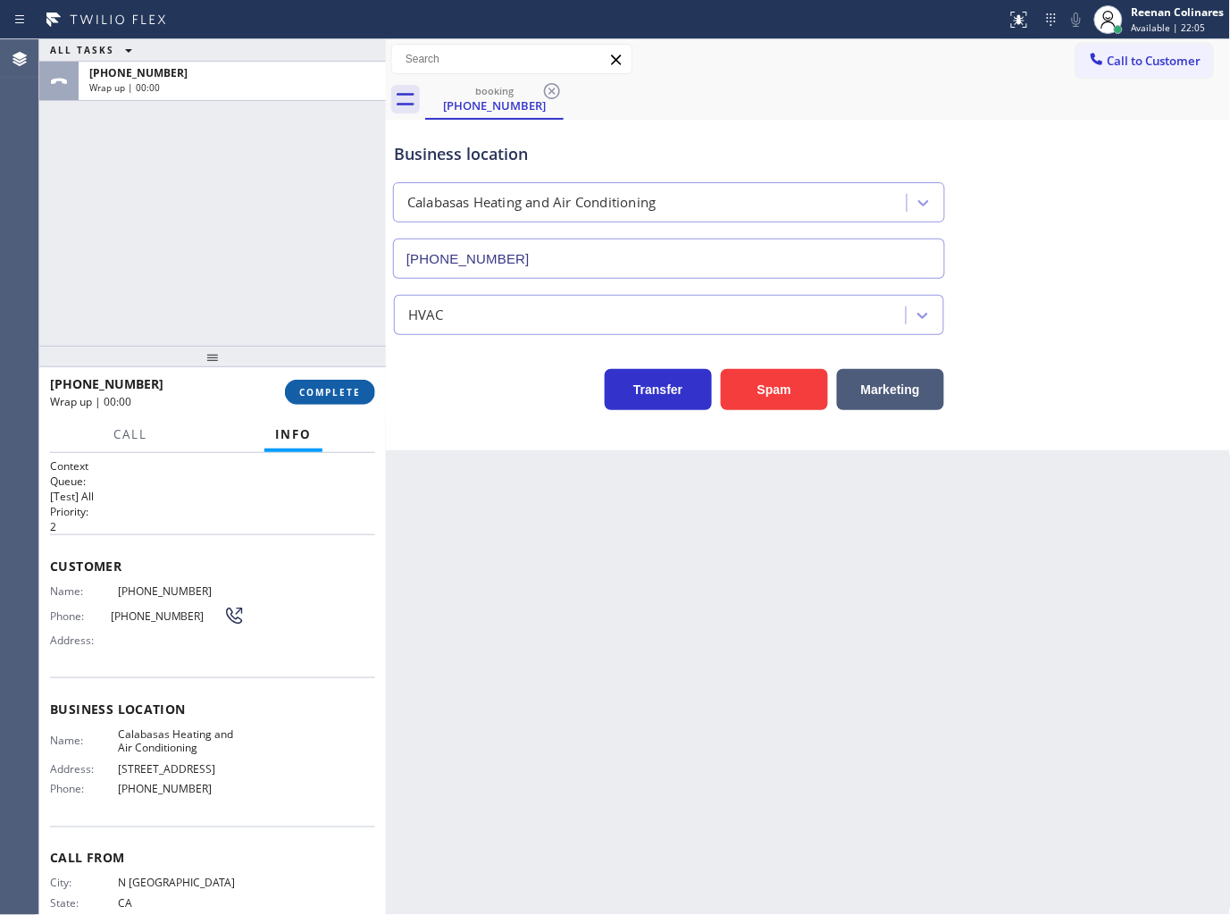
click at [355, 380] on button "COMPLETE" at bounding box center [330, 392] width 90 height 25
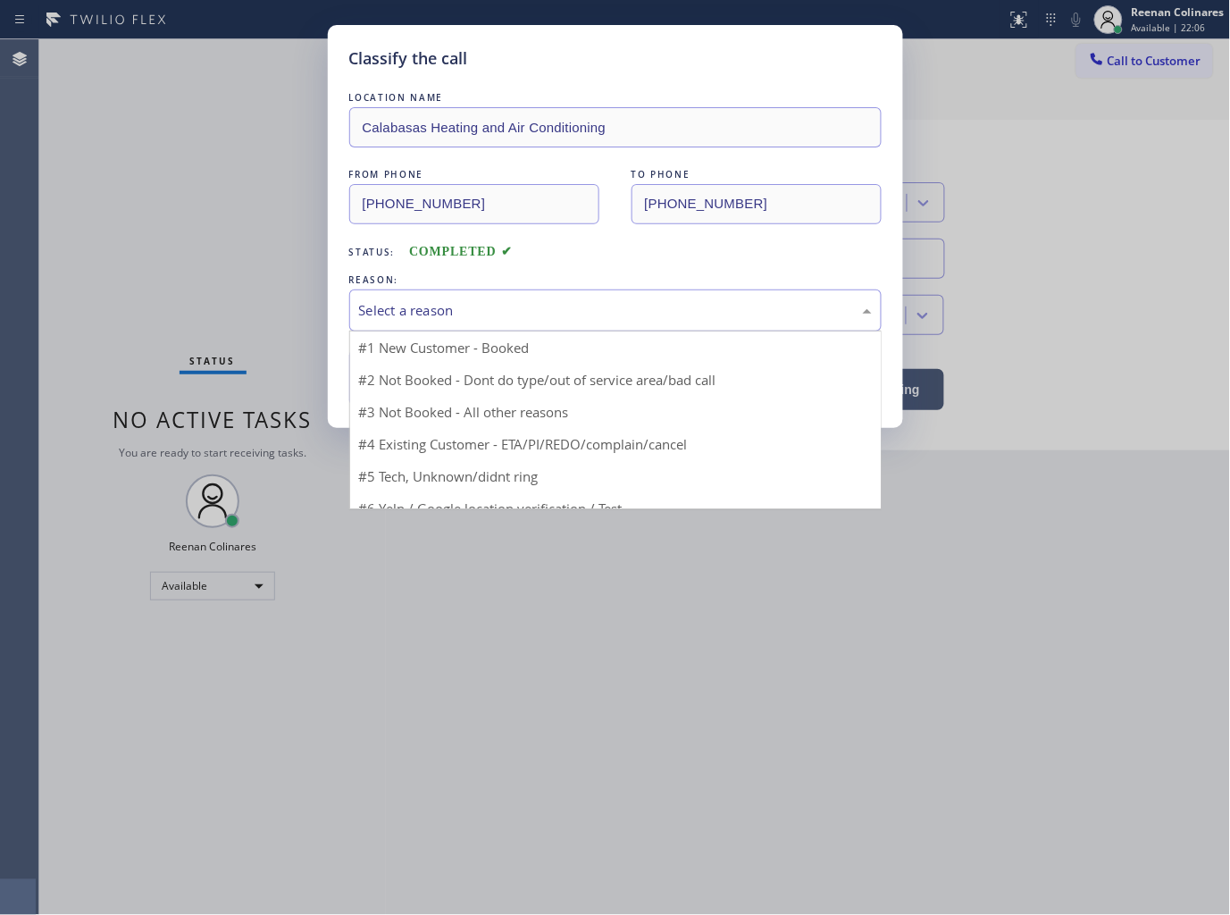
click at [466, 304] on div "Select a reason" at bounding box center [615, 310] width 513 height 21
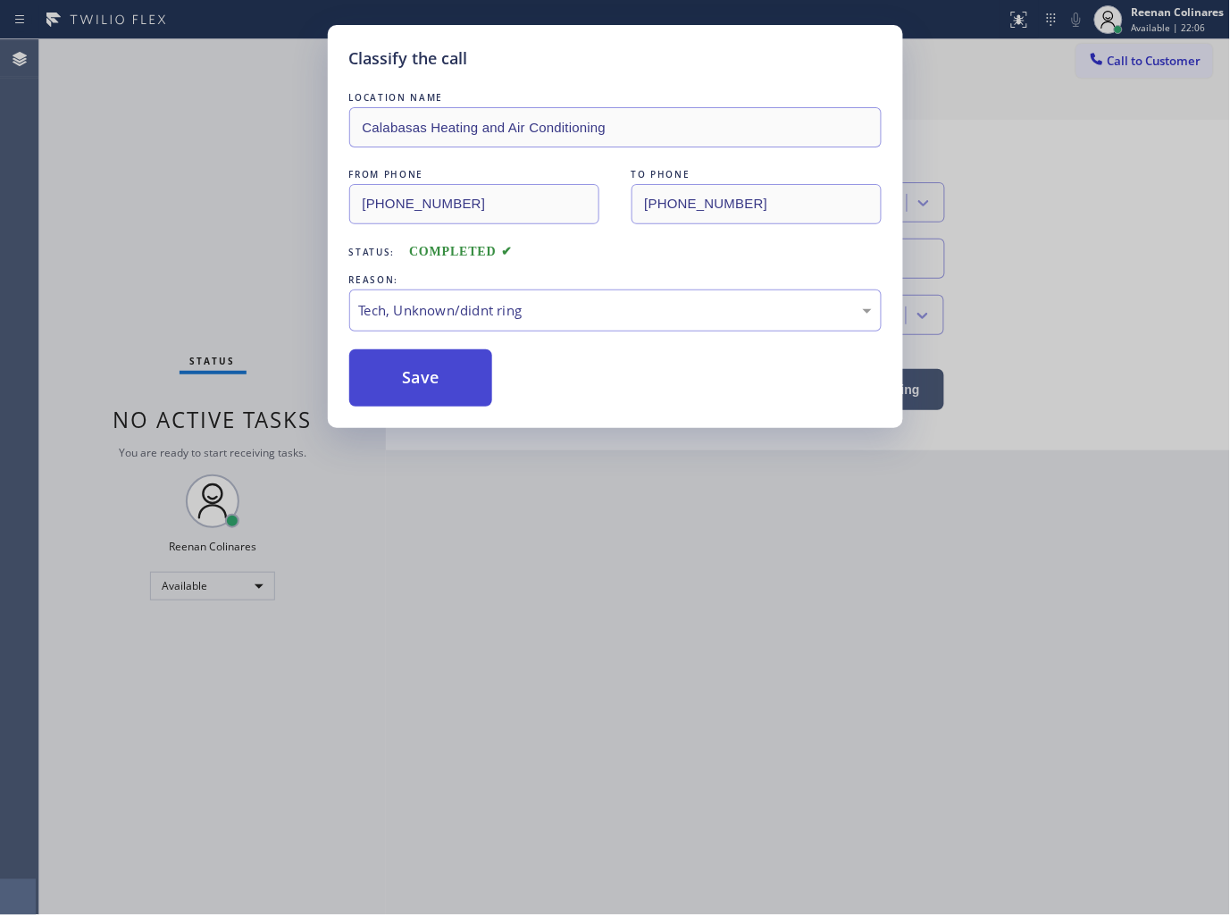
click at [420, 387] on button "Save" at bounding box center [421, 377] width 144 height 57
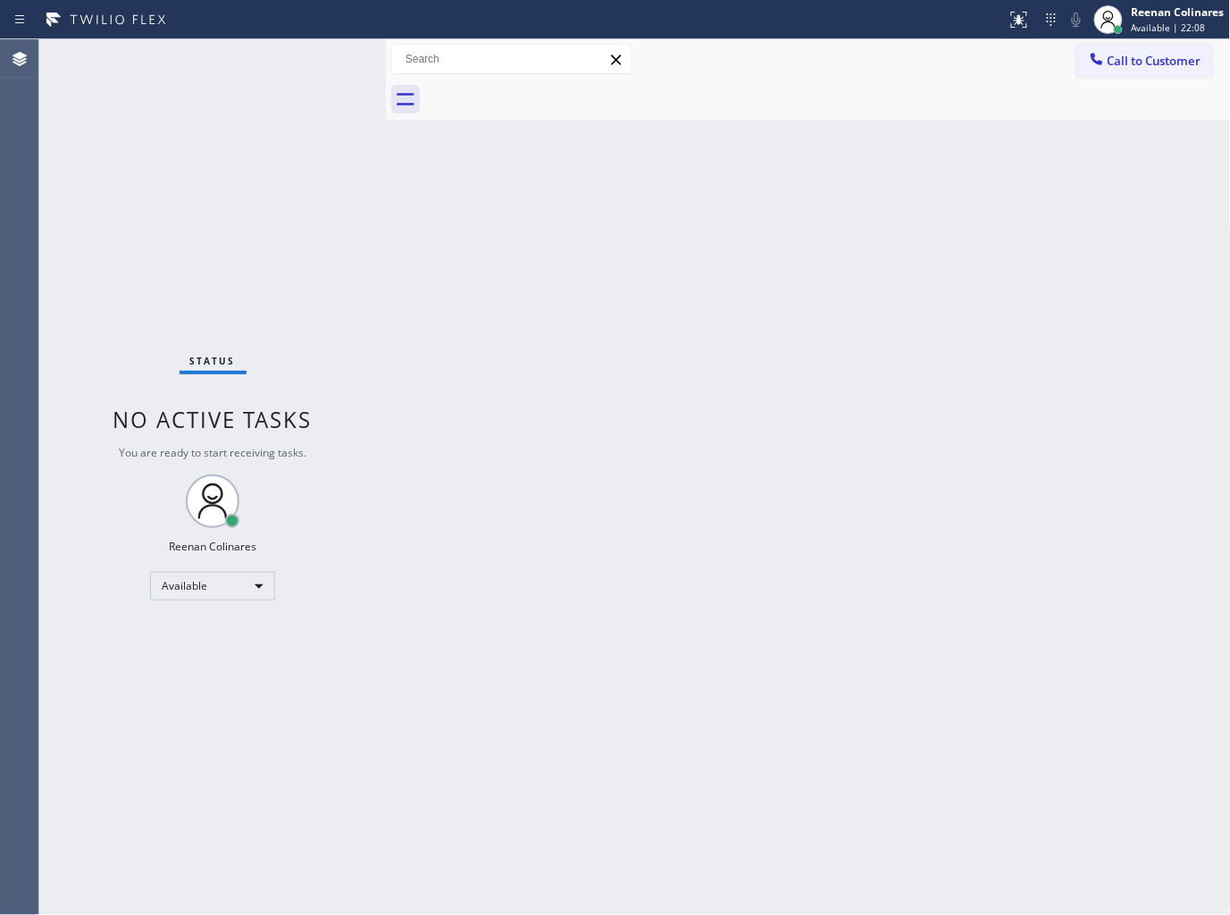
click at [624, 372] on div "Back to Dashboard Change Sender ID Customers Technicians Select a contact Outbo…" at bounding box center [808, 477] width 845 height 876
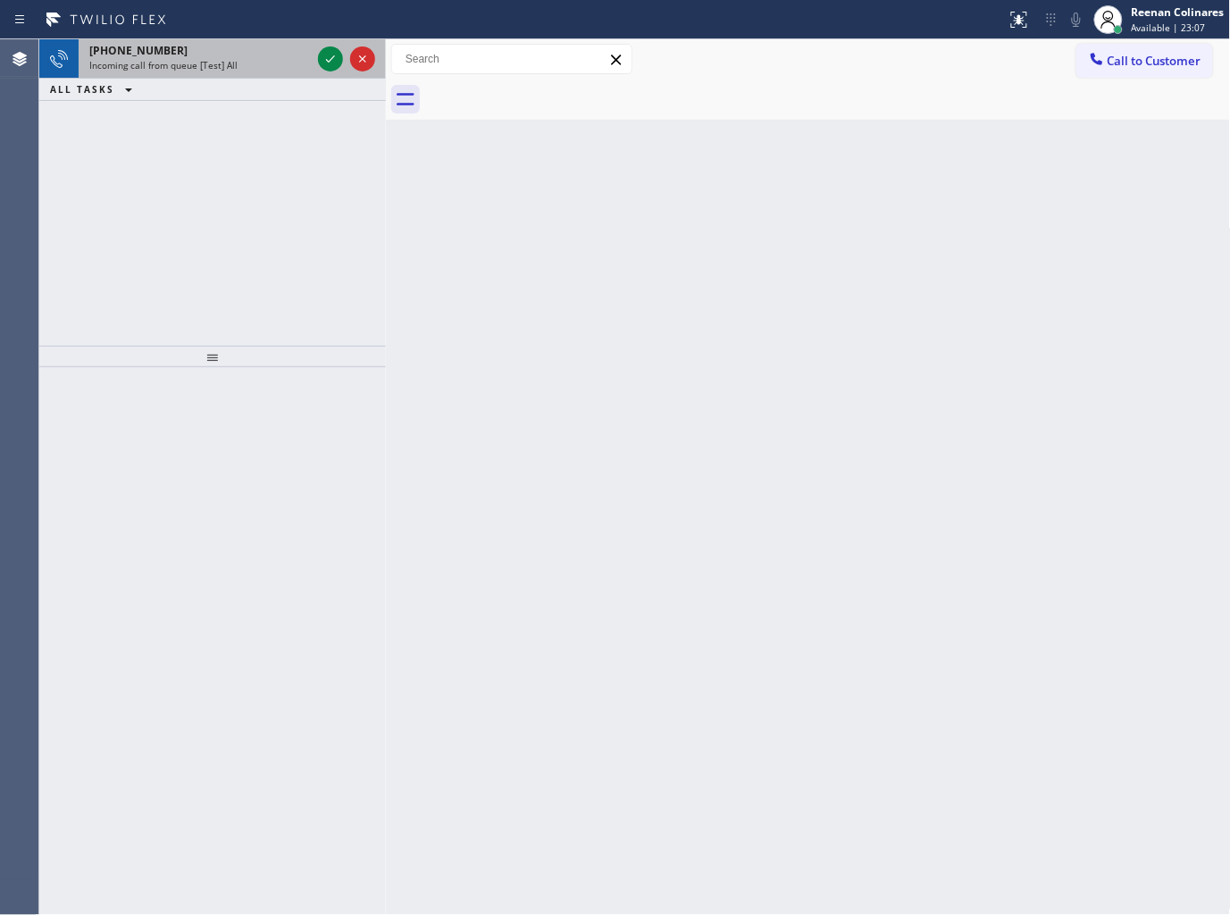
click at [219, 70] on span "Incoming call from queue [Test] All" at bounding box center [163, 65] width 148 height 13
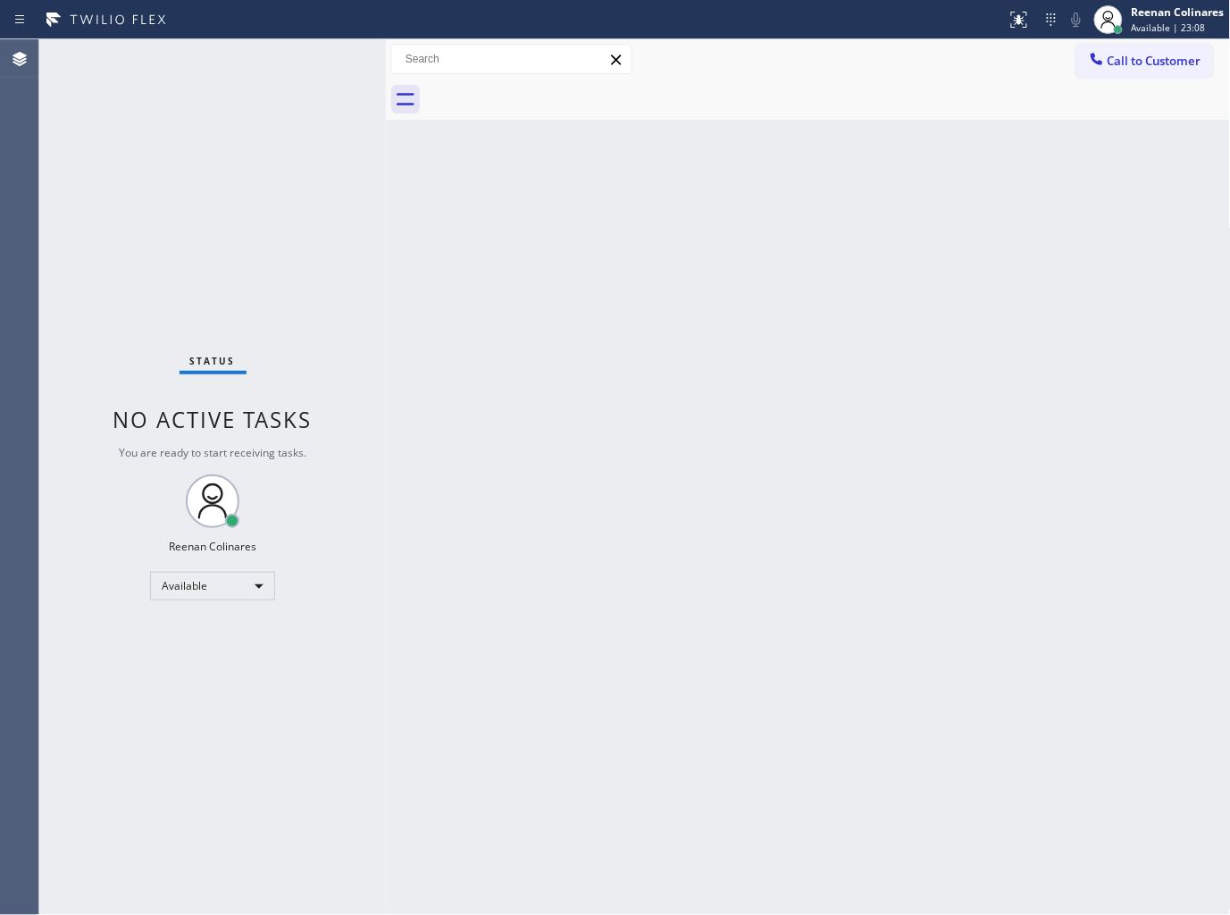
click at [320, 317] on div "Status No active tasks You are ready to start receiving tasks. Reenan Colinares…" at bounding box center [212, 477] width 347 height 876
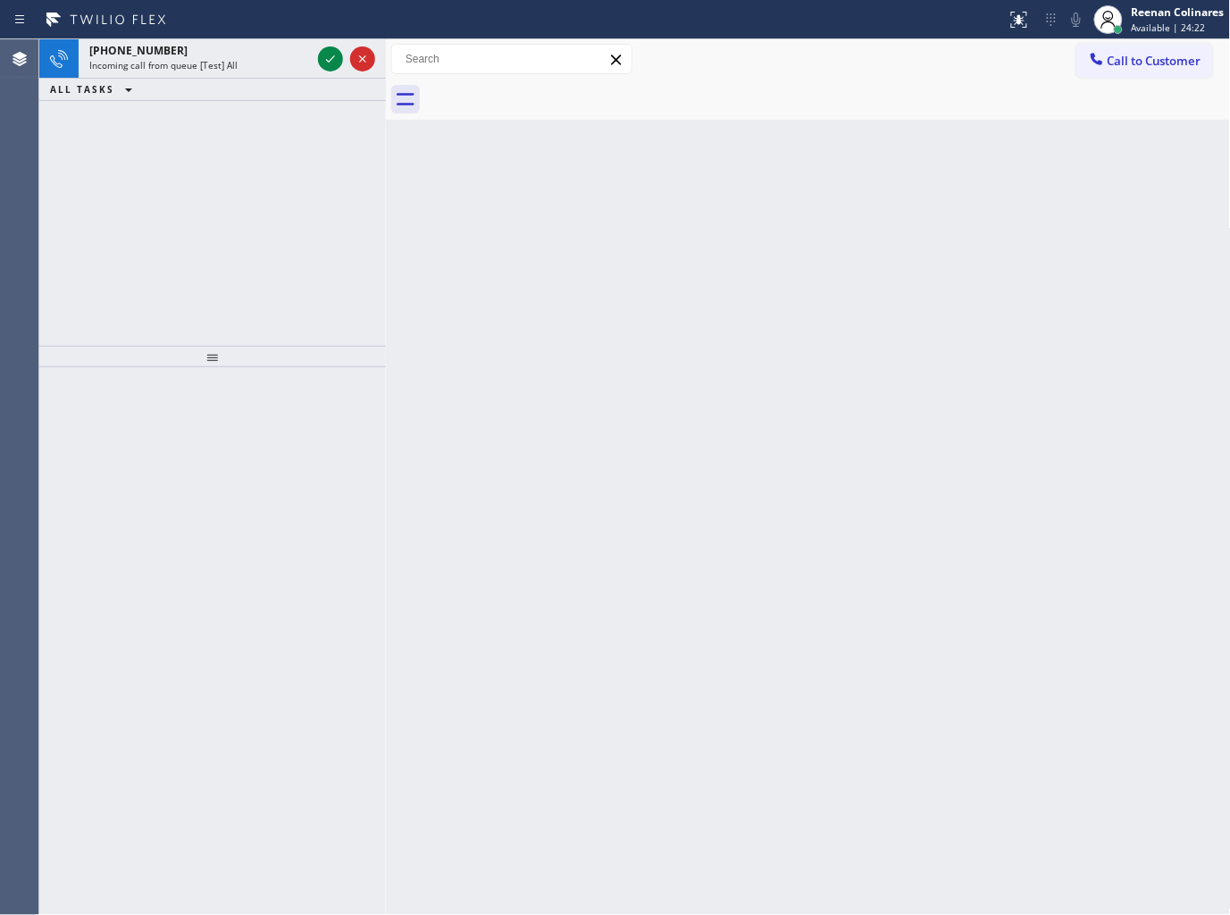
click at [256, 67] on div "Incoming call from queue [Test] All" at bounding box center [200, 65] width 222 height 13
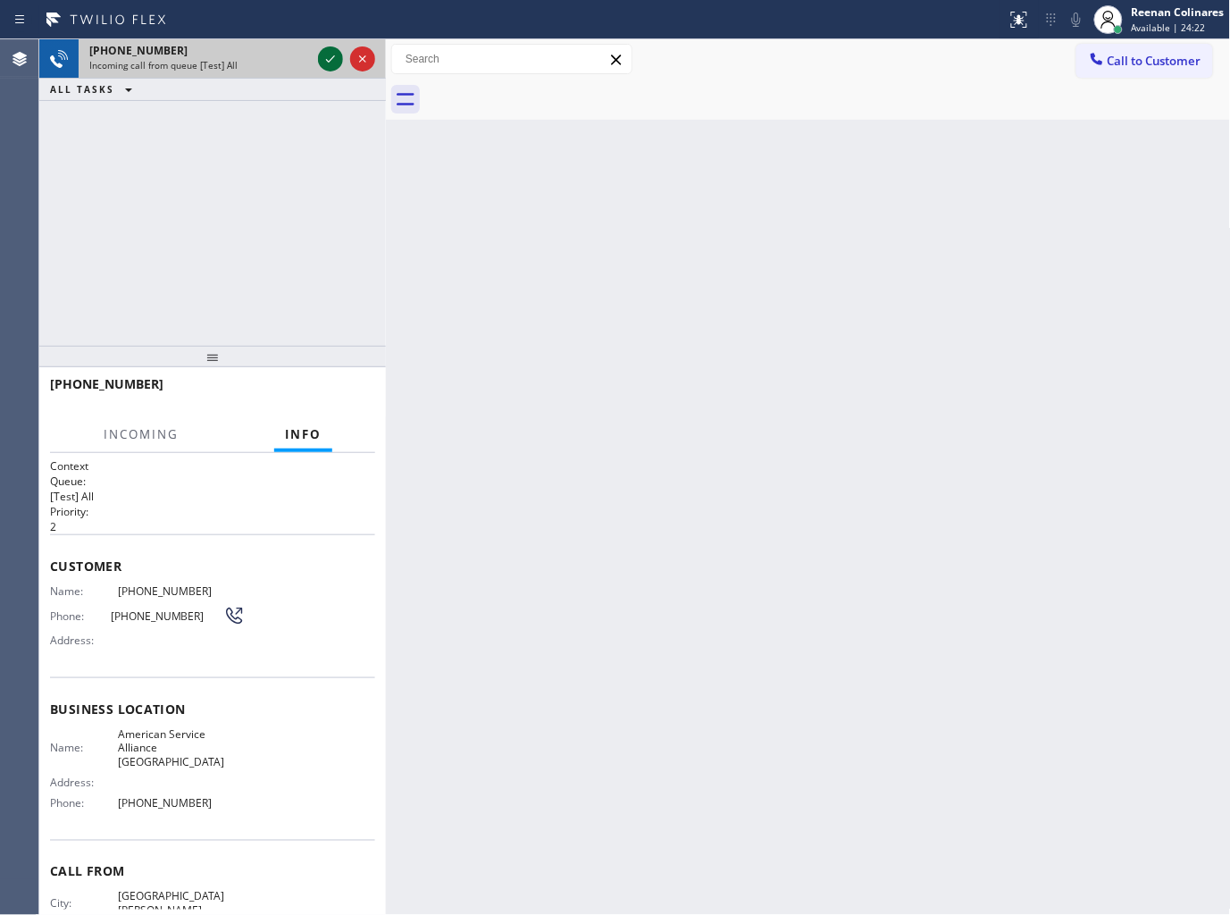
click at [329, 61] on icon at bounding box center [330, 58] width 21 height 21
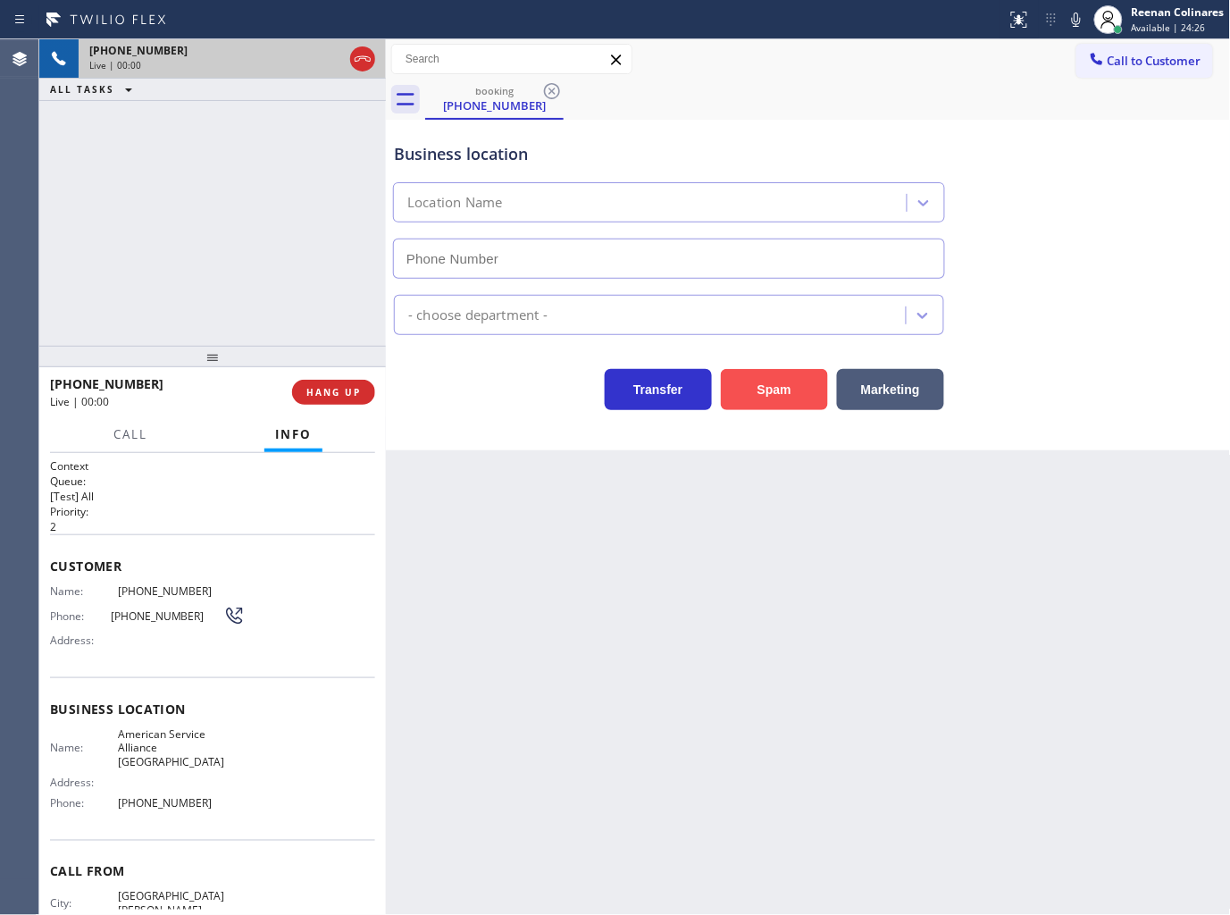
type input "[PHONE_NUMBER]"
click at [798, 400] on button "Spam" at bounding box center [774, 389] width 107 height 41
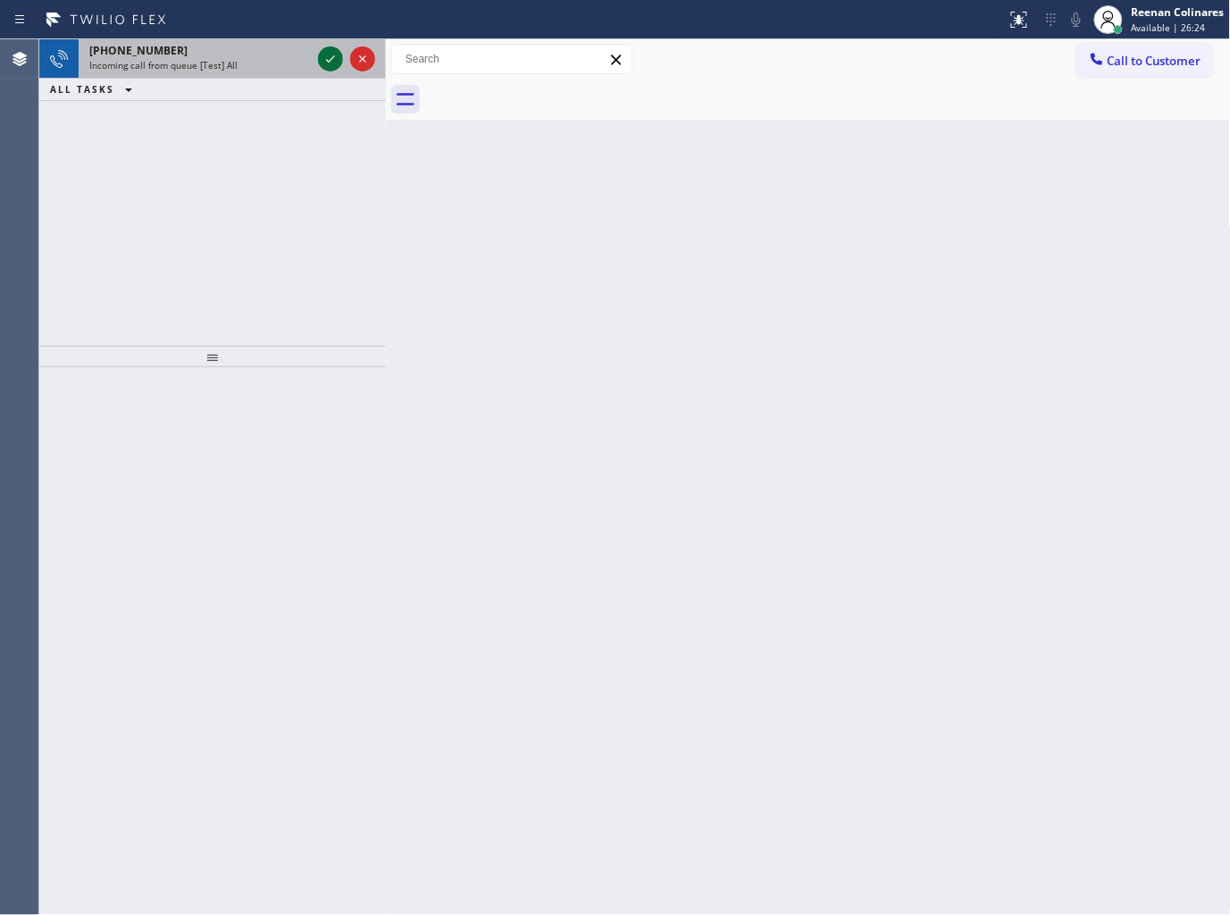
drag, startPoint x: 280, startPoint y: 51, endPoint x: 335, endPoint y: 51, distance: 55.4
click at [280, 51] on div "[PHONE_NUMBER]" at bounding box center [200, 50] width 222 height 15
drag, startPoint x: 213, startPoint y: 55, endPoint x: 290, endPoint y: 58, distance: 76.9
click at [222, 57] on div "[PHONE_NUMBER]" at bounding box center [200, 50] width 222 height 15
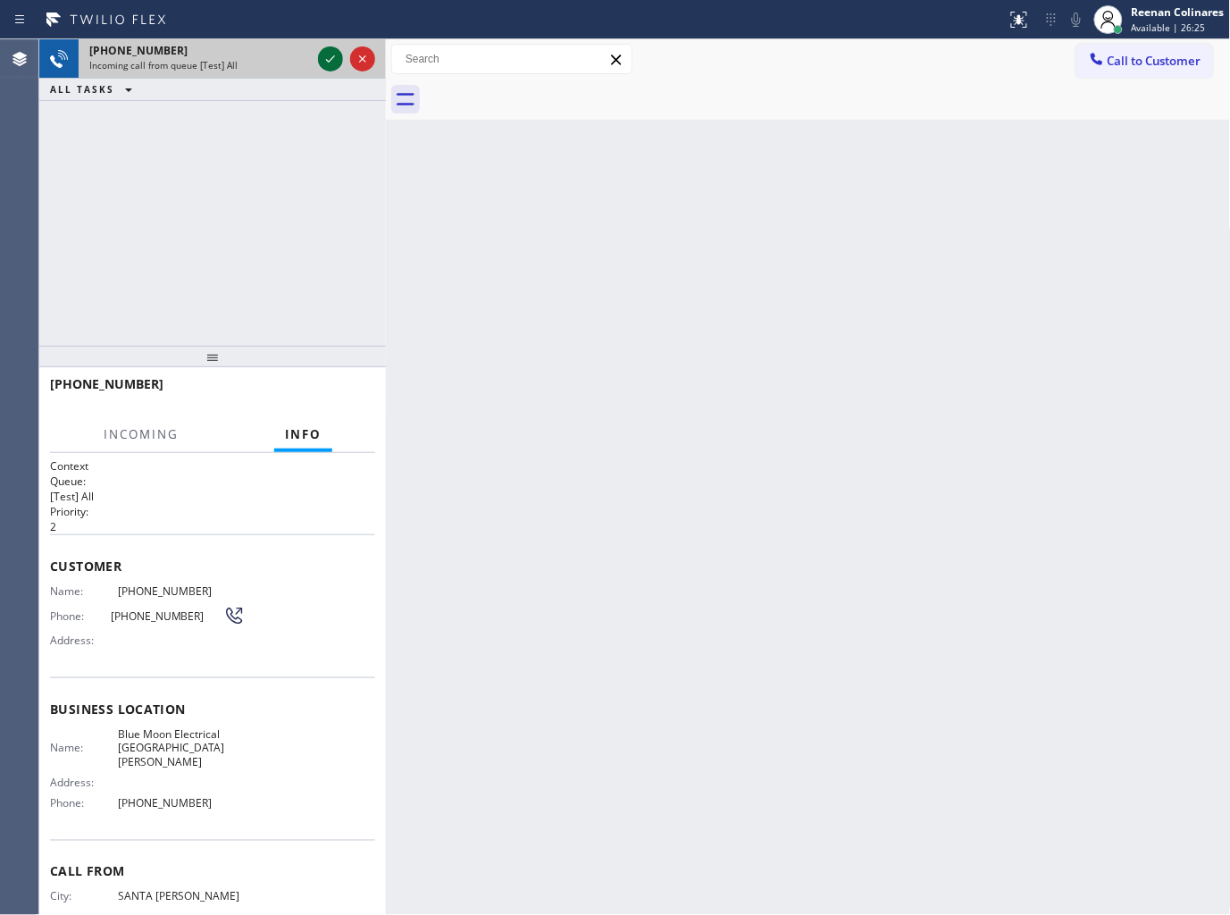
click at [323, 61] on icon at bounding box center [330, 58] width 21 height 21
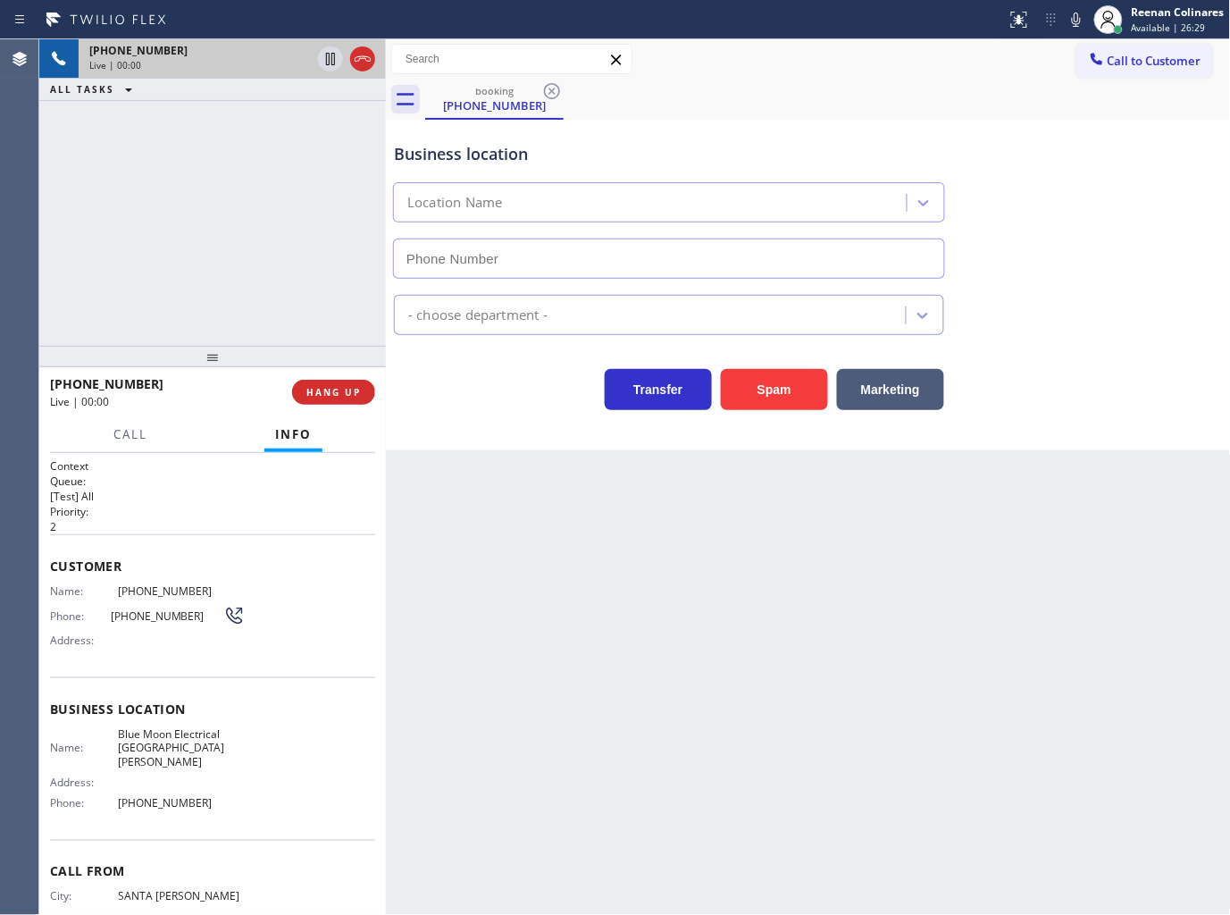
type input "[PHONE_NUMBER]"
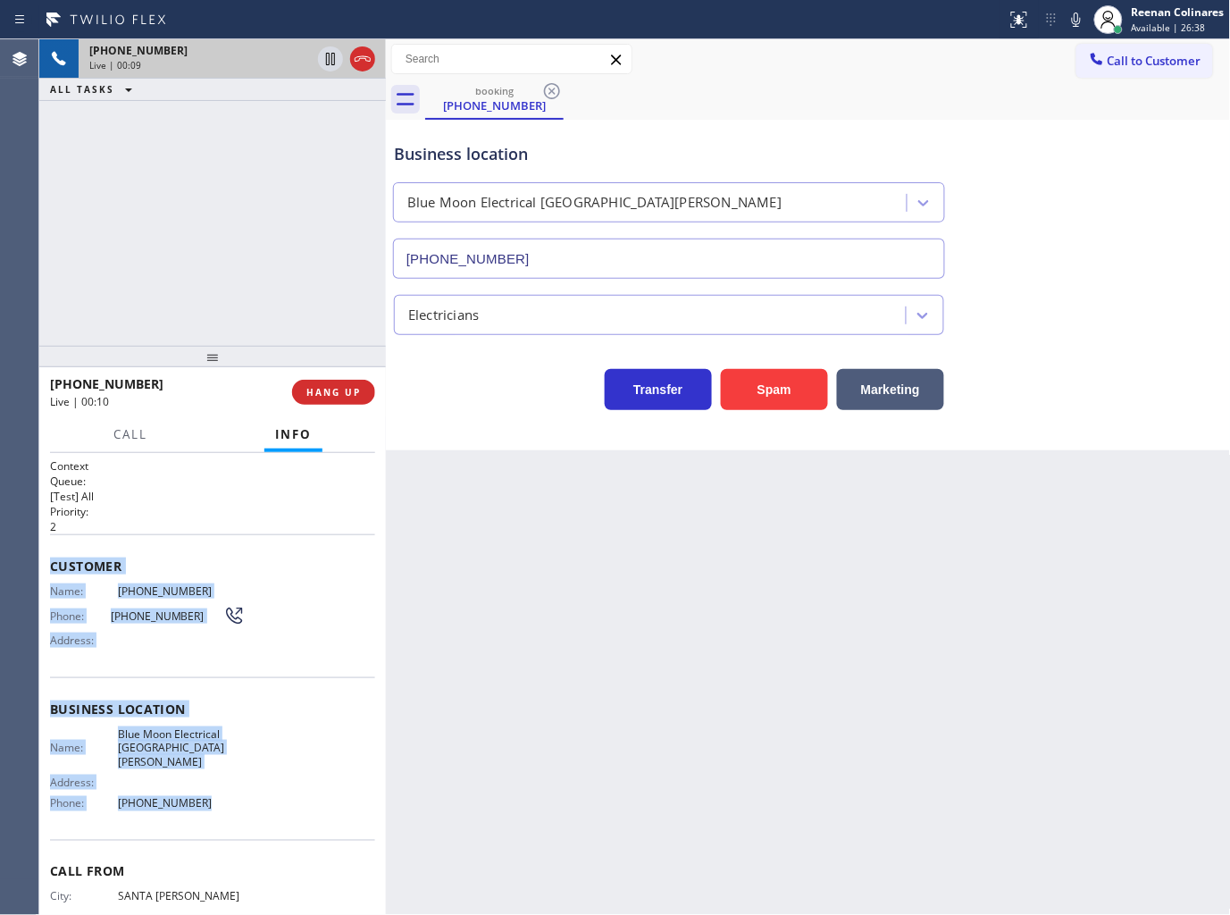
drag, startPoint x: 138, startPoint y: 650, endPoint x: 298, endPoint y: 792, distance: 213.3
click at [286, 788] on div "Context Queue: [Test] All Priority: 2 Customer Name: [PHONE_NUMBER] Phone: [PHO…" at bounding box center [212, 684] width 347 height 463
click at [1072, 21] on icon at bounding box center [1076, 19] width 21 height 21
click at [1072, 28] on icon at bounding box center [1076, 19] width 21 height 21
click at [1076, 21] on icon at bounding box center [1076, 20] width 9 height 14
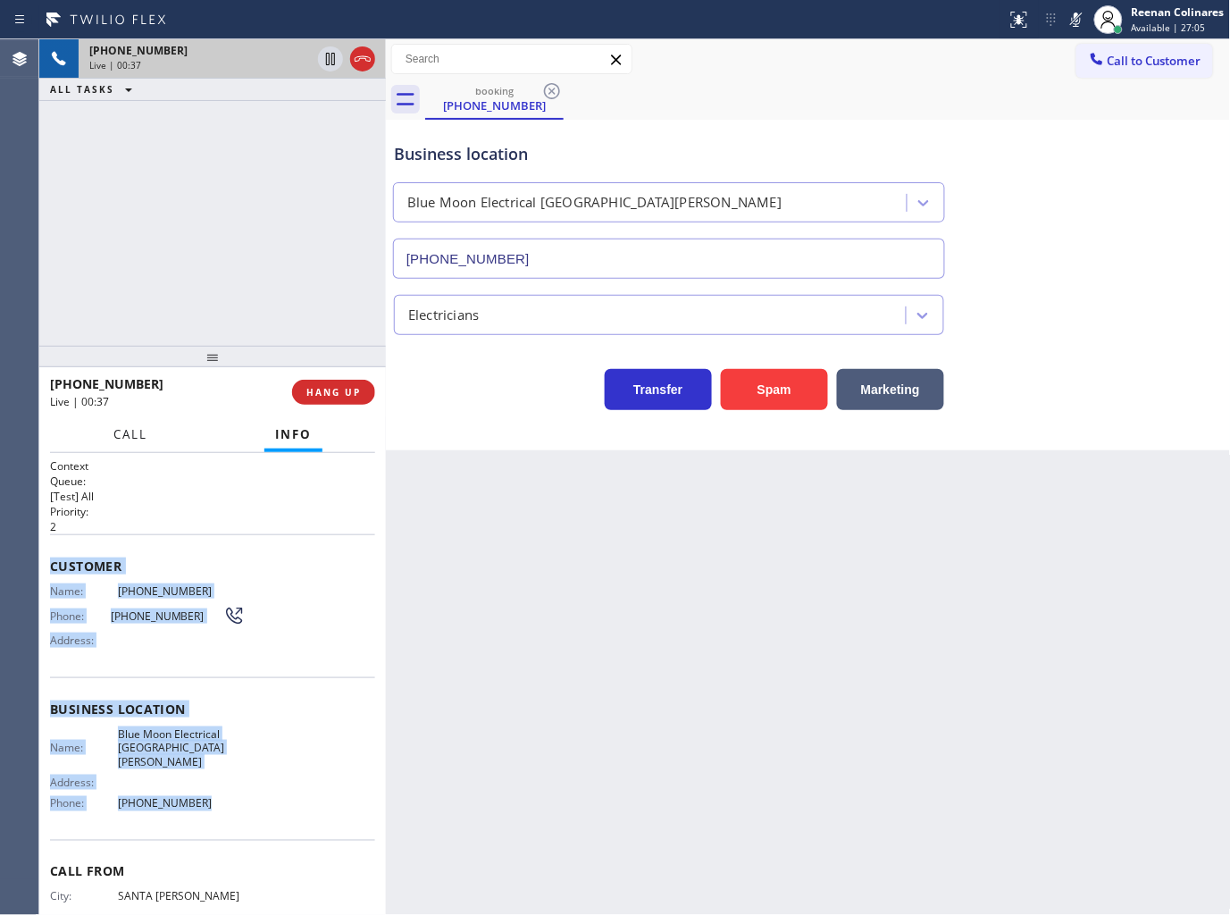
click at [140, 432] on span "Call" at bounding box center [130, 434] width 34 height 16
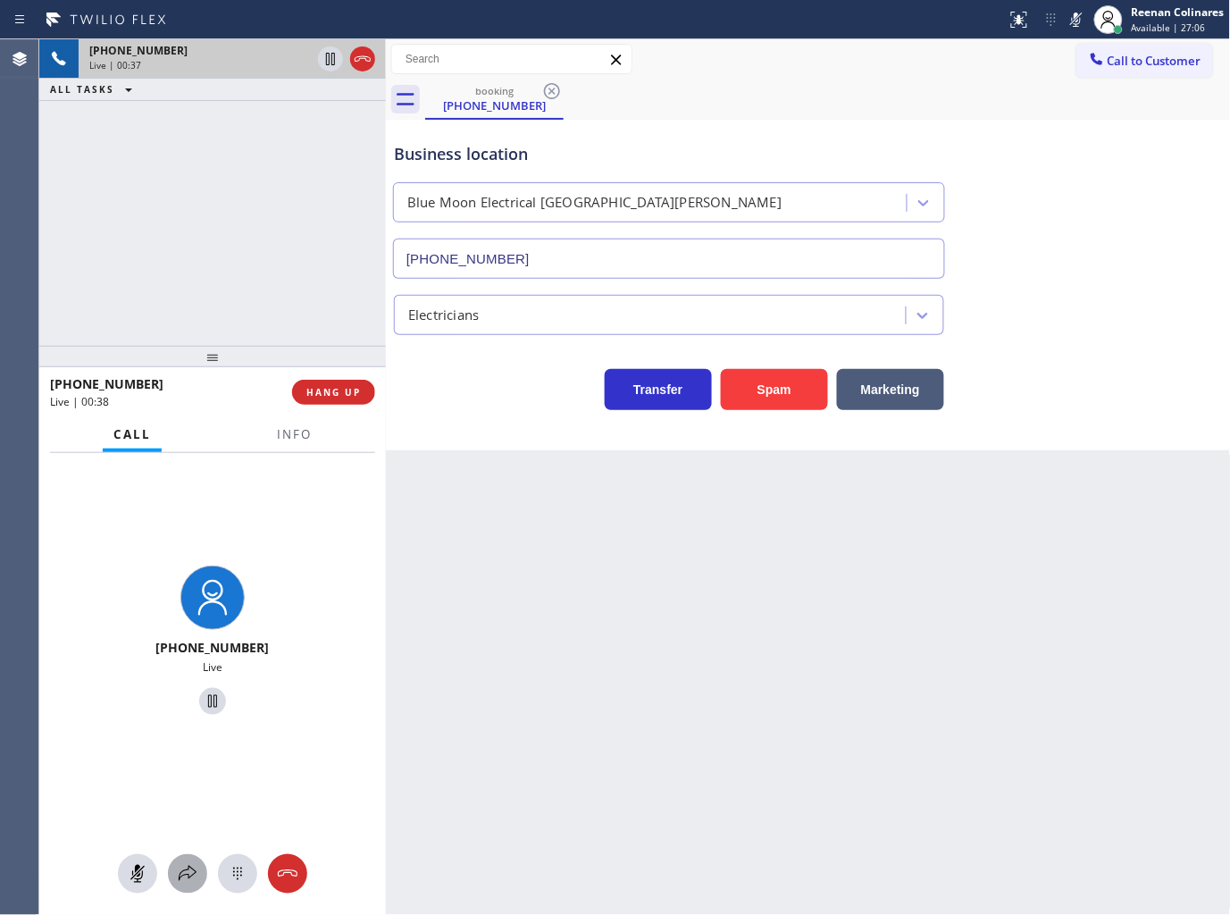
click at [181, 869] on icon at bounding box center [187, 873] width 21 height 21
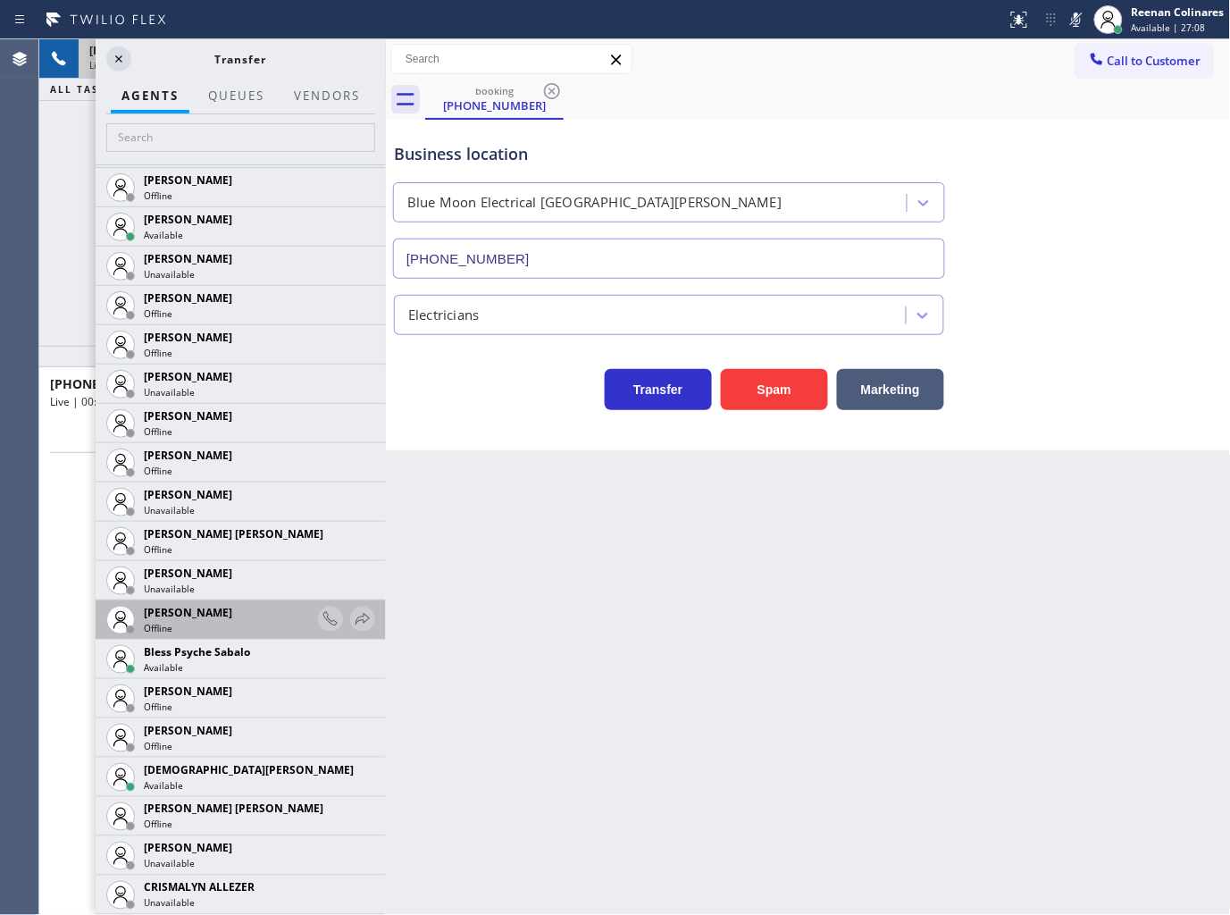
scroll to position [298, 0]
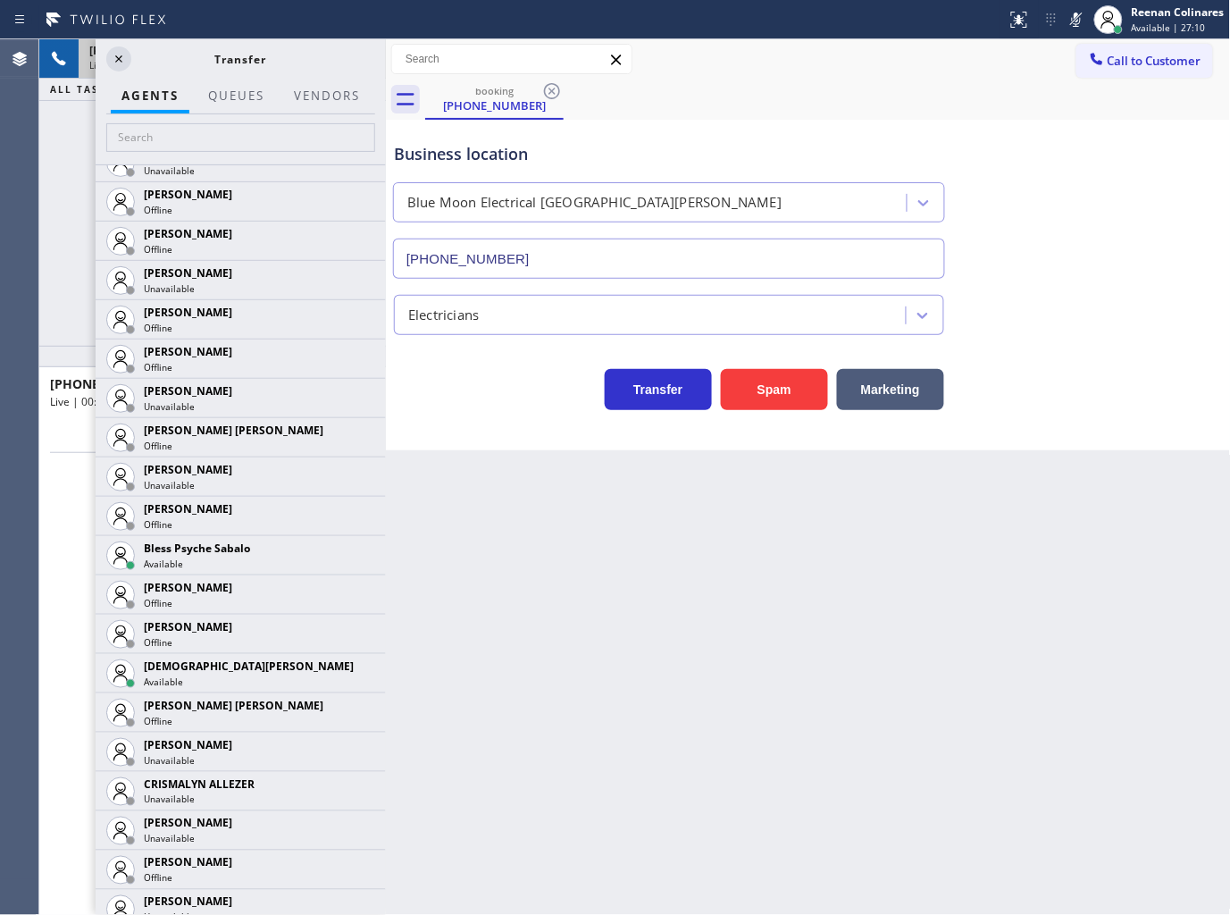
click at [0, 0] on icon at bounding box center [0, 0] width 0 height 0
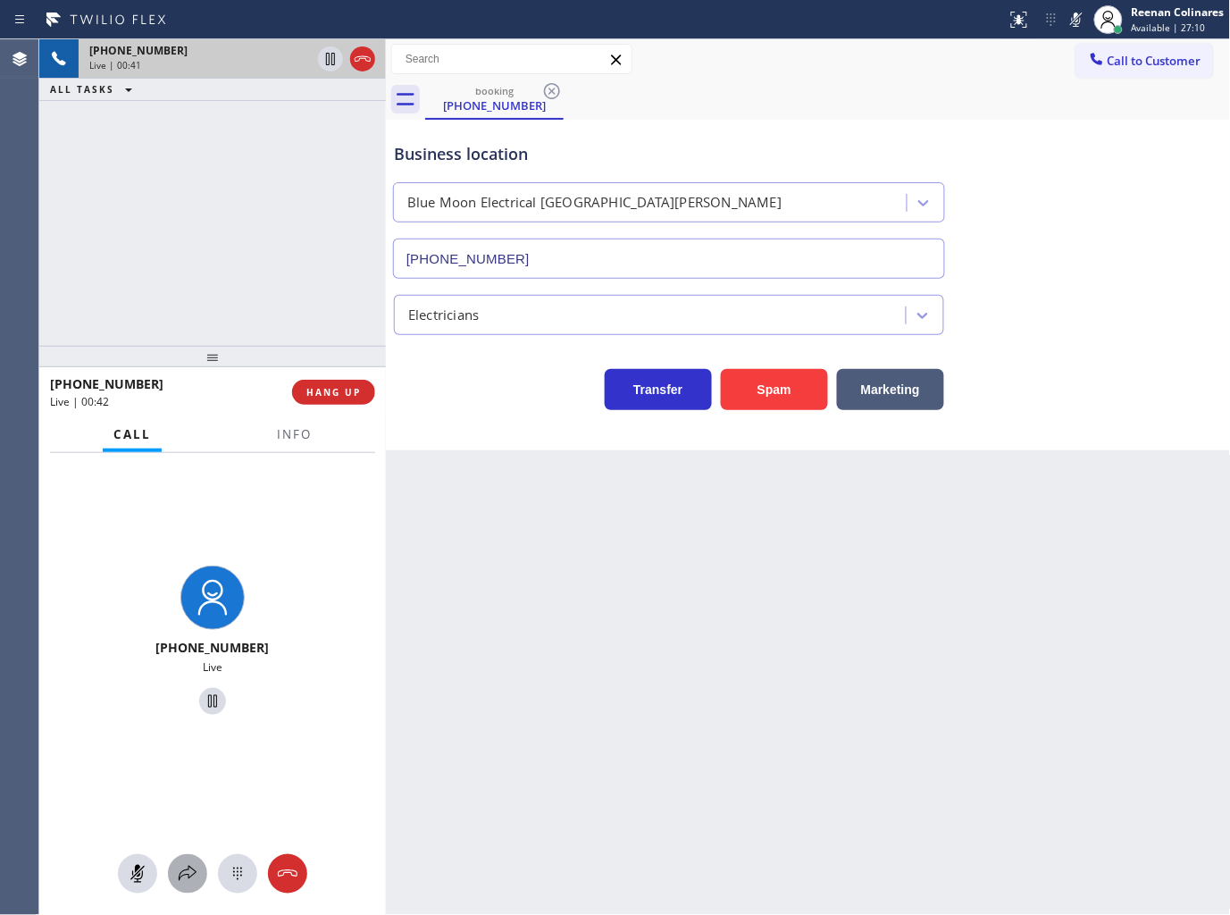
click at [188, 885] on button at bounding box center [187, 873] width 39 height 39
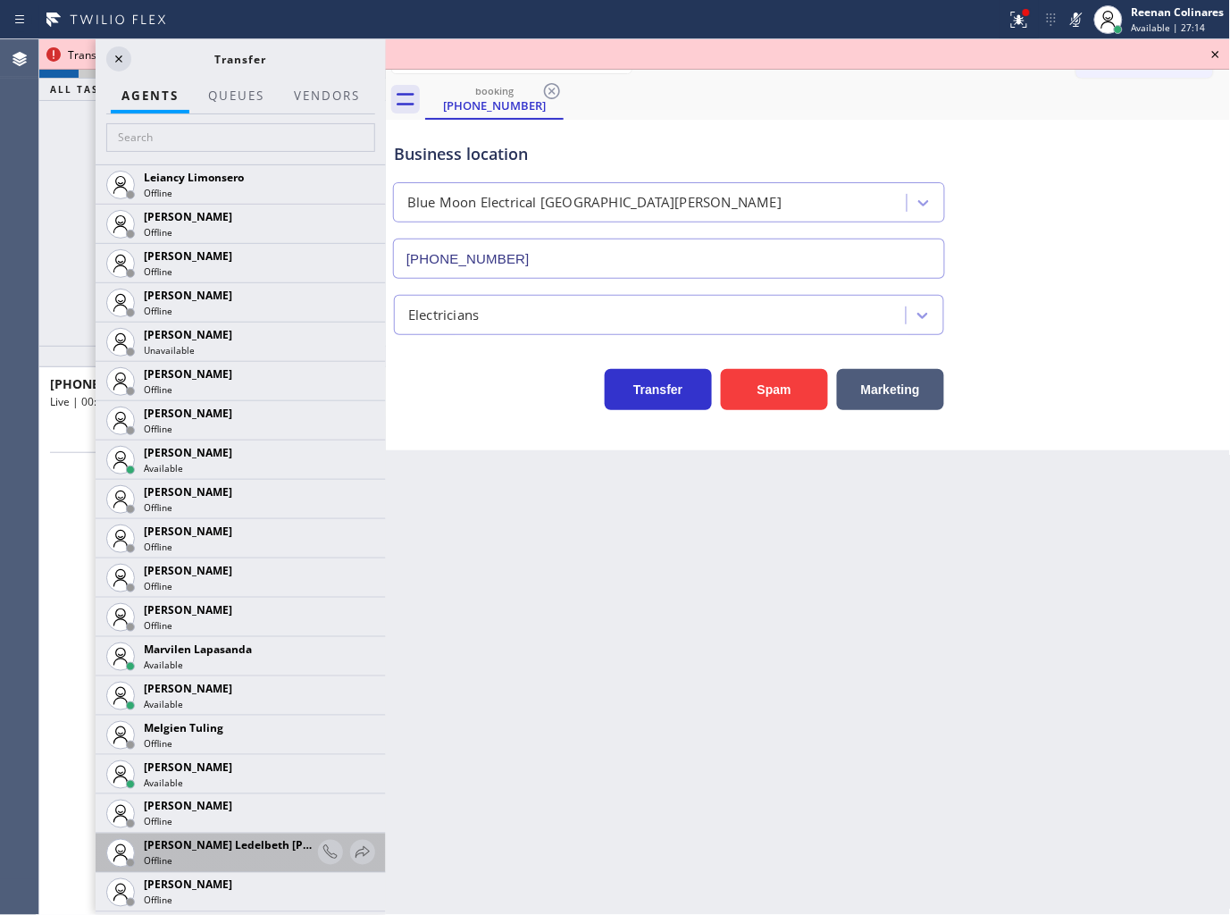
scroll to position [2731, 0]
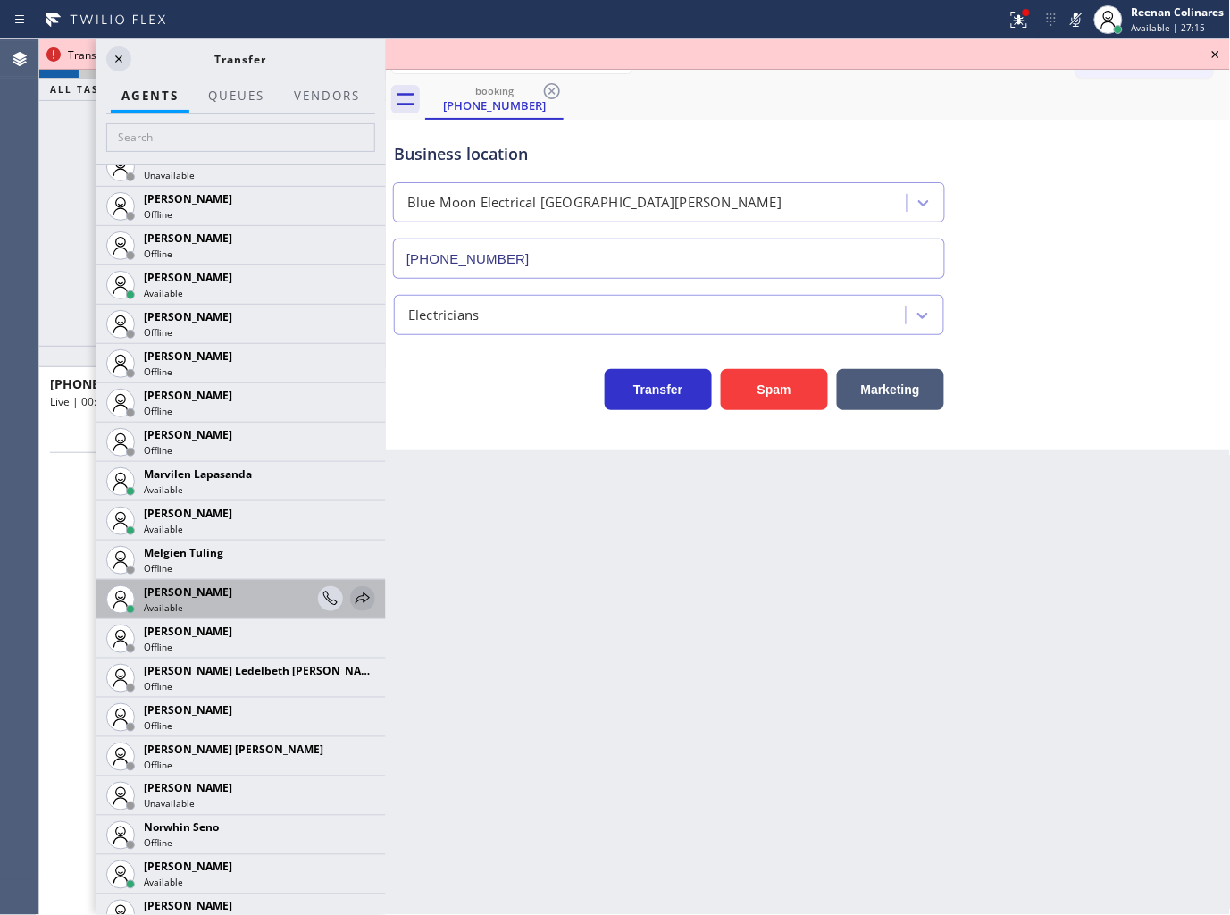
click at [352, 596] on icon at bounding box center [362, 598] width 21 height 21
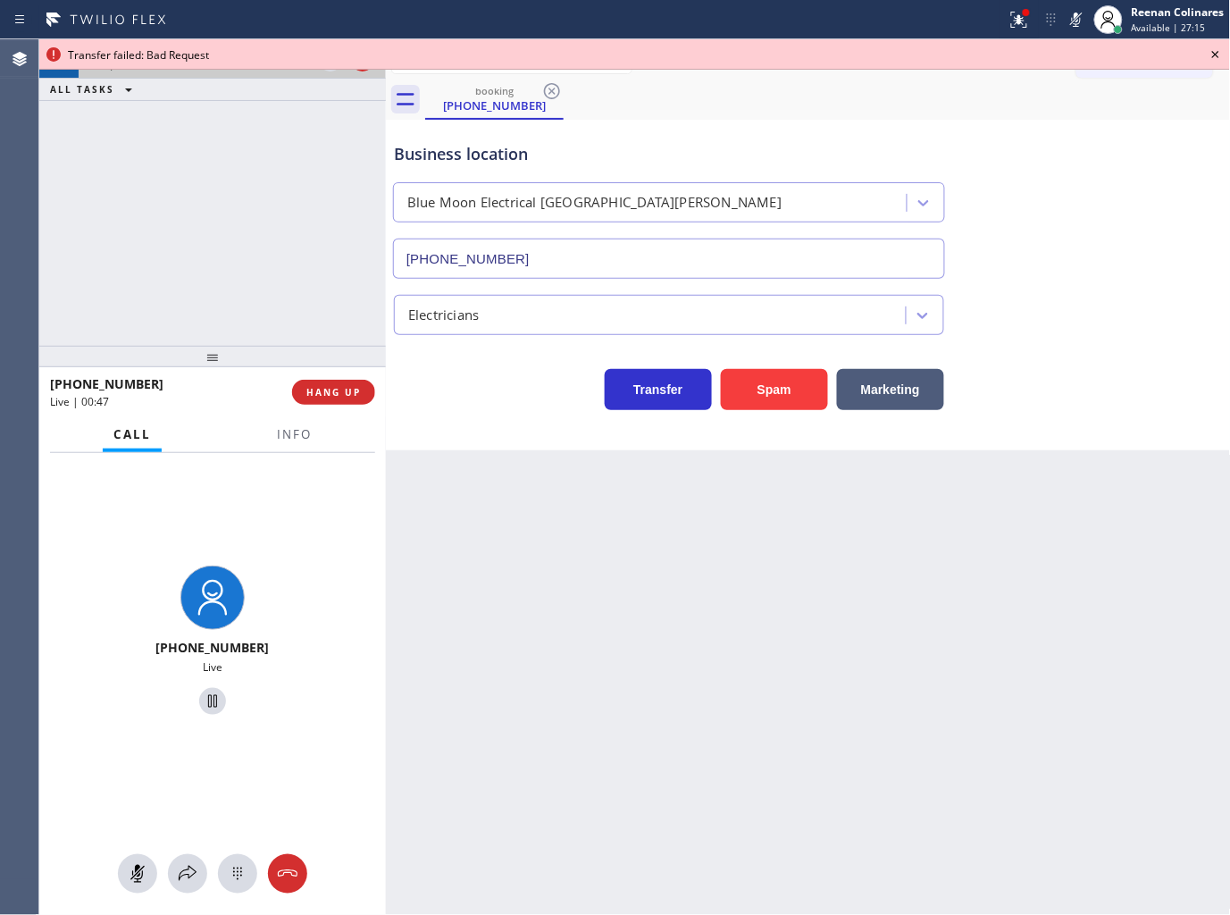
click at [179, 895] on div "[PHONE_NUMBER] Live" at bounding box center [212, 684] width 347 height 463
click at [181, 891] on button at bounding box center [187, 873] width 39 height 39
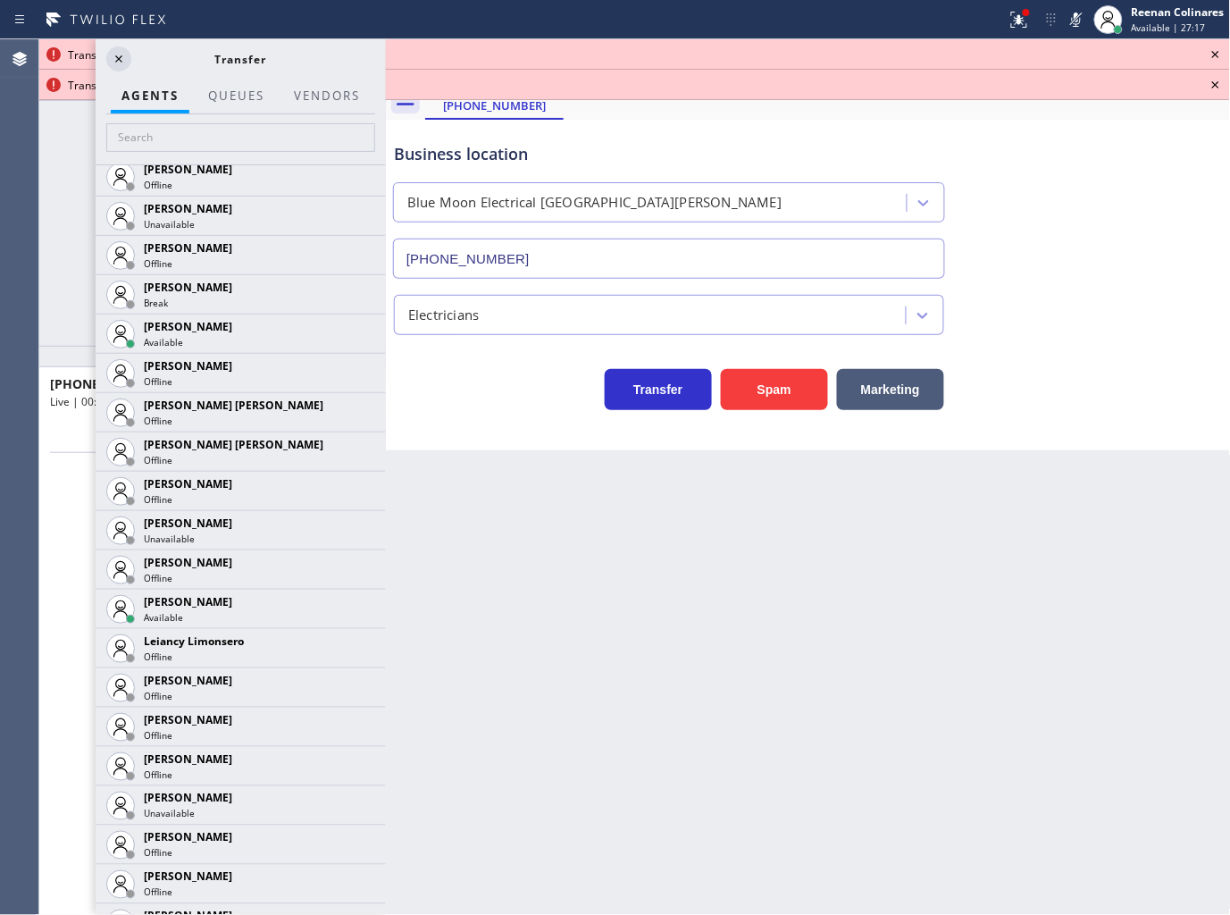
scroll to position [2103, 0]
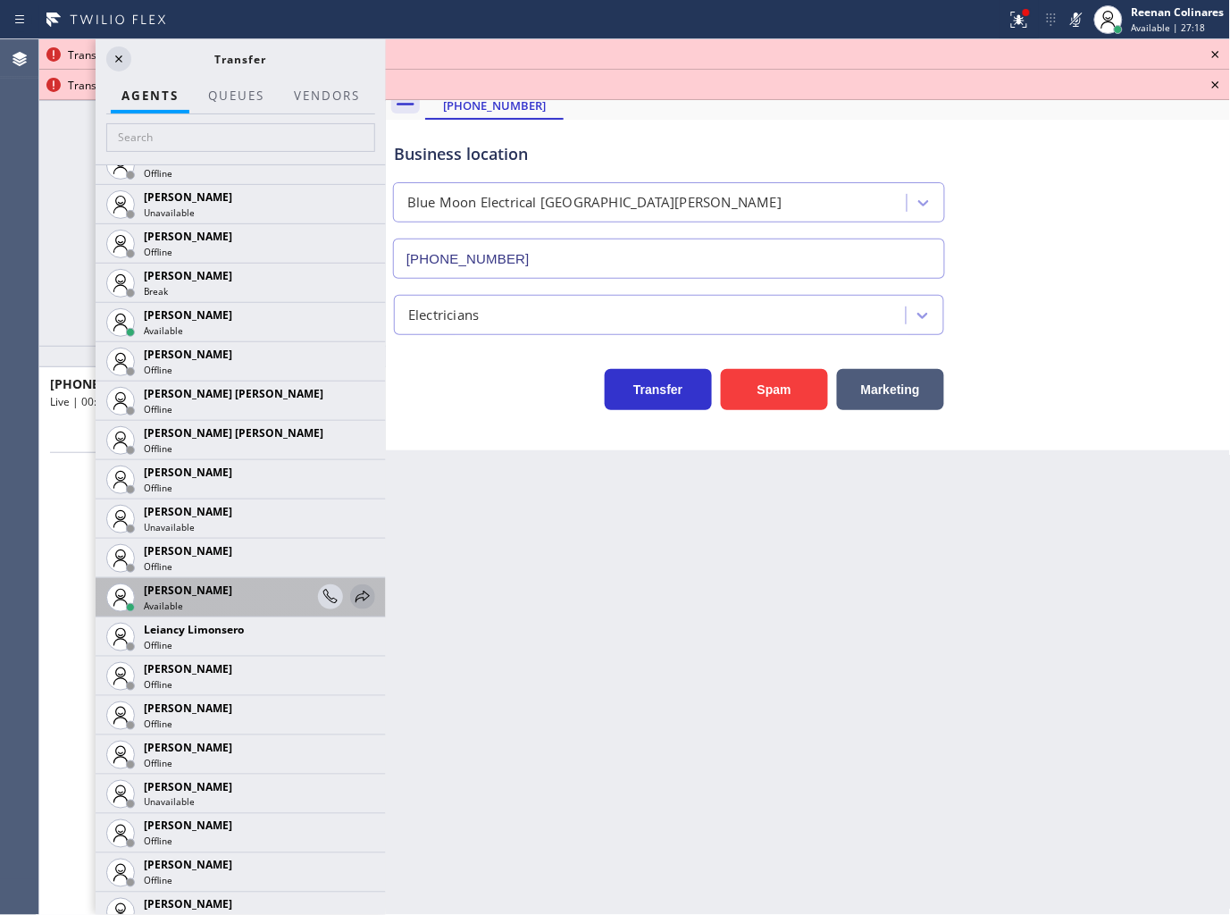
click at [352, 588] on icon at bounding box center [362, 596] width 21 height 21
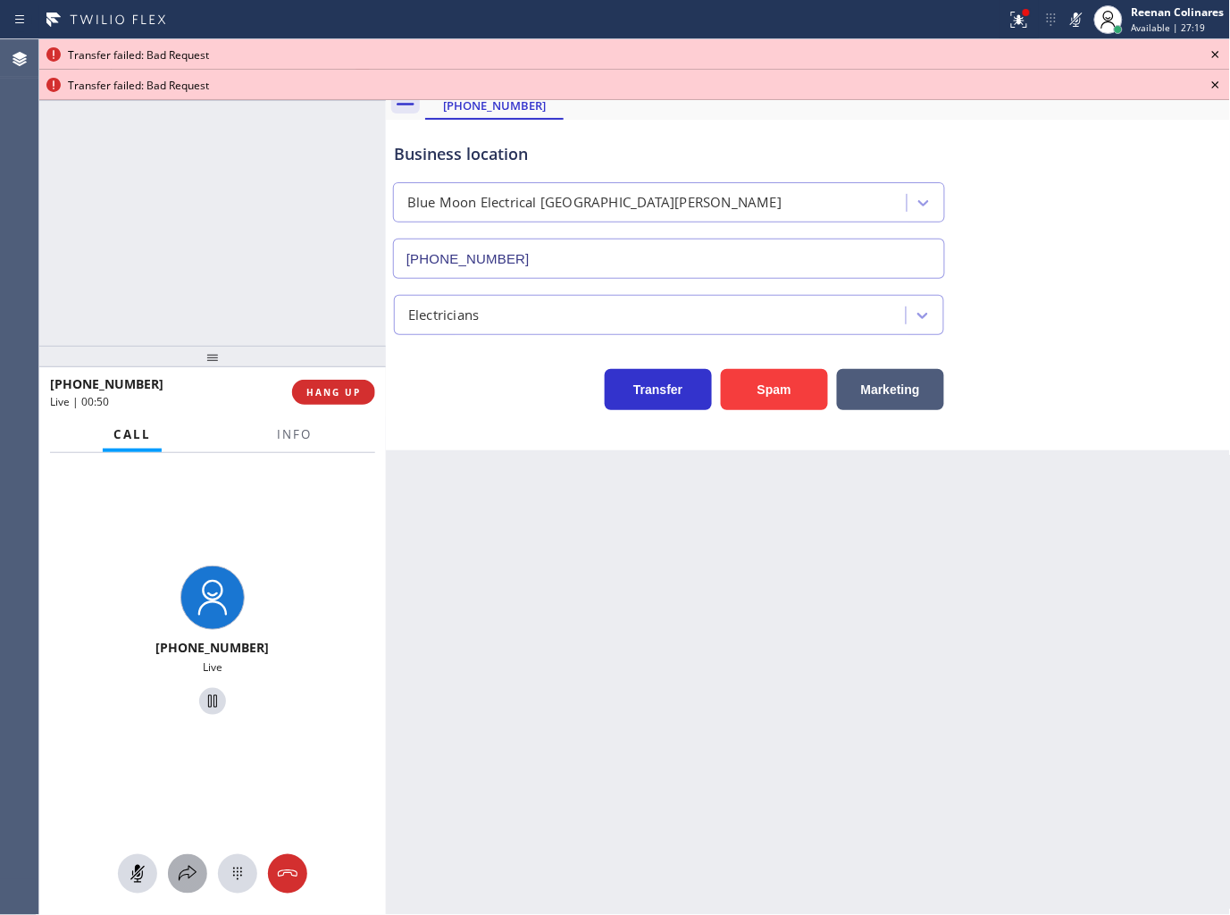
click at [193, 882] on icon at bounding box center [187, 873] width 21 height 21
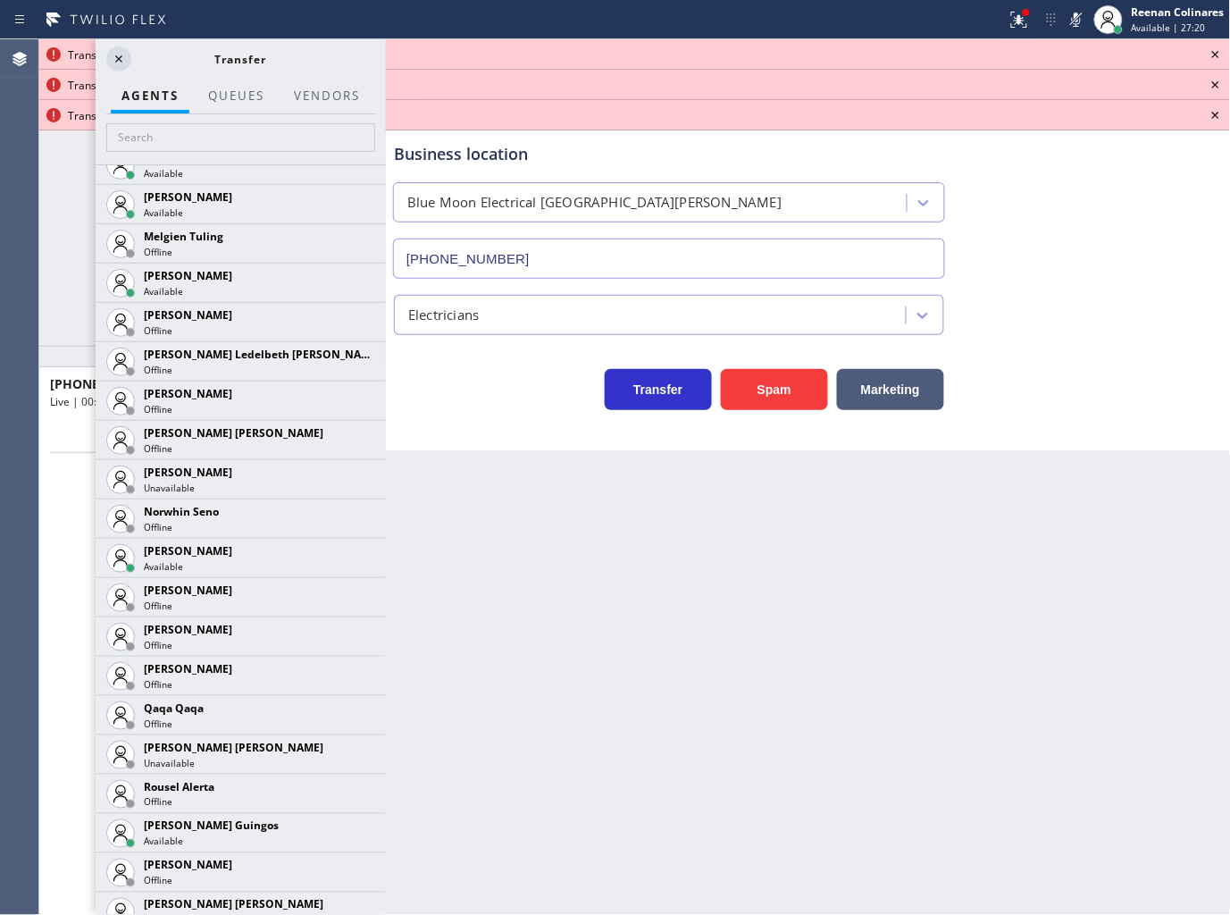
scroll to position [3495, 0]
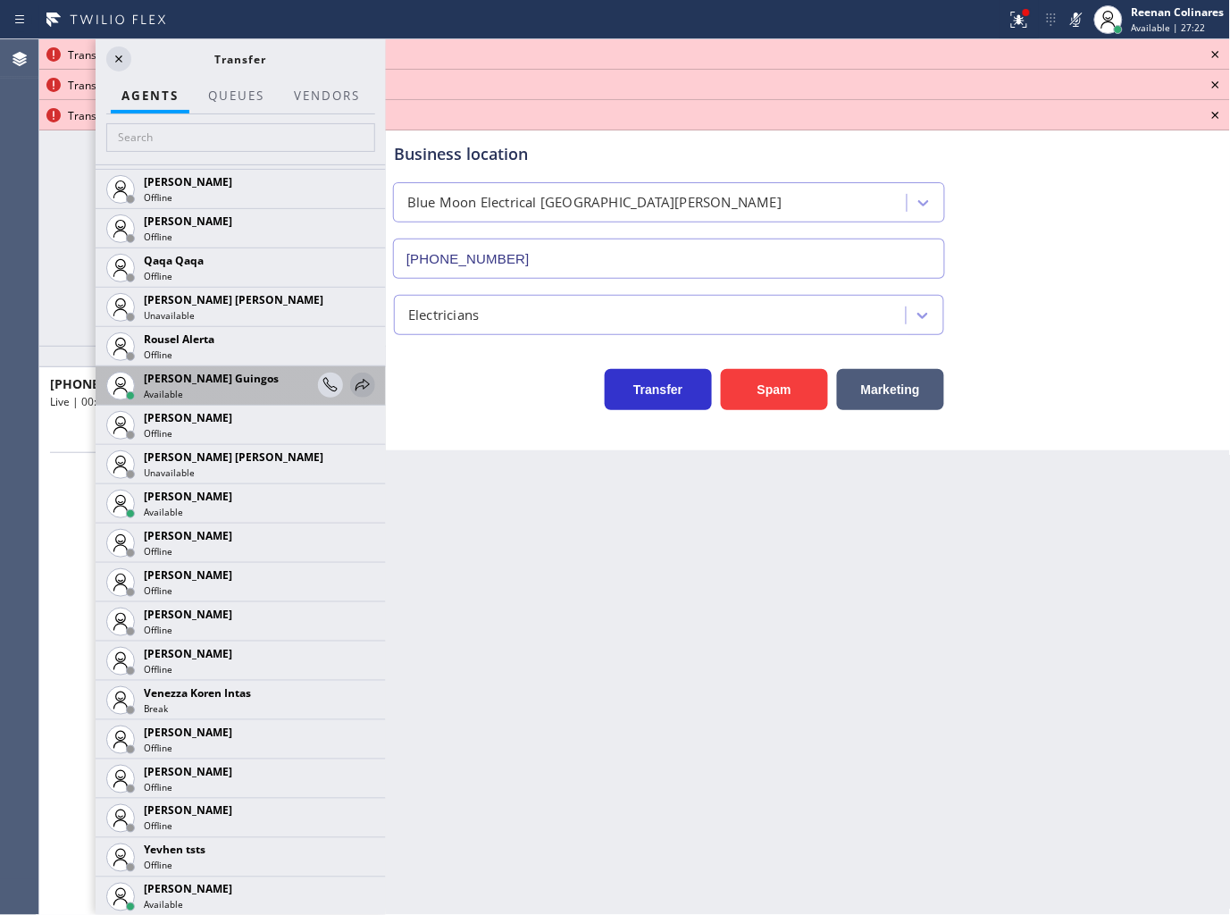
click at [352, 378] on icon at bounding box center [362, 384] width 21 height 21
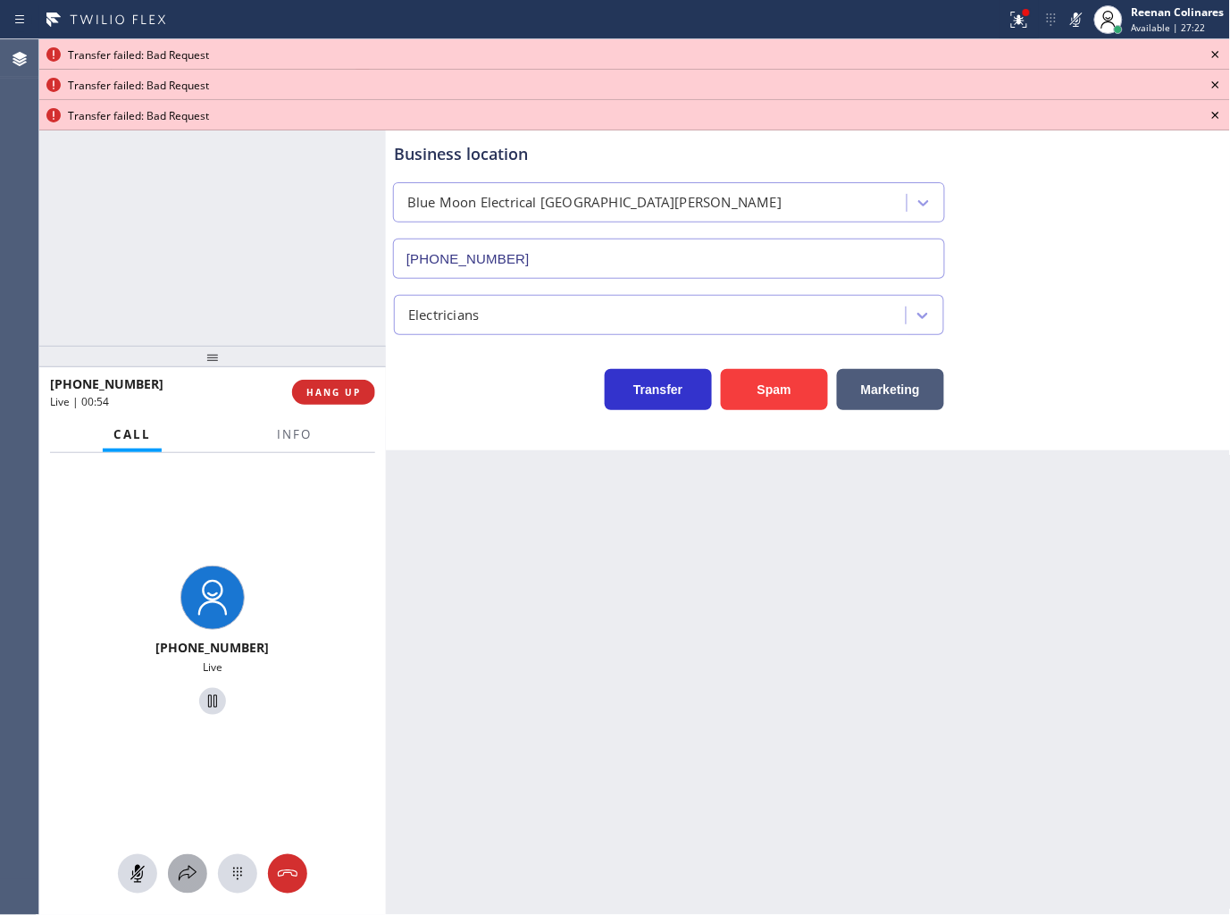
click at [183, 869] on icon at bounding box center [187, 873] width 21 height 21
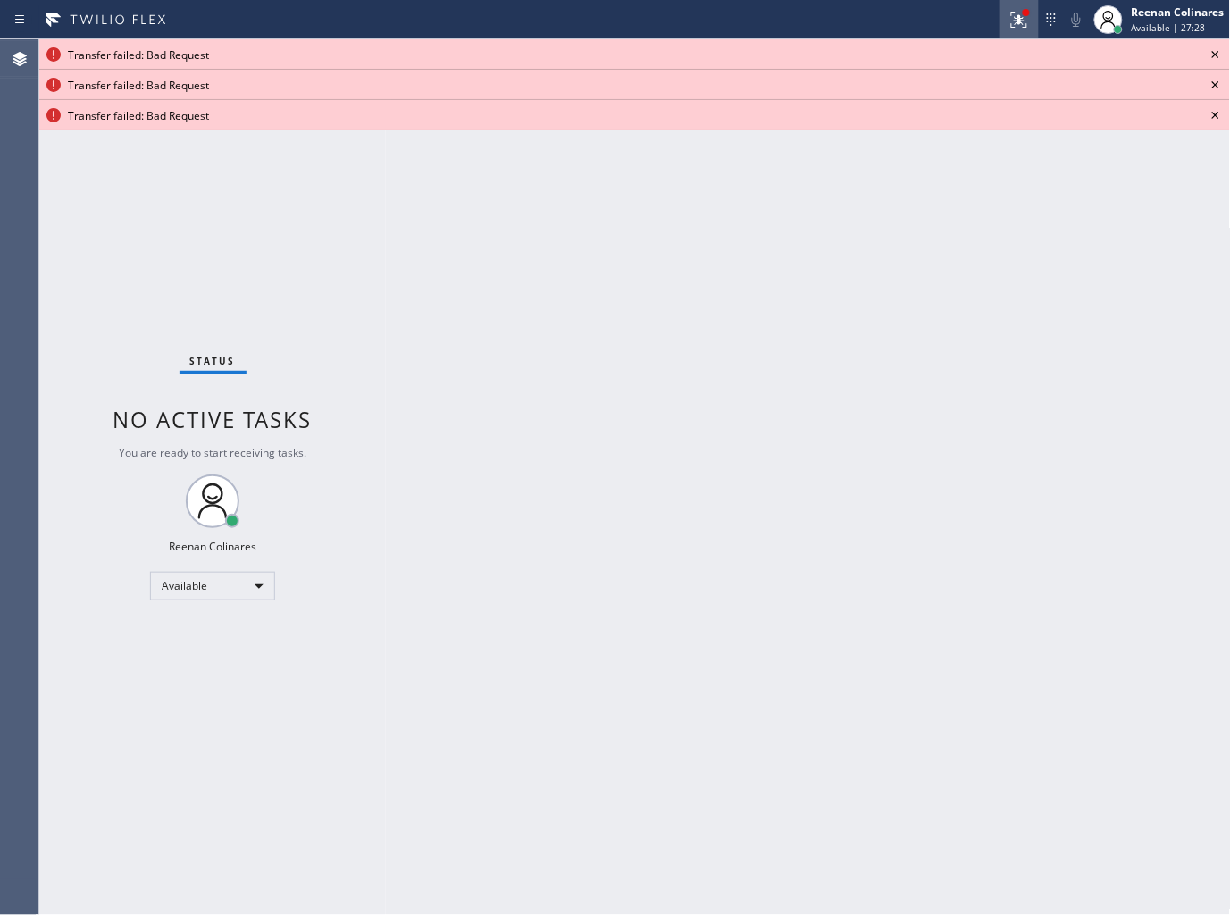
click at [1020, 22] on icon at bounding box center [1016, 18] width 11 height 13
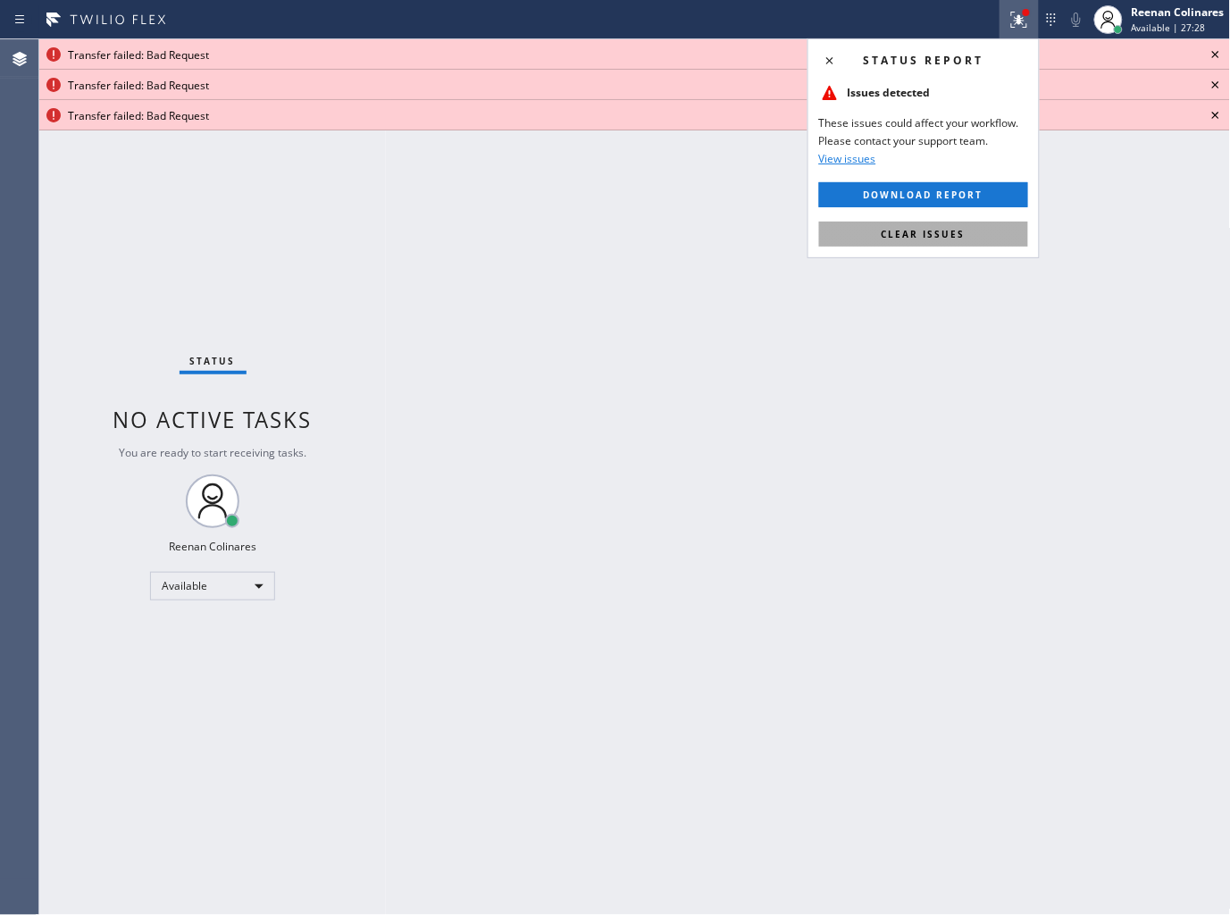
click at [958, 235] on span "Clear issues" at bounding box center [924, 234] width 84 height 13
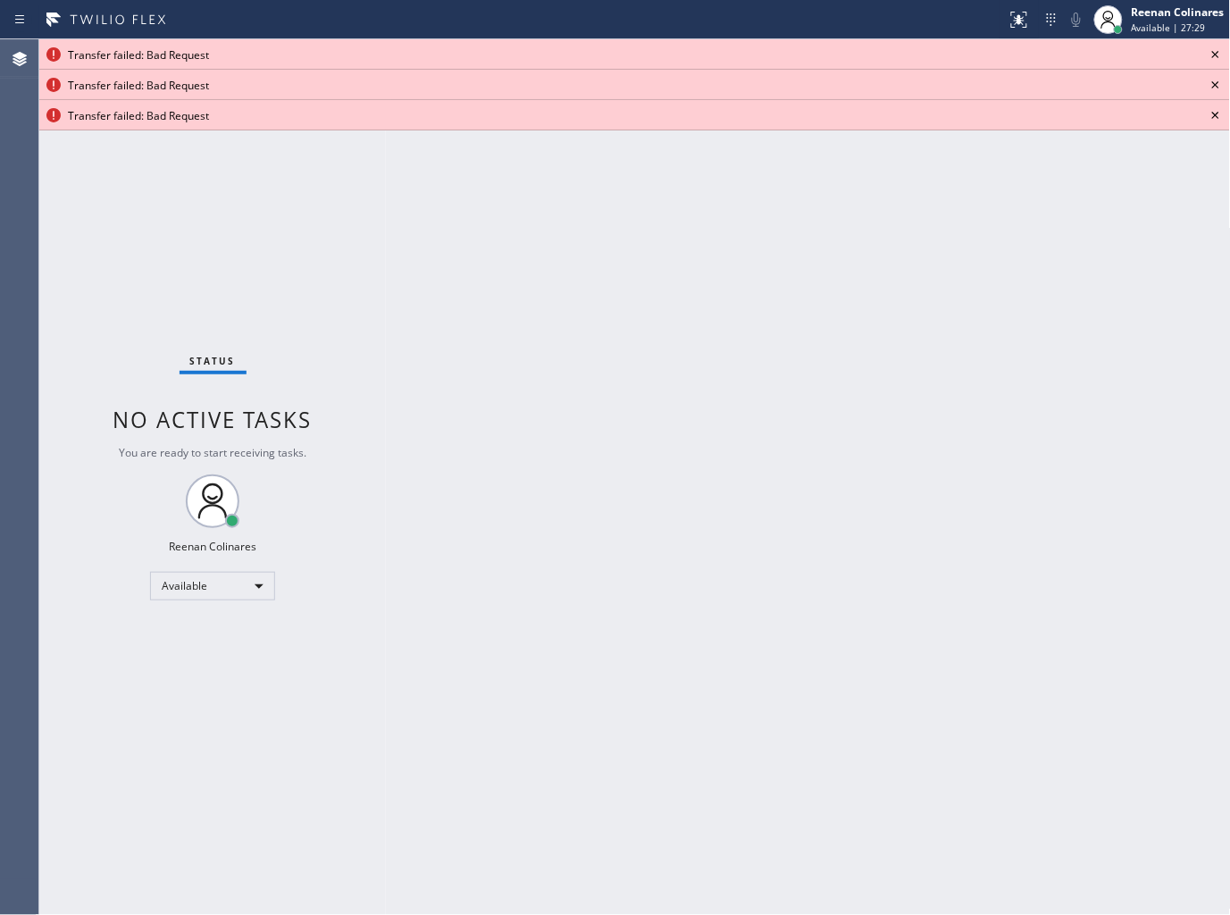
click at [1224, 49] on icon at bounding box center [1215, 54] width 21 height 21
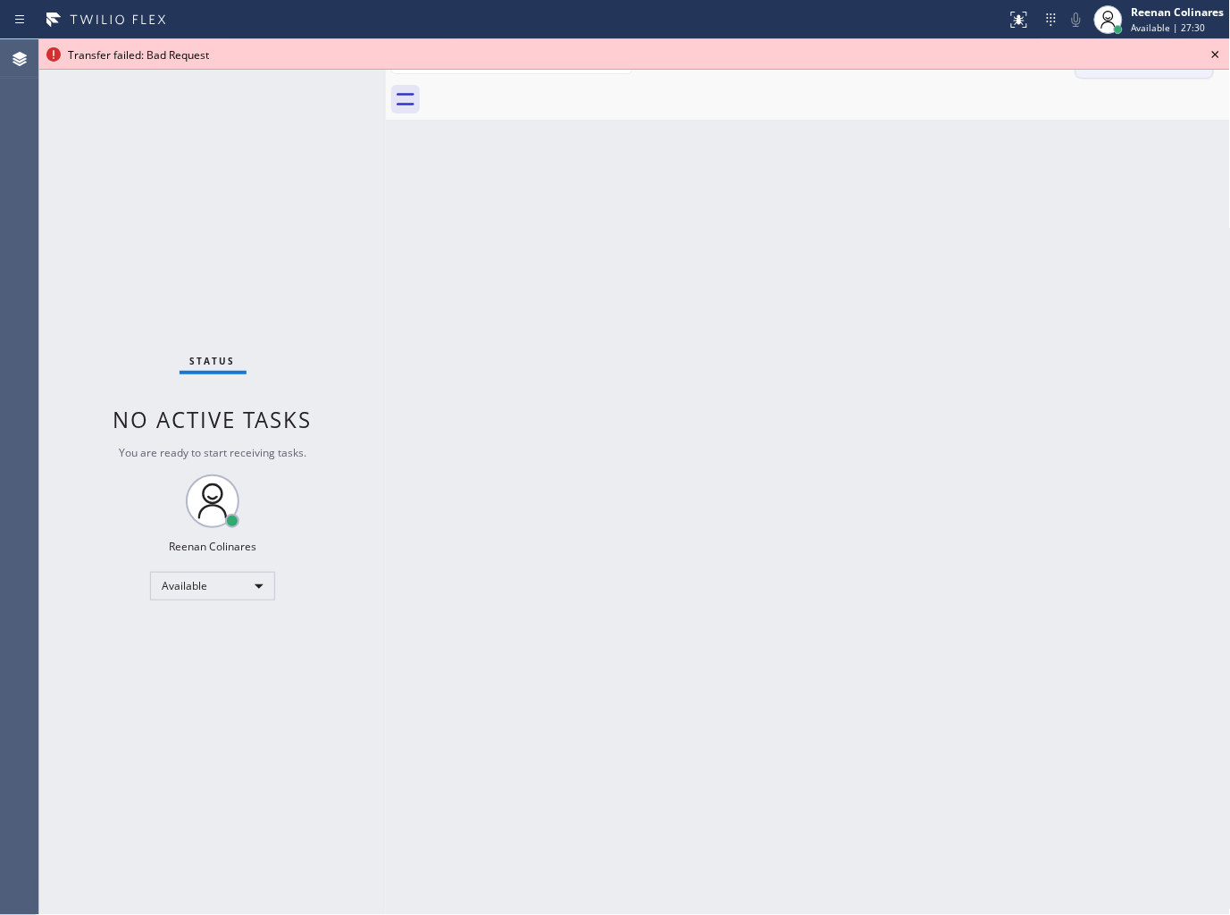
click at [1217, 54] on icon at bounding box center [1216, 54] width 7 height 7
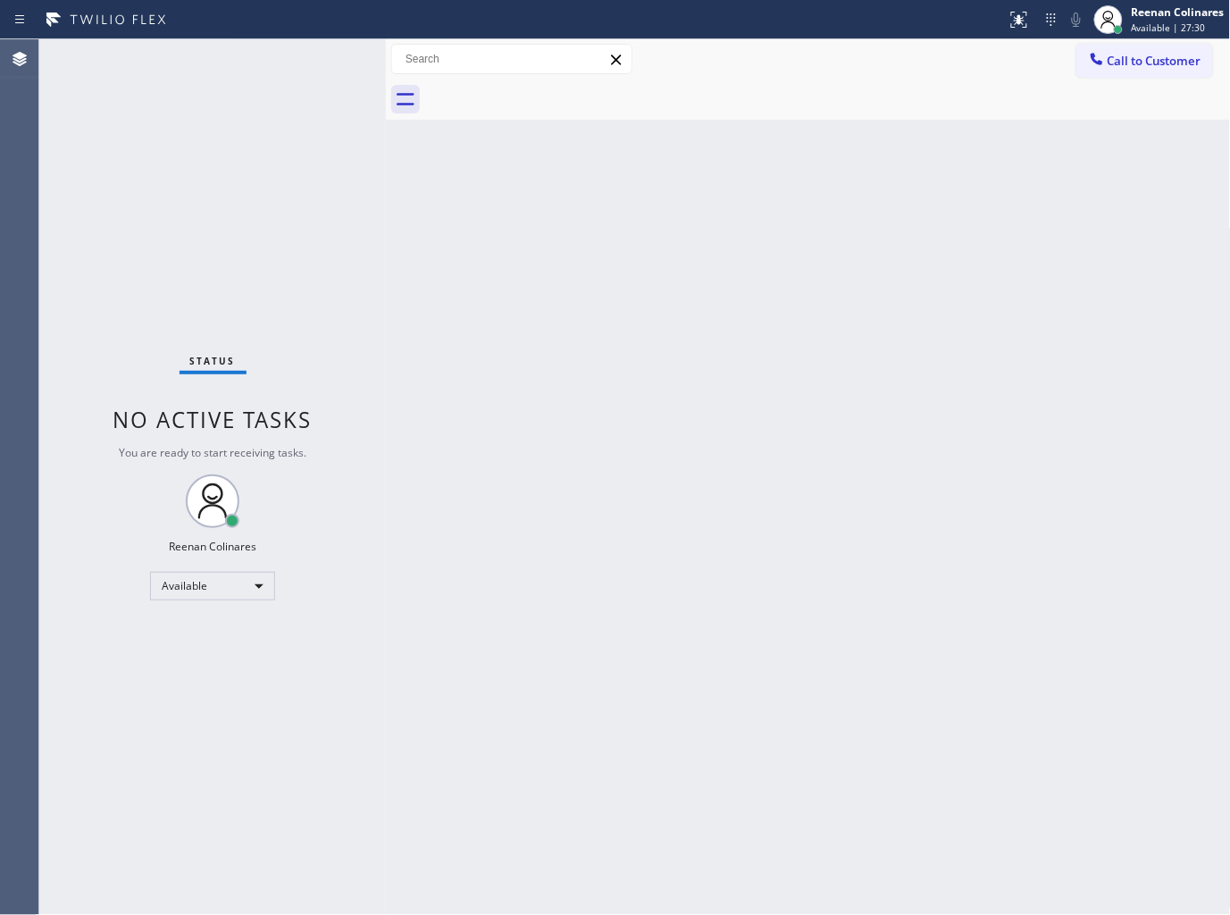
click at [801, 522] on div "Back to Dashboard Change Sender ID Customers Technicians Select a contact Outbo…" at bounding box center [808, 477] width 845 height 876
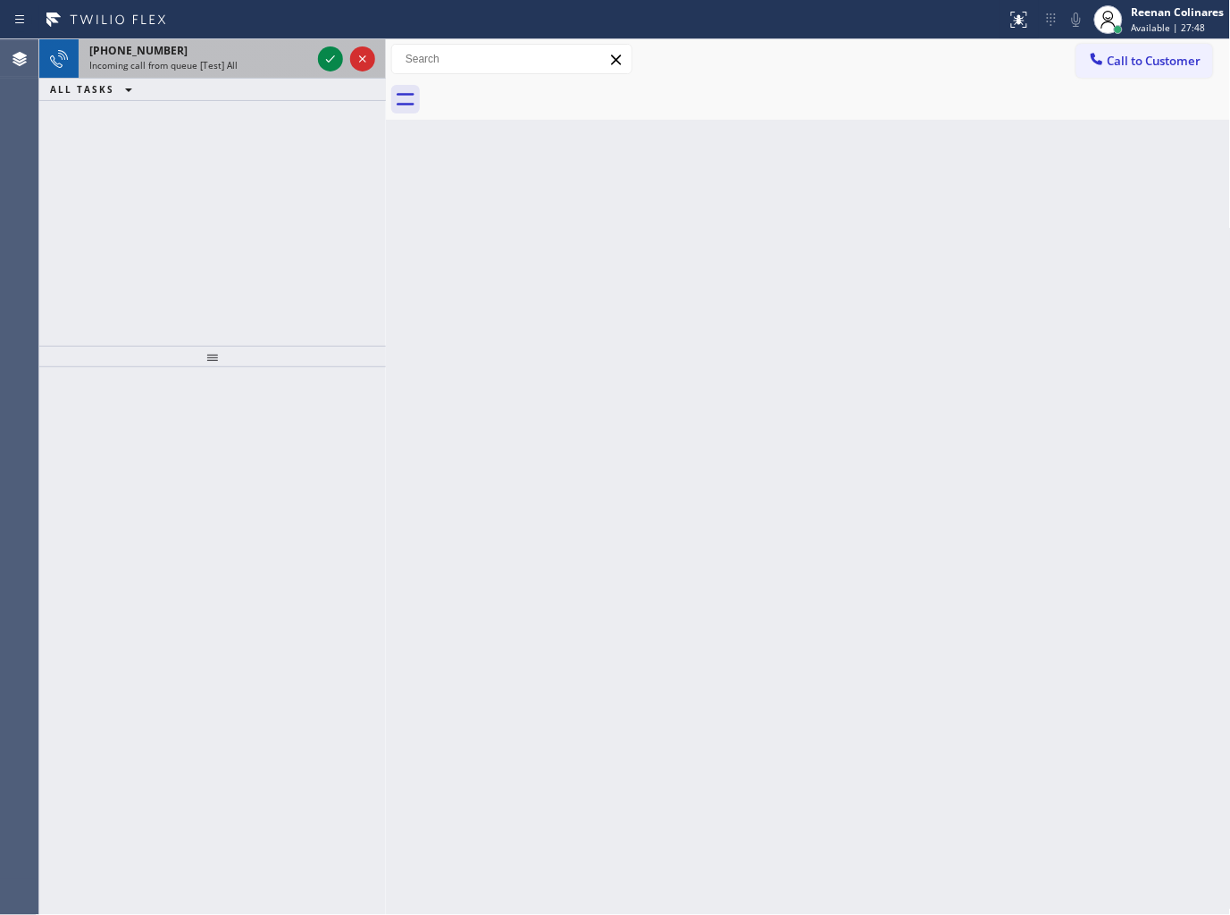
click at [290, 55] on div "[PHONE_NUMBER]" at bounding box center [200, 50] width 222 height 15
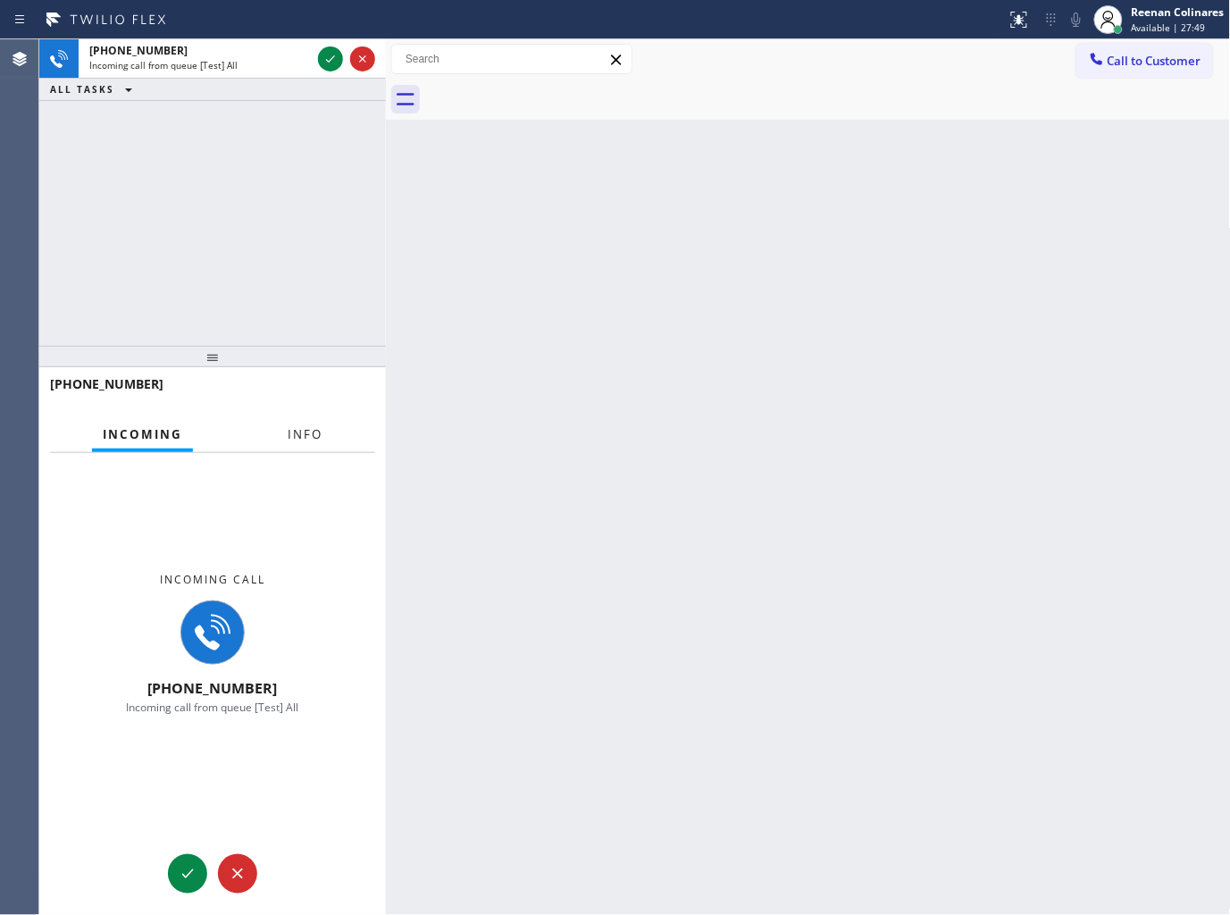
click at [306, 426] on span "Info" at bounding box center [305, 434] width 35 height 16
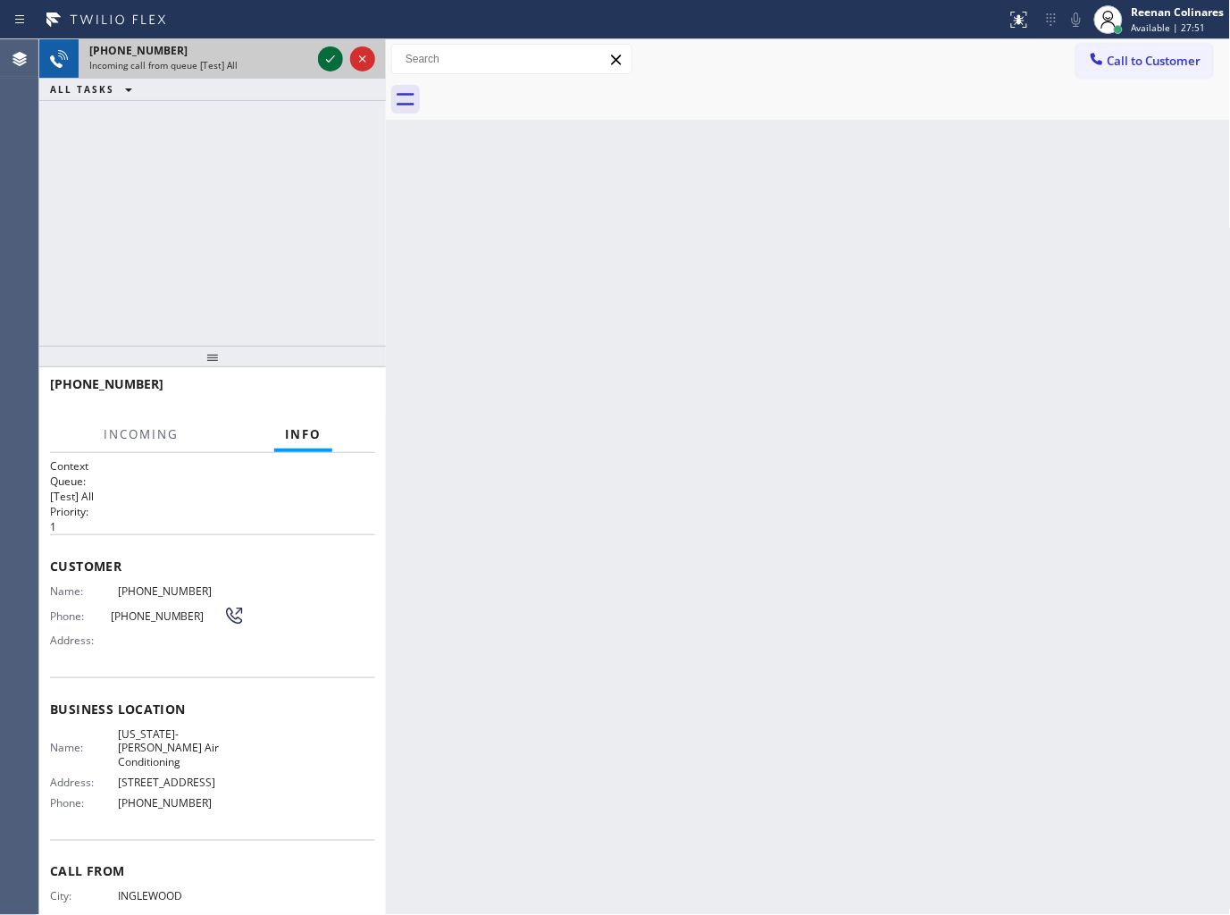
click at [326, 61] on icon at bounding box center [330, 58] width 21 height 21
click at [316, 55] on div at bounding box center [347, 58] width 64 height 39
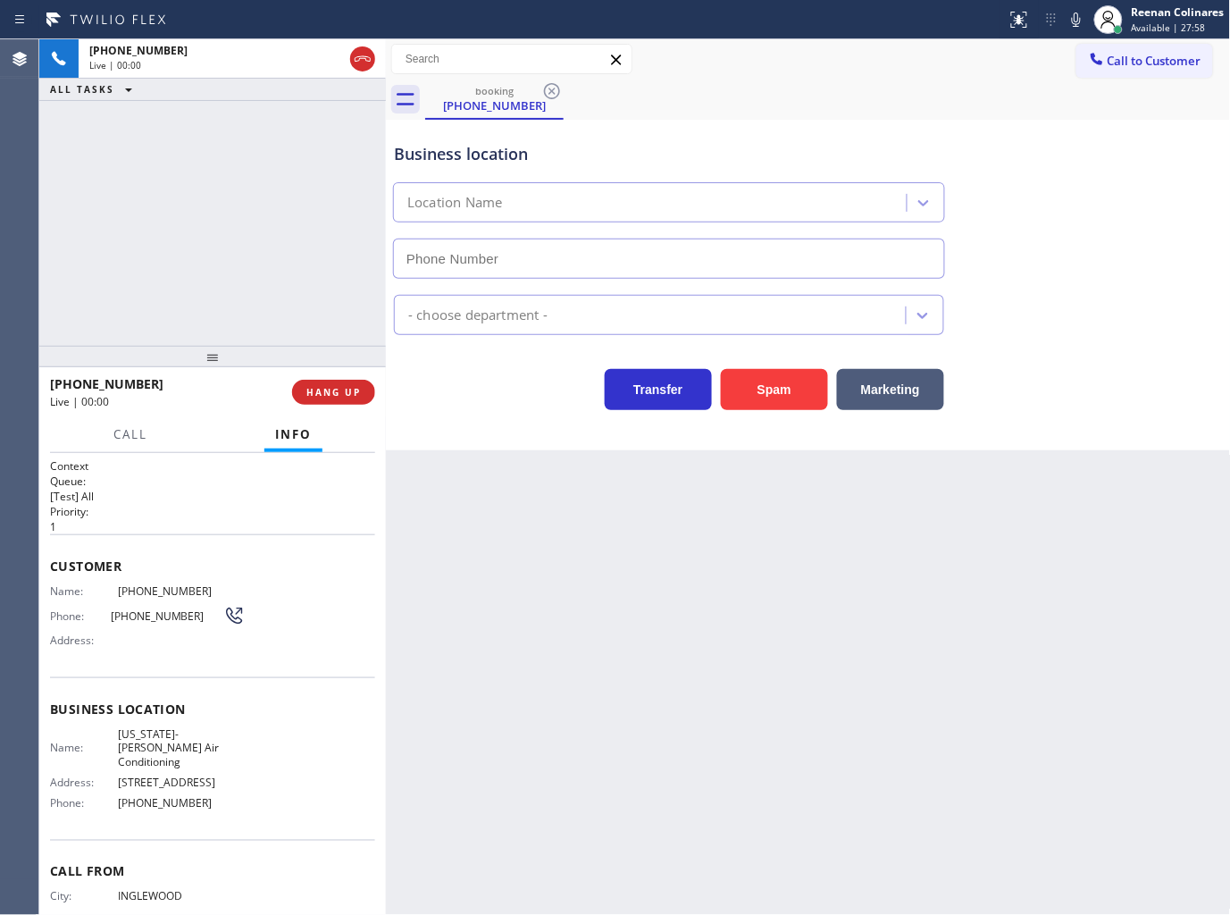
type input "[PHONE_NUMBER]"
click at [962, 105] on div "booking [PHONE_NUMBER]" at bounding box center [828, 100] width 806 height 40
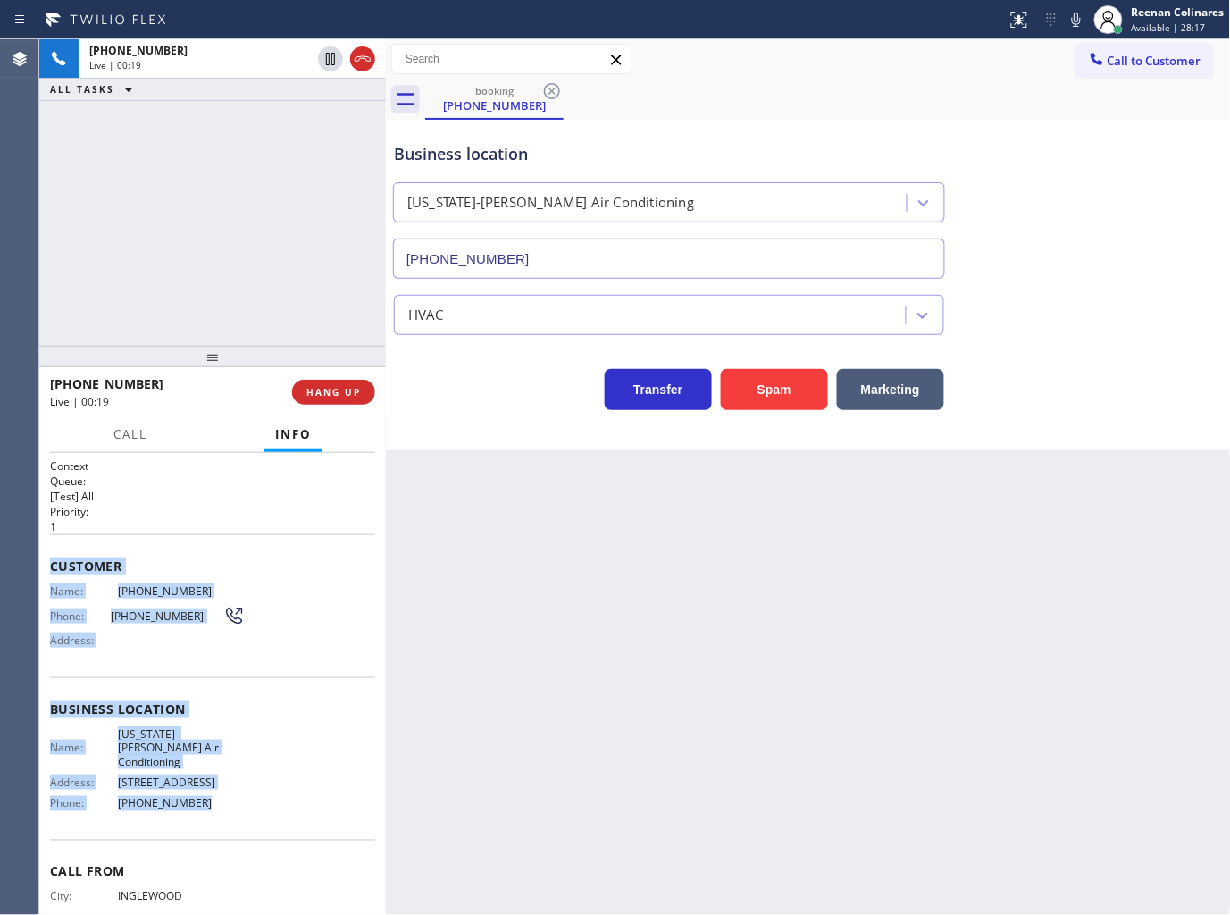
copy div "Customer Name: [PHONE_NUMBER] Phone: [PHONE_NUMBER] Address: Business location …"
drag, startPoint x: 51, startPoint y: 558, endPoint x: 453, endPoint y: 791, distance: 464.4
click at [307, 783] on div "Context Queue: [Test] All Priority: 1 Customer Name: [PHONE_NUMBER] Phone: [PHO…" at bounding box center [212, 716] width 325 height 517
click at [1078, 21] on icon at bounding box center [1076, 20] width 9 height 14
click at [144, 429] on span "Call" at bounding box center [130, 434] width 34 height 16
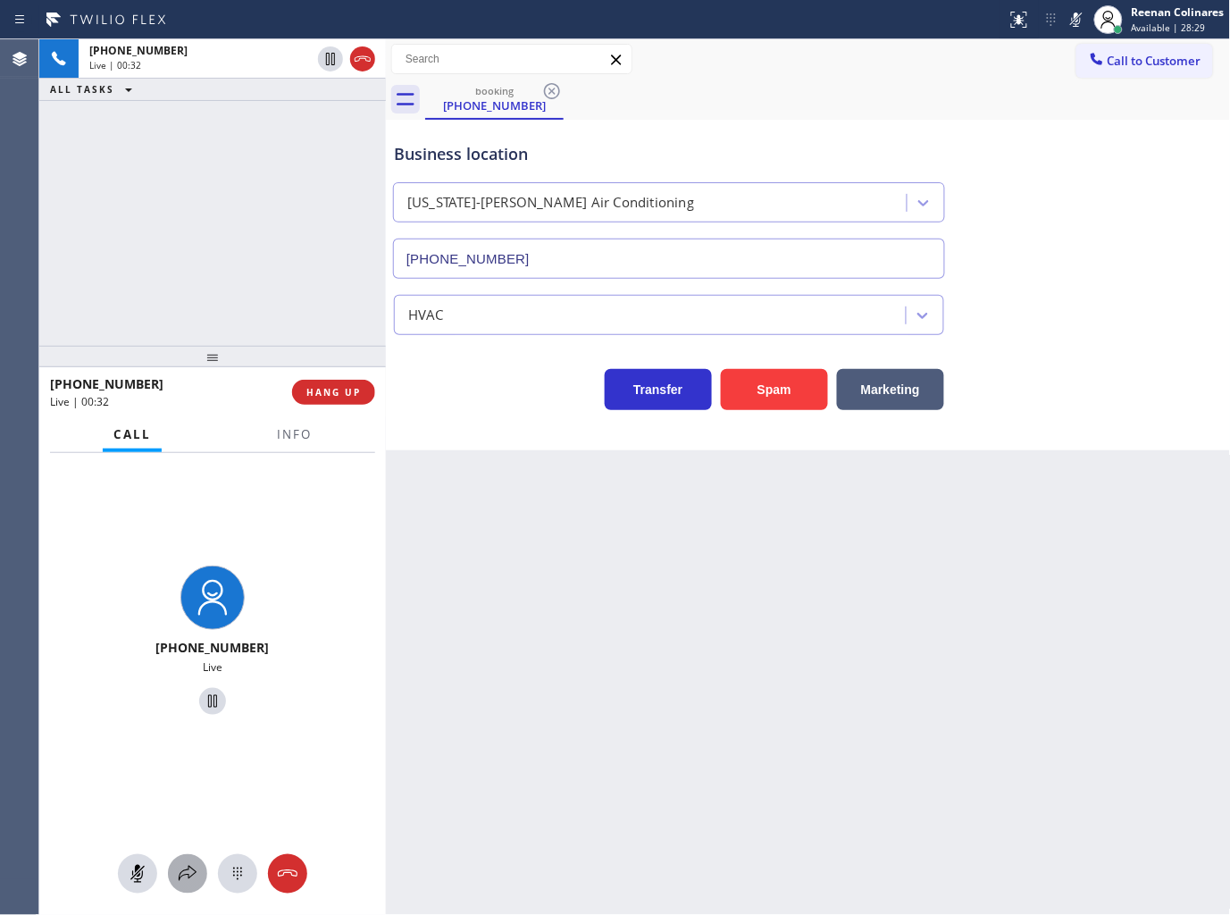
click at [185, 872] on icon at bounding box center [187, 873] width 21 height 21
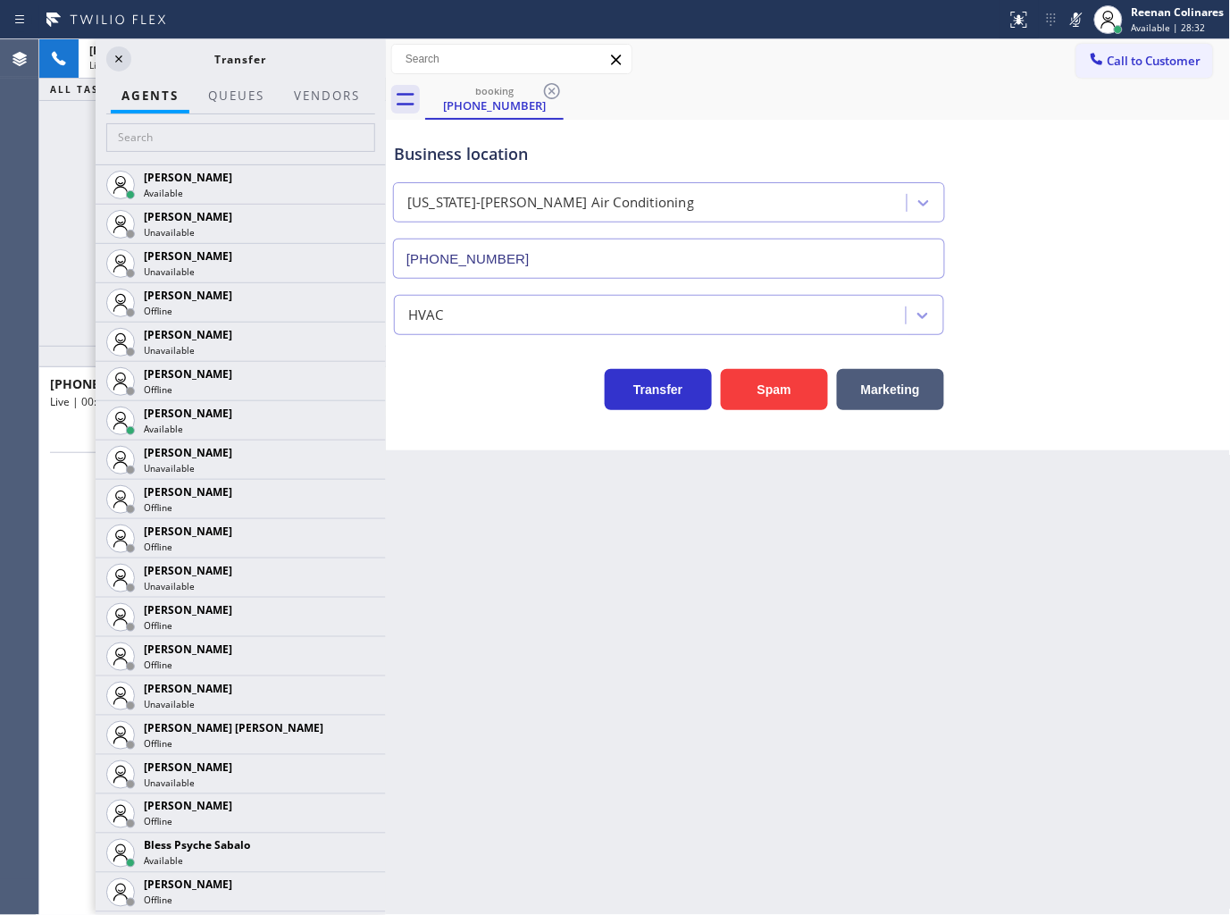
scroll to position [397, 0]
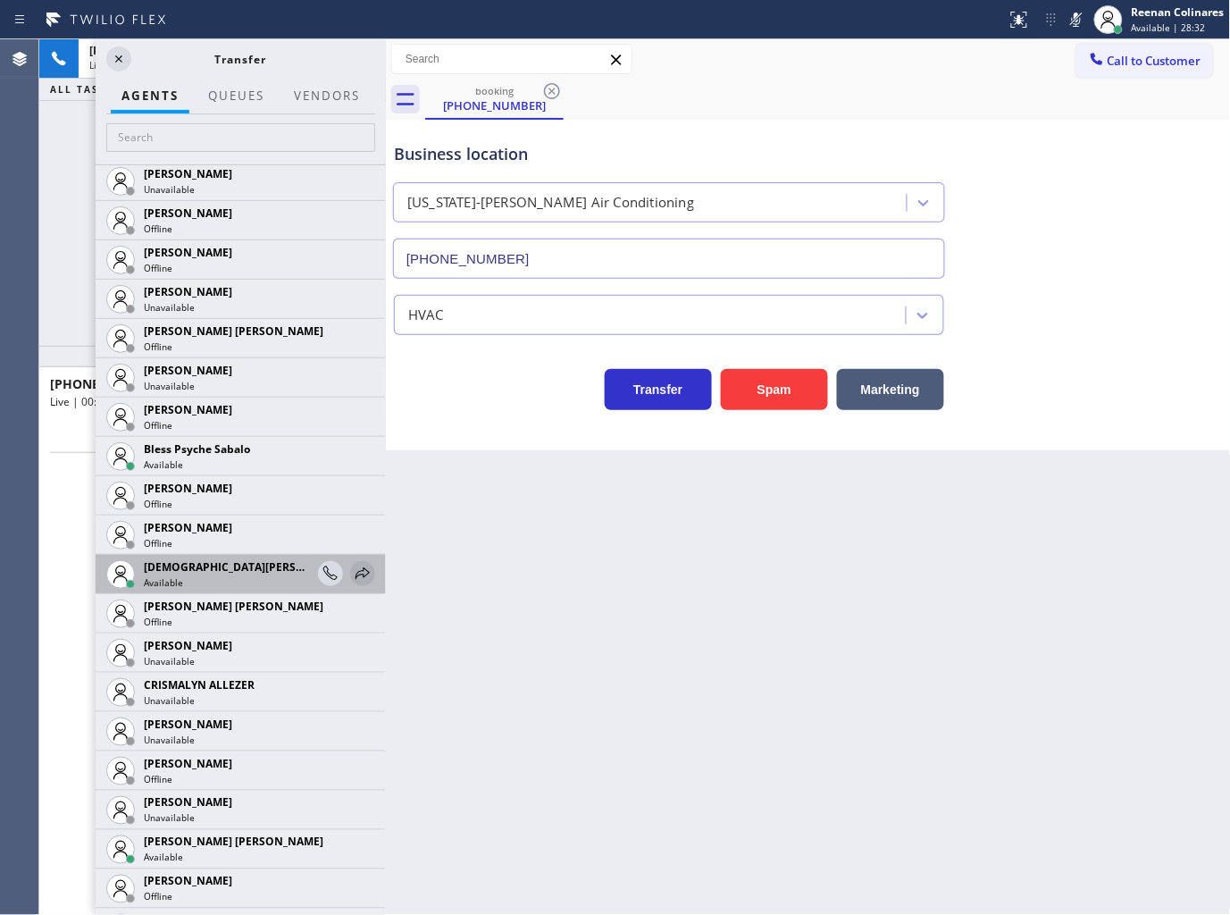
click at [352, 566] on icon at bounding box center [362, 573] width 21 height 21
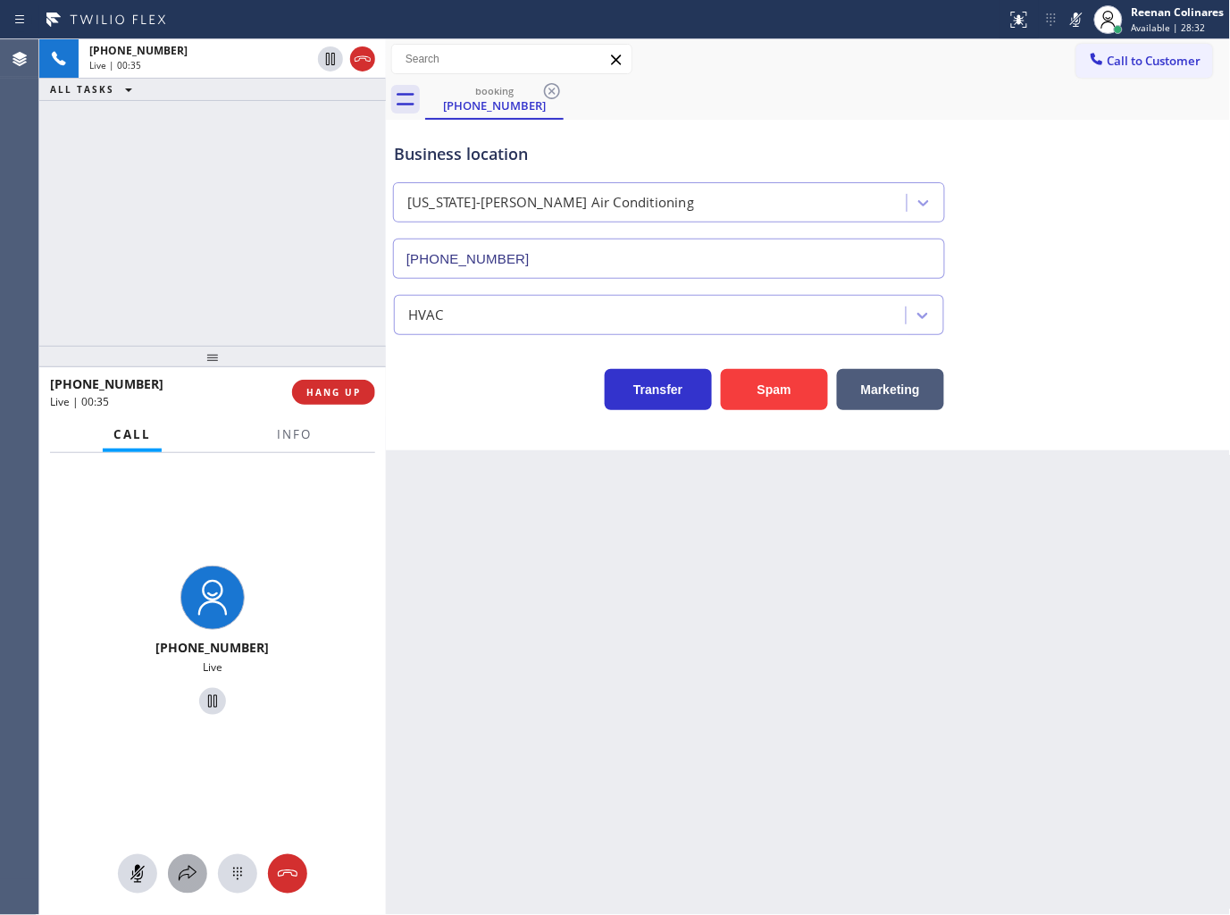
click at [195, 869] on icon at bounding box center [187, 873] width 21 height 21
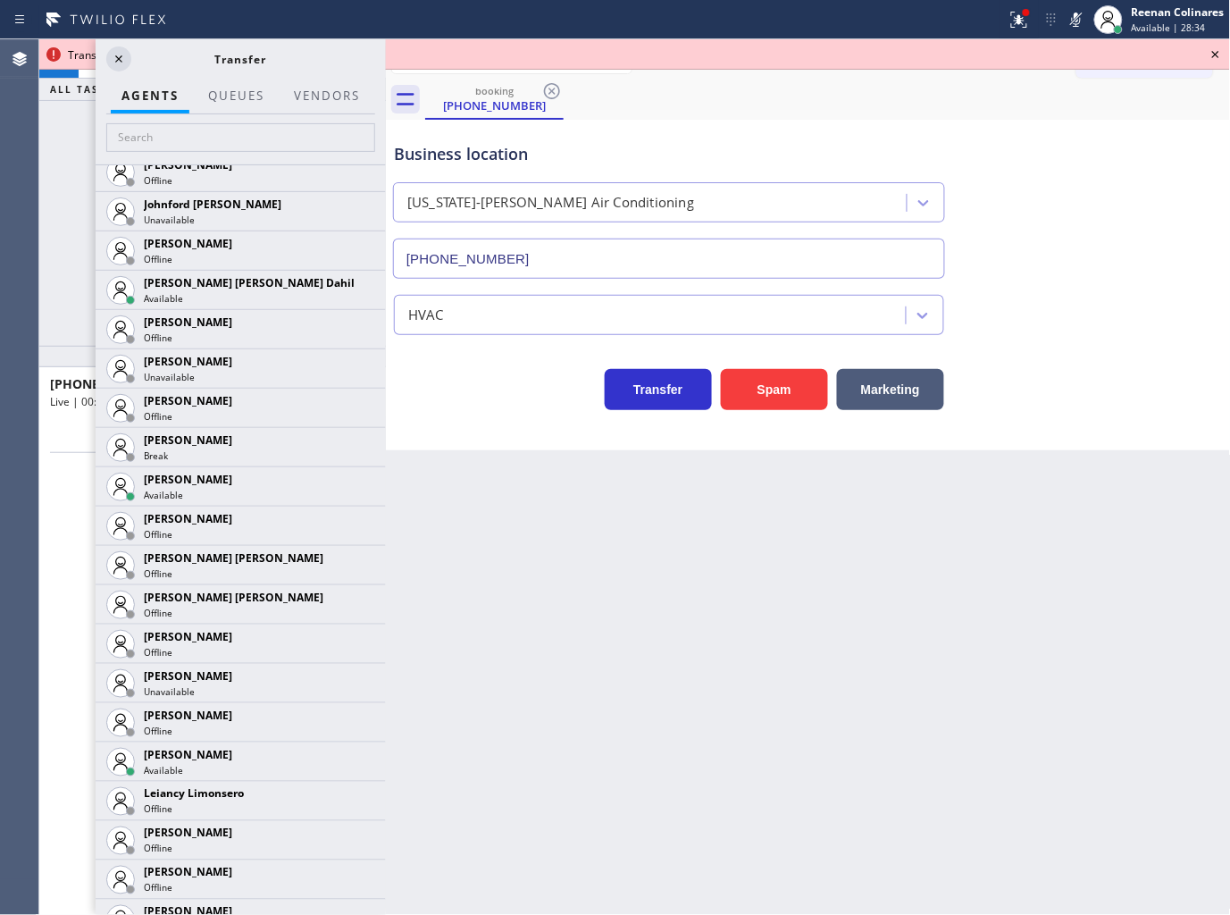
scroll to position [2598, 0]
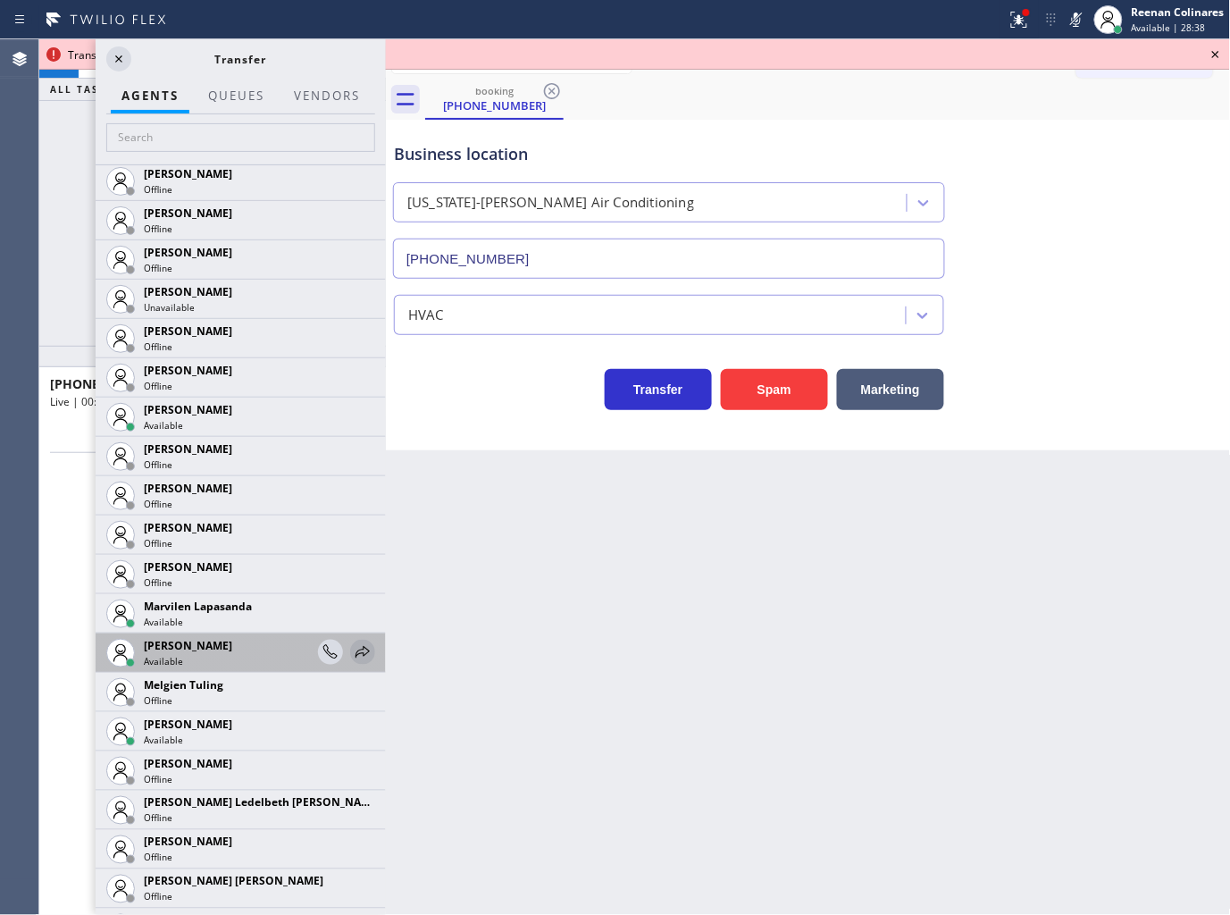
click at [352, 652] on icon at bounding box center [362, 652] width 21 height 21
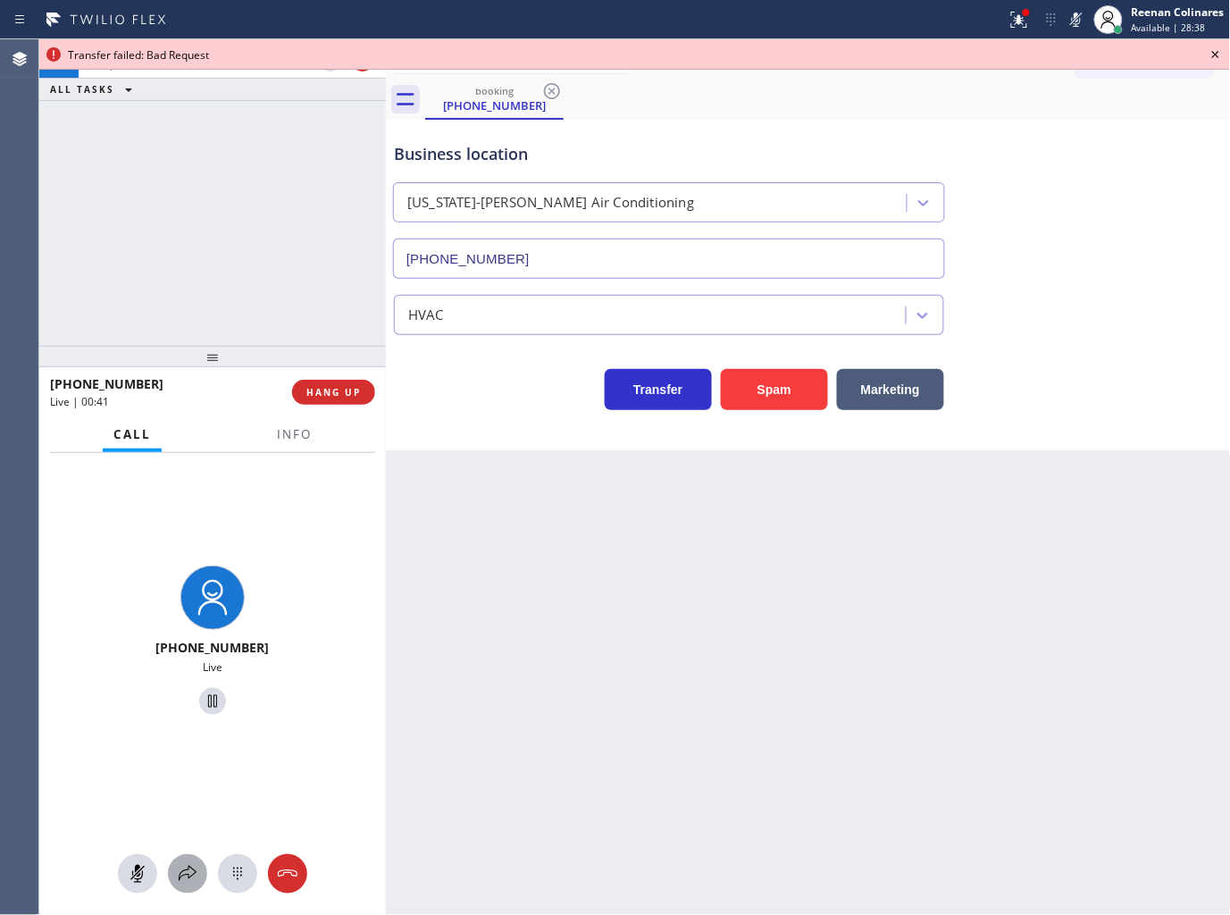
click at [189, 869] on icon at bounding box center [188, 873] width 18 height 15
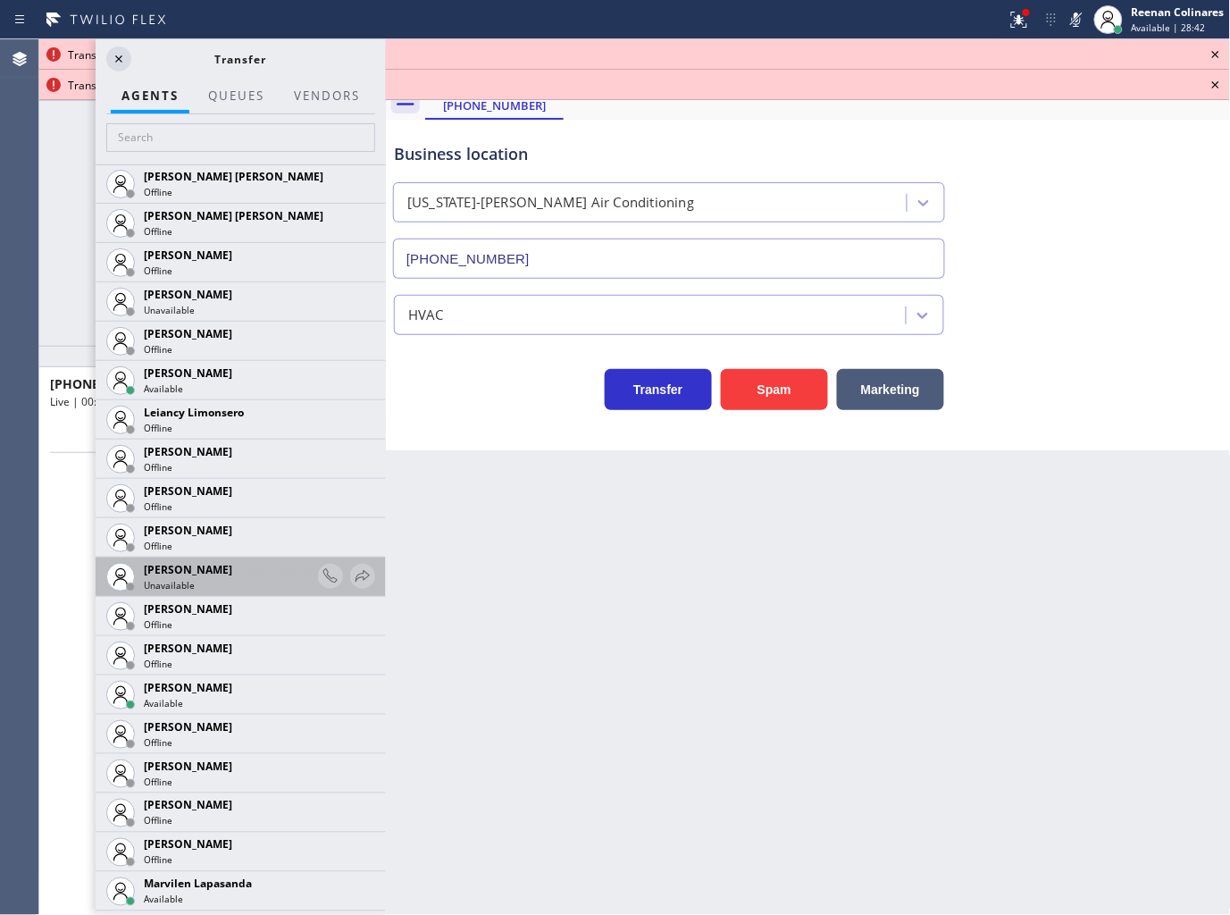
scroll to position [2595, 0]
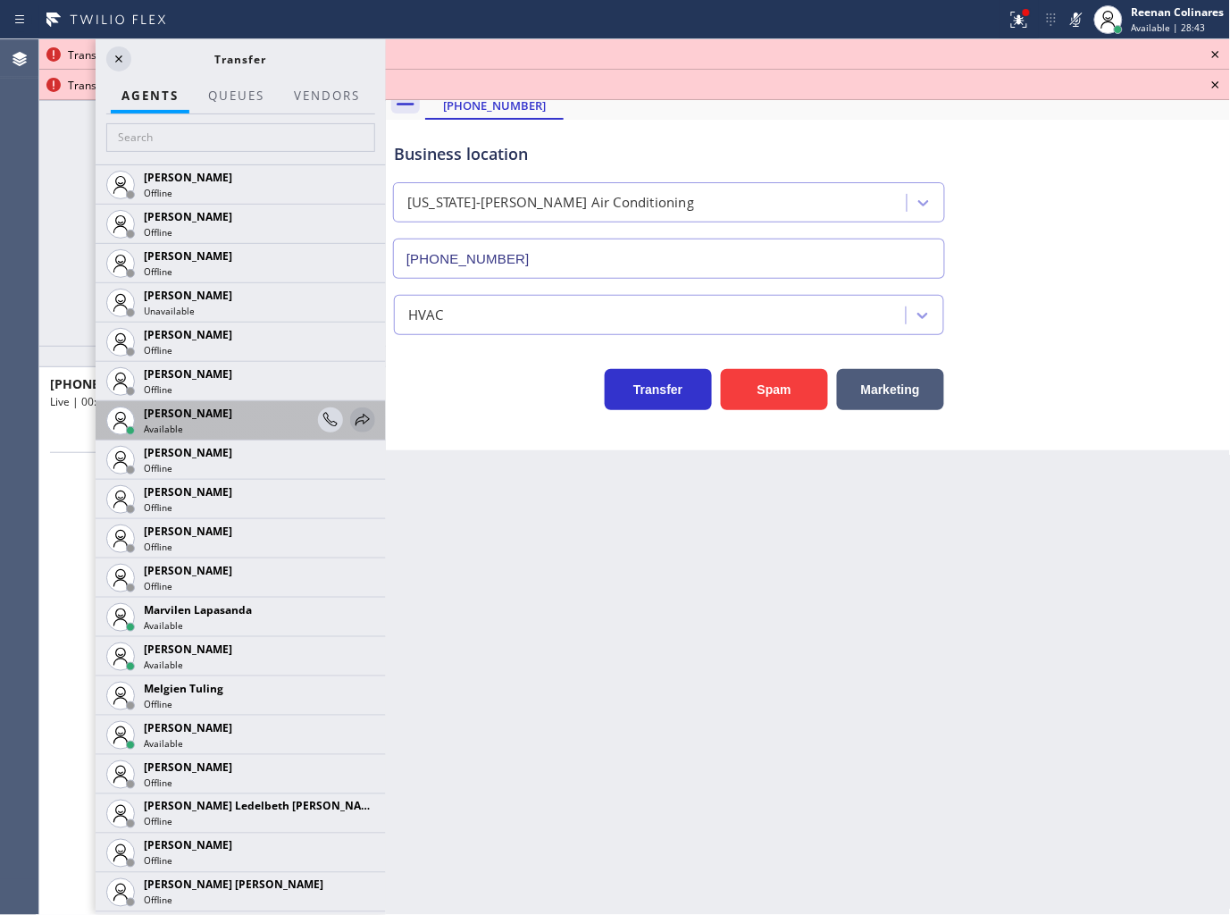
click at [352, 416] on icon at bounding box center [362, 419] width 21 height 21
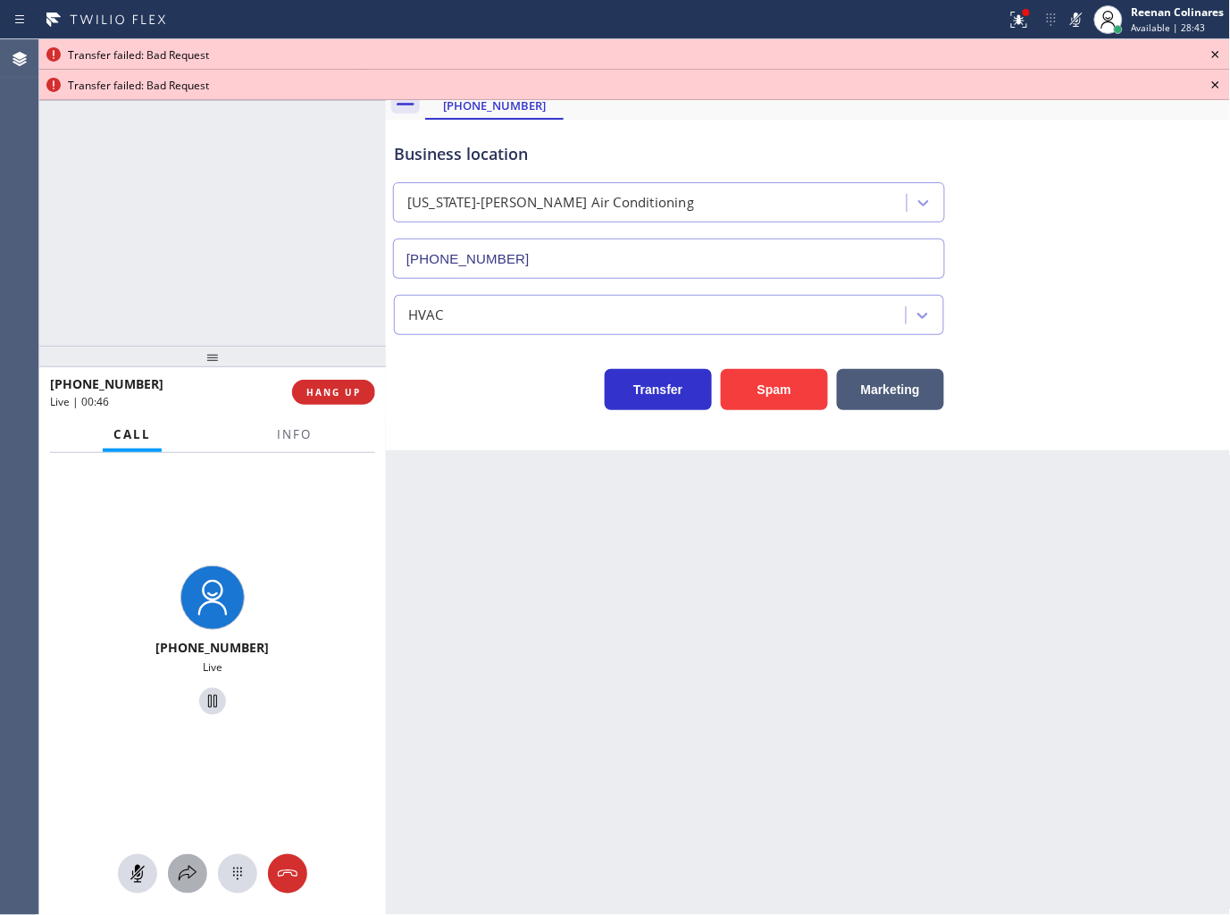
click at [195, 868] on icon at bounding box center [187, 873] width 21 height 21
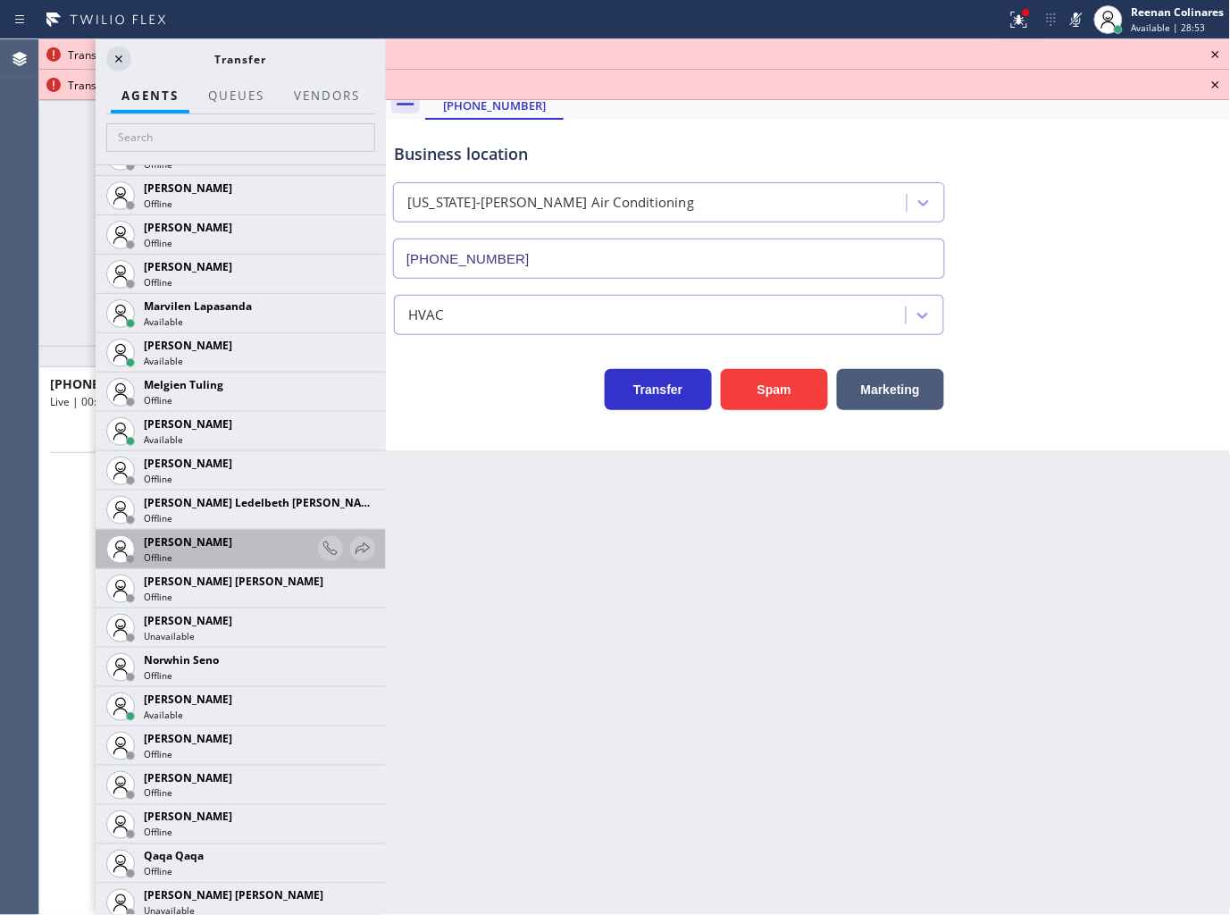
scroll to position [2799, 0]
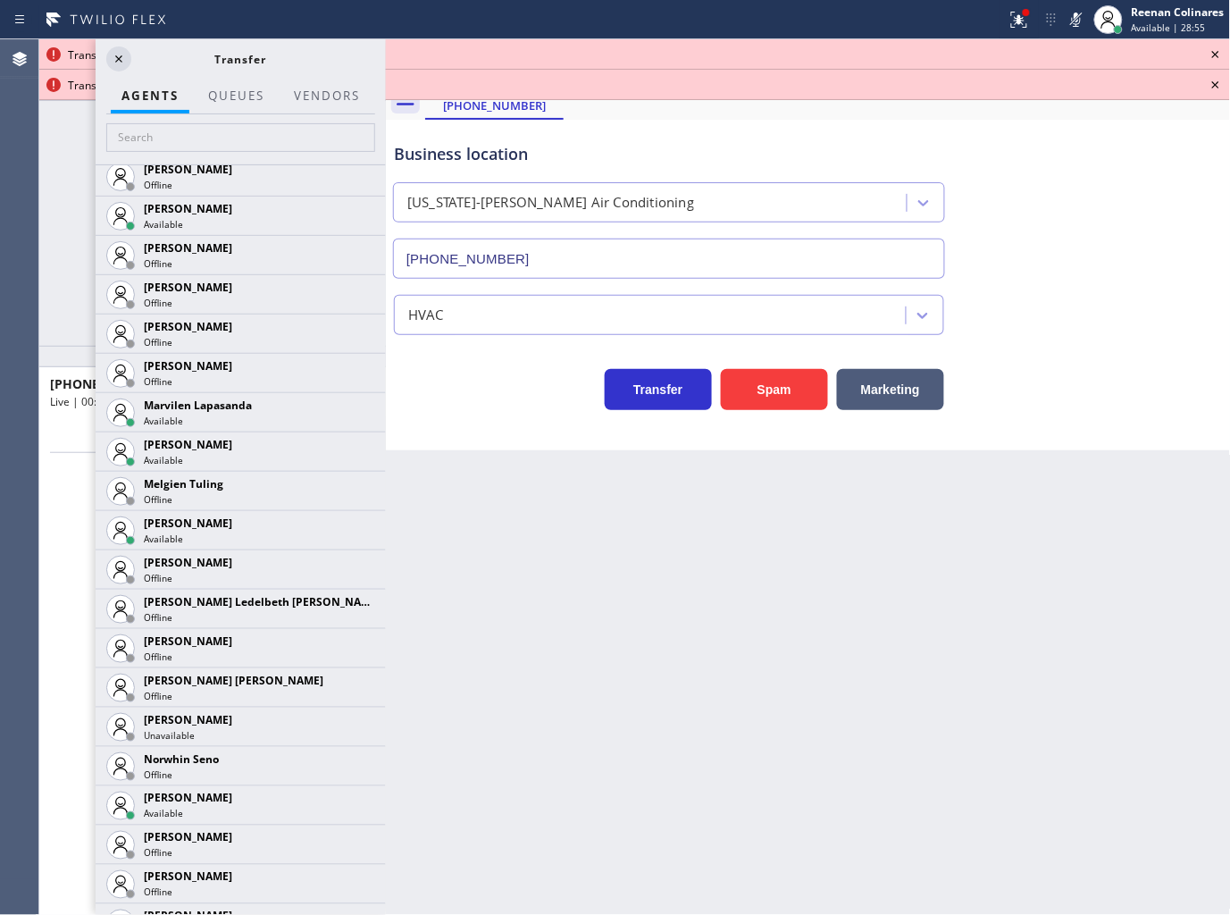
drag, startPoint x: 350, startPoint y: 417, endPoint x: 347, endPoint y: 432, distance: 15.6
click at [0, 0] on icon at bounding box center [0, 0] width 0 height 0
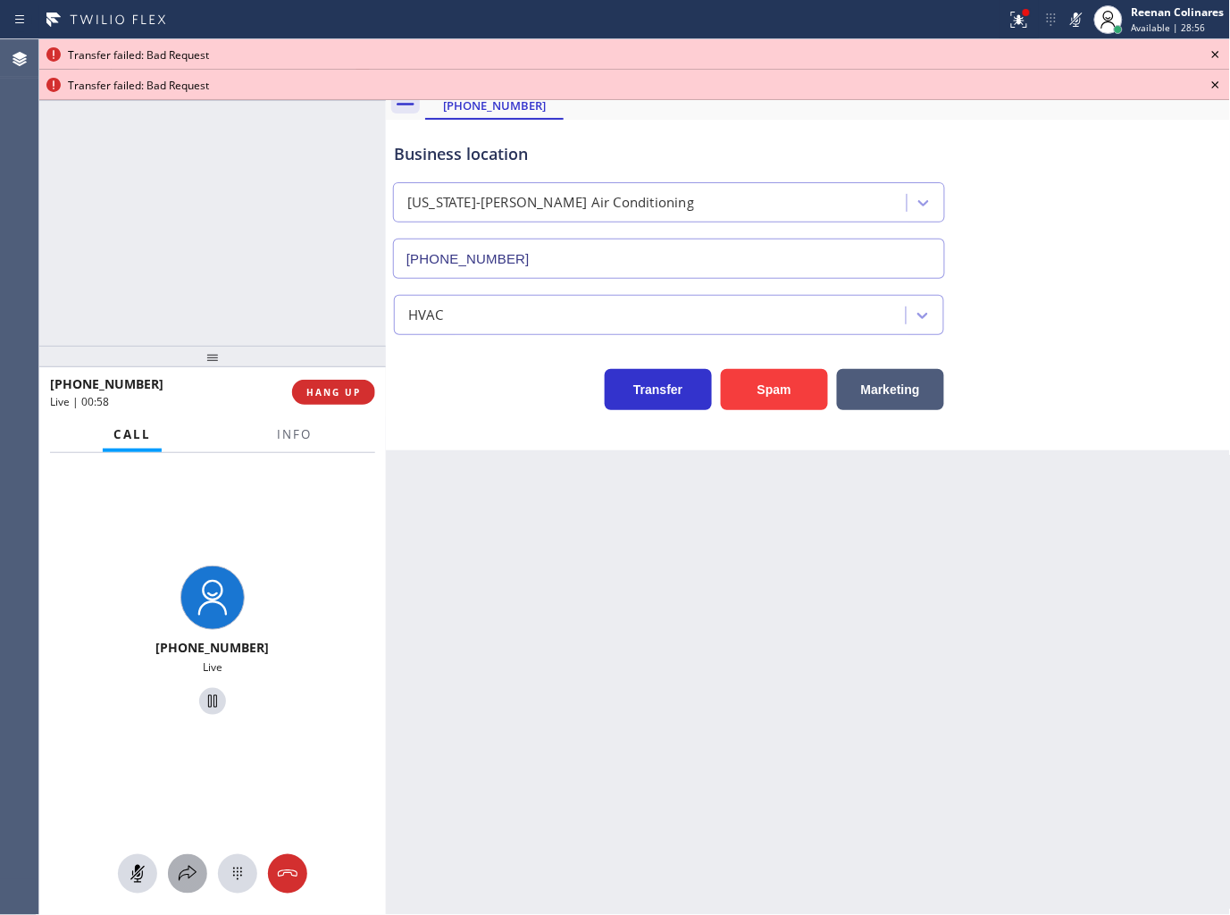
click at [186, 869] on icon at bounding box center [187, 873] width 21 height 21
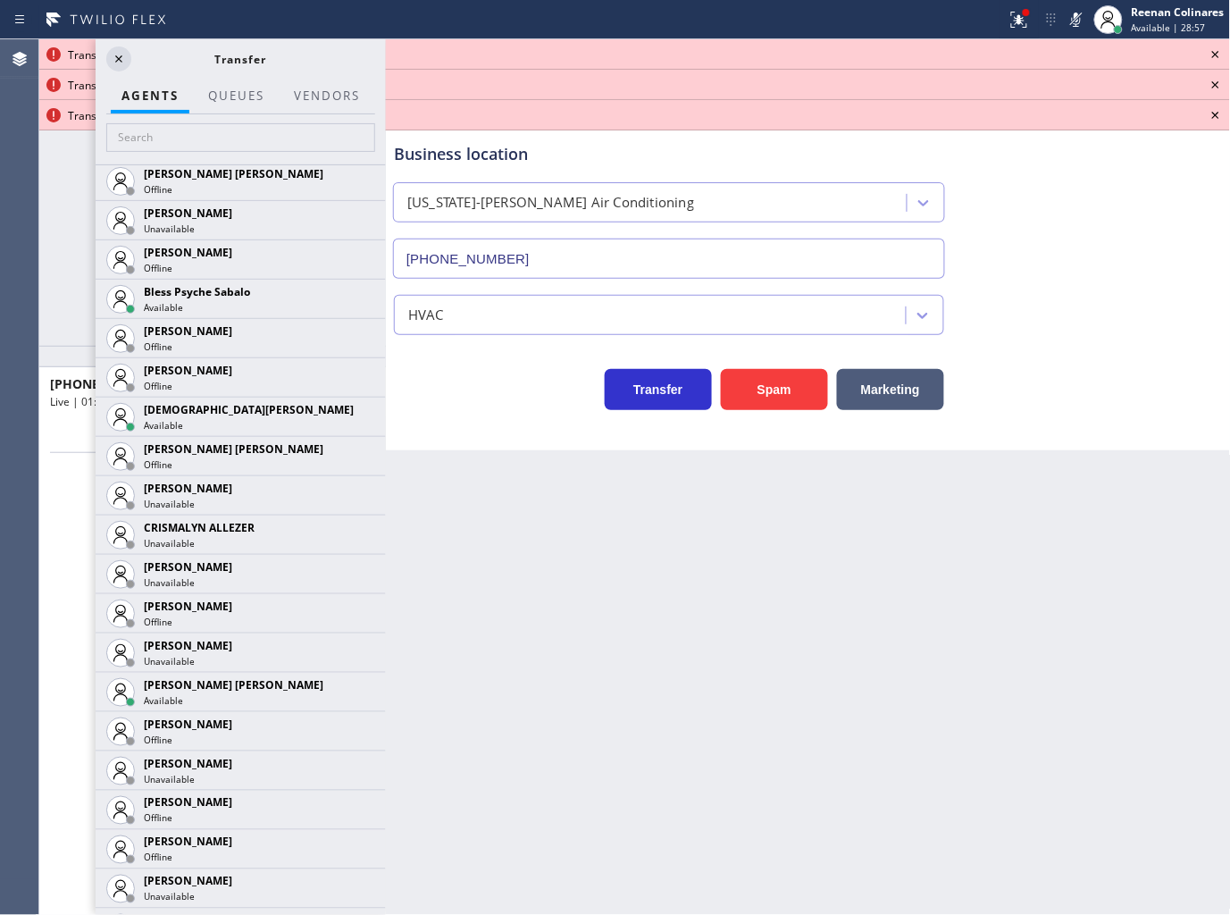
scroll to position [572, 0]
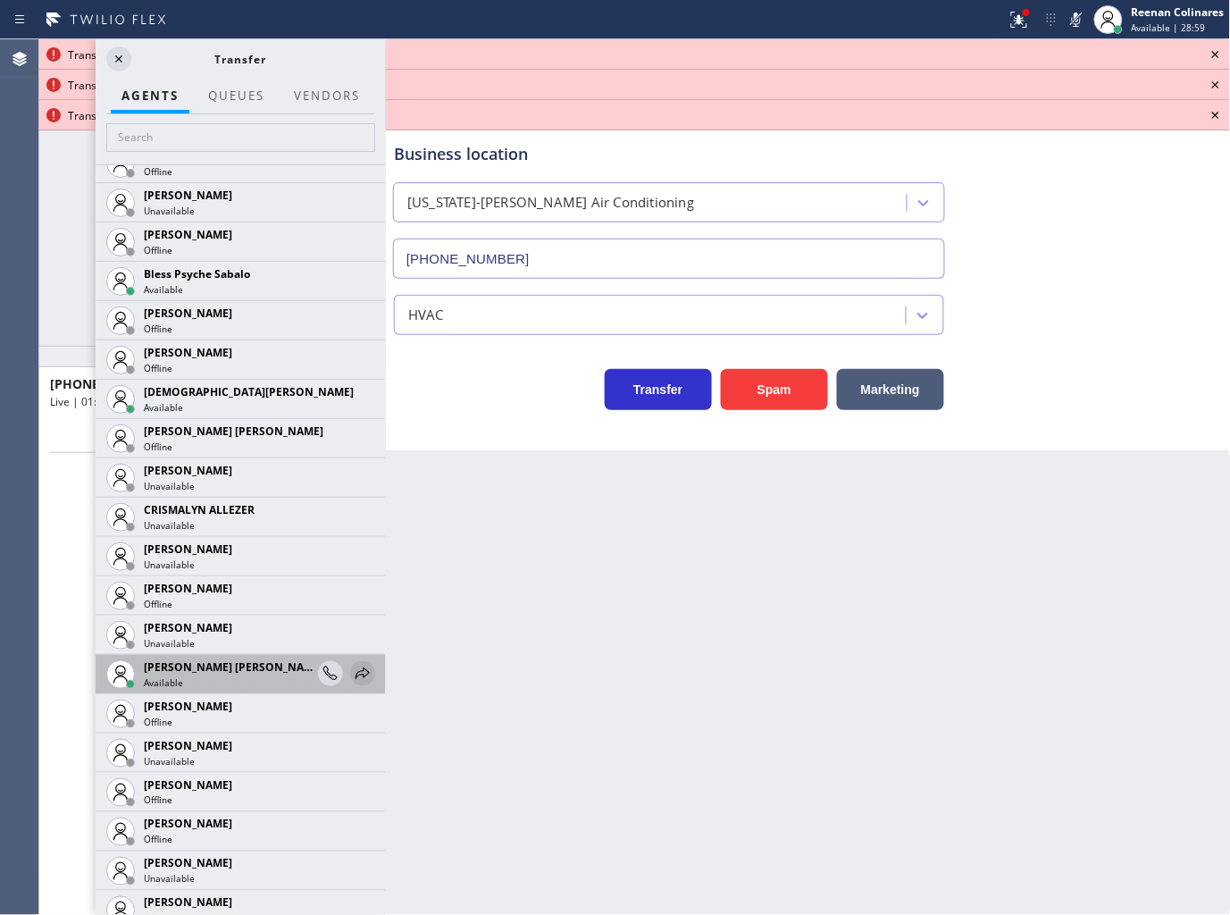
click at [356, 670] on icon at bounding box center [363, 673] width 14 height 12
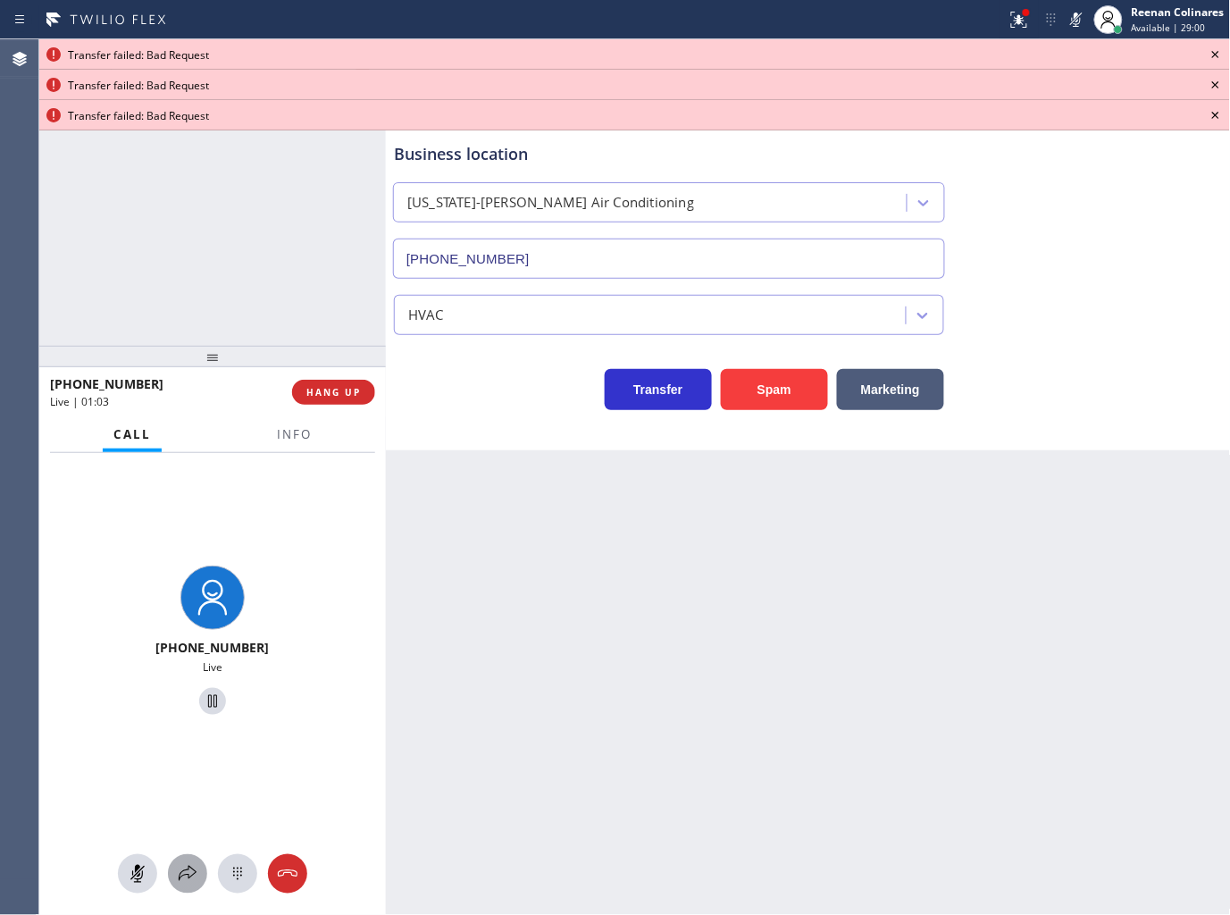
click at [183, 883] on icon at bounding box center [187, 873] width 21 height 21
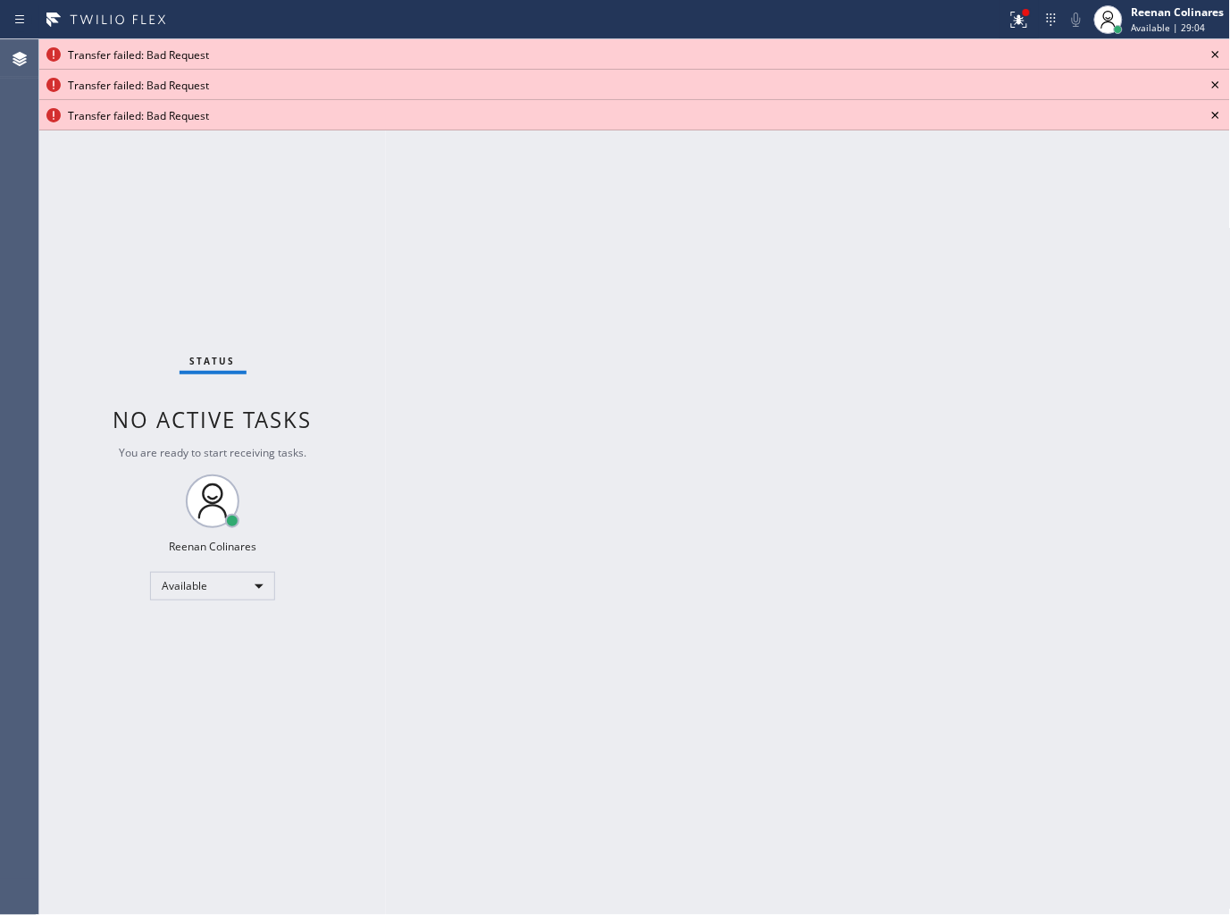
drag, startPoint x: 970, startPoint y: 578, endPoint x: 957, endPoint y: 382, distance: 196.1
click at [968, 575] on div "Back to Dashboard Change Sender ID Customers Technicians Select a contact Outbo…" at bounding box center [808, 477] width 845 height 876
click at [1010, 29] on icon at bounding box center [1019, 19] width 21 height 21
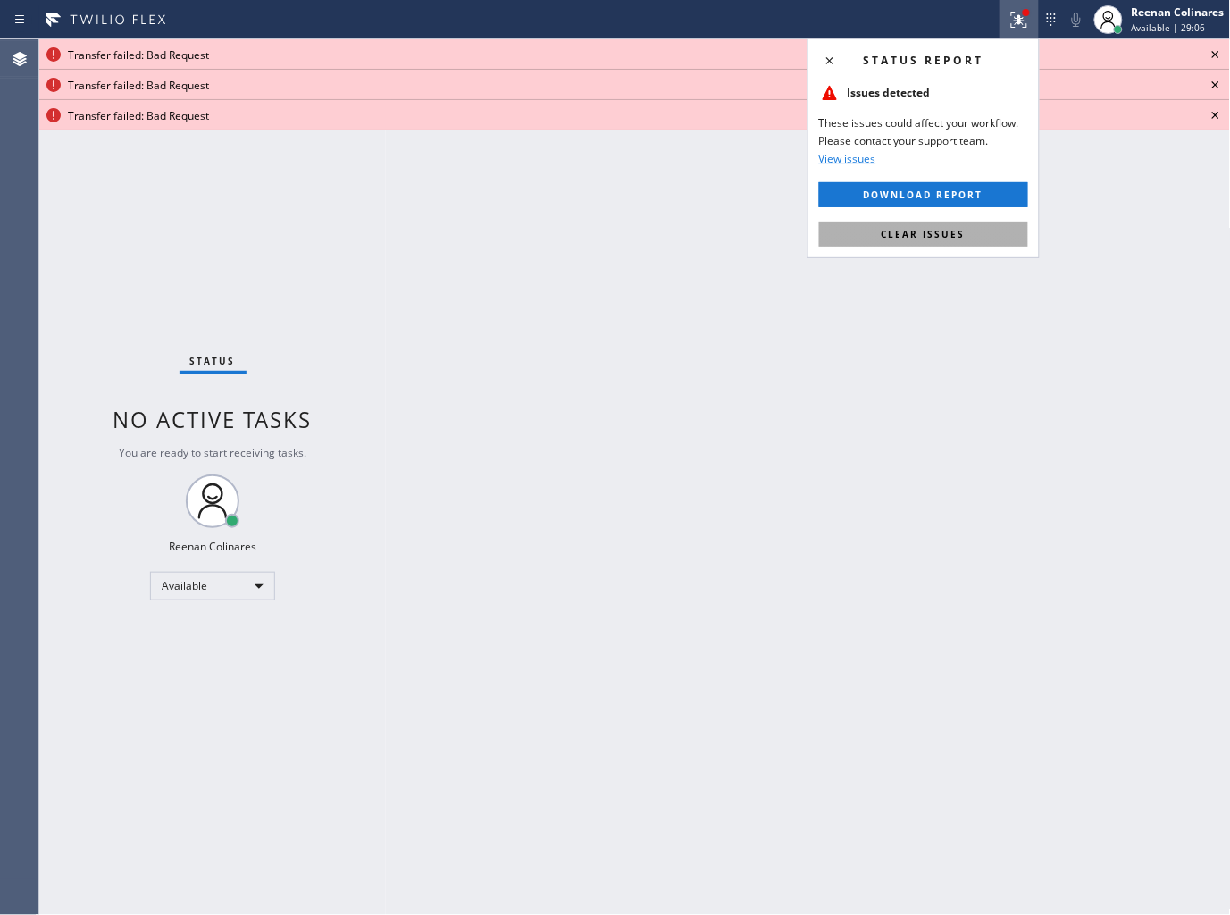
click at [956, 245] on button "Clear issues" at bounding box center [923, 234] width 209 height 25
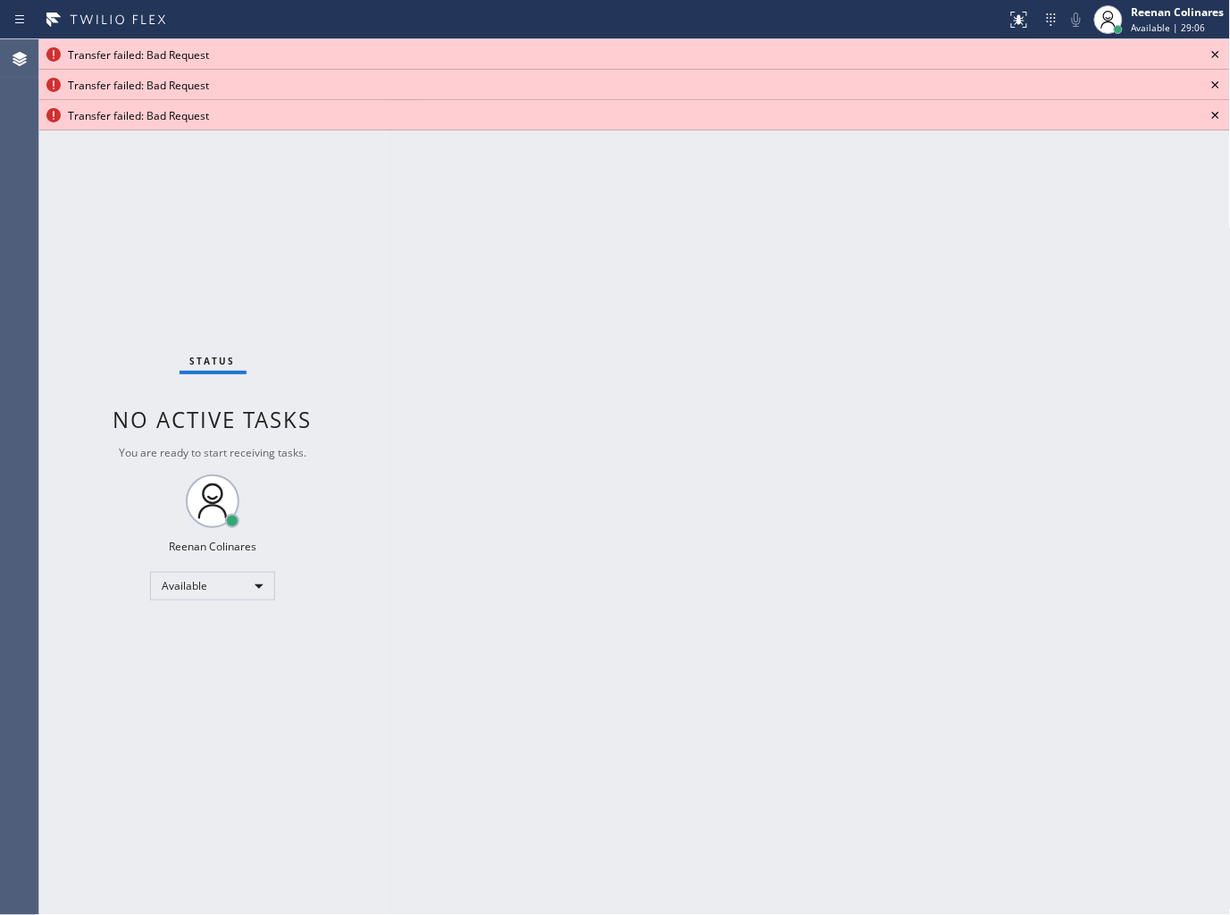
click at [1221, 52] on icon at bounding box center [1215, 54] width 21 height 21
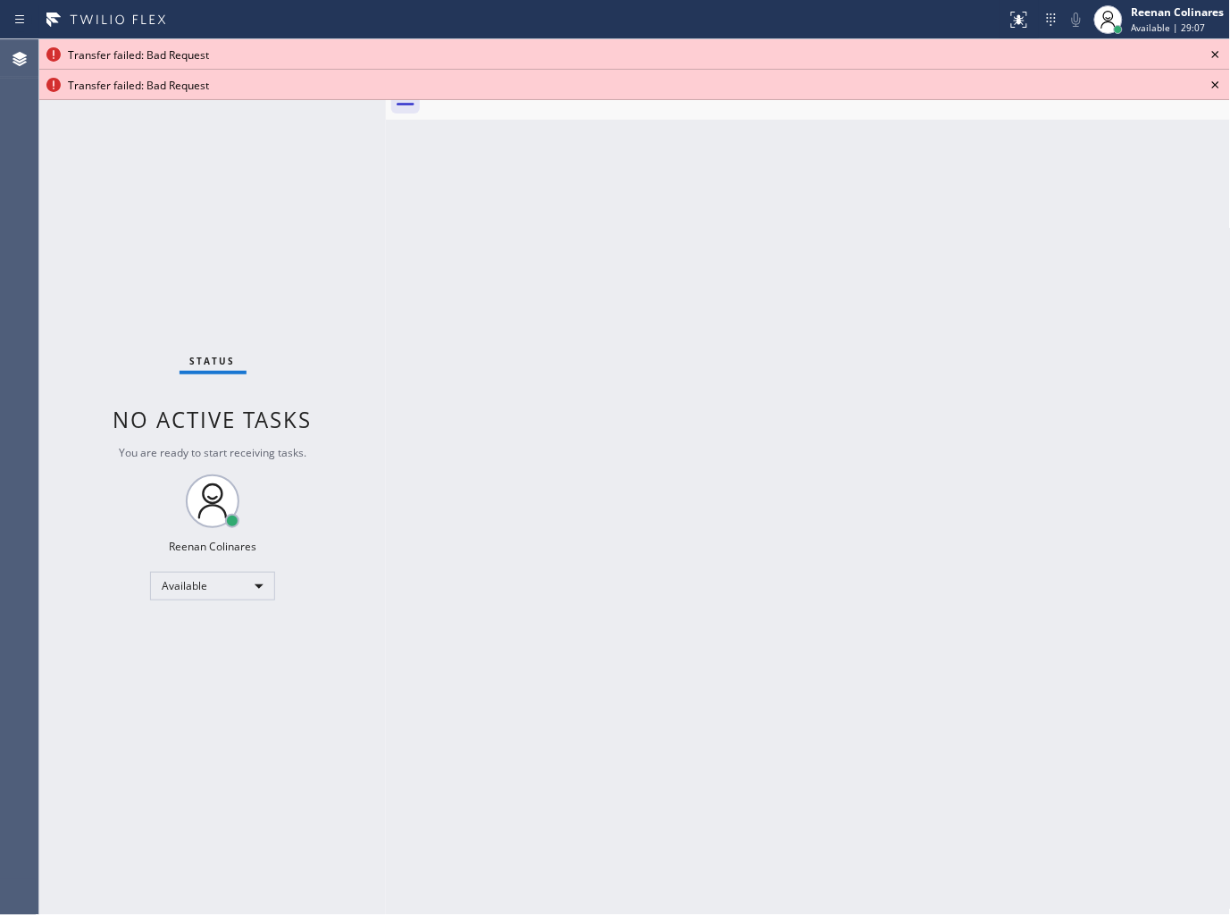
click at [1221, 52] on icon at bounding box center [1215, 54] width 21 height 21
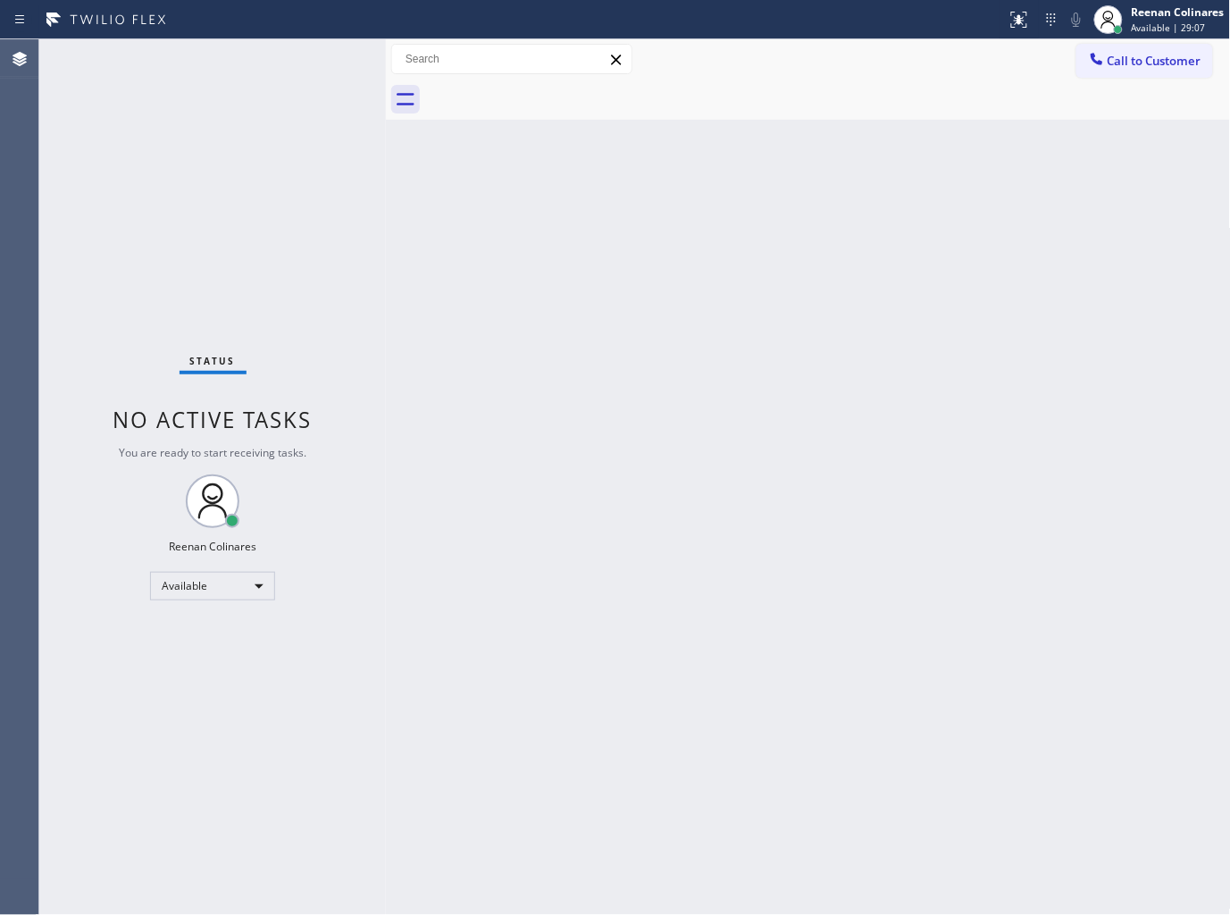
click at [910, 262] on div "Back to Dashboard Change Sender ID Customers Technicians Select a contact Outbo…" at bounding box center [808, 477] width 845 height 876
click at [782, 447] on div "Back to Dashboard Change Sender ID Customers Technicians Select a contact Outbo…" at bounding box center [808, 477] width 845 height 876
click at [761, 188] on div "Back to Dashboard Change Sender ID Customers Technicians Select a contact Outbo…" at bounding box center [808, 477] width 845 height 876
click at [257, 56] on div "Status No active tasks You are ready to start receiving tasks. Reenan Colinares…" at bounding box center [212, 477] width 347 height 876
click at [711, 344] on div "Back to Dashboard Change Sender ID Customers Technicians Select a contact Outbo…" at bounding box center [808, 477] width 845 height 876
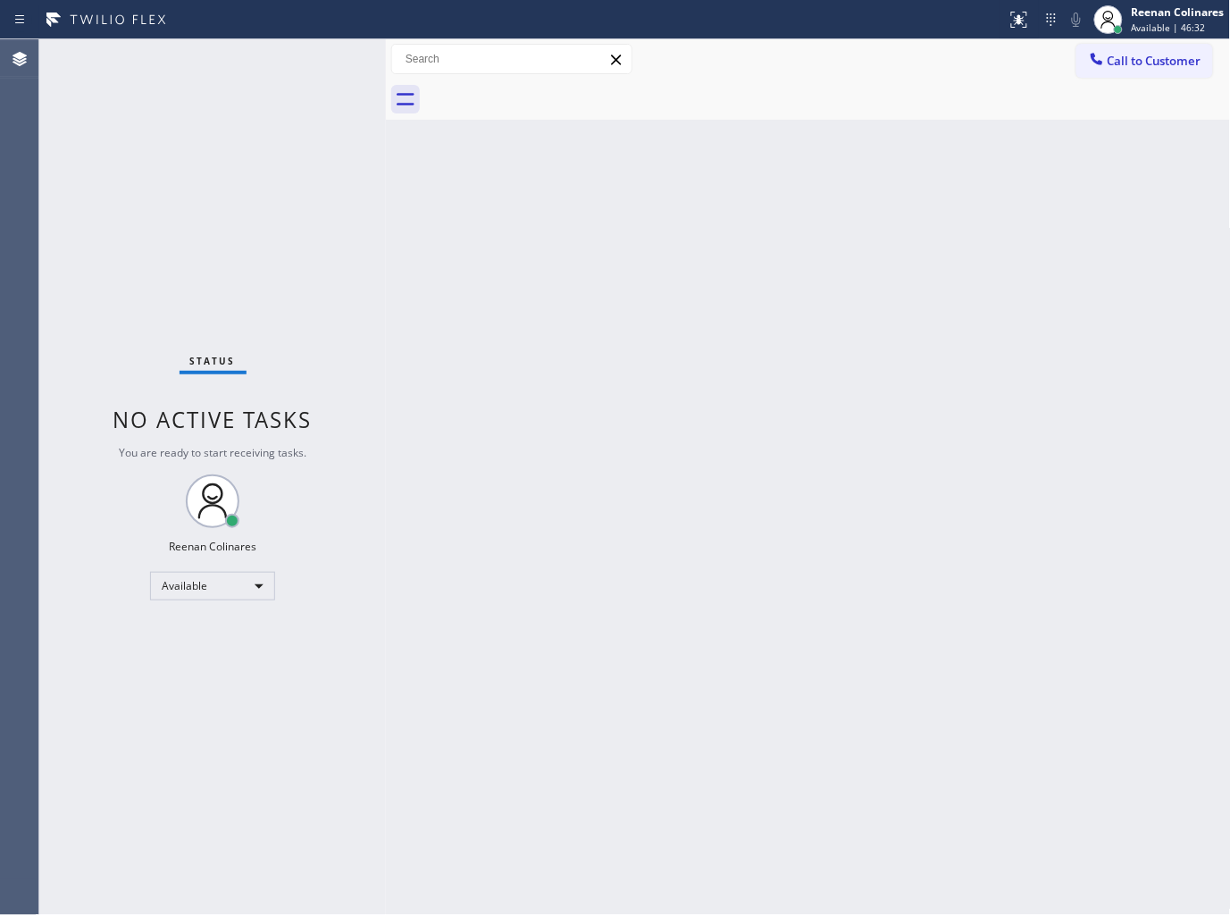
click at [587, 617] on div "Back to Dashboard Change Sender ID Customers Technicians Select a contact Outbo…" at bounding box center [808, 477] width 845 height 876
click at [947, 194] on div "Back to Dashboard Change Sender ID Customers Technicians Select a contact Outbo…" at bounding box center [808, 477] width 845 height 876
drag, startPoint x: 709, startPoint y: 528, endPoint x: 734, endPoint y: 487, distance: 48.1
click at [709, 527] on div "Back to Dashboard Change Sender ID Customers Technicians Select a contact Outbo…" at bounding box center [808, 477] width 845 height 876
click at [802, 224] on div "Back to Dashboard Change Sender ID Customers Technicians Select a contact Outbo…" at bounding box center [808, 477] width 845 height 876
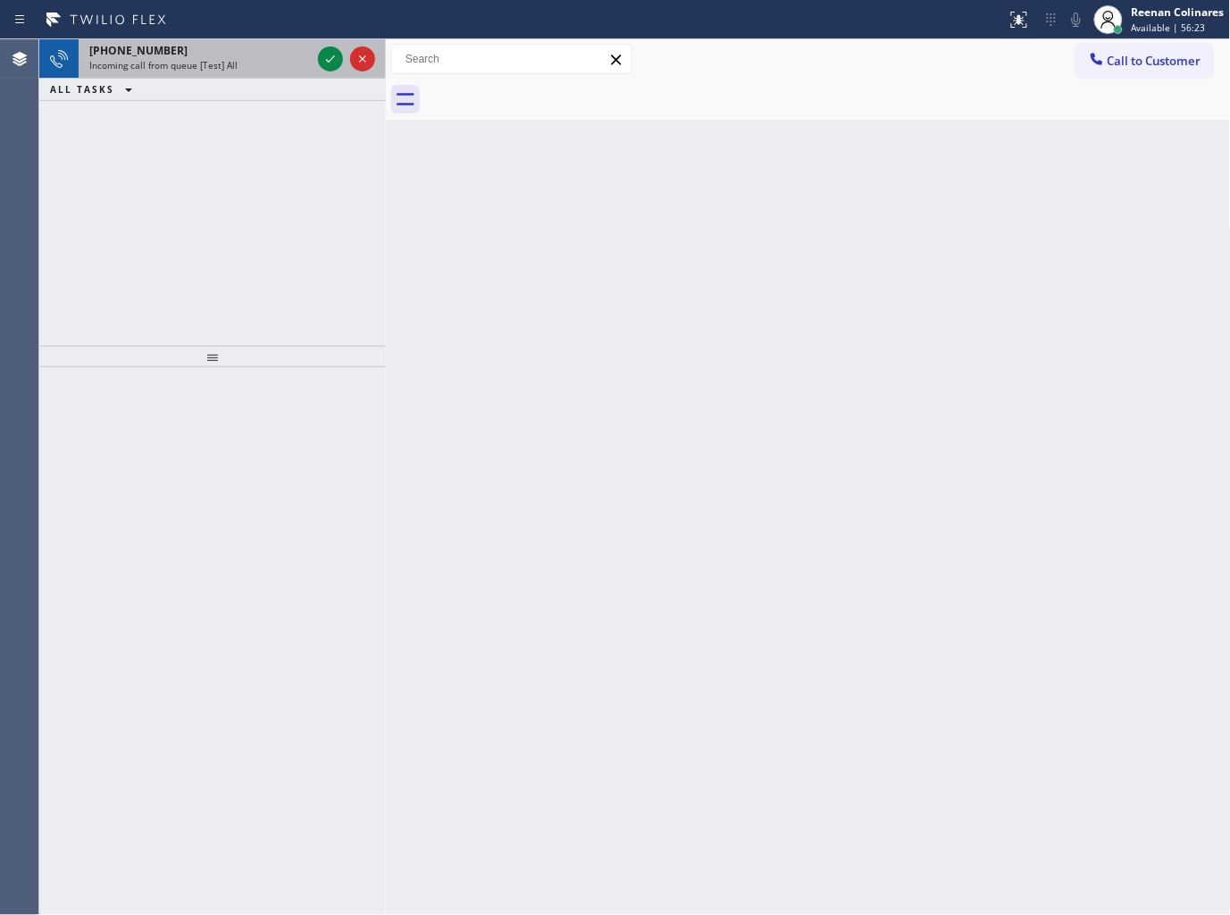
click at [252, 71] on div "Incoming call from queue [Test] All" at bounding box center [200, 65] width 222 height 13
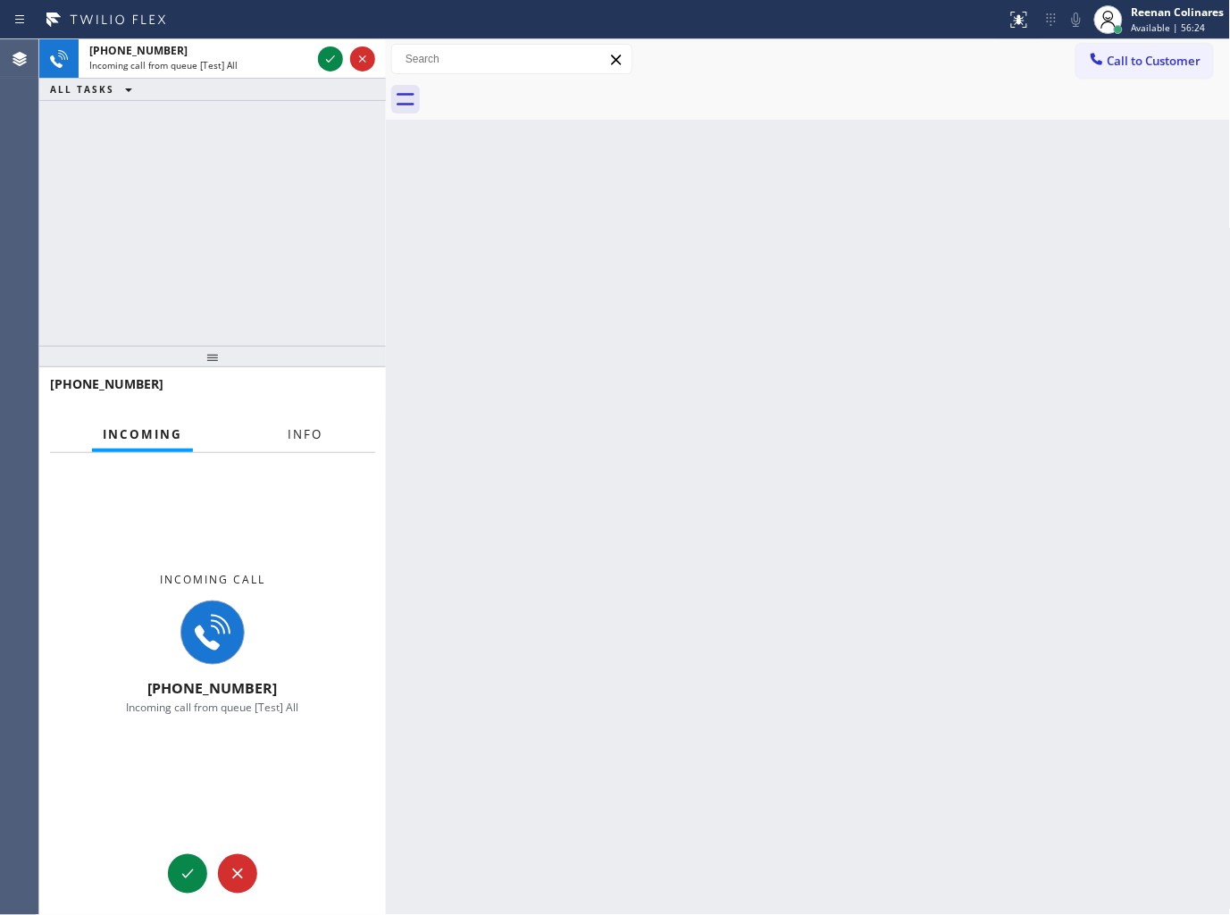
click at [314, 445] on button "Info" at bounding box center [305, 434] width 56 height 35
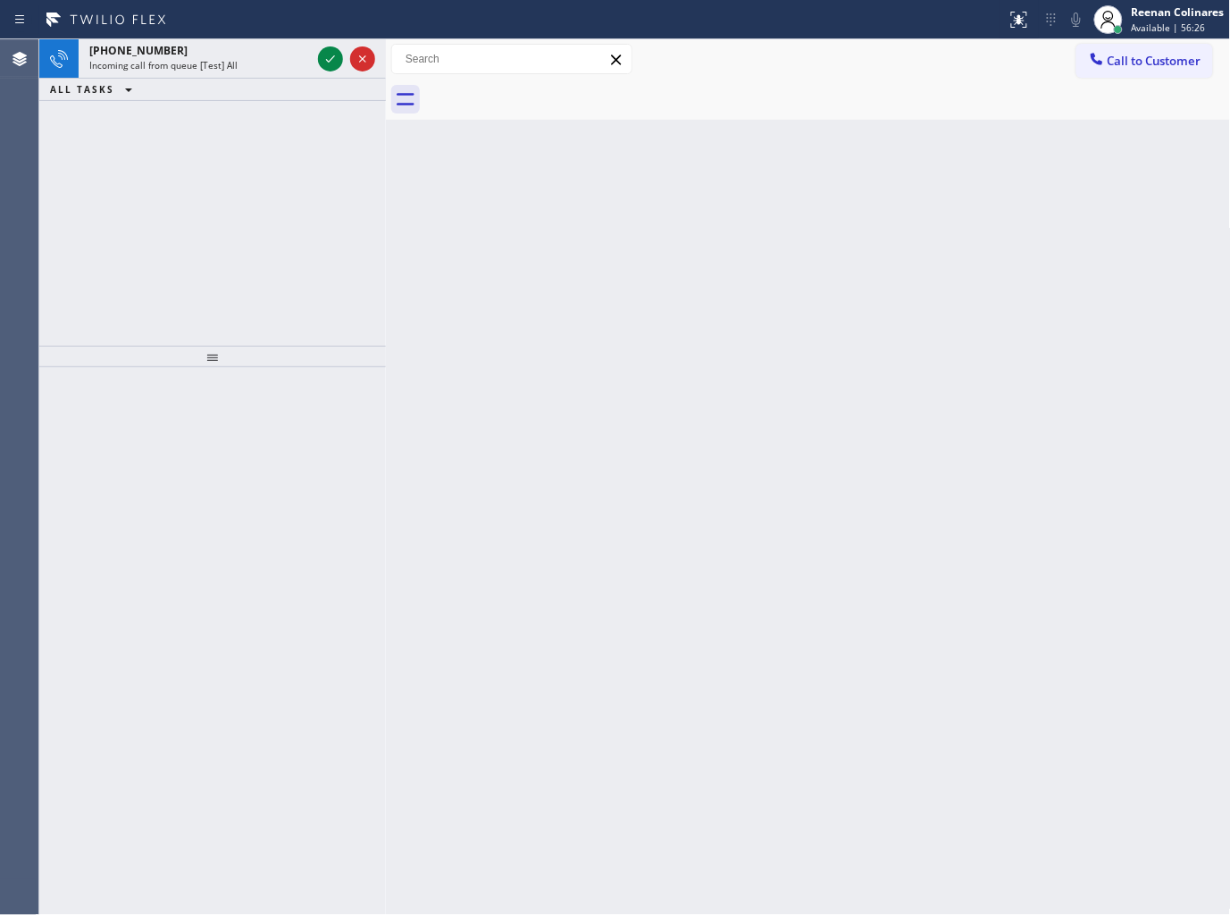
drag, startPoint x: 204, startPoint y: 2, endPoint x: 206, endPoint y: 21, distance: 19.0
click at [206, 12] on div "Status report No issues detected If you experience an issue, please download th…" at bounding box center [615, 19] width 1230 height 39
click at [228, 75] on div "[PHONE_NUMBER] Incoming call from queue [Test] All" at bounding box center [197, 58] width 236 height 39
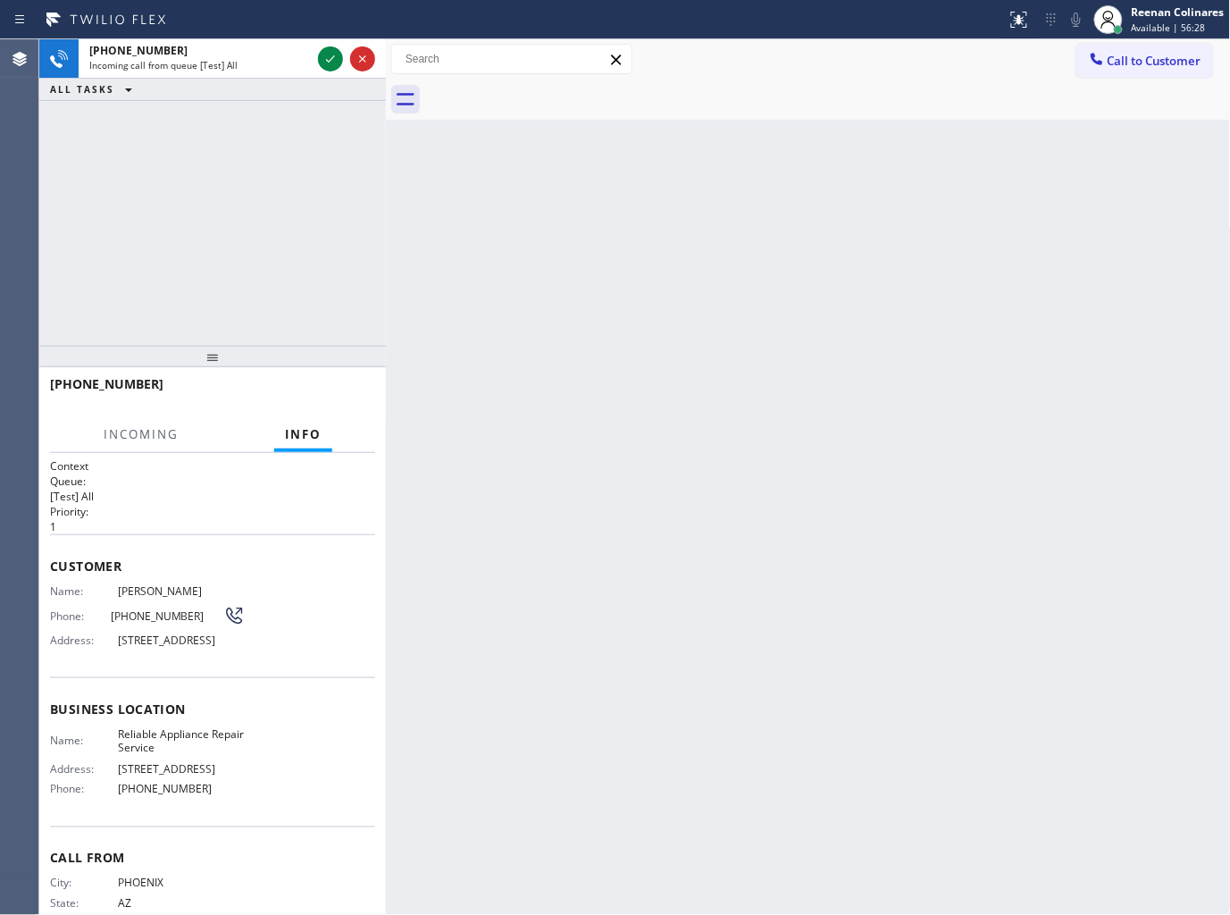
click at [259, 32] on div at bounding box center [503, 19] width 993 height 29
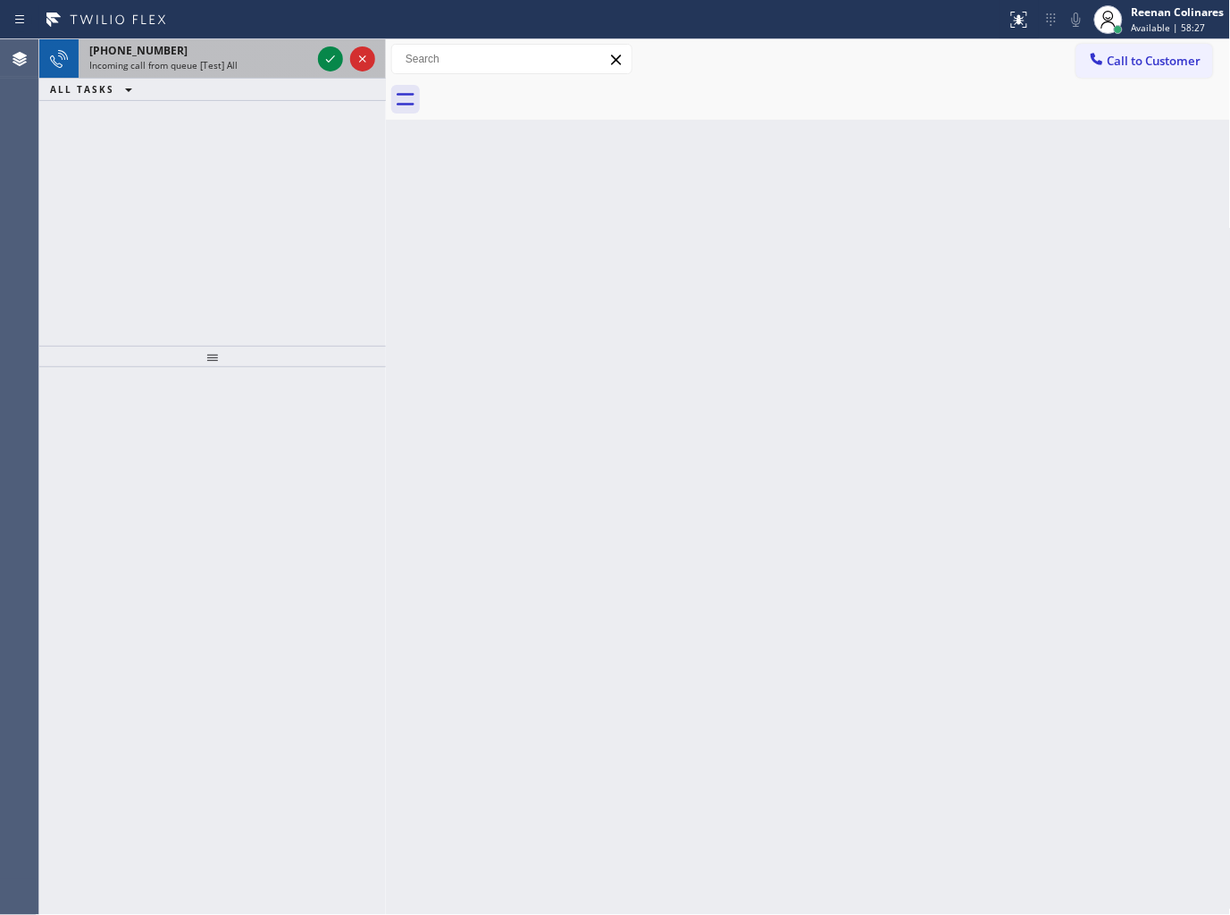
click at [254, 63] on div "Incoming call from queue [Test] All" at bounding box center [200, 65] width 222 height 13
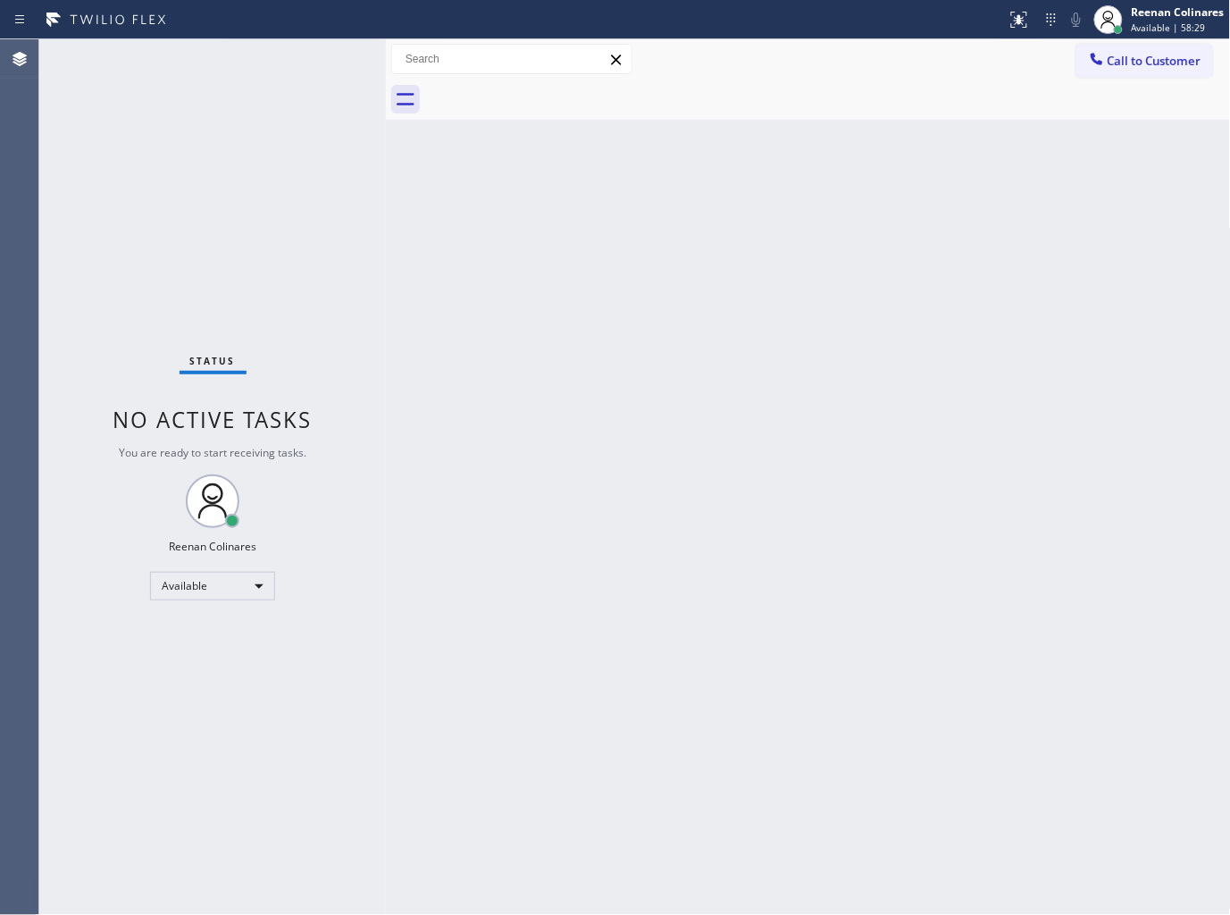
click at [245, 116] on div "Status No active tasks You are ready to start receiving tasks. Reenan Colinares…" at bounding box center [212, 477] width 347 height 876
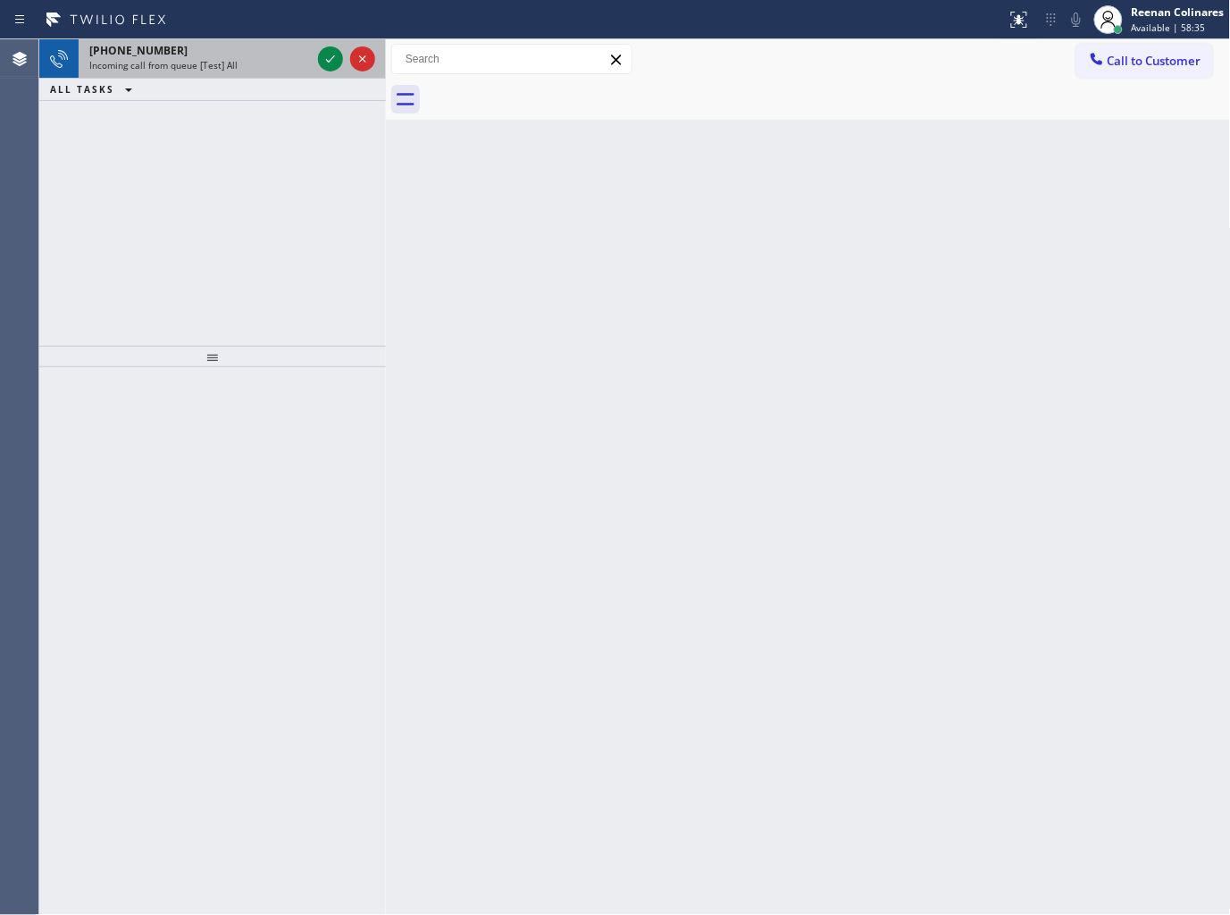
click at [229, 59] on span "Incoming call from queue [Test] All" at bounding box center [163, 65] width 148 height 13
click at [290, 66] on div "Incoming call from queue [Test] All" at bounding box center [200, 65] width 222 height 13
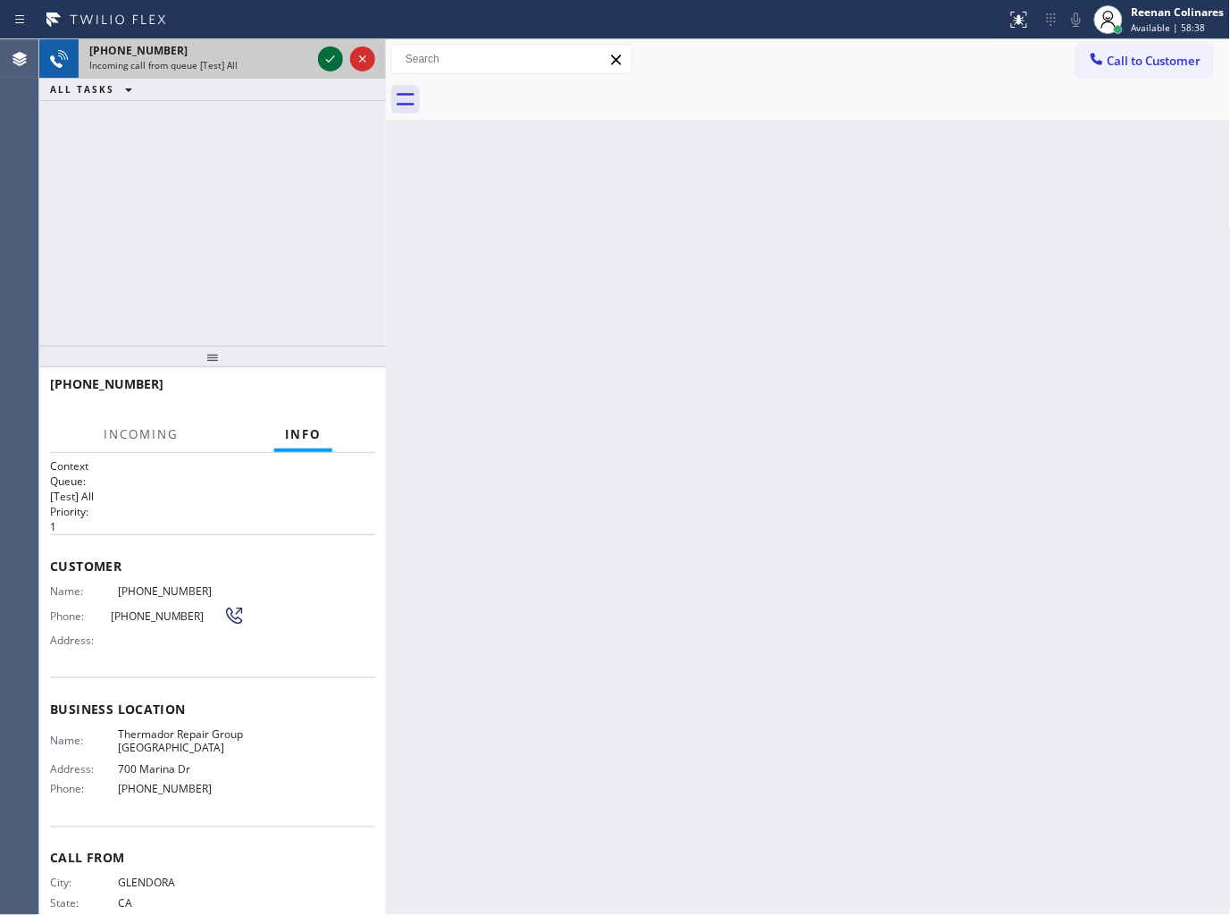
click at [327, 59] on icon at bounding box center [330, 58] width 21 height 21
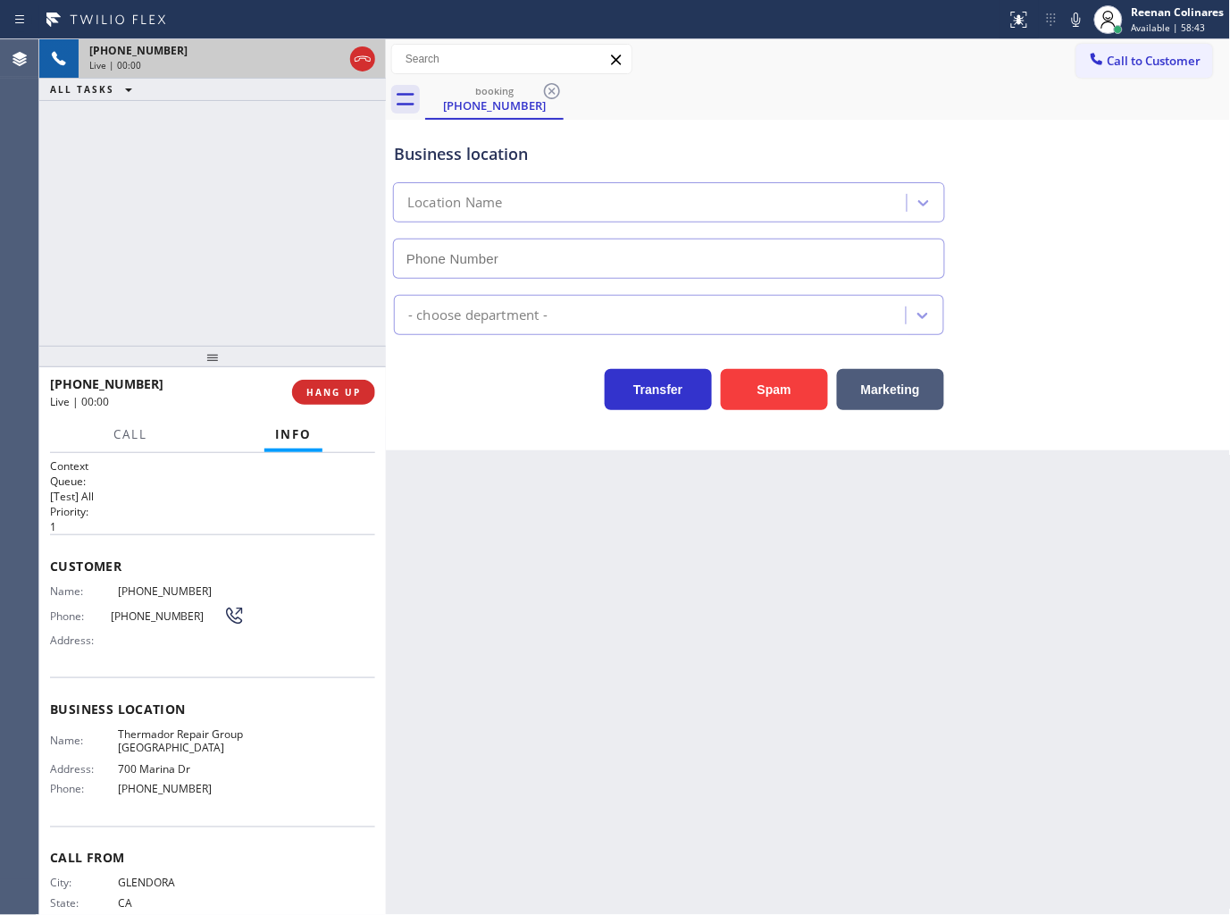
type input "[PHONE_NUMBER]"
click at [1070, 21] on icon at bounding box center [1076, 19] width 21 height 21
click at [1072, 21] on icon at bounding box center [1076, 19] width 21 height 21
click at [347, 387] on span "HANG UP" at bounding box center [333, 392] width 55 height 13
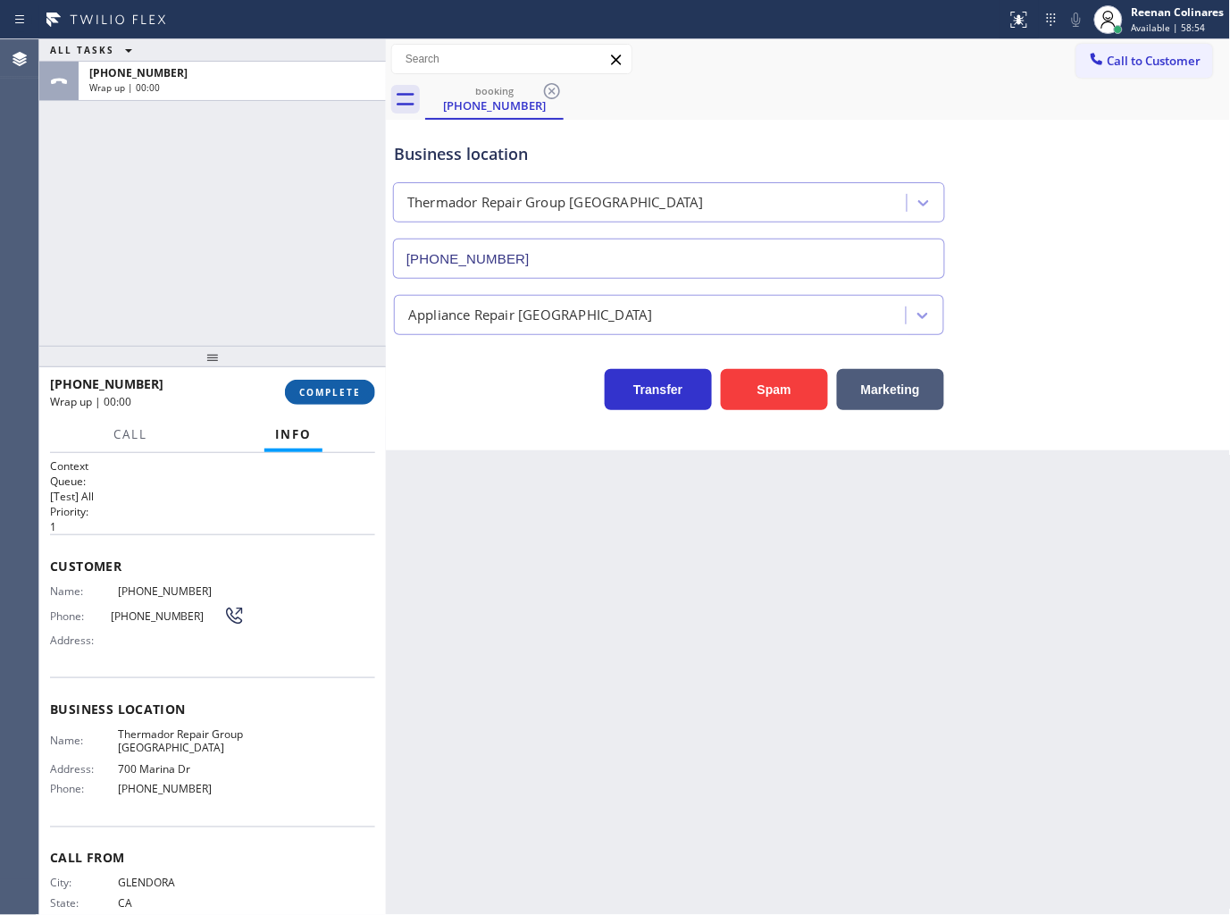
click at [351, 388] on span "COMPLETE" at bounding box center [330, 392] width 62 height 13
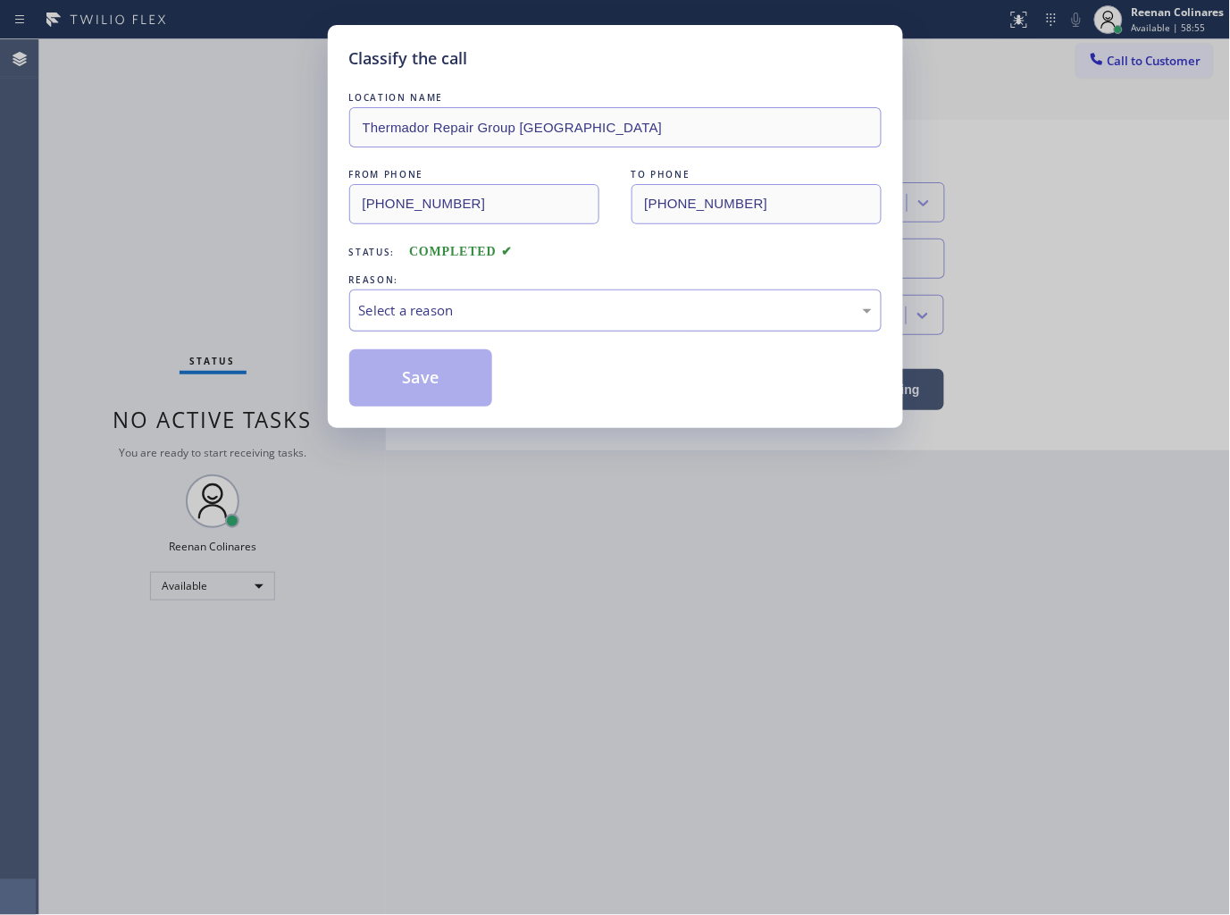
click at [454, 301] on div "Select a reason" at bounding box center [615, 310] width 513 height 21
click at [408, 388] on button "Save" at bounding box center [421, 377] width 144 height 57
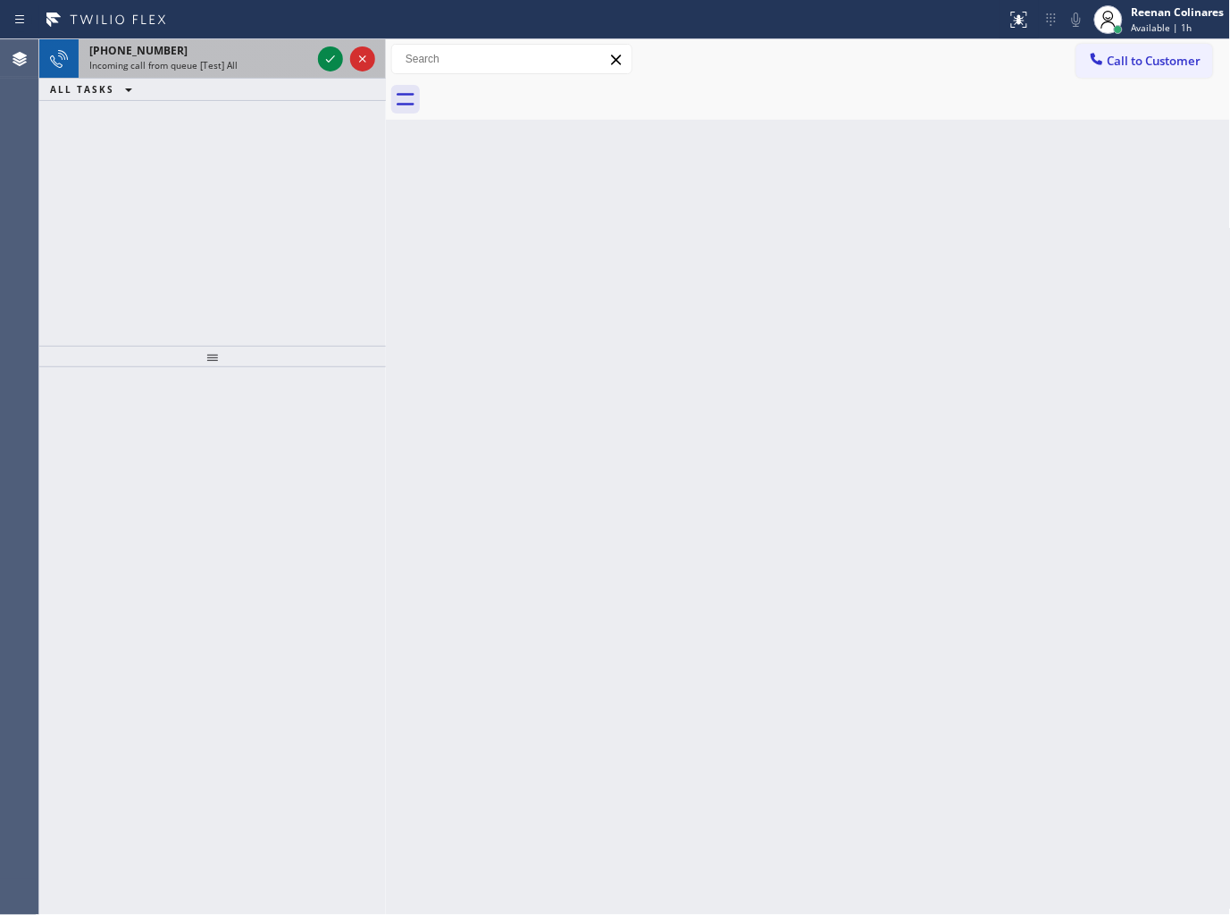
click at [197, 64] on span "Incoming call from queue [Test] All" at bounding box center [163, 65] width 148 height 13
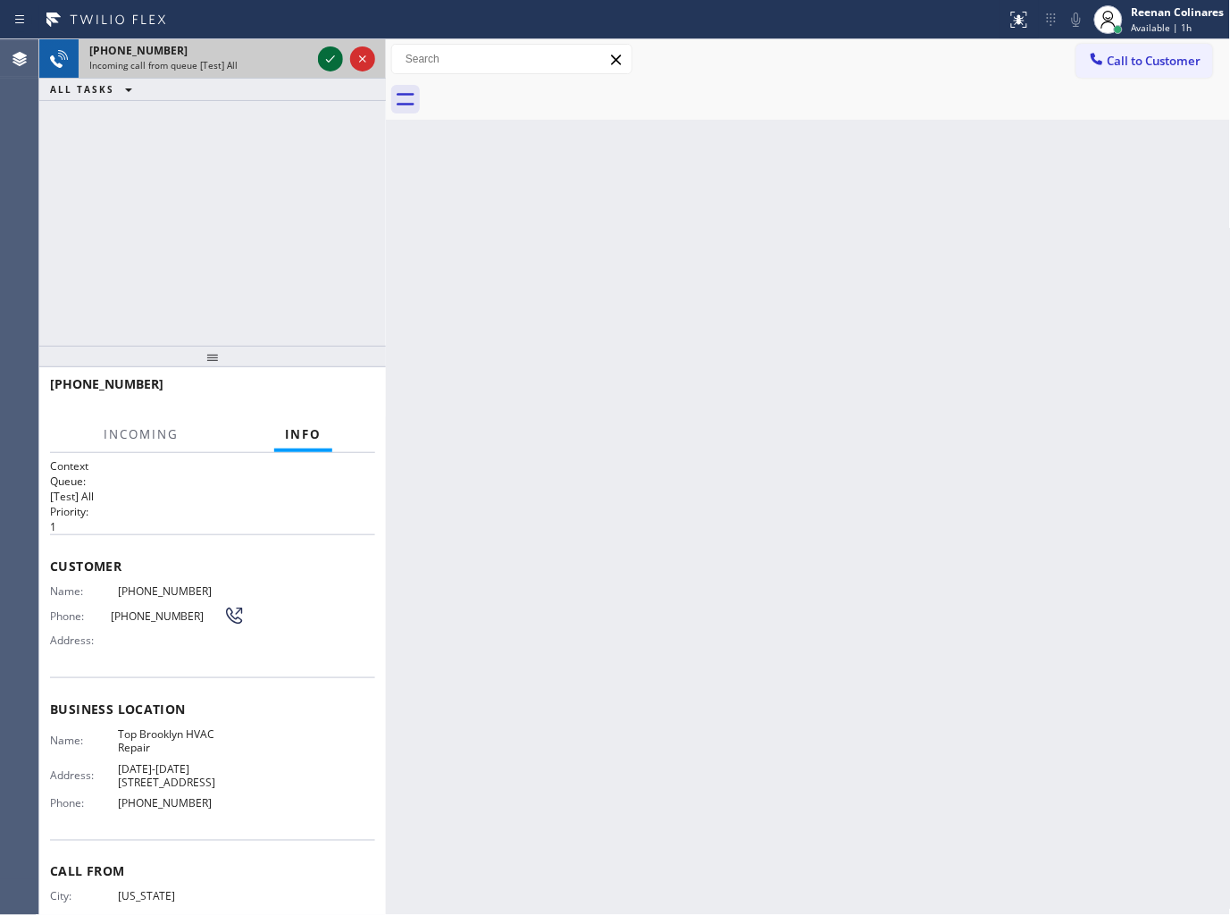
click at [328, 59] on icon at bounding box center [330, 58] width 21 height 21
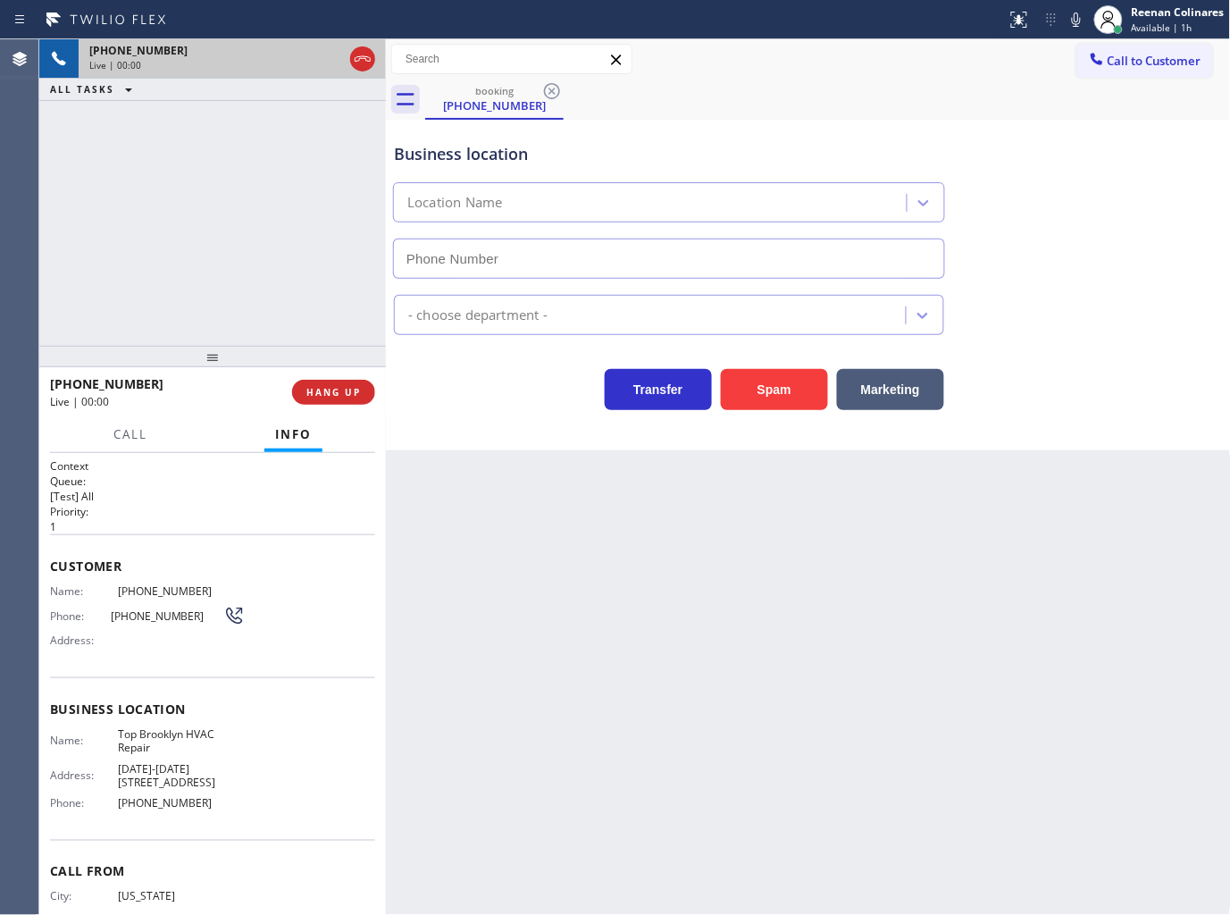
type input "[PHONE_NUMBER]"
click at [1074, 19] on icon at bounding box center [1076, 19] width 21 height 21
click at [1075, 22] on icon at bounding box center [1076, 19] width 21 height 21
click at [1075, 24] on icon at bounding box center [1076, 19] width 21 height 21
click at [1075, 21] on icon at bounding box center [1076, 19] width 21 height 21
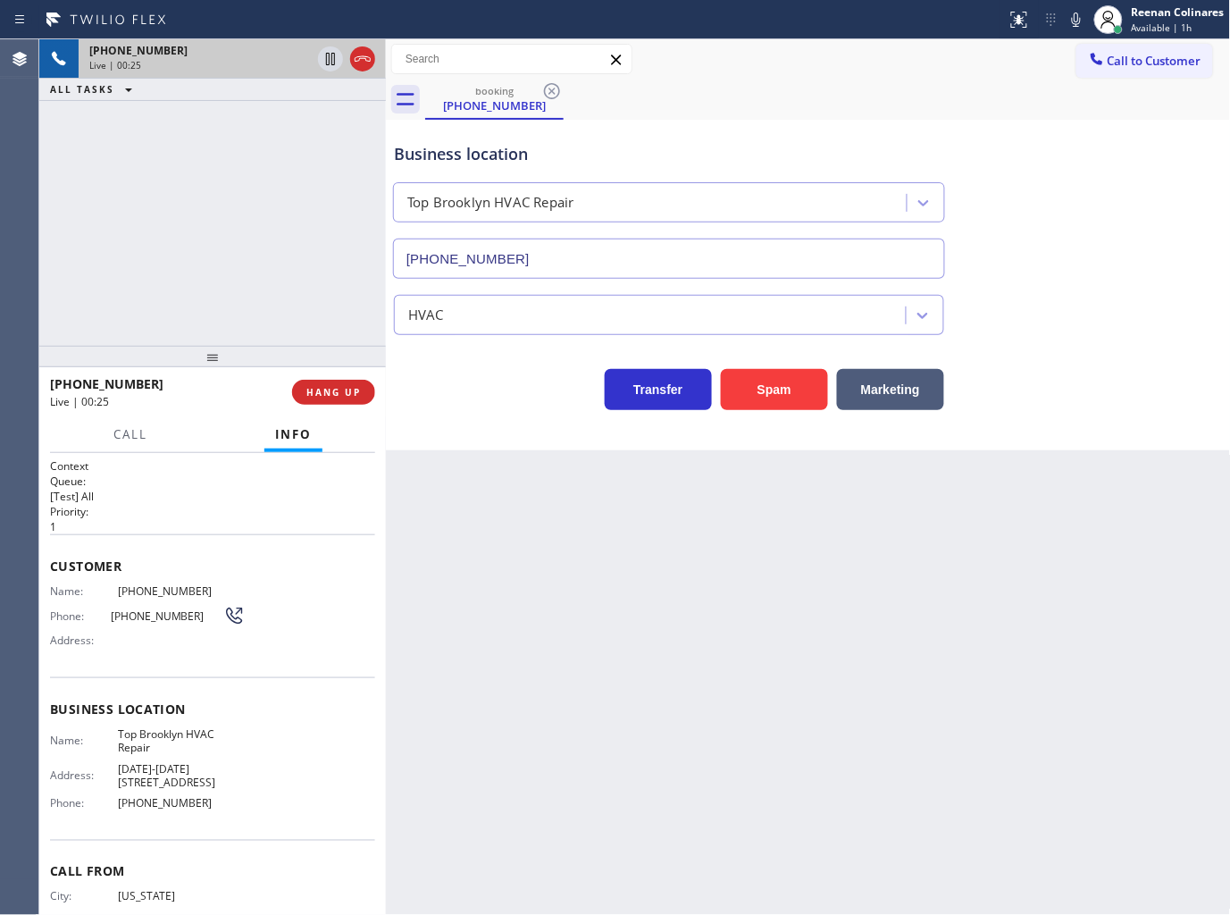
click at [1078, 18] on icon at bounding box center [1076, 20] width 9 height 14
click at [869, 388] on button "Marketing" at bounding box center [890, 389] width 107 height 41
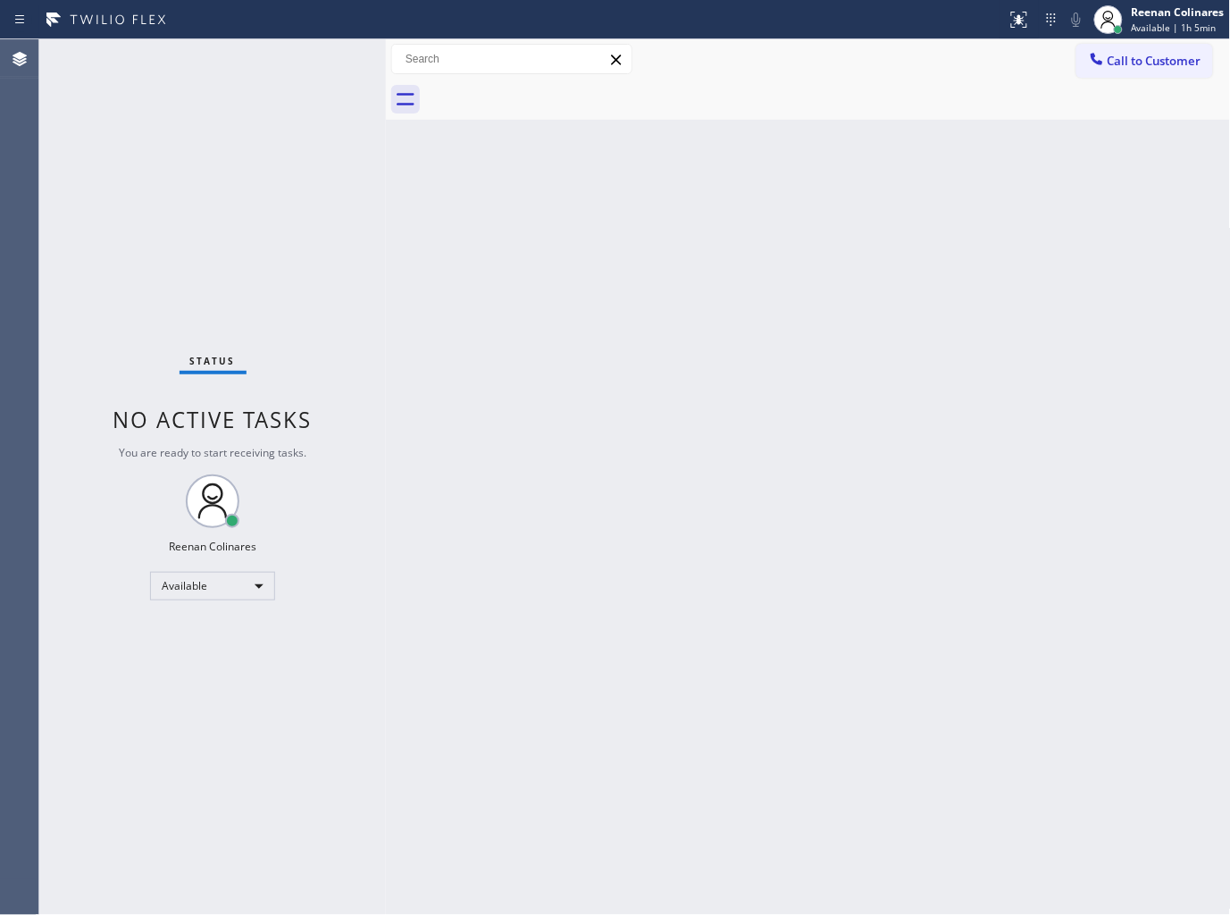
click at [934, 86] on div at bounding box center [828, 100] width 806 height 40
click at [1186, 7] on div "Reenan Colinares" at bounding box center [1178, 11] width 93 height 15
click at [1087, 68] on button "Offline" at bounding box center [1142, 71] width 179 height 23
click at [1136, 23] on span "Available | 1h 11min" at bounding box center [1177, 27] width 90 height 13
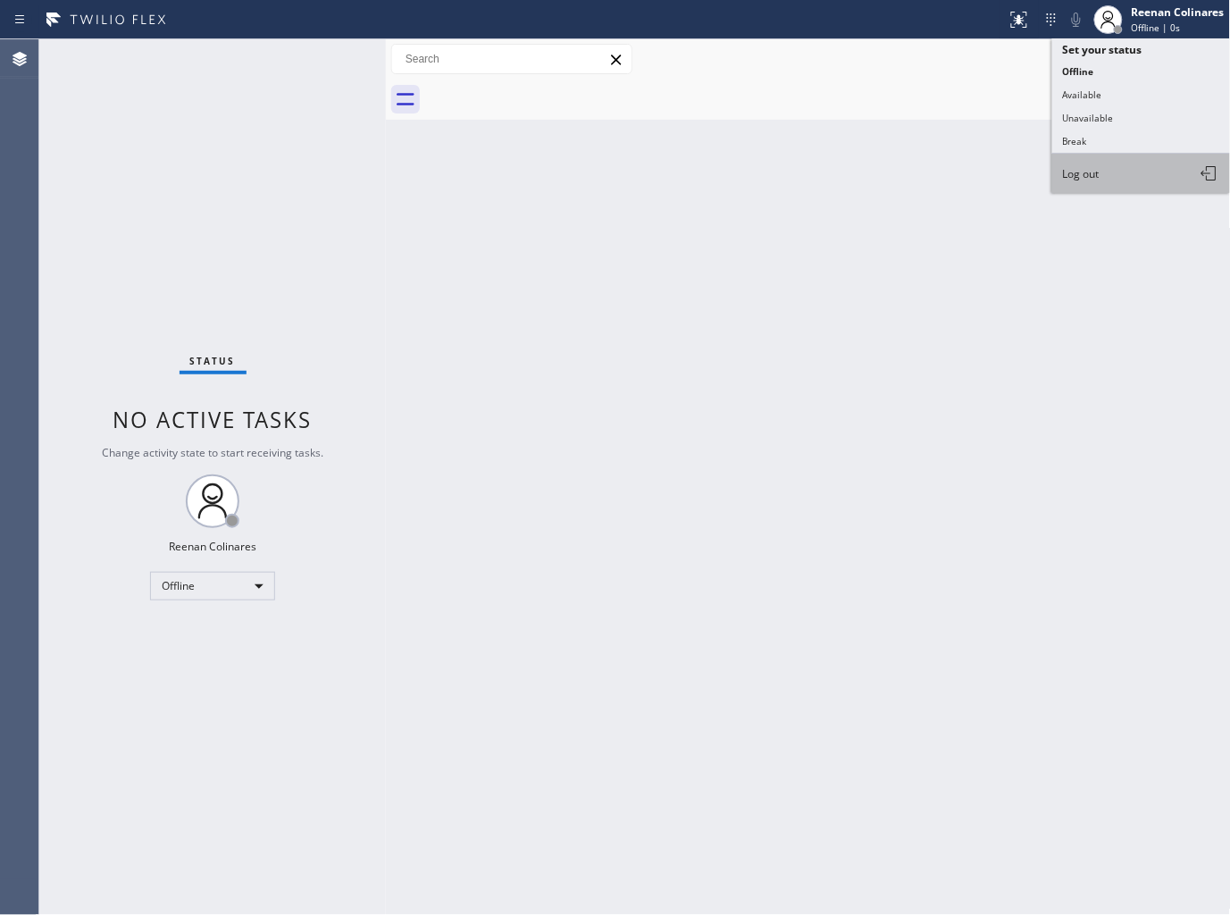
click at [1095, 173] on span "Log out" at bounding box center [1081, 173] width 37 height 15
